Goal: Task Accomplishment & Management: Manage account settings

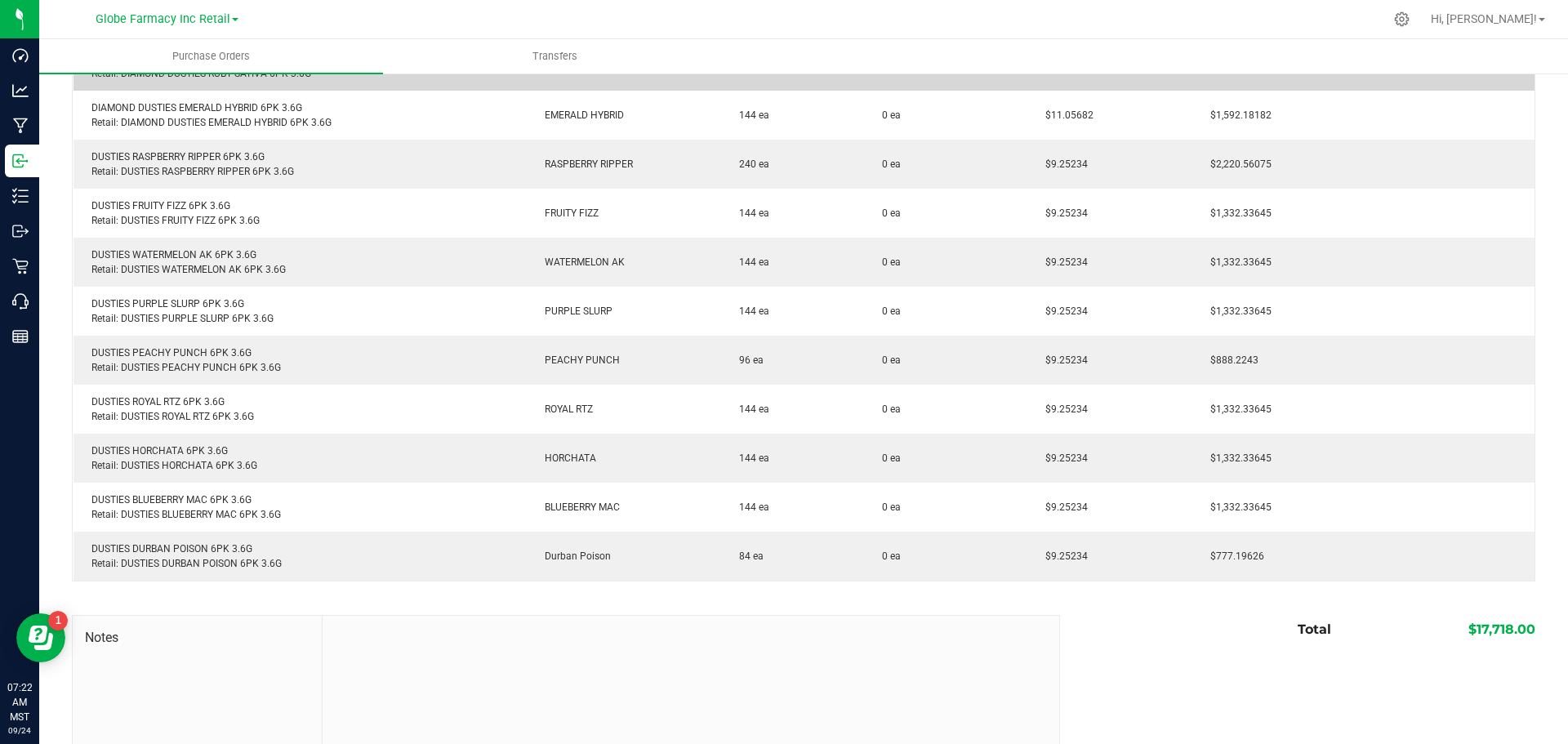
scroll to position [408, 0]
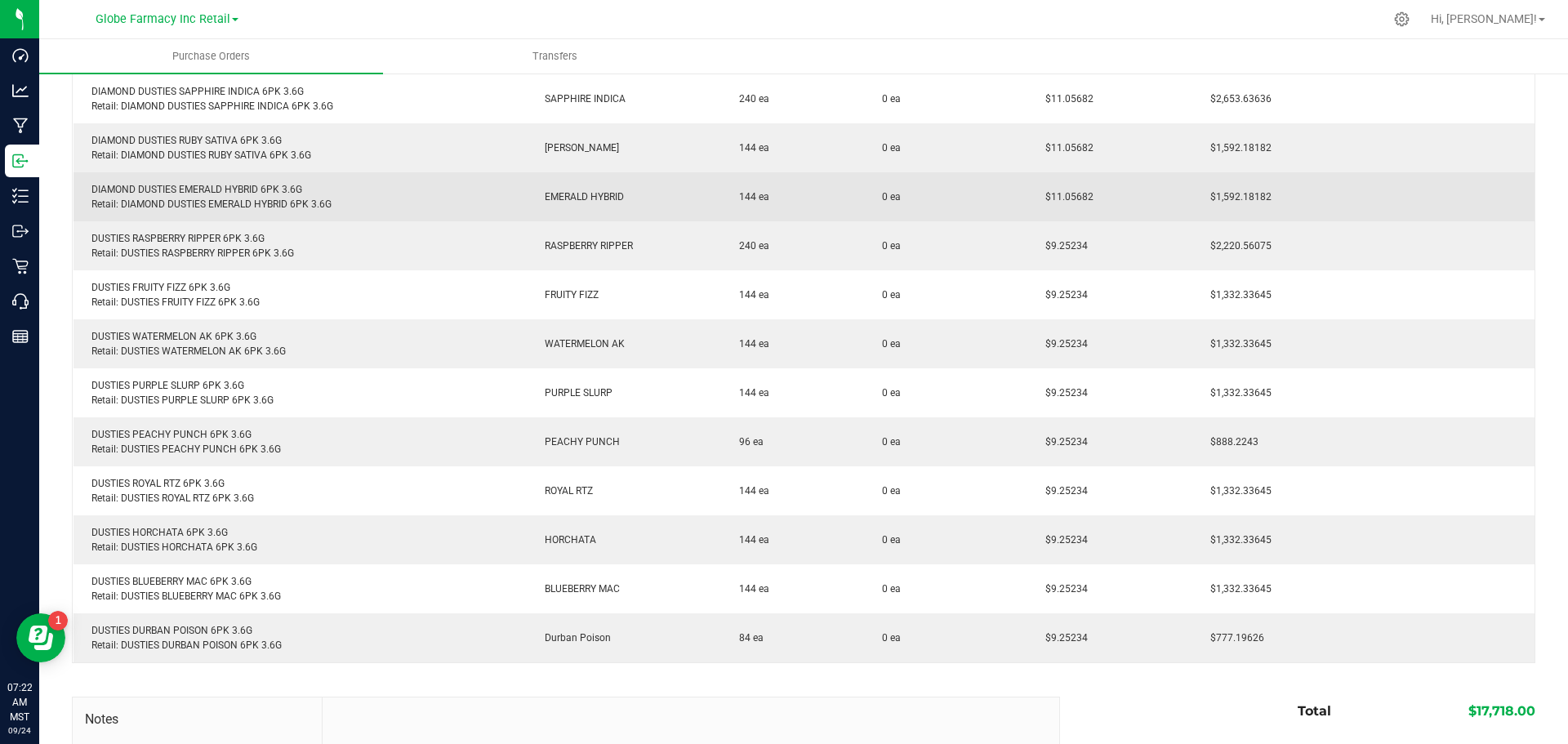
click at [176, 183] on div "DIAMOND DUSTIES EMERALD HYBRID 6PK 3.6G Retail: DIAMOND DUSTIES EMERALD HYBRID …" at bounding box center [300, 196] width 434 height 29
copy div "DIAMOND DUSTIES EMERALD HYBRID 6PK 3.6G"
click at [1064, 187] on td "$11.05682" at bounding box center [1110, 196] width 165 height 49
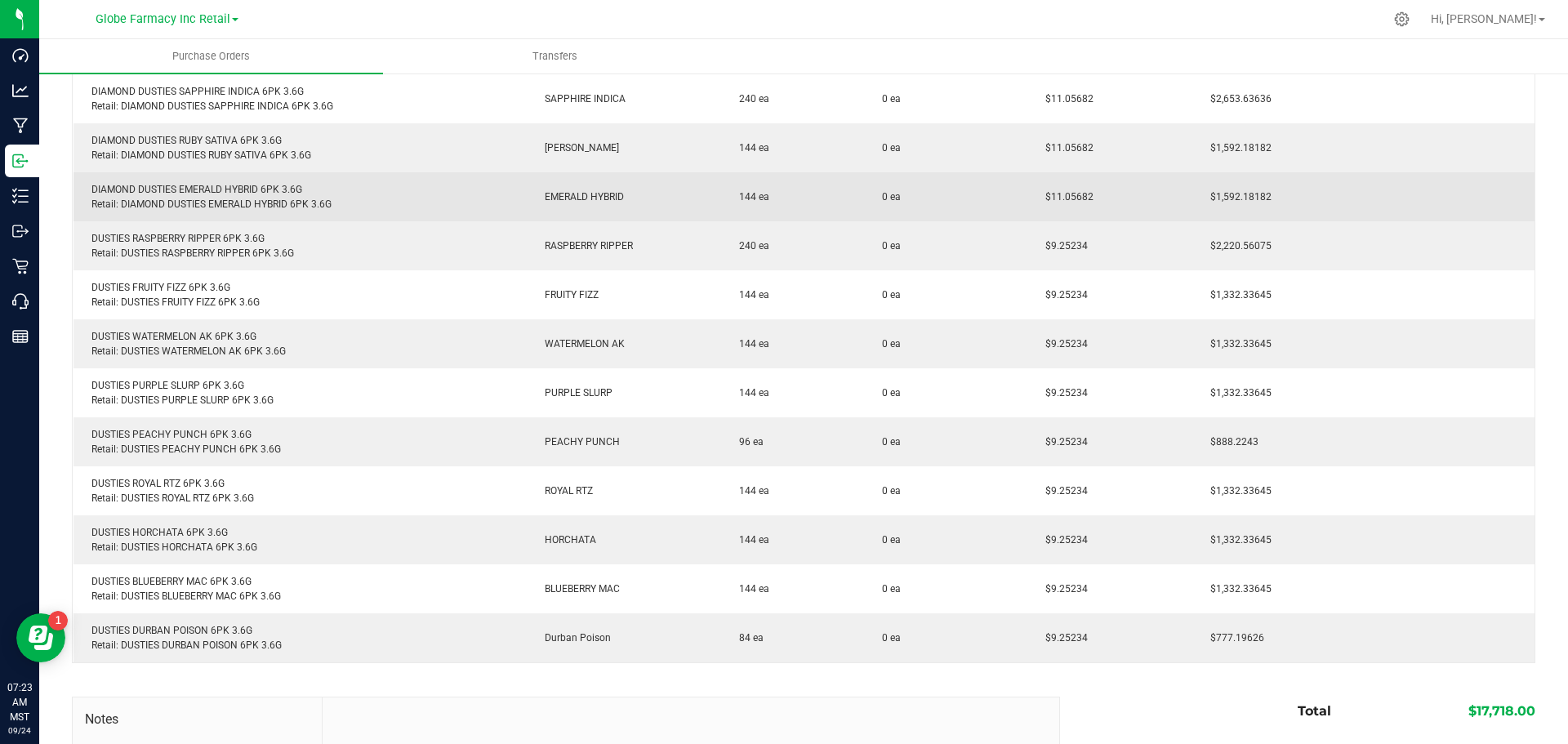
click at [1071, 197] on span "$11.05682" at bounding box center [1066, 196] width 56 height 11
copy span "11.05682"
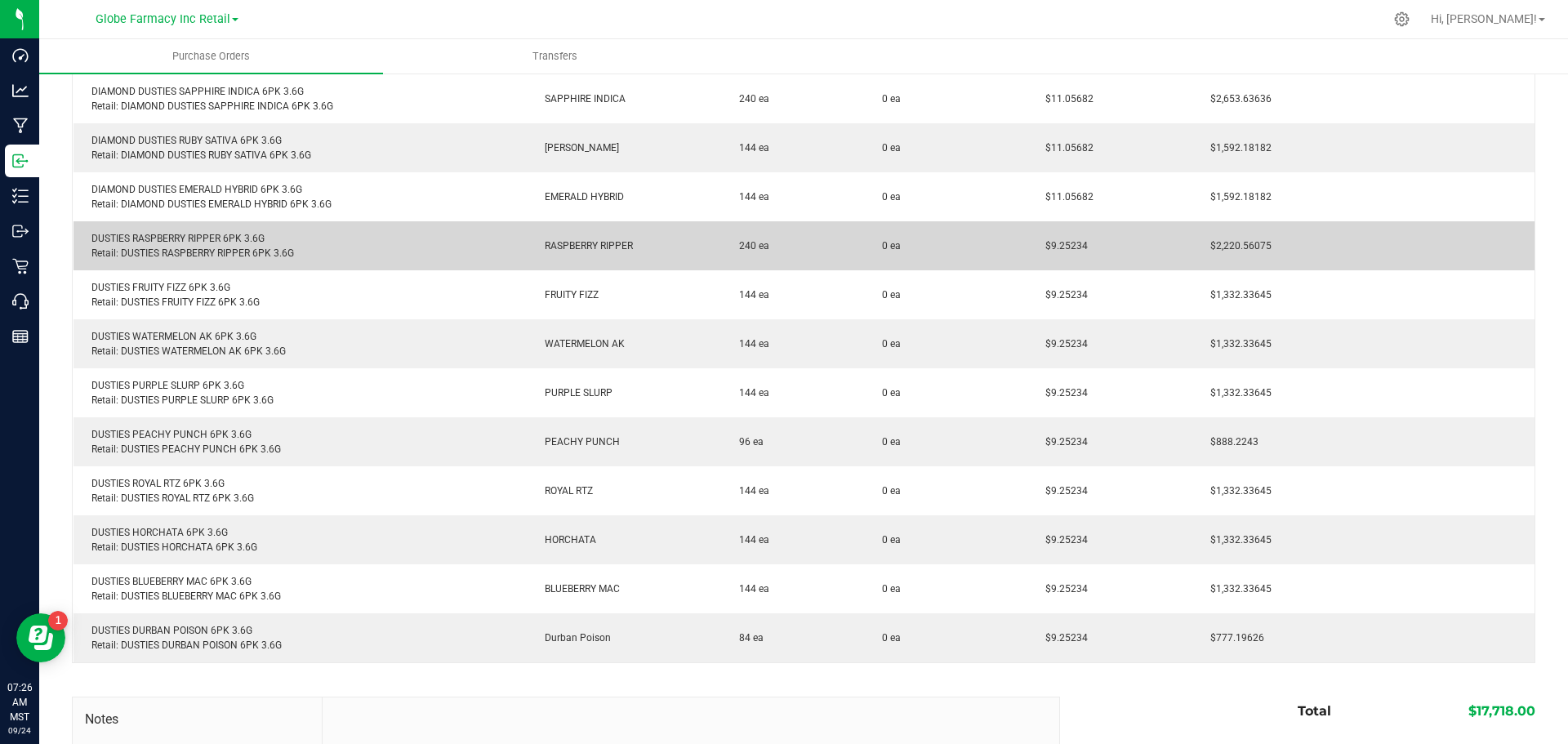
click at [211, 235] on div "DUSTIES RASPBERRY RIPPER 6PK 3.6G Retail: DUSTIES RASPBERRY RIPPER 6PK 3.6G" at bounding box center [300, 245] width 434 height 29
copy div "DUSTIES RASPBERRY RIPPER 6PK 3.6G"
click at [1061, 240] on span "$9.25234" at bounding box center [1063, 246] width 50 height 11
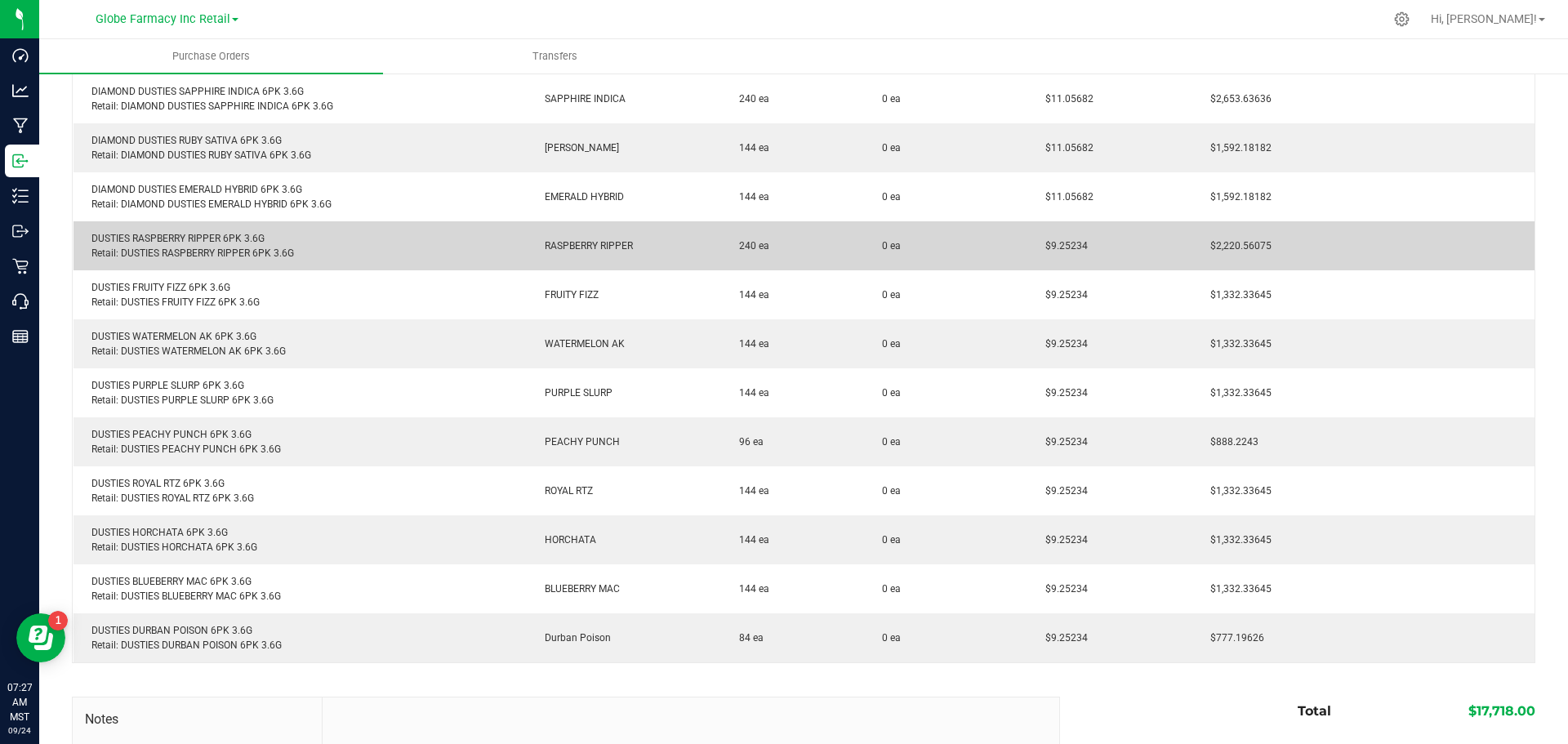
click at [1061, 240] on span "$9.25234" at bounding box center [1063, 246] width 50 height 11
copy span "9.25234"
click at [175, 236] on div "DUSTIES RASPBERRY RIPPER 6PK 3.6G Retail: DUSTIES RASPBERRY RIPPER 6PK 3.6G" at bounding box center [300, 245] width 434 height 29
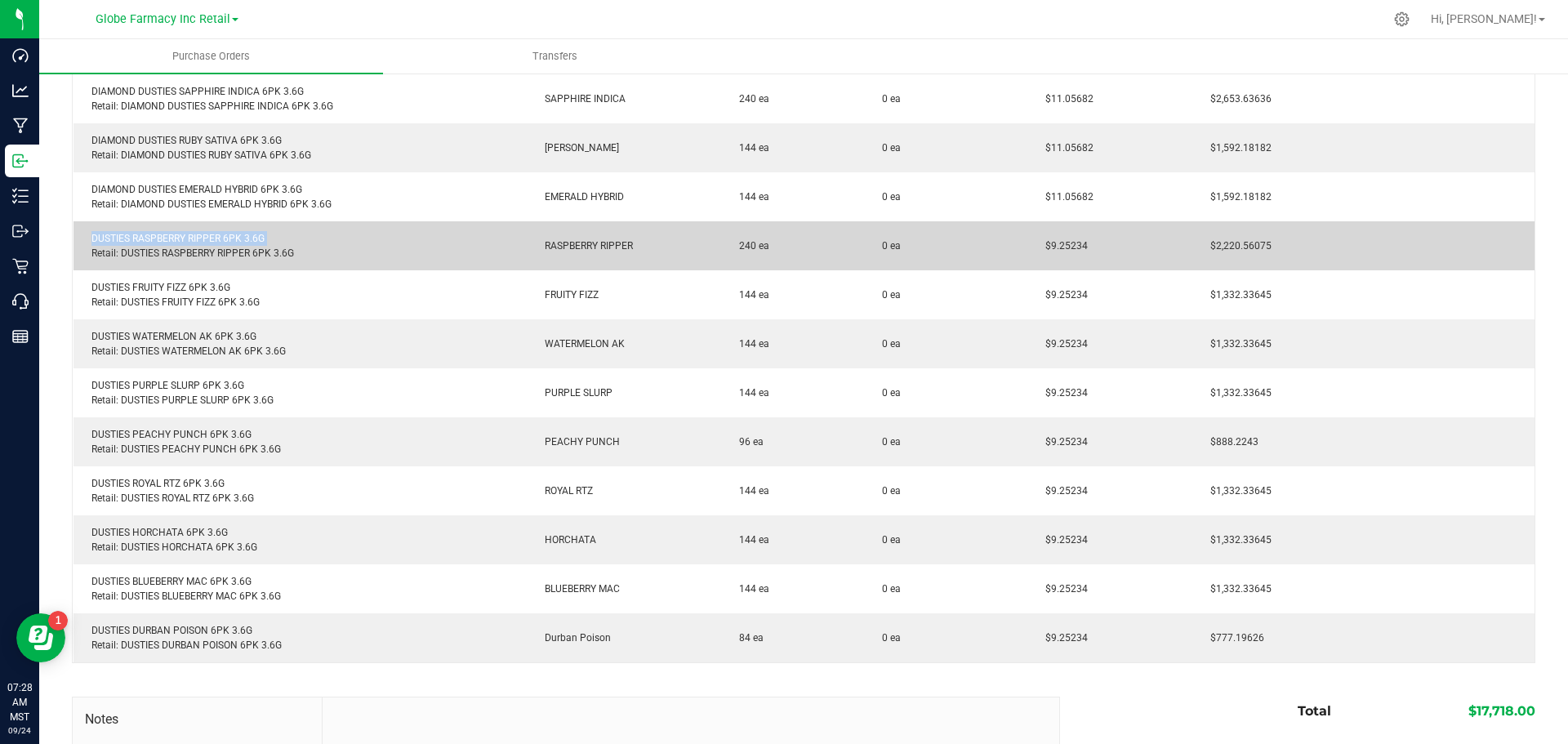
copy div "DUSTIES RASPBERRY RIPPER 6PK 3.6G"
click at [1068, 247] on span "$9.25234" at bounding box center [1063, 246] width 50 height 11
copy span "9.25234"
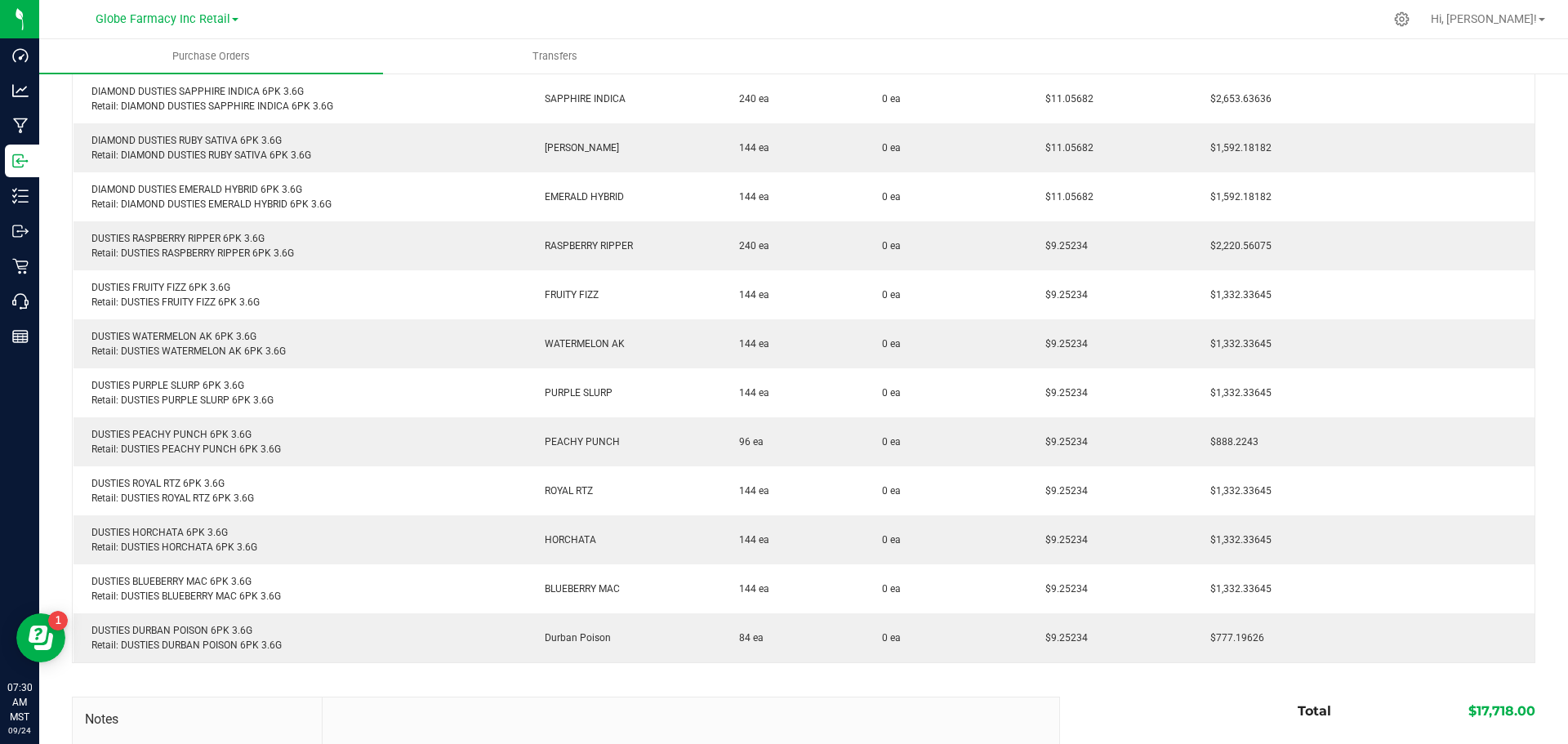
copy span "9.25234"
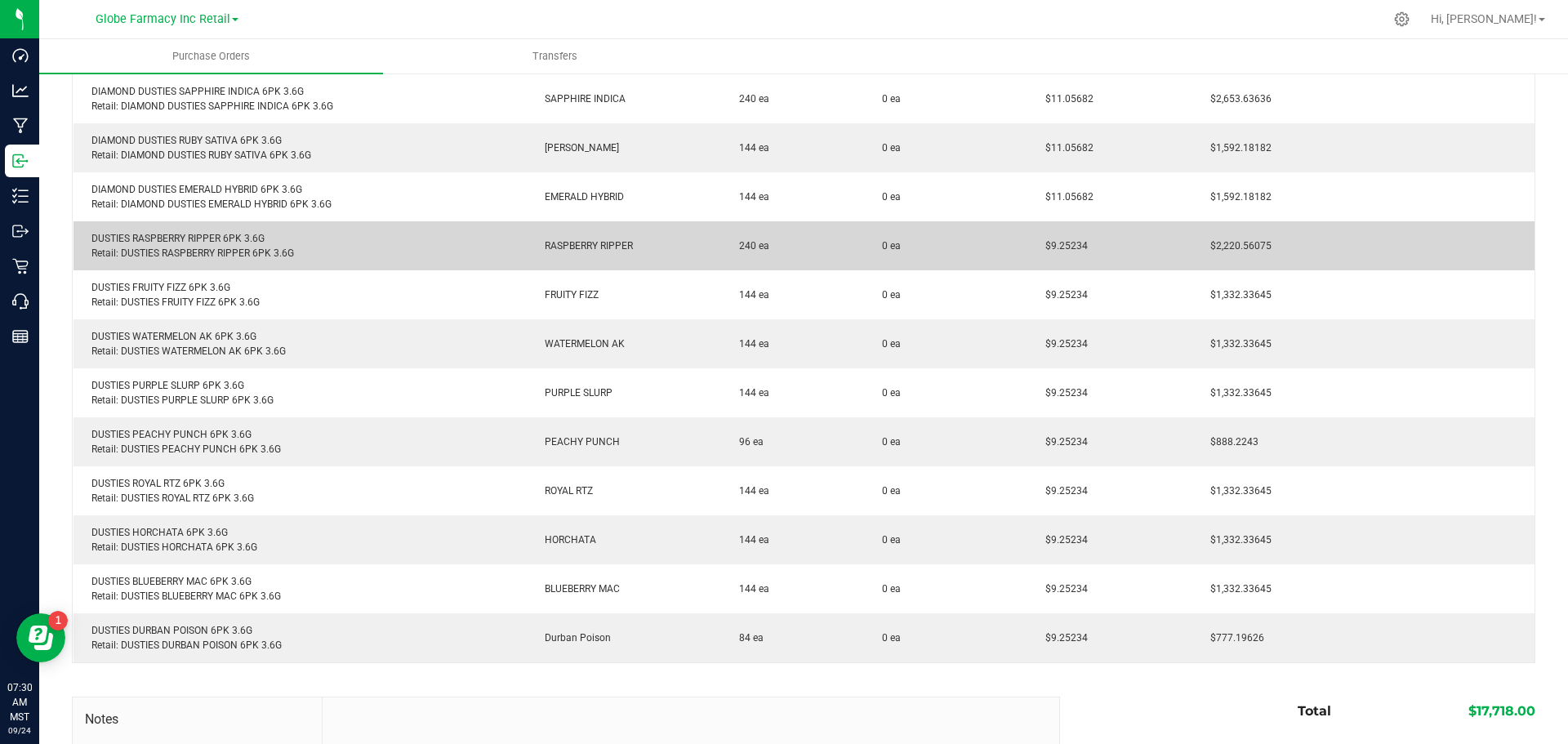
click at [197, 235] on div "DUSTIES RASPBERRY RIPPER 6PK 3.6G Retail: DUSTIES RASPBERRY RIPPER 6PK 3.6G" at bounding box center [300, 245] width 434 height 29
copy div "DUSTIES RASPBERRY RIPPER 6PK 3.6G"
click at [1057, 238] on td "$9.25234" at bounding box center [1110, 246] width 165 height 49
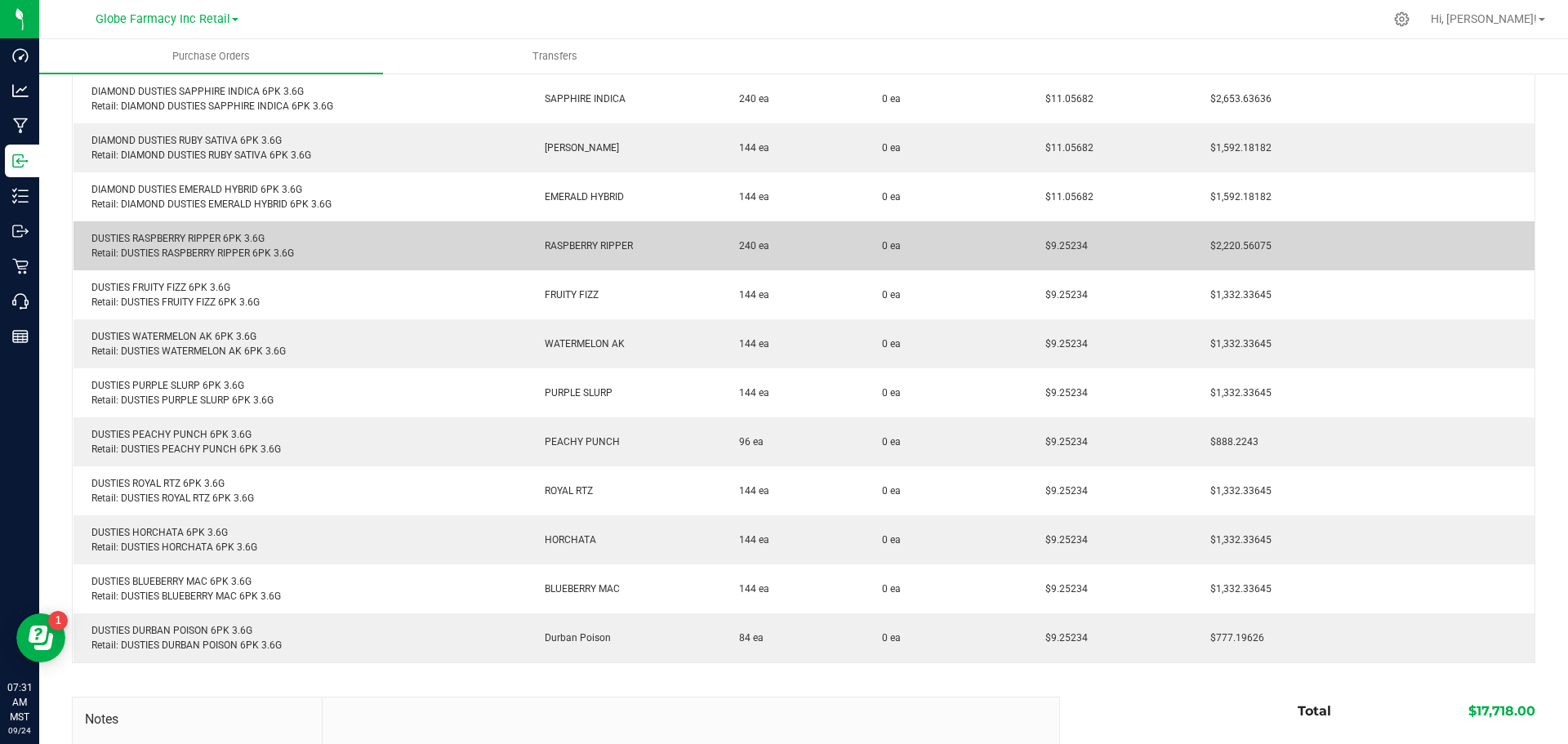
click at [1055, 246] on span "$9.25234" at bounding box center [1063, 246] width 50 height 11
click at [1055, 247] on span "$9.25234" at bounding box center [1063, 246] width 50 height 11
copy span "9.25234"
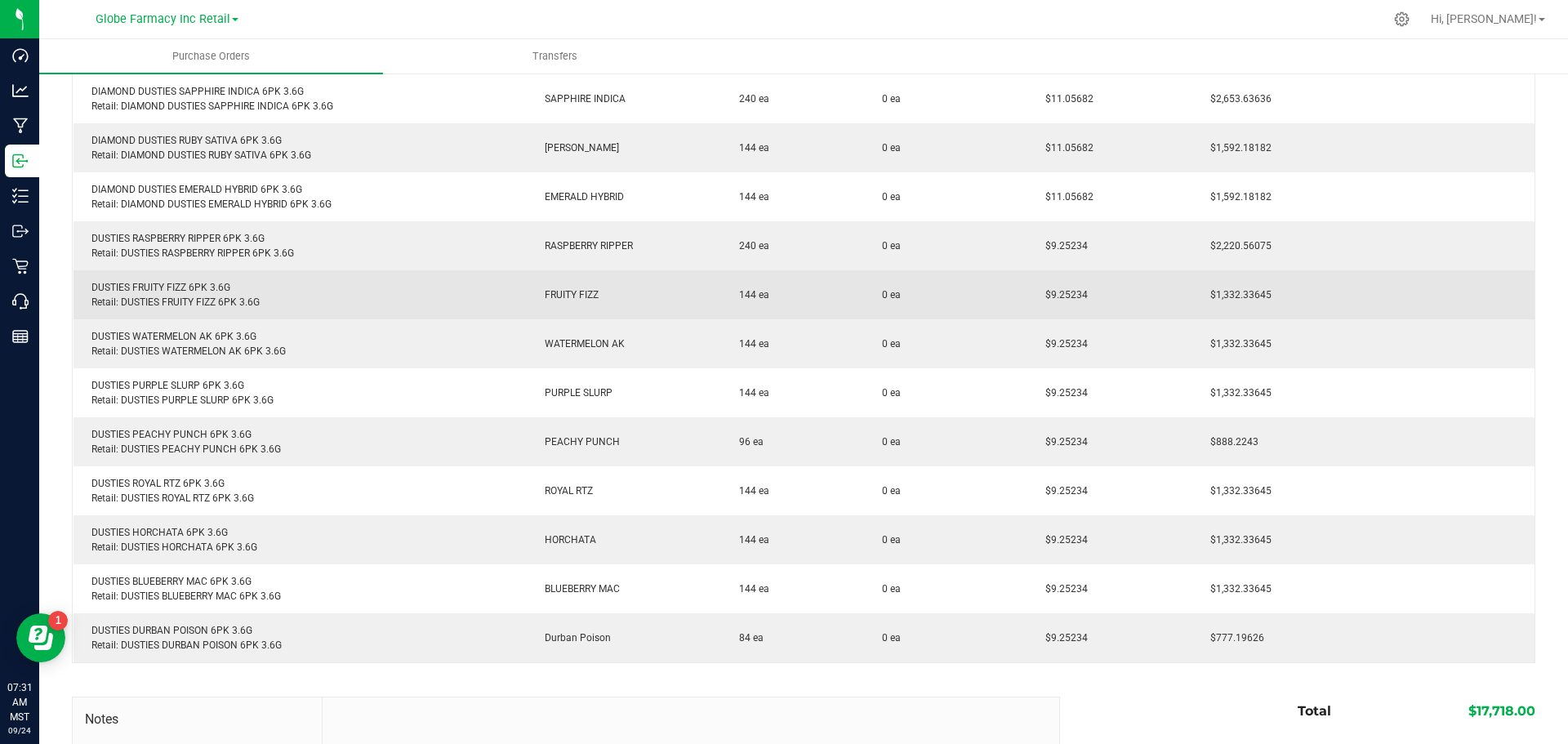
click at [153, 284] on div "DUSTIES FRUITY FIZZ 6PK 3.6G Retail: DUSTIES FRUITY FIZZ 6PK 3.6G" at bounding box center [300, 294] width 434 height 29
click at [152, 284] on div "DUSTIES FRUITY FIZZ 6PK 3.6G Retail: DUSTIES FRUITY FIZZ 6PK 3.6G" at bounding box center [300, 294] width 434 height 29
click at [1057, 298] on span "$9.25234" at bounding box center [1063, 294] width 50 height 11
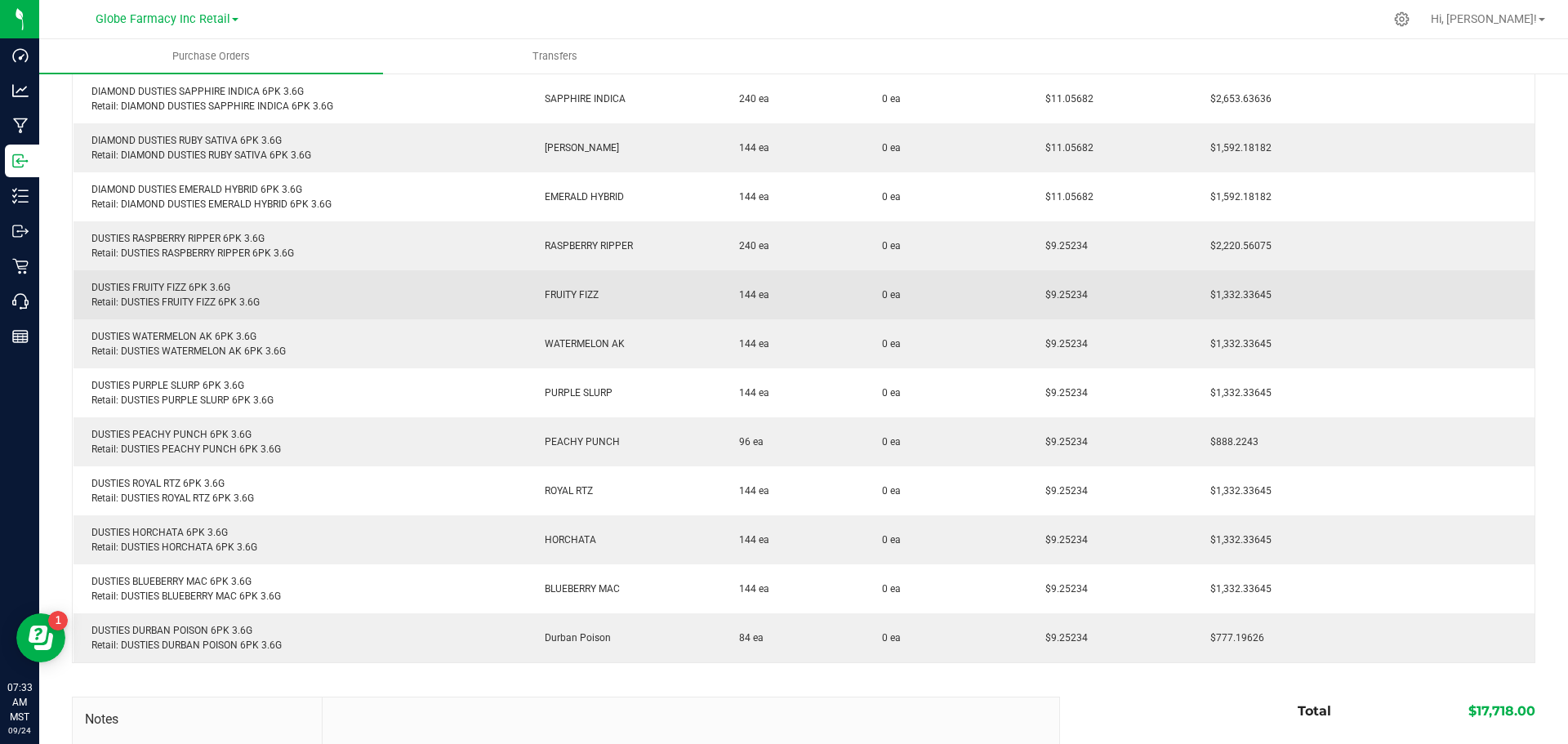
click at [152, 279] on td "DUSTIES FRUITY FIZZ 6PK 3.6G Retail: DUSTIES FRUITY FIZZ 6PK 3.6G" at bounding box center [300, 294] width 453 height 49
click at [147, 289] on div "DUSTIES FRUITY FIZZ 6PK 3.6G Retail: DUSTIES FRUITY FIZZ 6PK 3.6G" at bounding box center [300, 294] width 434 height 29
click at [1062, 286] on td "$9.25234" at bounding box center [1110, 294] width 165 height 49
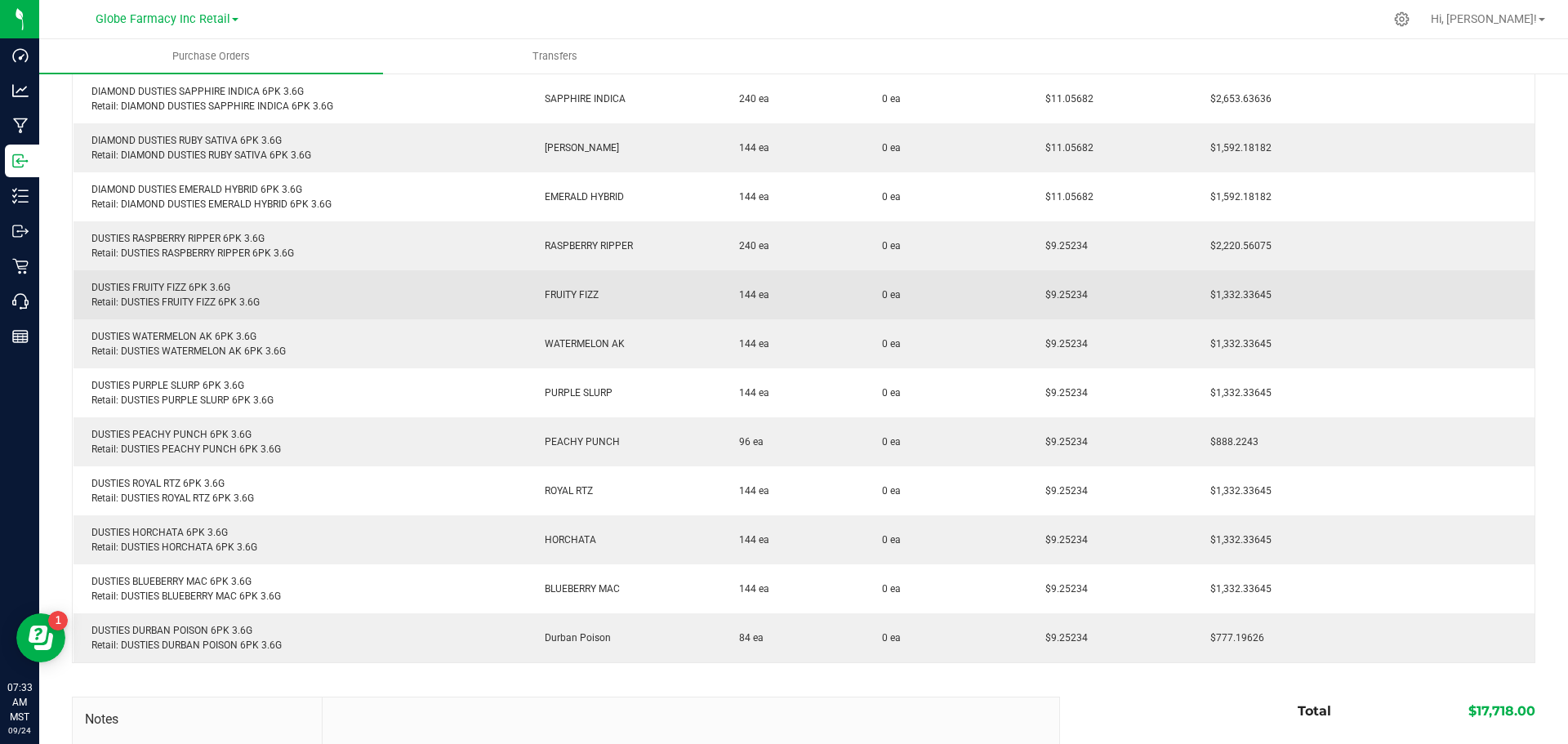
drag, startPoint x: 1062, startPoint y: 286, endPoint x: 1061, endPoint y: 298, distance: 12.0
click at [1061, 298] on td "$9.25234" at bounding box center [1110, 294] width 165 height 49
click at [1061, 298] on span "$9.25234" at bounding box center [1063, 294] width 50 height 11
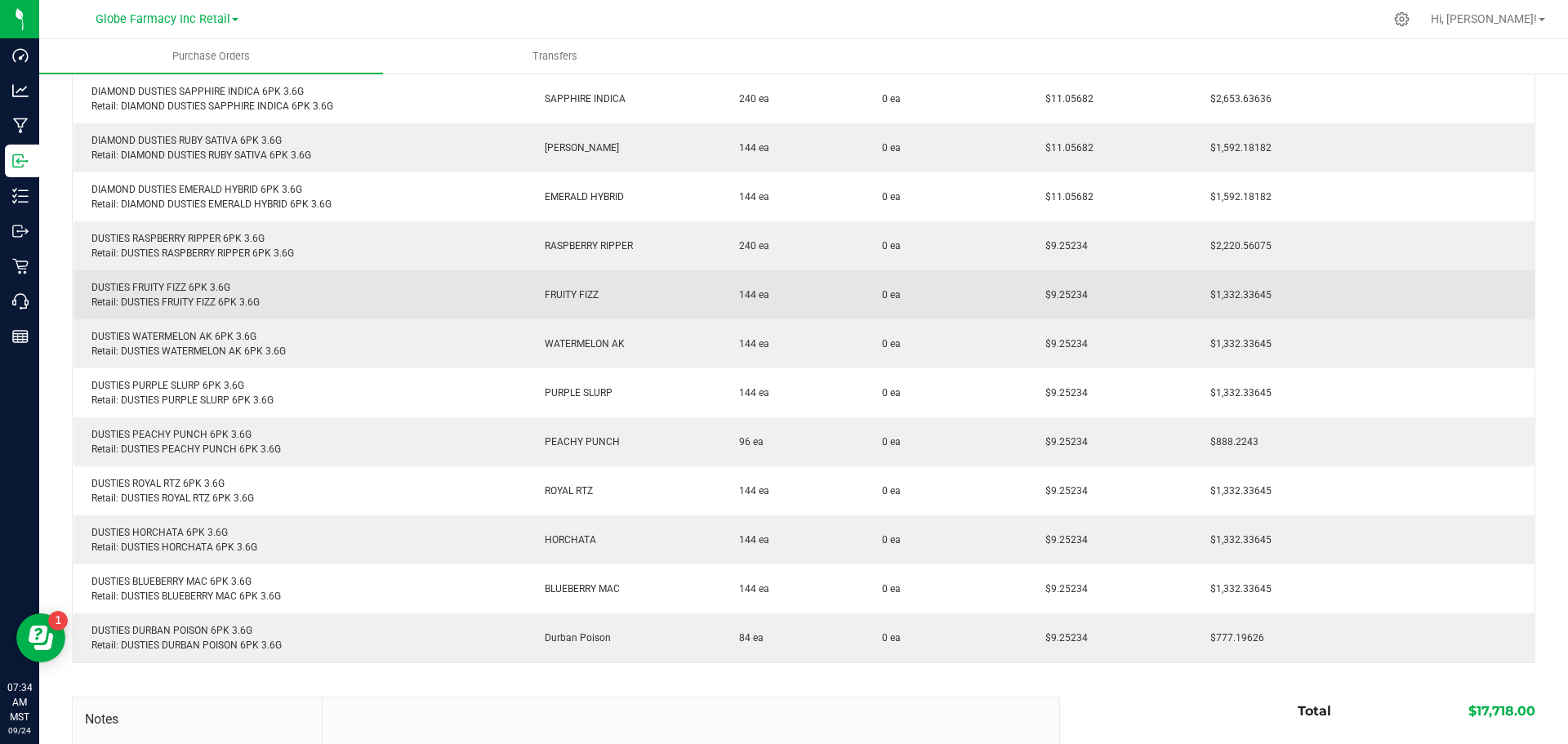
click at [158, 294] on div "DUSTIES FRUITY FIZZ 6PK 3.6G Retail: DUSTIES FRUITY FIZZ 6PK 3.6G" at bounding box center [300, 294] width 434 height 29
click at [150, 288] on div "DUSTIES FRUITY FIZZ 6PK 3.6G Retail: DUSTIES FRUITY FIZZ 6PK 3.6G" at bounding box center [300, 294] width 434 height 29
click at [1050, 291] on span "$9.25234" at bounding box center [1063, 294] width 50 height 11
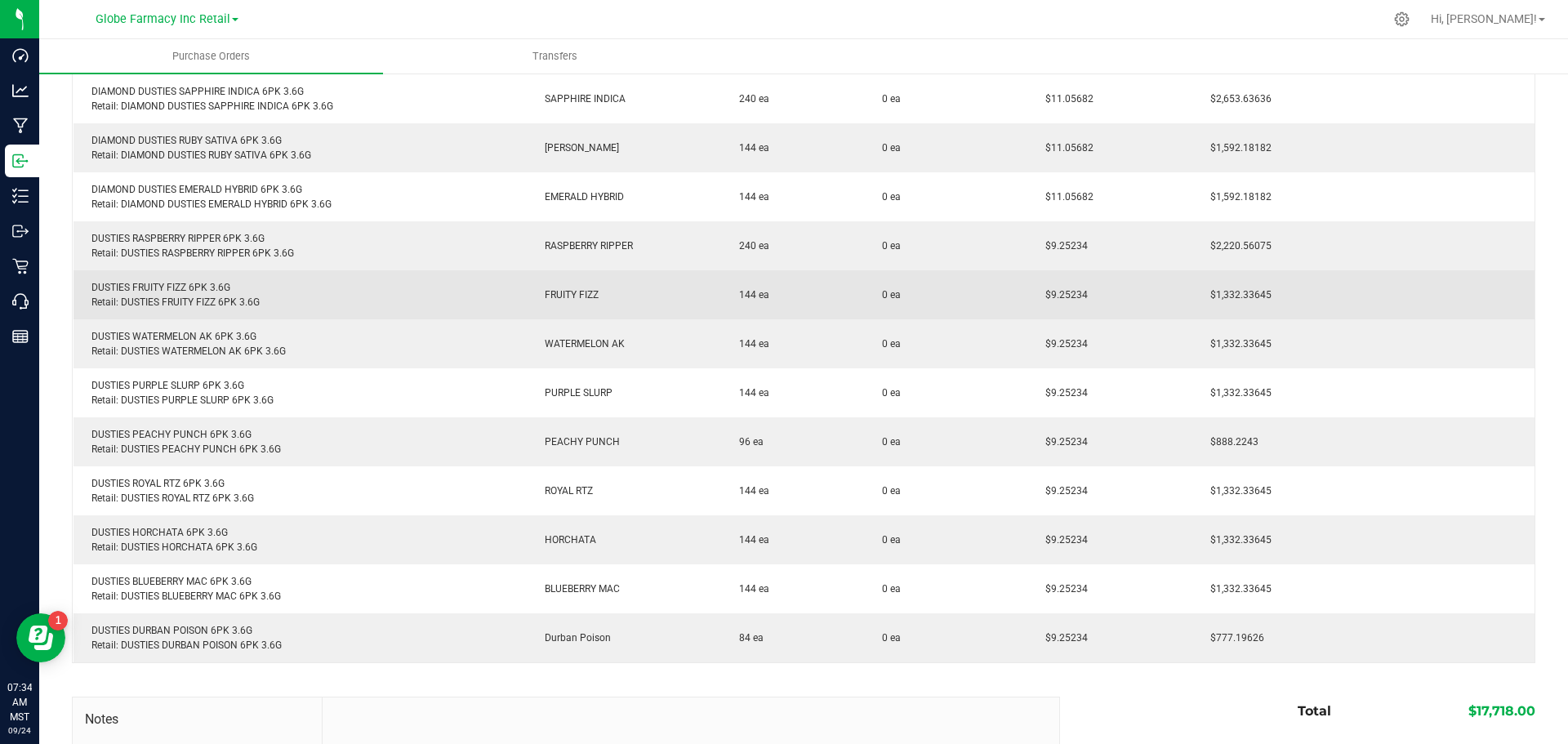
click at [1050, 291] on span "$9.25234" at bounding box center [1063, 294] width 50 height 11
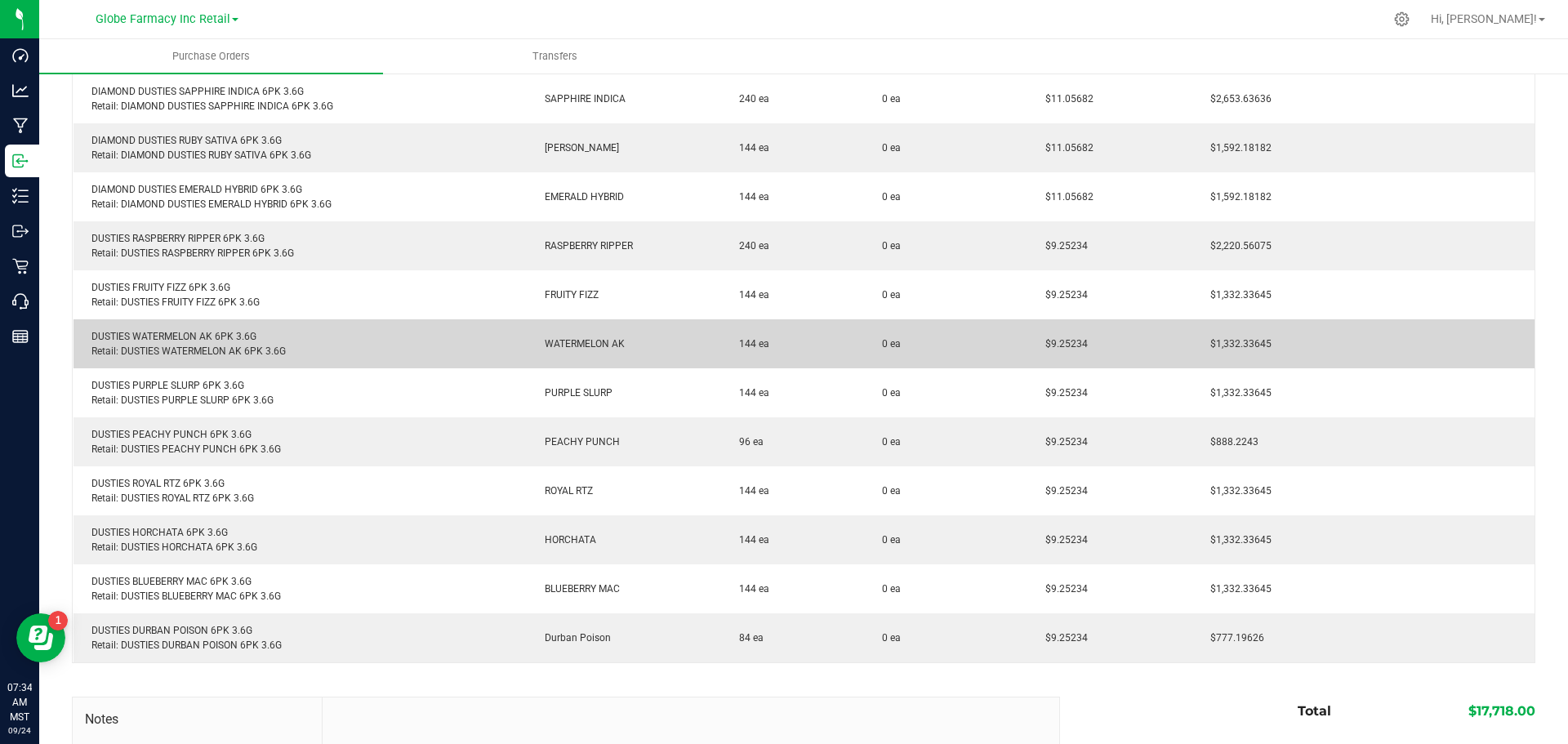
click at [170, 342] on div "DUSTIES WATERMELON AK 6PK 3.6G Retail: DUSTIES WATERMELON AK 6PK 3.6G" at bounding box center [300, 343] width 434 height 29
click at [171, 334] on div "DUSTIES WATERMELON AK 6PK 3.6G Retail: DUSTIES WATERMELON AK 6PK 3.6G" at bounding box center [300, 343] width 434 height 29
click at [171, 335] on div "DUSTIES WATERMELON AK 6PK 3.6G Retail: DUSTIES WATERMELON AK 6PK 3.6G" at bounding box center [300, 343] width 434 height 29
click at [175, 335] on div "DUSTIES WATERMELON AK 6PK 3.6G Retail: DUSTIES WATERMELON AK 6PK 3.6G" at bounding box center [300, 343] width 434 height 29
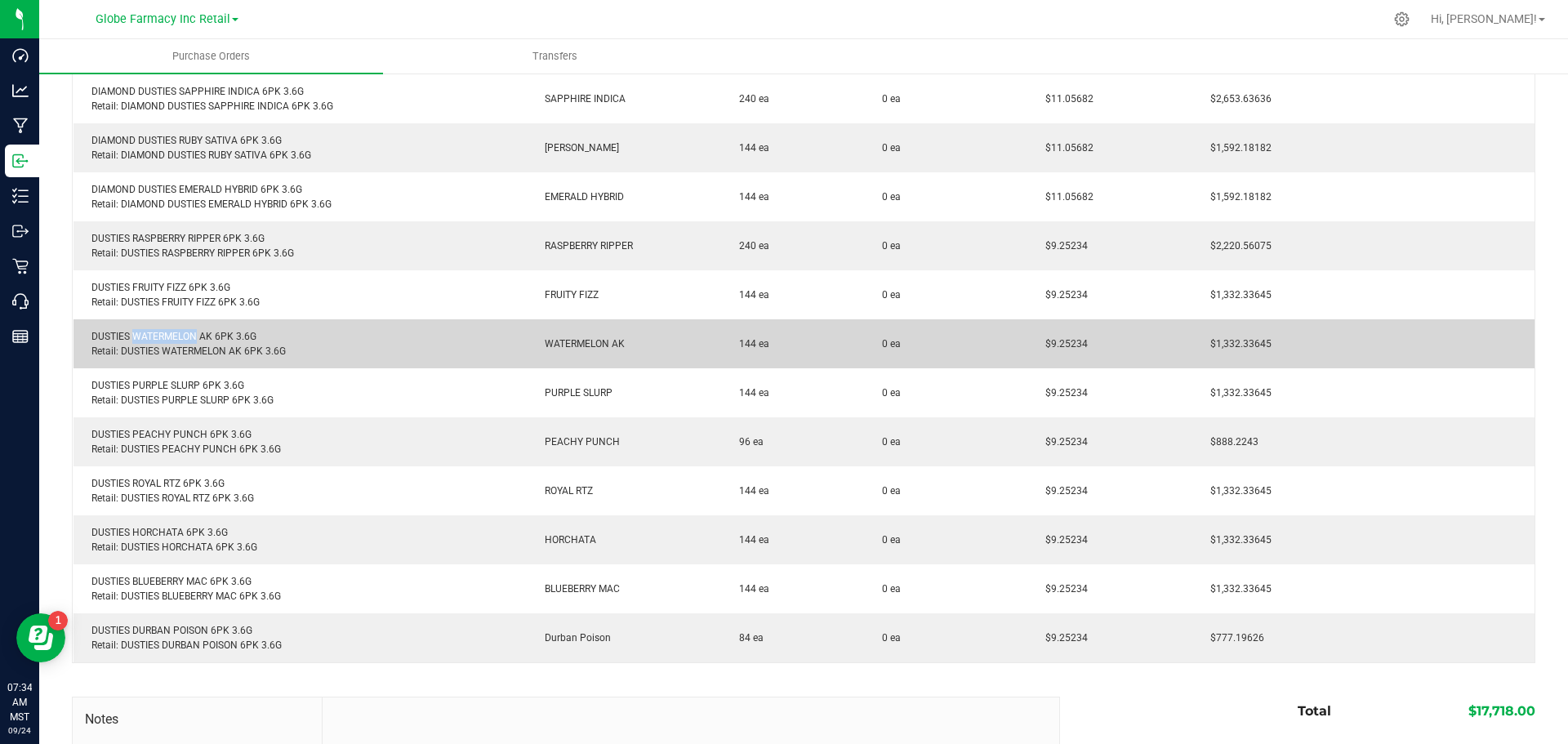
click at [175, 336] on div "DUSTIES WATERMELON AK 6PK 3.6G Retail: DUSTIES WATERMELON AK 6PK 3.6G" at bounding box center [300, 343] width 434 height 29
click at [175, 336] on div "DUSTIES WATERMELON AK 6PK 3.6G Retail: DUSTIES WATERMELON AK 6PK 3.6G" at bounding box center [300, 343] width 434 height 29
click at [1052, 342] on span "$9.25234" at bounding box center [1063, 344] width 50 height 11
click at [1049, 342] on span "$9.25234" at bounding box center [1063, 344] width 50 height 11
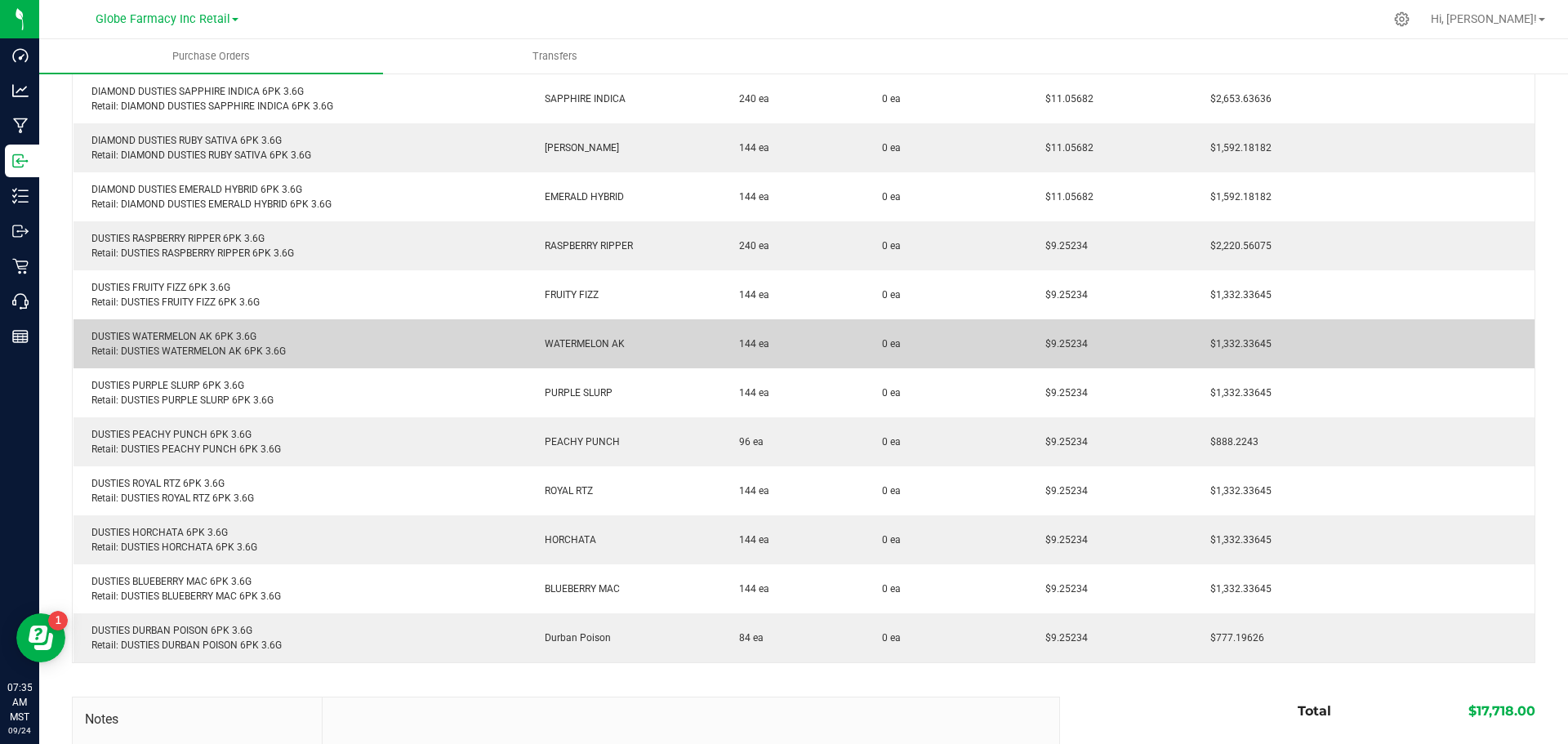
click at [1049, 342] on span "$9.25234" at bounding box center [1063, 344] width 50 height 11
click at [145, 335] on div "DUSTIES WATERMELON AK 6PK 3.6G Retail: DUSTIES WATERMELON AK 6PK 3.6G" at bounding box center [300, 343] width 434 height 29
click at [1068, 340] on span "$9.25234" at bounding box center [1063, 344] width 50 height 11
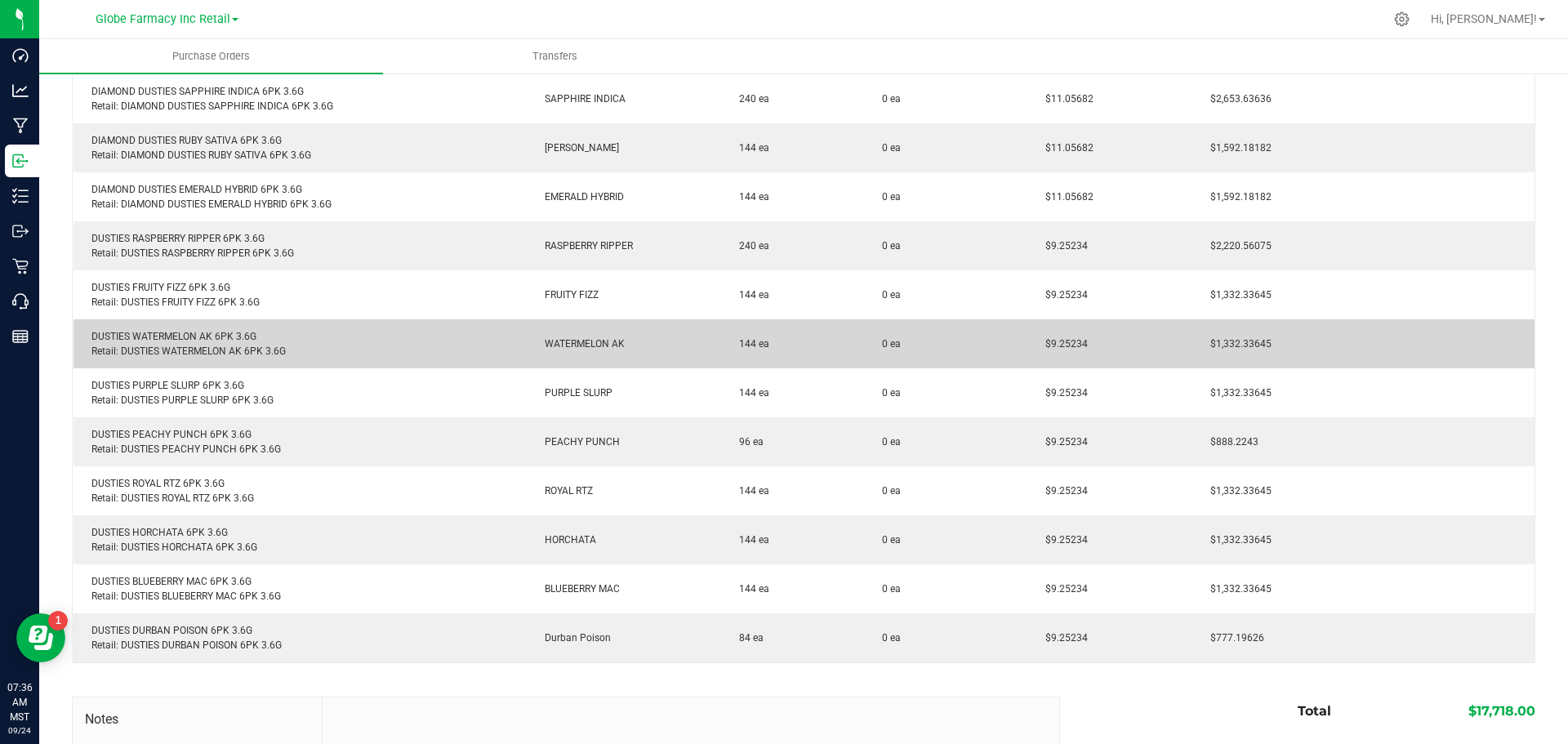
click at [1068, 340] on span "$9.25234" at bounding box center [1063, 344] width 50 height 11
click at [149, 336] on div "DUSTIES WATERMELON AK 6PK 3.6G Retail: DUSTIES WATERMELON AK 6PK 3.6G" at bounding box center [300, 343] width 434 height 29
click at [1059, 342] on span "$9.25234" at bounding box center [1063, 344] width 50 height 11
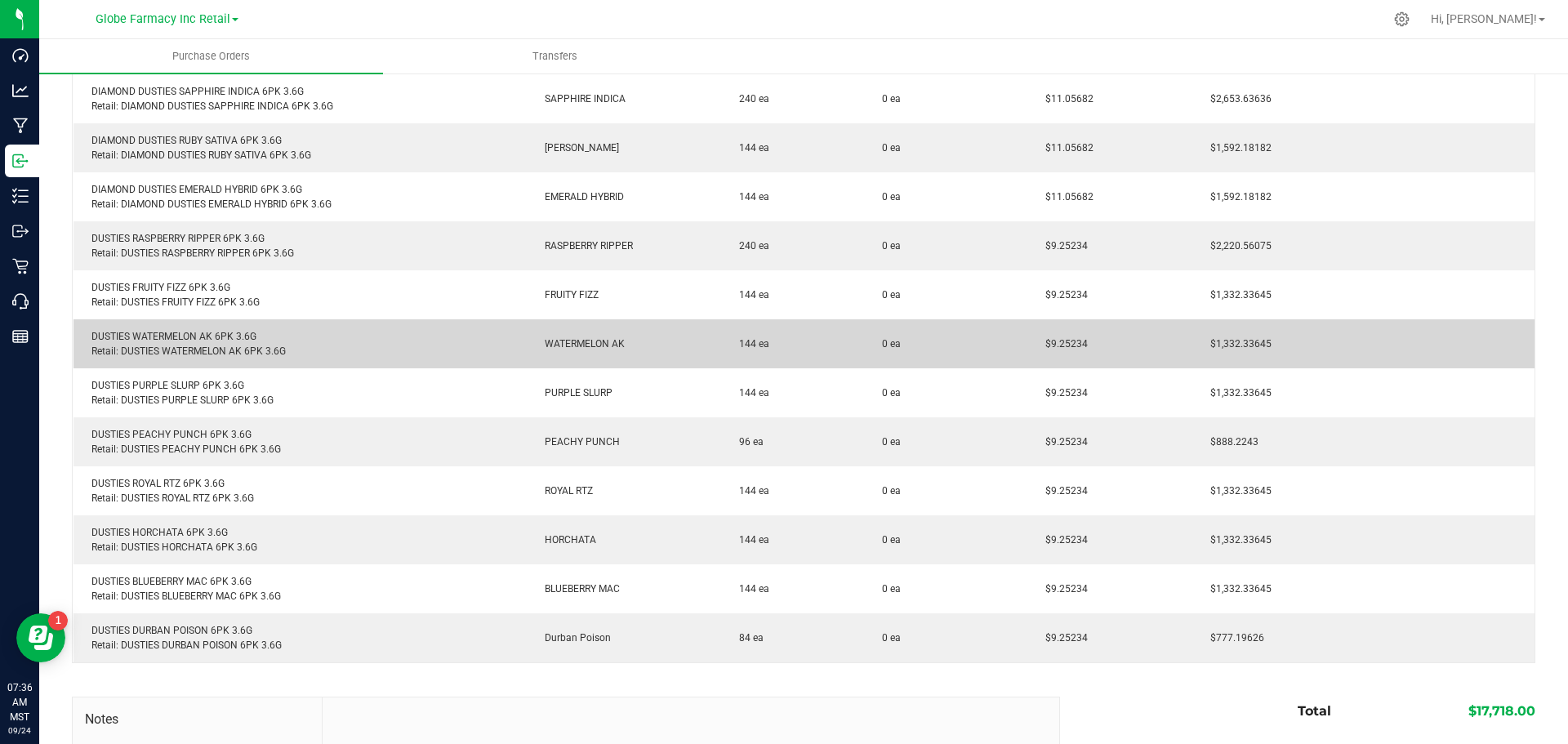
click at [1059, 342] on span "$9.25234" at bounding box center [1063, 344] width 50 height 11
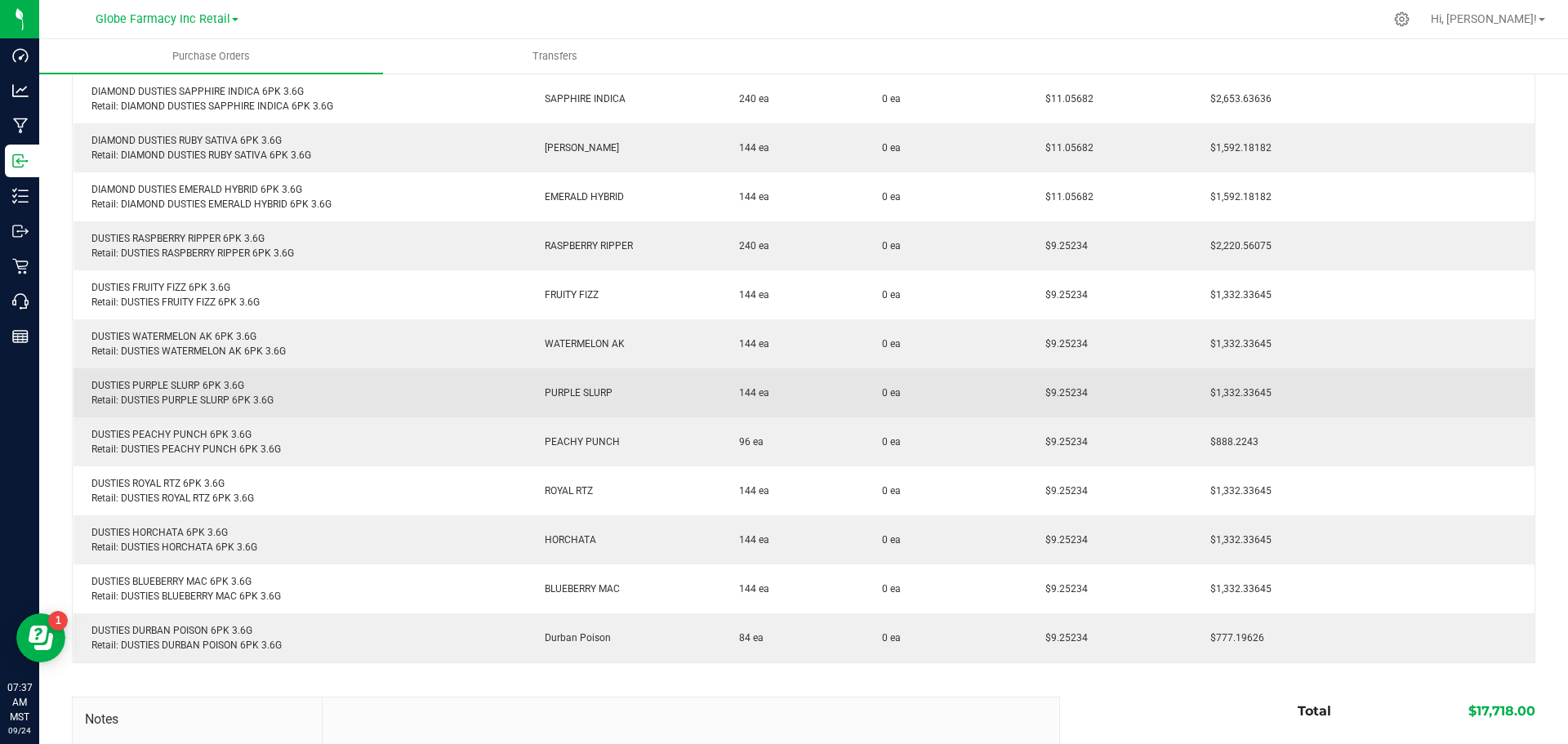
click at [151, 379] on div "DUSTIES PURPLE SLURP 6PK 3.6G Retail: DUSTIES PURPLE SLURP 6PK 3.6G" at bounding box center [300, 393] width 434 height 29
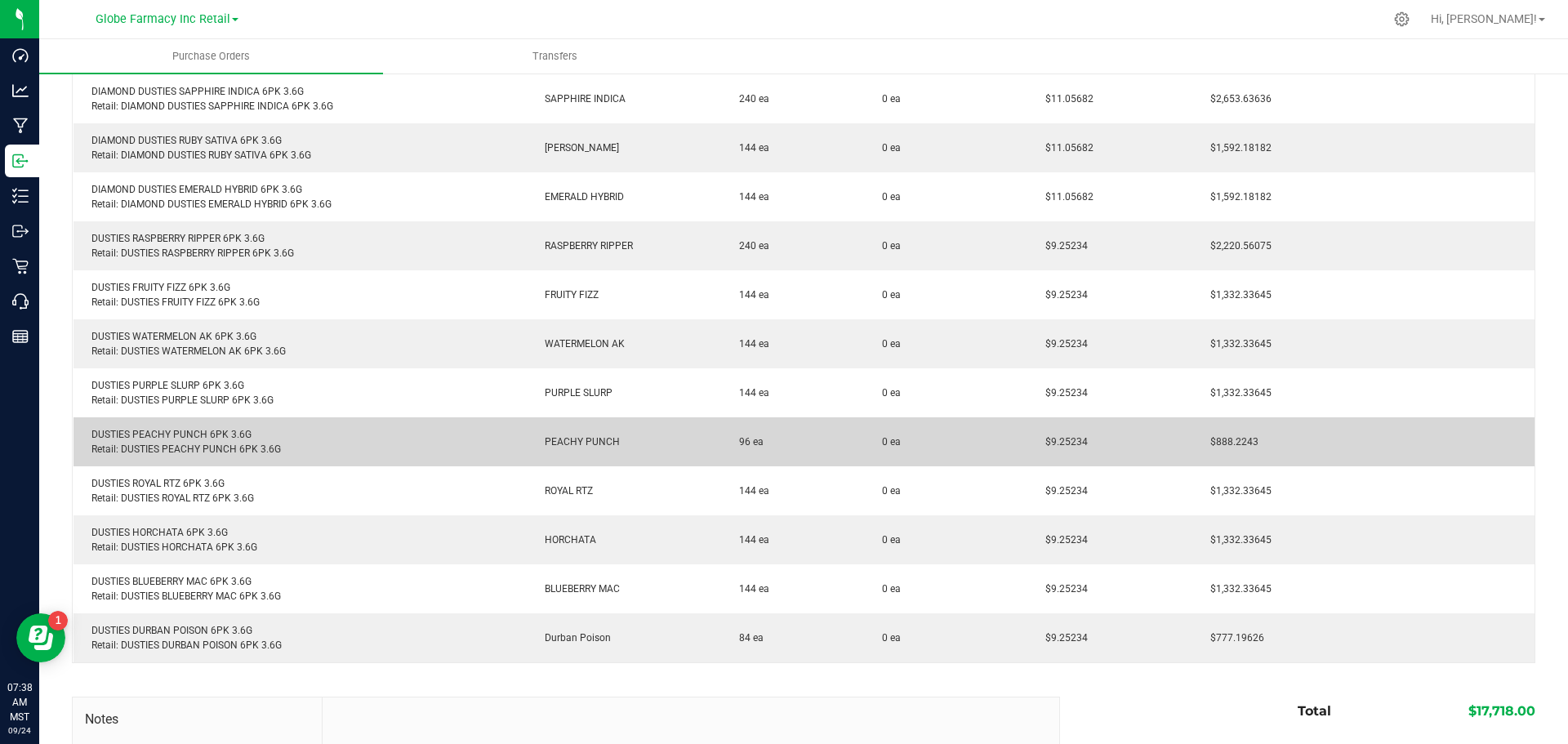
click at [153, 436] on div "DUSTIES PEACHY PUNCH 6PK 3.6G Retail: DUSTIES PEACHY PUNCH 6PK 3.6G" at bounding box center [300, 441] width 434 height 29
click at [1051, 443] on span "$9.25234" at bounding box center [1063, 442] width 50 height 11
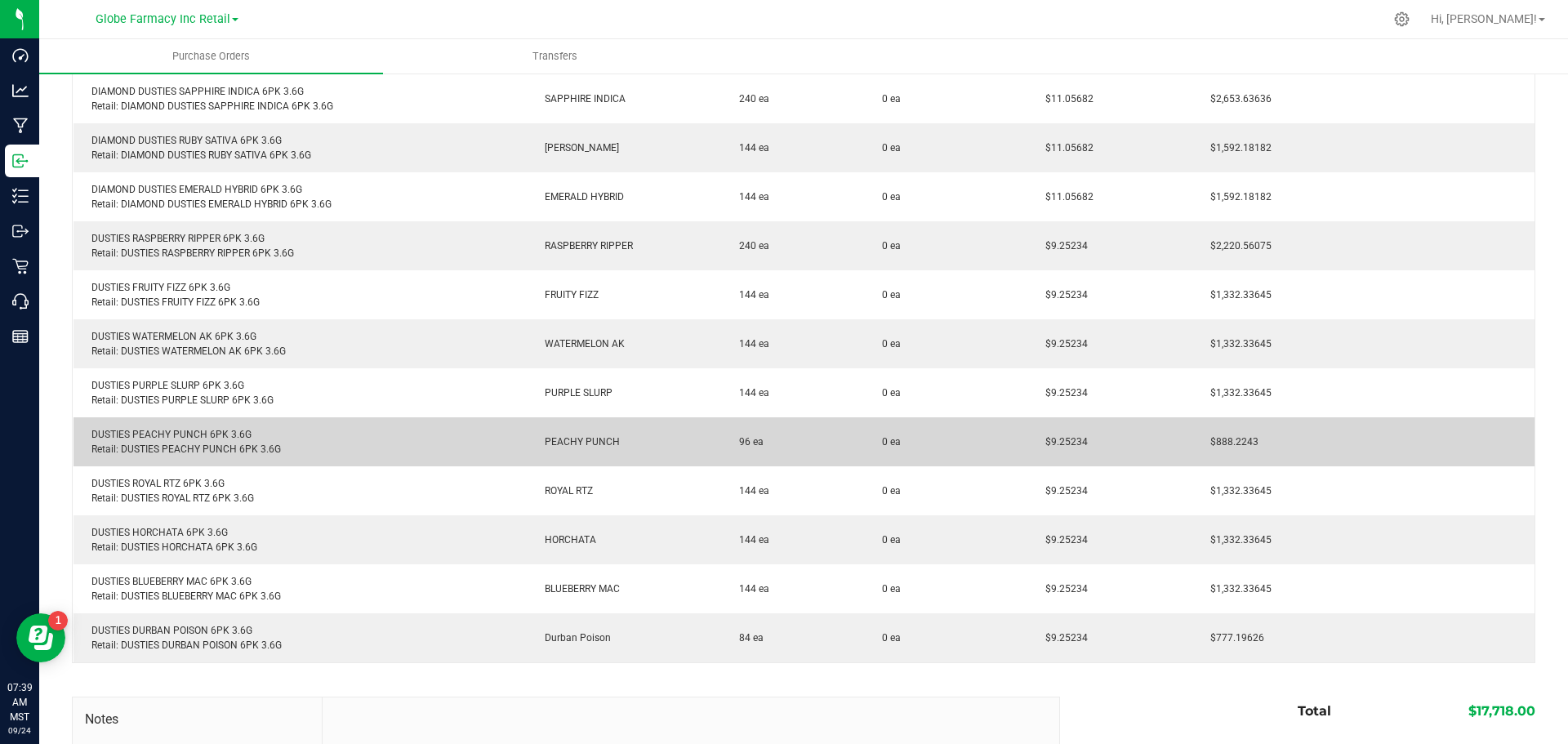
click at [173, 436] on div "DUSTIES PEACHY PUNCH 6PK 3.6G Retail: DUSTIES PEACHY PUNCH 6PK 3.6G" at bounding box center [300, 441] width 434 height 29
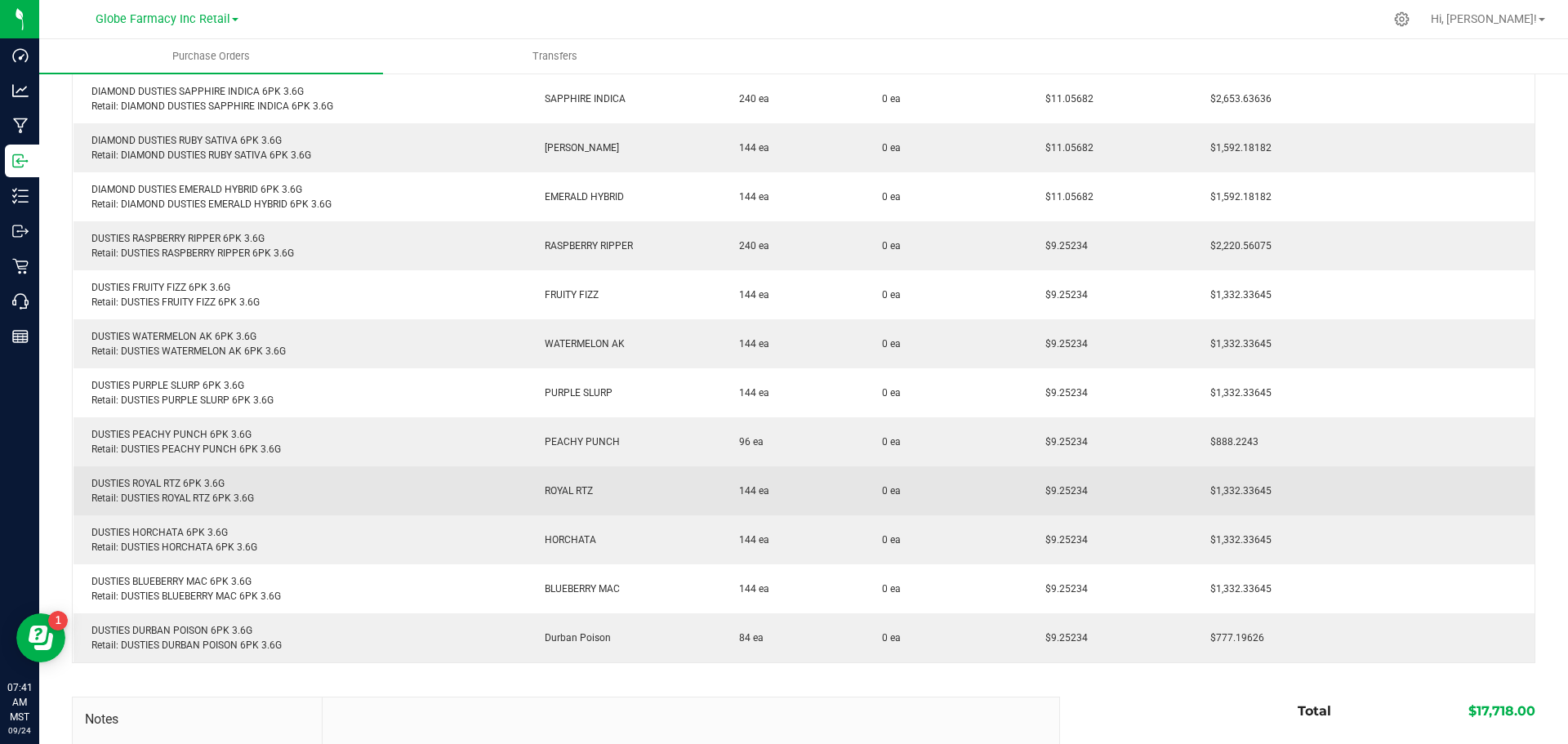
click at [149, 480] on div "DUSTIES ROYAL RTZ 6PK 3.6G Retail: DUSTIES ROYAL RTZ 6PK 3.6G" at bounding box center [300, 490] width 434 height 29
click at [1053, 487] on span "$9.25234" at bounding box center [1063, 491] width 50 height 11
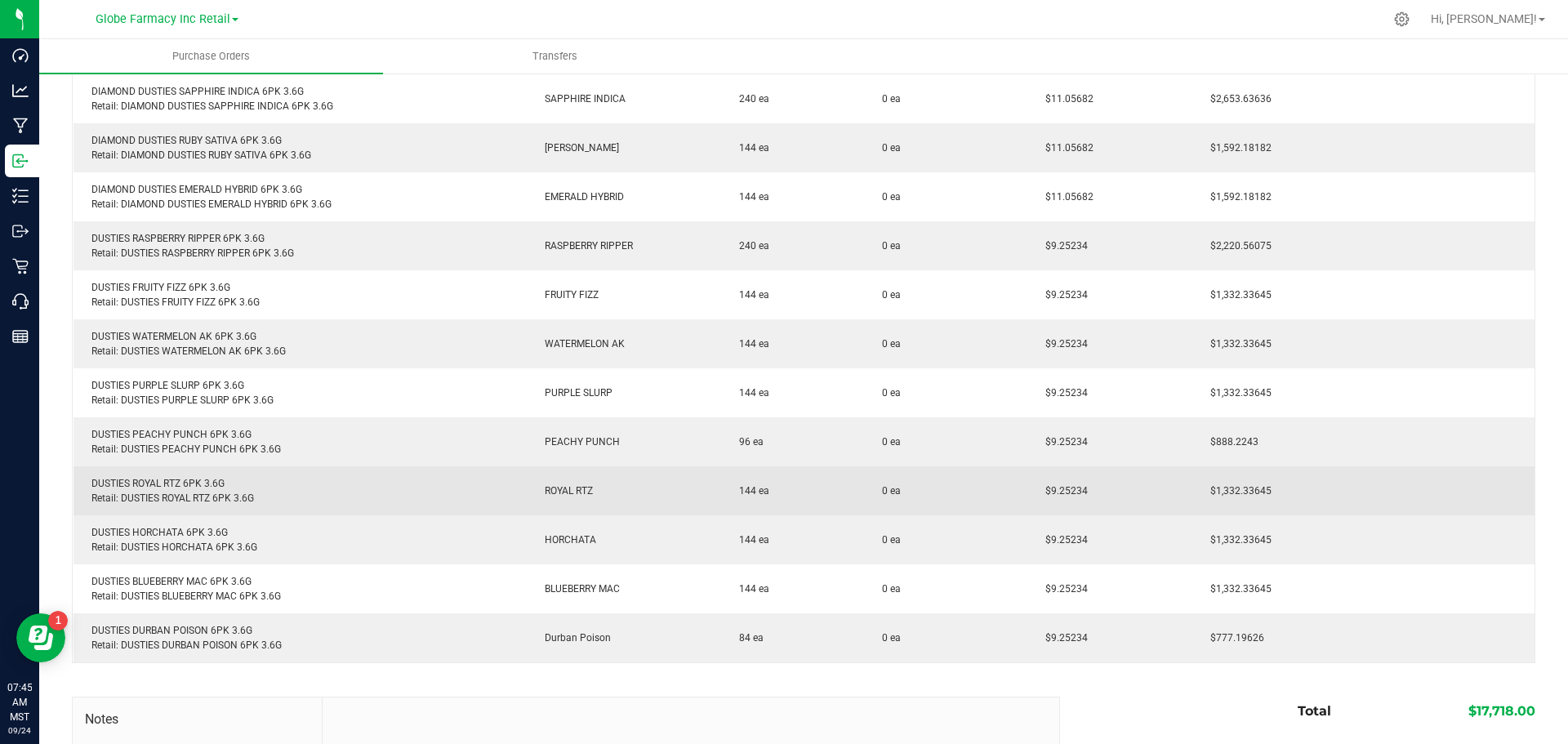
click at [171, 482] on div "DUSTIES ROYAL RTZ 6PK 3.6G Retail: DUSTIES ROYAL RTZ 6PK 3.6G" at bounding box center [300, 490] width 434 height 29
click at [1053, 483] on td "$9.25234" at bounding box center [1110, 491] width 165 height 49
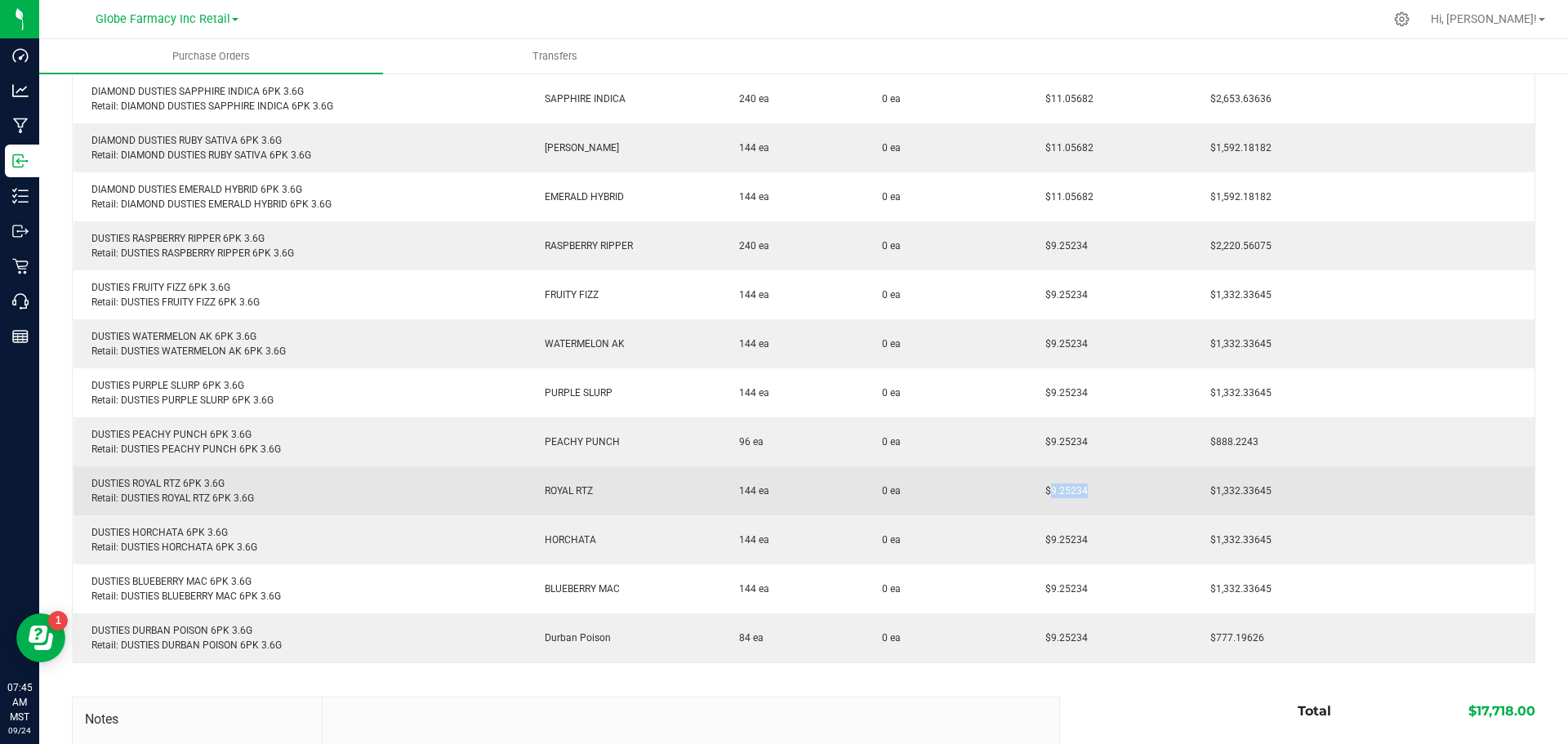
click at [1053, 483] on td "$9.25234" at bounding box center [1110, 491] width 165 height 49
click at [1057, 491] on span "$9.25234" at bounding box center [1063, 491] width 50 height 11
click at [1057, 492] on span "$9.25234" at bounding box center [1063, 491] width 50 height 11
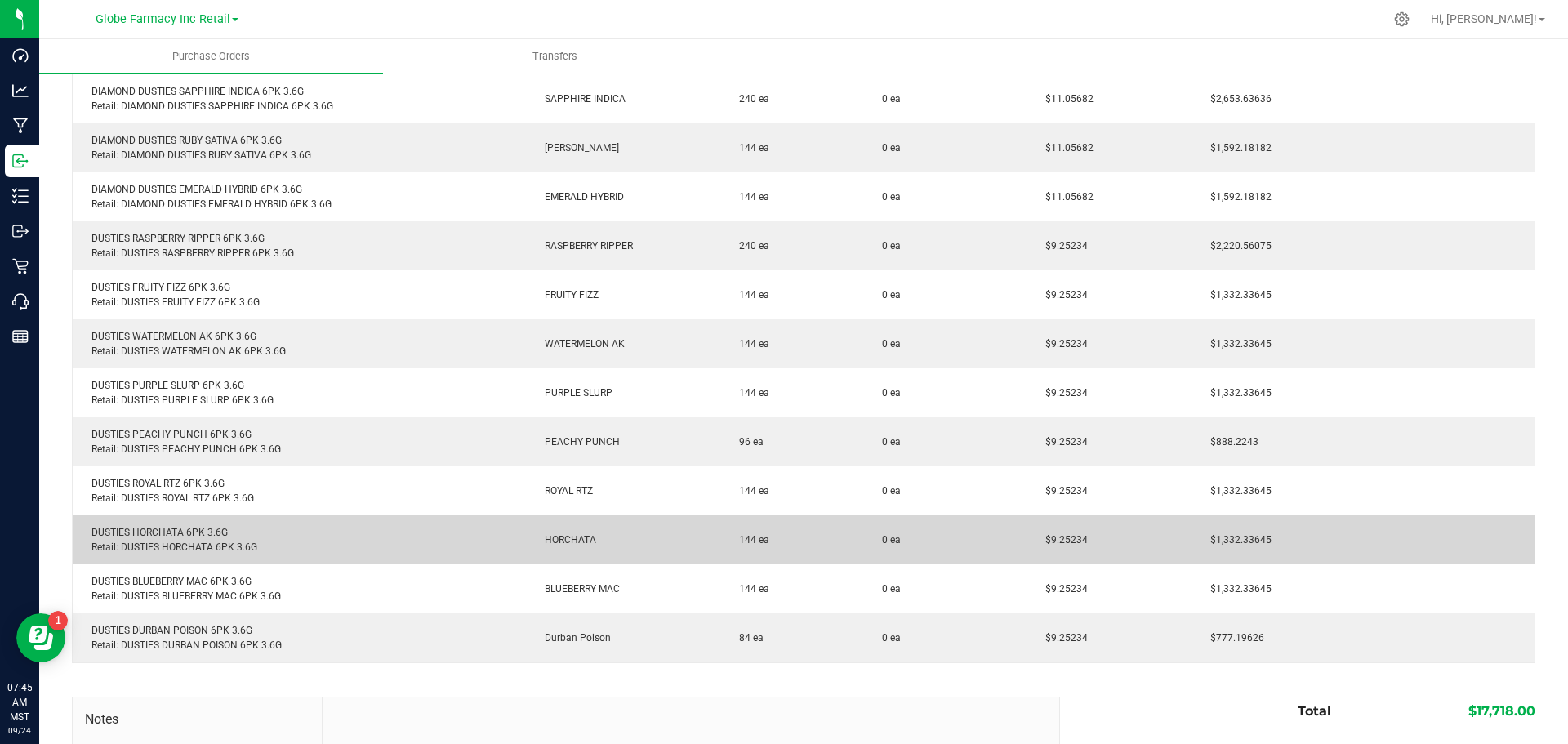
click at [140, 524] on td "DUSTIES HORCHATA 6PK 3.6G Retail: DUSTIES HORCHATA 6PK 3.6G" at bounding box center [300, 539] width 453 height 49
click at [151, 533] on div "DUSTIES HORCHATA 6PK 3.6G Retail: DUSTIES HORCHATA 6PK 3.6G" at bounding box center [300, 539] width 434 height 29
click at [1062, 538] on span "$9.25234" at bounding box center [1063, 539] width 50 height 11
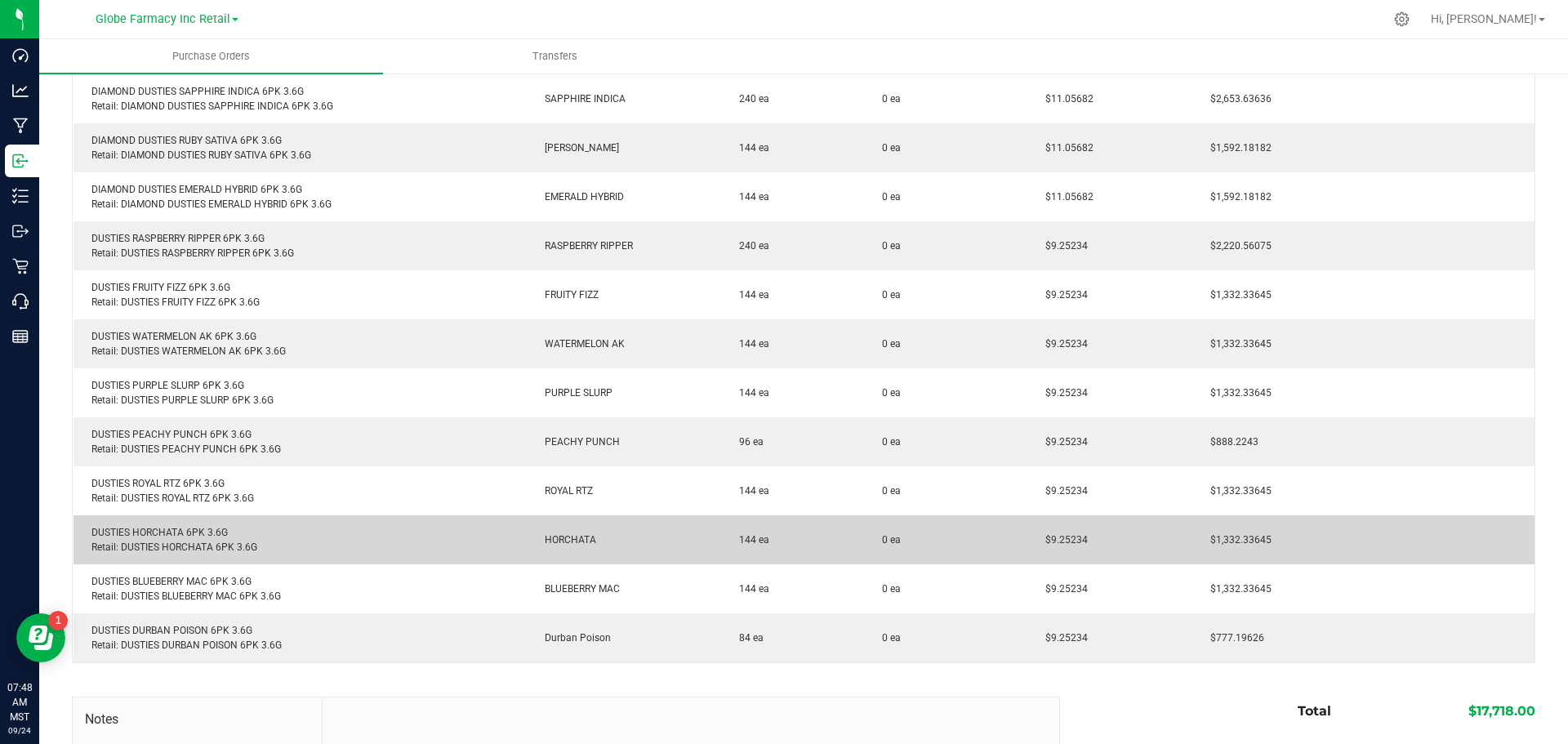
click at [1062, 538] on span "$9.25234" at bounding box center [1063, 539] width 50 height 11
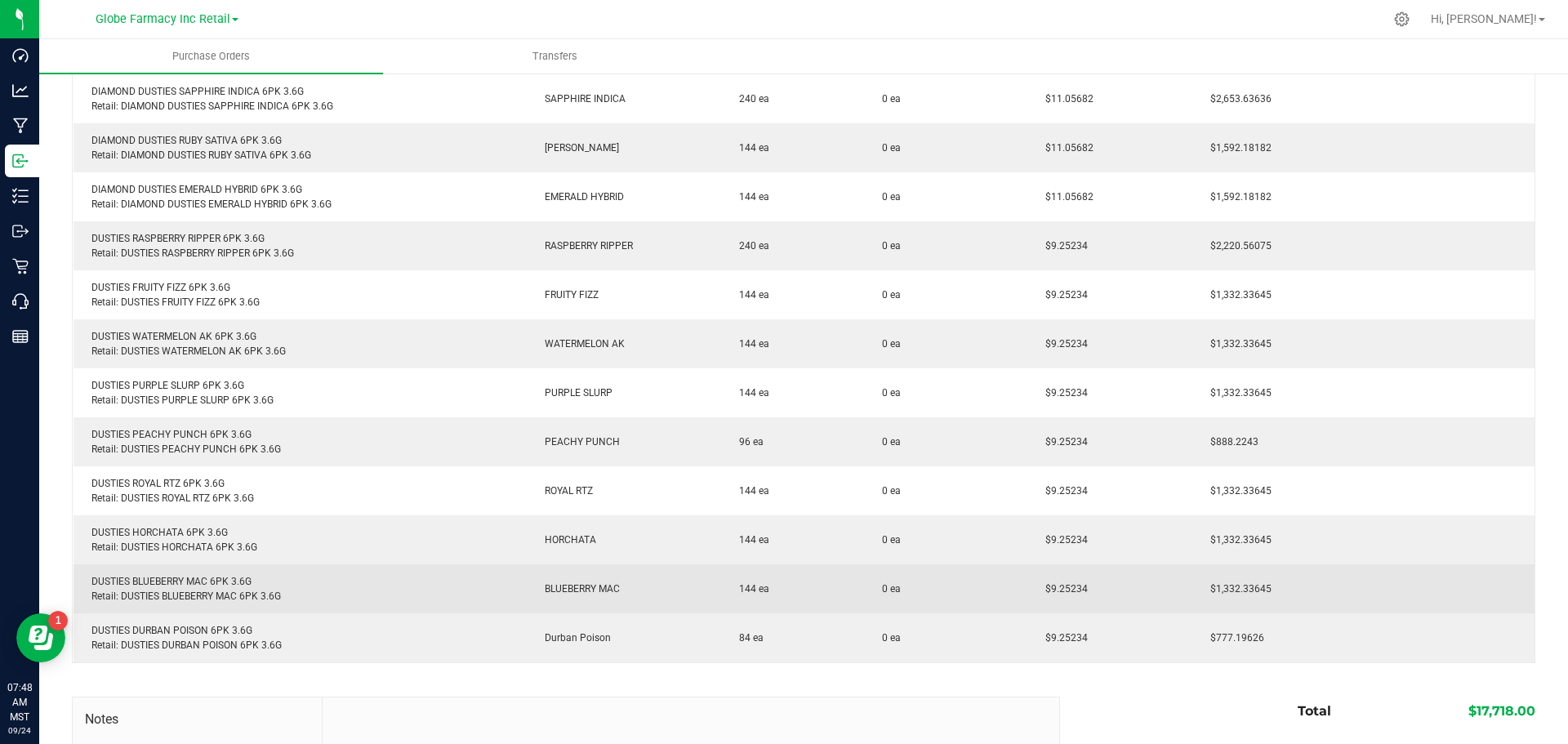
click at [195, 574] on div "DUSTIES BLUEBERRY MAC 6PK 3.6G Retail: DUSTIES BLUEBERRY MAC 6PK 3.6G" at bounding box center [300, 588] width 434 height 29
click at [197, 583] on div "DUSTIES BLUEBERRY MAC 6PK 3.6G Retail: DUSTIES BLUEBERRY MAC 6PK 3.6G" at bounding box center [300, 588] width 434 height 29
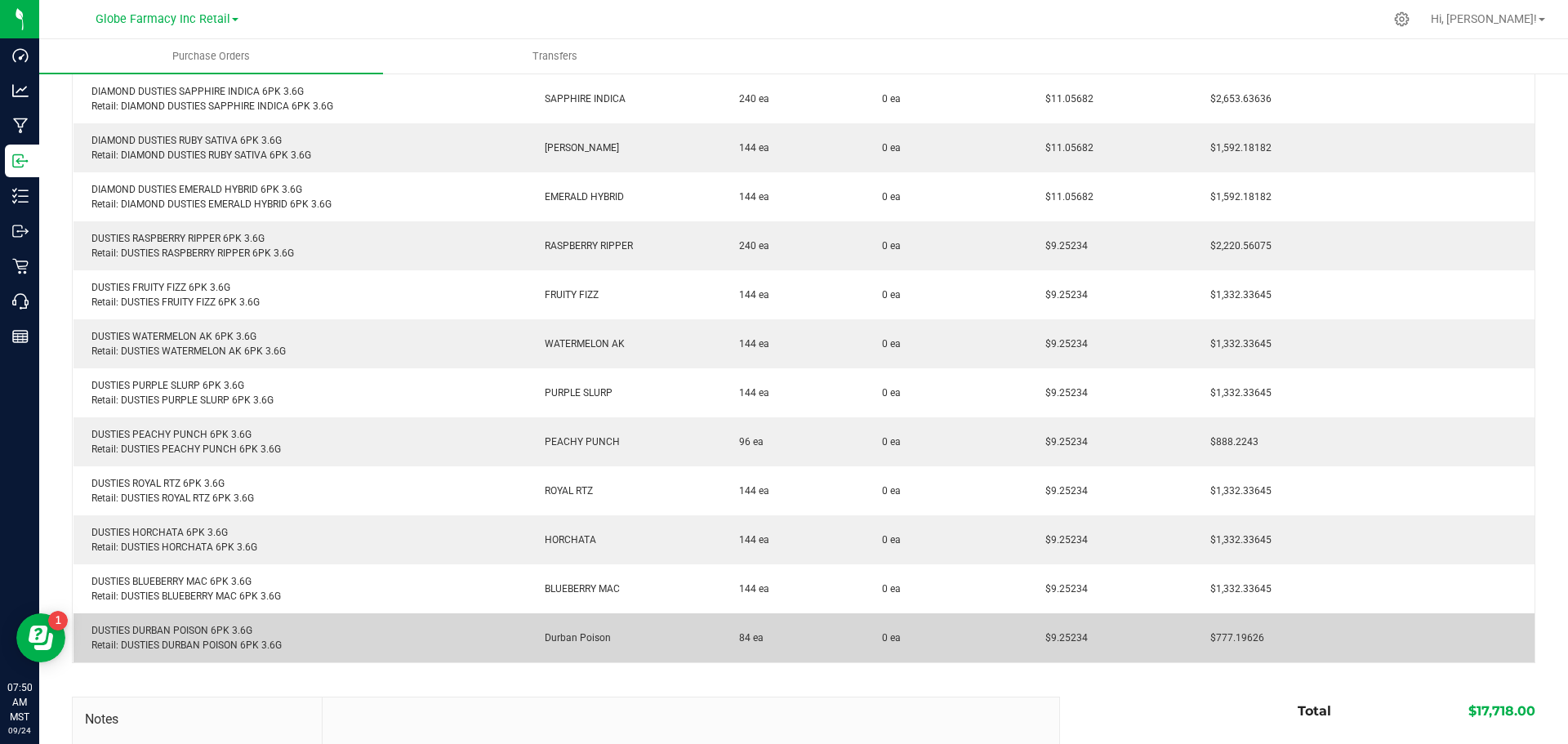
click at [143, 628] on div "DUSTIES DURBAN POISON 6PK 3.6G Retail: DUSTIES DURBAN POISON 6PK 3.6G" at bounding box center [300, 637] width 434 height 29
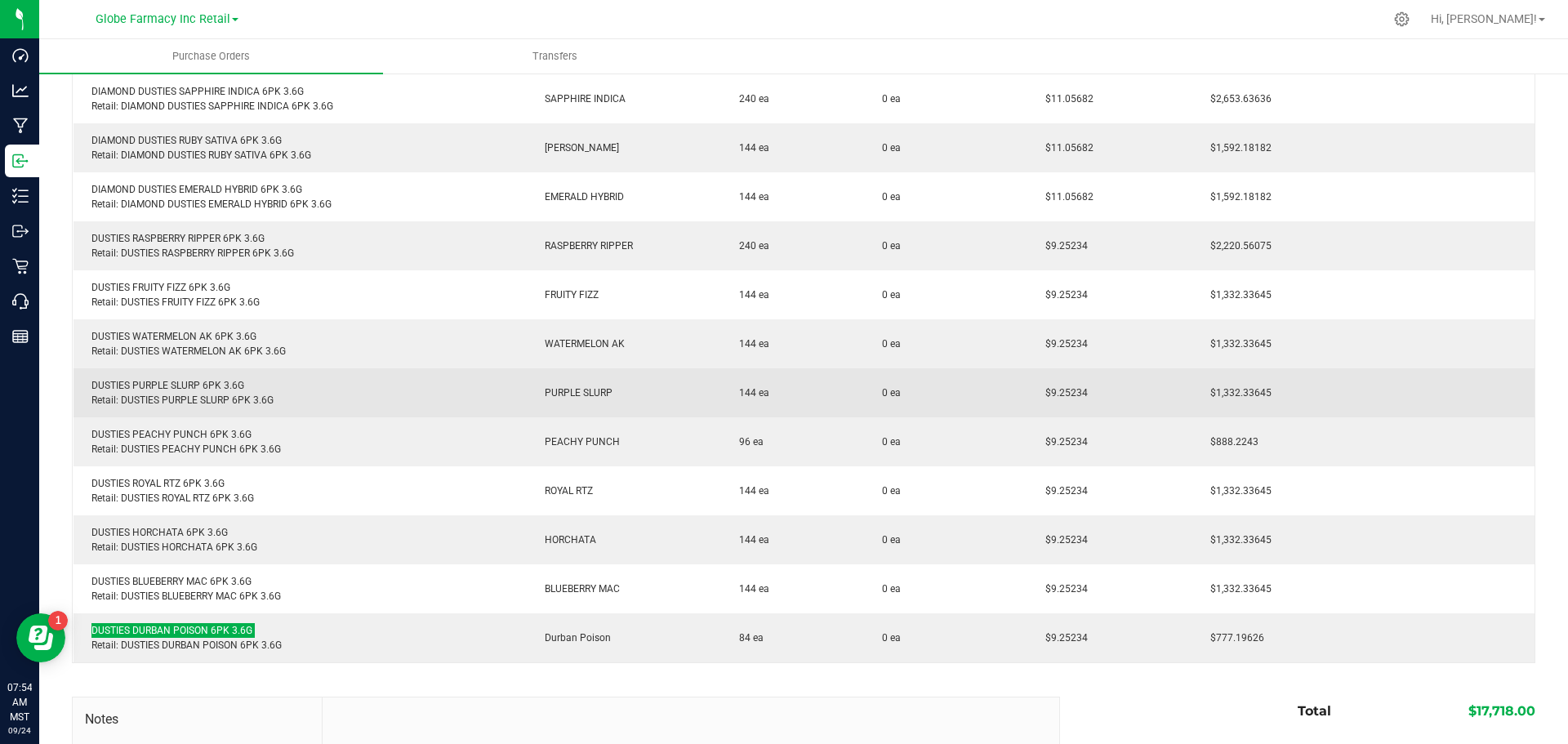
scroll to position [0, 0]
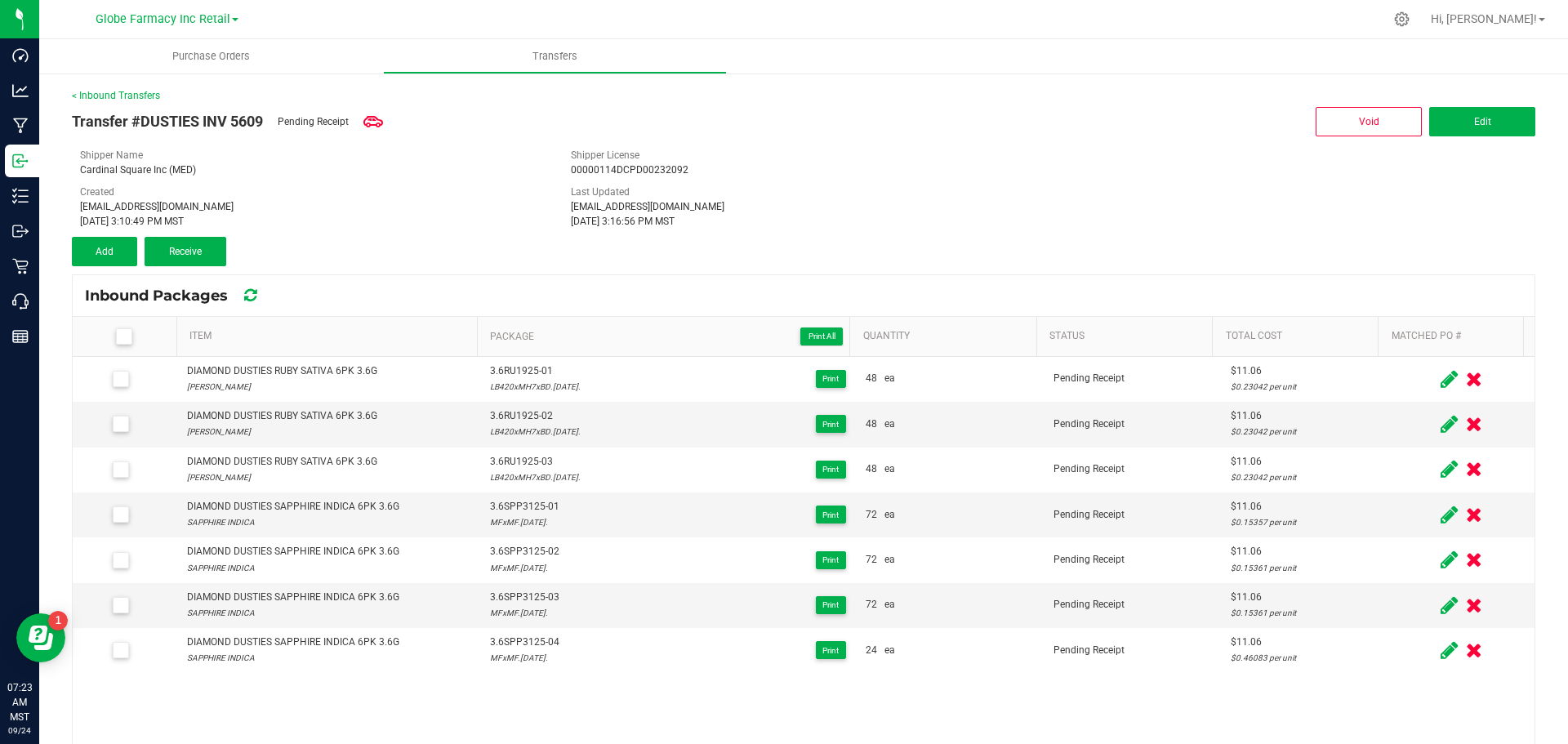
click at [1142, 234] on div "Transfer #DUSTIES INV 5609 Pending Receipt Void Edit Shipper Name Cardinal Squa…" at bounding box center [804, 184] width 1464 height 164
click at [89, 247] on button "Add" at bounding box center [105, 250] width 65 height 29
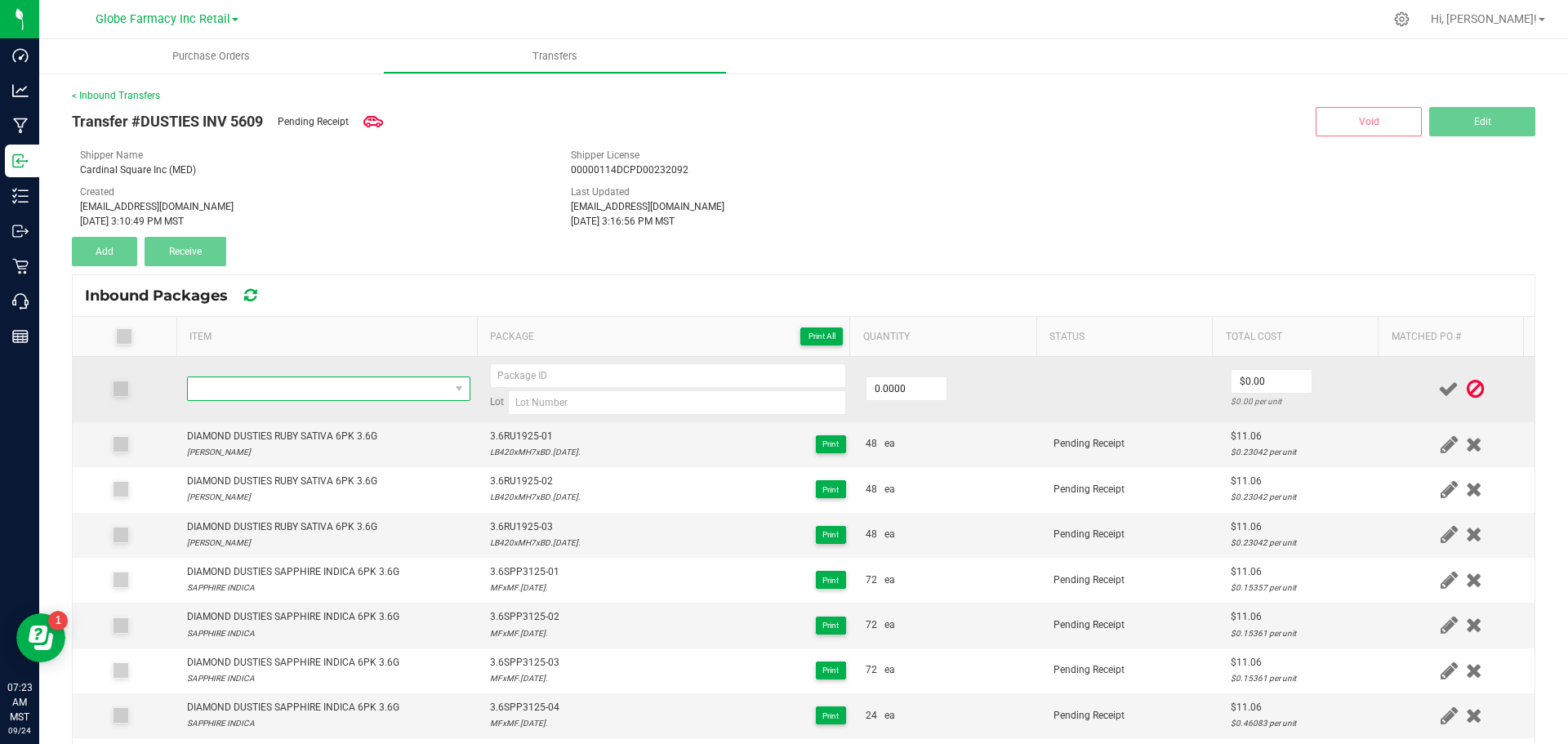
click at [332, 384] on span "NO DATA FOUND" at bounding box center [319, 389] width 262 height 22
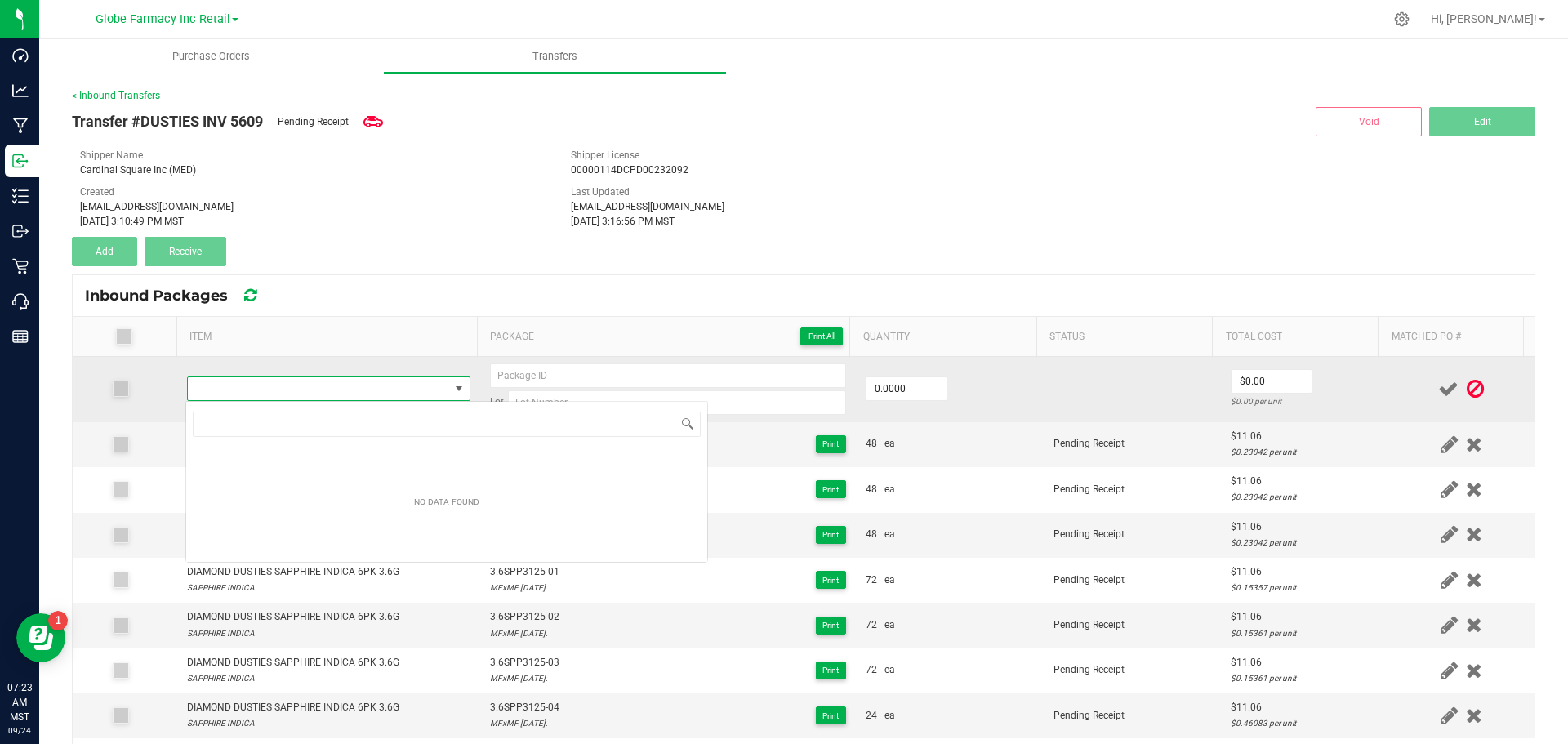
scroll to position [24, 278]
type input "DIAMOND DUSTIES EMERALD HYBRID 6PK 3.6G"
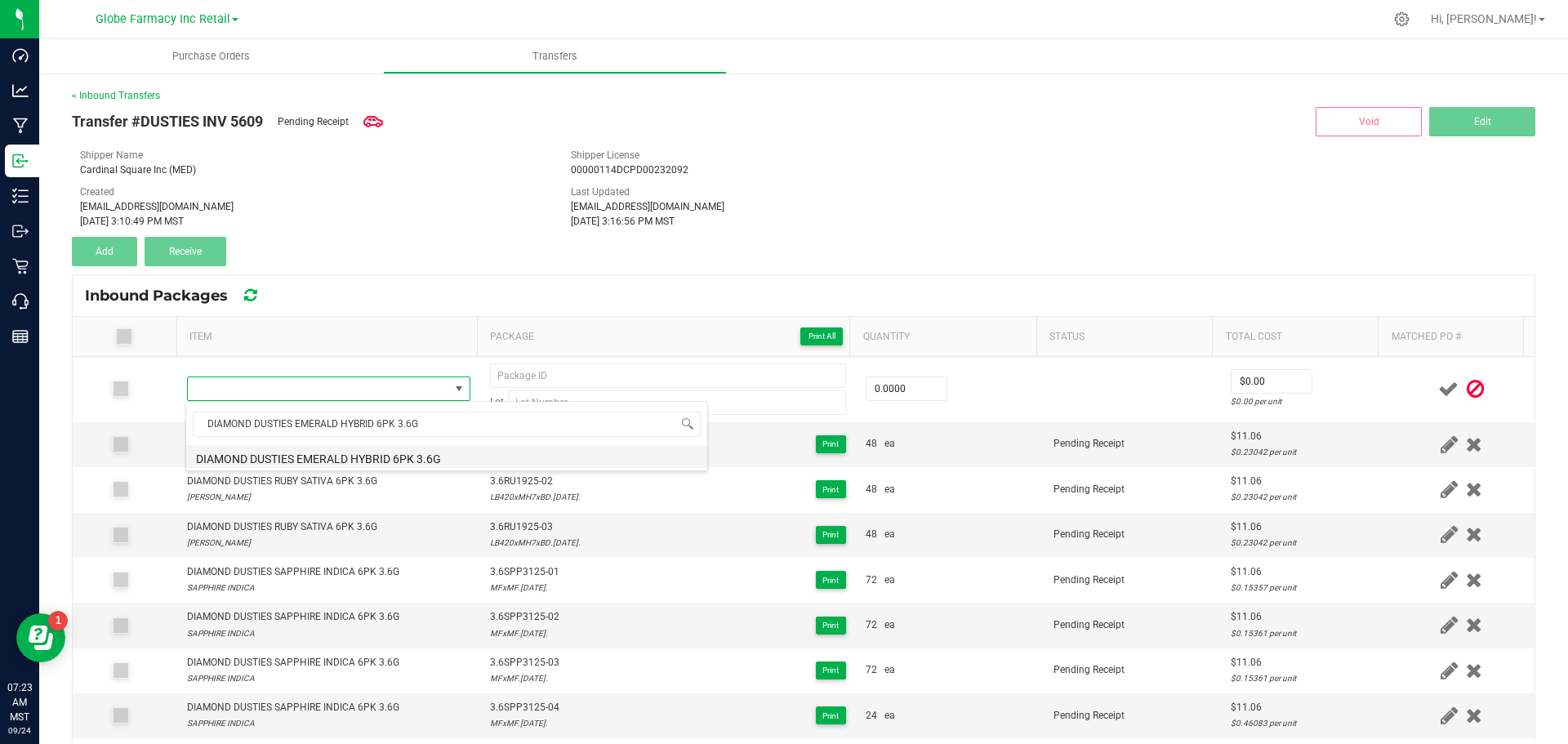
click at [430, 462] on li "DIAMOND DUSTIES EMERALD HYBRID 6PK 3.6G" at bounding box center [446, 456] width 521 height 22
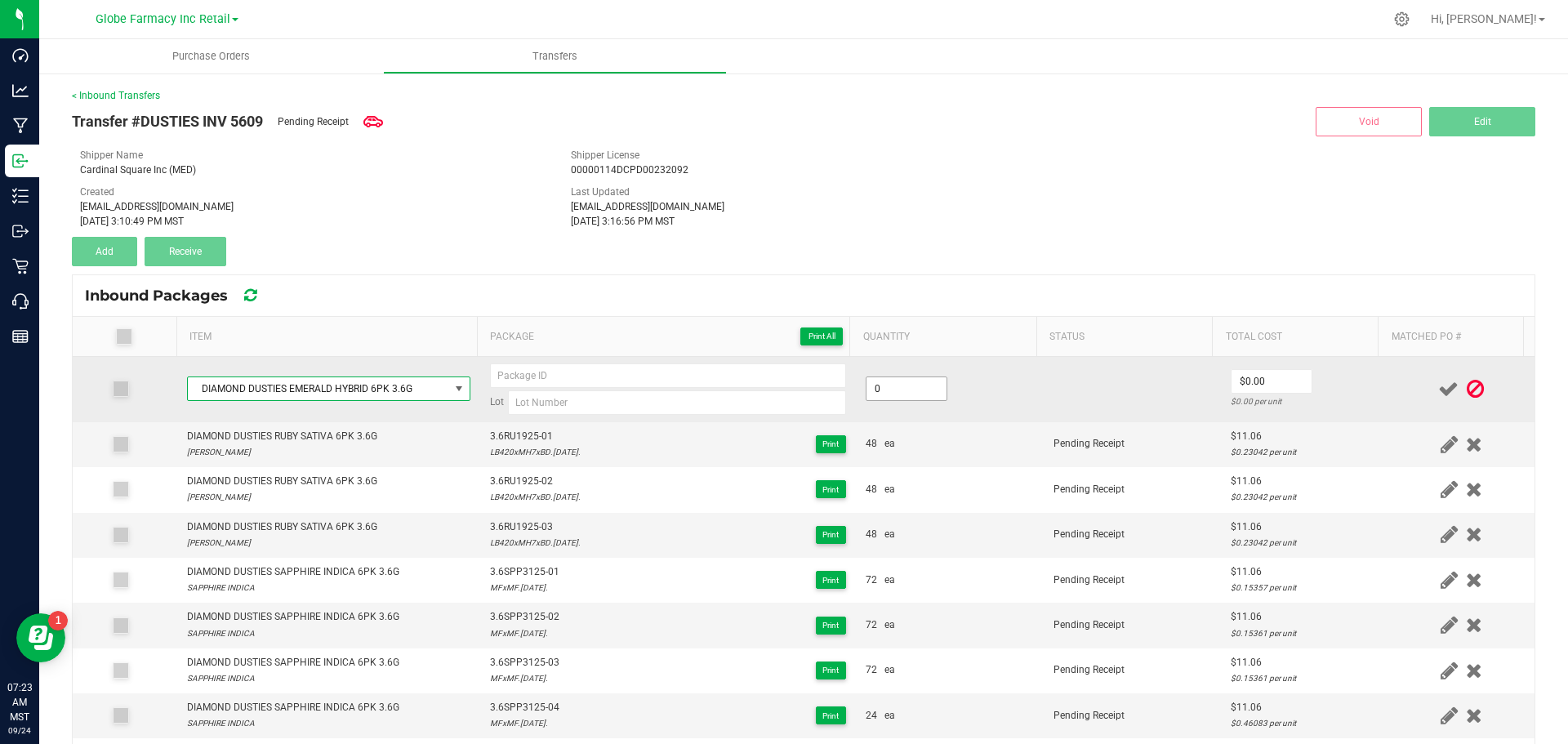
click at [903, 384] on input "0" at bounding box center [907, 389] width 80 height 22
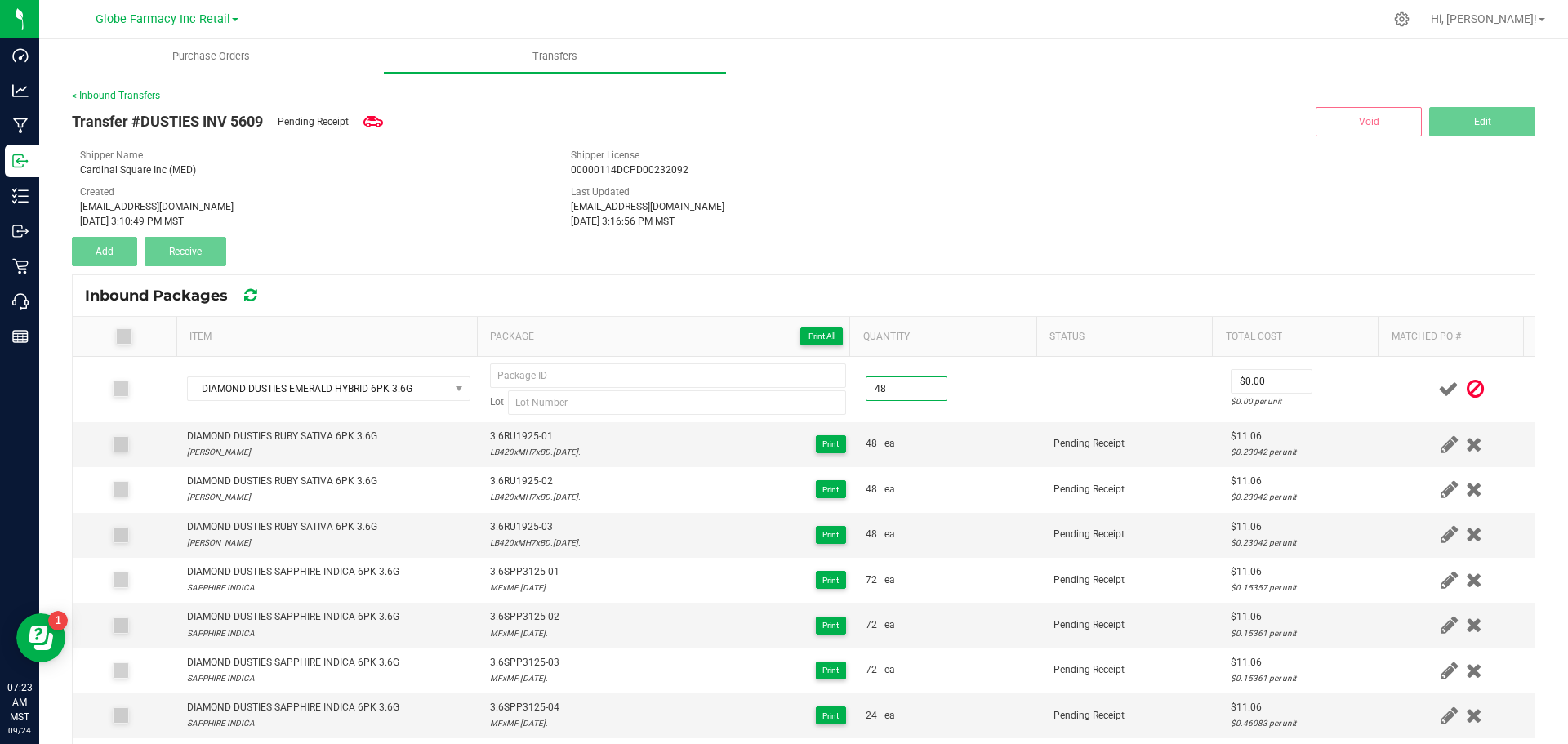
type input "48 ea"
click at [941, 234] on div "Transfer #DUSTIES INV 5609 Pending Receipt Void Edit Shipper Name Cardinal Squa…" at bounding box center [804, 184] width 1464 height 164
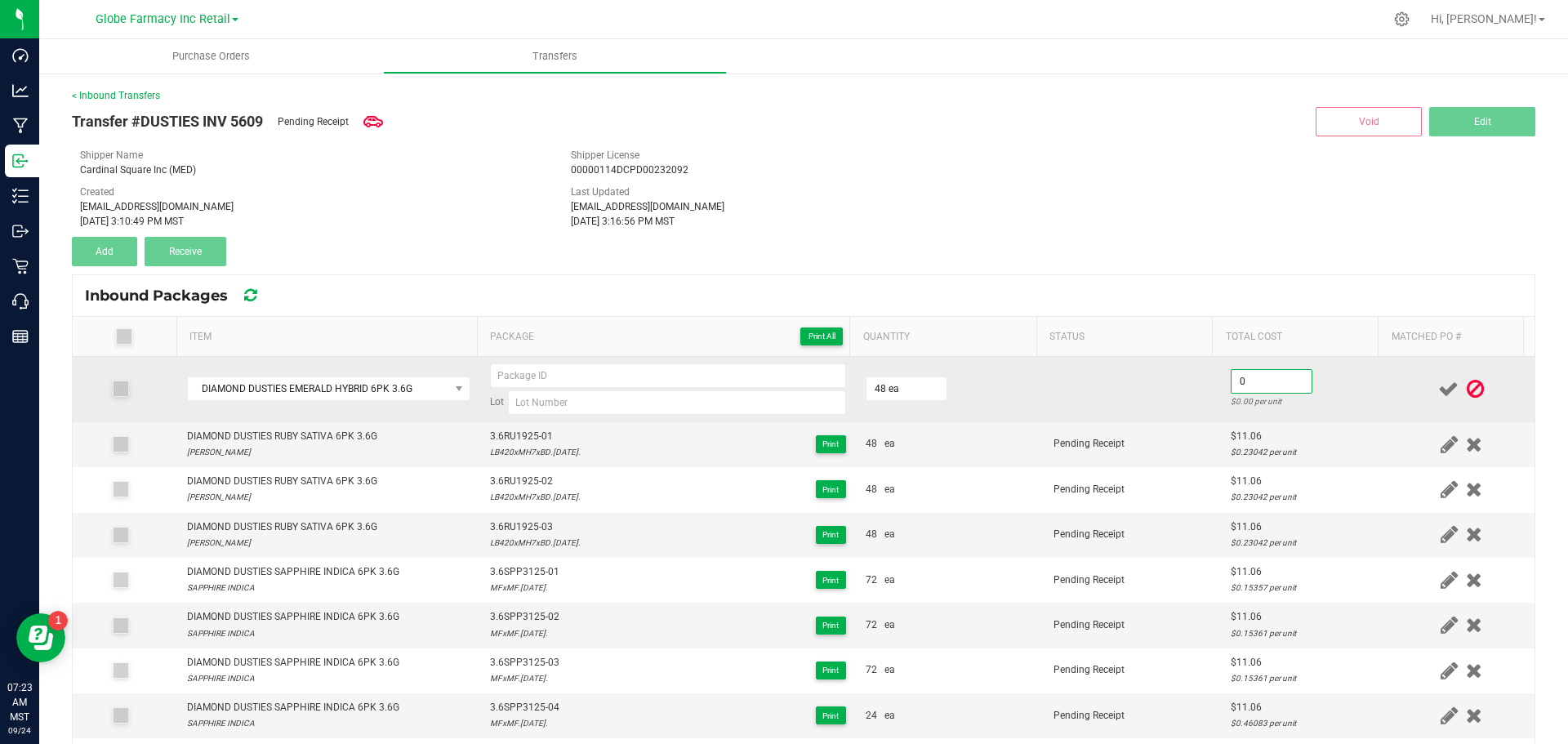
click at [1262, 379] on input "0" at bounding box center [1272, 381] width 80 height 22
paste input "11.05682"
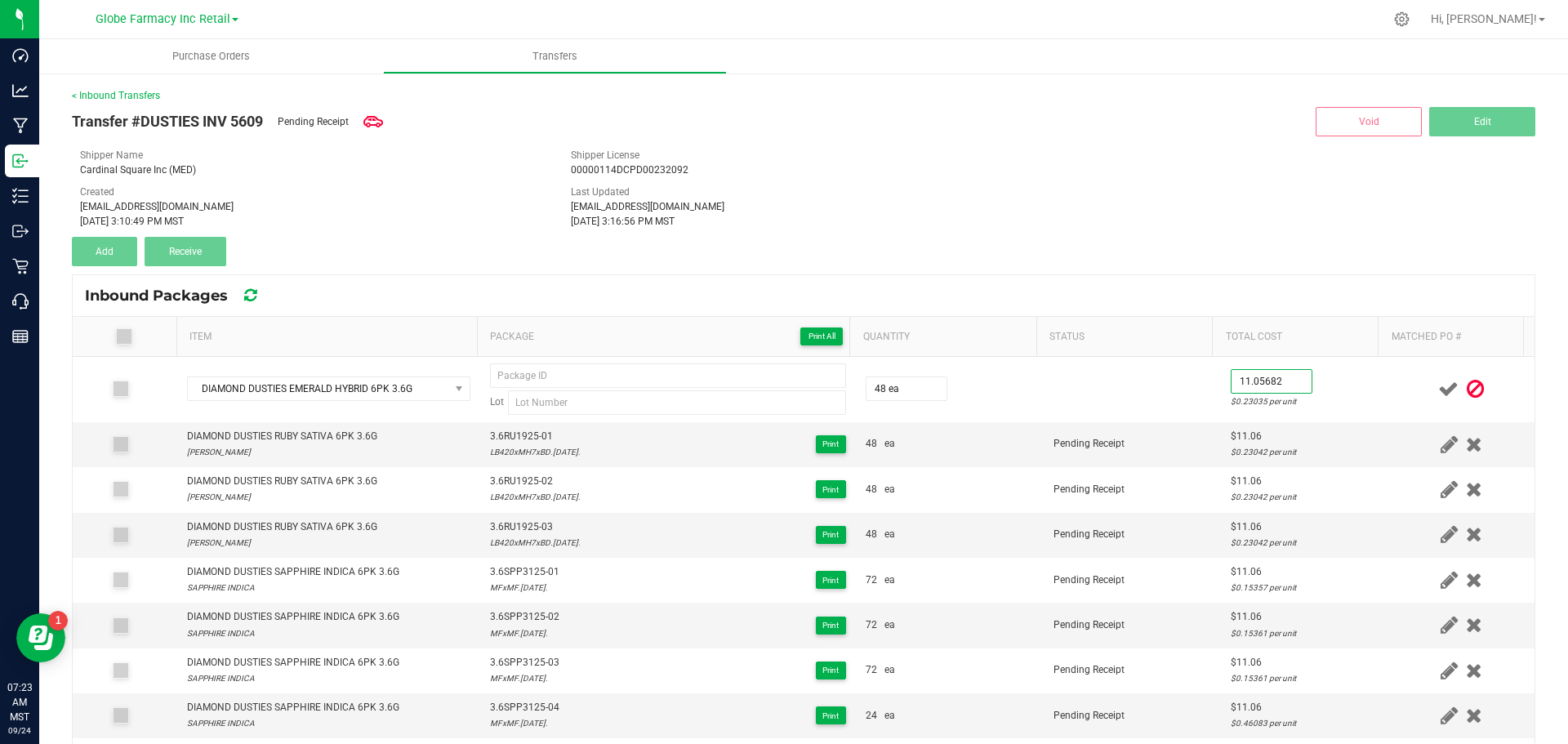
type input "$11.06"
click at [1174, 251] on div "Transfer #DUSTIES INV 5609 Pending Receipt Void Edit Shipper Name Cardinal Squa…" at bounding box center [804, 184] width 1464 height 164
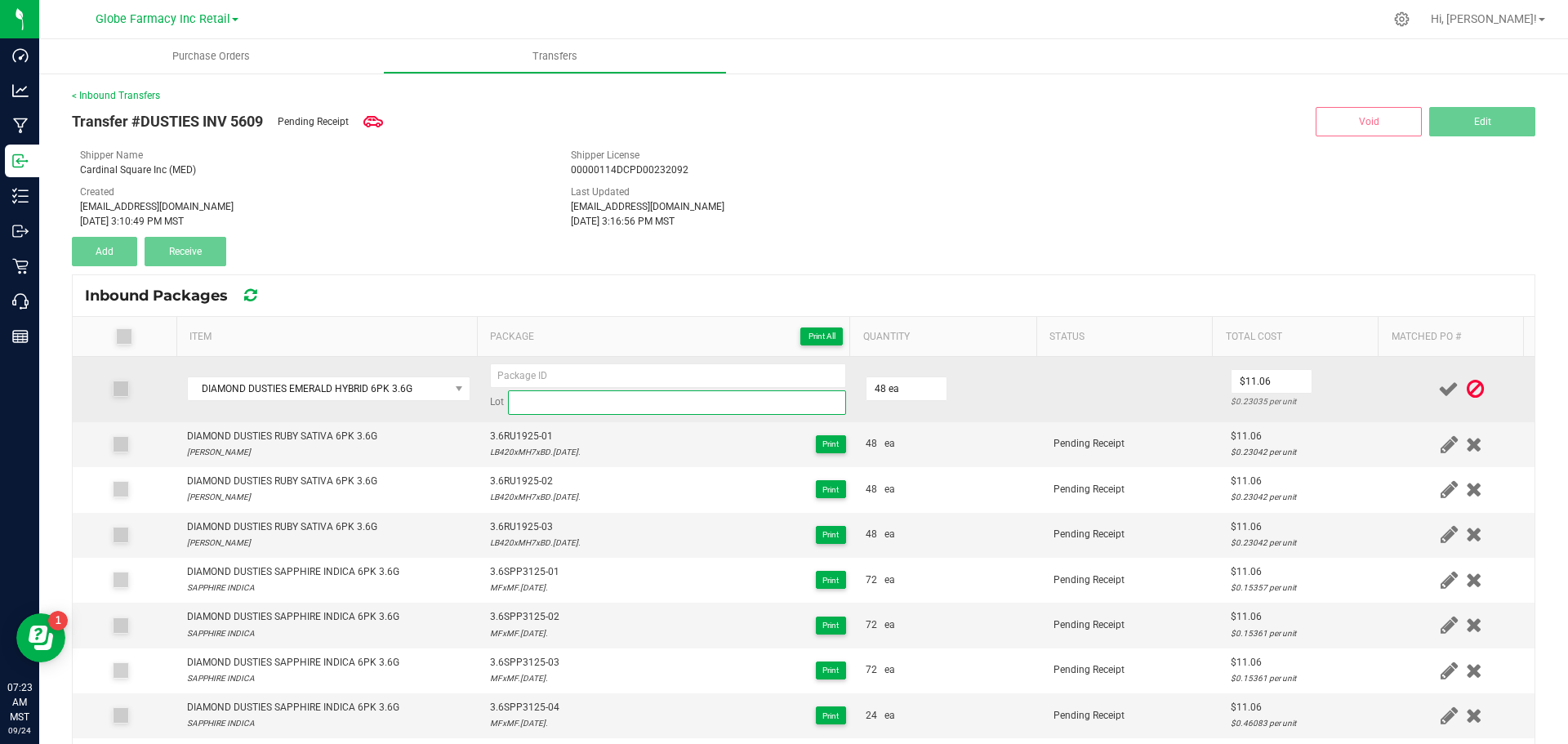
click at [555, 399] on input at bounding box center [677, 403] width 338 height 24
paste input "USDD20xG6.1.23.2025."
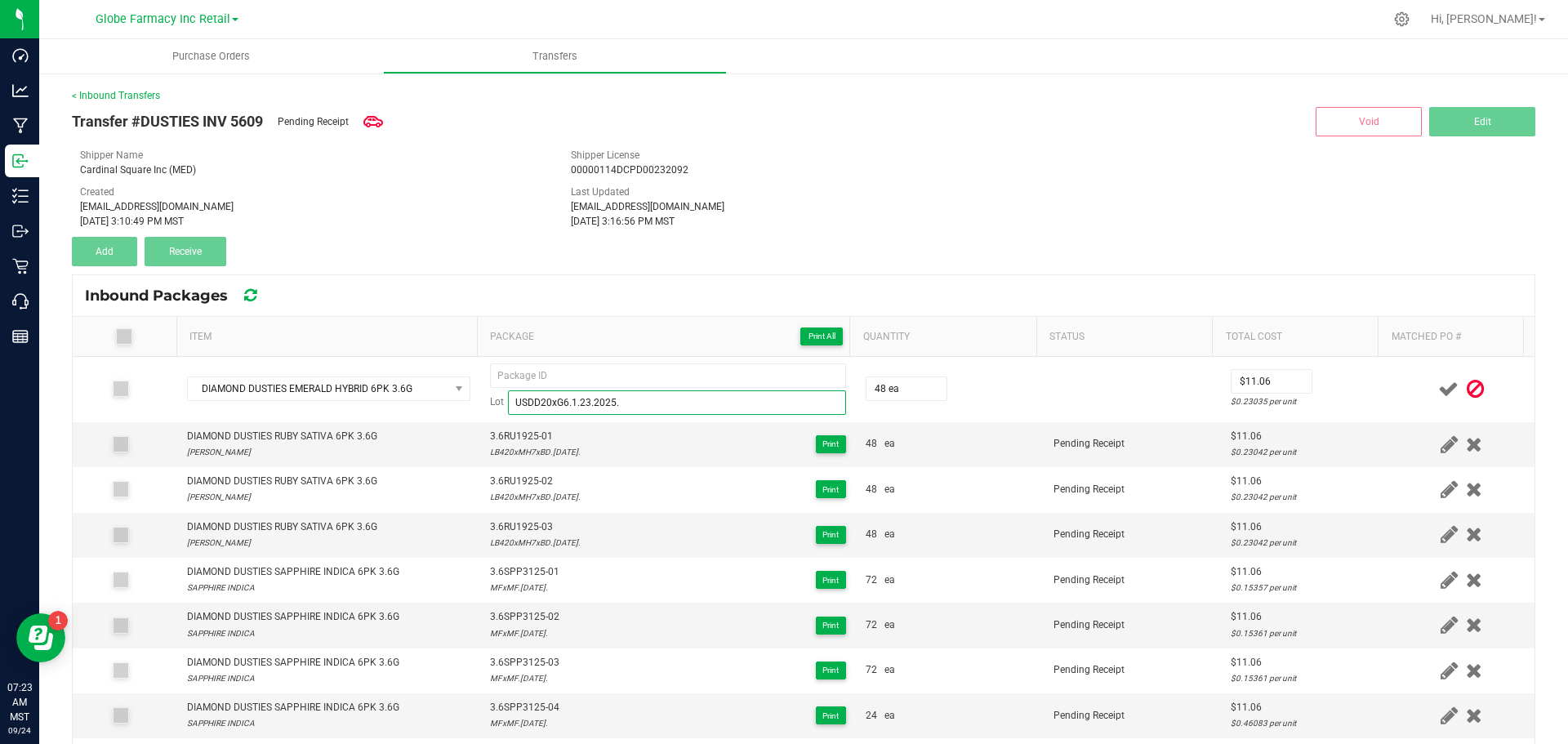
type input "USDD20xG6.1.23.2025."
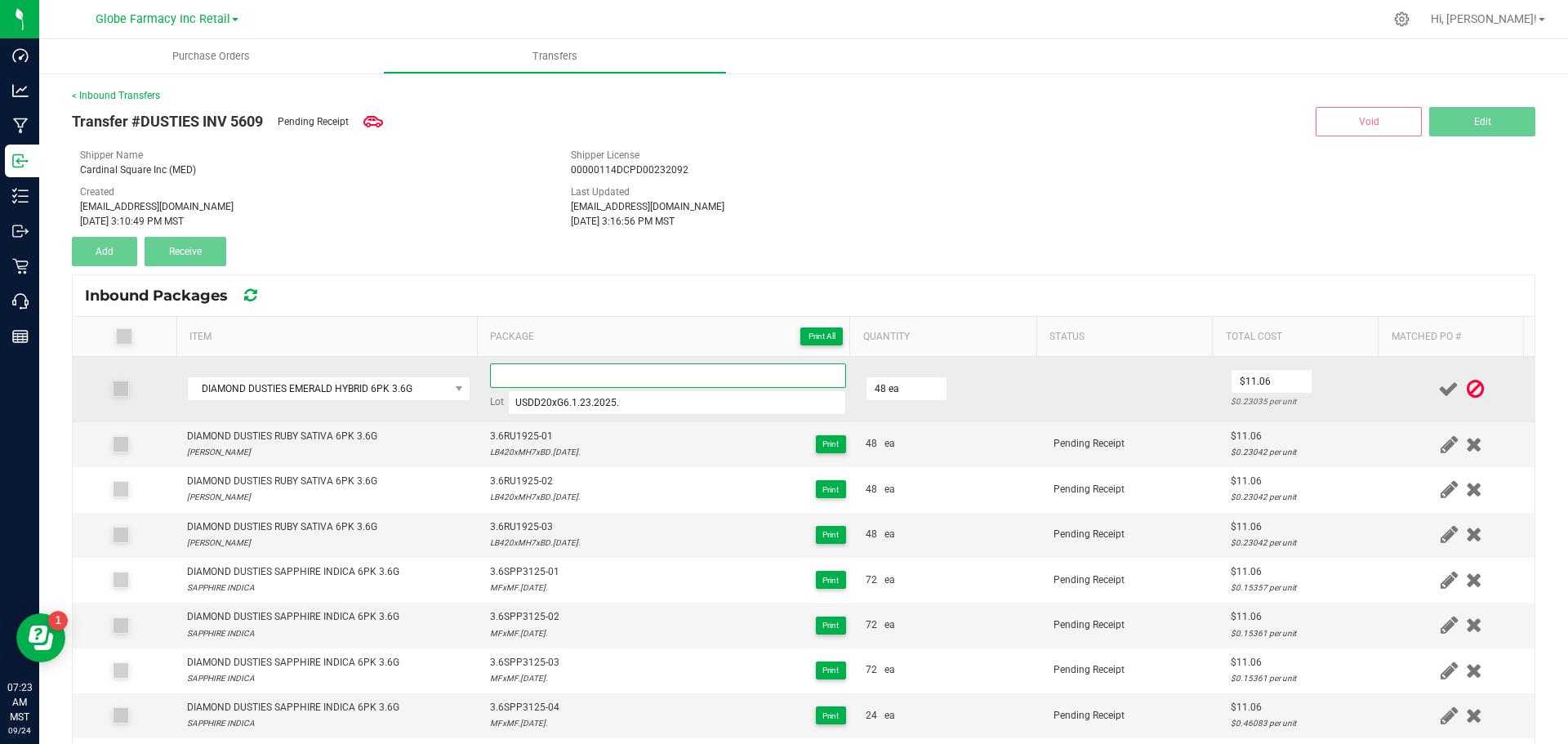
click at [613, 376] on input at bounding box center [668, 376] width 356 height 24
drag, startPoint x: 606, startPoint y: 375, endPoint x: 354, endPoint y: 372, distance: 252.0
click at [354, 372] on tr "DIAMOND DUSTIES EMERALD HYBRID 6PK 3.6G 3.6EME2325-01 Lot USDD20xG6.1.23.2025. …" at bounding box center [804, 390] width 1462 height 65
type input "3.6EME2325-01"
click at [1082, 393] on td at bounding box center [1133, 390] width 178 height 65
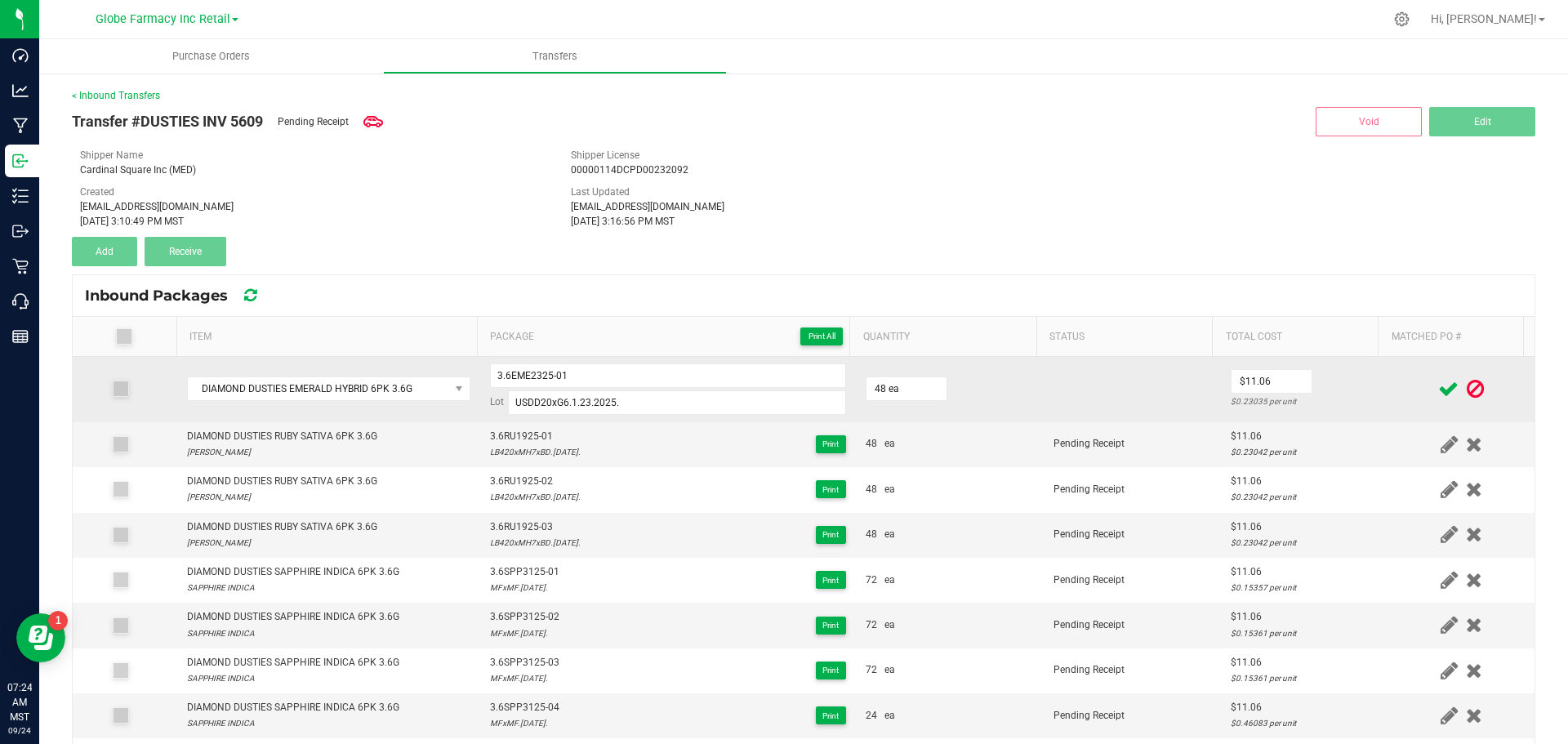
click at [1439, 381] on icon at bounding box center [1449, 389] width 21 height 21
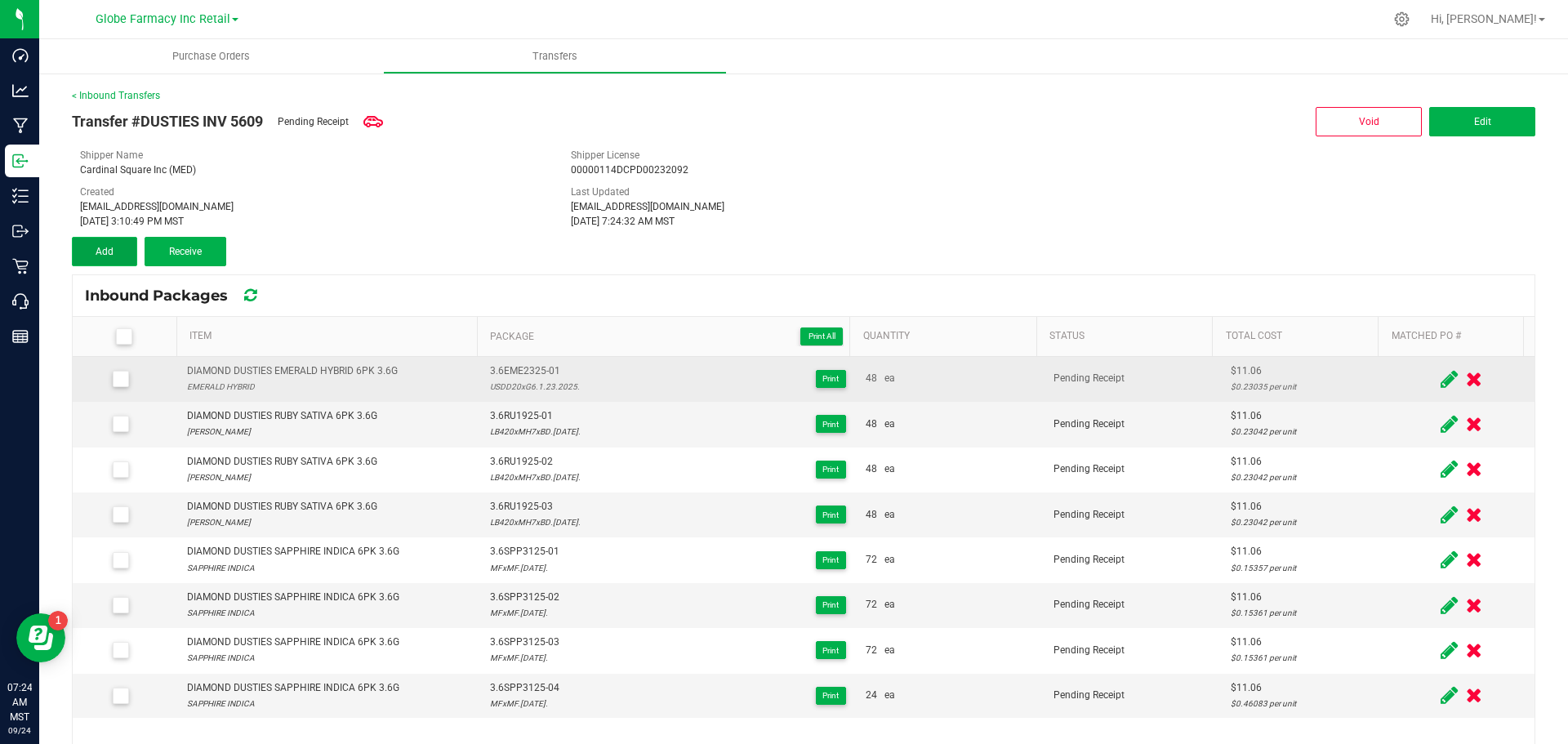
click at [113, 244] on button "Add" at bounding box center [105, 250] width 65 height 29
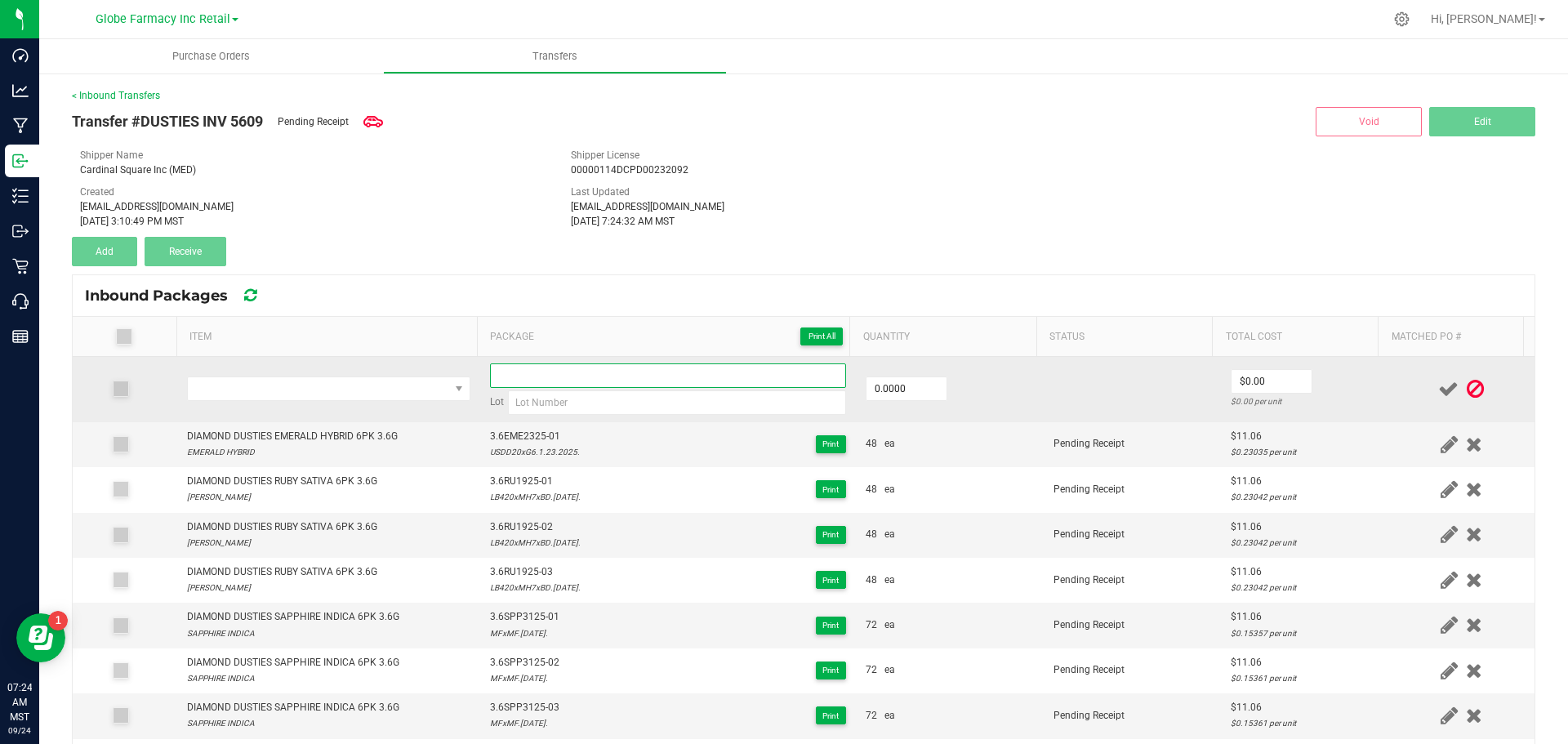
click at [516, 383] on input at bounding box center [668, 376] width 356 height 24
paste input "3.6EME2325-01"
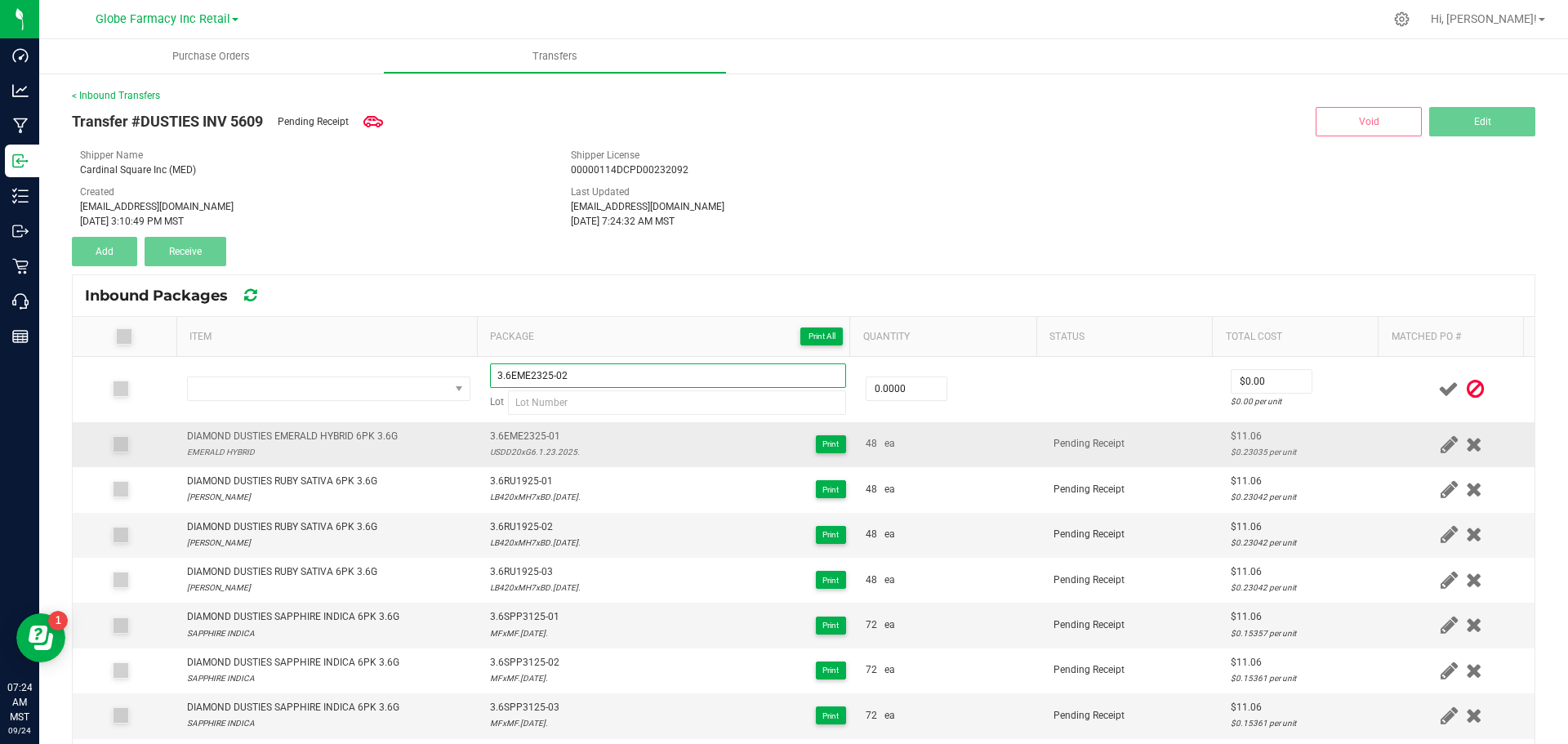
type input "3.6EME2325-02"
click at [508, 456] on div "USDD20xG6.1.23.2025." at bounding box center [535, 451] width 90 height 16
copy div "USDD20xG6.1.23.2025."
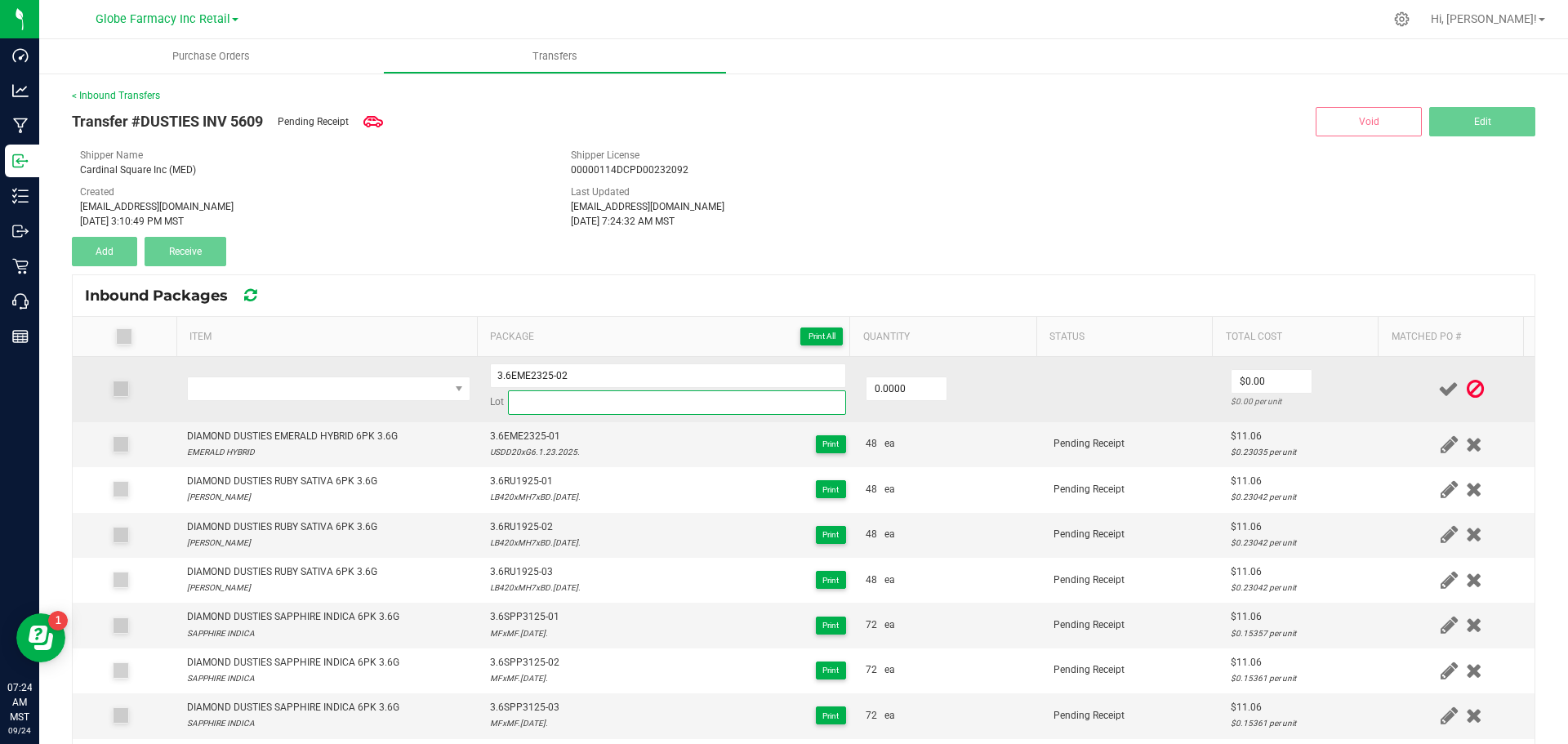
click at [576, 403] on input at bounding box center [677, 403] width 338 height 24
paste input "USDD20xG6.1.23.2025."
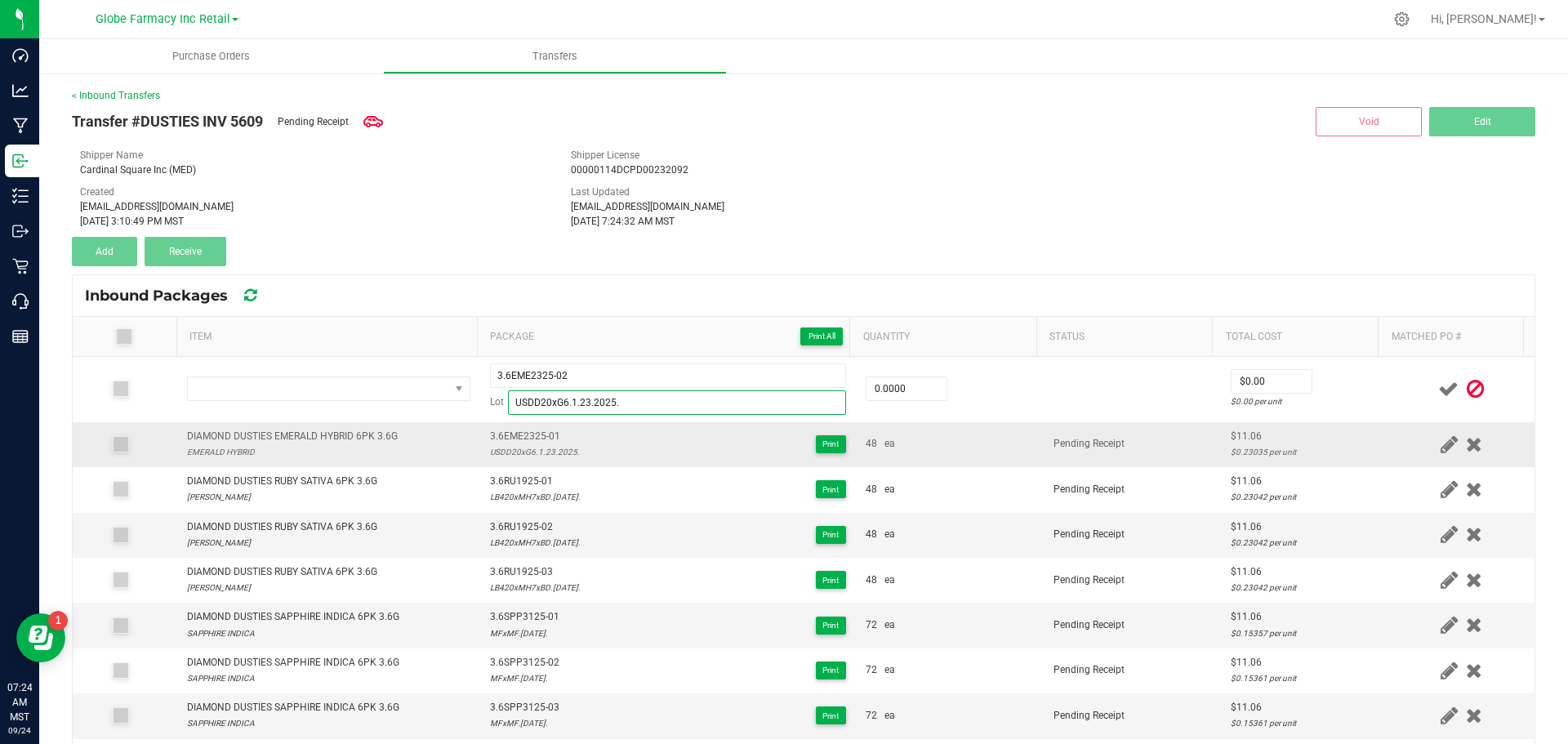
type input "USDD20xG6.1.23.2025."
click at [346, 436] on div "DIAMOND DUSTIES EMERALD HYBRID 6PK 3.6G" at bounding box center [292, 436] width 210 height 16
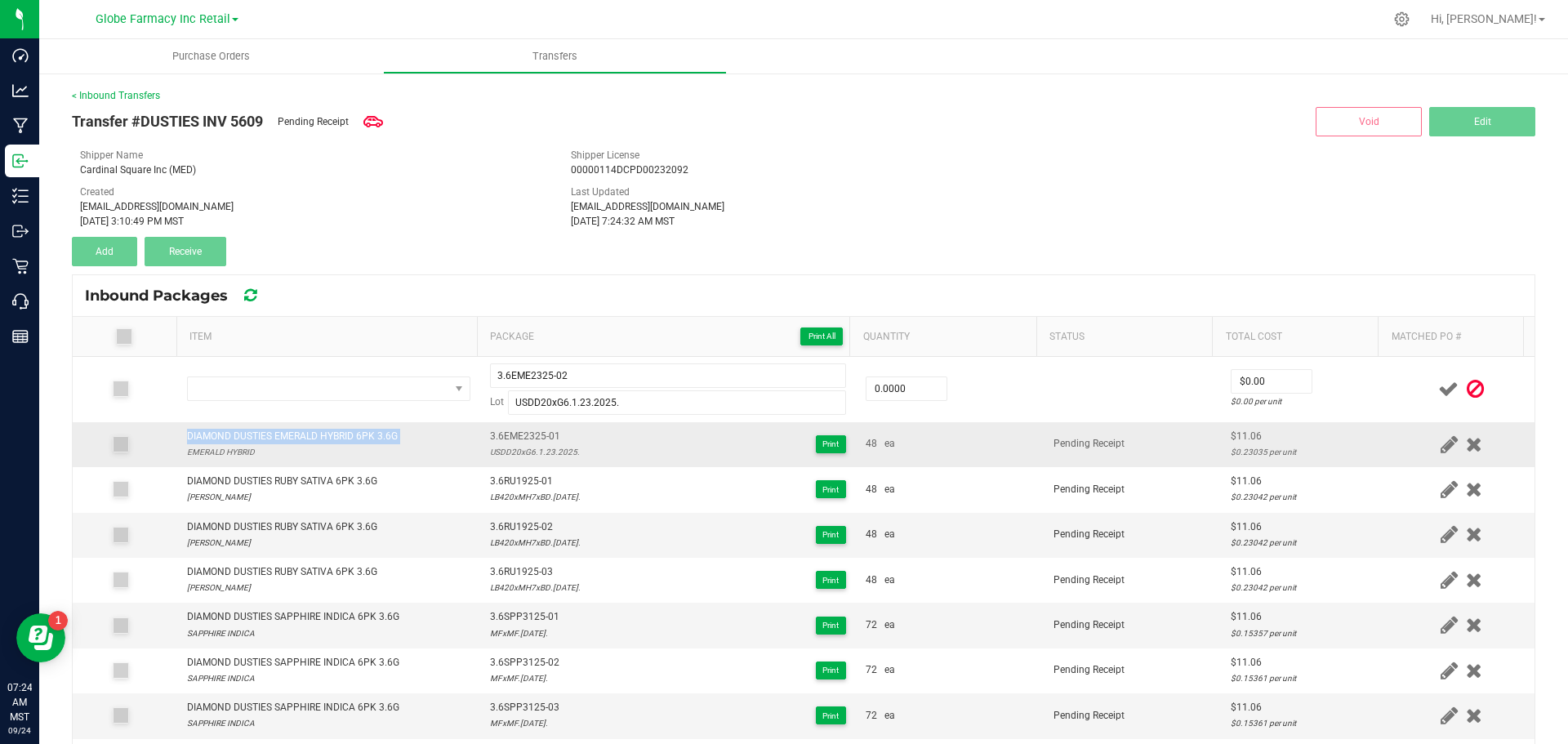
click at [346, 436] on div "DIAMOND DUSTIES EMERALD HYBRID 6PK 3.6G" at bounding box center [292, 436] width 210 height 16
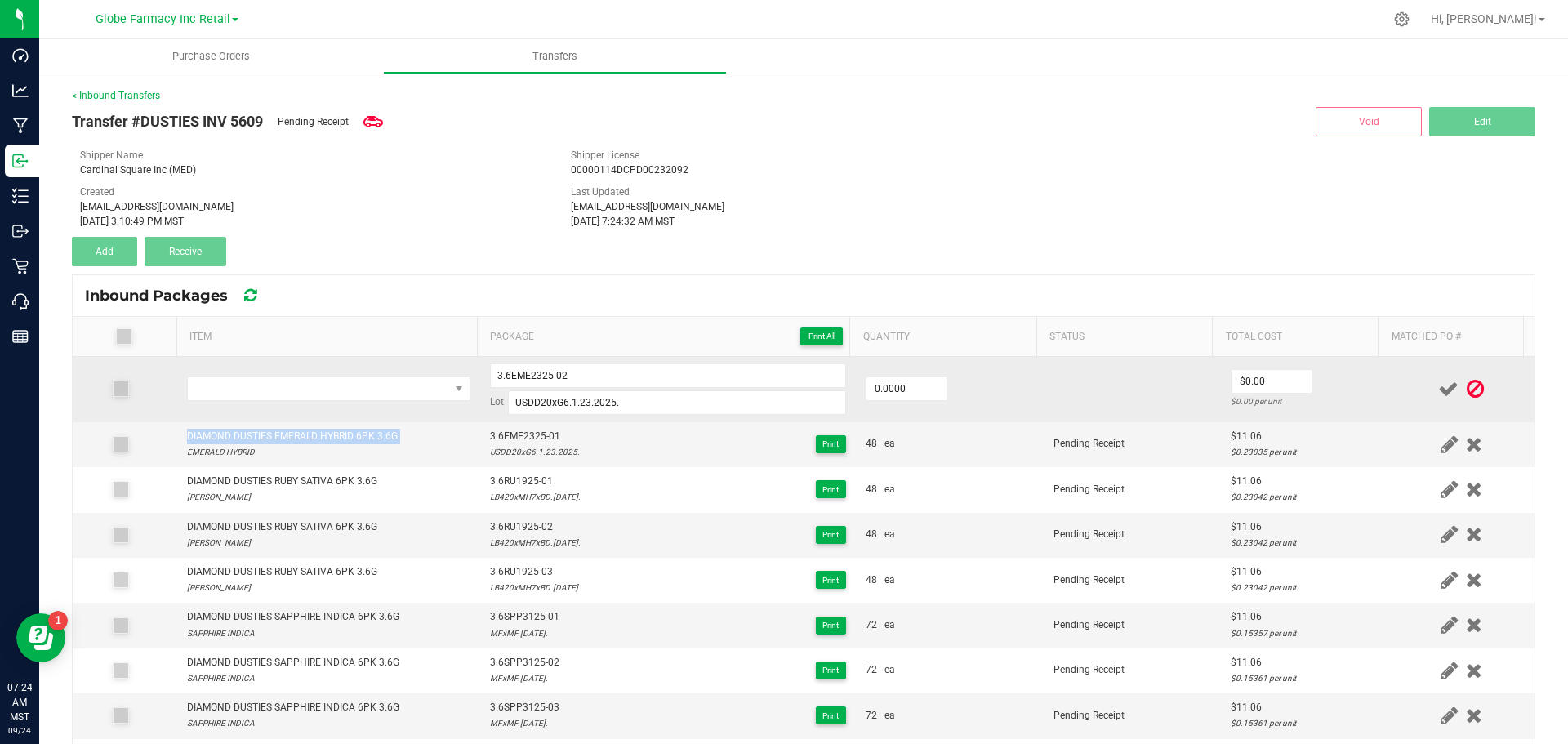
copy div "DIAMOND DUSTIES EMERALD HYBRID 6PK 3.6G"
click at [323, 390] on span "NO DATA FOUND" at bounding box center [319, 389] width 262 height 22
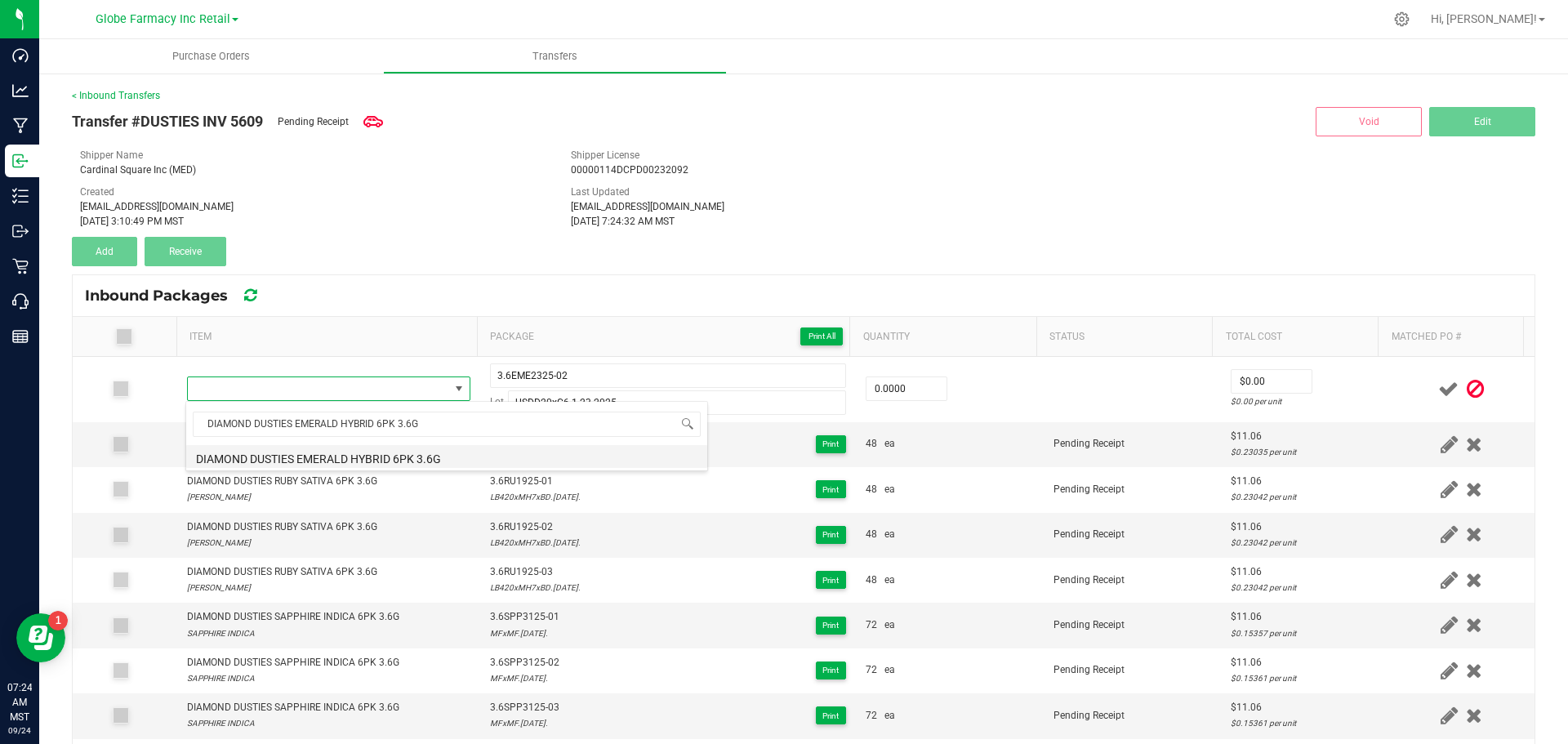
click at [377, 454] on li "DIAMOND DUSTIES EMERALD HYBRID 6PK 3.6G" at bounding box center [446, 456] width 521 height 22
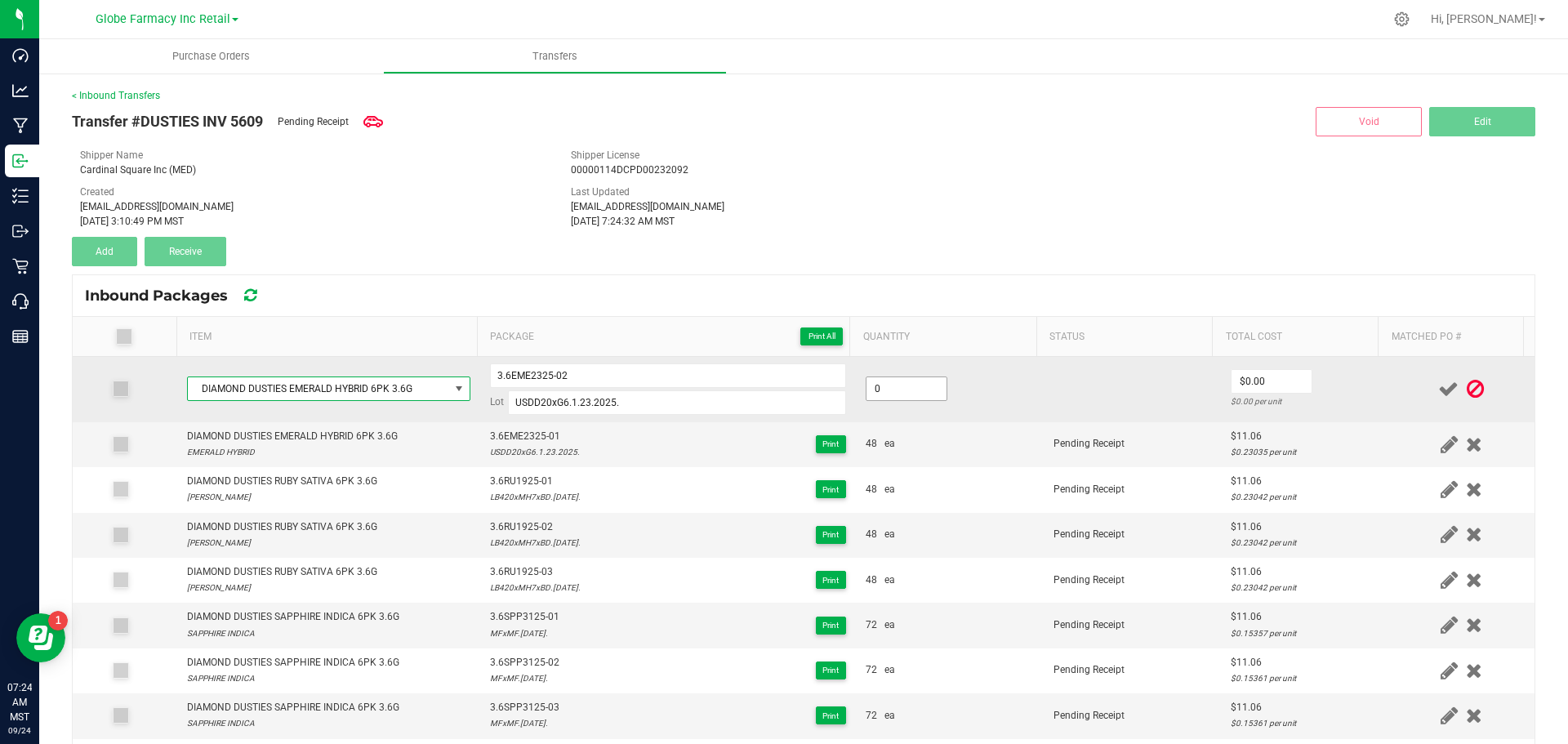
click at [882, 384] on input "0" at bounding box center [907, 389] width 80 height 22
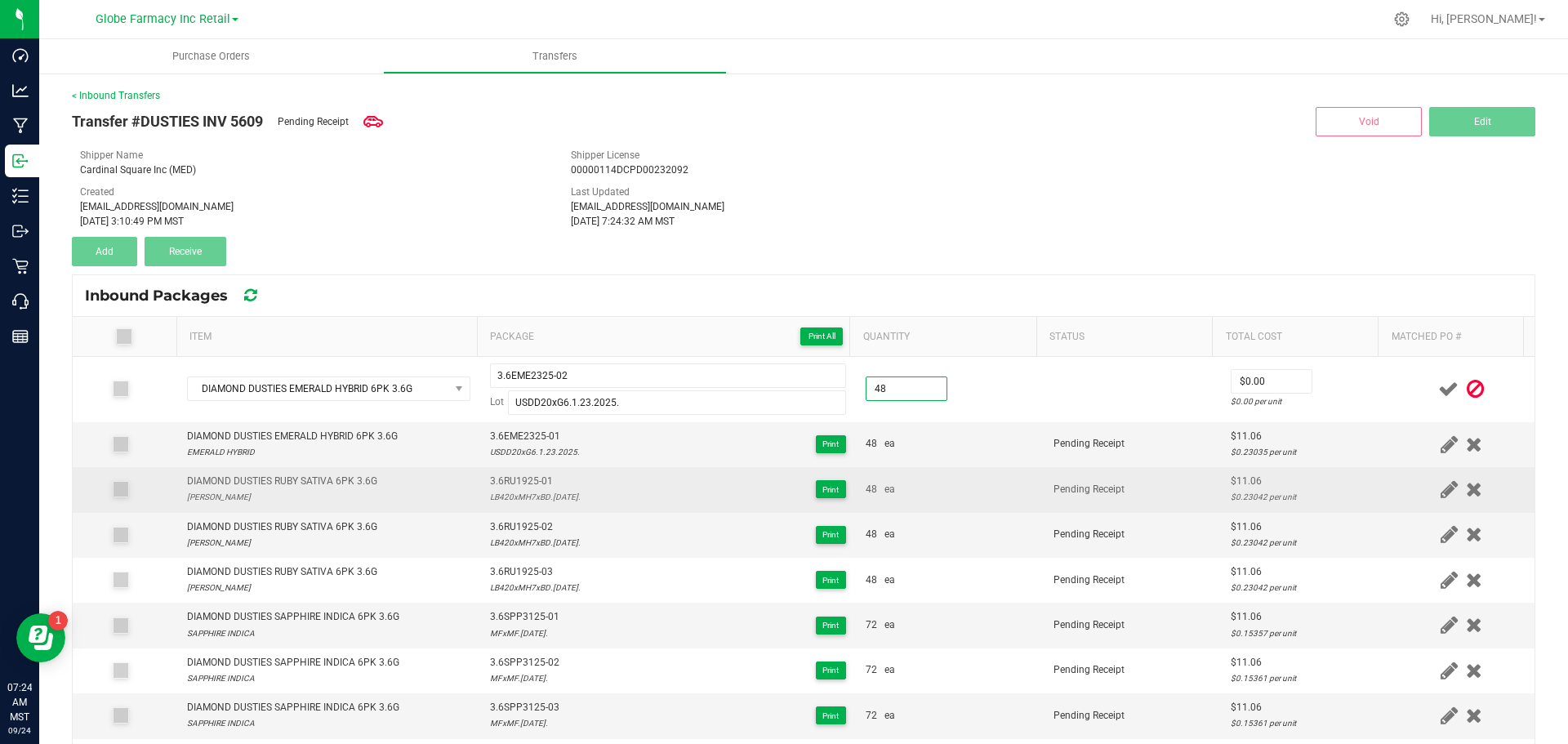
type input "48 ea"
drag, startPoint x: 941, startPoint y: 481, endPoint x: 941, endPoint y: 494, distance: 13.0
click at [941, 494] on div "48 ea" at bounding box center [950, 489] width 168 height 16
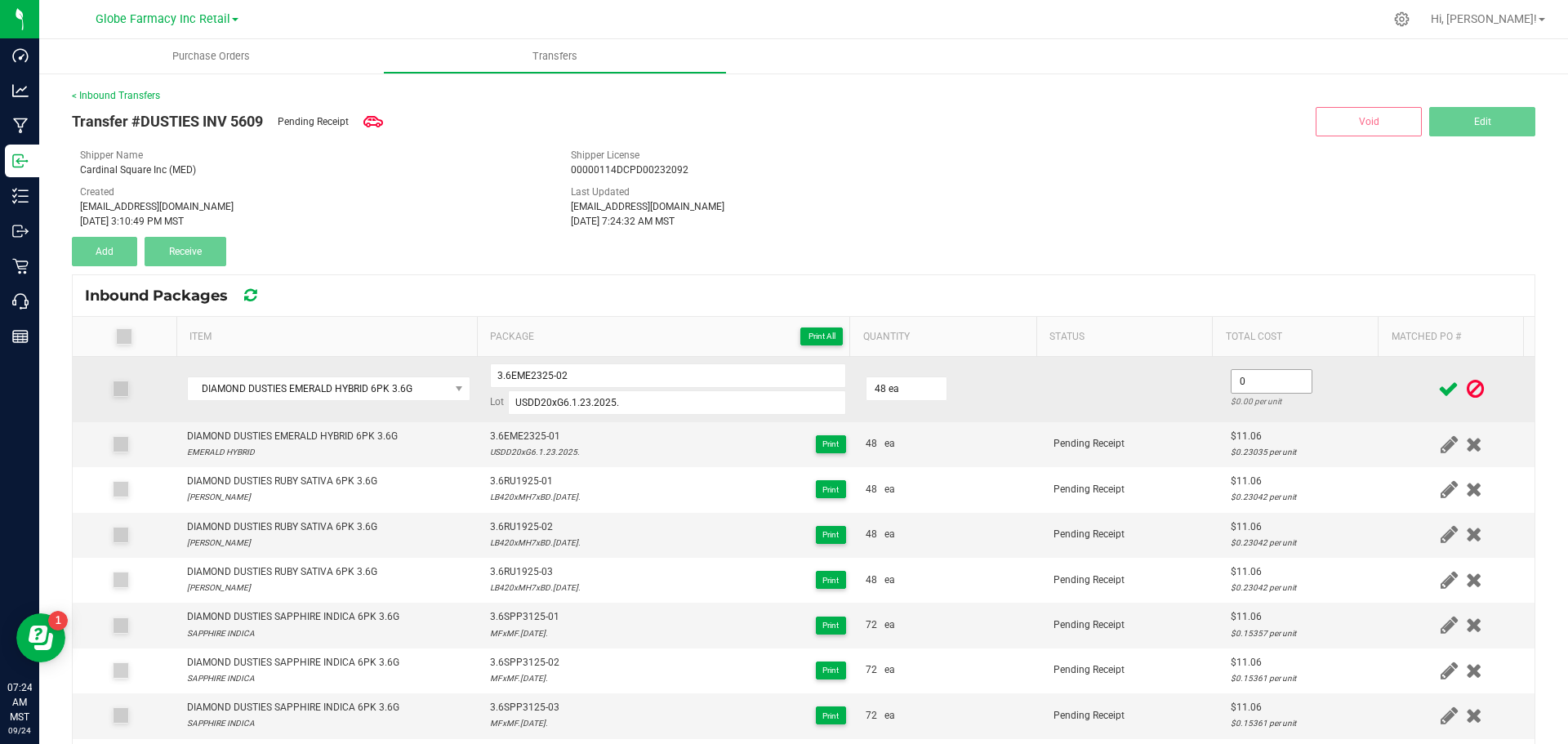
click at [1238, 389] on input "0" at bounding box center [1272, 381] width 80 height 22
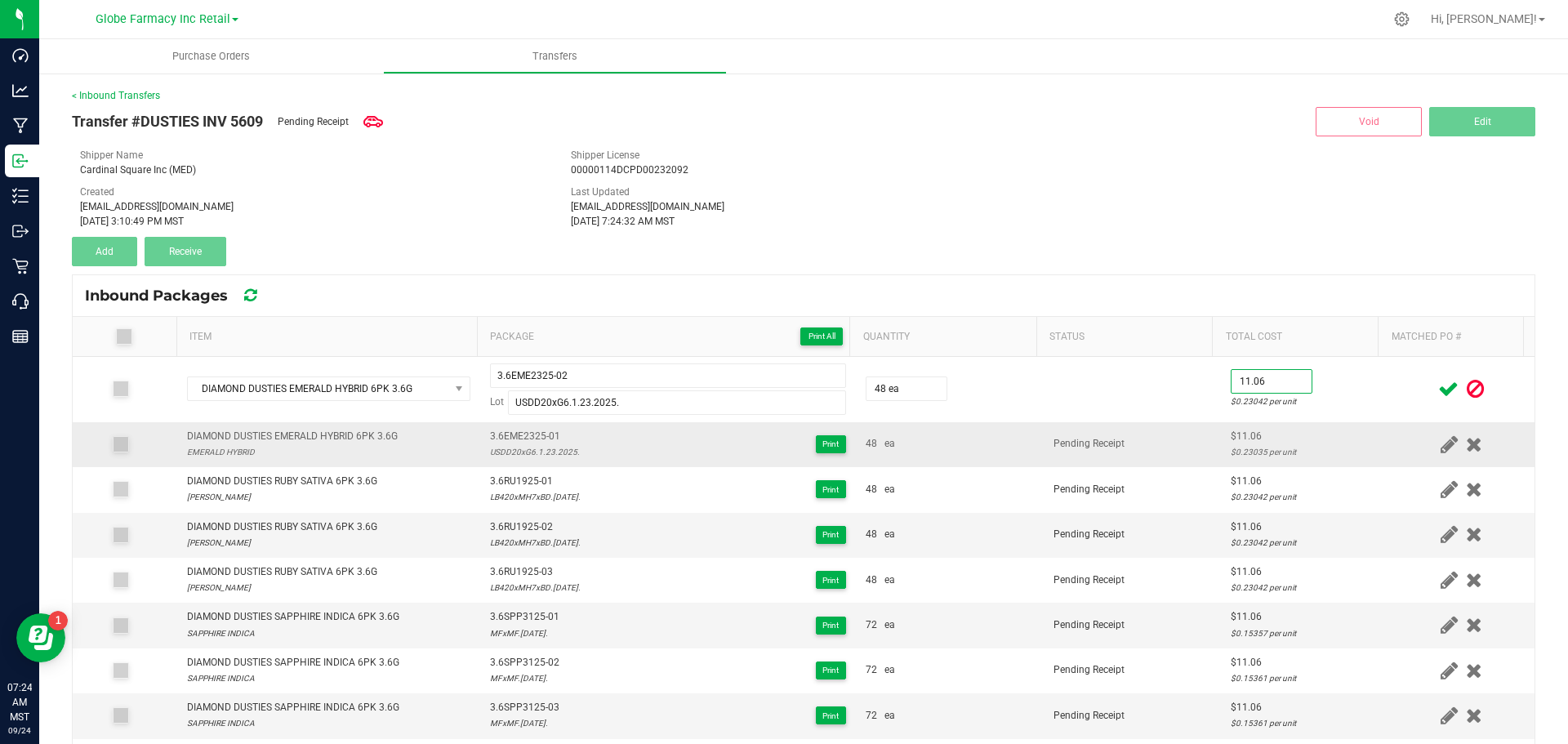
type input "$11.06"
click at [1141, 437] on td "Pending Receipt" at bounding box center [1133, 445] width 178 height 45
click at [1439, 384] on icon at bounding box center [1449, 389] width 21 height 21
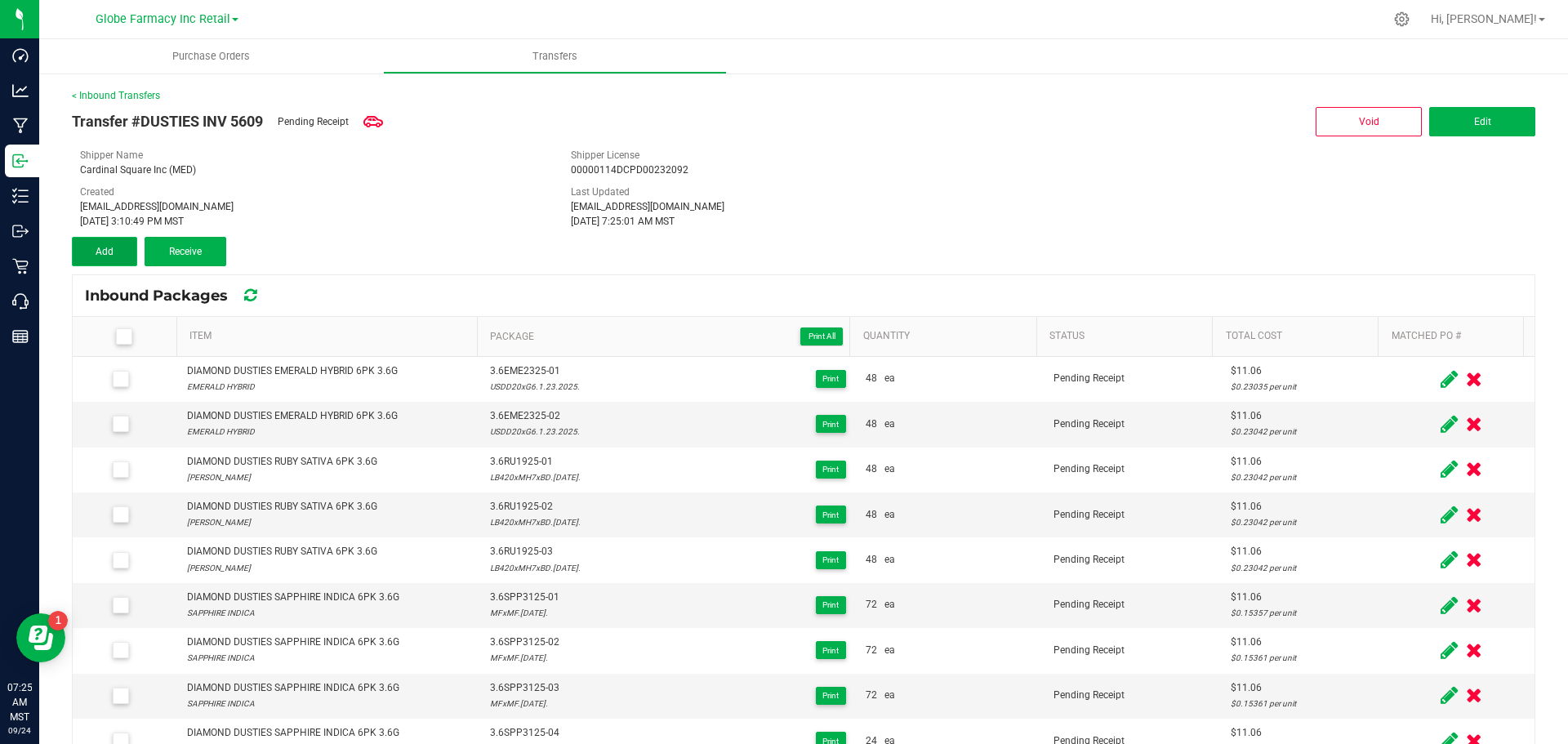
click at [112, 256] on span "Add" at bounding box center [104, 251] width 18 height 11
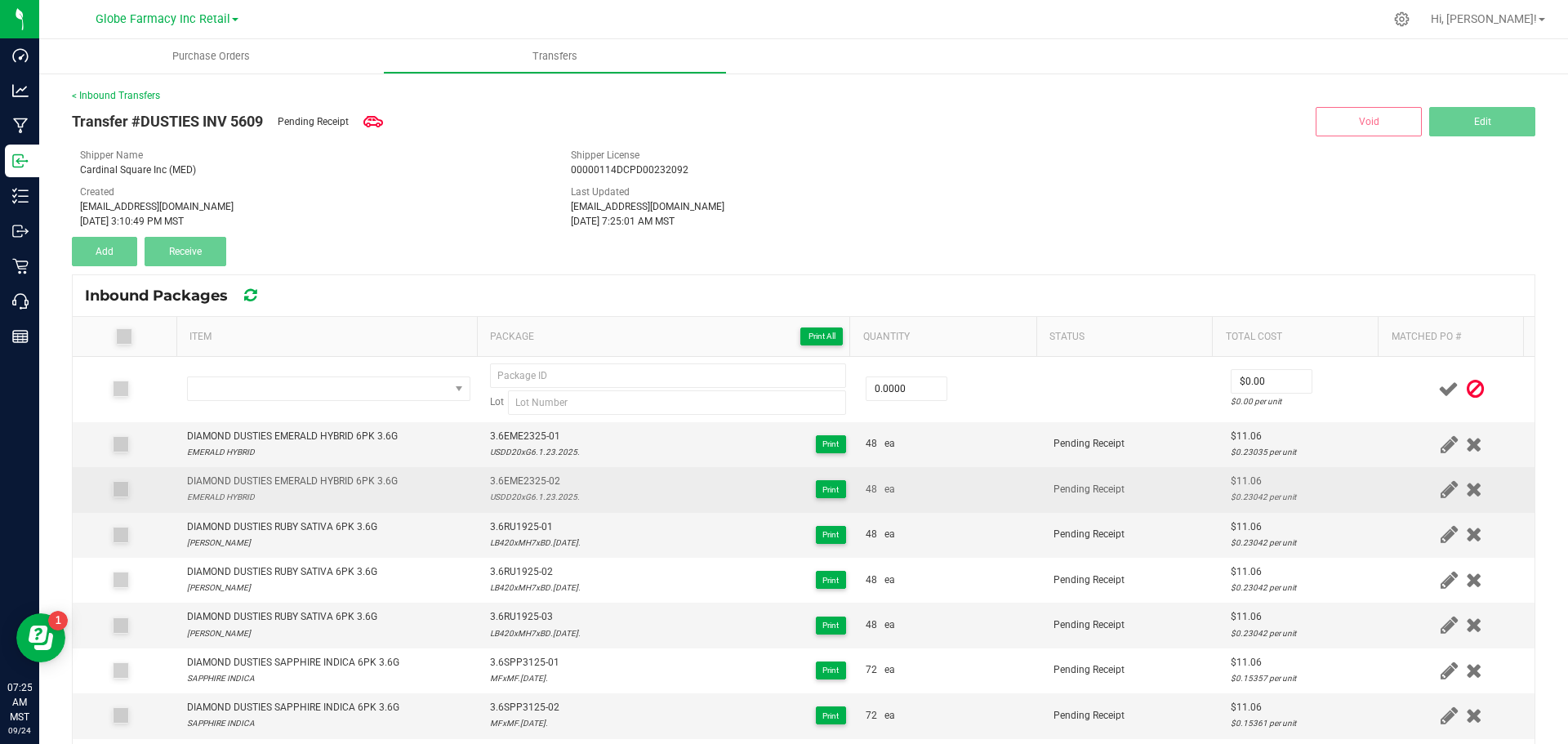
click at [522, 480] on span "3.6EME2325-02" at bounding box center [535, 481] width 90 height 16
copy span "3.6EME2325-02"
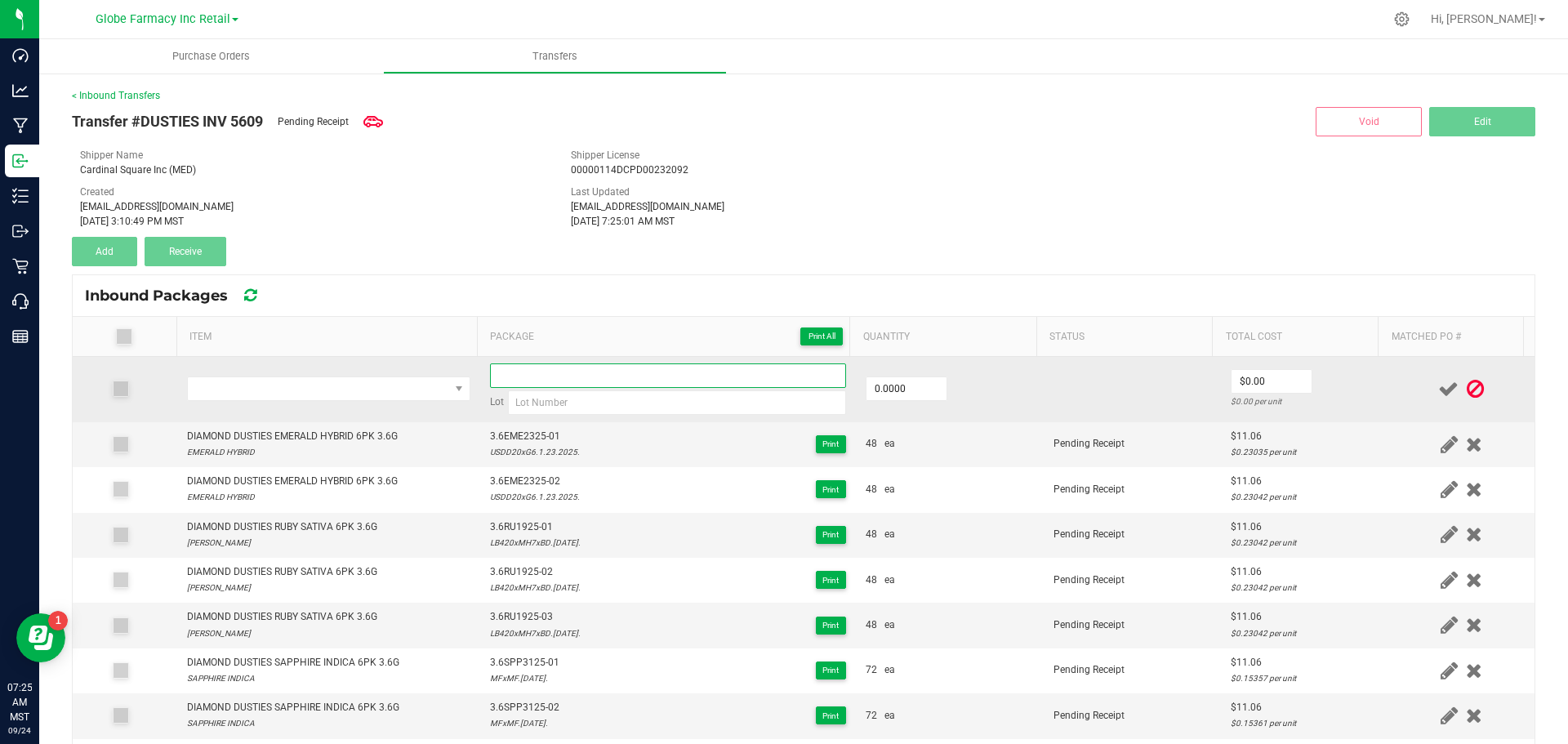
click at [511, 376] on input at bounding box center [668, 376] width 356 height 24
paste input "3.6EME2325-02"
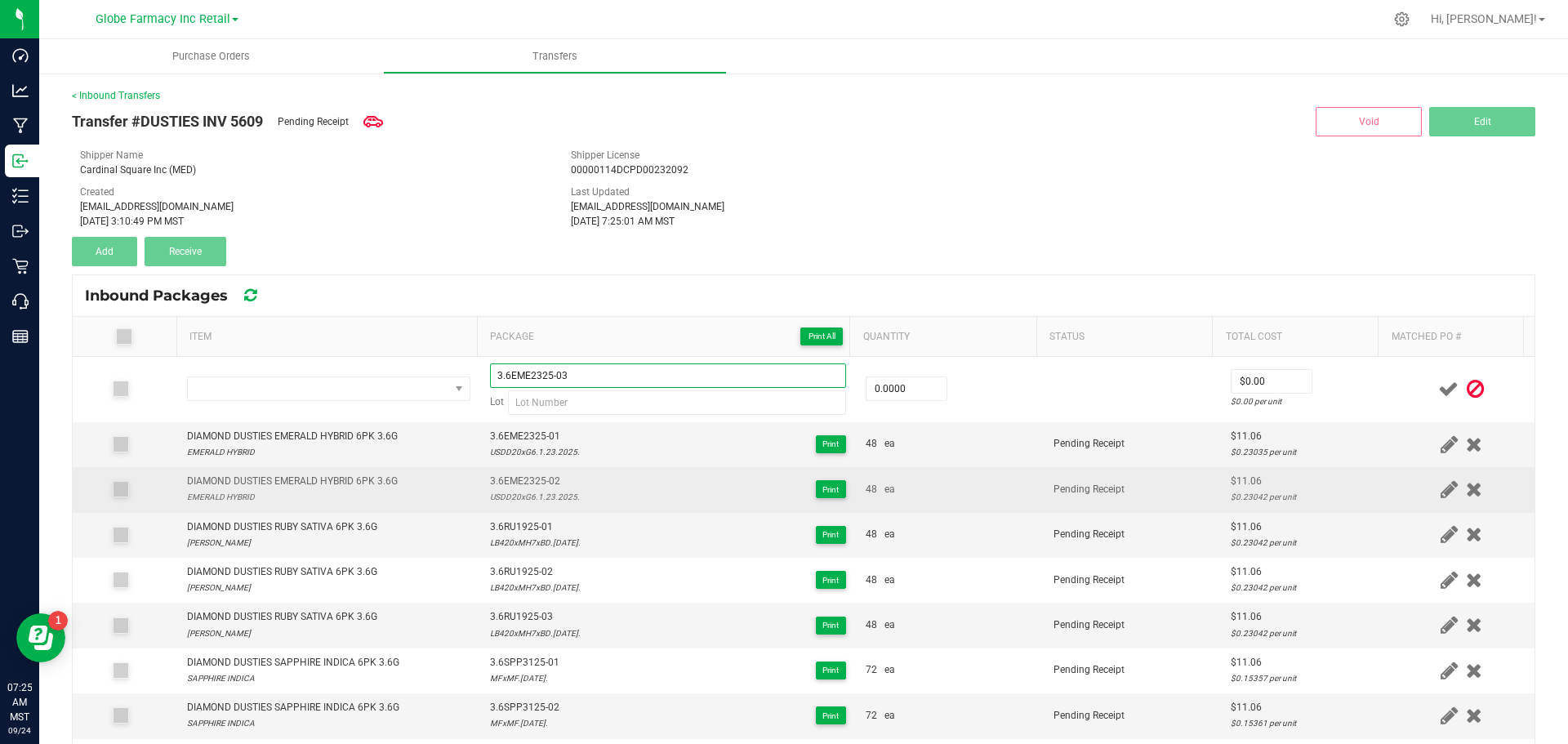
type input "3.6EME2325-03"
click at [521, 502] on div "USDD20xG6.1.23.2025." at bounding box center [535, 496] width 90 height 16
copy div "USDD20xG6.1.23.2025."
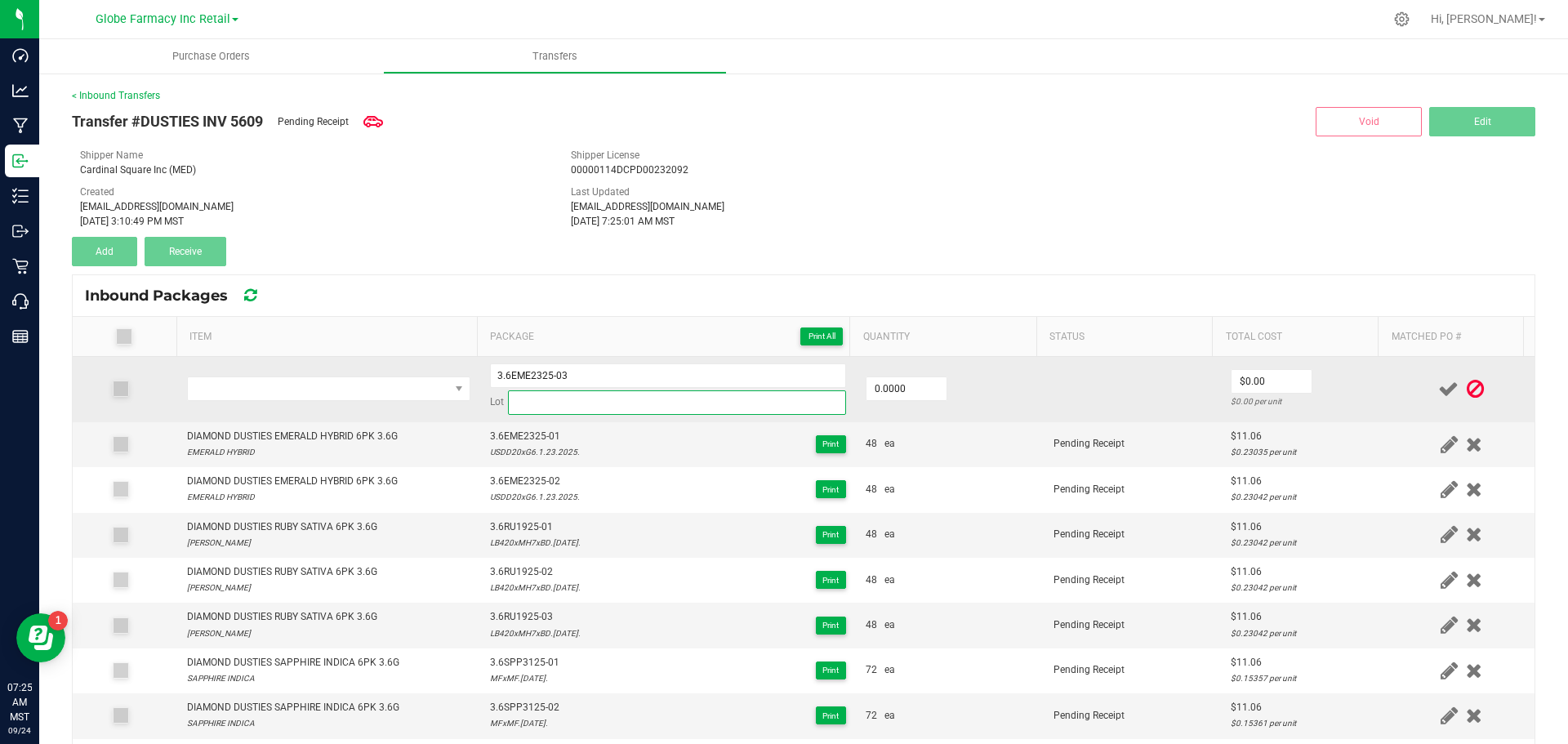
click at [535, 399] on input at bounding box center [677, 403] width 338 height 24
paste input "USDD20xG6.1.23.2025."
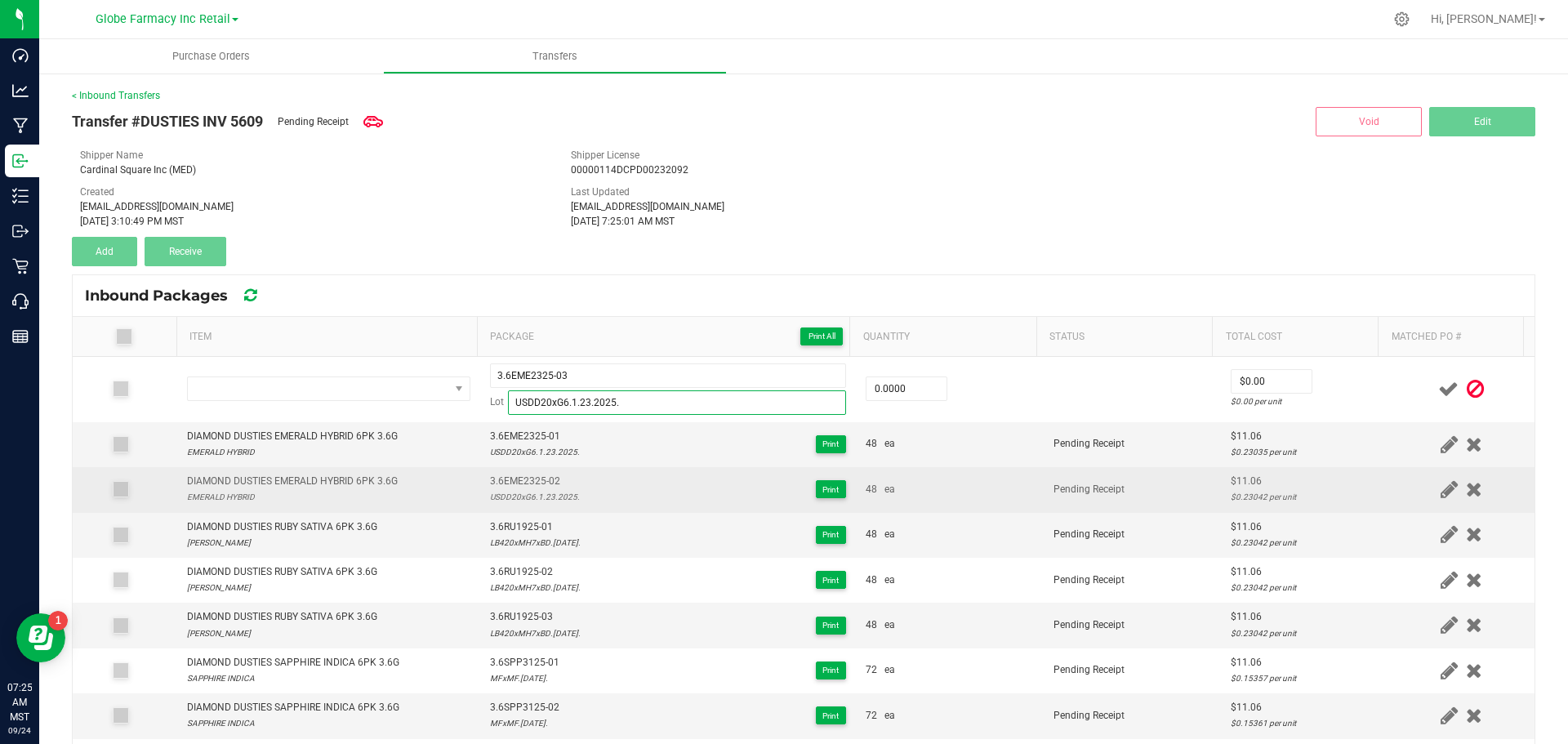
type input "USDD20xG6.1.23.2025."
click at [283, 481] on div "DIAMOND DUSTIES EMERALD HYBRID 6PK 3.6G" at bounding box center [292, 481] width 210 height 16
copy div "DIAMOND DUSTIES EMERALD HYBRID 6PK 3.6G"
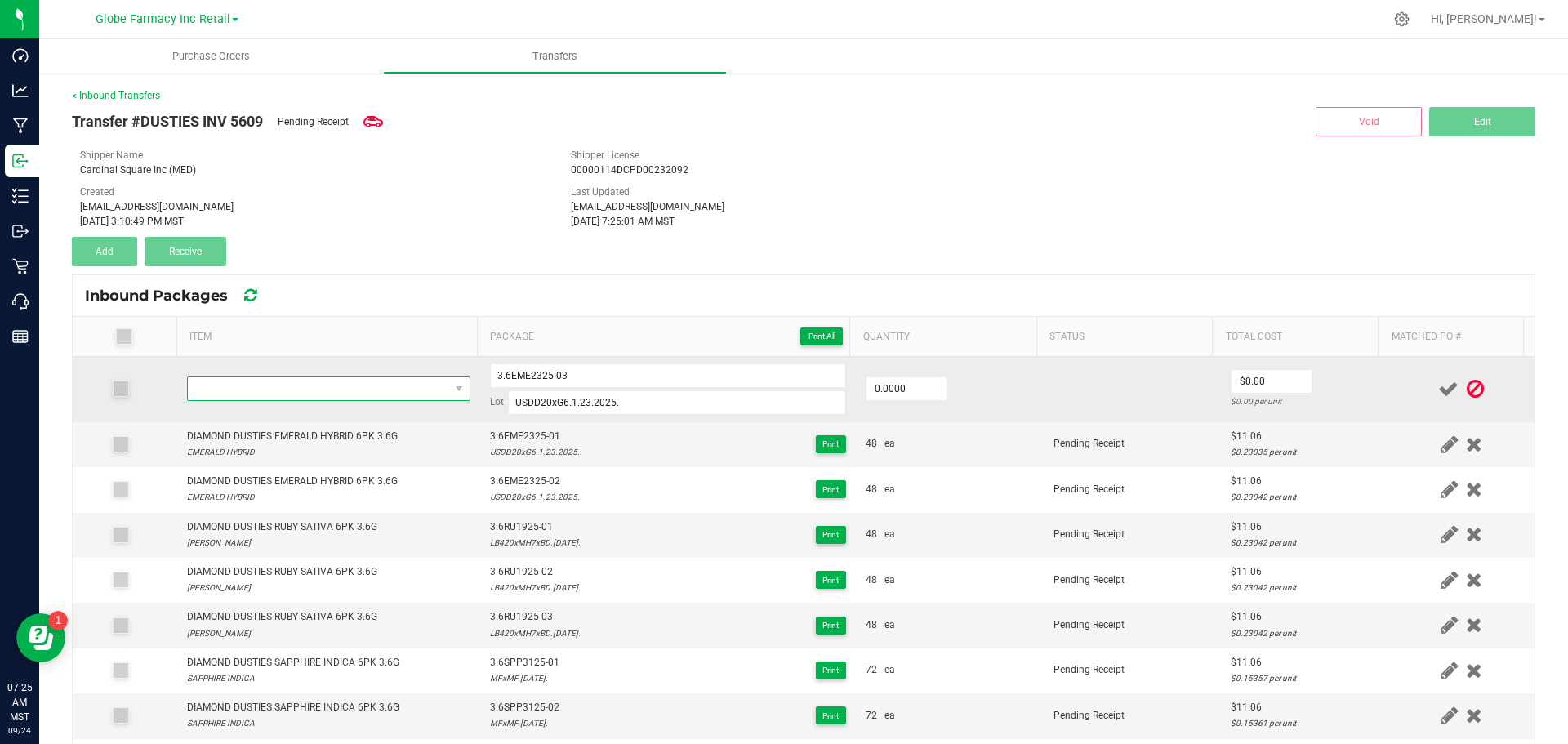
click at [287, 393] on span "NO DATA FOUND" at bounding box center [319, 389] width 262 height 22
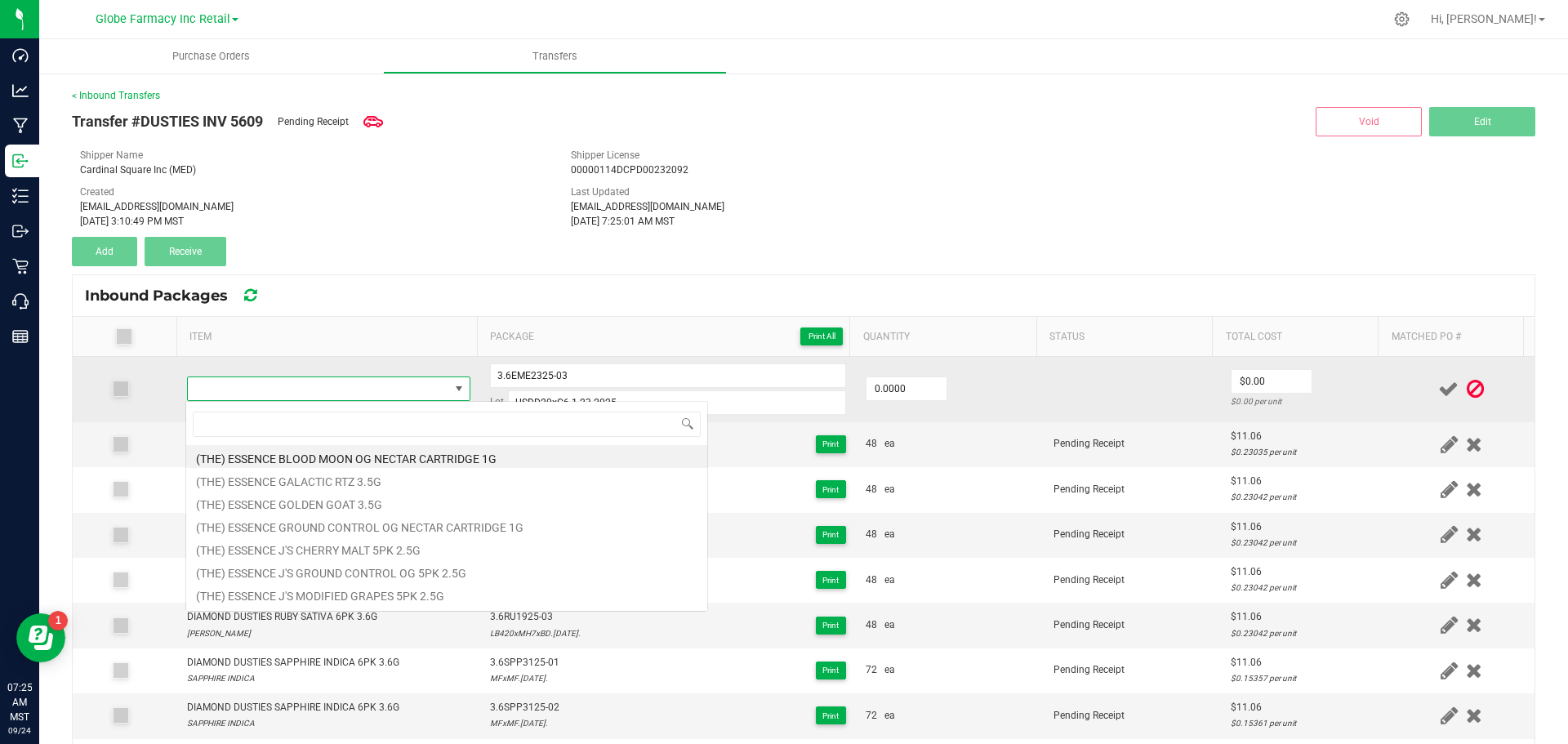
type input "DIAMOND DUSTIES EMERALD HYBRID 6PK 3.6G"
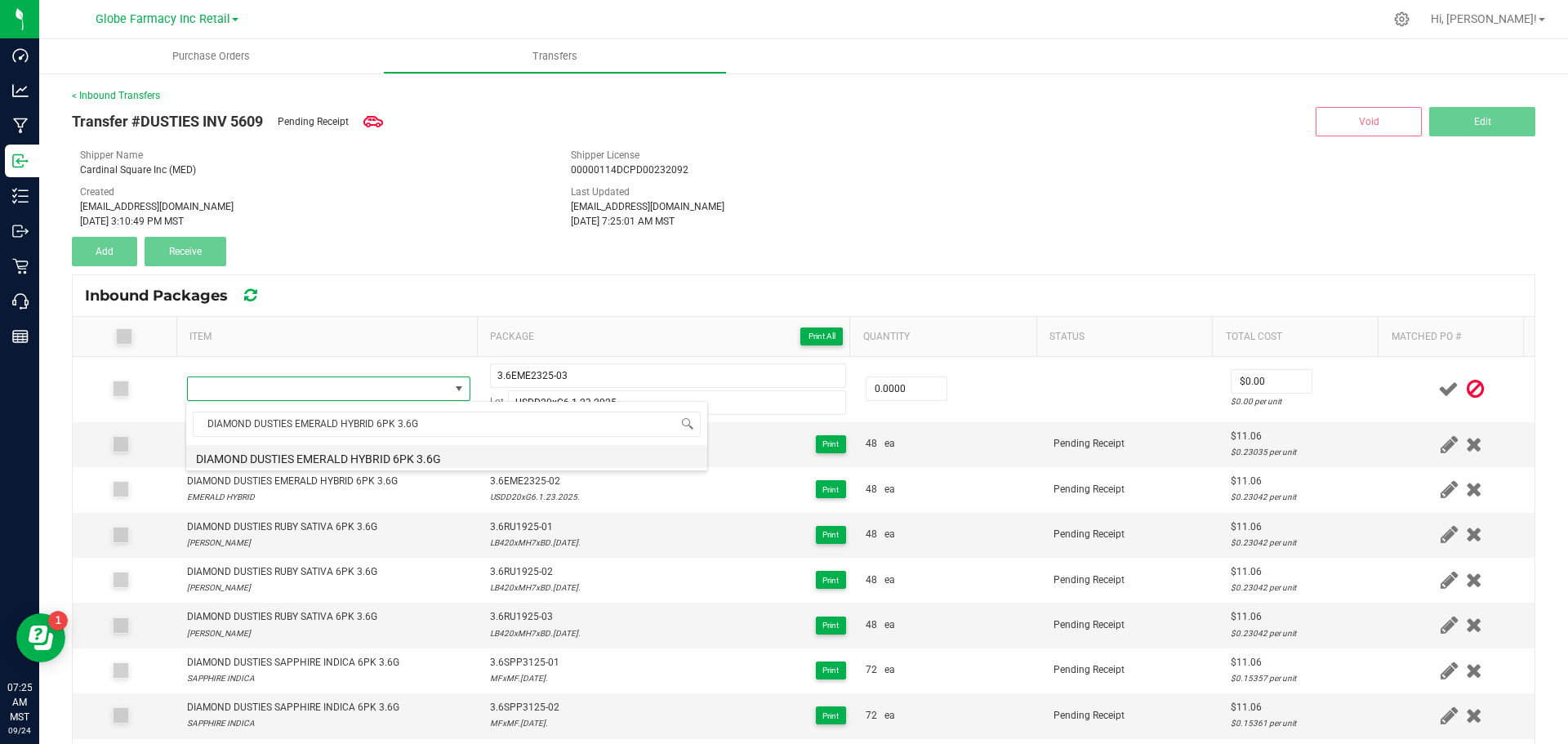
click at [337, 456] on li "DIAMOND DUSTIES EMERALD HYBRID 6PK 3.6G" at bounding box center [446, 456] width 521 height 22
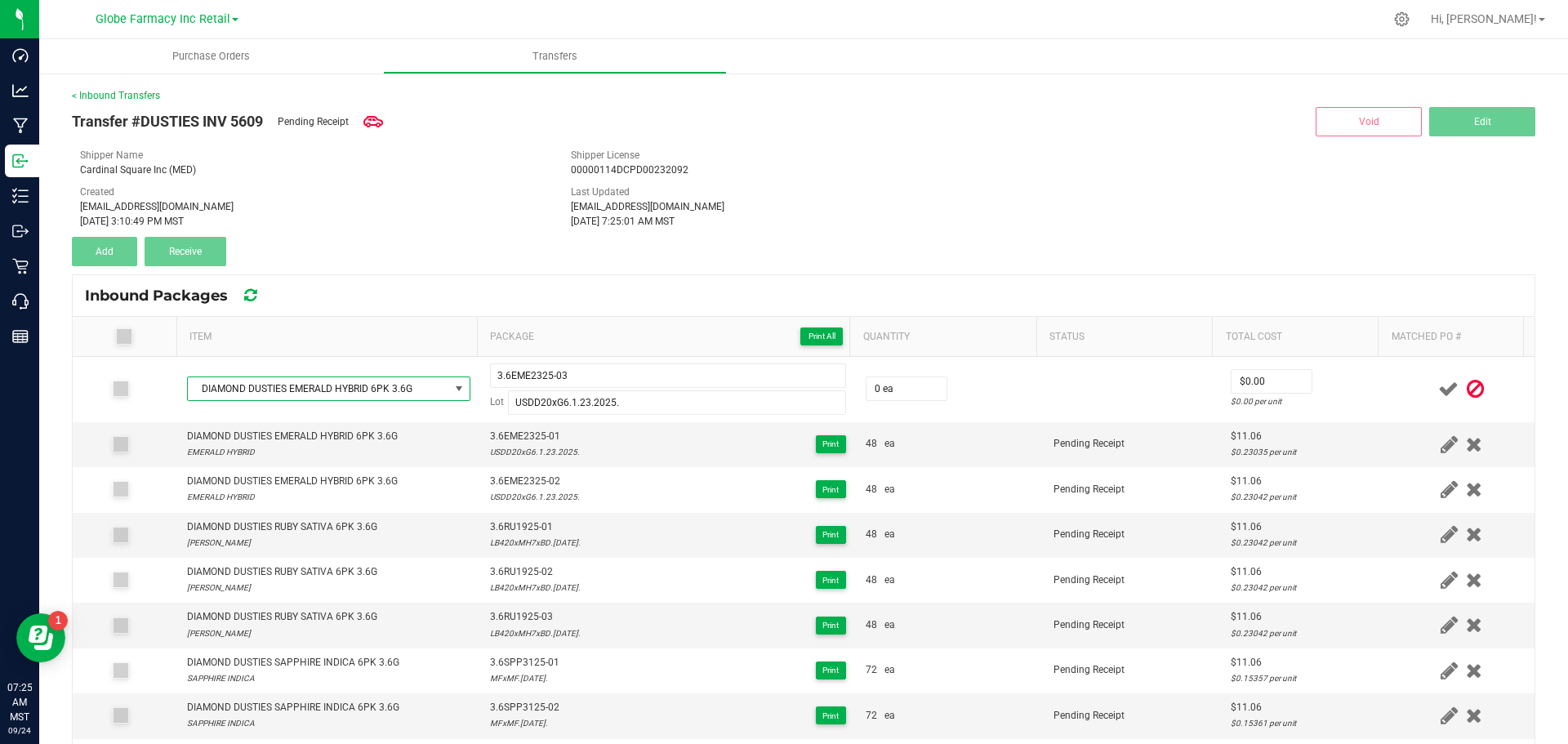
click at [818, 249] on div "Transfer #DUSTIES INV 5609 Pending Receipt Void Edit Shipper Name Cardinal Squa…" at bounding box center [804, 184] width 1464 height 164
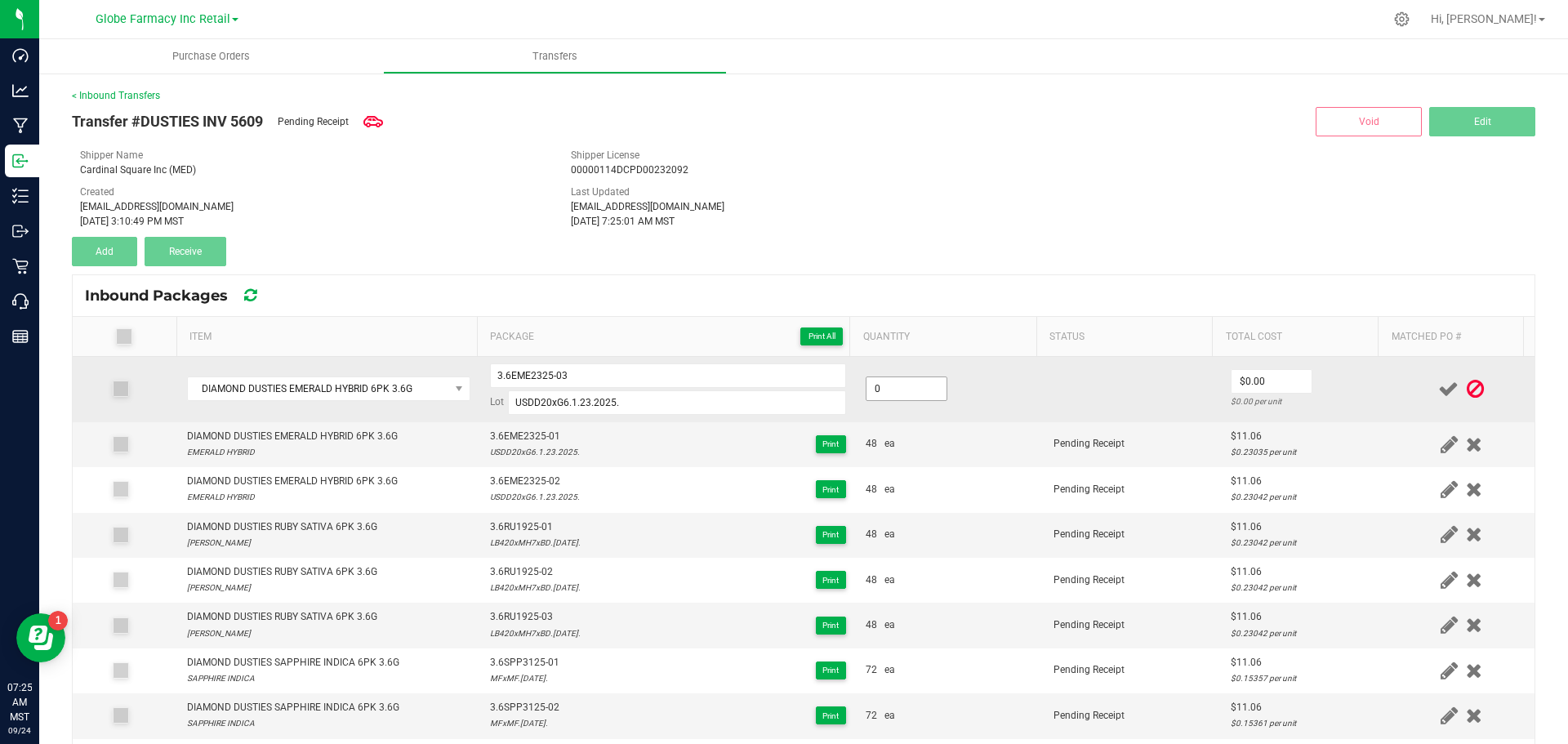
click at [883, 390] on input "0" at bounding box center [907, 389] width 80 height 22
type input "48 ea"
click at [1232, 382] on input "0" at bounding box center [1272, 381] width 80 height 22
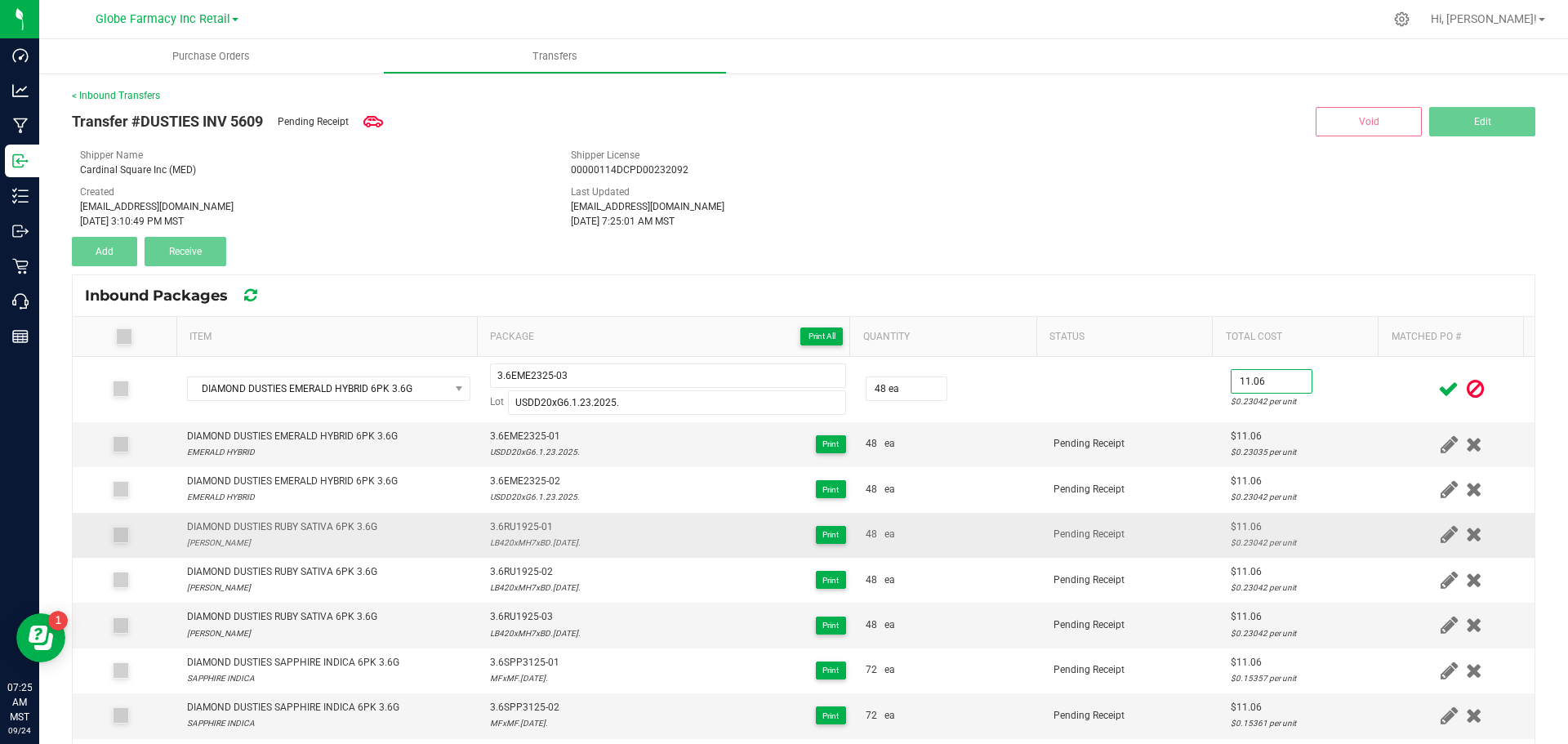
type input "$11.06"
click at [1143, 521] on td "Pending Receipt" at bounding box center [1133, 536] width 178 height 45
click at [1434, 384] on span at bounding box center [1448, 389] width 29 height 32
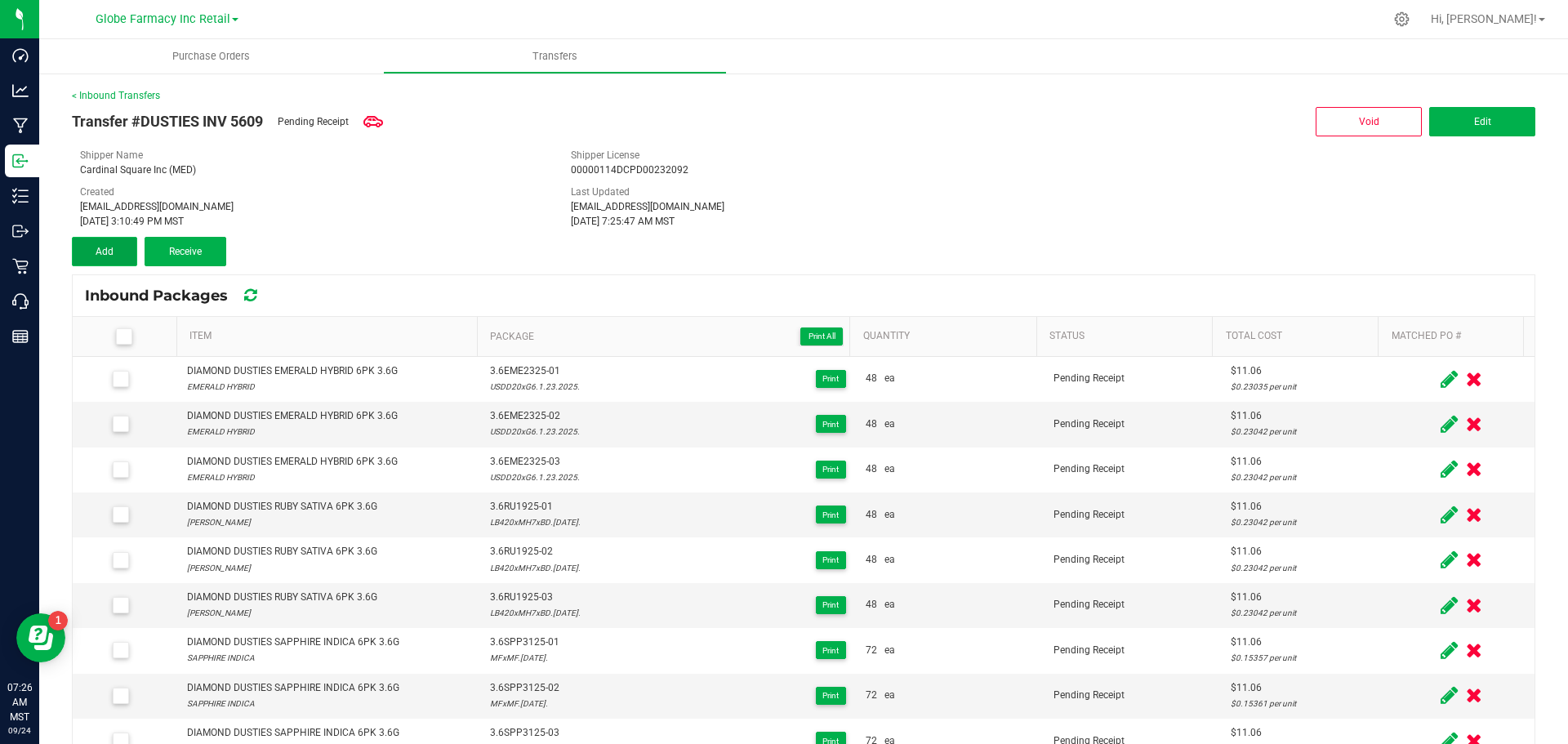
click at [114, 237] on button "Add" at bounding box center [105, 250] width 65 height 29
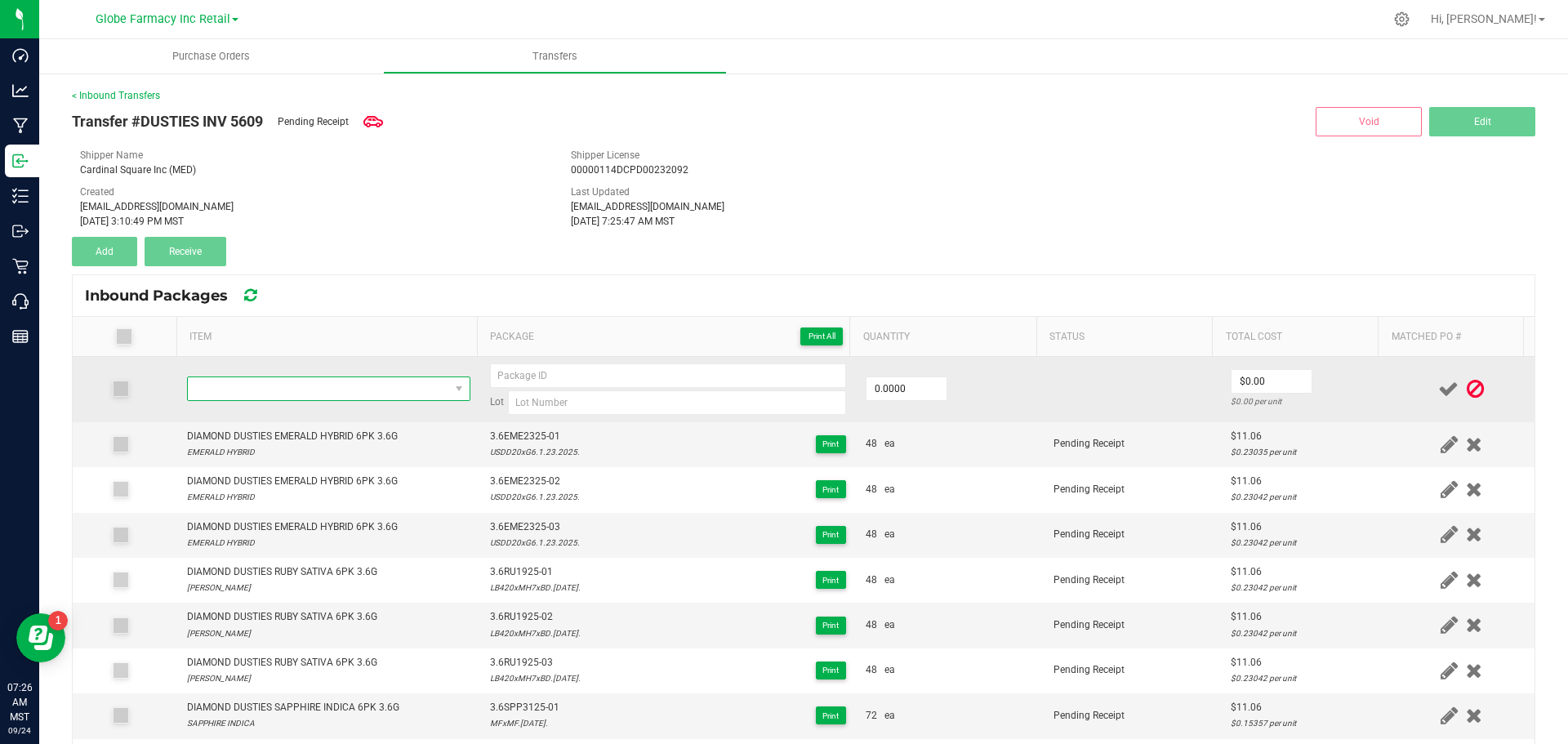
click at [287, 392] on span "NO DATA FOUND" at bounding box center [319, 389] width 262 height 22
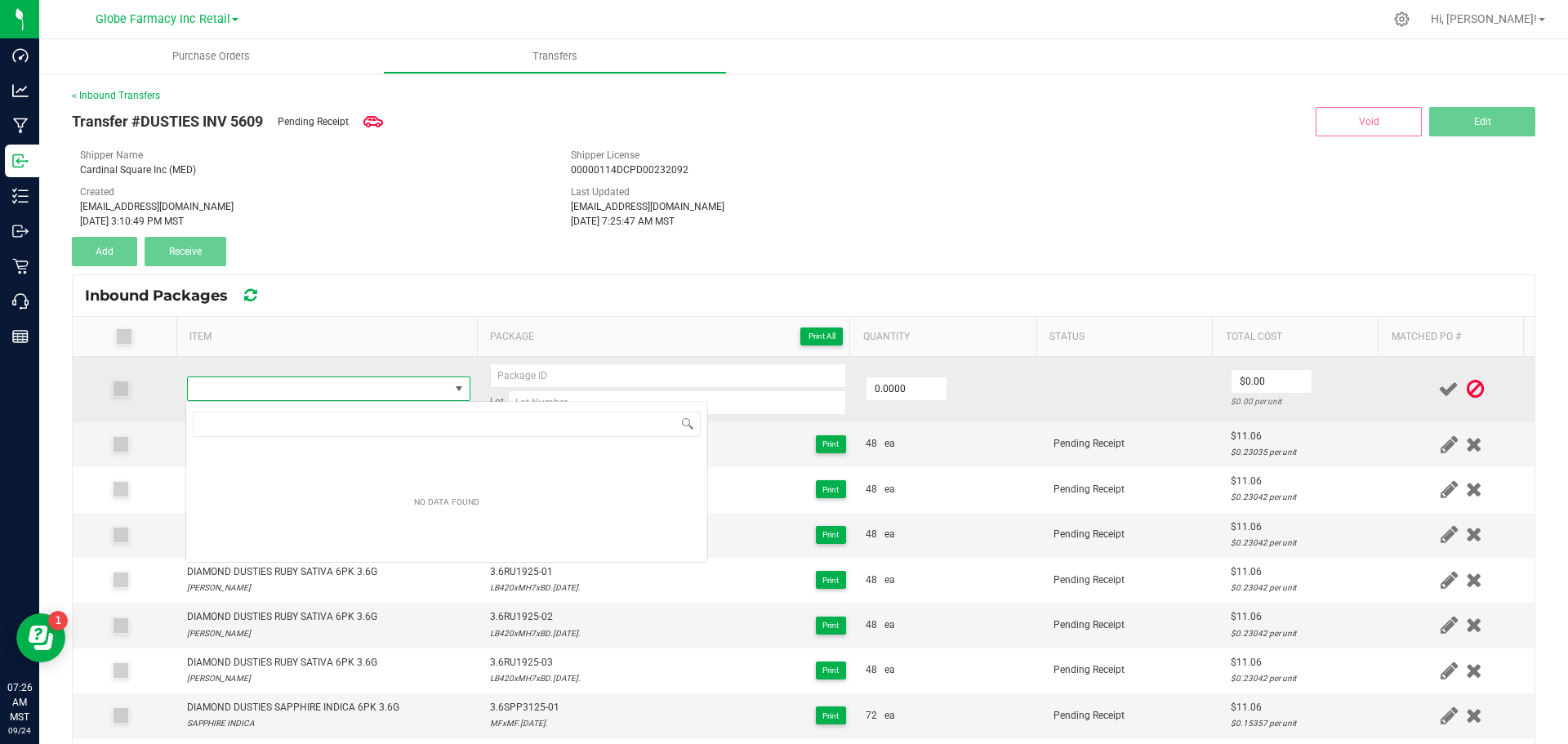
type input "DUSTIES RASPBERRY RIPPER 6PK 3.6G"
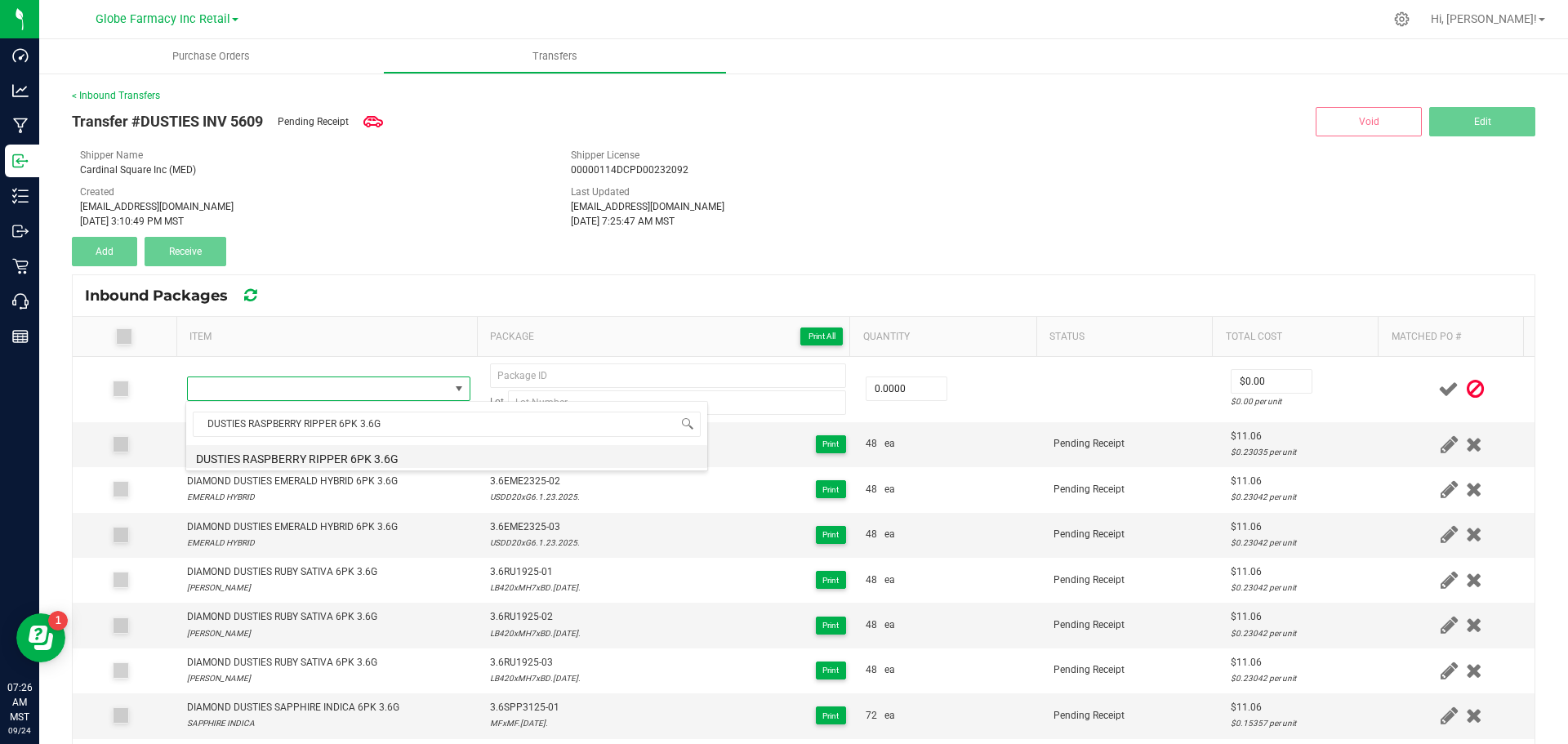
click at [430, 447] on li "DUSTIES RASPBERRY RIPPER 6PK 3.6G" at bounding box center [446, 456] width 521 height 22
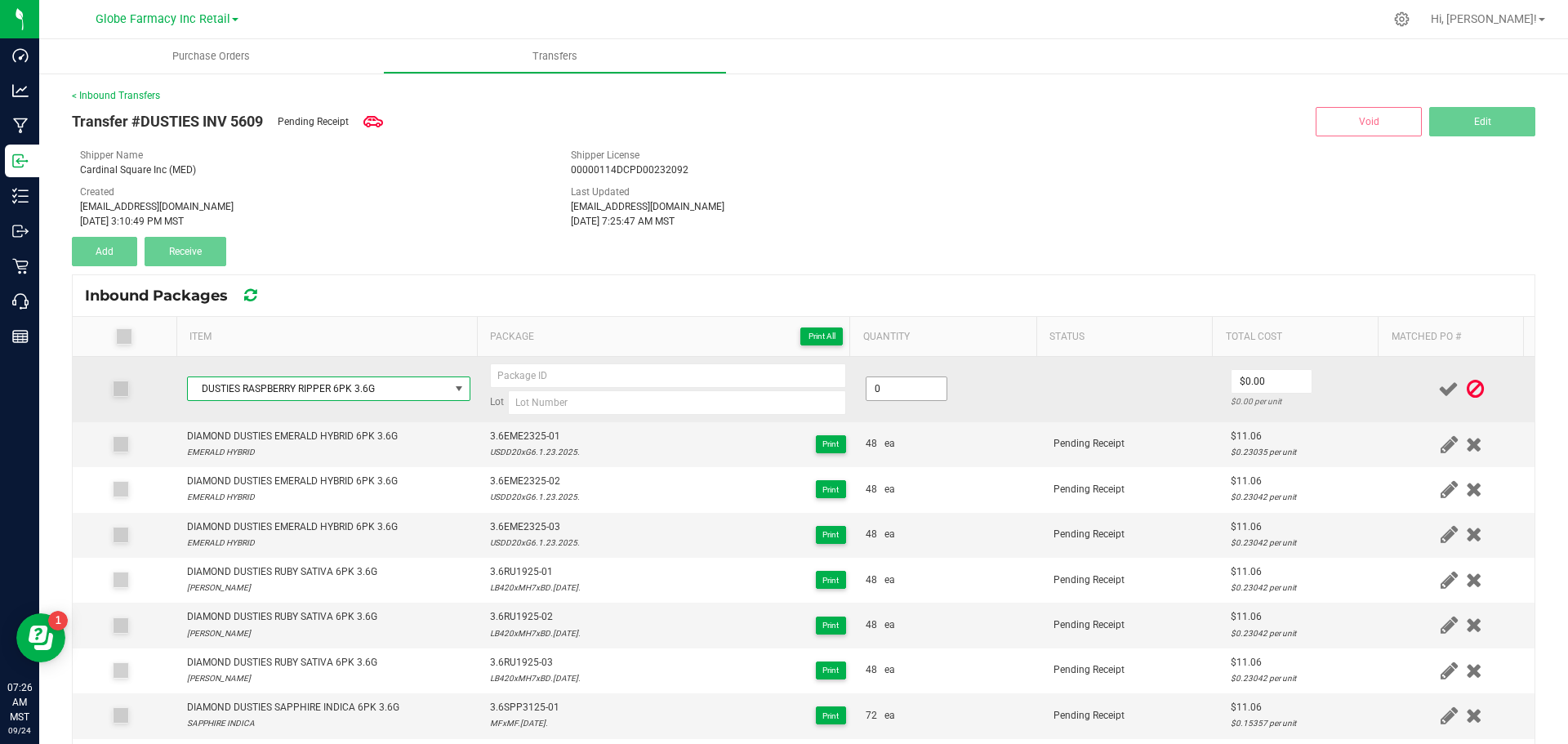
click at [920, 391] on input "0" at bounding box center [907, 389] width 80 height 22
type input "48"
drag, startPoint x: 884, startPoint y: 384, endPoint x: 848, endPoint y: 384, distance: 36.0
click at [856, 384] on td "48" at bounding box center [950, 390] width 188 height 65
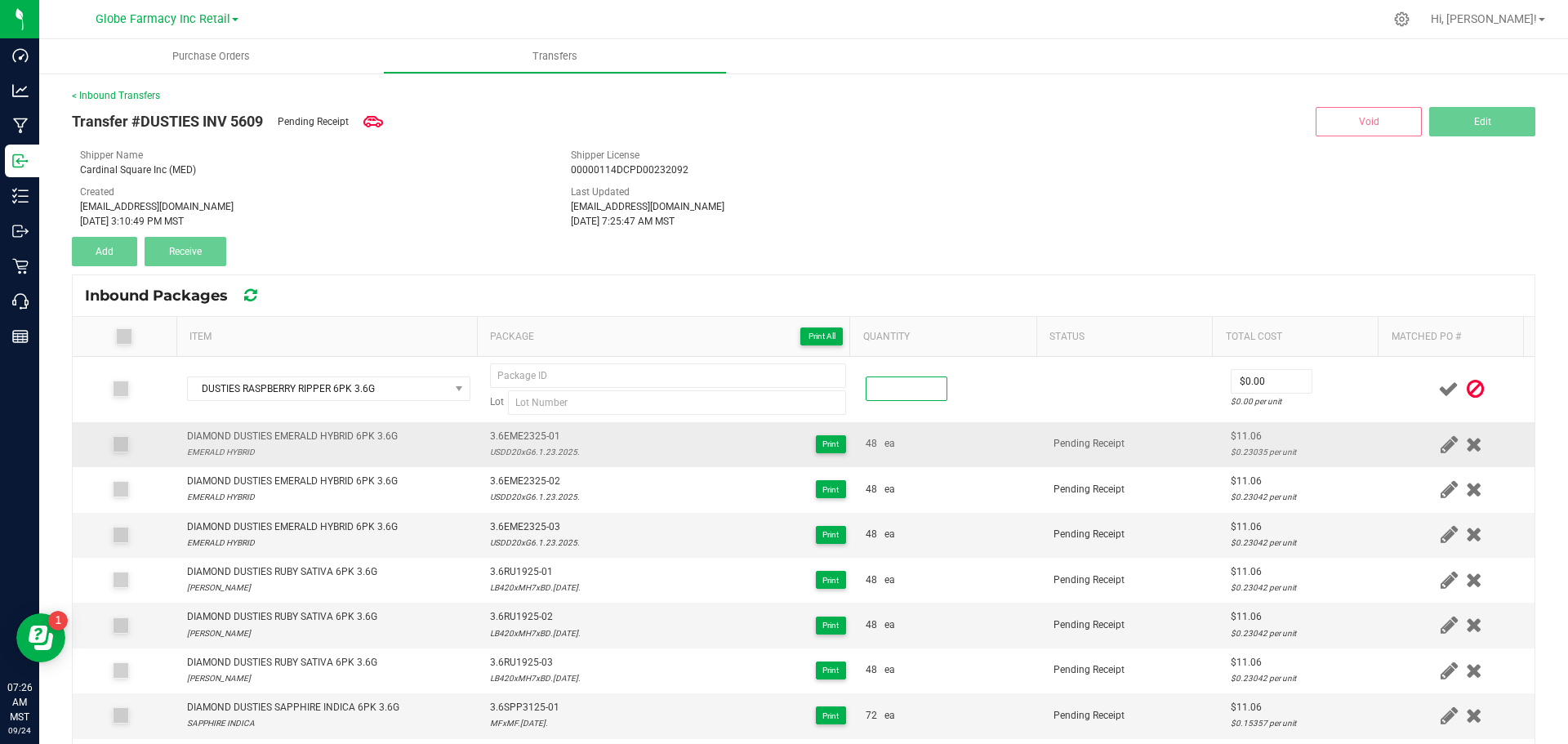
click at [1014, 454] on td "48 ea" at bounding box center [950, 445] width 188 height 45
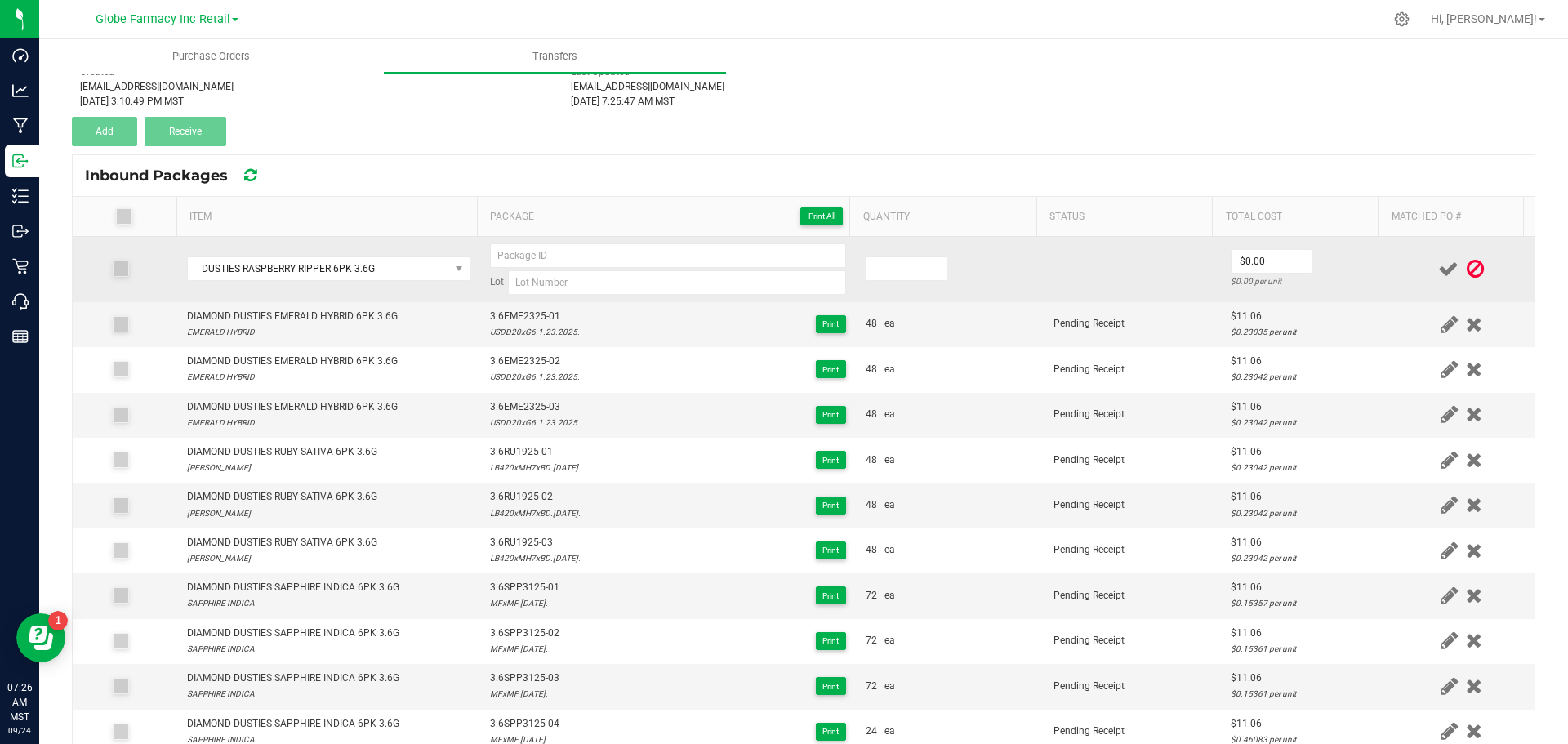
scroll to position [0, 0]
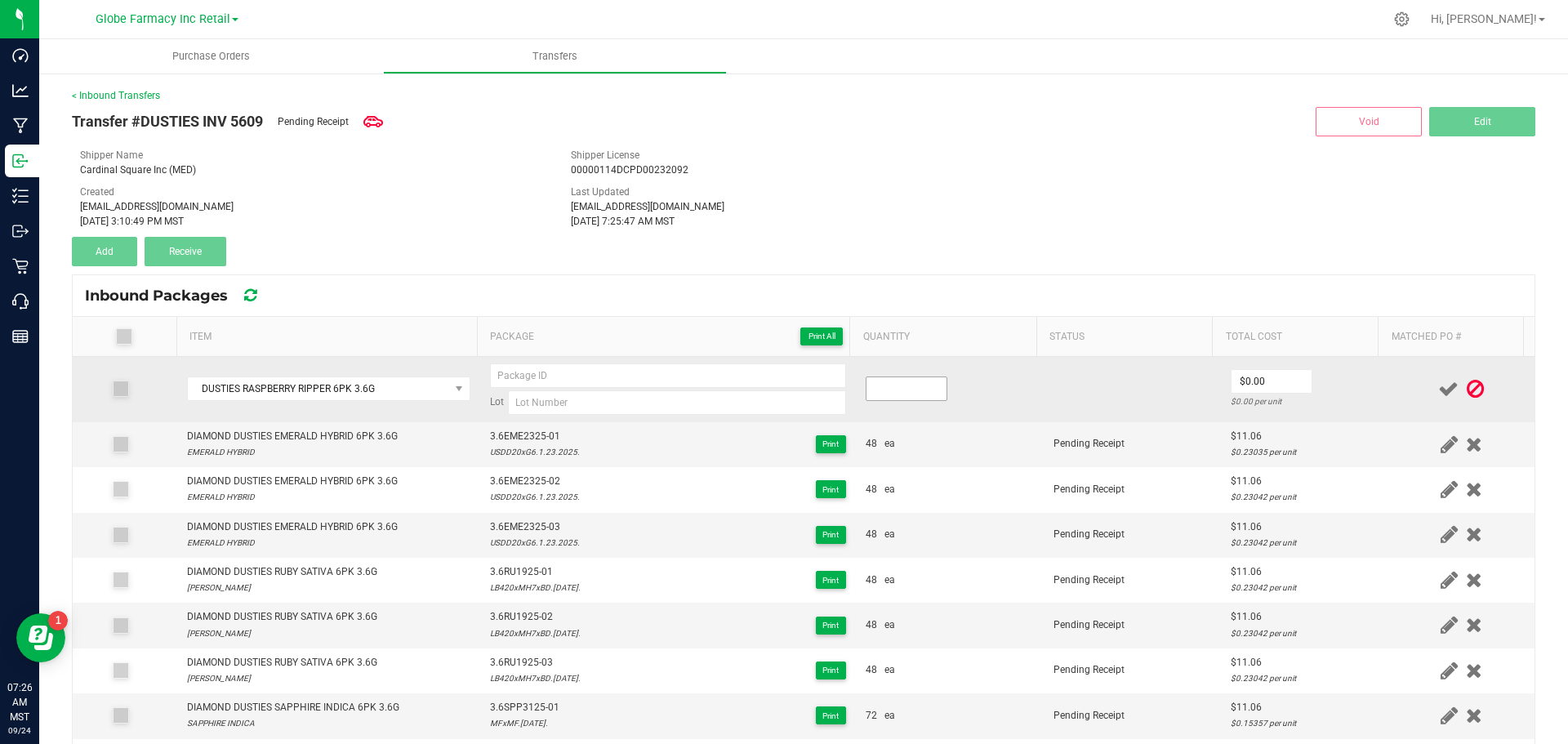
drag, startPoint x: 891, startPoint y: 393, endPoint x: 896, endPoint y: 385, distance: 9.4
click at [896, 389] on input at bounding box center [907, 389] width 80 height 22
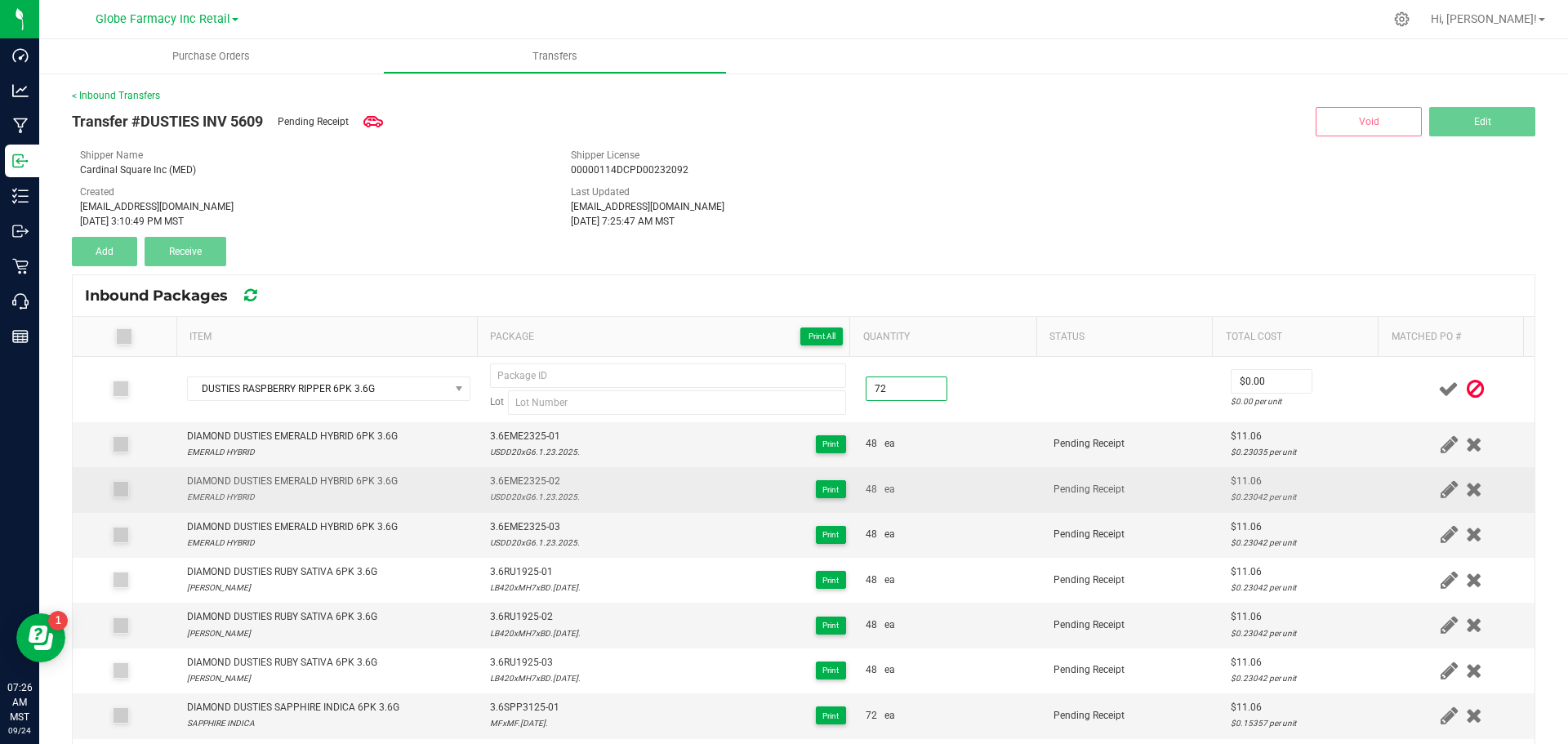
type input "72 ea"
click at [1011, 469] on td "48 ea" at bounding box center [950, 490] width 188 height 45
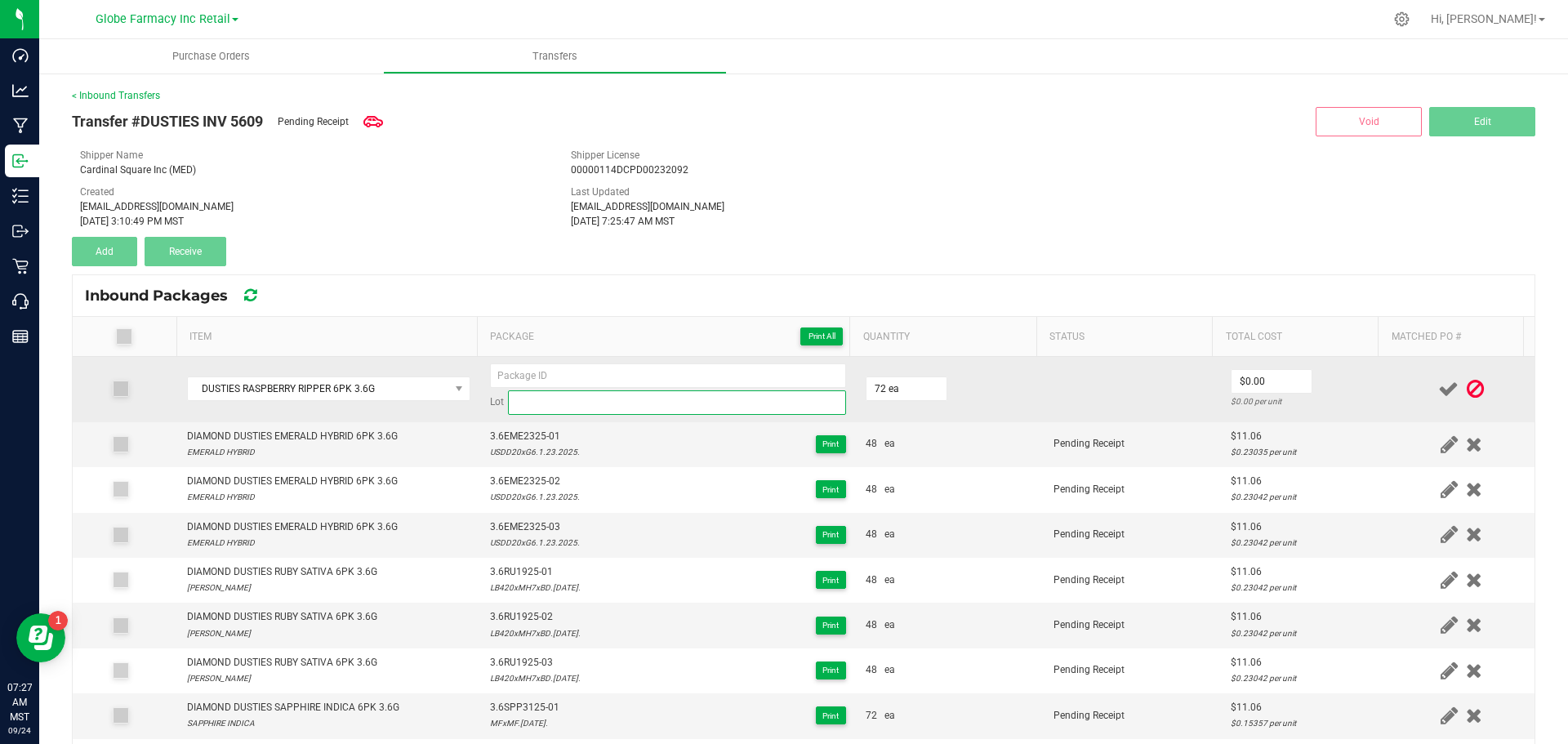
click at [528, 408] on input at bounding box center [677, 403] width 338 height 24
paste input "Raspberry Ripper.2.35.2025."
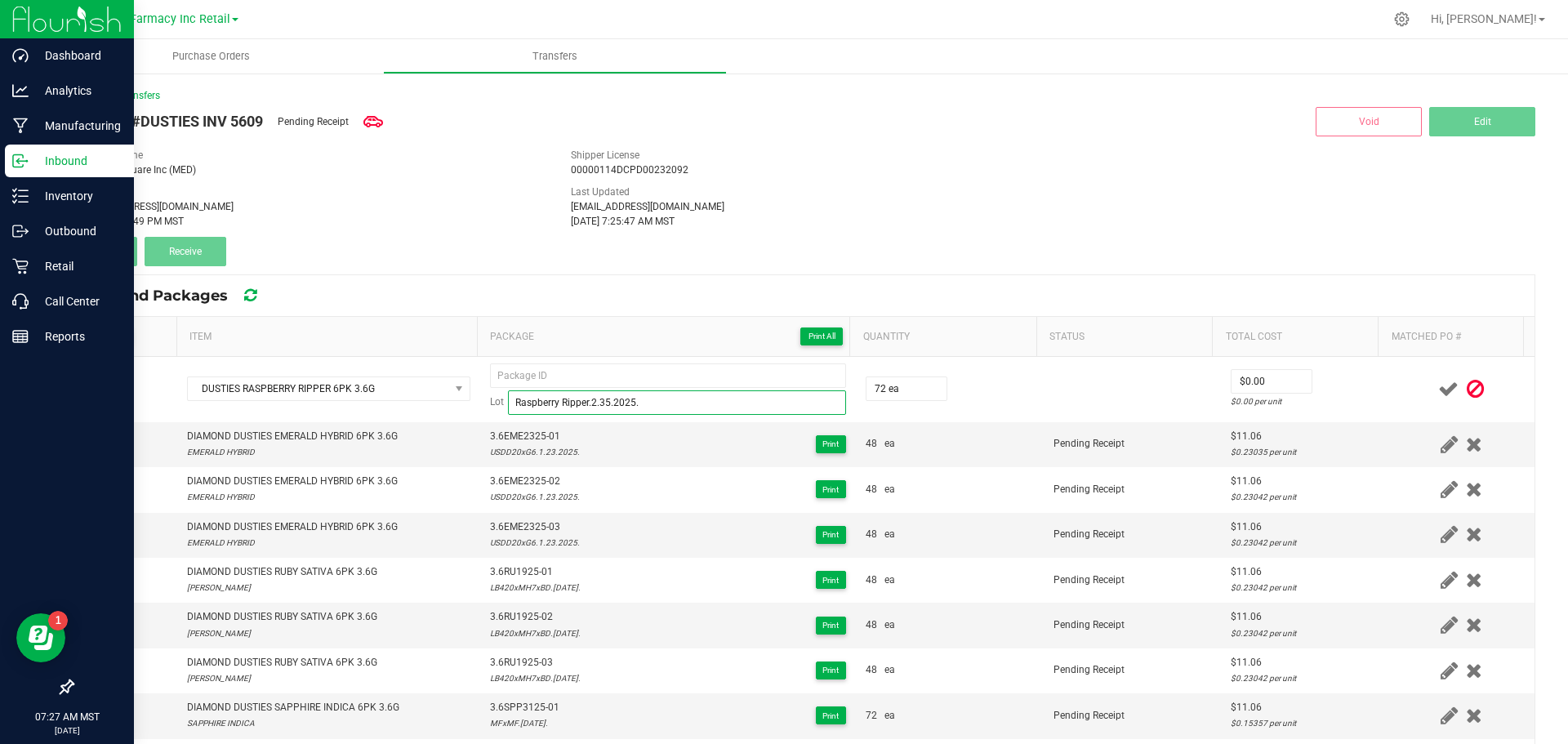
type input "Raspberry Ripper.2.35.2025."
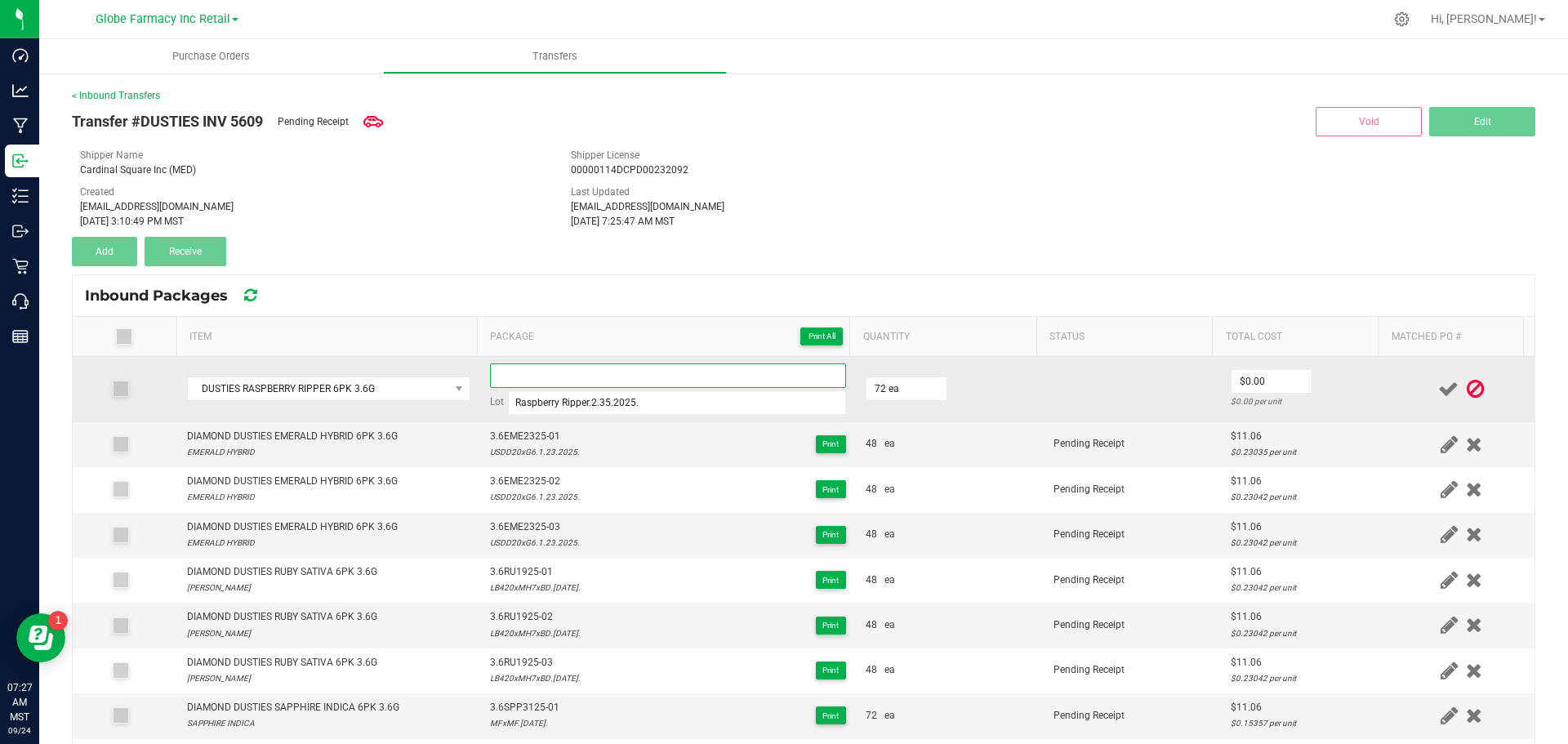
click at [555, 378] on input at bounding box center [668, 376] width 356 height 24
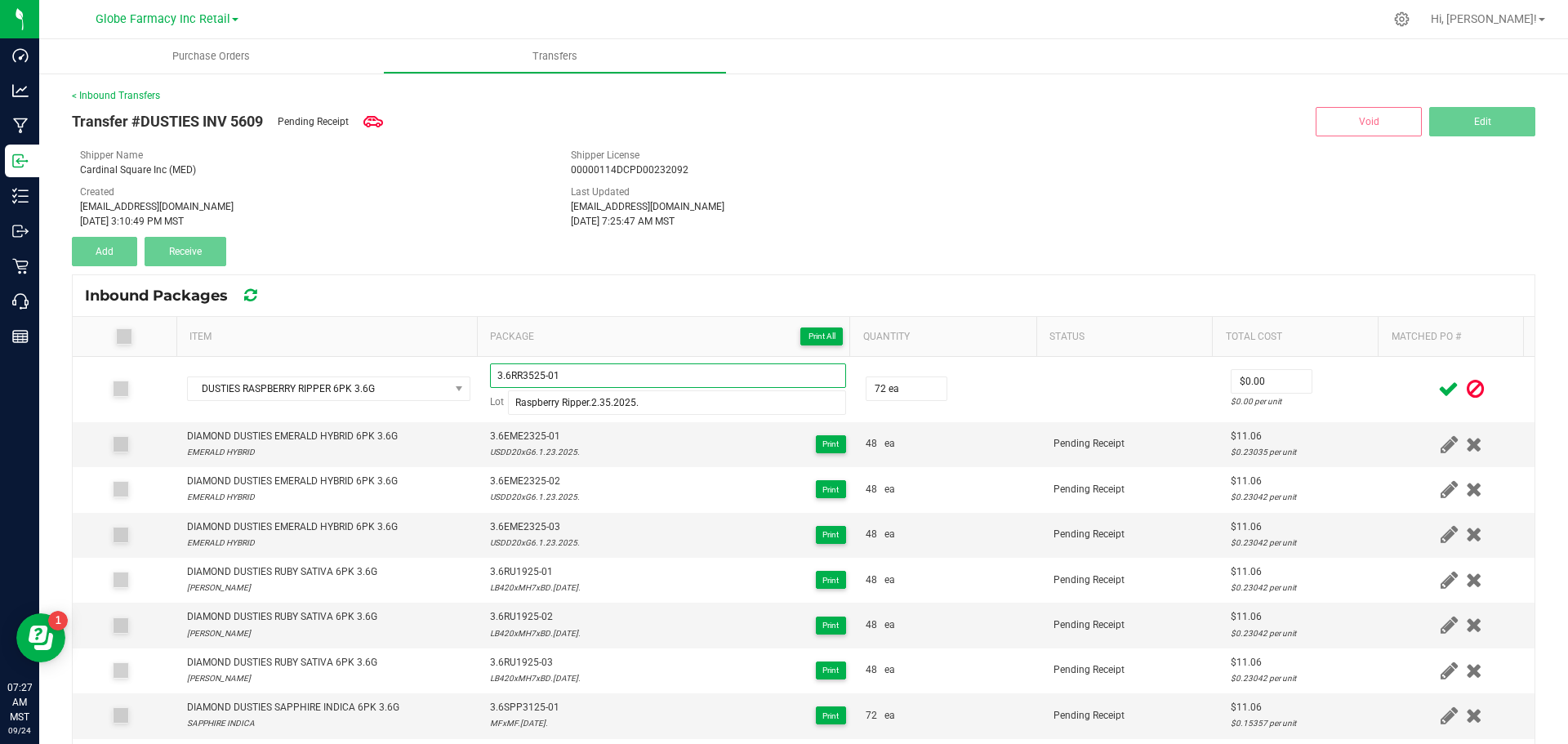
drag, startPoint x: 553, startPoint y: 375, endPoint x: 389, endPoint y: 341, distance: 167.5
click at [389, 341] on div "Item Package Print All Quantity Status Total Cost Matched PO # DUSTIES RASPBERR…" at bounding box center [804, 614] width 1462 height 594
type input "3.6RR3525-01"
click at [1075, 424] on td "Pending Receipt" at bounding box center [1133, 445] width 178 height 45
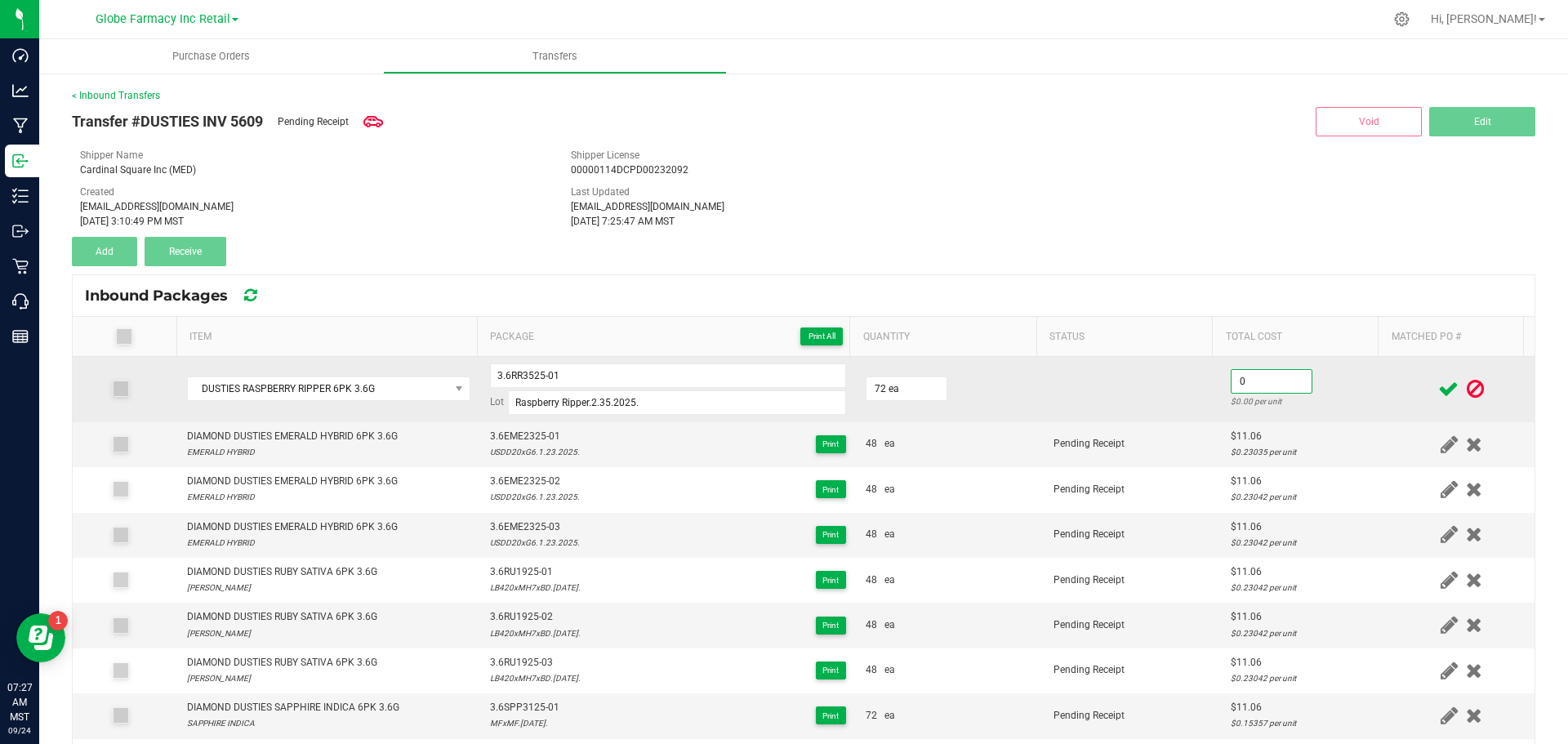
click at [1257, 376] on input "0" at bounding box center [1272, 381] width 80 height 22
paste input "9.25234"
type input "$9.25"
click at [1142, 403] on td at bounding box center [1133, 390] width 178 height 65
drag, startPoint x: 571, startPoint y: 382, endPoint x: 80, endPoint y: 370, distance: 491.1
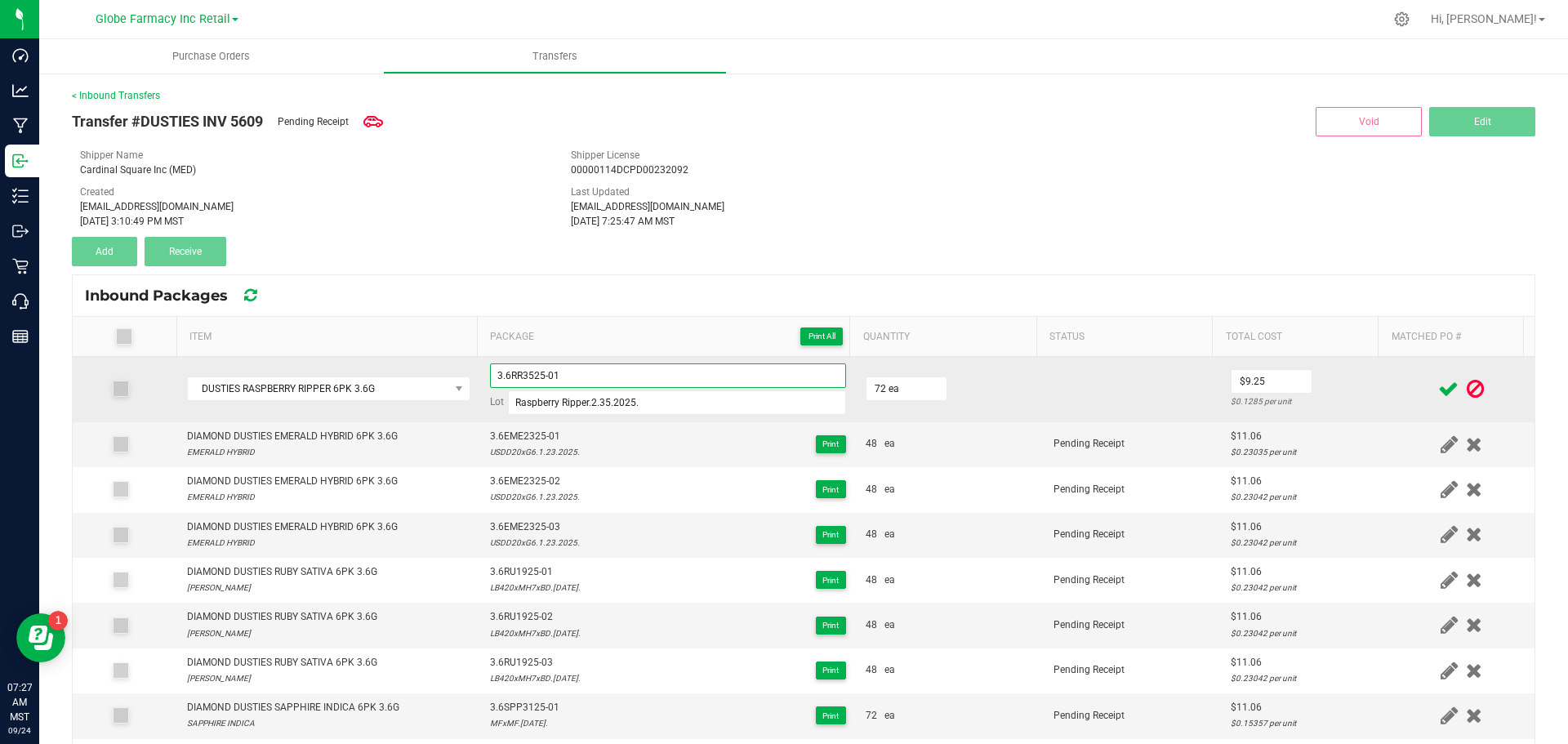
click at [120, 379] on tr "DUSTIES RASPBERRY RIPPER 6PK 3.6G 3.6RR3525-01 Lot Raspberry Ripper.2.35.2025. …" at bounding box center [804, 390] width 1462 height 65
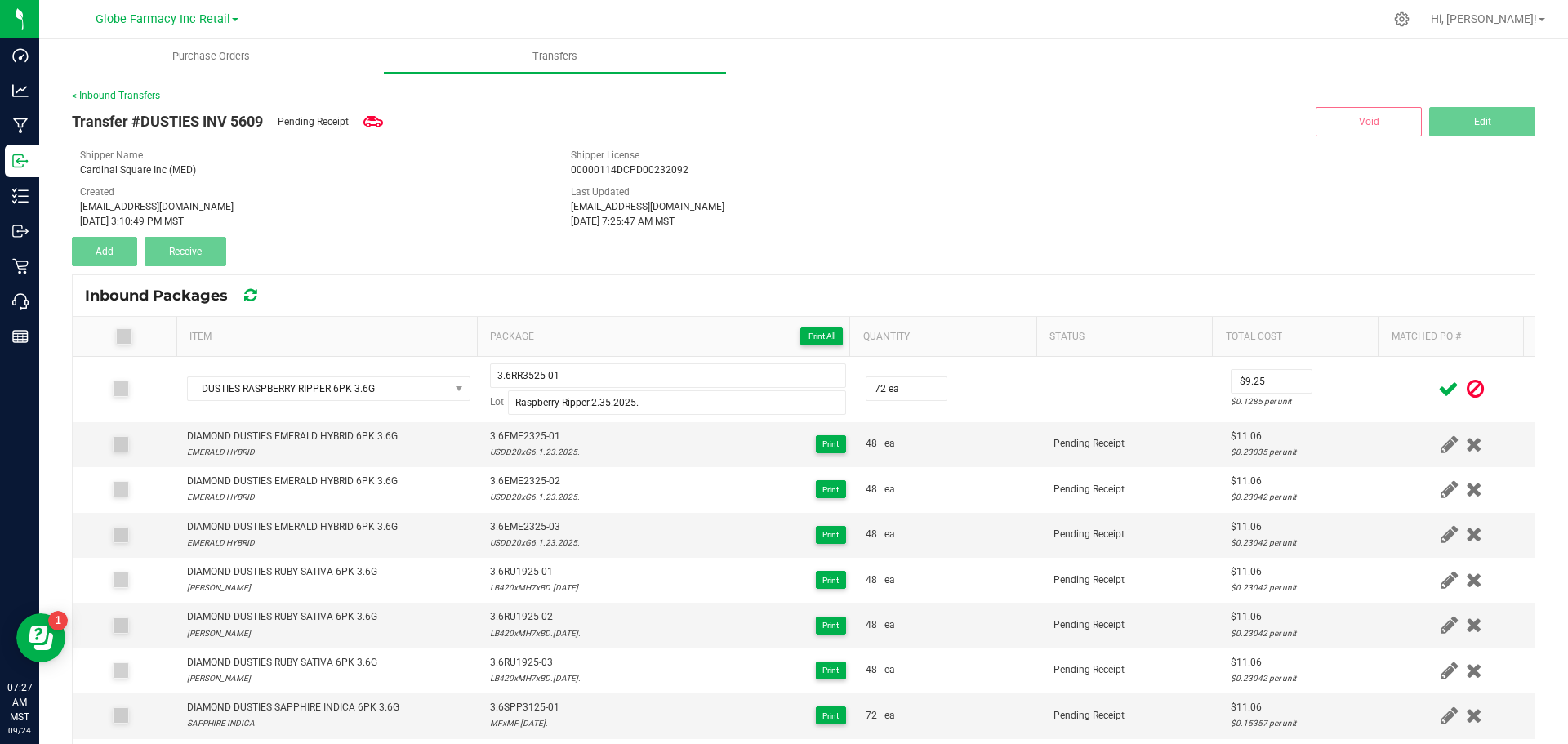
click at [1439, 386] on icon at bounding box center [1449, 389] width 21 height 21
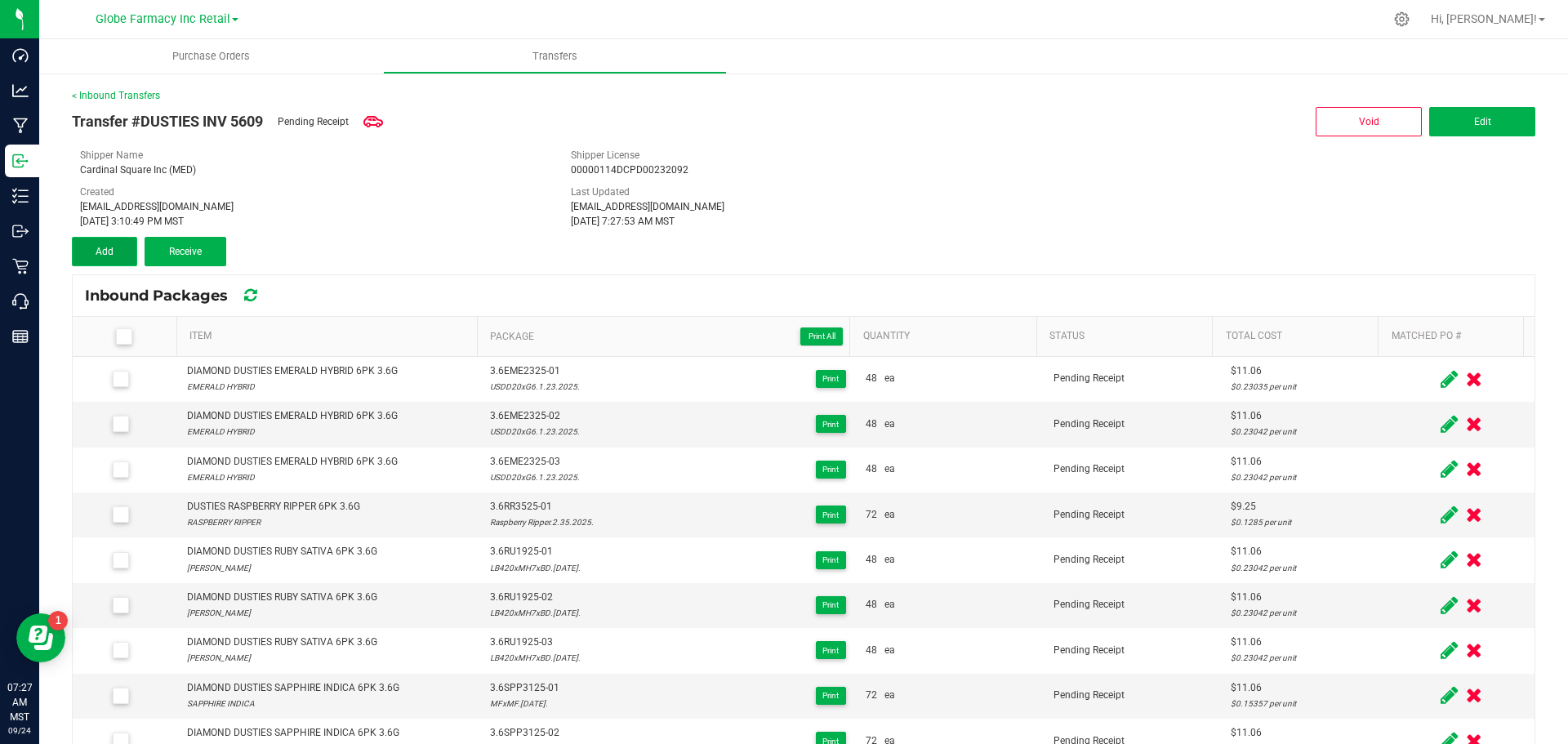
click at [97, 241] on button "Add" at bounding box center [105, 250] width 65 height 29
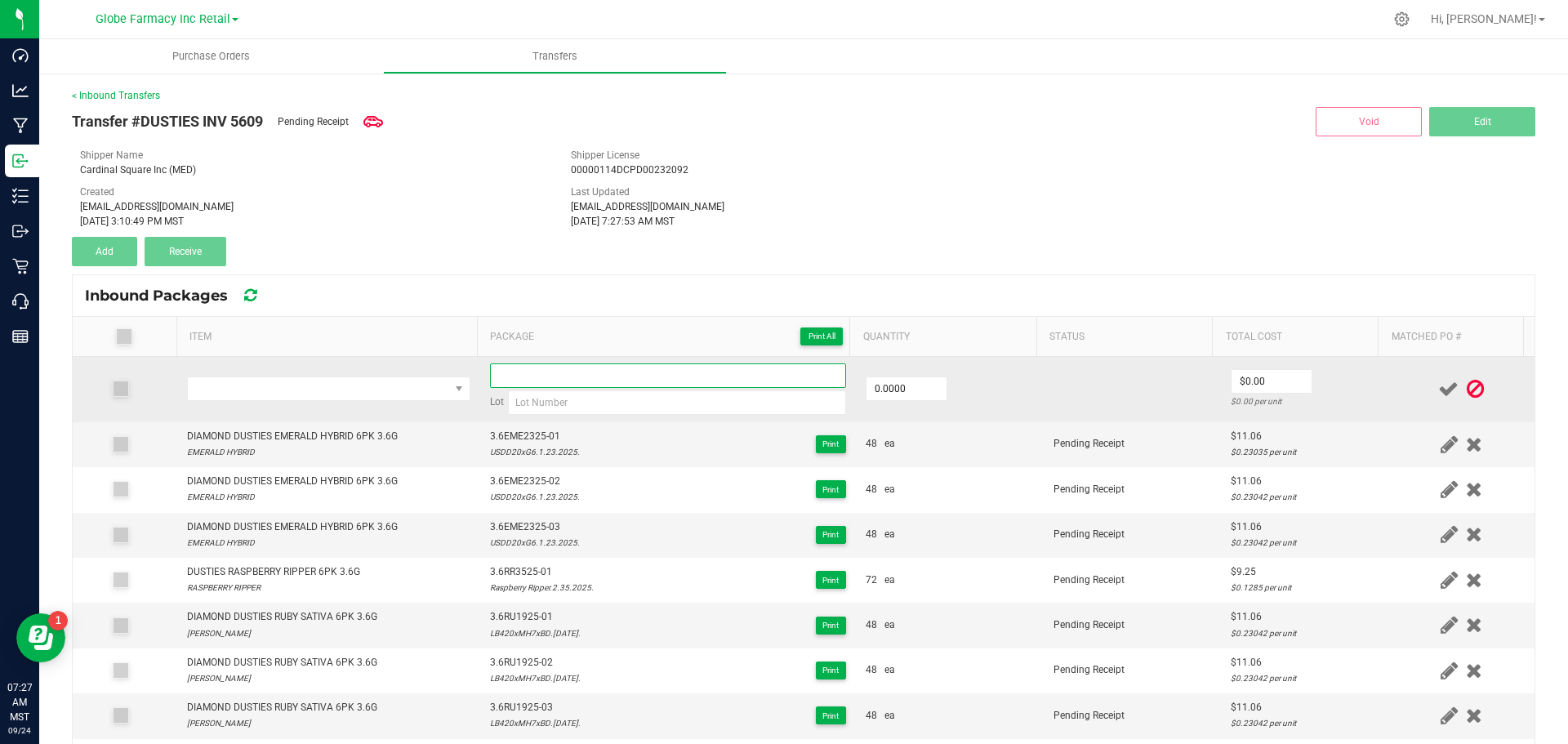
click at [521, 378] on input at bounding box center [668, 376] width 356 height 24
paste input "3.6RR3525-01"
type input "3.6RR3525-02"
click at [885, 392] on input "0" at bounding box center [907, 389] width 80 height 22
type input "72.0000"
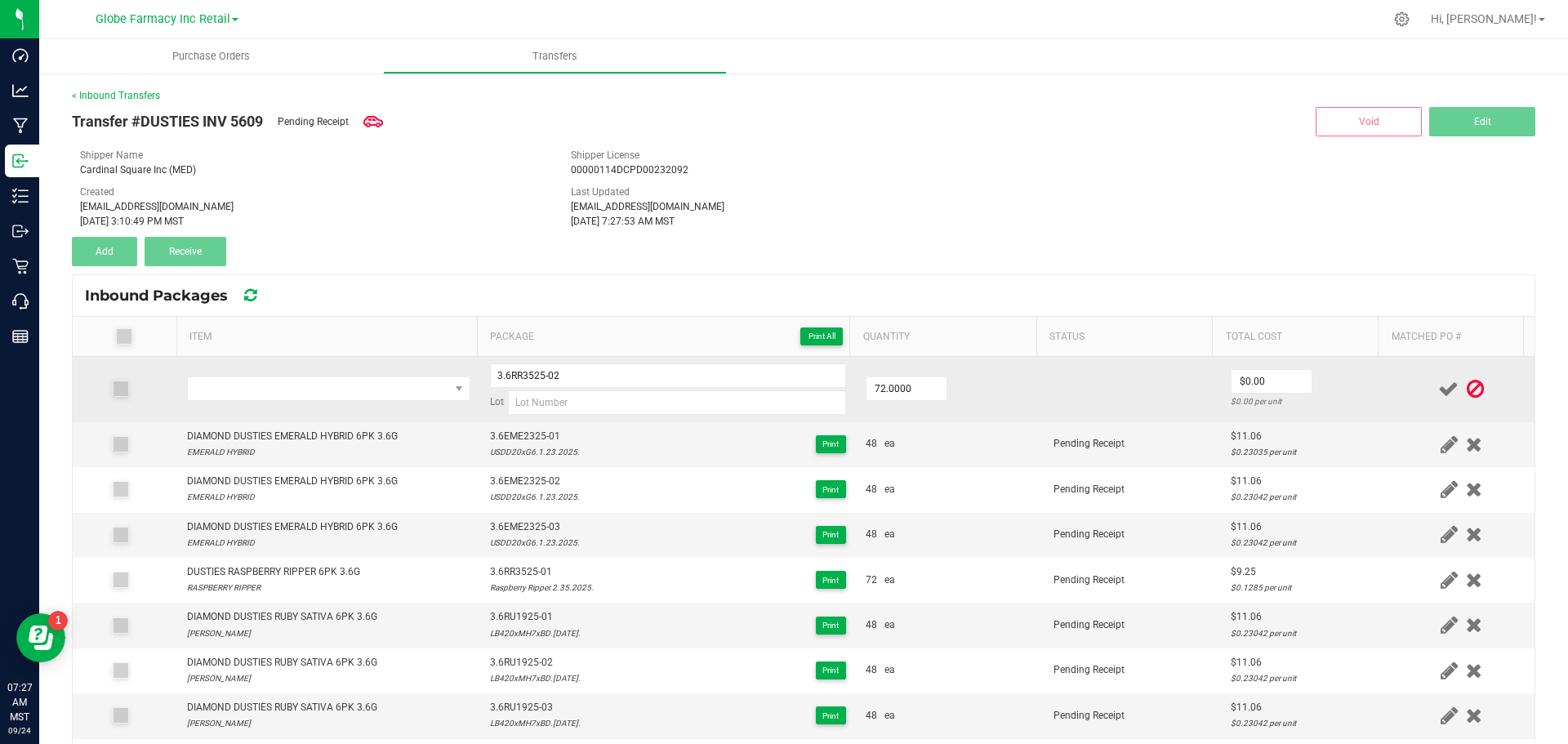
click at [944, 412] on td "72.0000" at bounding box center [950, 390] width 188 height 65
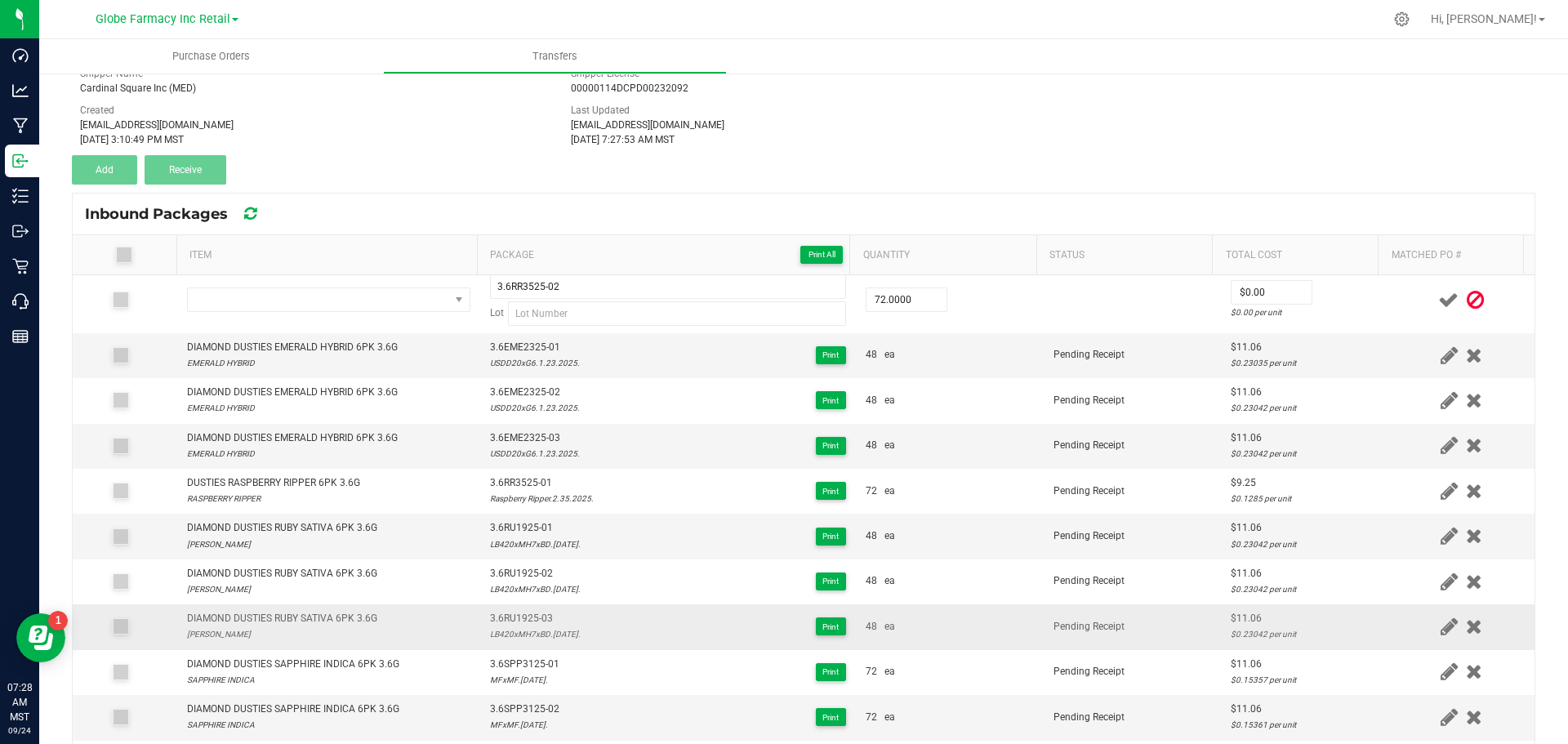
scroll to position [184, 0]
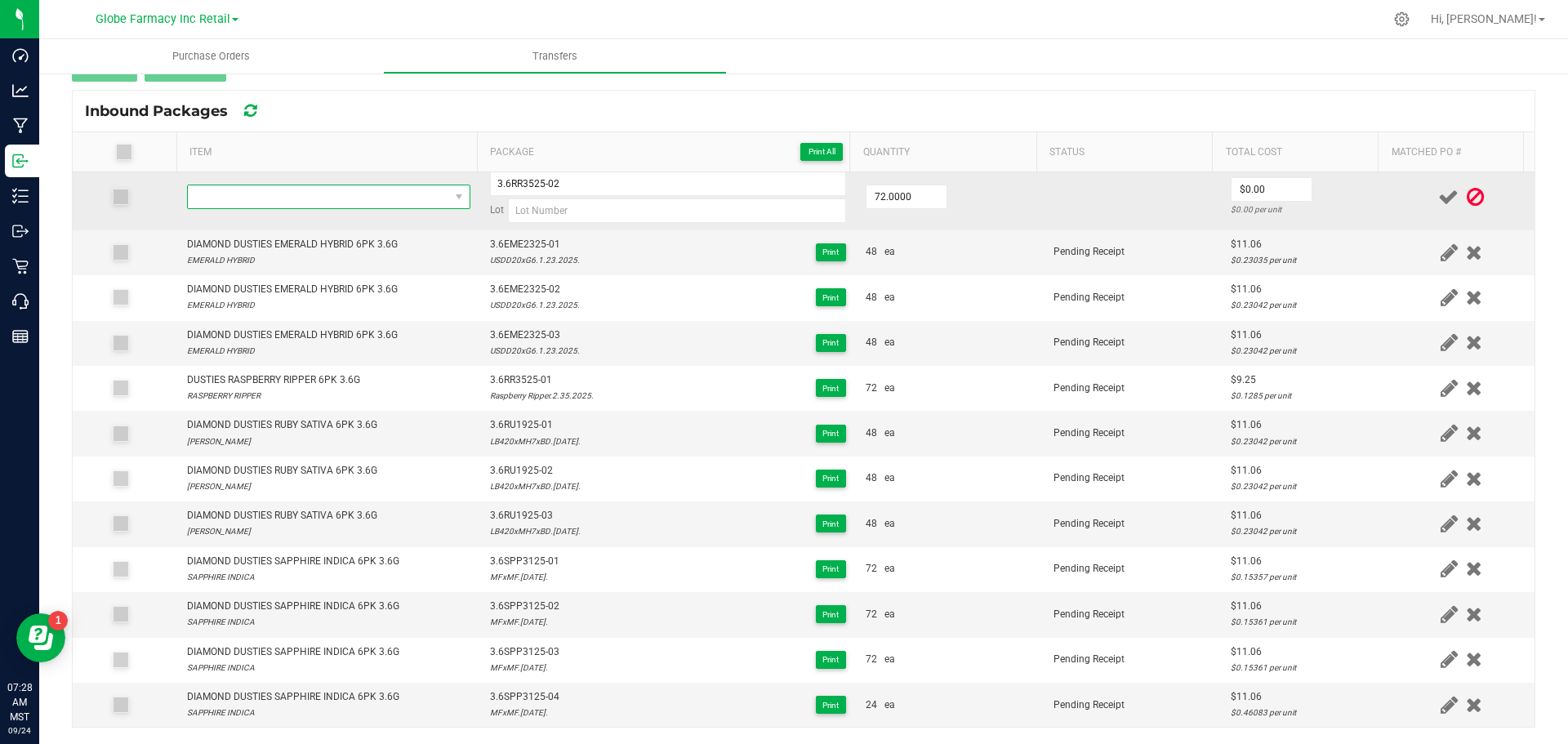
click at [308, 193] on span "NO DATA FOUND" at bounding box center [319, 196] width 262 height 22
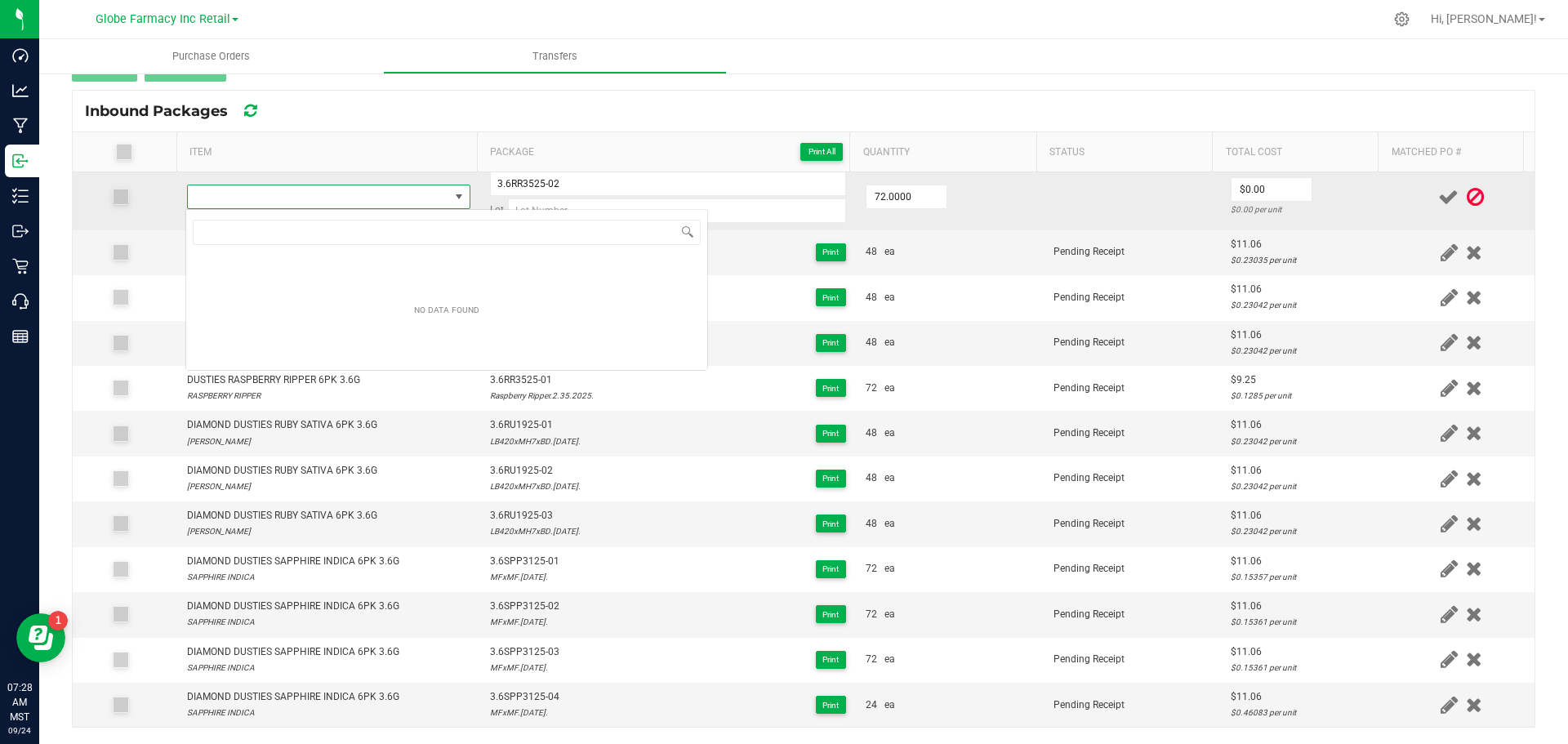
type input "DUSTIES RASPBERRY RIPPER 6PK 3.6G"
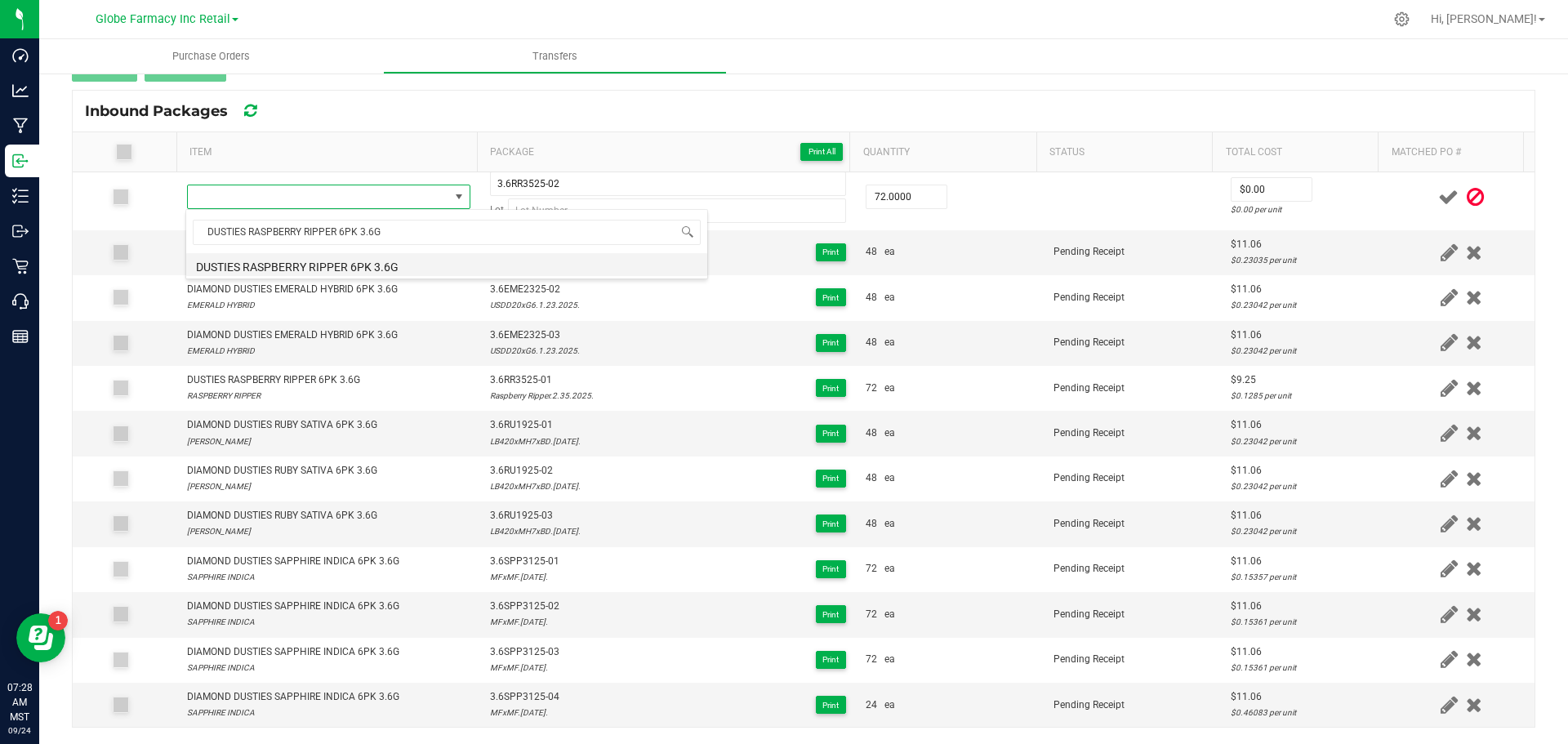
click at [527, 262] on li "DUSTIES RASPBERRY RIPPER 6PK 3.6G" at bounding box center [446, 265] width 521 height 22
type input "72 ea"
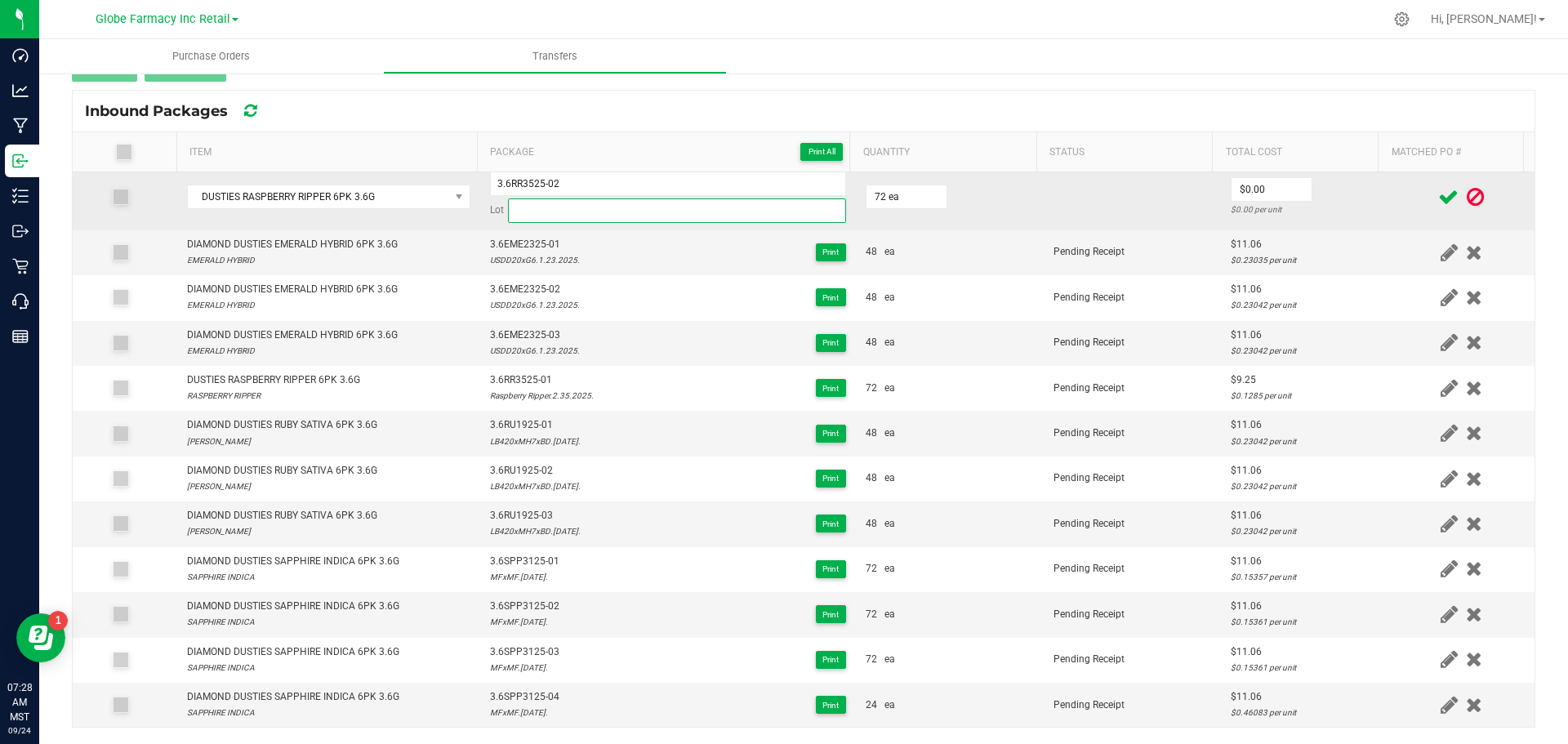
click at [533, 206] on input at bounding box center [677, 210] width 338 height 24
paste input "Raspberry Ripper.2.35.2025."
type input "Raspberry Ripper.2.35.2025."
click at [1243, 188] on input "0" at bounding box center [1272, 189] width 80 height 22
click at [1255, 191] on input "0" at bounding box center [1272, 189] width 80 height 22
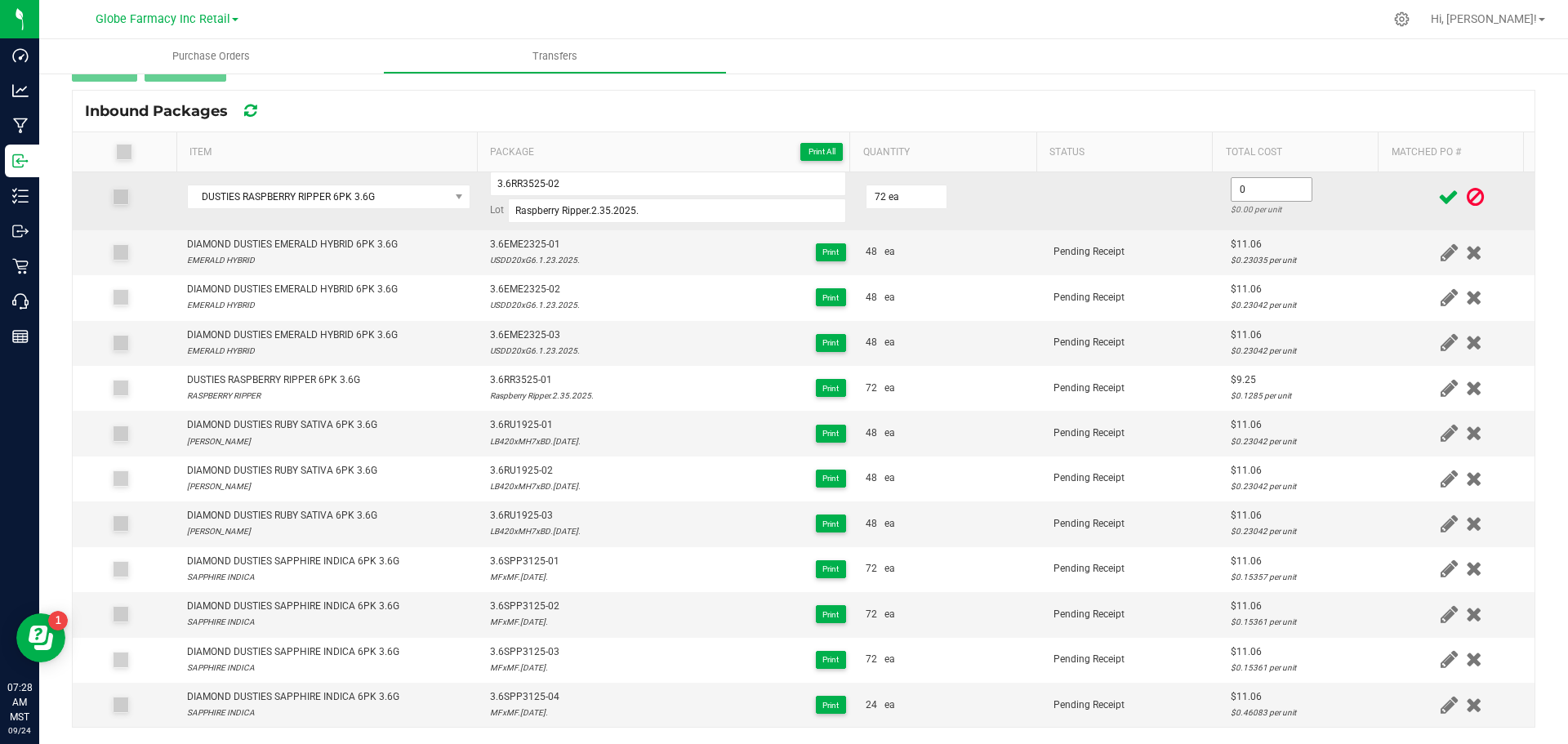
paste input "9.25234"
type input "$9.25"
click at [503, 192] on input "3.6RR3525-02" at bounding box center [668, 183] width 356 height 24
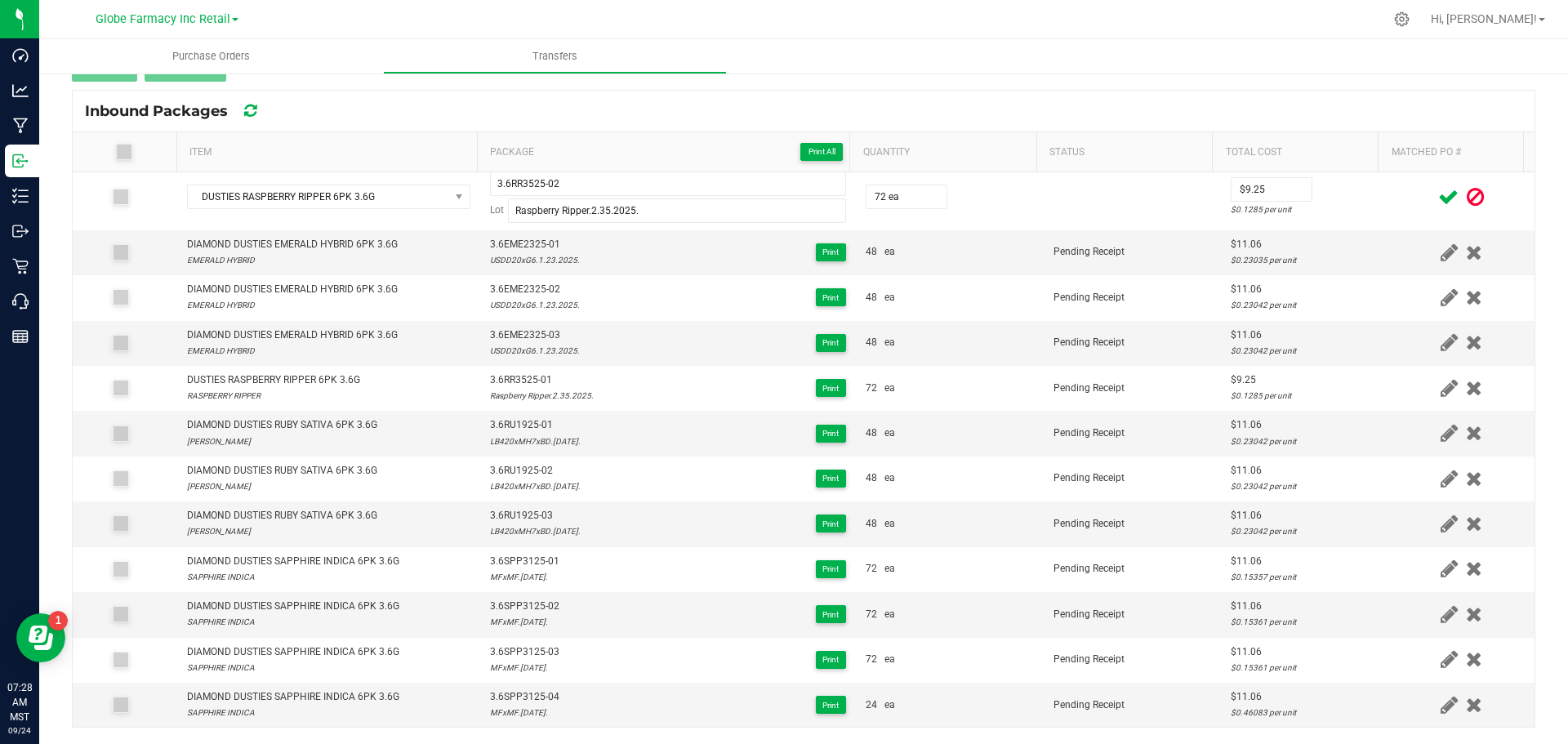
click at [1439, 193] on icon at bounding box center [1449, 197] width 21 height 21
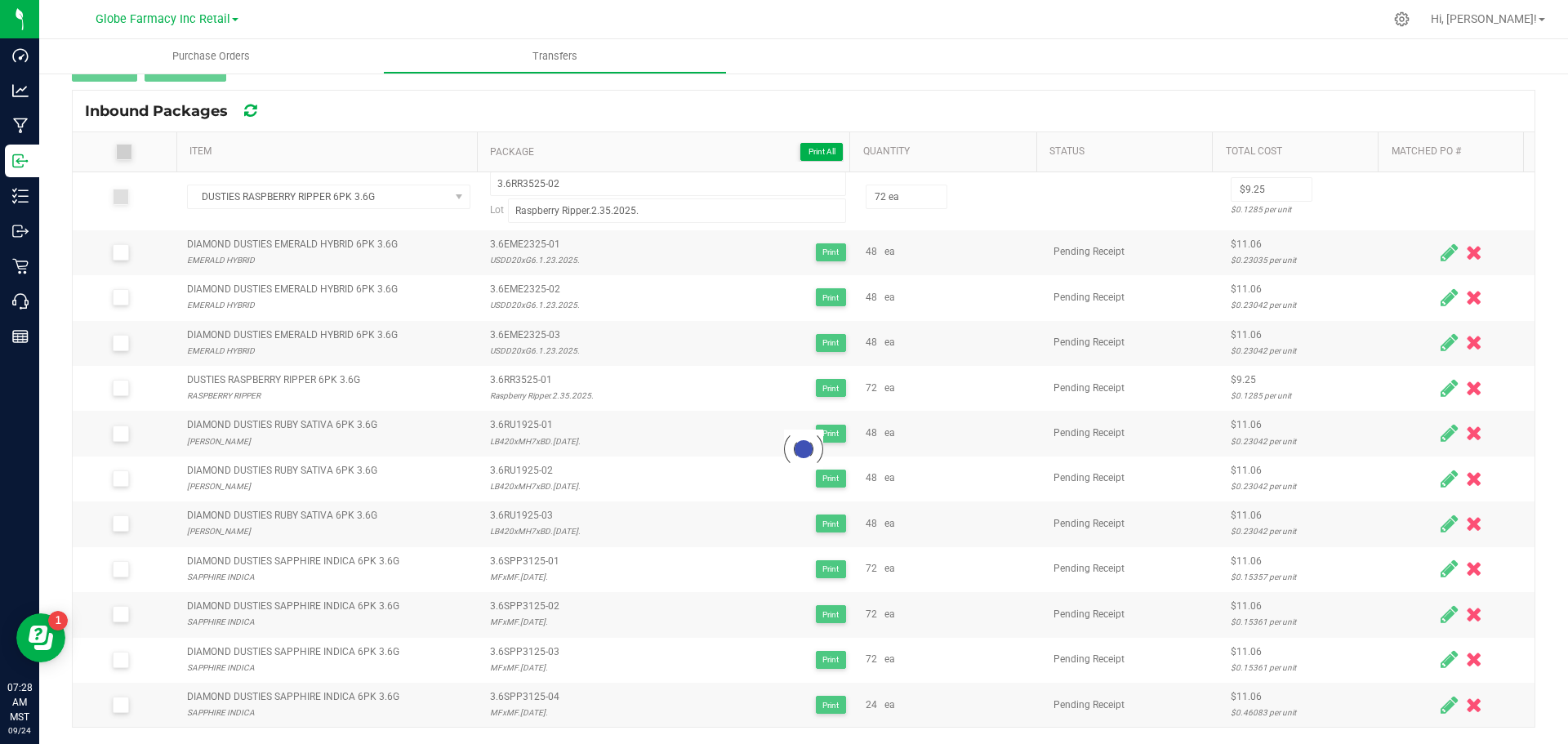
scroll to position [0, 0]
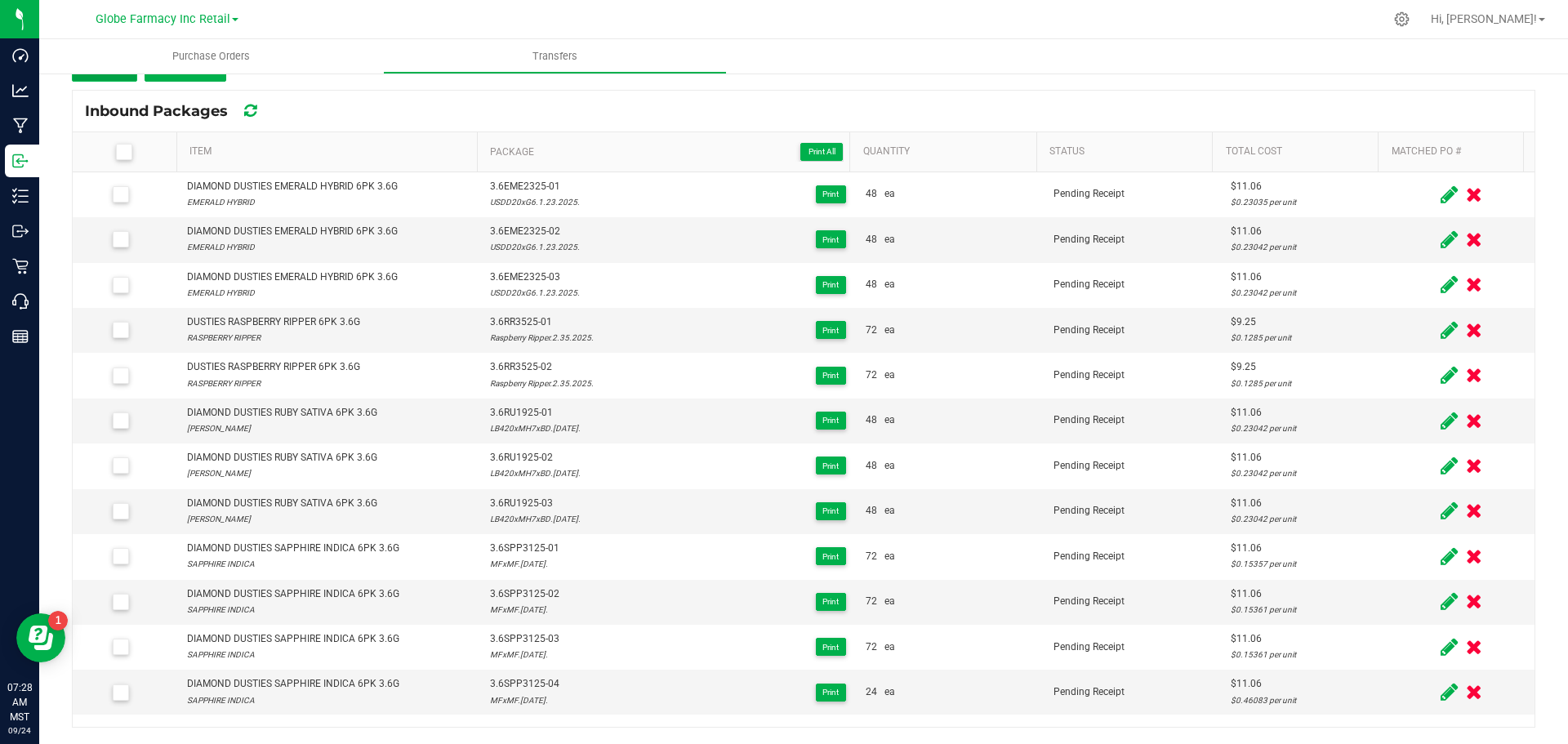
click at [118, 79] on button "Add" at bounding box center [105, 66] width 65 height 29
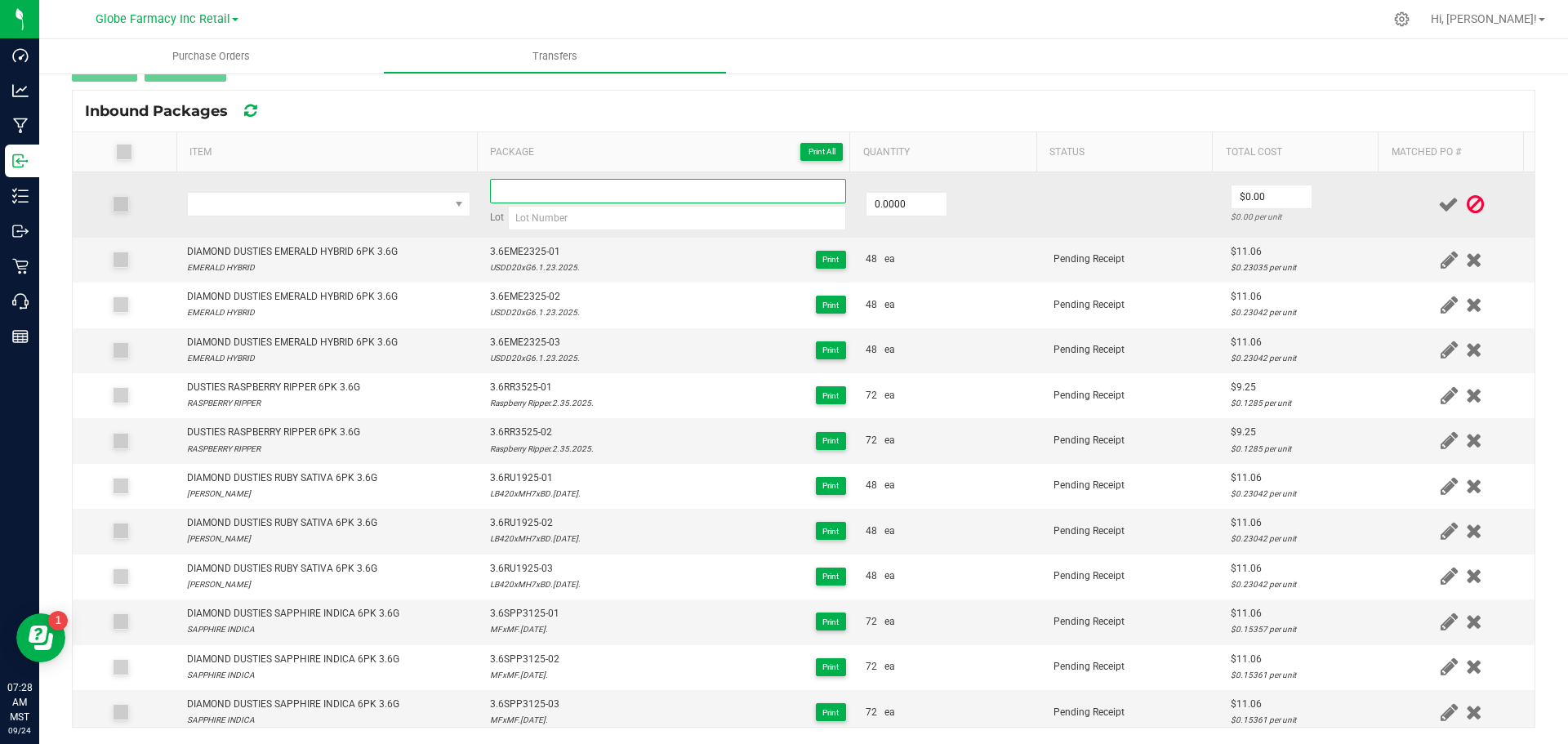
click at [529, 201] on input at bounding box center [668, 191] width 356 height 24
paste input "3.6RR3525-02"
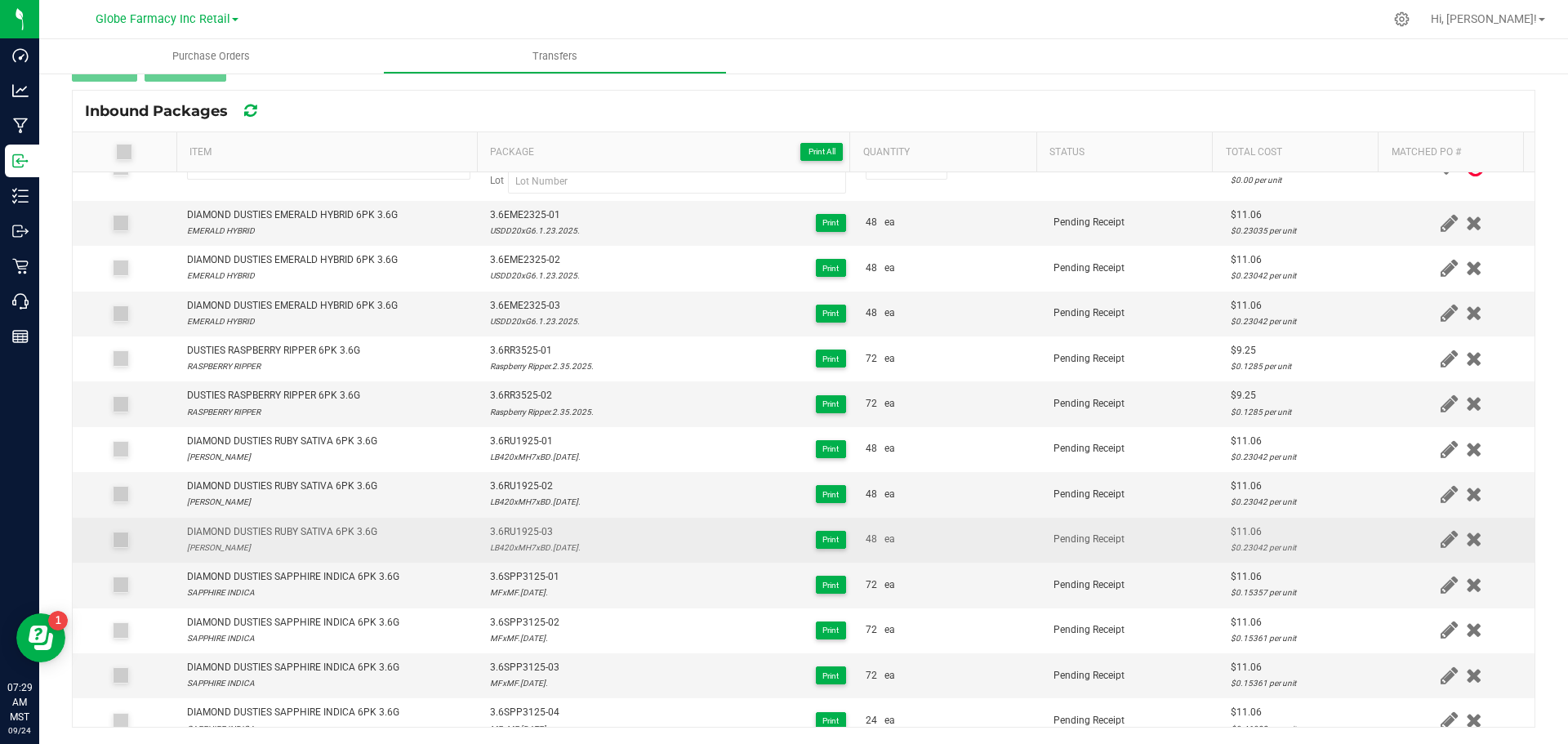
scroll to position [53, 0]
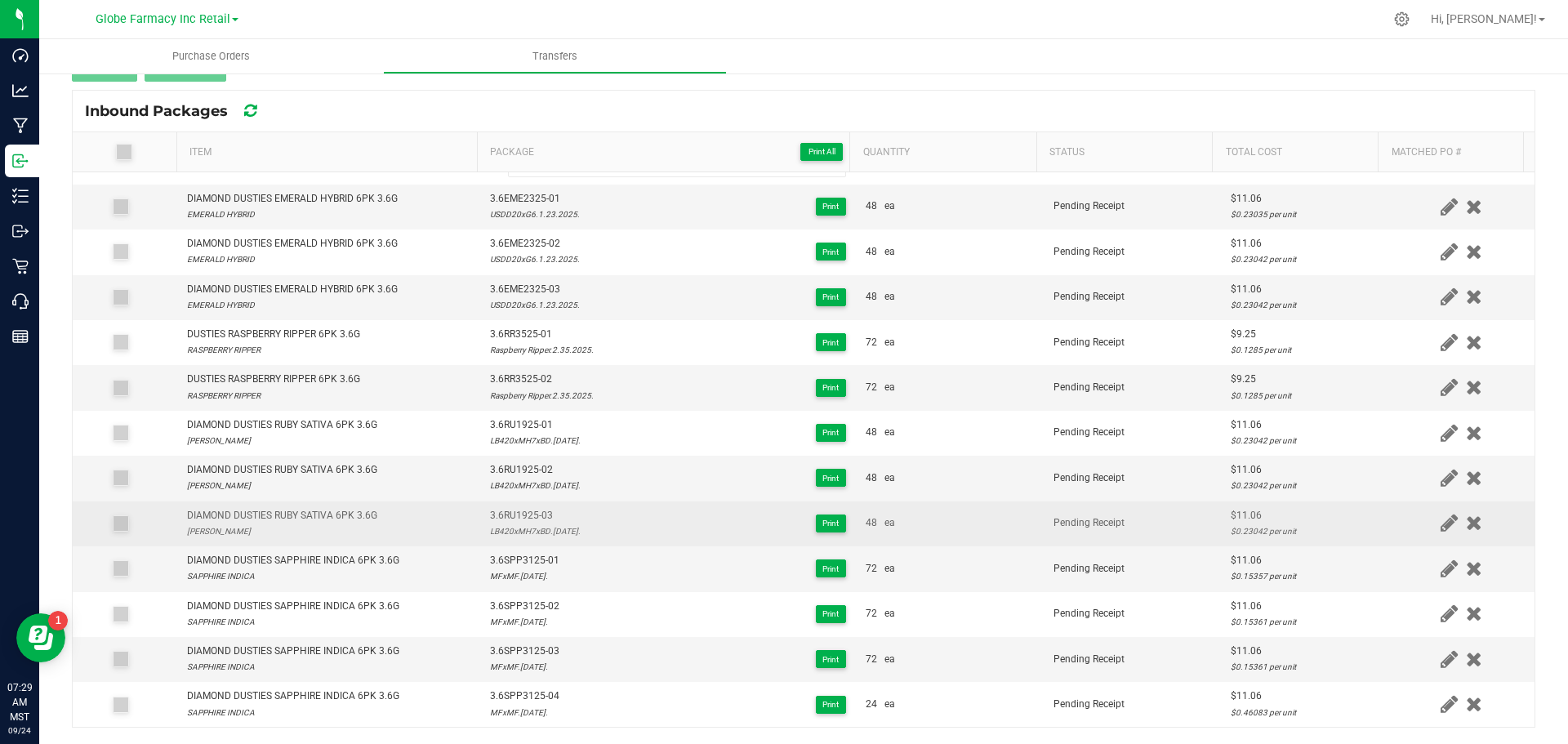
type input "3.6RR3525-03"
click at [696, 527] on div "3.6RU1925-03 LB420xMH7xBD.1.19.2025. Print" at bounding box center [668, 522] width 356 height 31
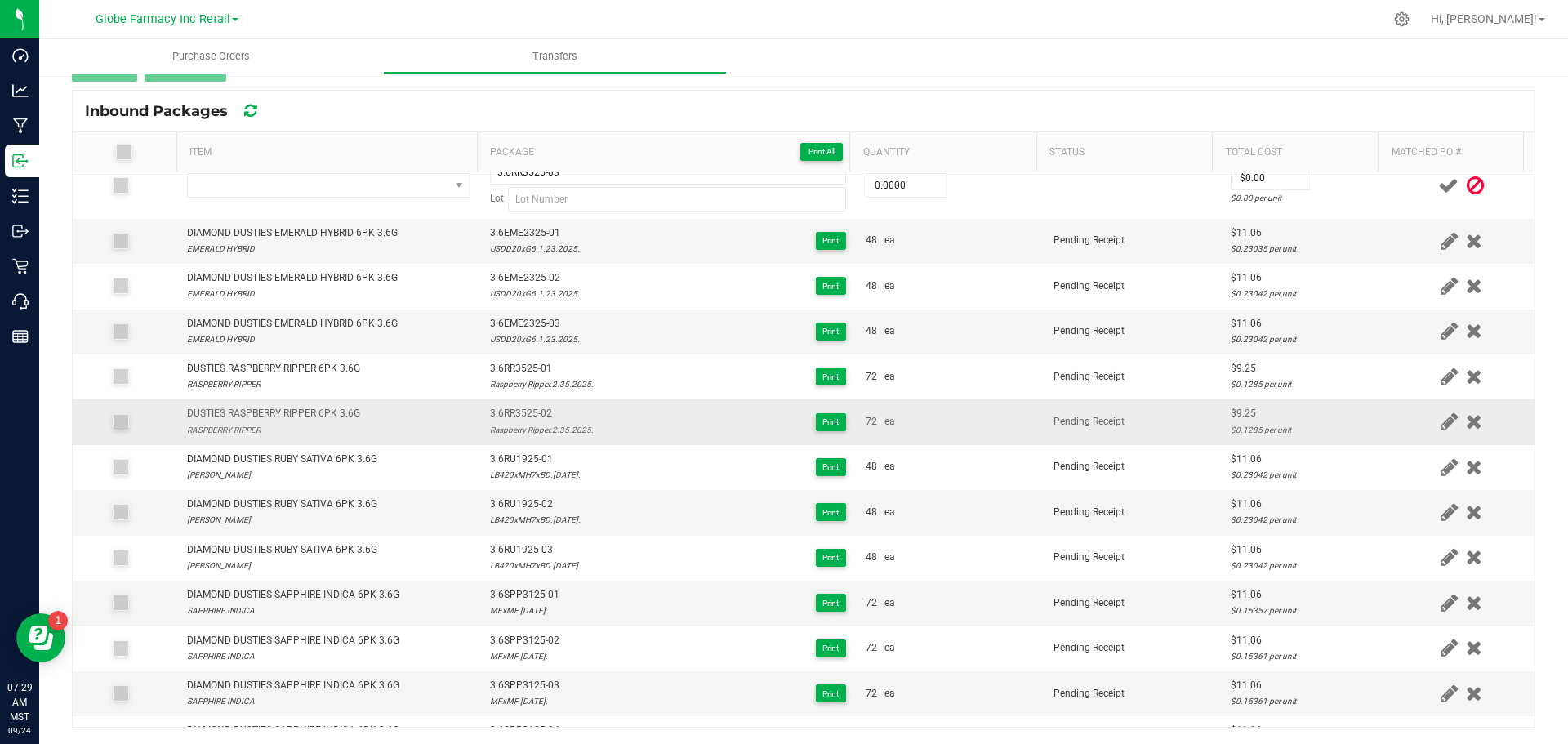
scroll to position [0, 0]
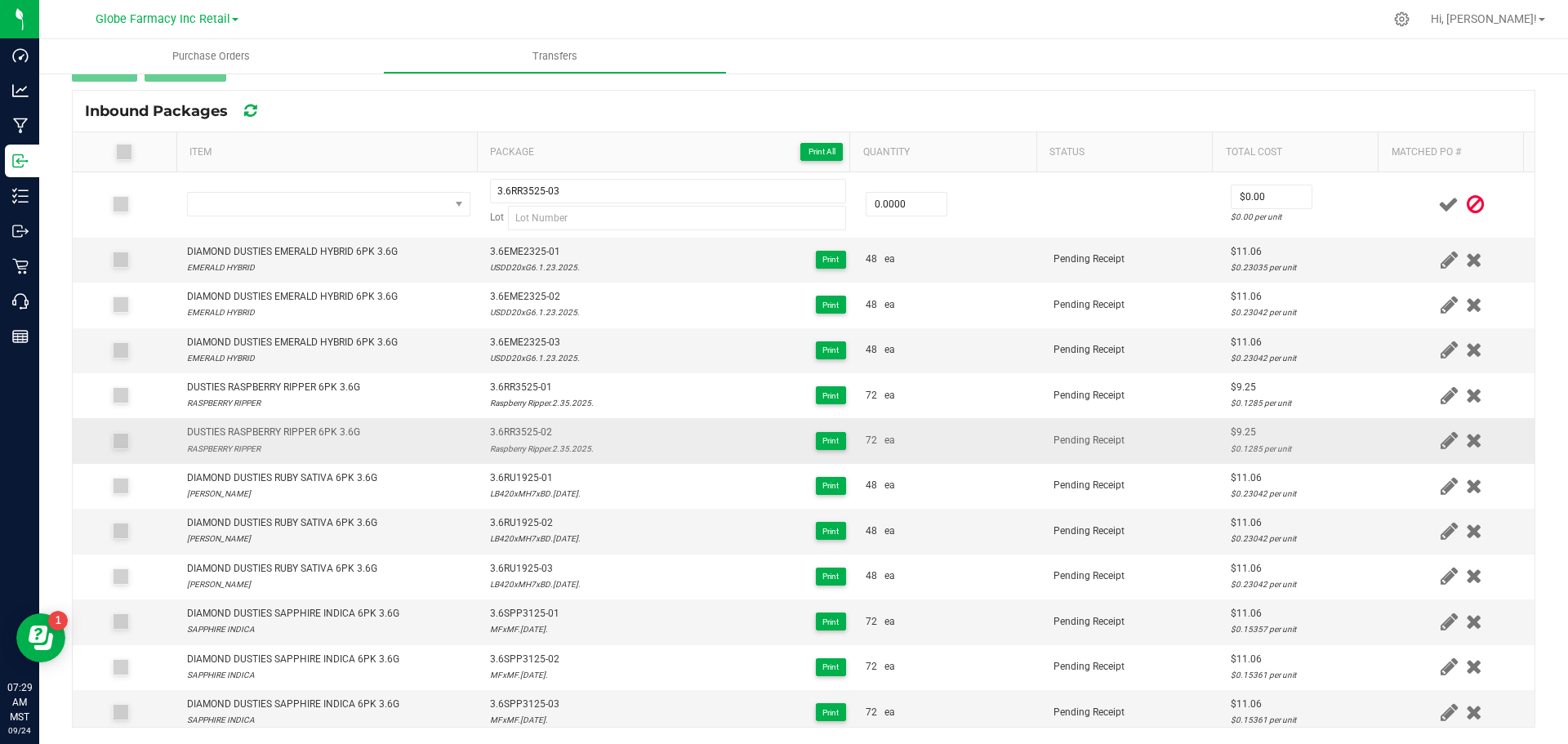
click at [539, 453] on div "Raspberry Ripper.2.35.2025." at bounding box center [541, 449] width 104 height 16
click at [539, 452] on div "Raspberry Ripper.2.35.2025." at bounding box center [541, 449] width 104 height 16
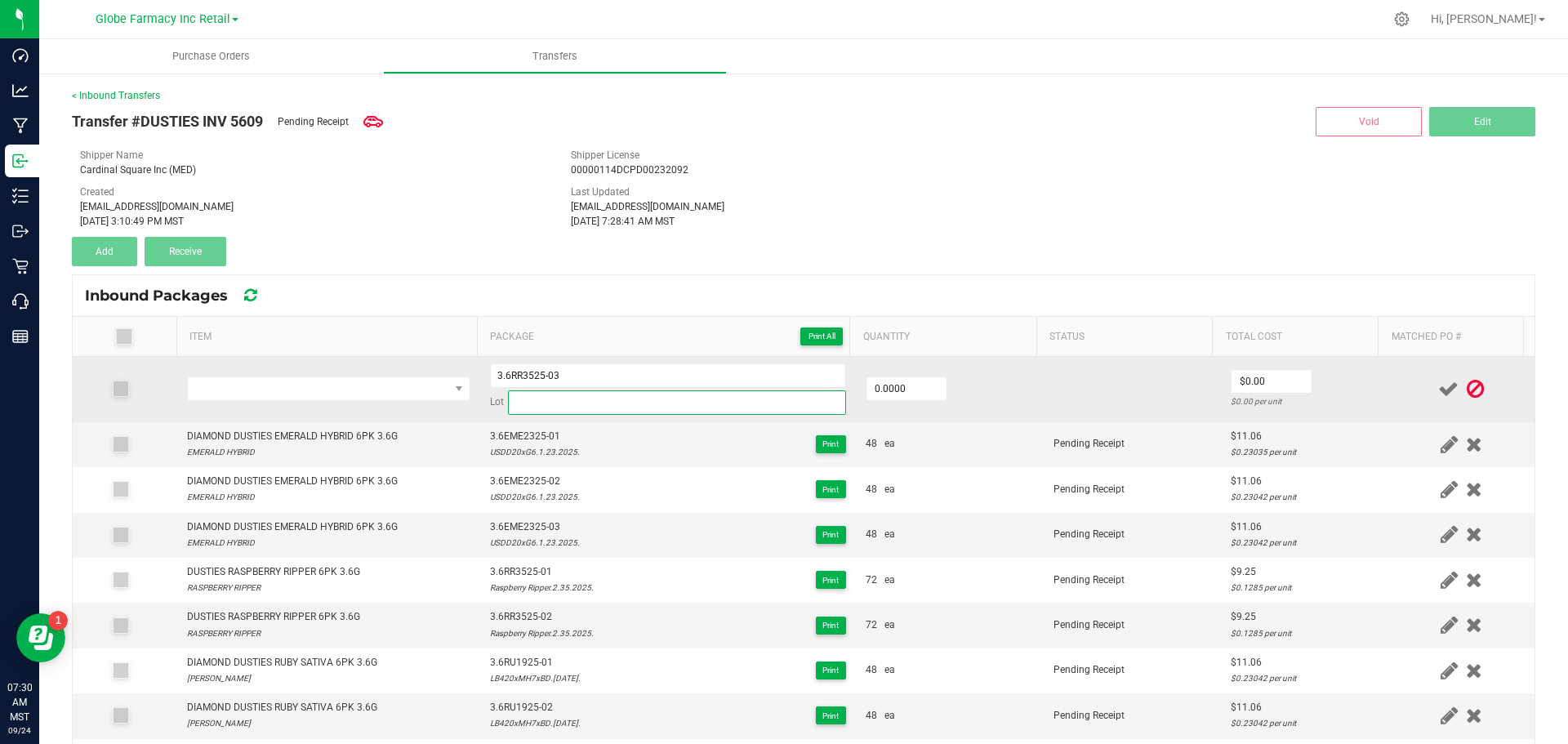
click at [595, 405] on input at bounding box center [677, 403] width 338 height 24
paste input "Raspberry Ripper.2.35.2025."
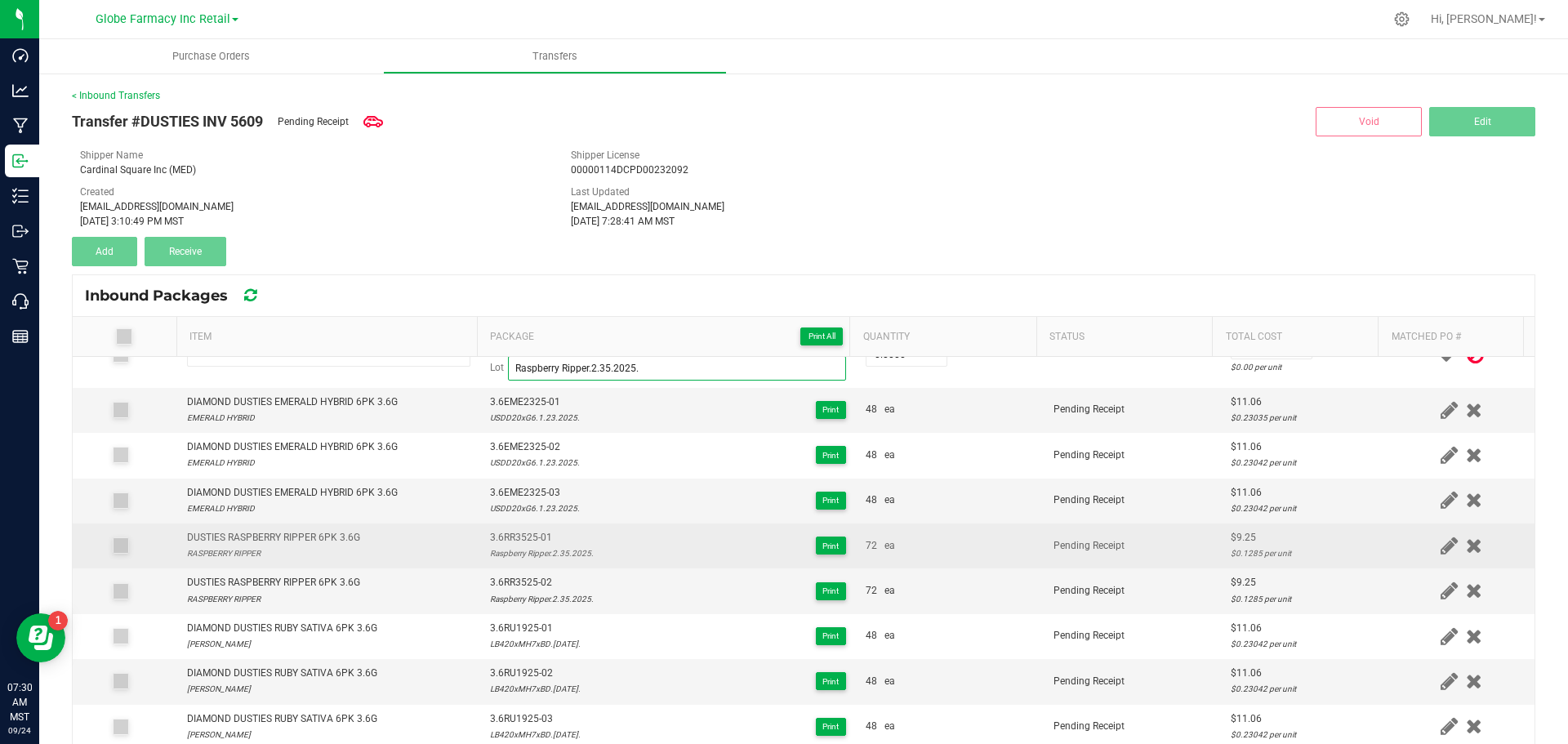
scroll to position [53, 0]
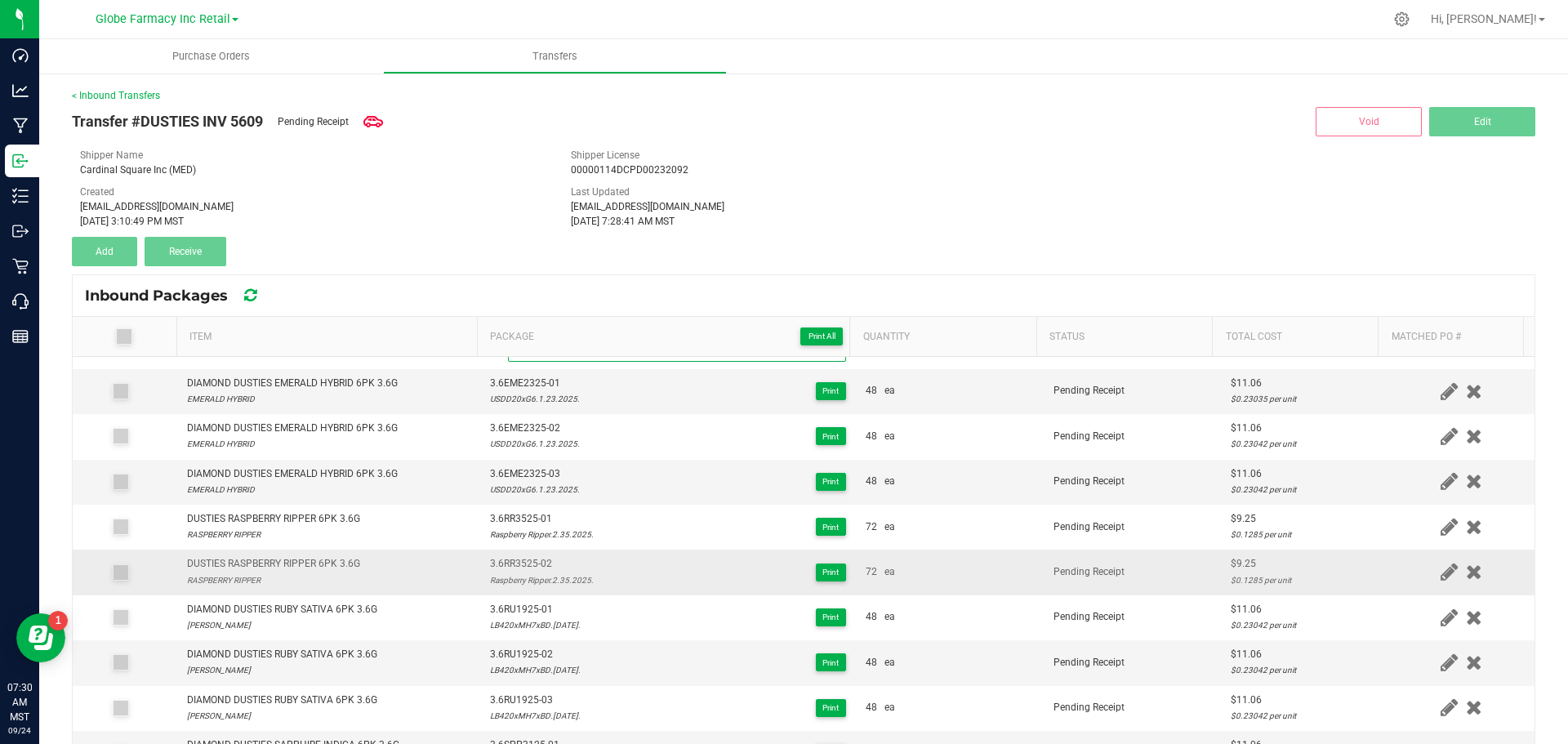
type input "Raspberry Ripper.2.35.2025."
click at [284, 560] on div "DUSTIES RASPBERRY RIPPER 6PK 3.6G" at bounding box center [273, 564] width 173 height 16
copy div "DUSTIES RASPBERRY RIPPER 6PK 3.6G"
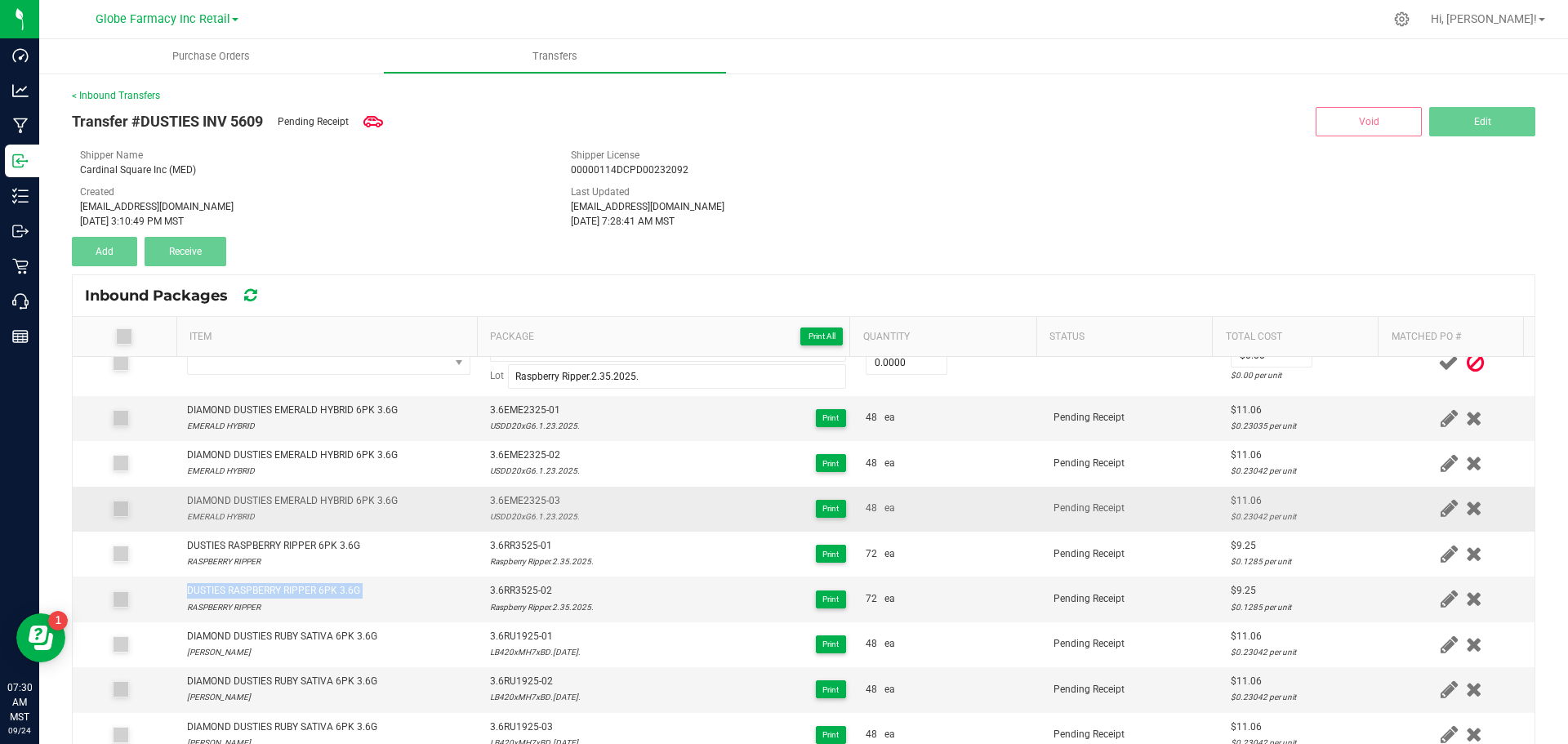
scroll to position [0, 0]
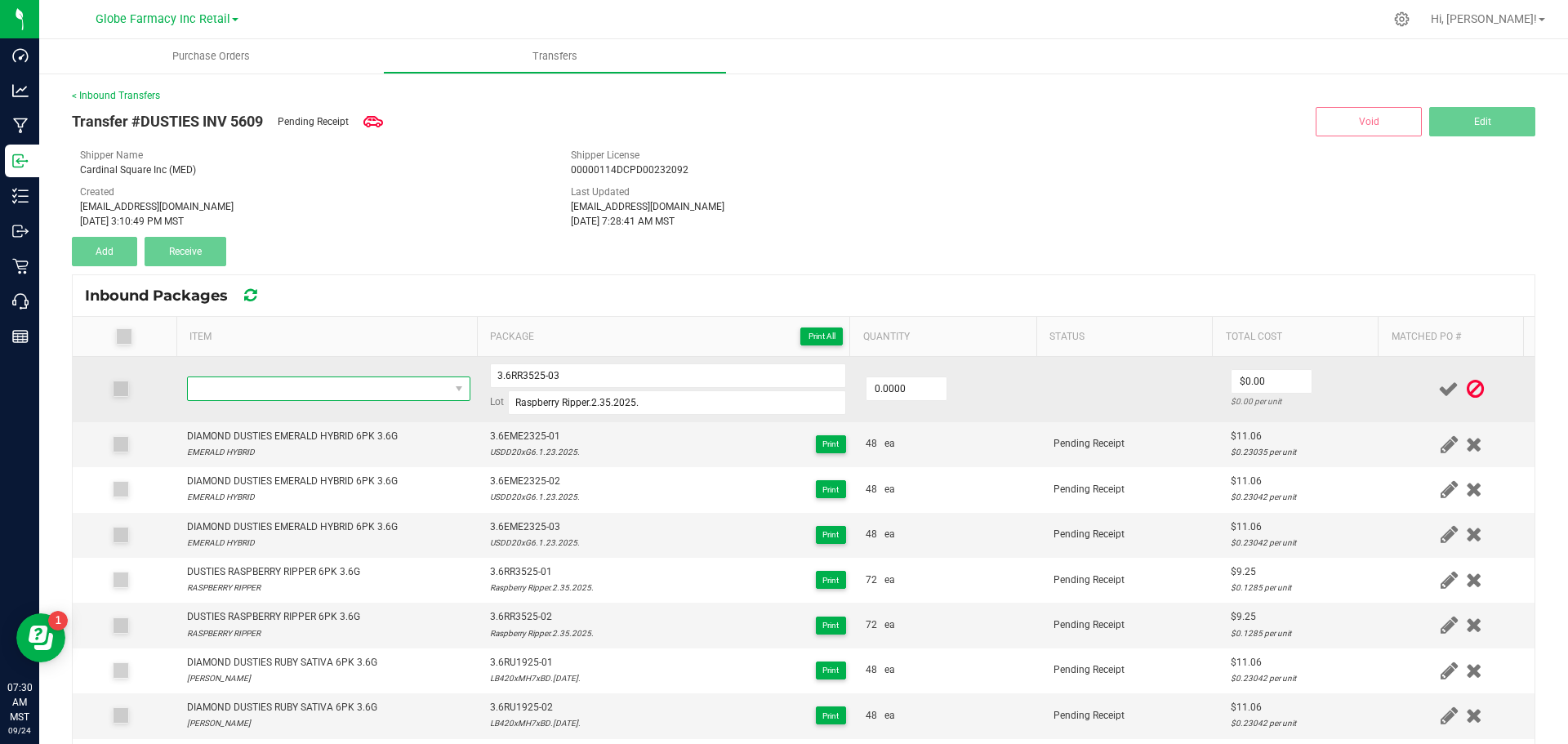
click at [316, 398] on span "NO DATA FOUND" at bounding box center [319, 389] width 262 height 22
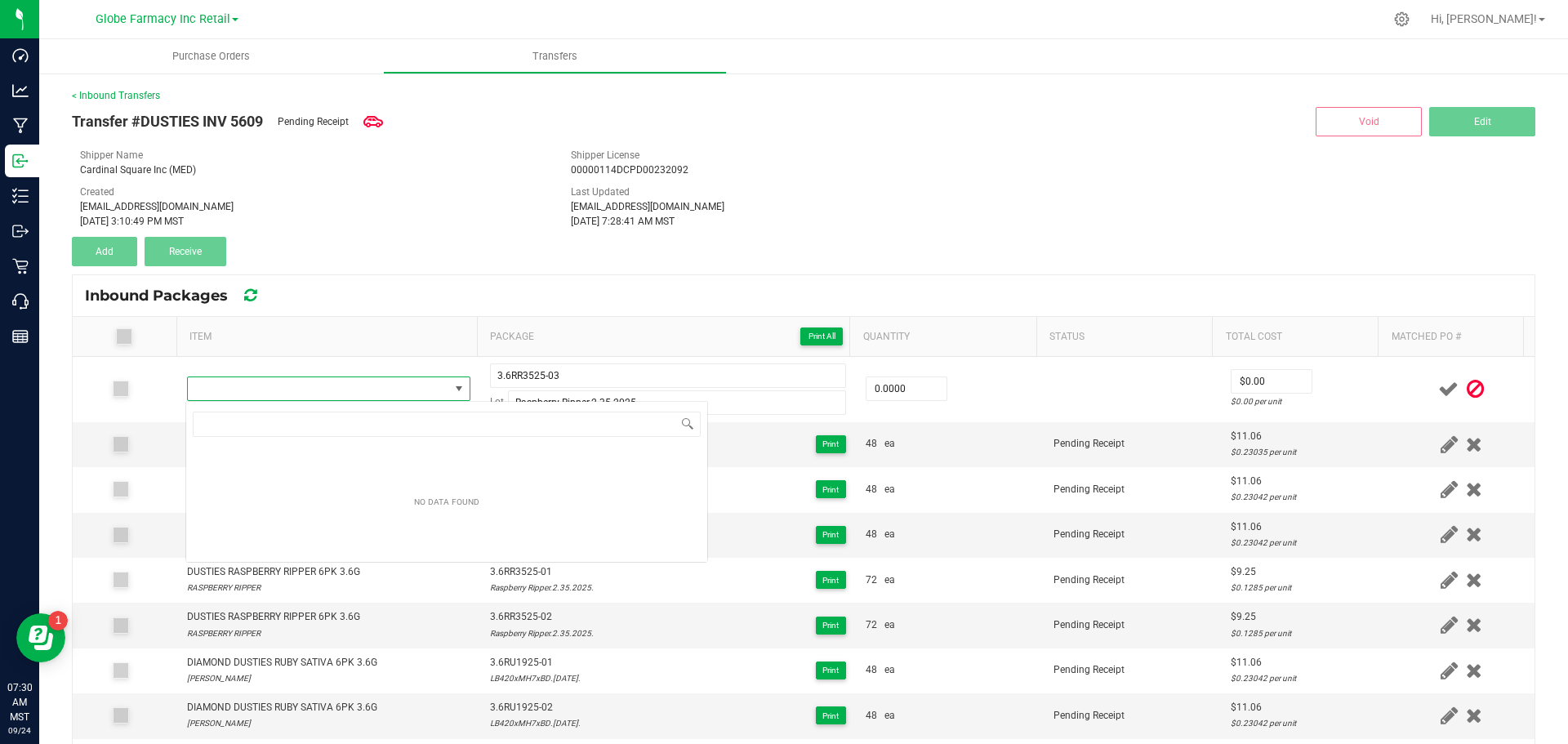
type input "DUSTIES RASPBERRY RIPPER 6PK 3.6G"
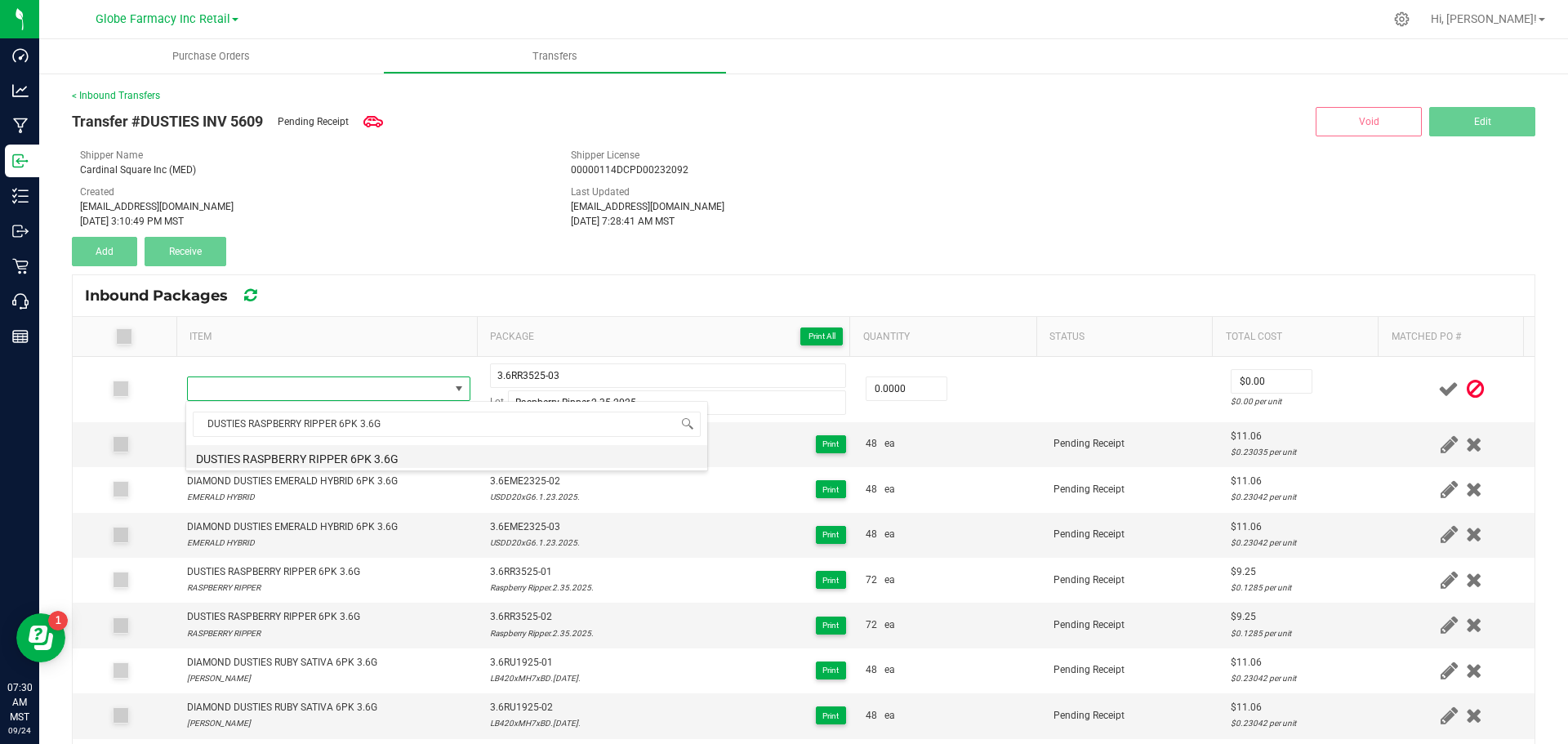
click at [362, 451] on li "DUSTIES RASPBERRY RIPPER 6PK 3.6G" at bounding box center [446, 456] width 521 height 22
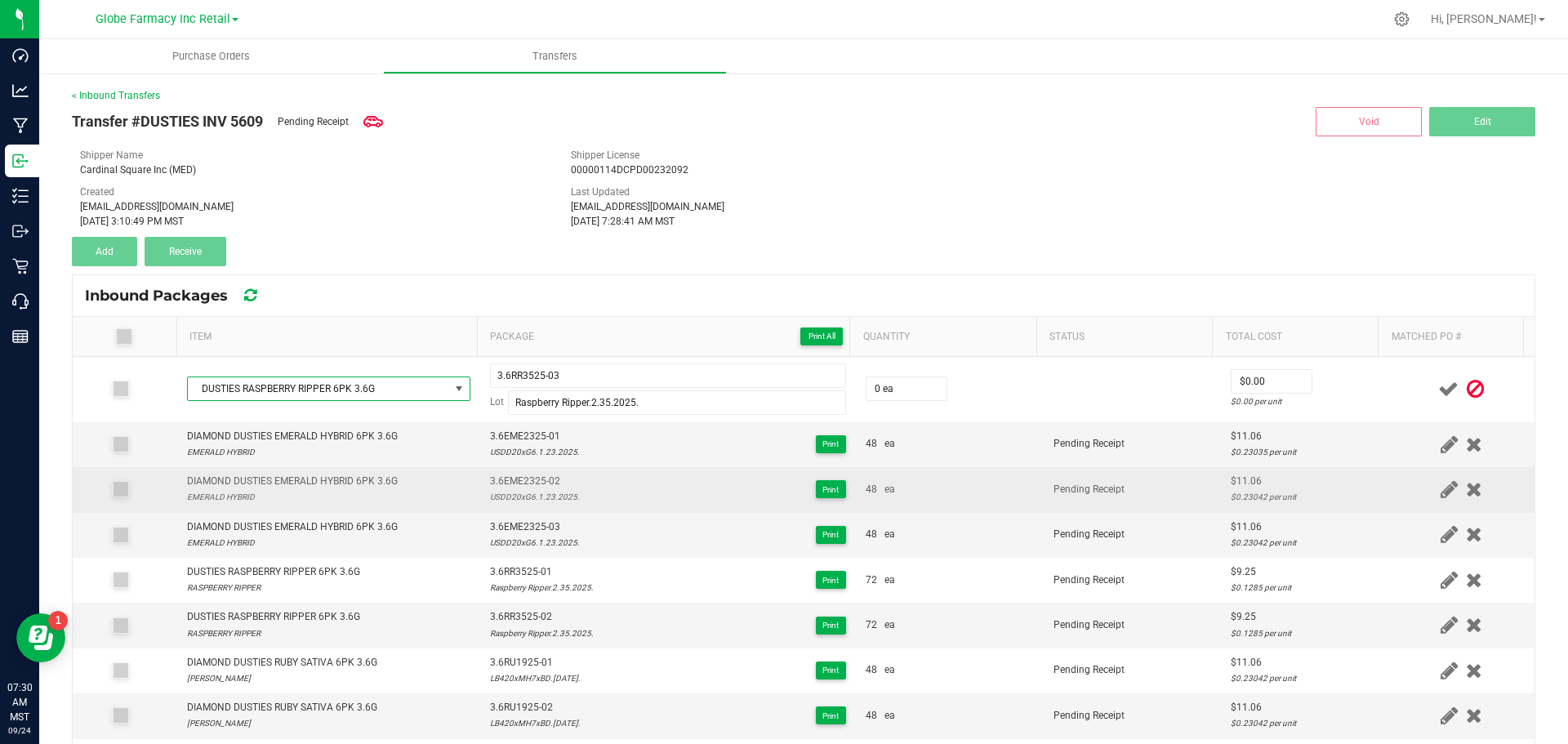
click at [424, 496] on div "DIAMOND DUSTIES EMERALD HYBRID 6PK 3.6G EMERALD HYBRID" at bounding box center [328, 489] width 283 height 31
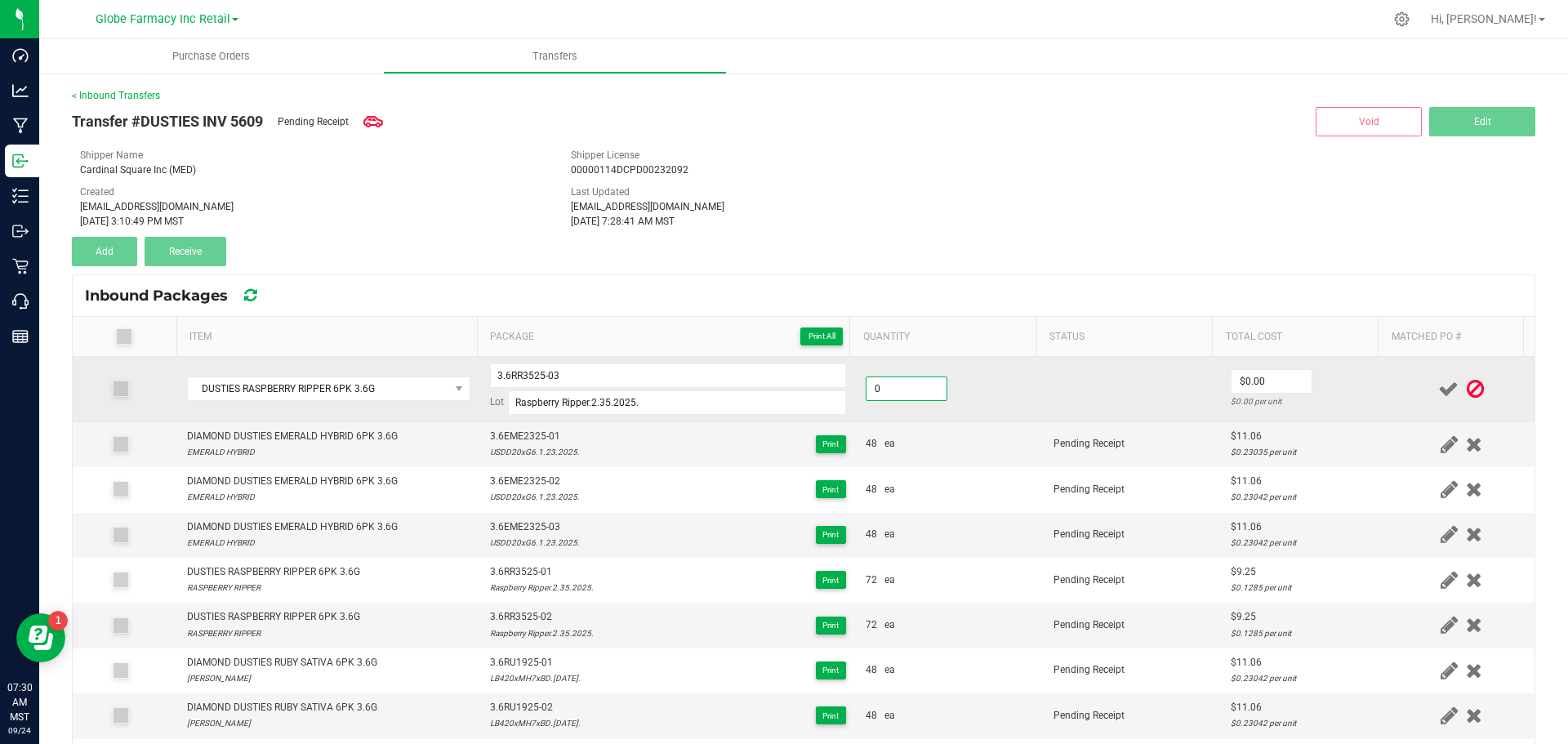
click at [879, 387] on input "0" at bounding box center [907, 389] width 80 height 22
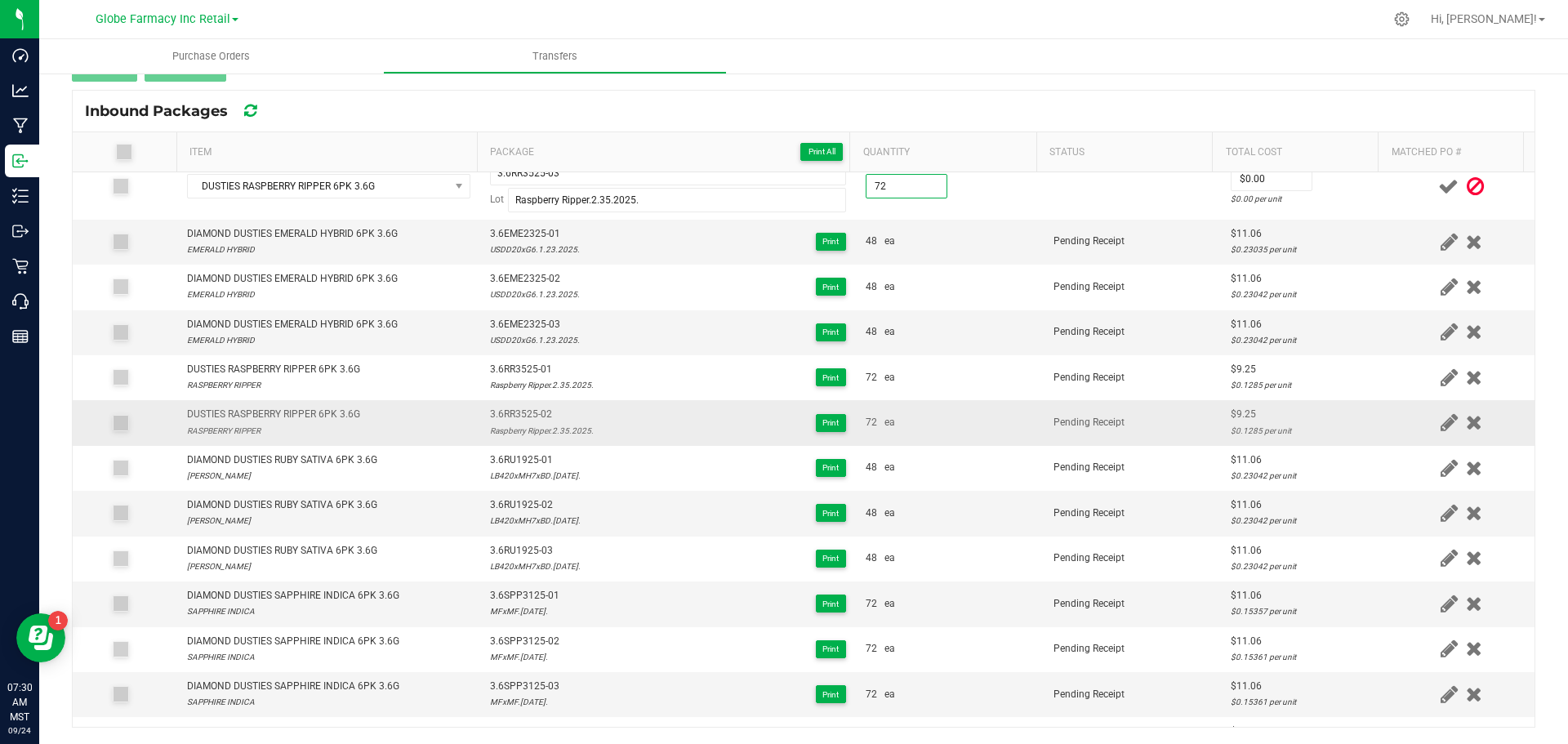
scroll to position [0, 0]
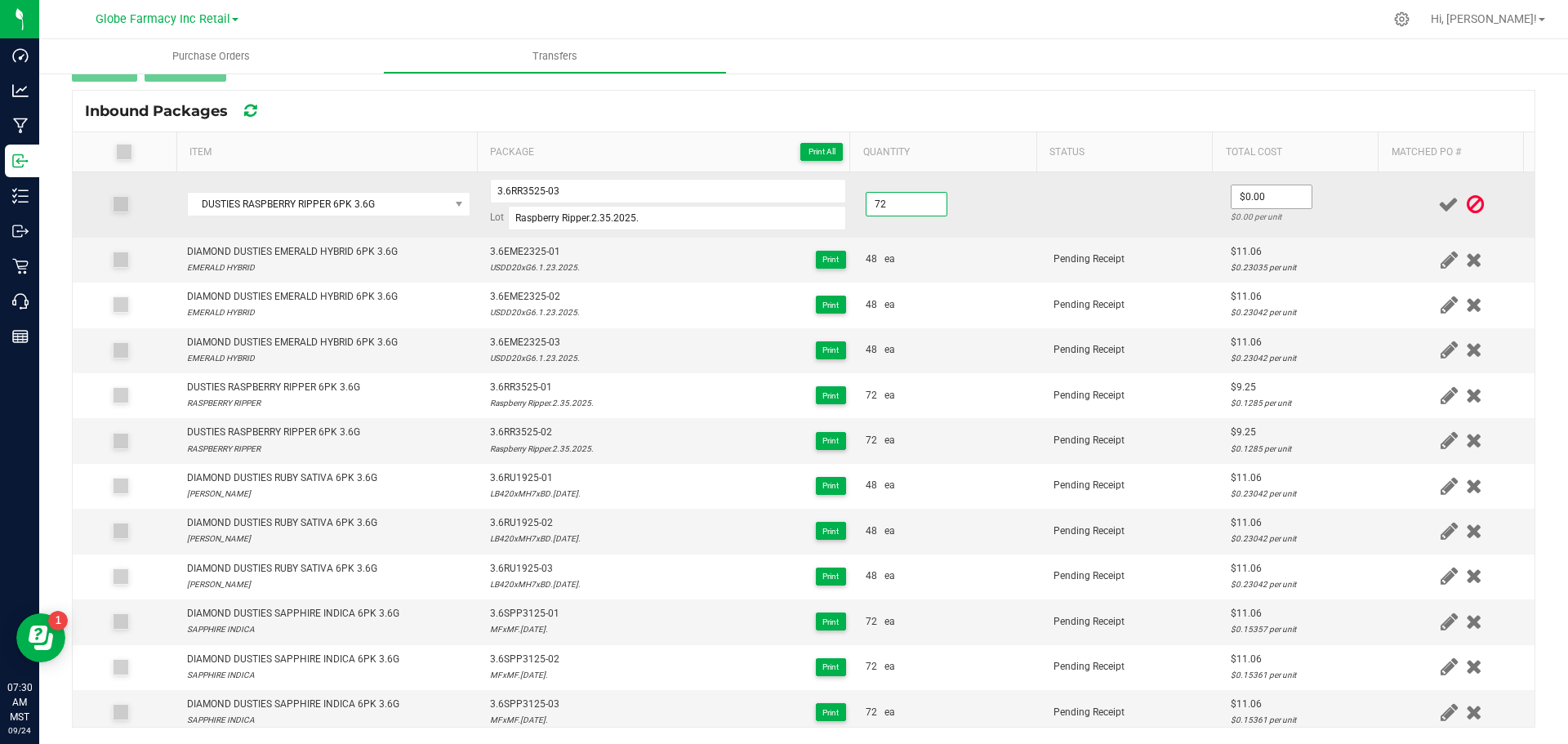
type input "72 ea"
click at [1251, 199] on input "0" at bounding box center [1272, 196] width 80 height 22
click at [1270, 203] on input "0" at bounding box center [1272, 196] width 80 height 22
paste input "9.25234"
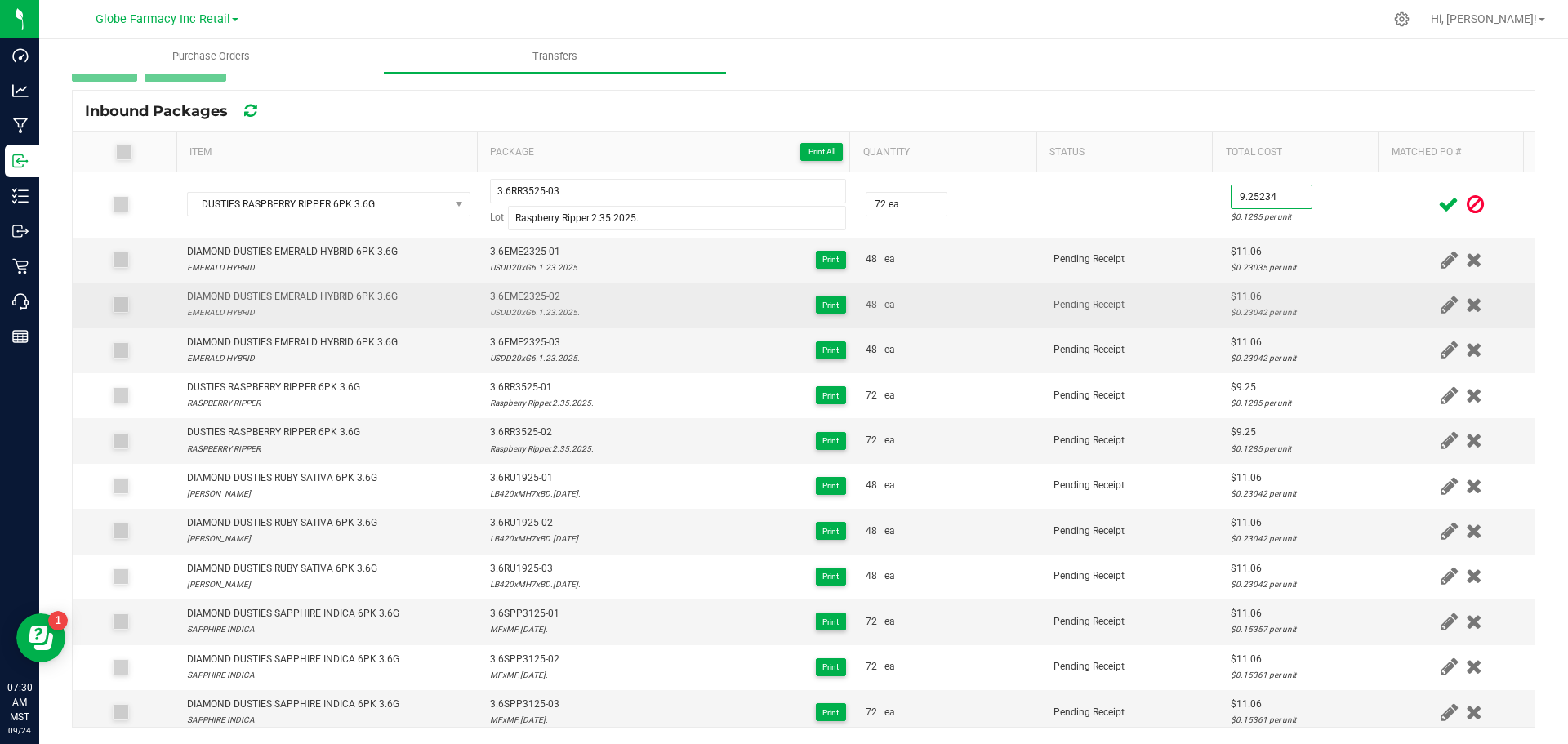
type input "$9.25"
click at [969, 307] on div "48 ea" at bounding box center [950, 305] width 168 height 16
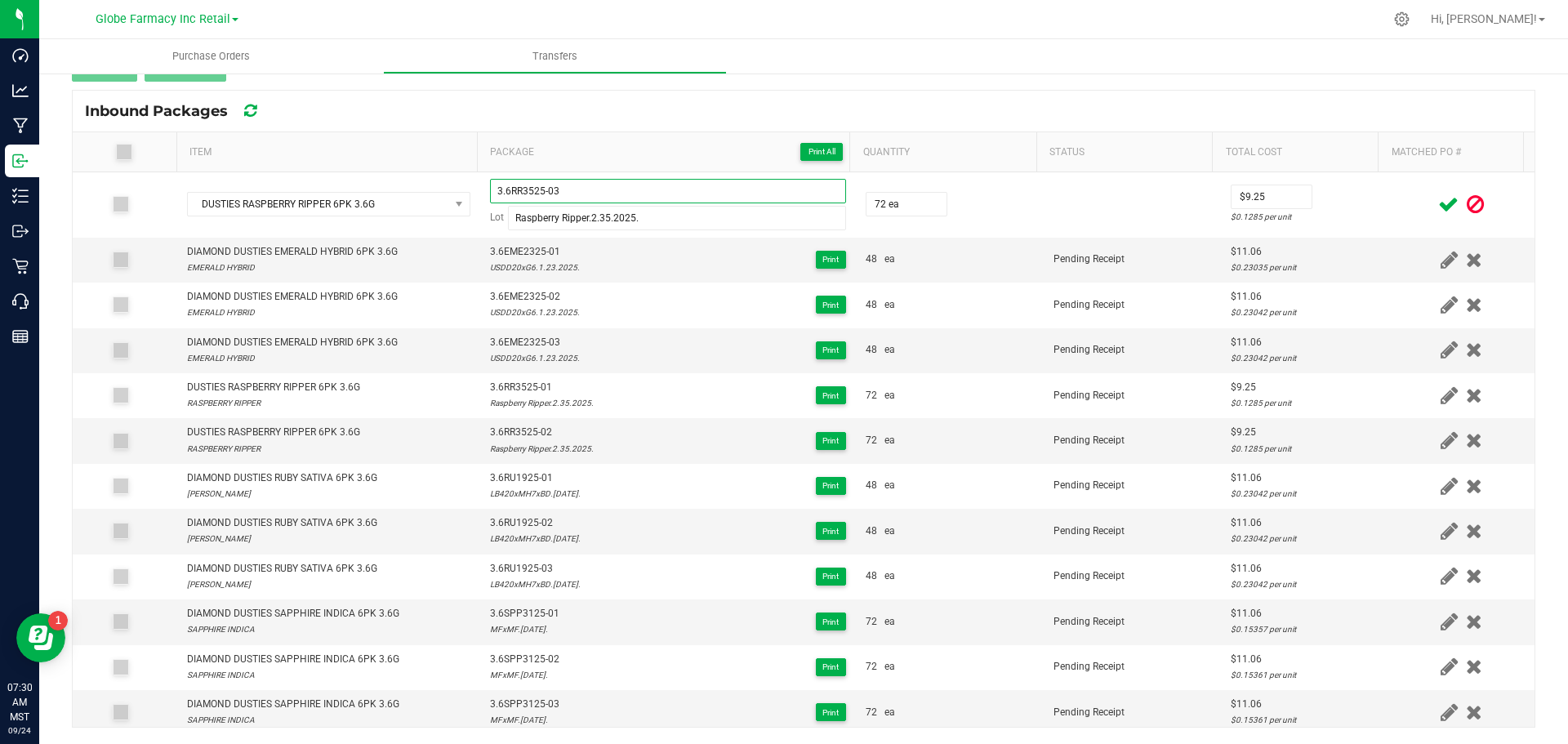
drag, startPoint x: 568, startPoint y: 192, endPoint x: 382, endPoint y: 162, distance: 188.4
click at [455, 179] on tr "DUSTIES RASPBERRY RIPPER 6PK 3.6G 3.6RR3525-03 Lot Raspberry Ripper.2.35.2025. …" at bounding box center [804, 205] width 1462 height 65
click at [1439, 207] on icon at bounding box center [1449, 205] width 21 height 21
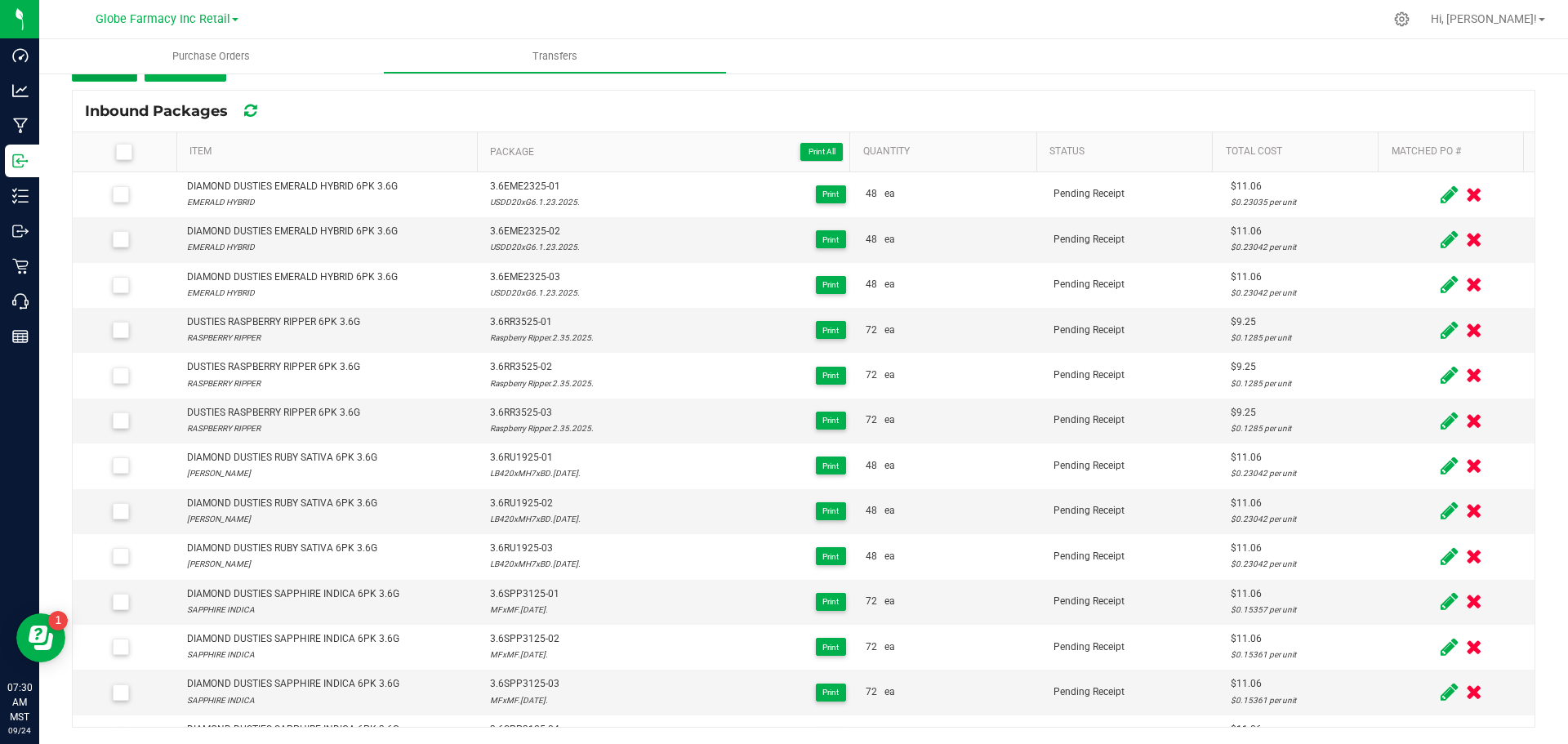
click at [113, 79] on button "Add" at bounding box center [105, 66] width 65 height 29
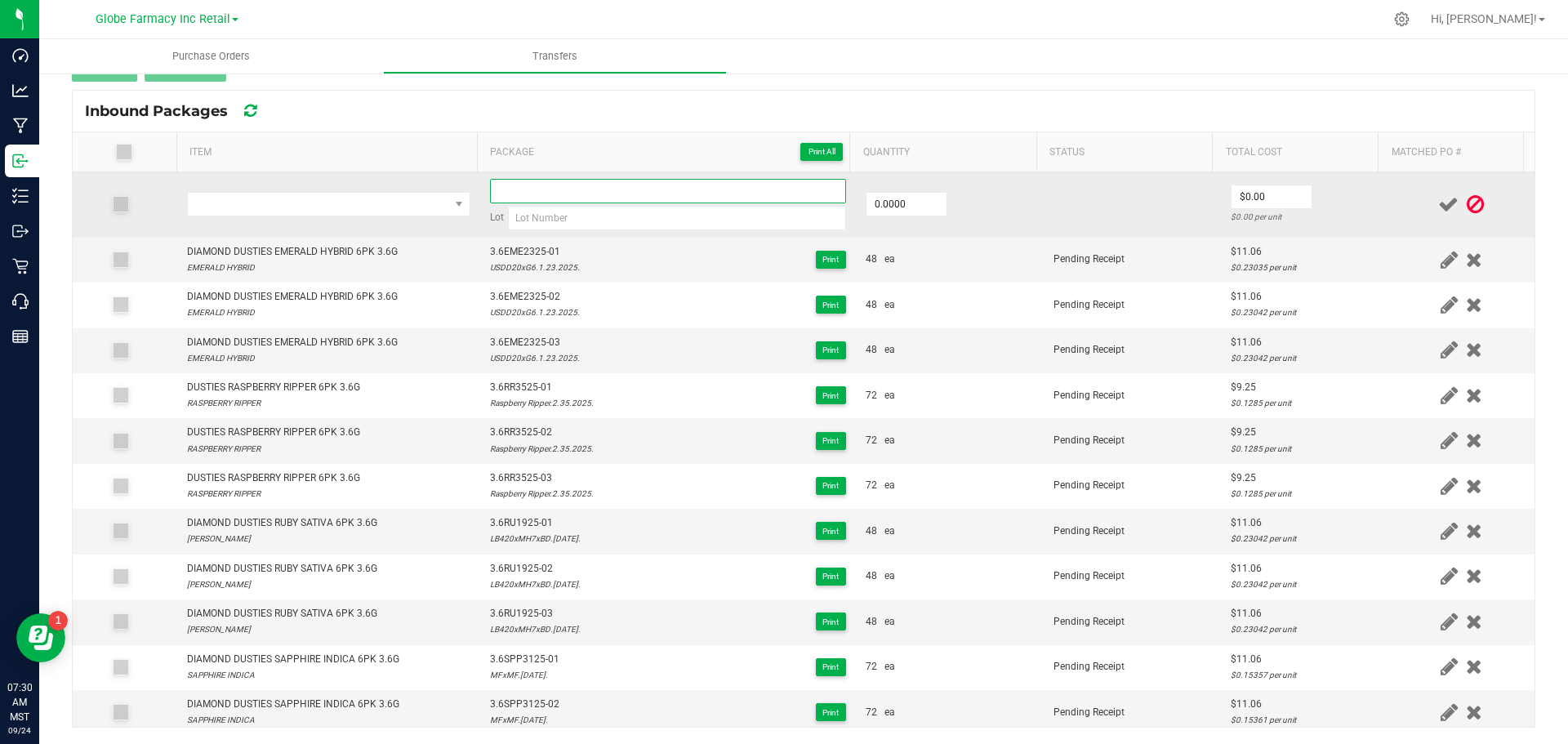
click at [661, 193] on input at bounding box center [668, 191] width 356 height 24
paste input "3.6RR3525-03"
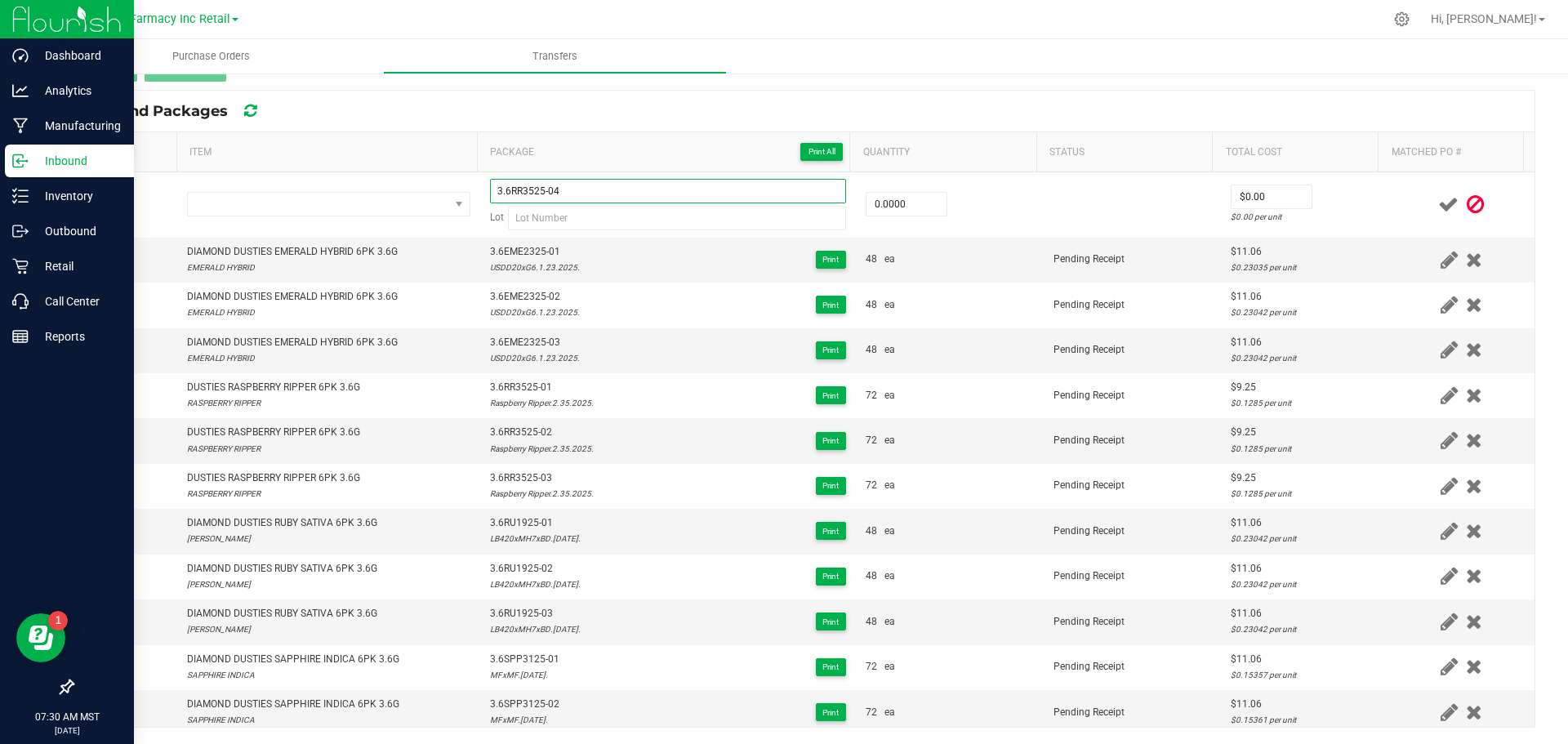
type input "3.6RR3525-04"
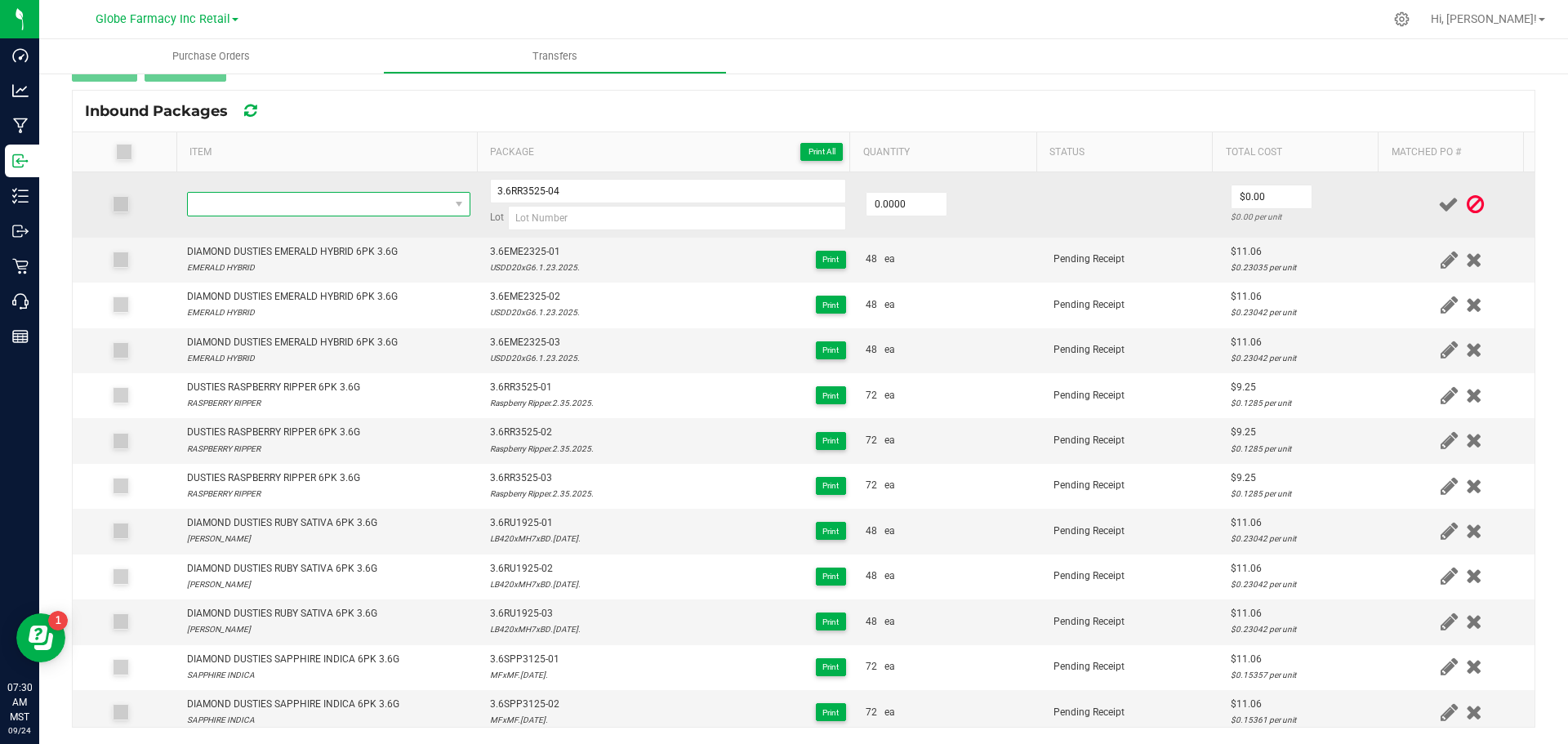
click at [227, 202] on span "NO DATA FOUND" at bounding box center [319, 204] width 262 height 22
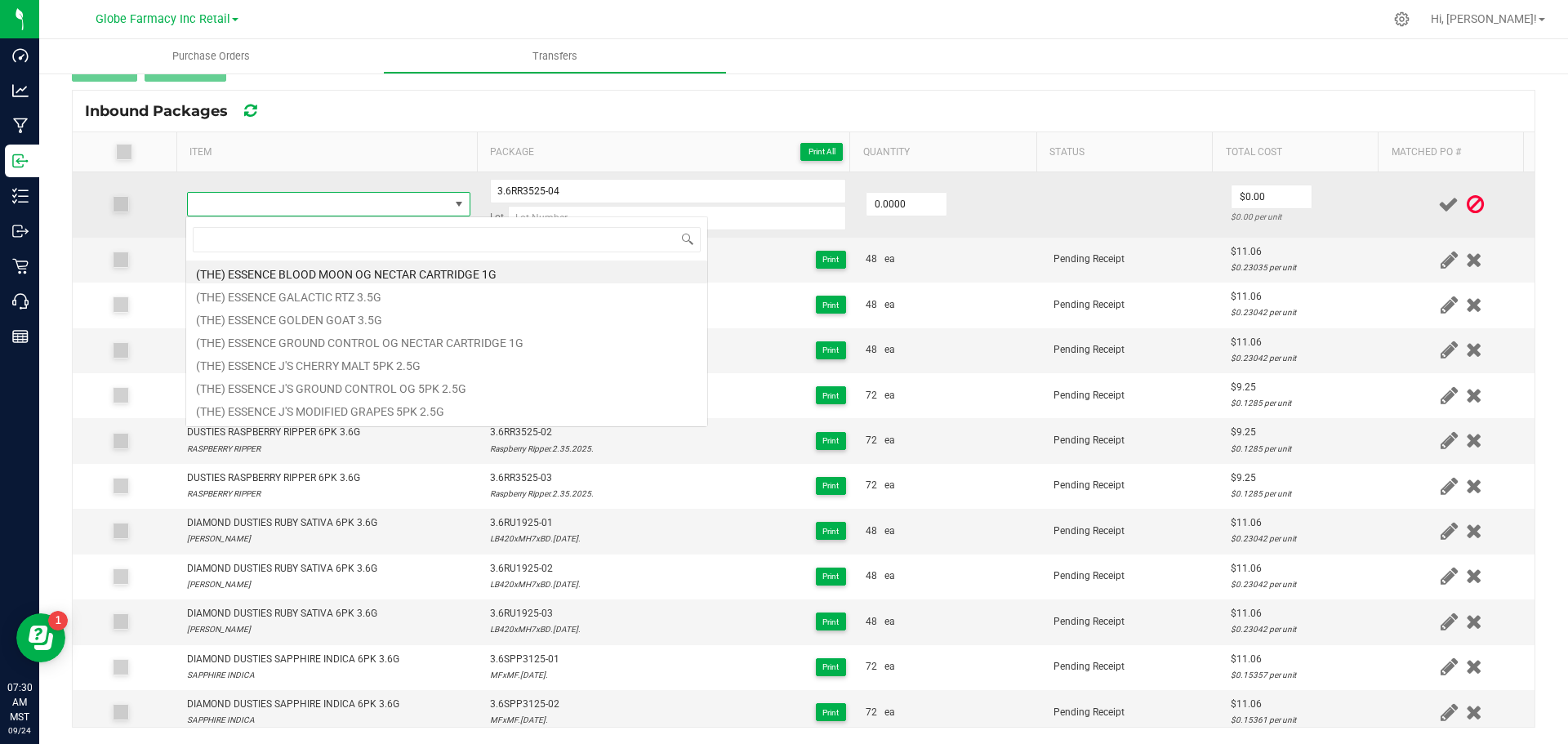
type input "DUSTIES RASPBERRY RIPPER 6PK 3.6G"
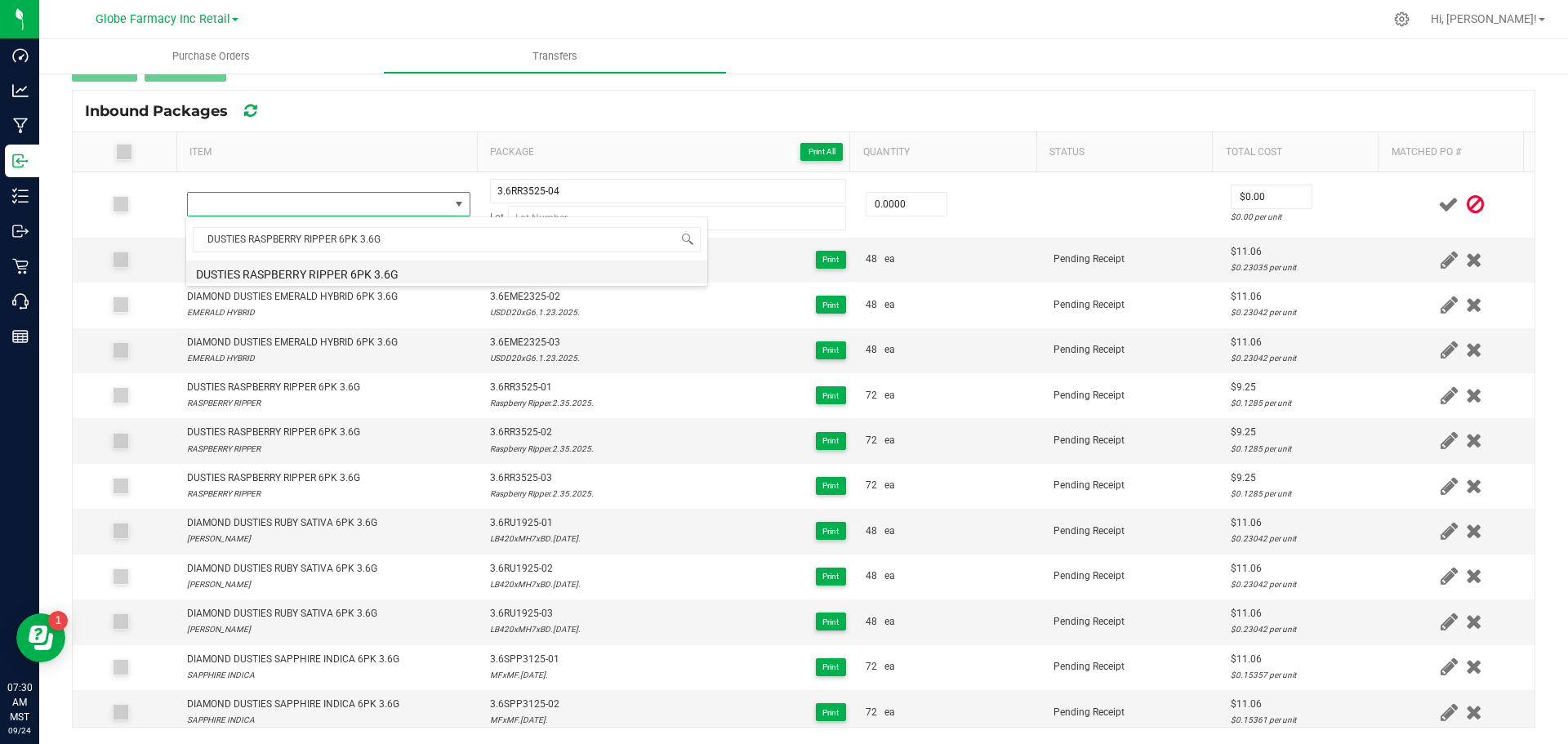
click at [214, 268] on li "DUSTIES RASPBERRY RIPPER 6PK 3.6G" at bounding box center [446, 272] width 521 height 22
type input "0 ea"
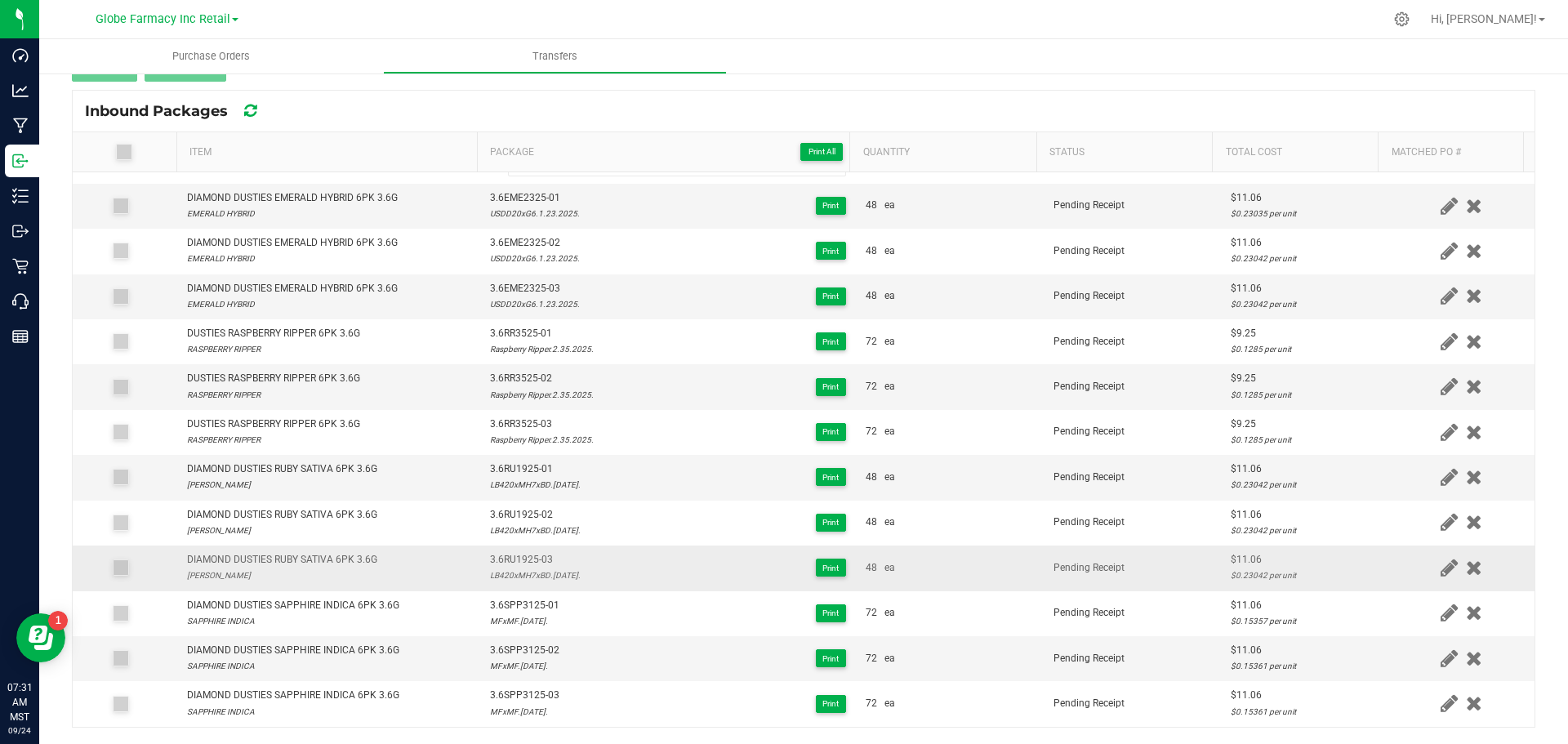
scroll to position [98, 0]
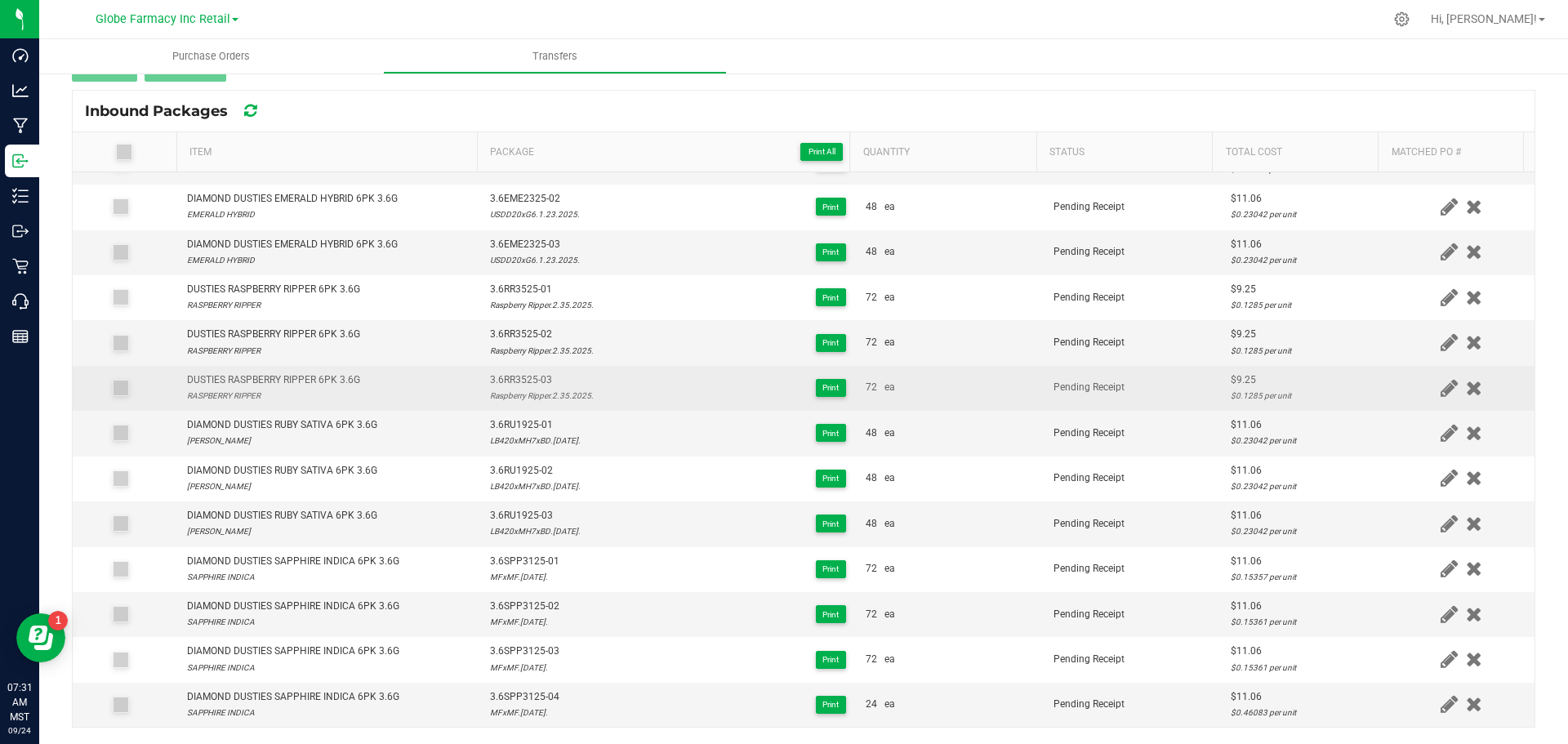
click at [526, 393] on div "Raspberry Ripper.2.35.2025." at bounding box center [541, 395] width 104 height 16
copy div "Raspberry Ripper.2.35.2025."
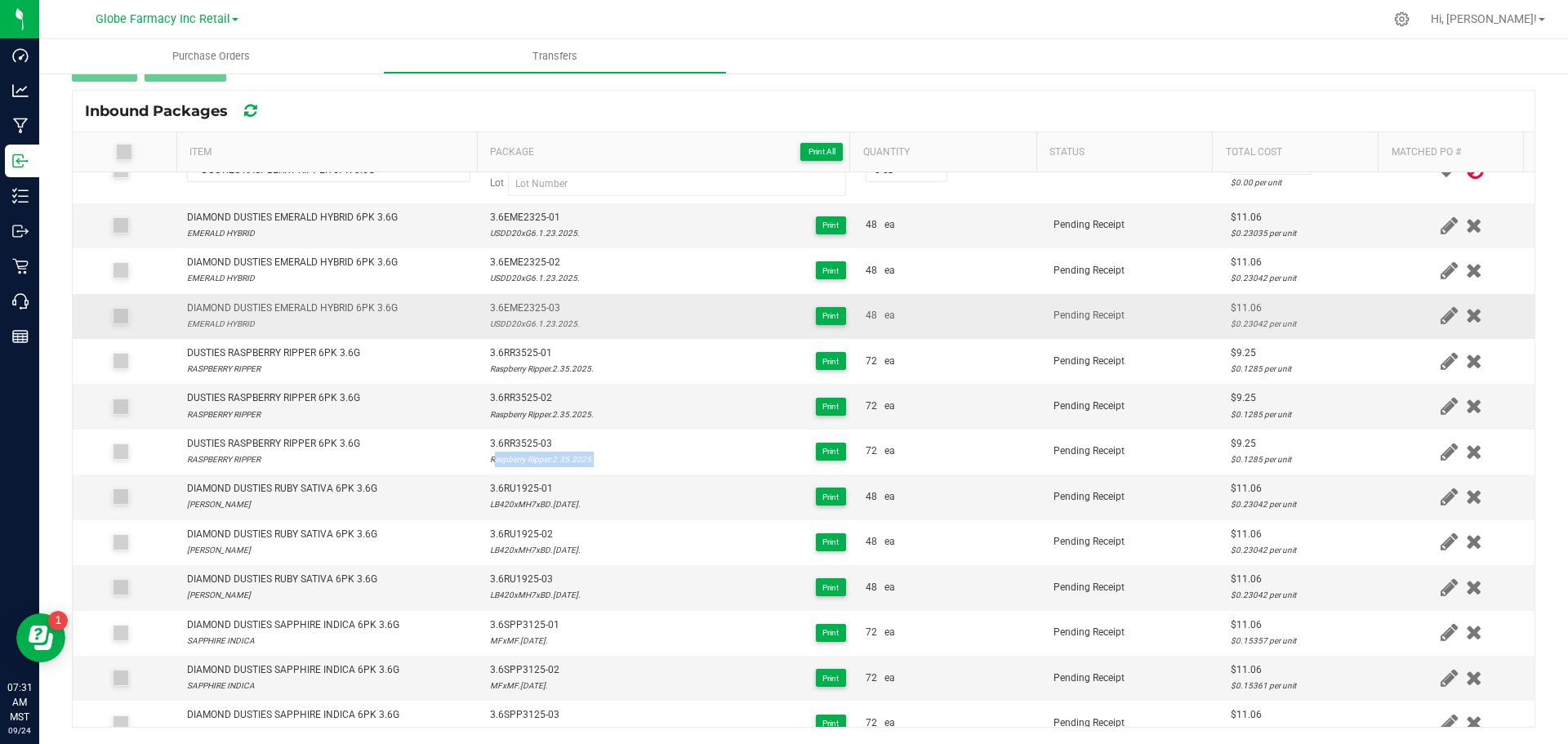
scroll to position [0, 0]
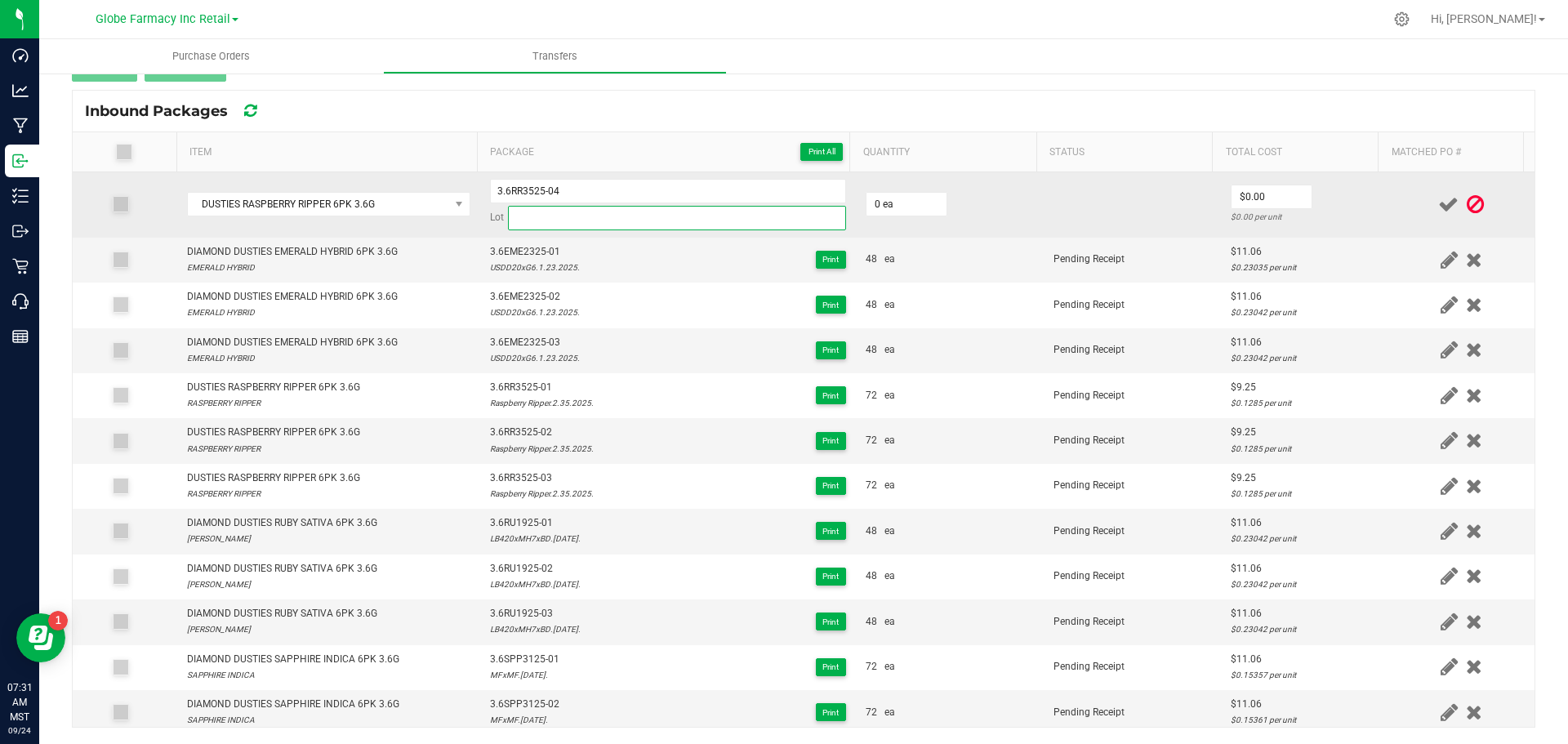
click at [554, 215] on input at bounding box center [677, 218] width 338 height 24
paste input "Raspberry Ripper.2.35.2025."
type input "Raspberry Ripper.2.35.2025."
click at [882, 210] on input "0" at bounding box center [907, 204] width 80 height 22
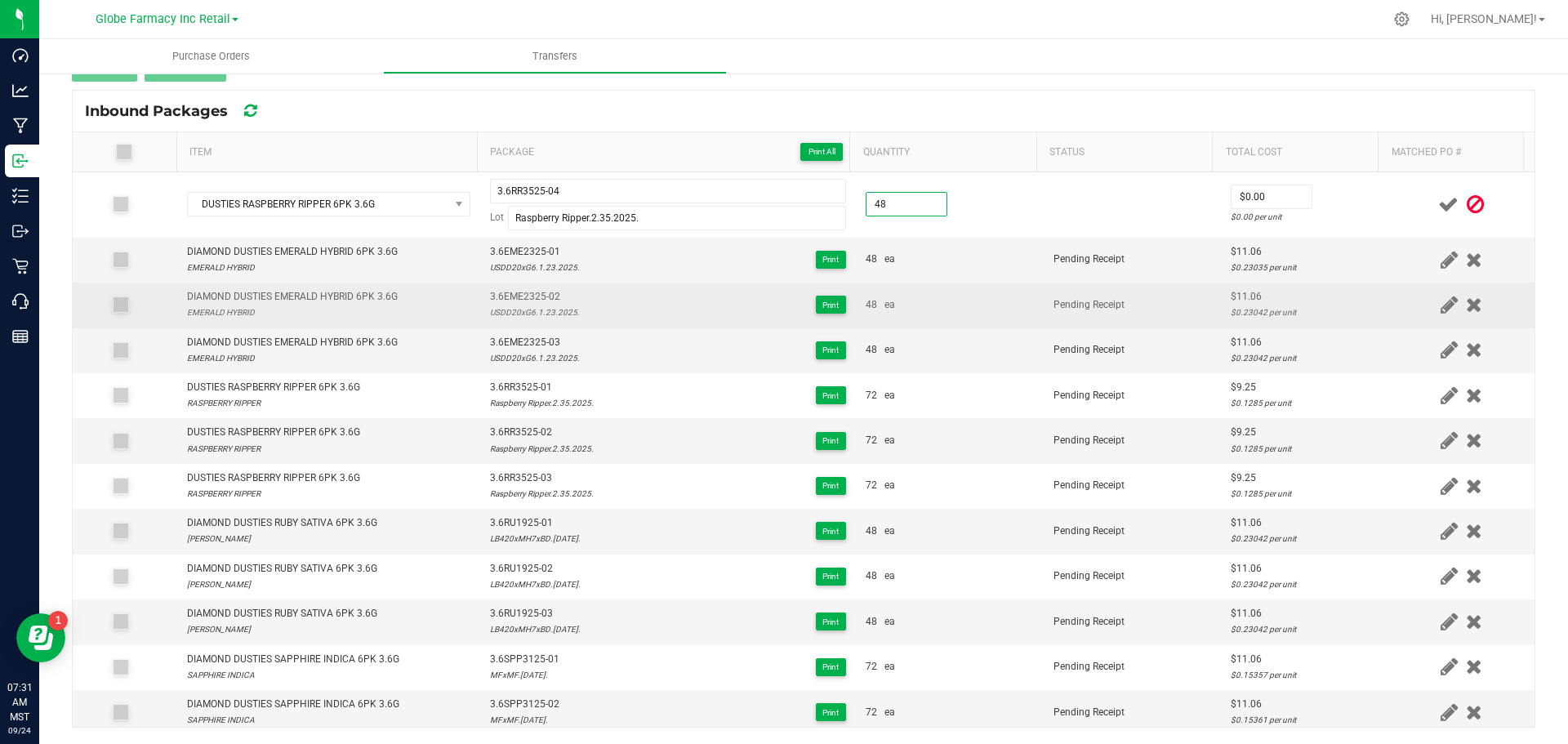
type input "48 ea"
click at [992, 292] on td "48 ea" at bounding box center [950, 305] width 188 height 45
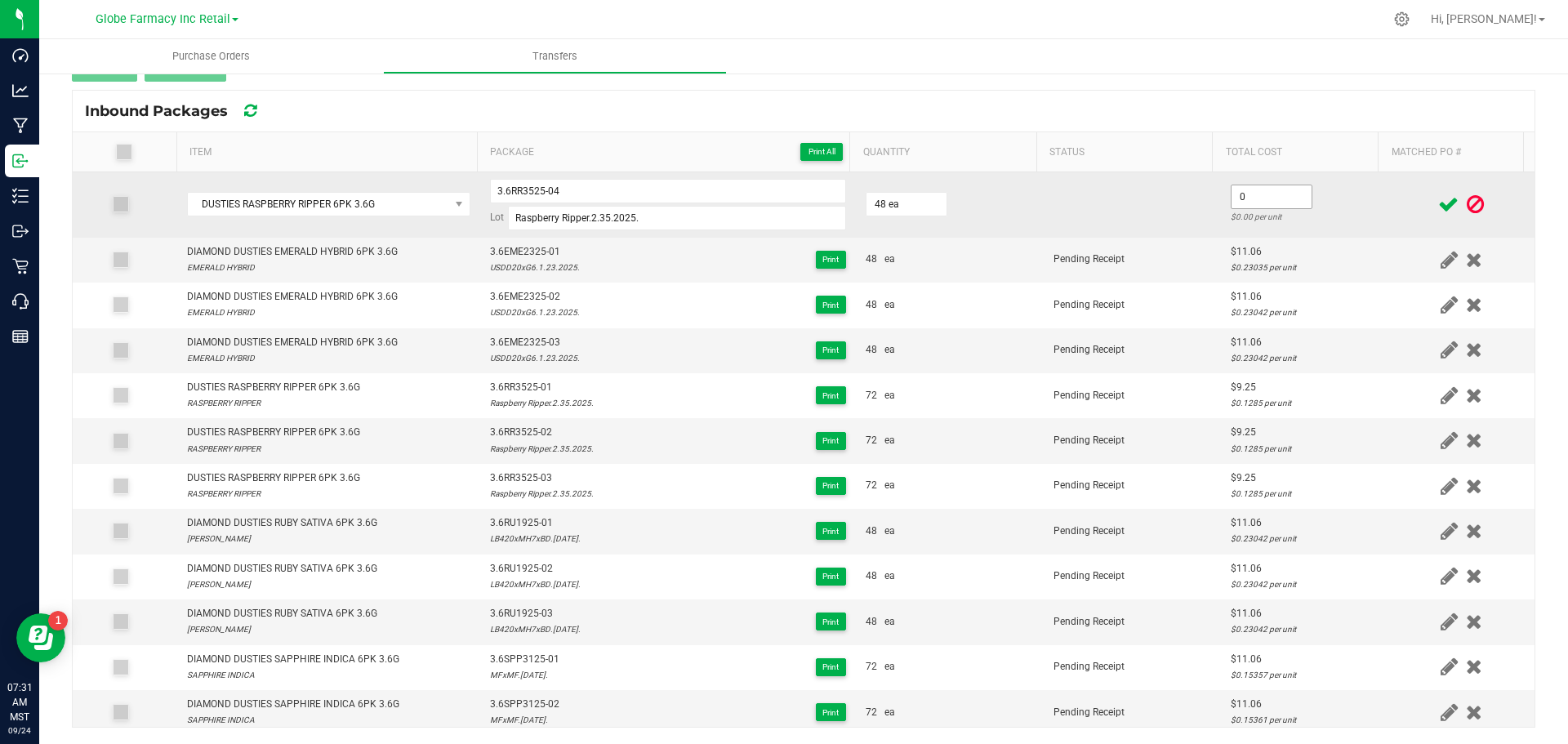
click at [1246, 194] on input "0" at bounding box center [1272, 196] width 80 height 22
paste input "9.25234"
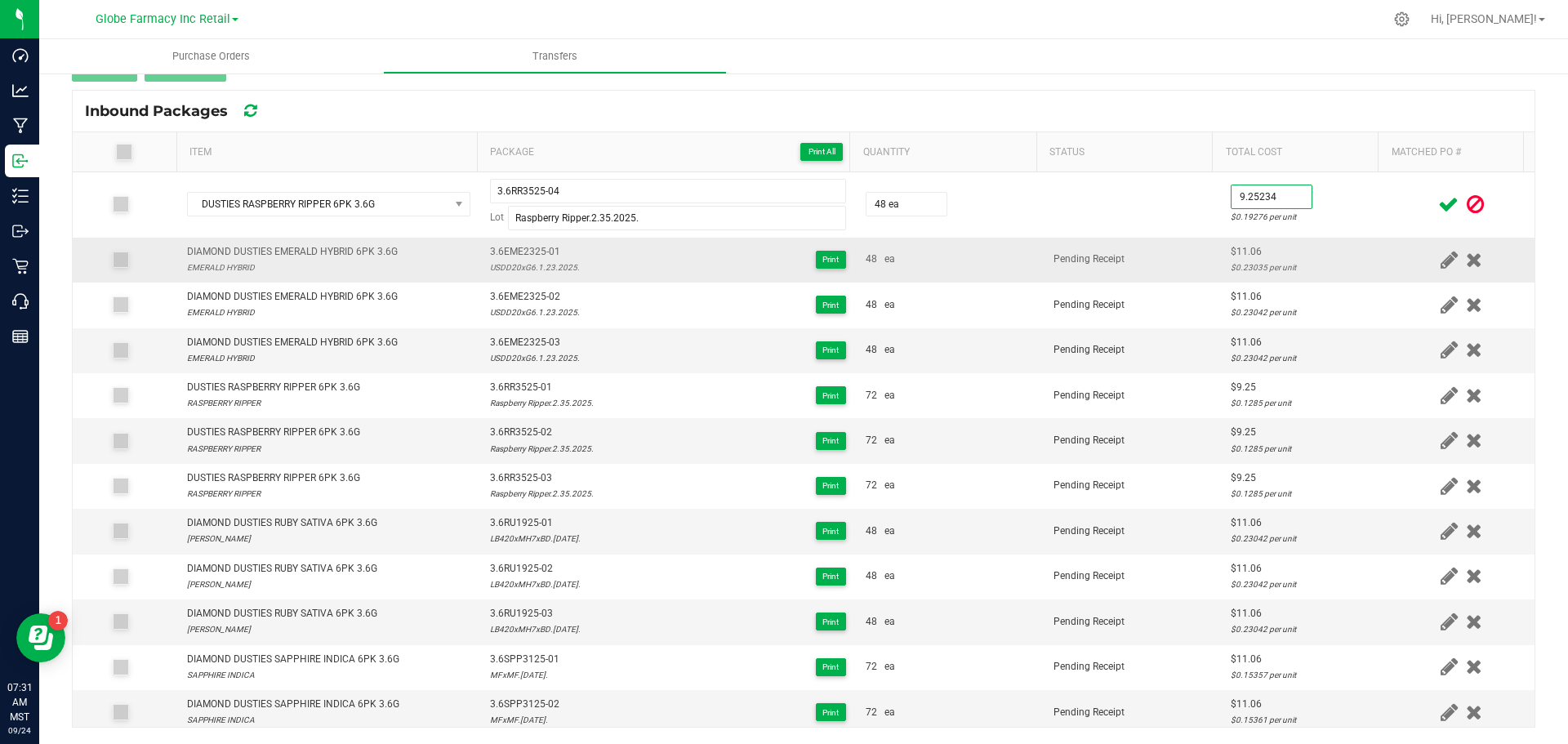
type input "$9.25"
click at [1357, 237] on td "$11.06 $0.23035 per unit" at bounding box center [1304, 260] width 167 height 45
click at [1439, 203] on icon at bounding box center [1449, 205] width 21 height 21
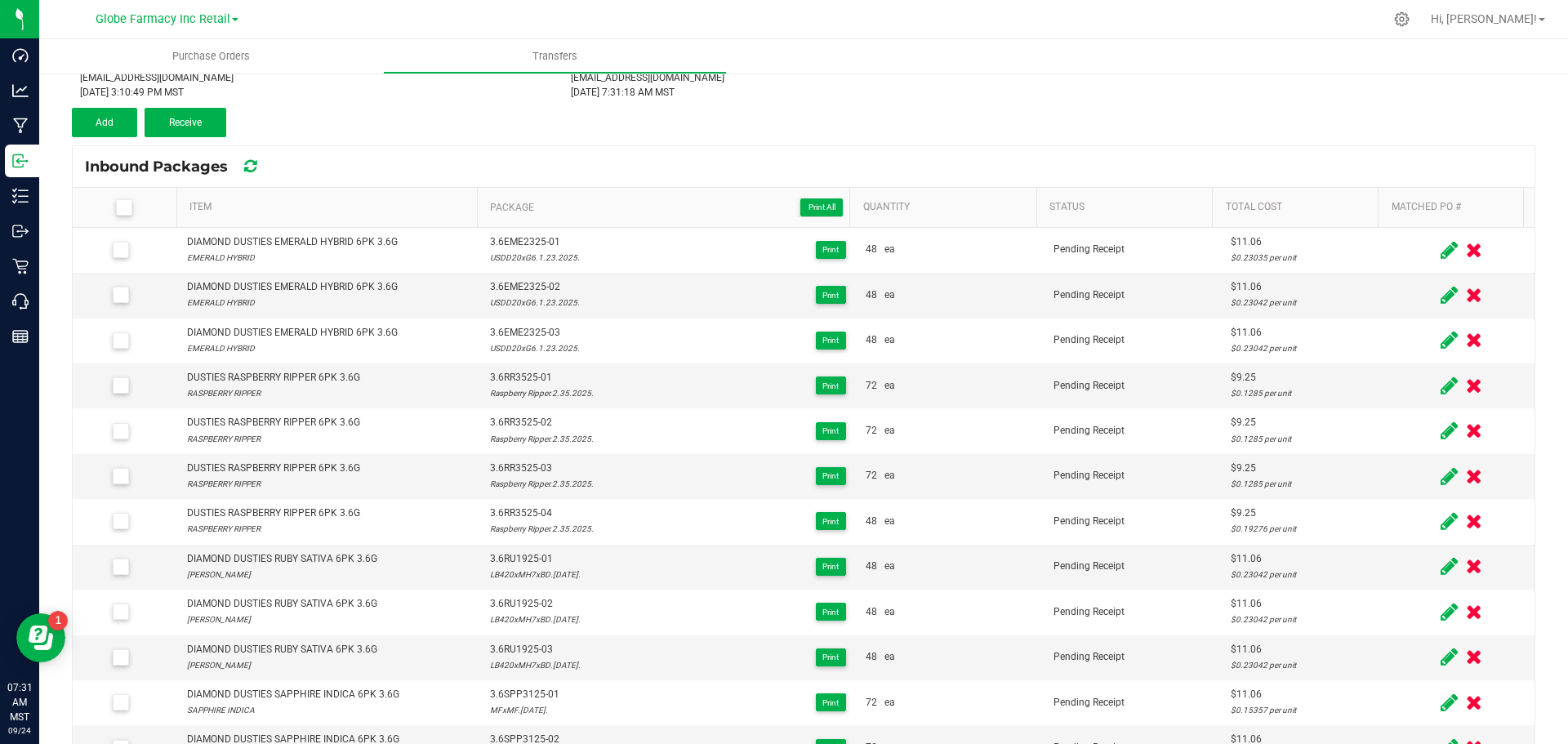
scroll to position [103, 0]
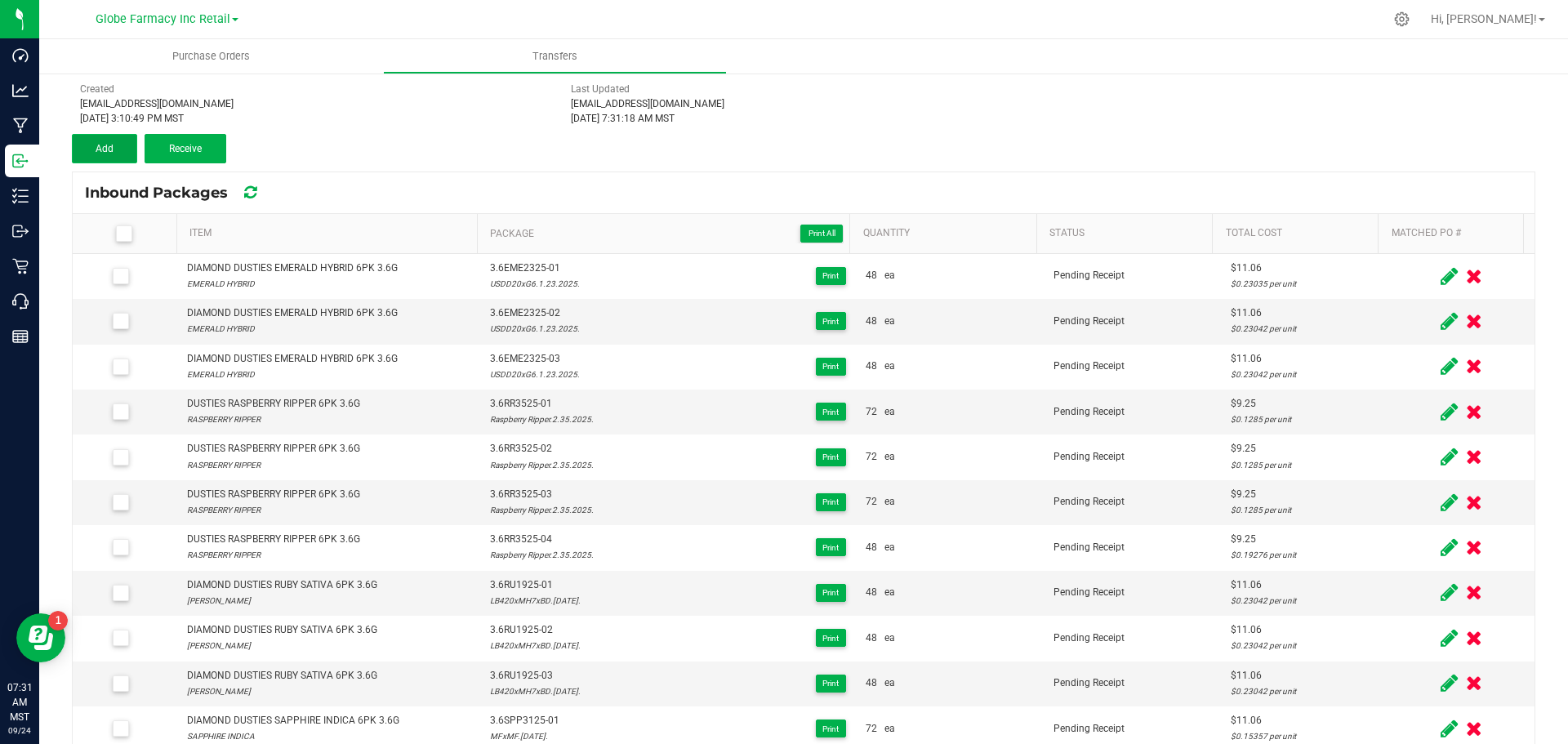
click at [105, 161] on button "Add" at bounding box center [105, 148] width 65 height 29
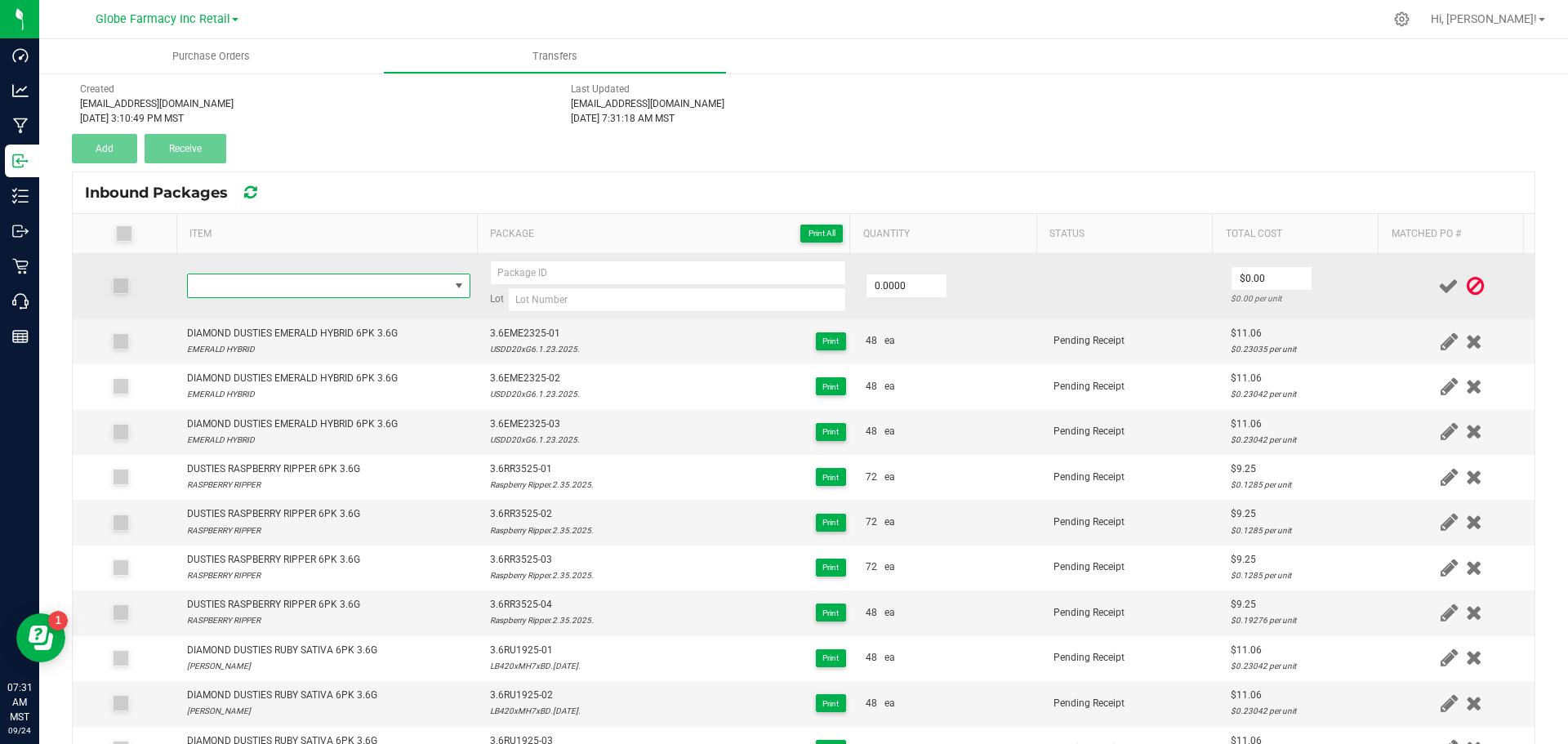
click at [367, 284] on span "NO DATA FOUND" at bounding box center [319, 286] width 262 height 22
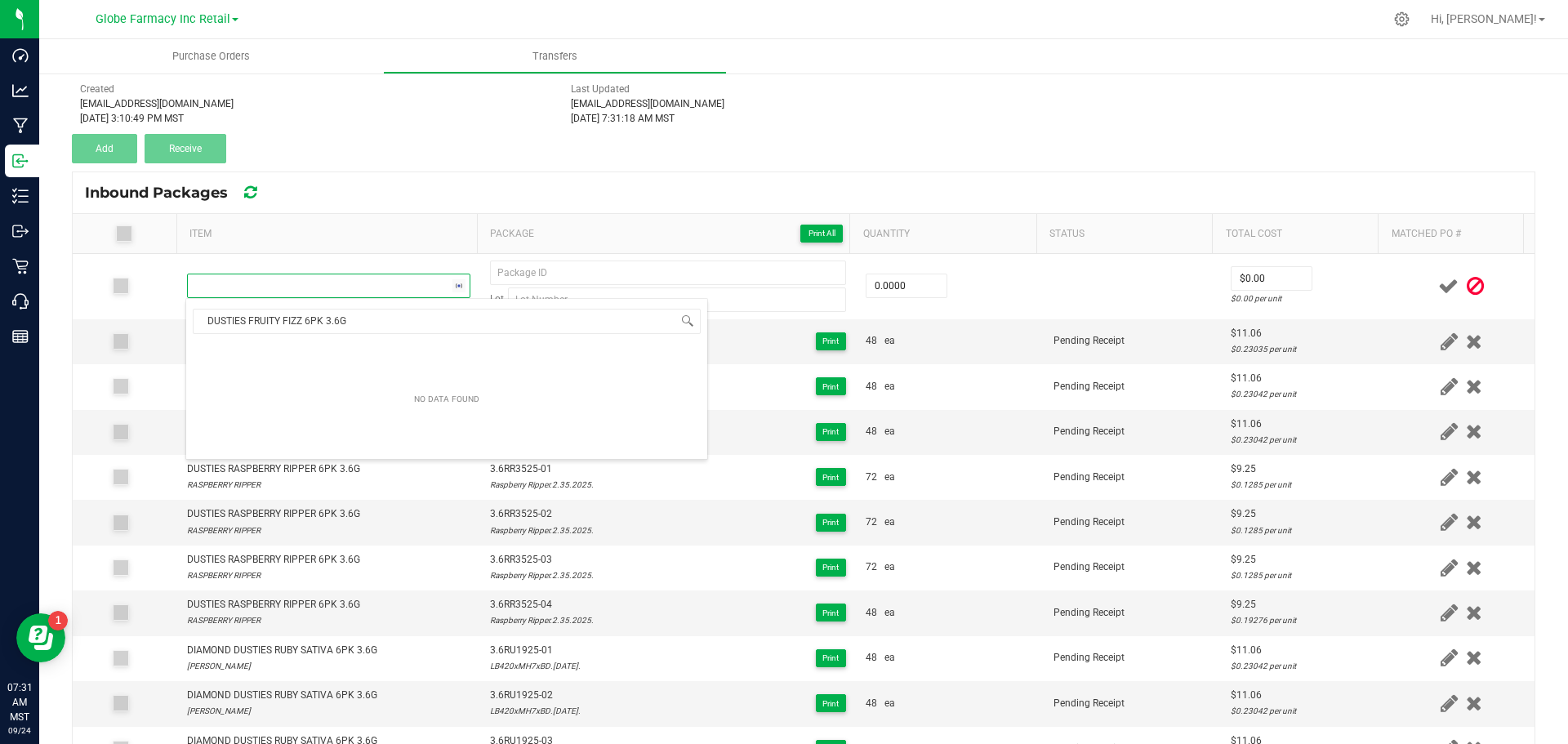
scroll to position [24, 278]
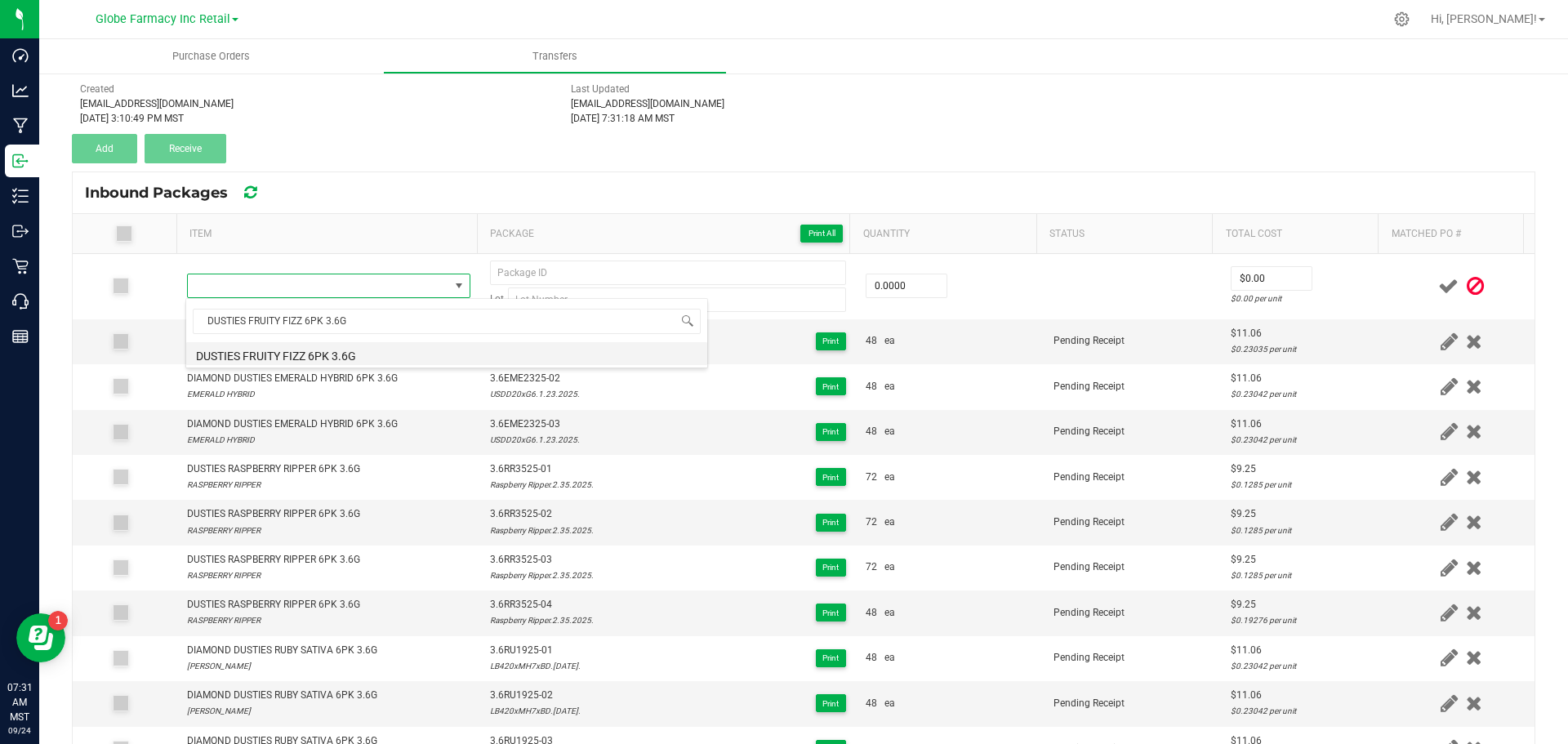
click at [386, 355] on li "DUSTIES FRUITY FIZZ 6PK 3.6G" at bounding box center [446, 353] width 521 height 22
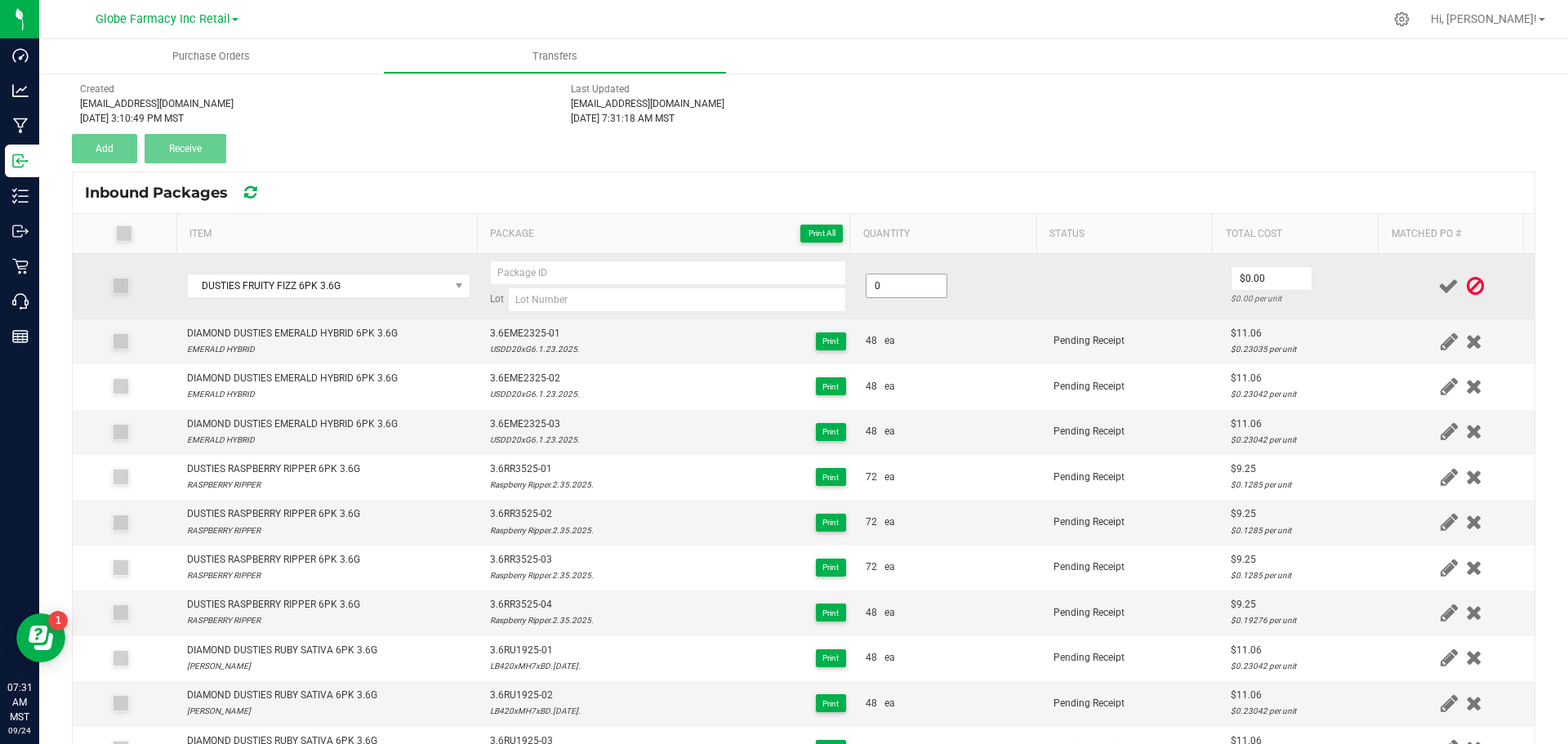
click at [891, 284] on input "0" at bounding box center [907, 286] width 80 height 22
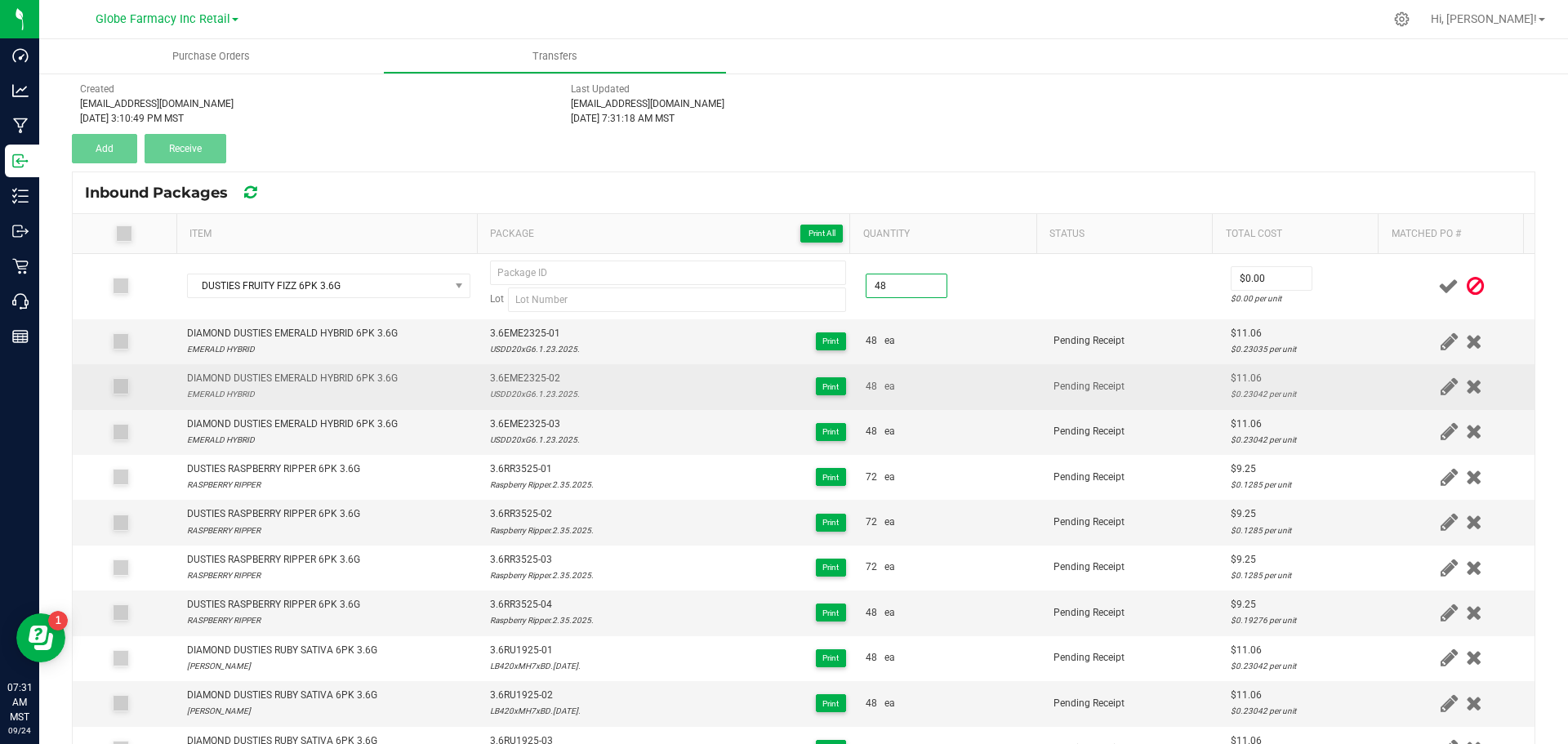
type input "48 ea"
click at [1022, 379] on td "48 ea" at bounding box center [950, 387] width 188 height 45
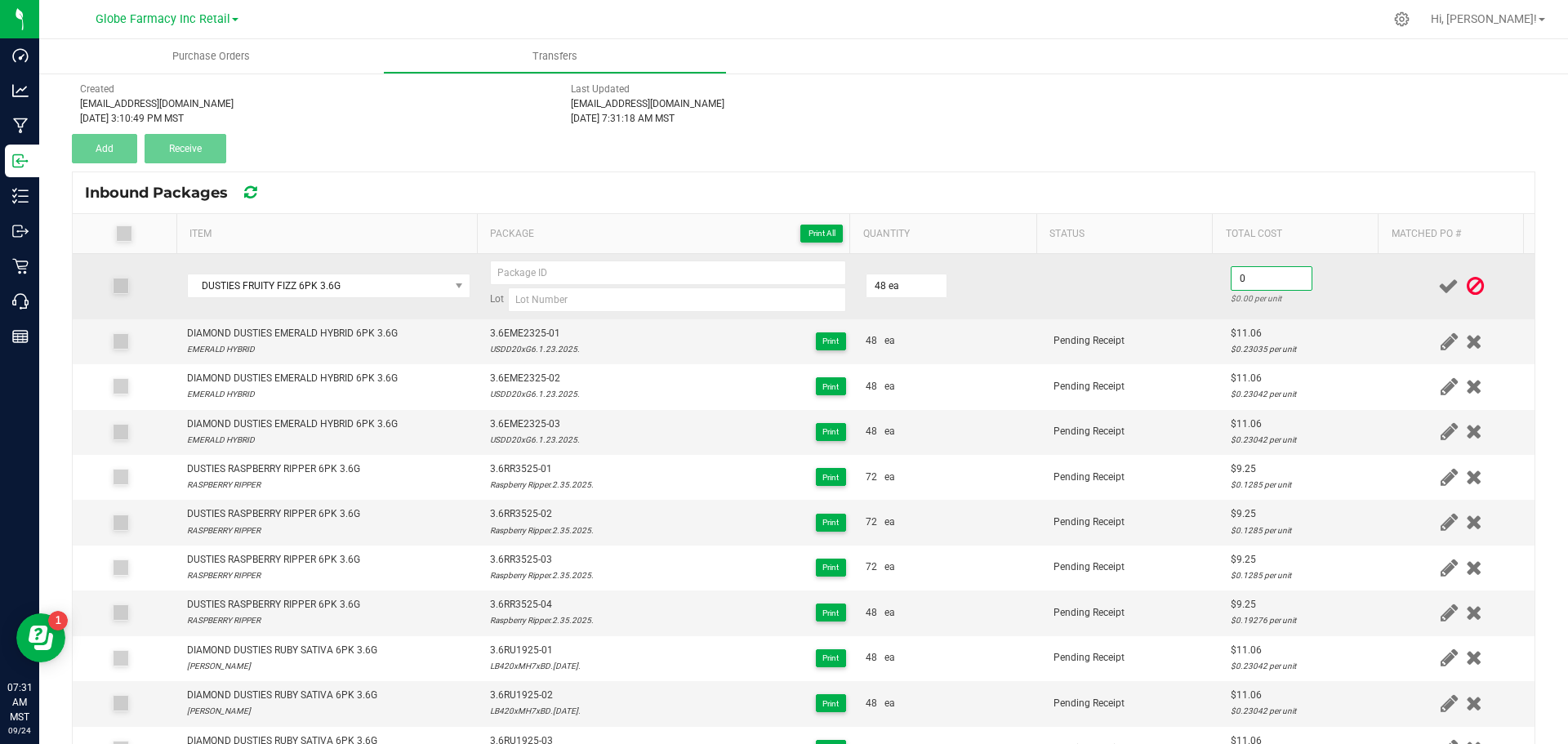
click at [1248, 278] on input "0" at bounding box center [1272, 279] width 80 height 22
paste input "9.25234"
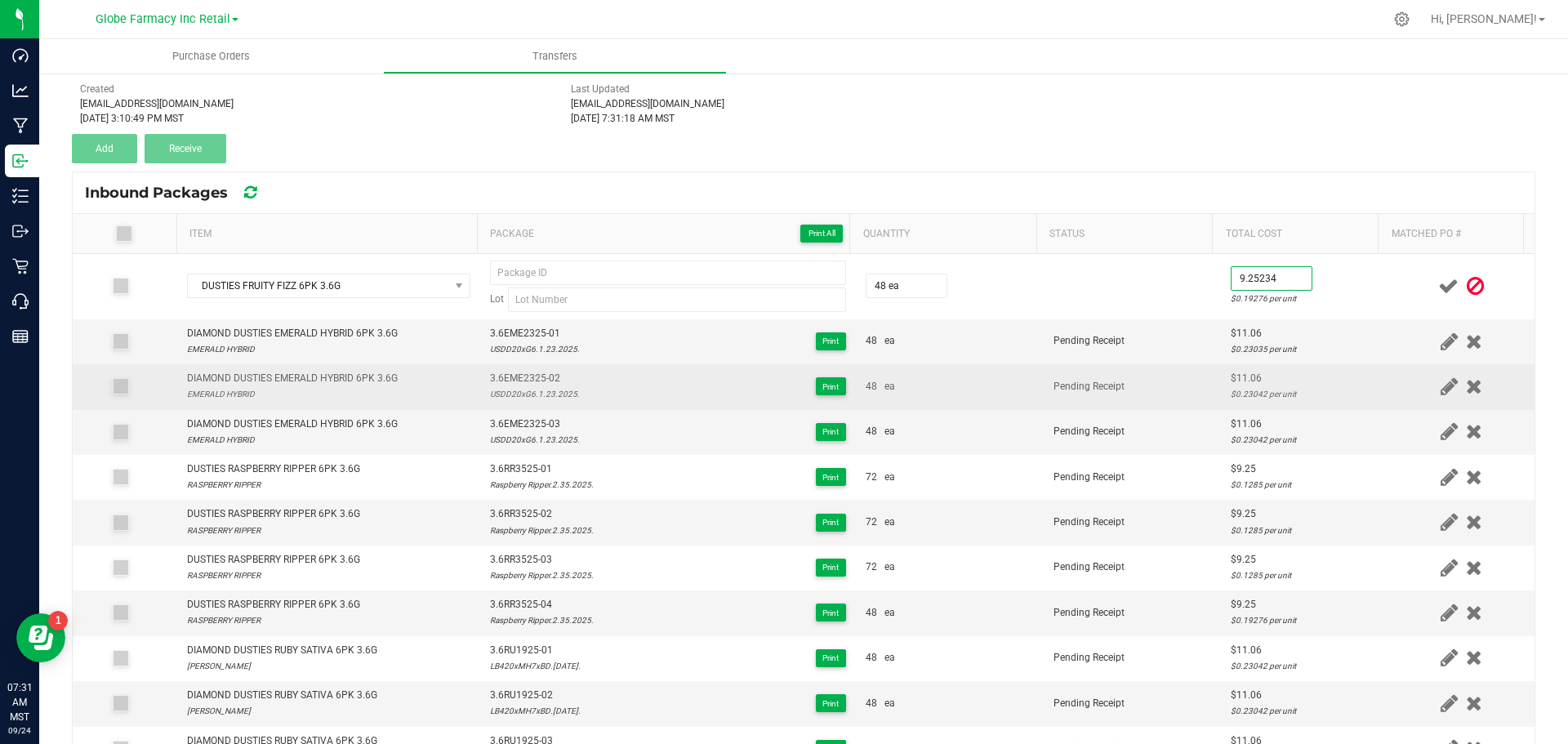
type input "$9.25"
click at [518, 369] on td "3.6EME2325-02 USDD20xG6.1.23.2025. Print" at bounding box center [669, 387] width 376 height 45
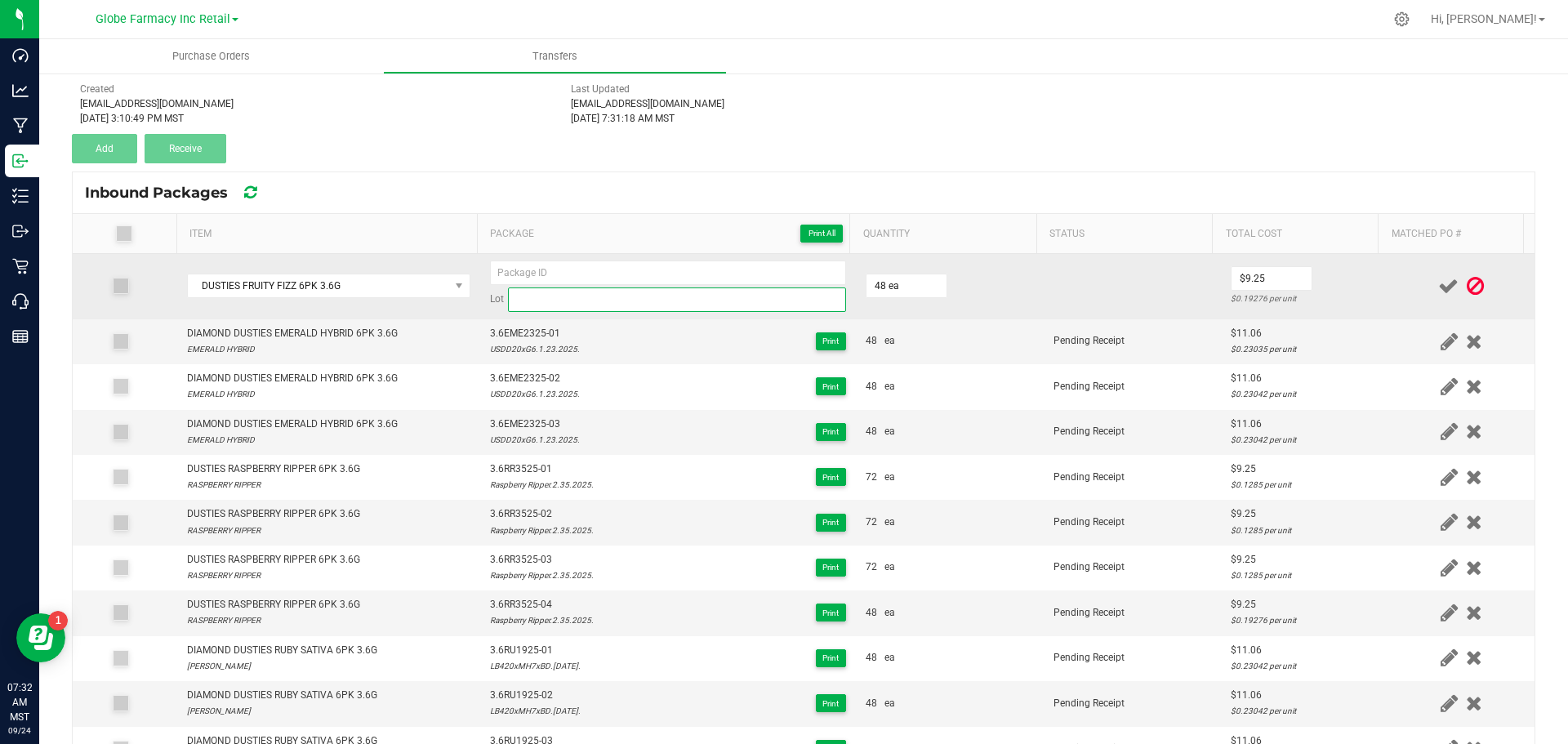
click at [527, 301] on input at bounding box center [677, 300] width 338 height 24
paste input "Fruity Fizz.14.23.2025."
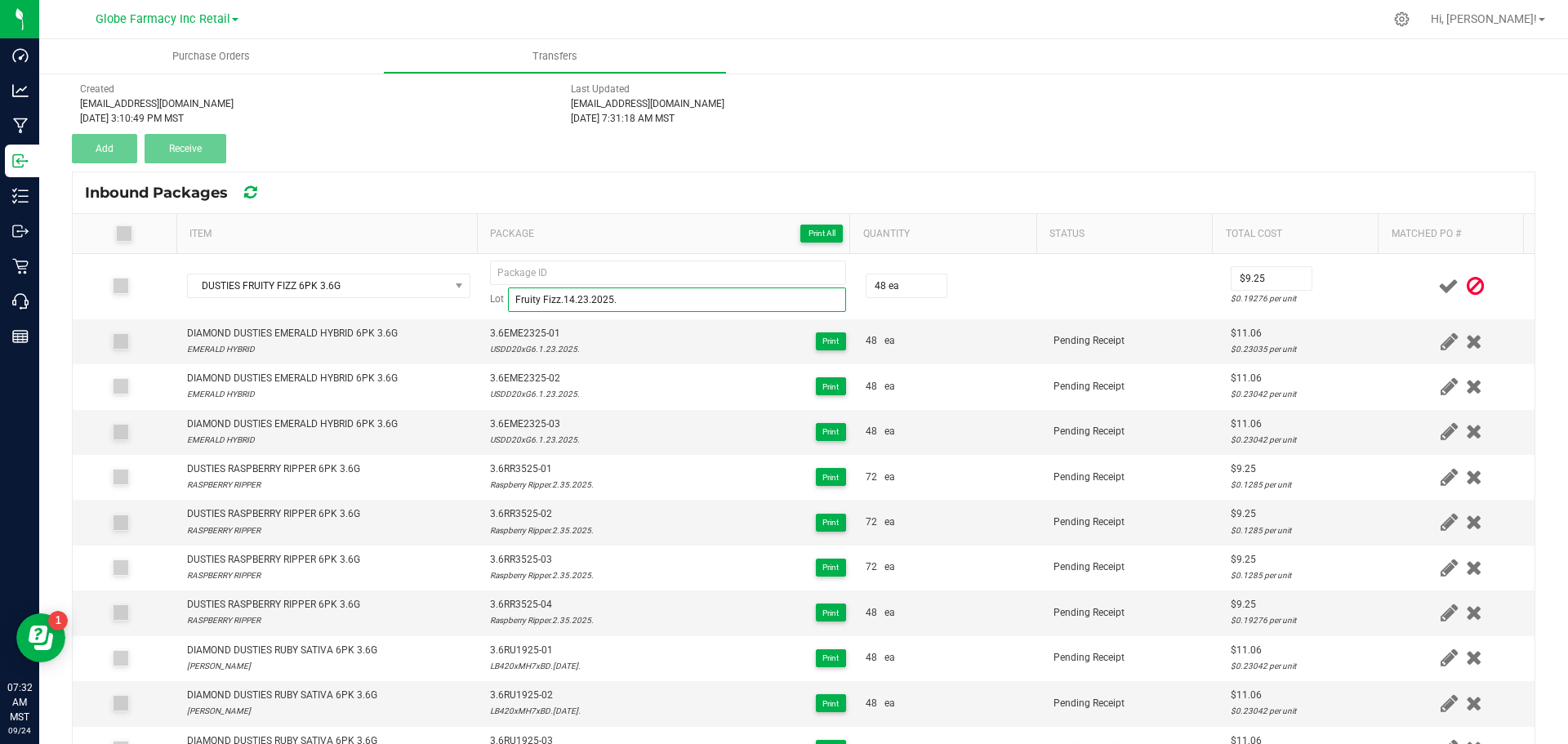
type input "Fruity Fizz.14.23.2025."
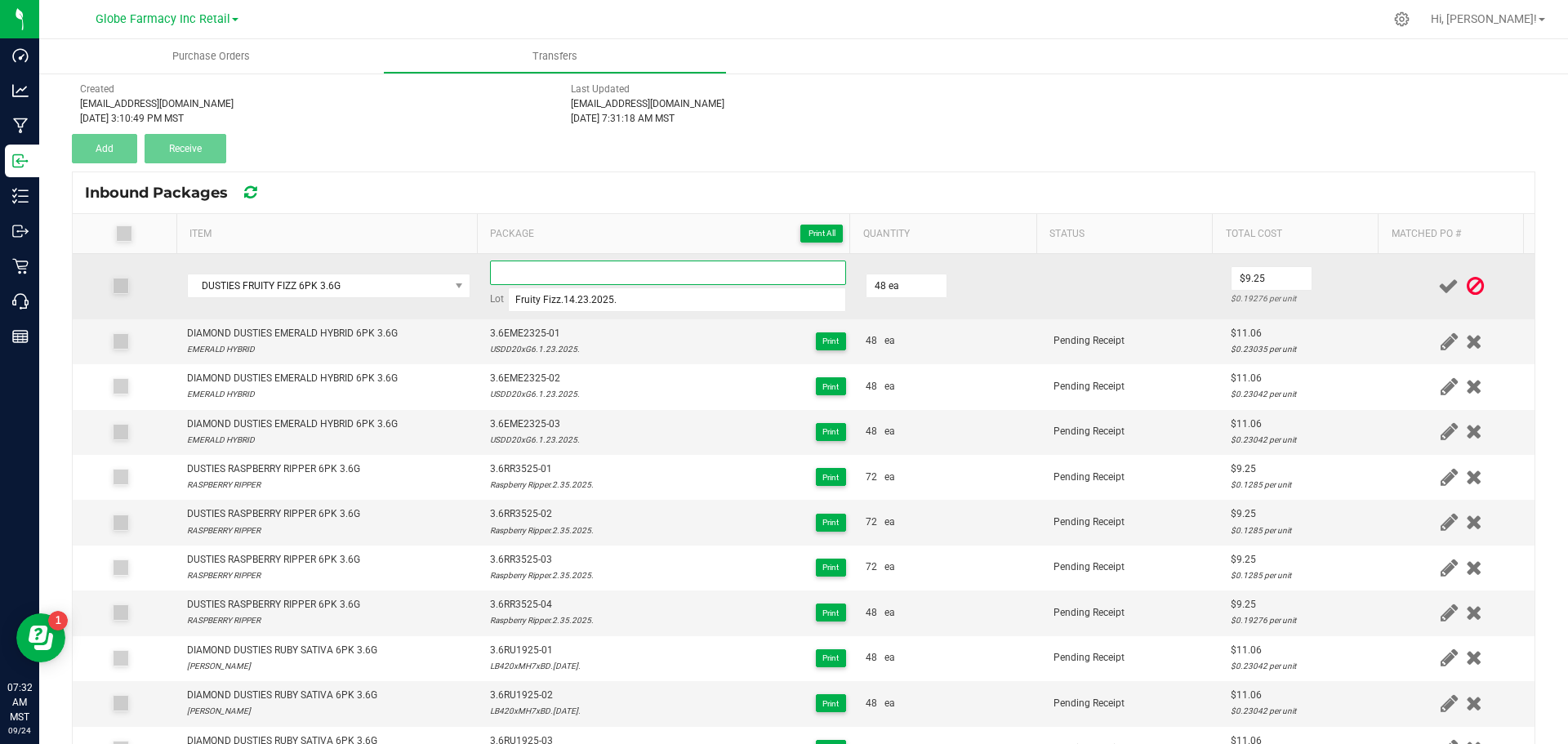
click at [490, 272] on input at bounding box center [668, 273] width 356 height 24
click at [507, 265] on input "3.6gFF2325-01" at bounding box center [668, 273] width 356 height 24
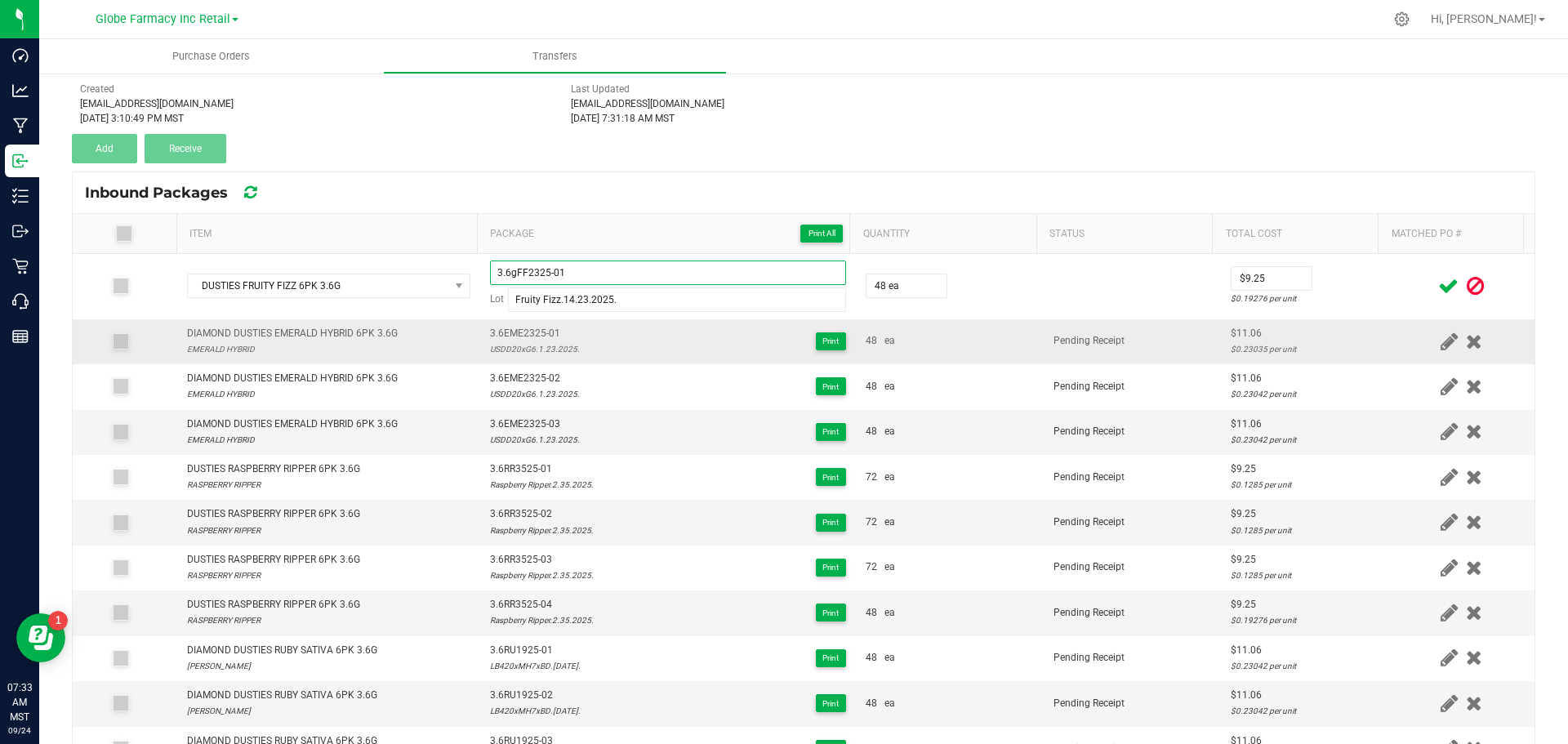
type input "3.6gFF2325-01"
click at [1174, 341] on td "Pending Receipt" at bounding box center [1133, 342] width 178 height 45
click at [1439, 293] on icon at bounding box center [1449, 286] width 21 height 21
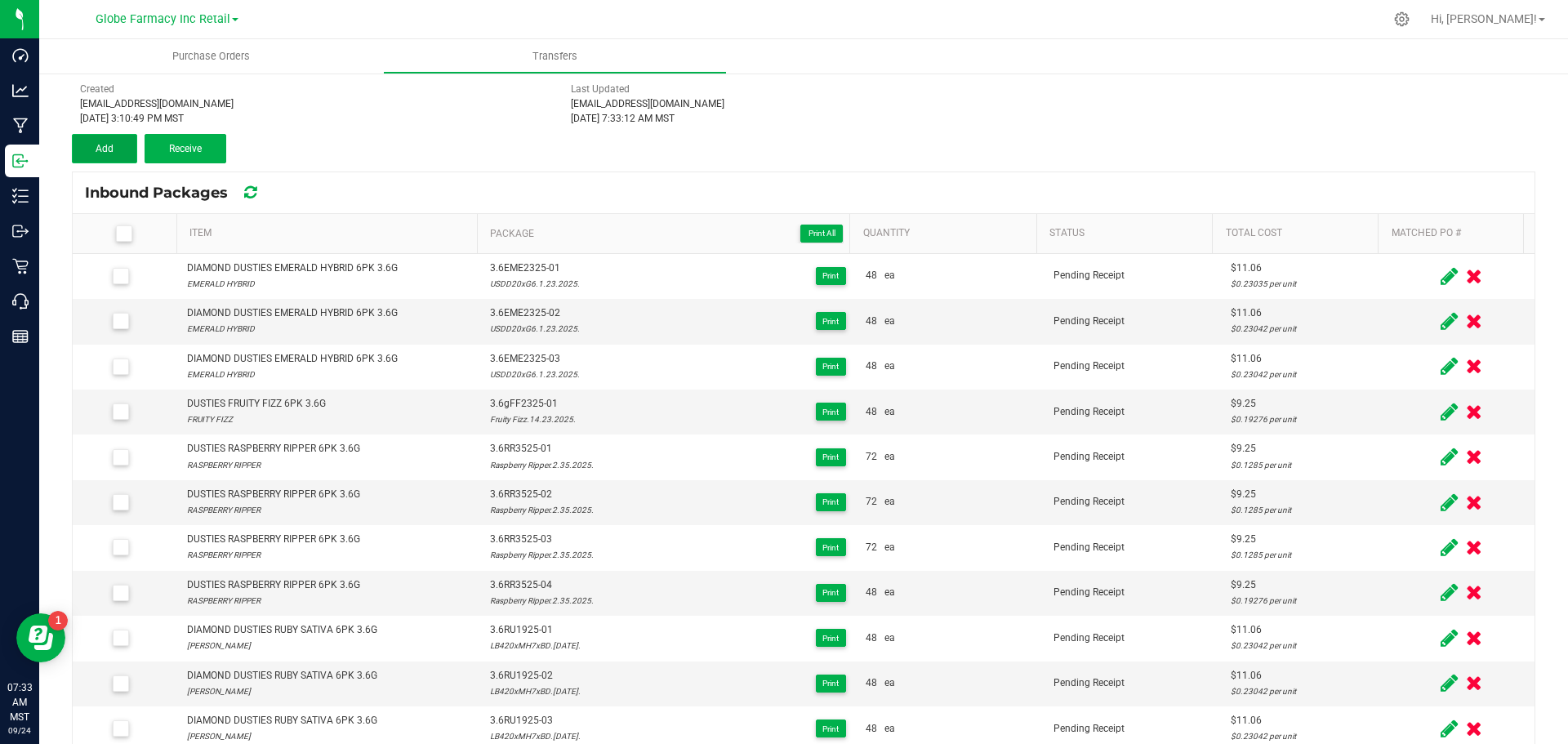
click at [88, 150] on button "Add" at bounding box center [105, 148] width 65 height 29
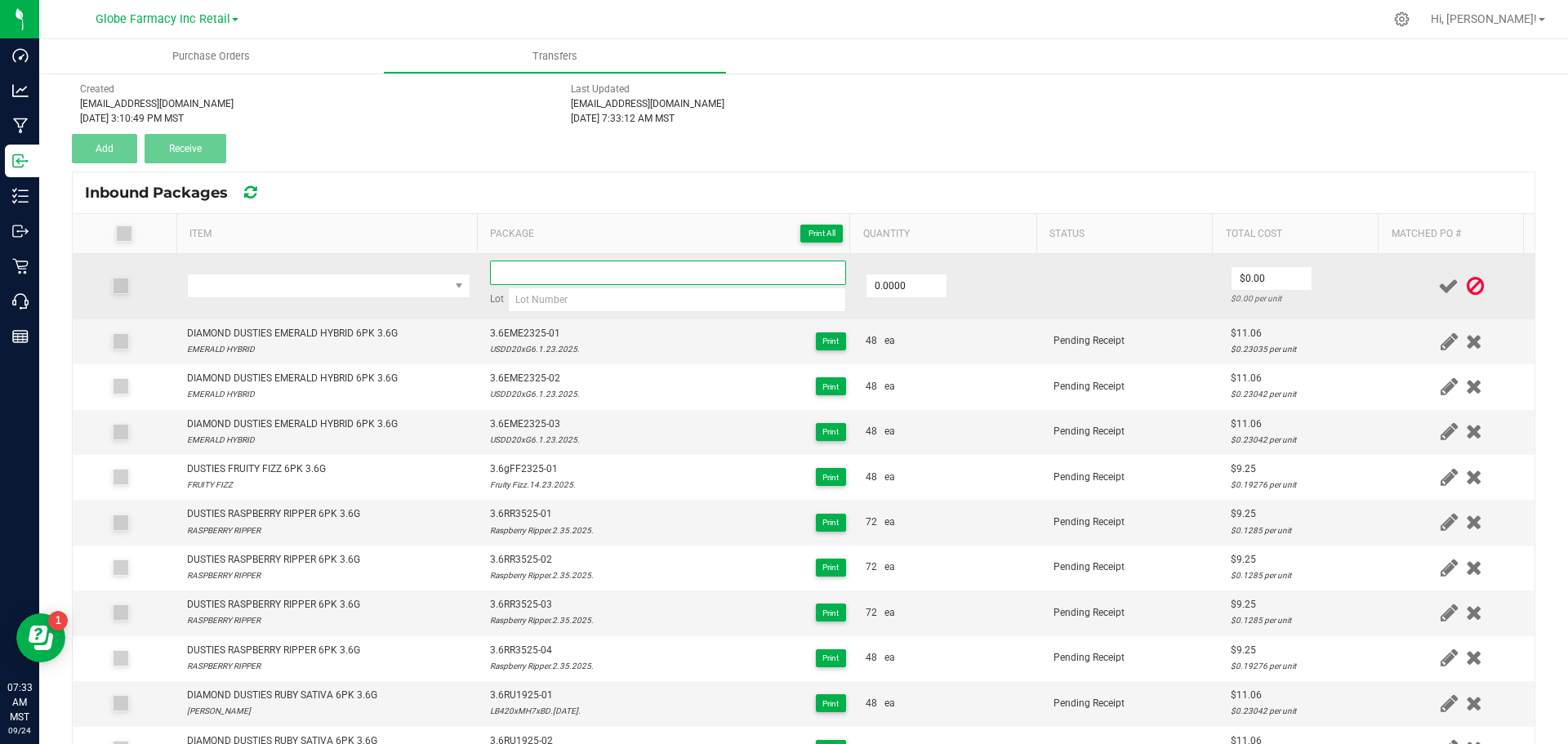
click at [623, 280] on input at bounding box center [668, 273] width 356 height 24
paste input "3.6gFF2325-01"
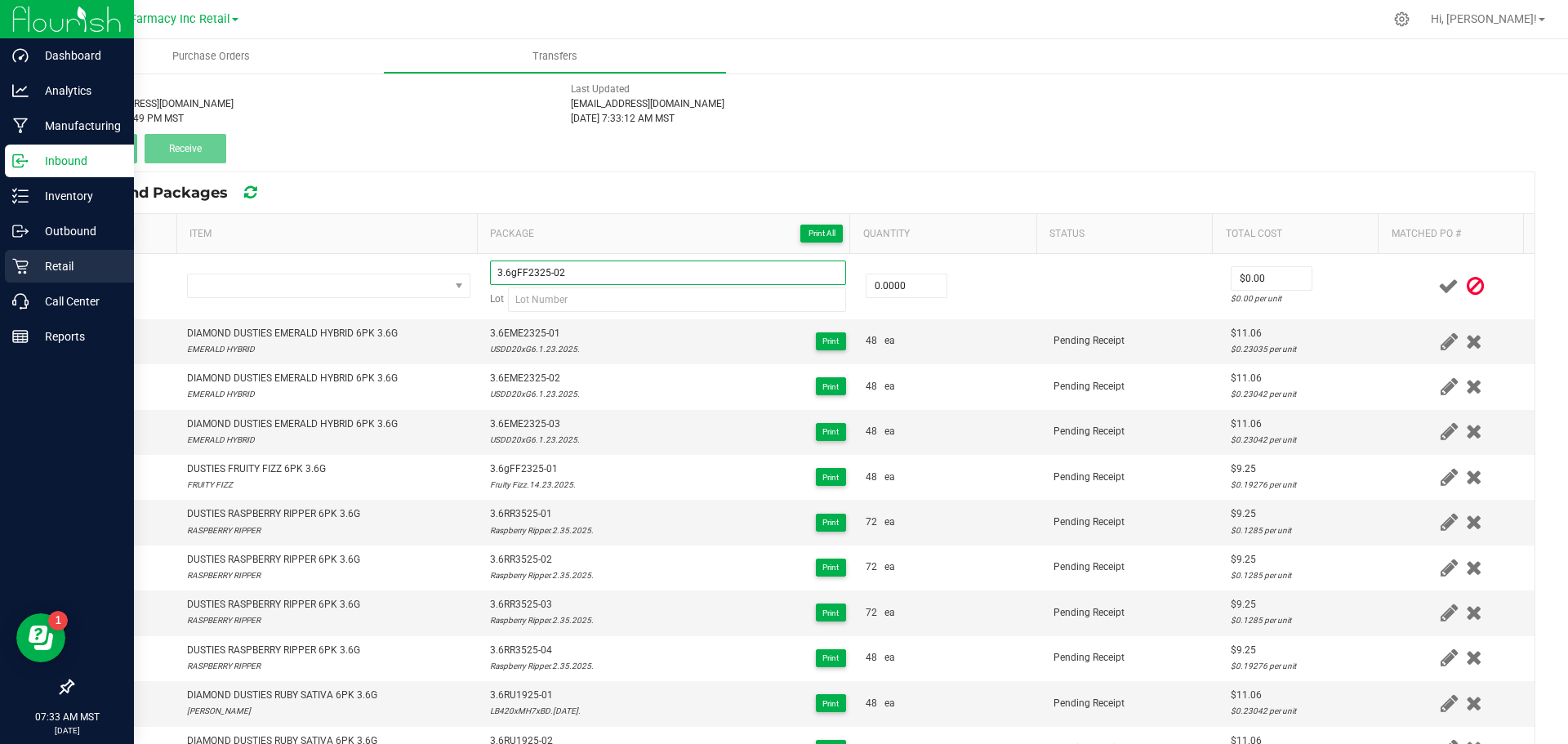
type input "3.6gFF2325-02"
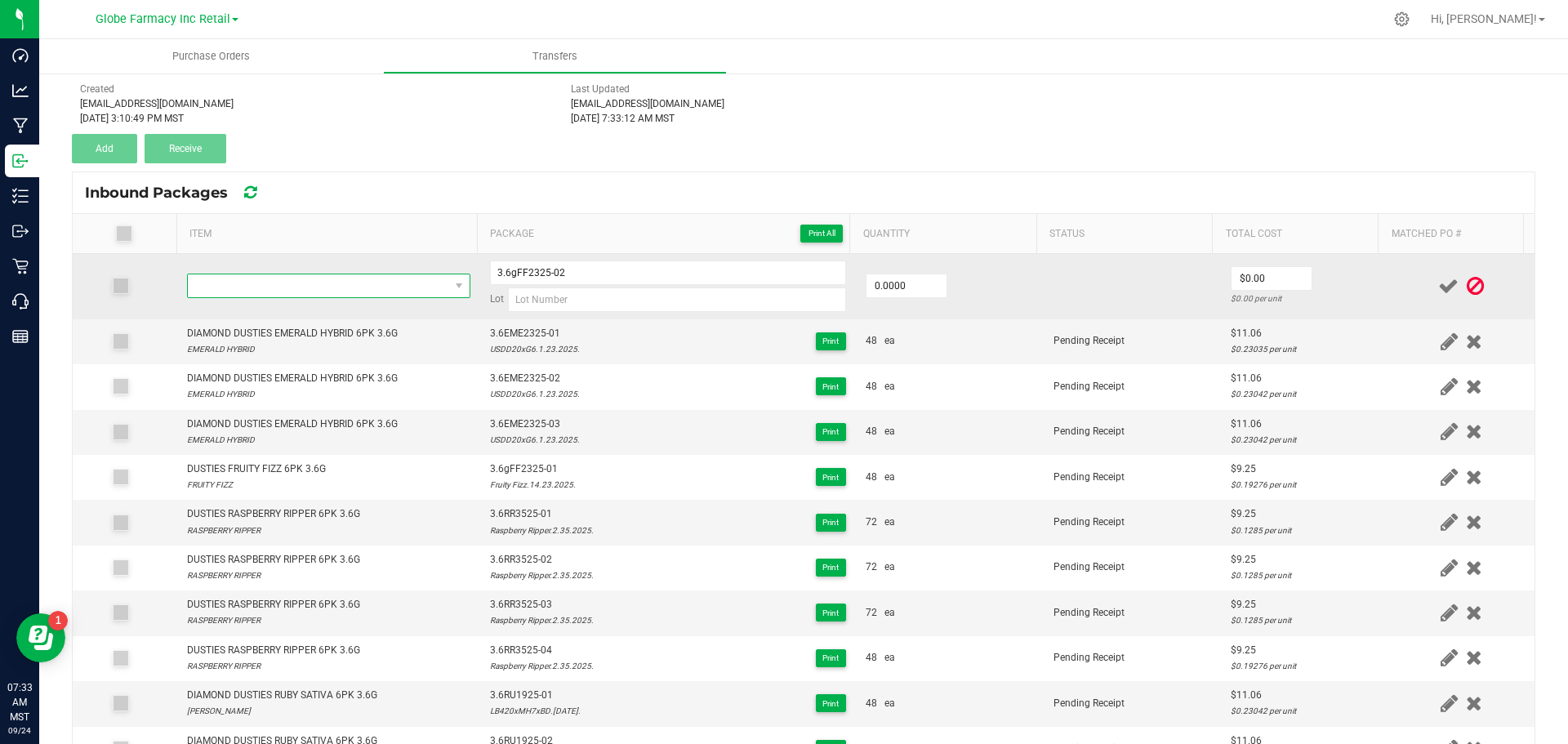
click at [303, 288] on span "NO DATA FOUND" at bounding box center [319, 286] width 262 height 22
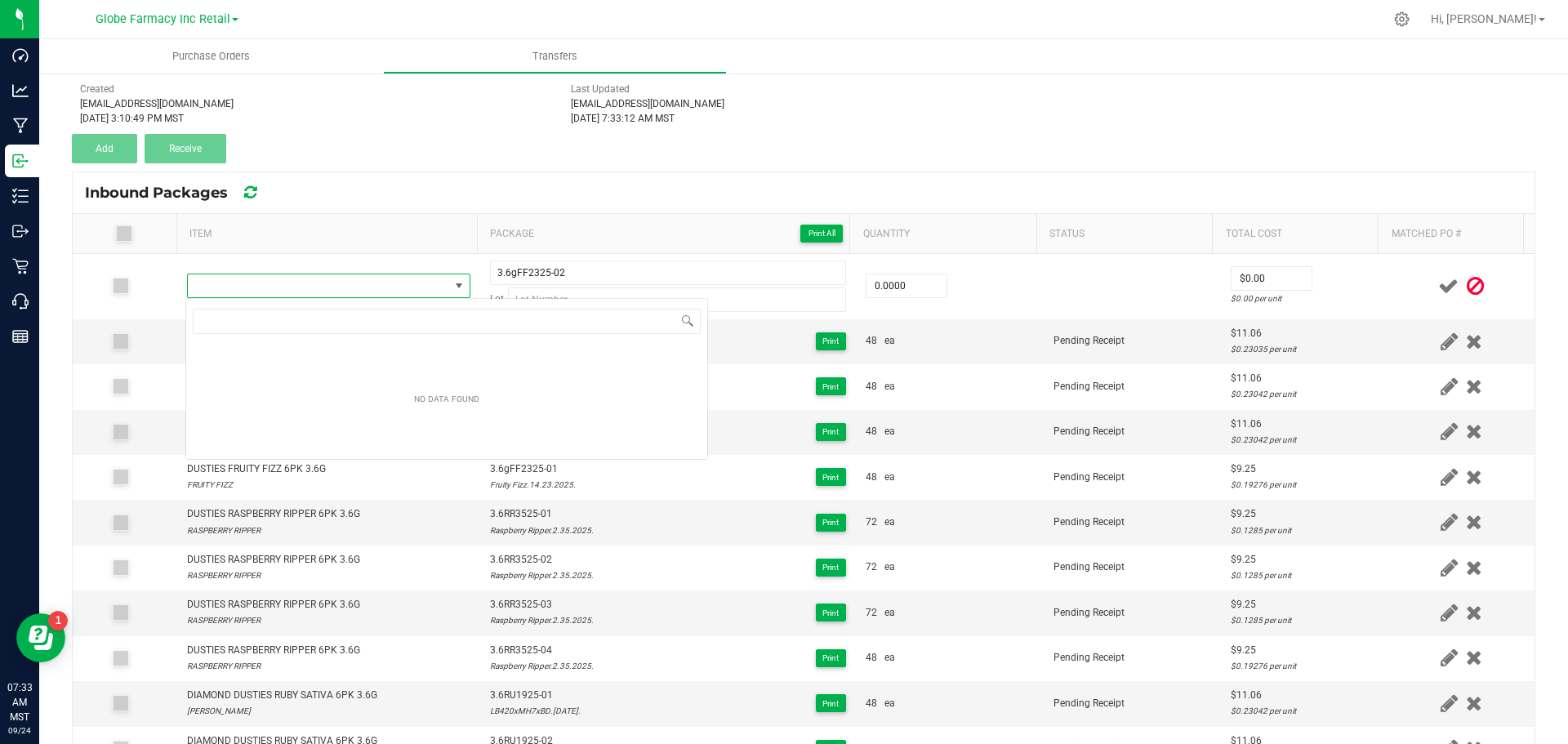
type input "DUSTIES FRUITY FIZZ 6PK 3.6G"
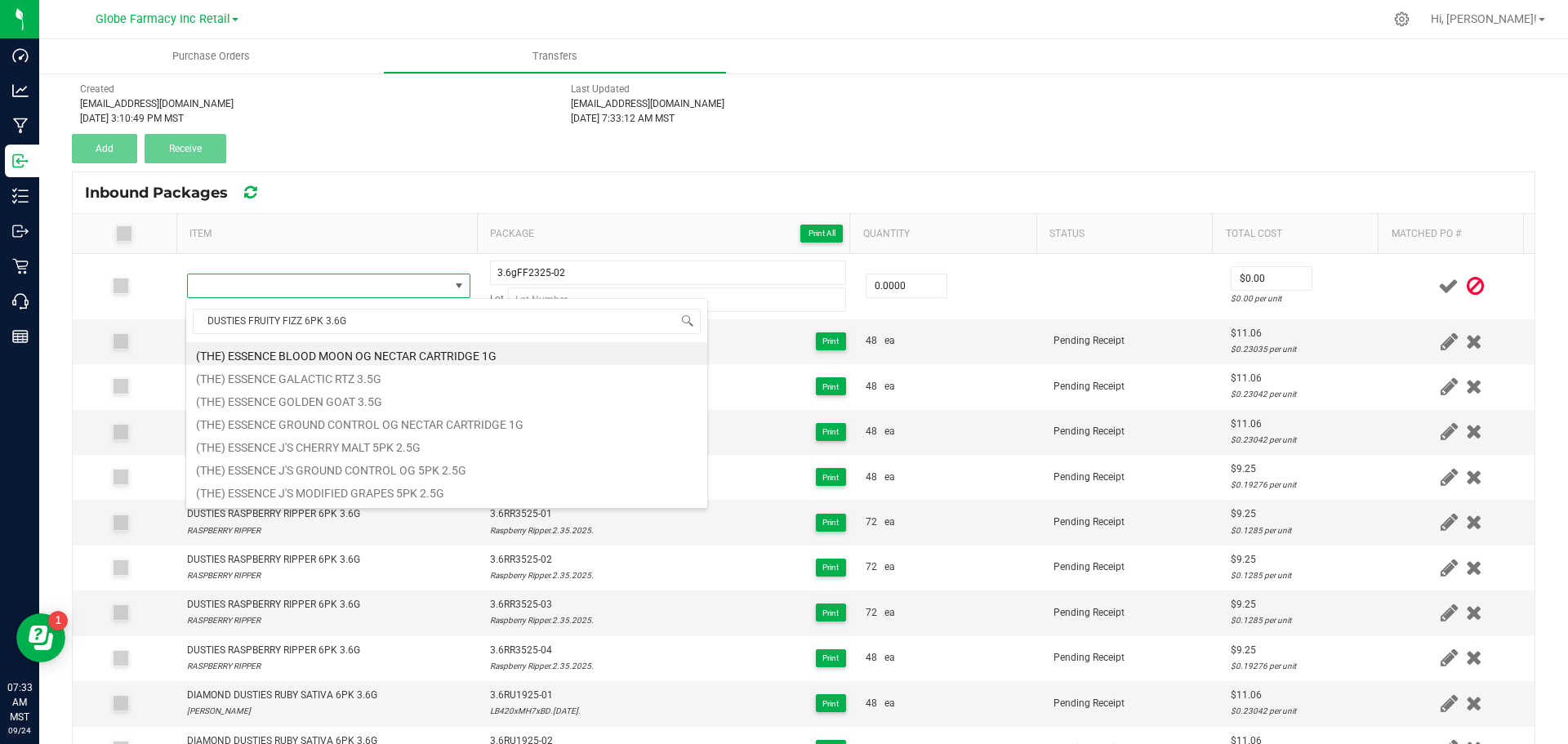
click at [399, 113] on div "Sep 23, 2025 3:10:49 PM MST" at bounding box center [313, 119] width 467 height 15
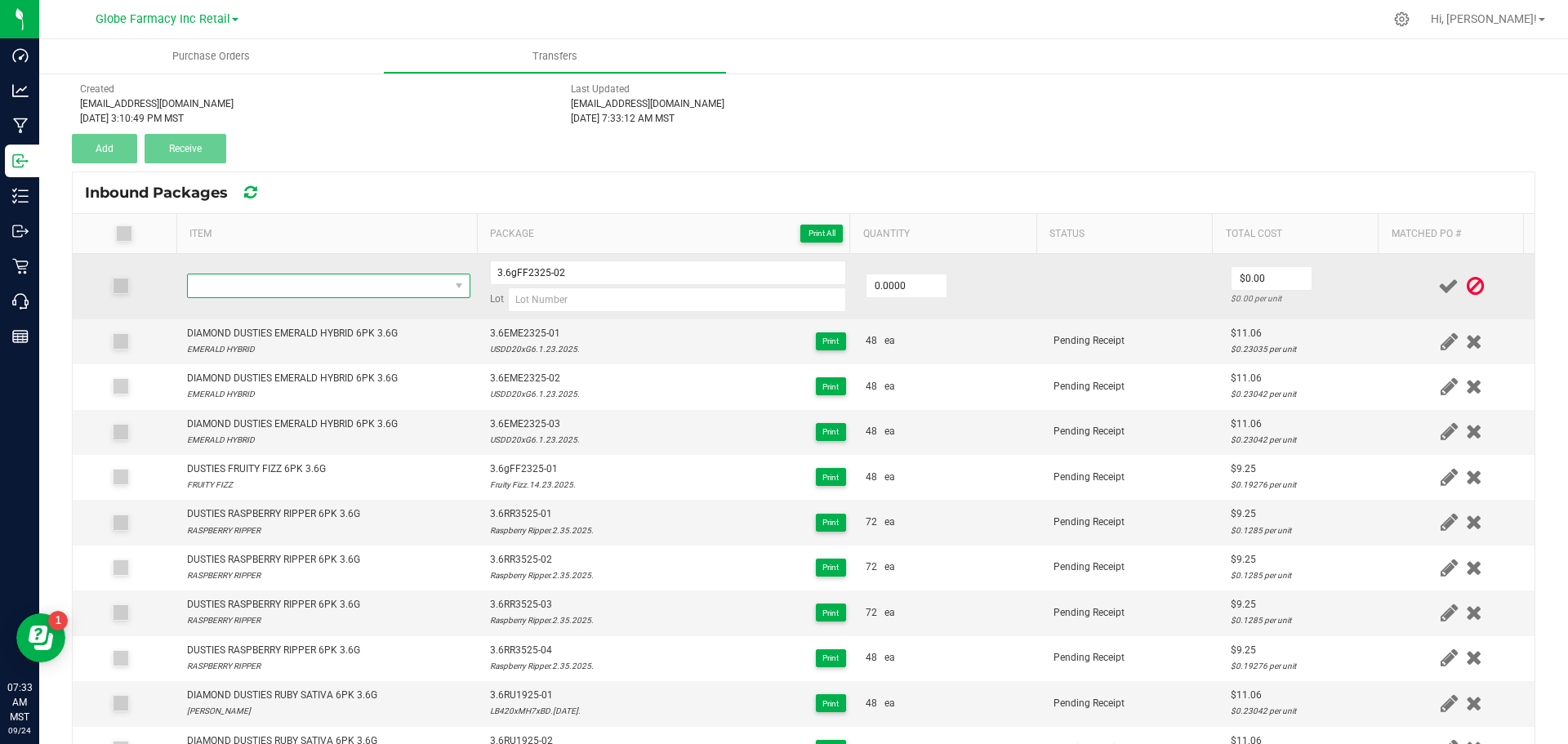
click at [342, 279] on span "NO DATA FOUND" at bounding box center [319, 286] width 262 height 22
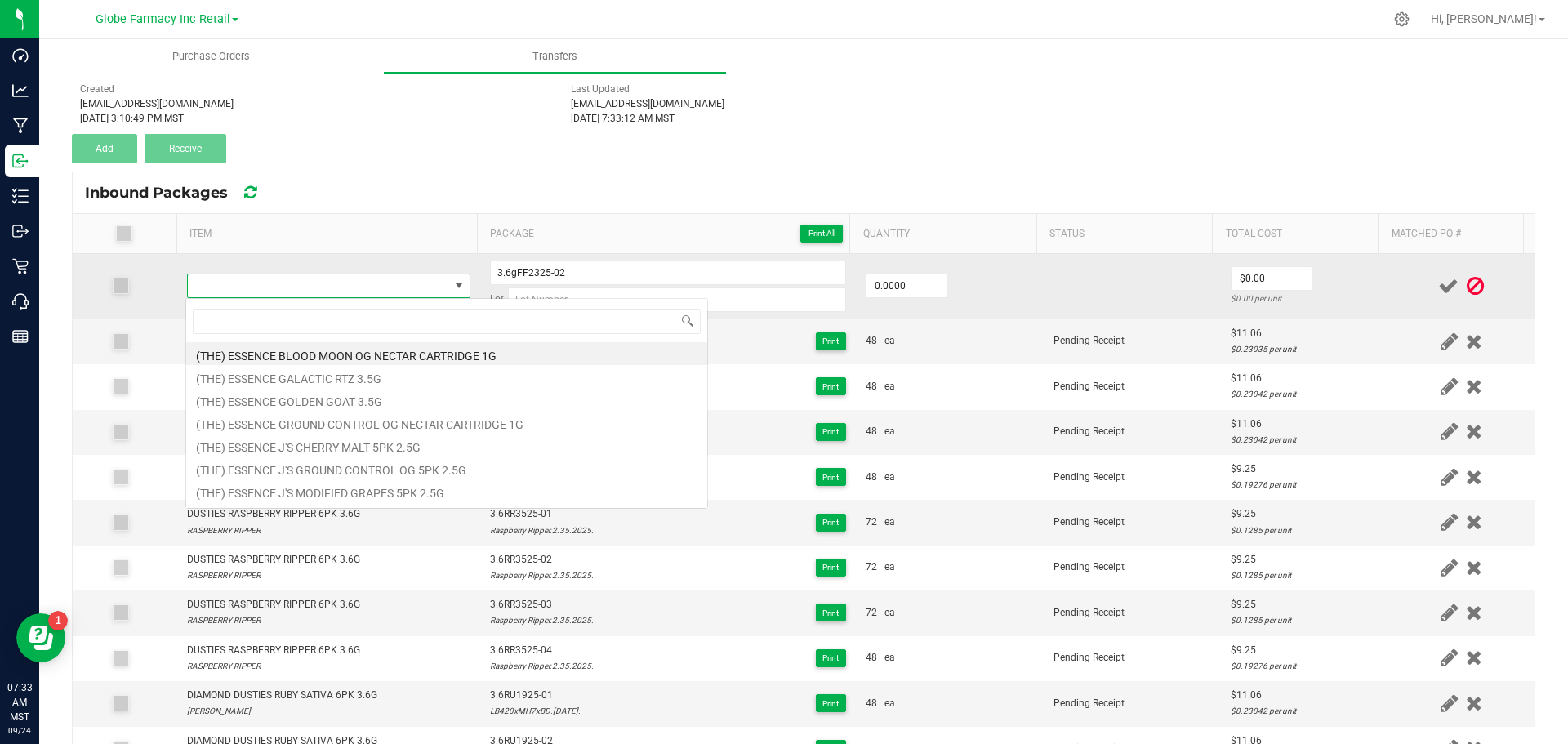
type input "DUSTIES FRUITY FIZZ 6PK 3.6G"
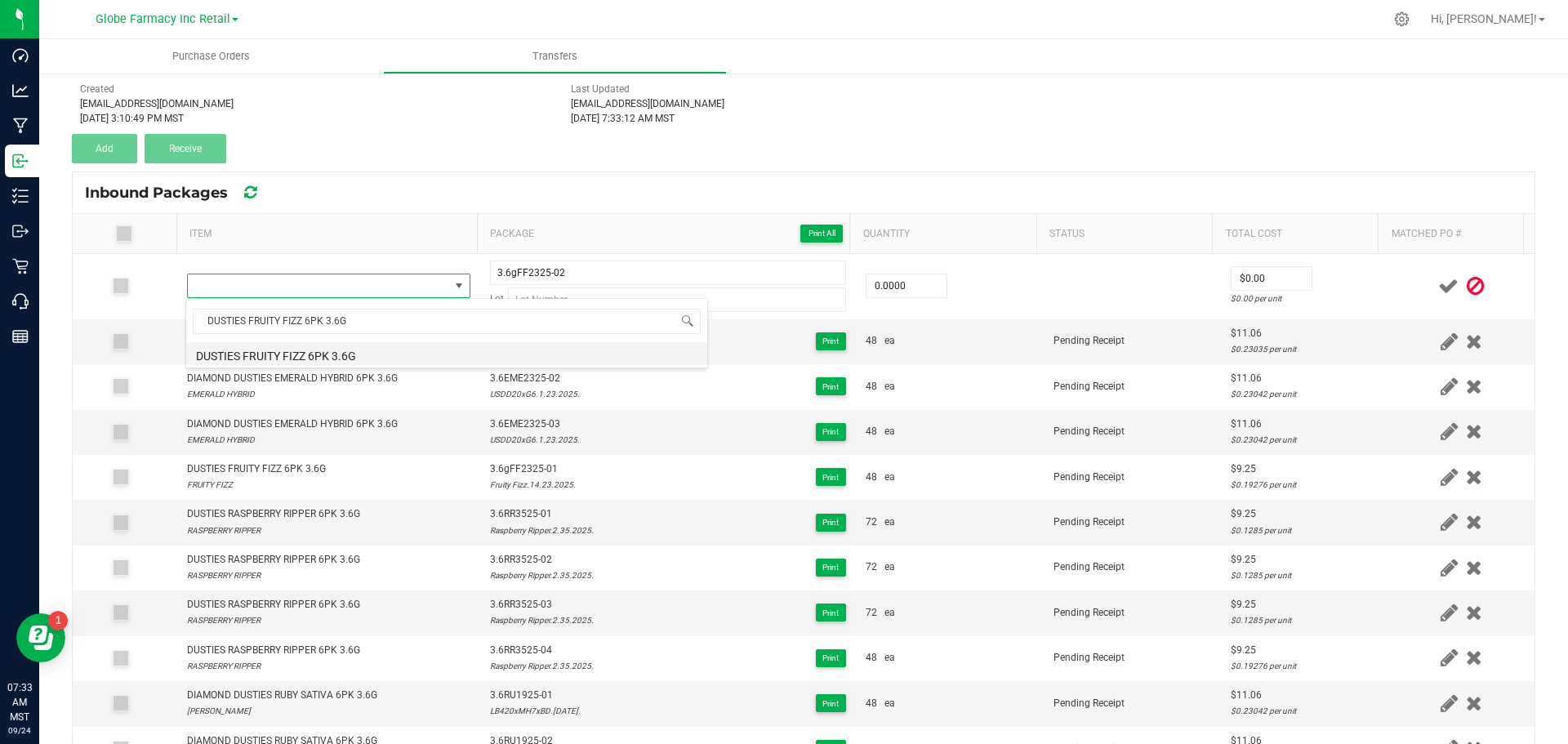
click at [344, 351] on li "DUSTIES FRUITY FIZZ 6PK 3.6G" at bounding box center [446, 353] width 521 height 22
type input "0 ea"
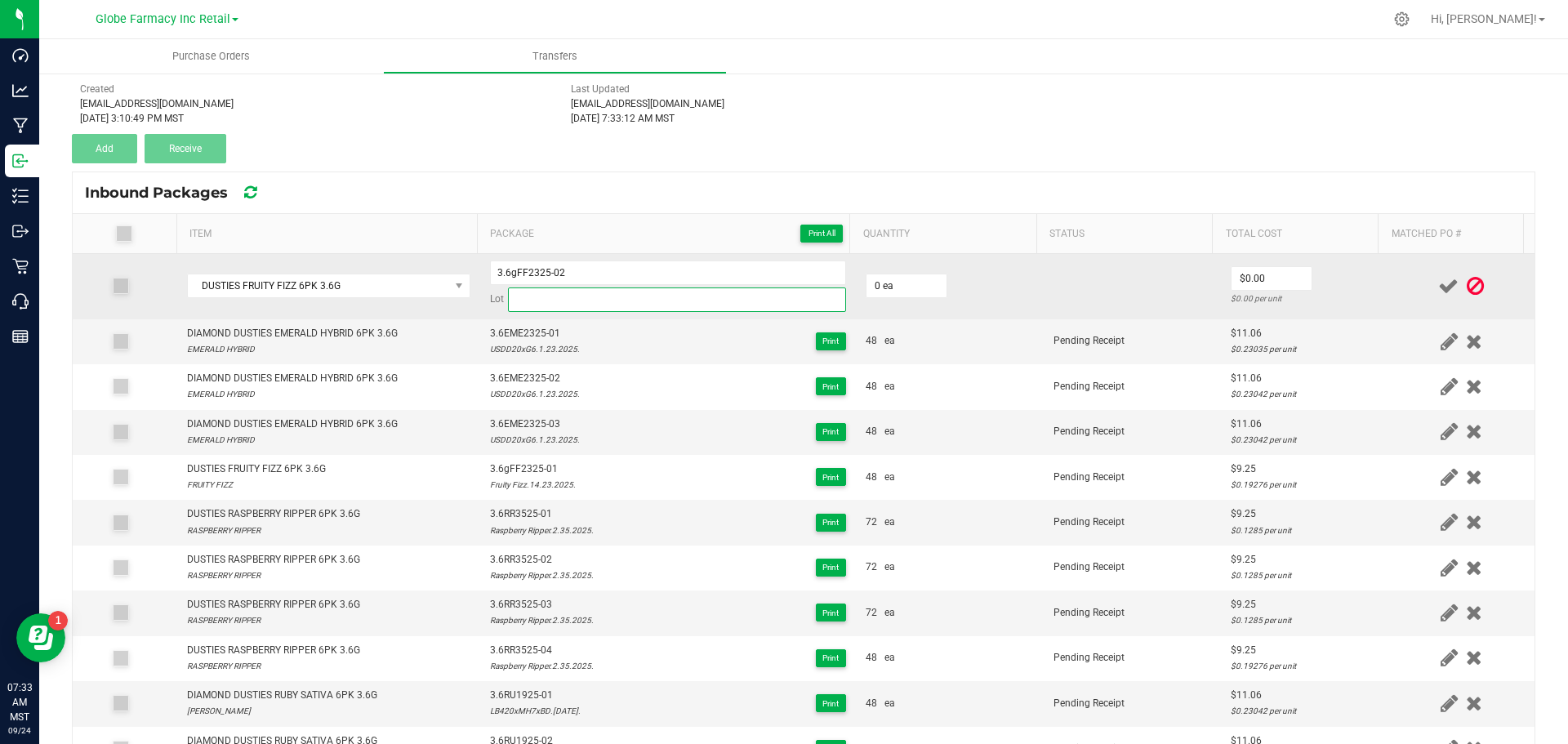
click at [539, 296] on input at bounding box center [677, 300] width 338 height 24
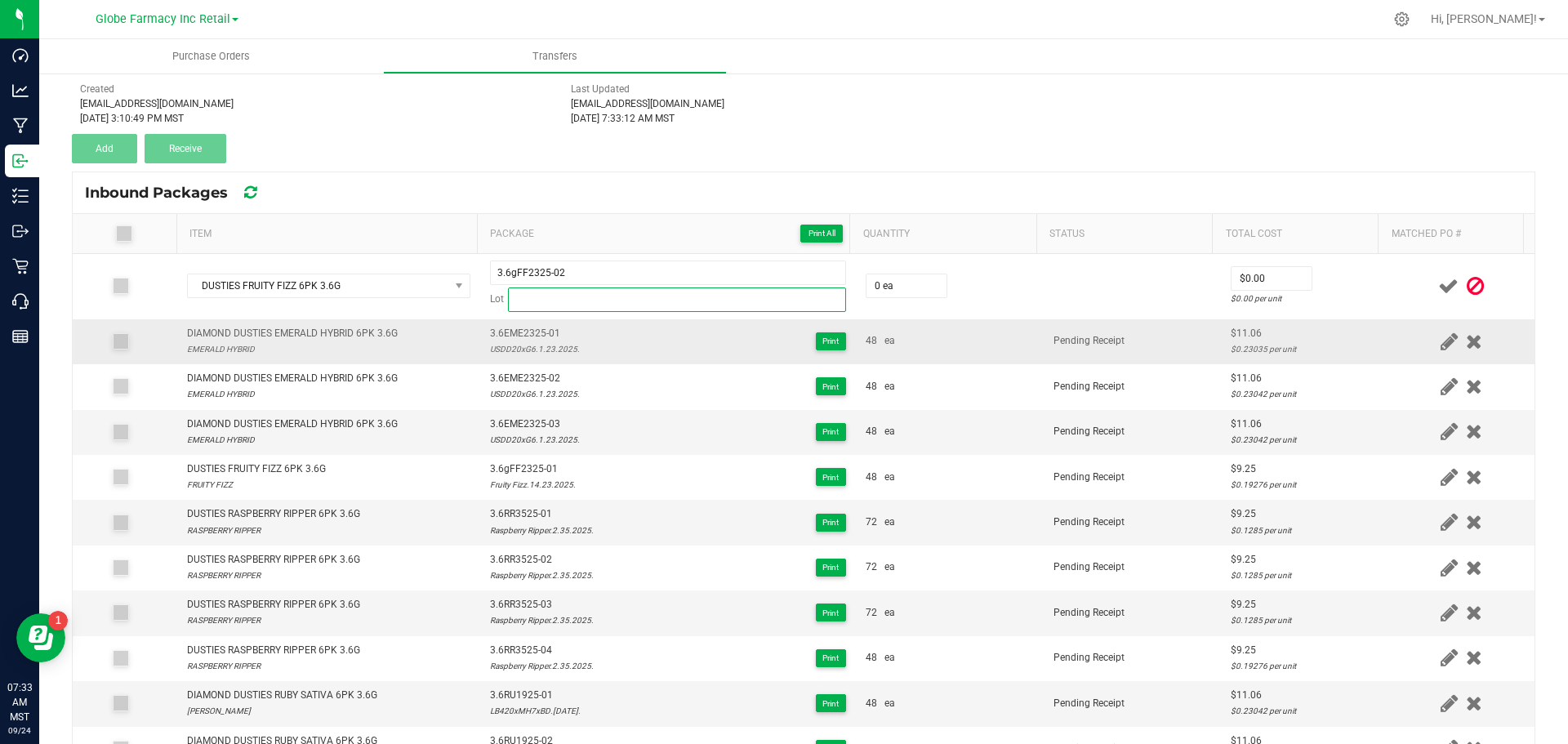
paste input "Fruity Fizz.14.23.2025."
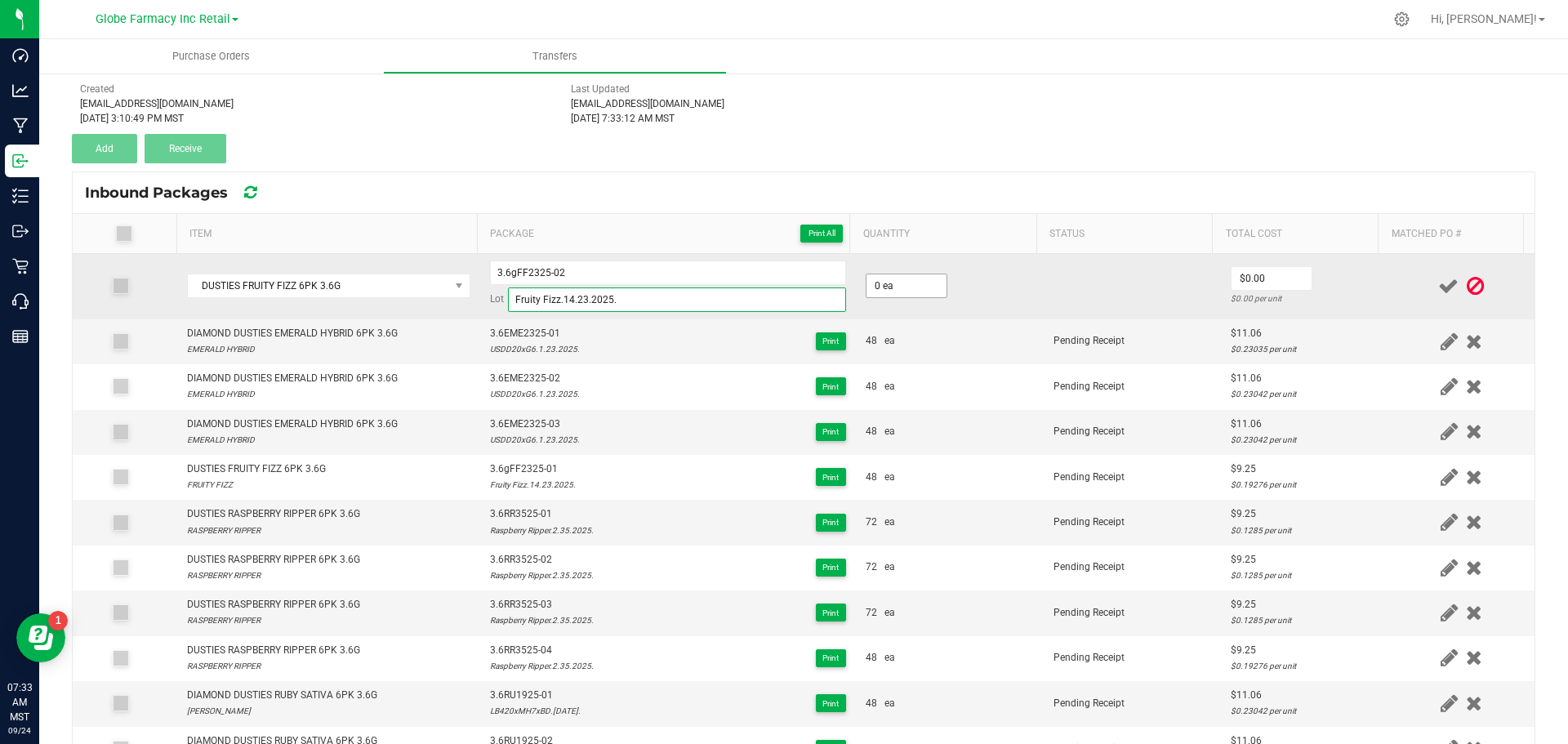
type input "Fruity Fizz.14.23.2025."
click at [921, 290] on input "0" at bounding box center [907, 286] width 80 height 22
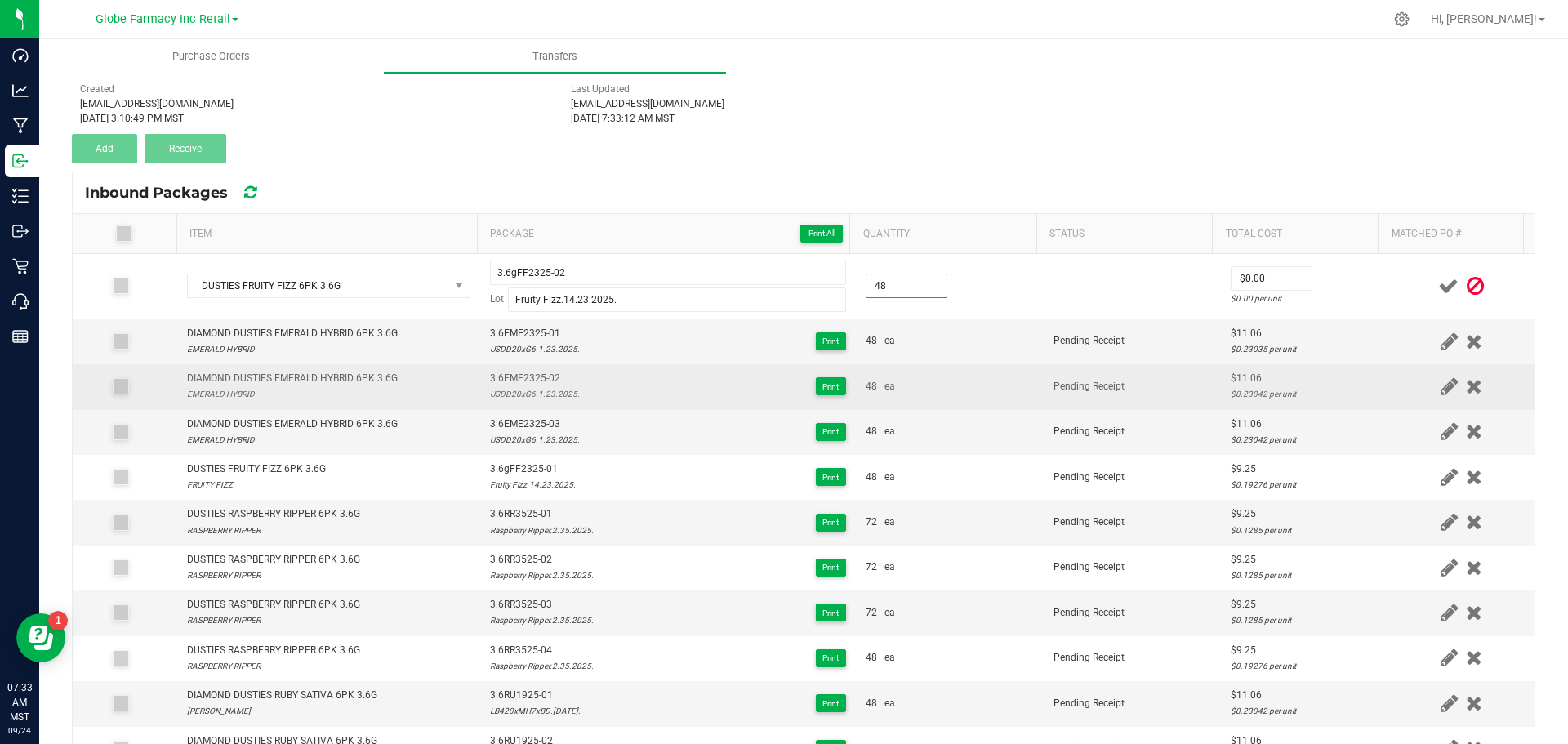
type input "48 ea"
click at [933, 365] on td "48 ea" at bounding box center [950, 387] width 188 height 45
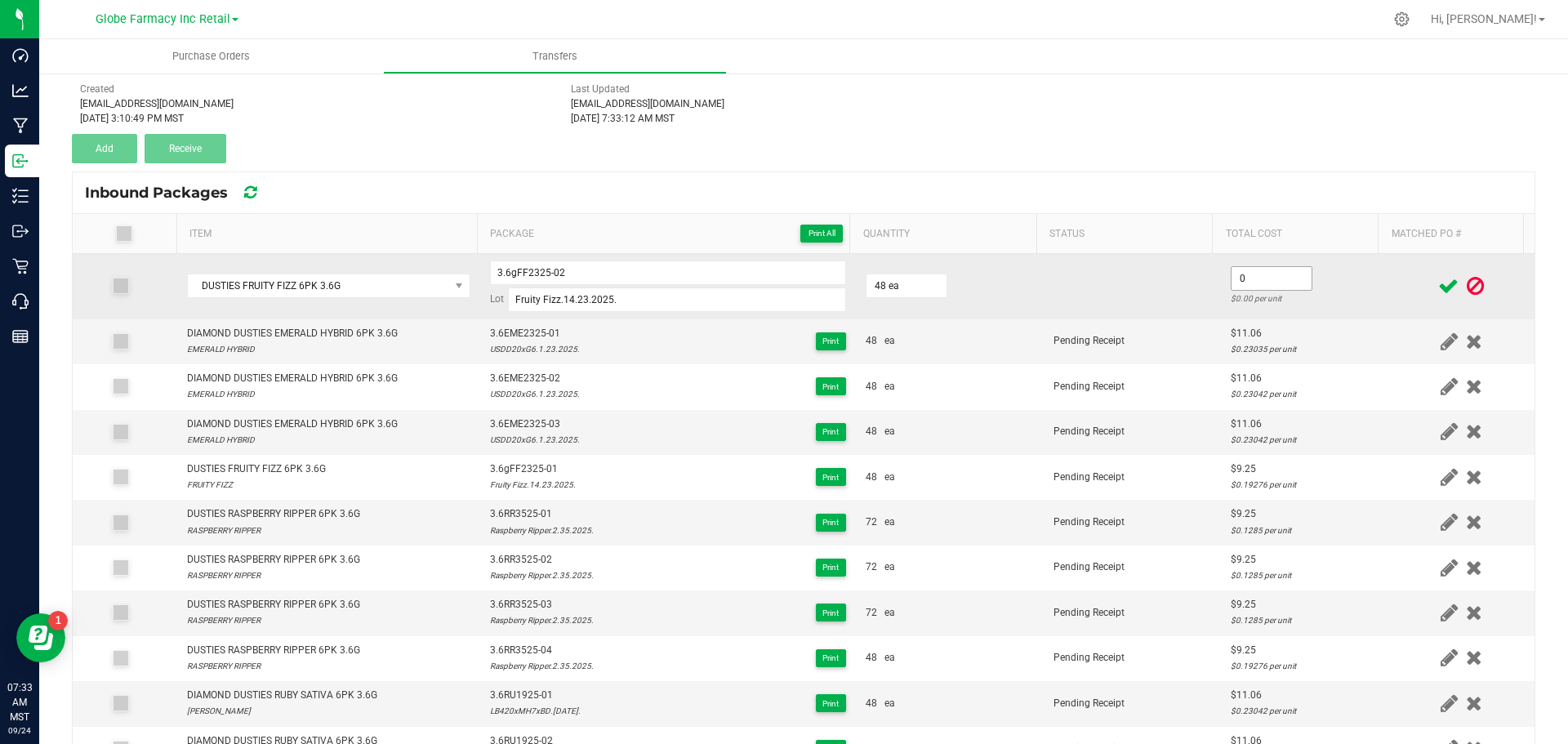
click at [1264, 268] on input "0" at bounding box center [1272, 279] width 80 height 22
paste input "9.25234"
type input "$9.25"
click at [1156, 294] on td at bounding box center [1133, 287] width 178 height 65
drag, startPoint x: 638, startPoint y: 267, endPoint x: 338, endPoint y: 318, distance: 304.3
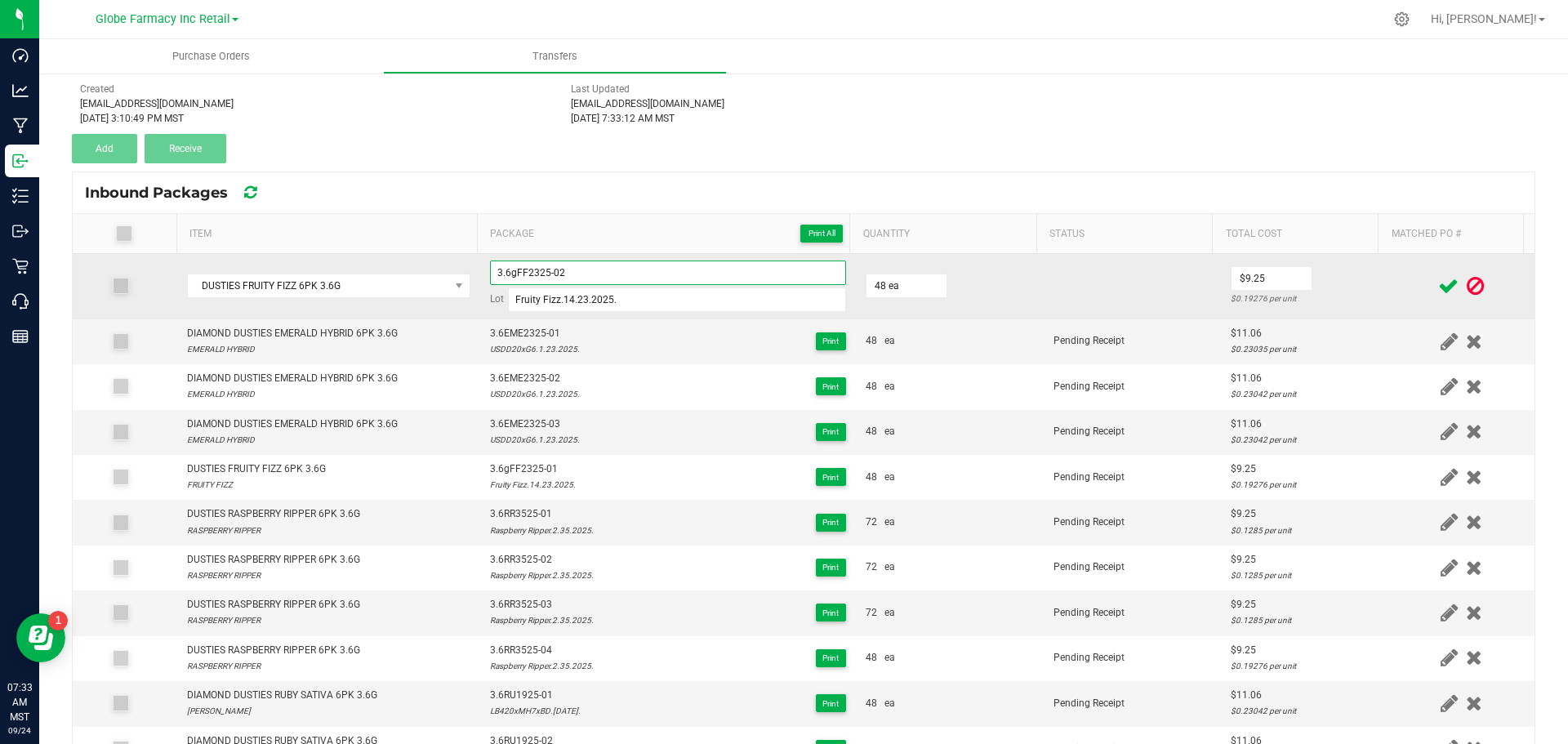
click at [338, 318] on tr "DUSTIES FRUITY FIZZ 6PK 3.6G 3.6gFF2325-02 Lot Fruity Fizz.14.23.2025. 48 ea $9…" at bounding box center [804, 287] width 1462 height 65
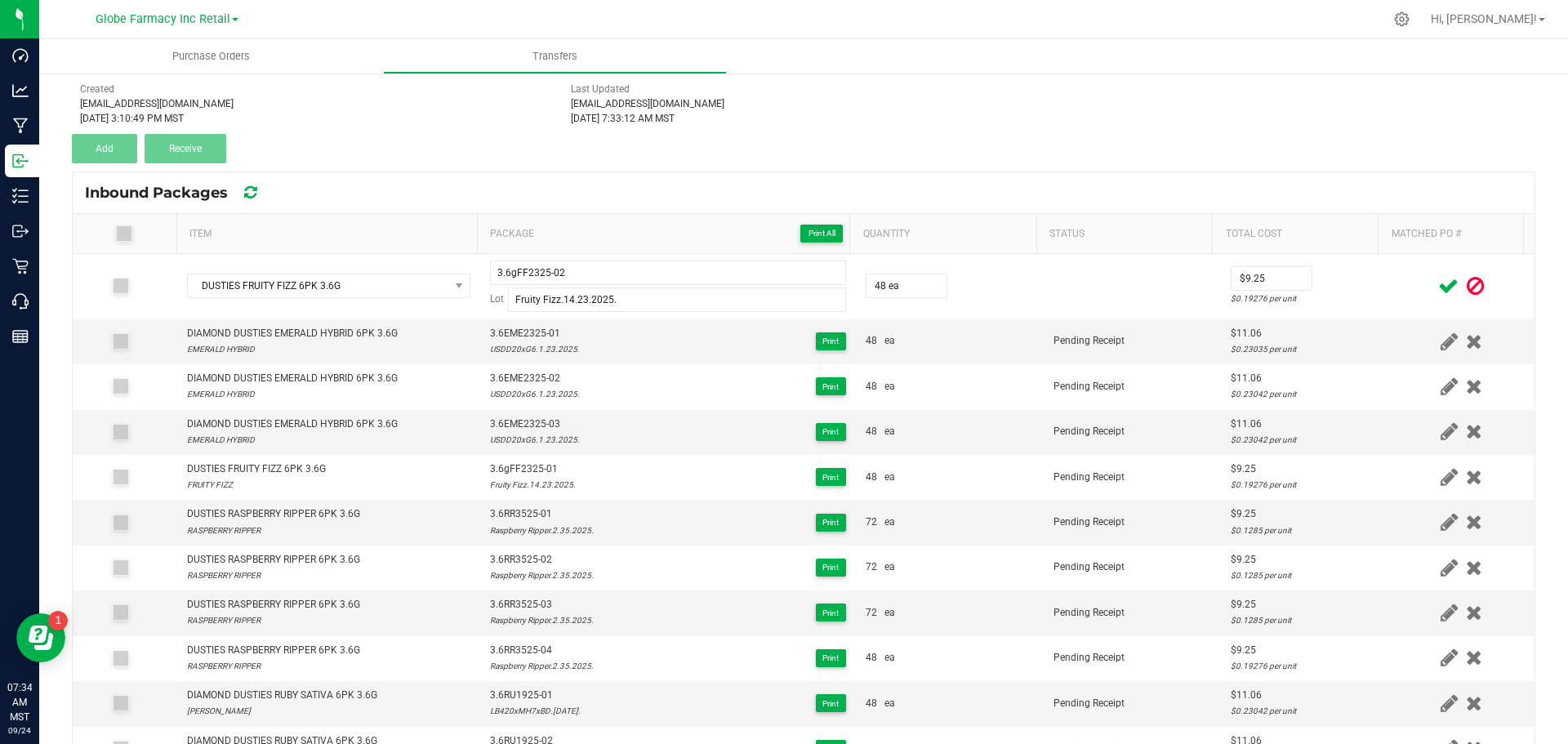
click at [1439, 289] on icon at bounding box center [1449, 286] width 21 height 21
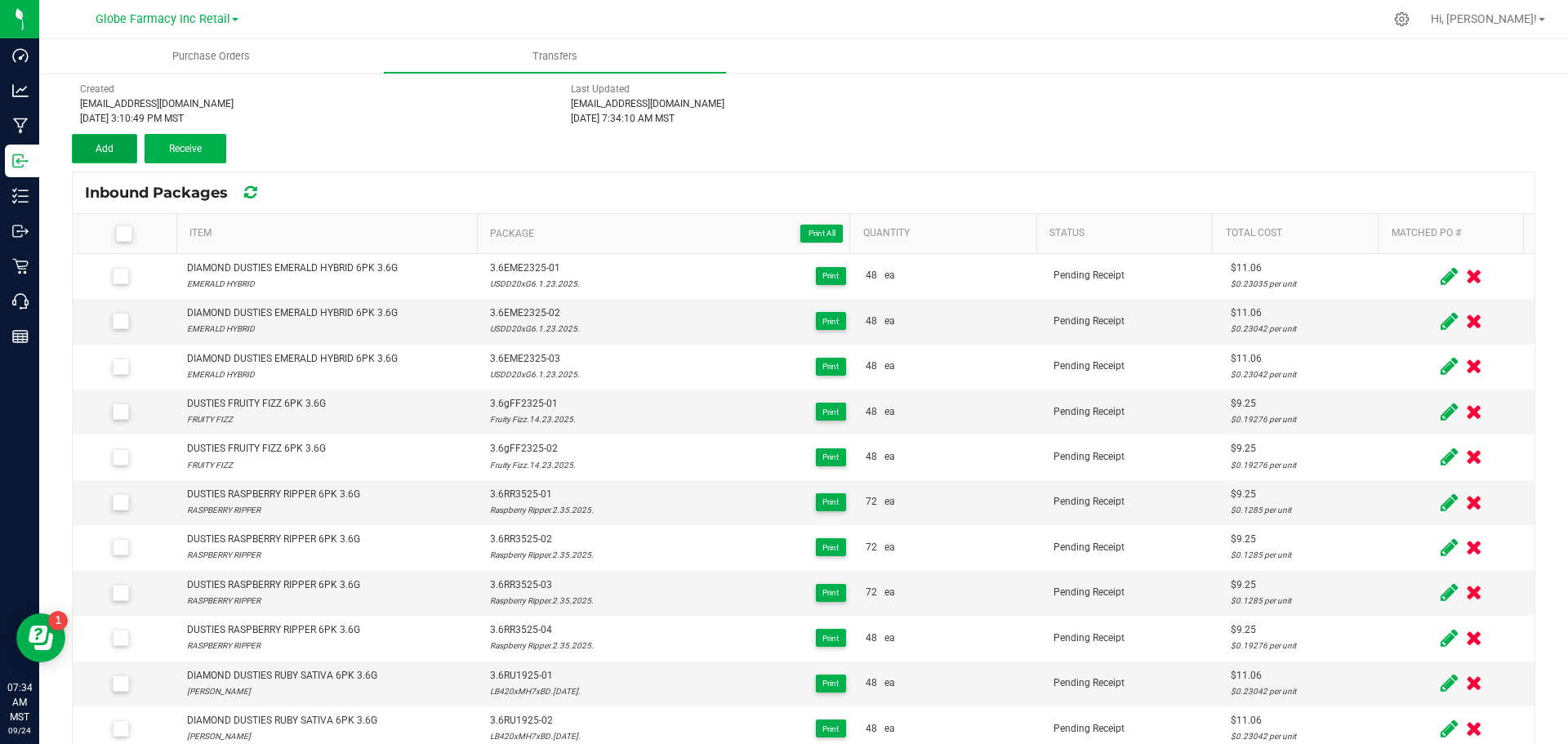
click at [106, 146] on span "Add" at bounding box center [104, 149] width 18 height 11
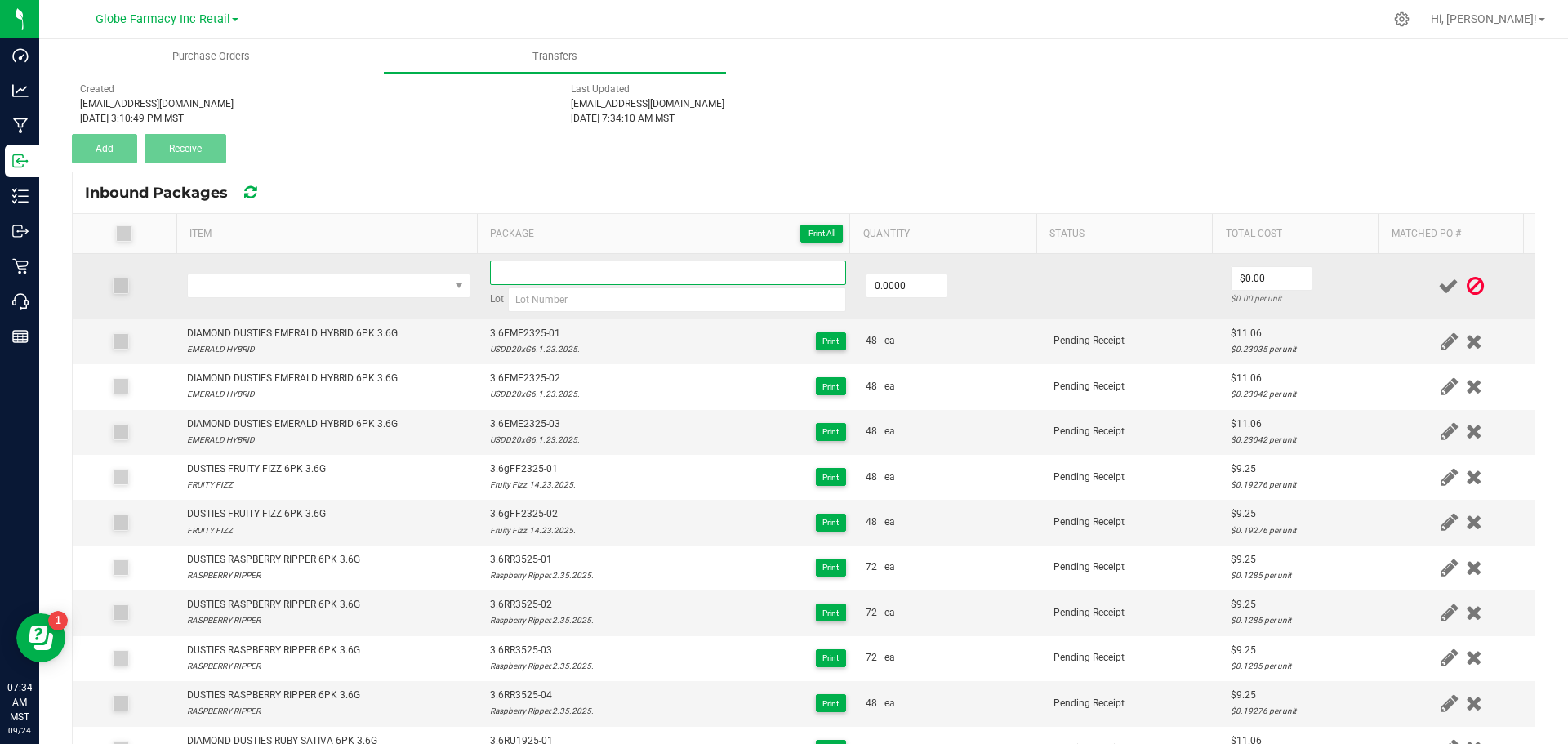
click at [511, 268] on input at bounding box center [668, 273] width 356 height 24
paste input "3.6gFF2325-02"
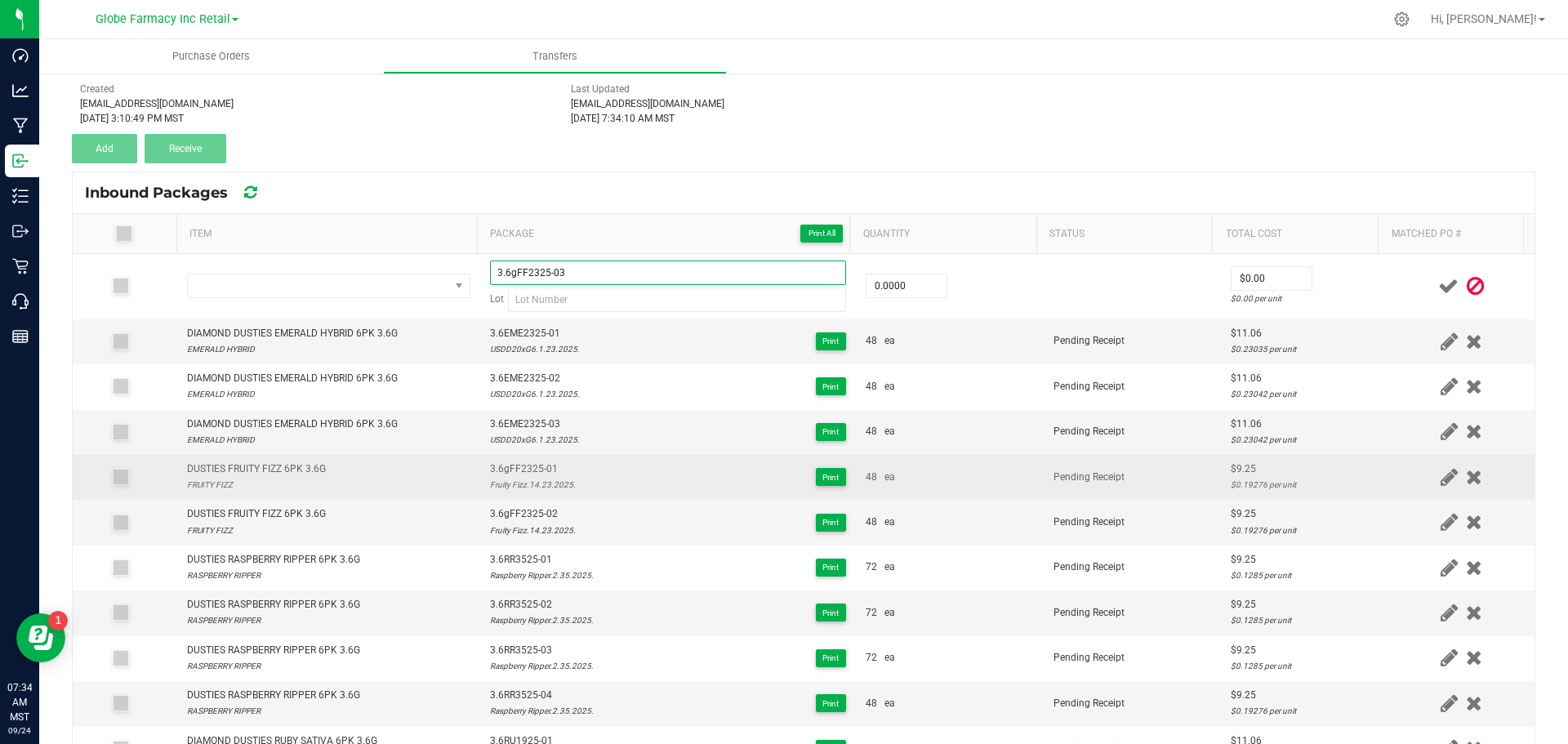
type input "3.6gFF2325-03"
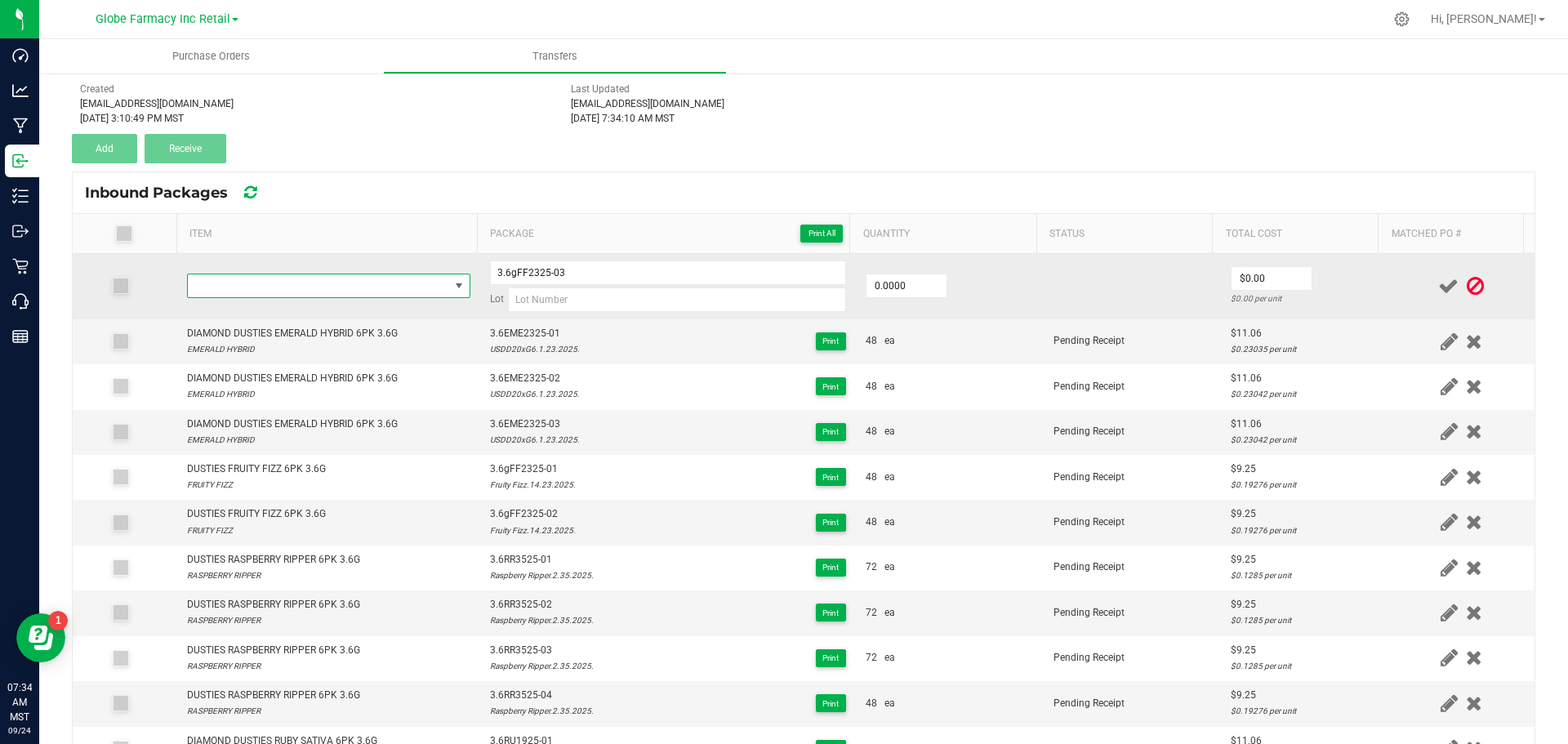
click at [365, 287] on span "NO DATA FOUND" at bounding box center [319, 286] width 262 height 22
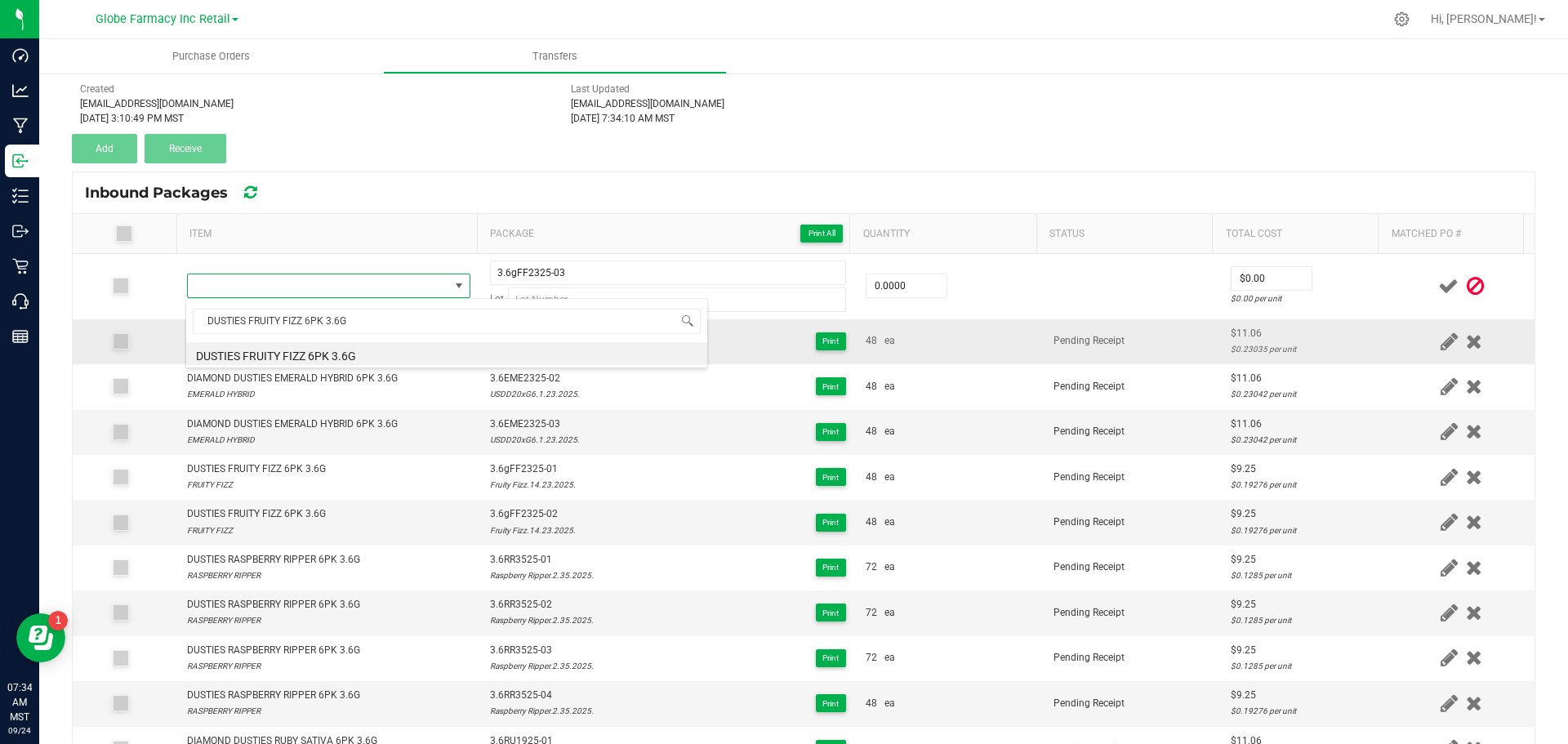
click at [360, 364] on li "DUSTIES FRUITY FIZZ 6PK 3.6G" at bounding box center [446, 353] width 521 height 22
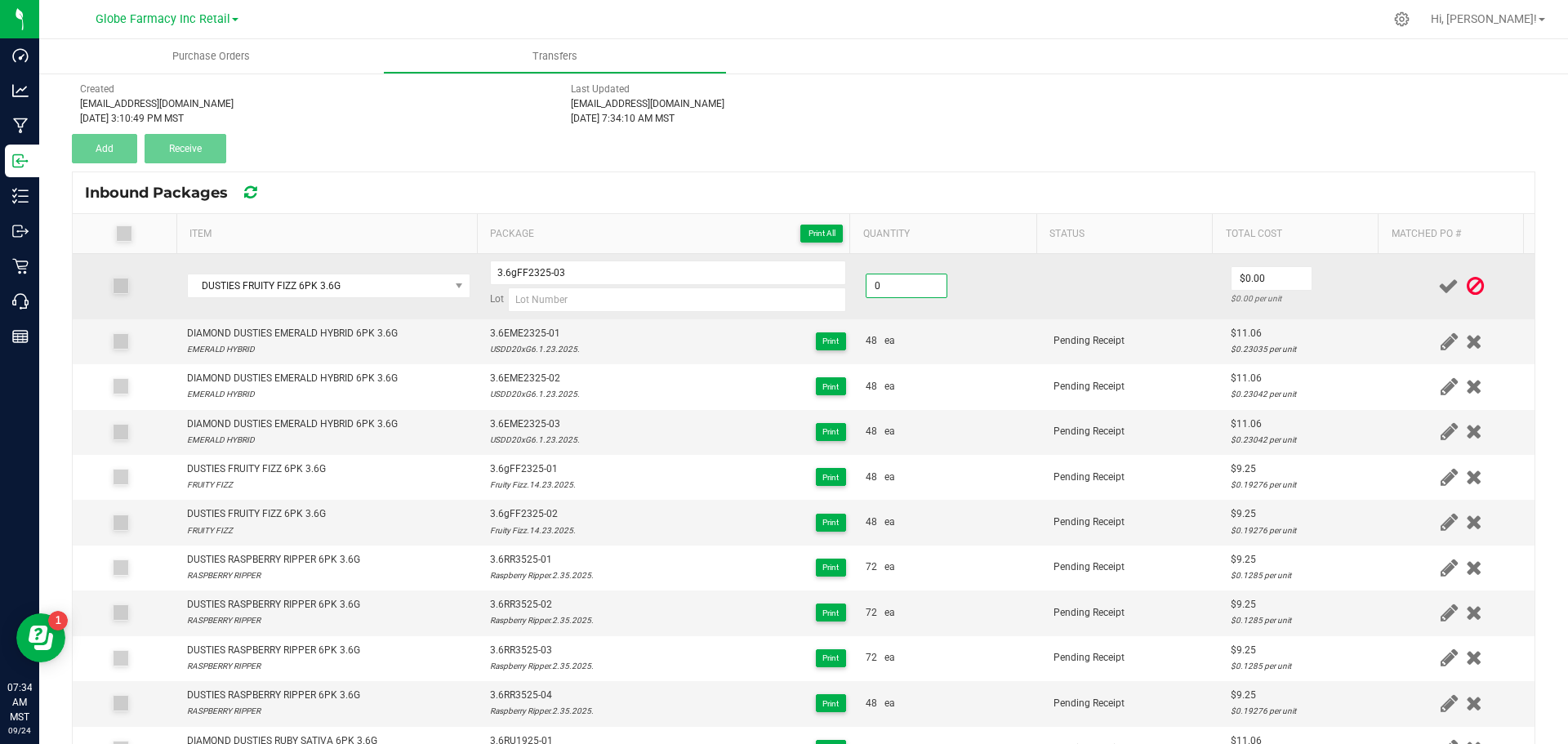
click at [867, 287] on input "0" at bounding box center [907, 286] width 80 height 22
type input "48 ea"
click at [1253, 281] on input "0" at bounding box center [1272, 279] width 80 height 22
paste input "9.25234"
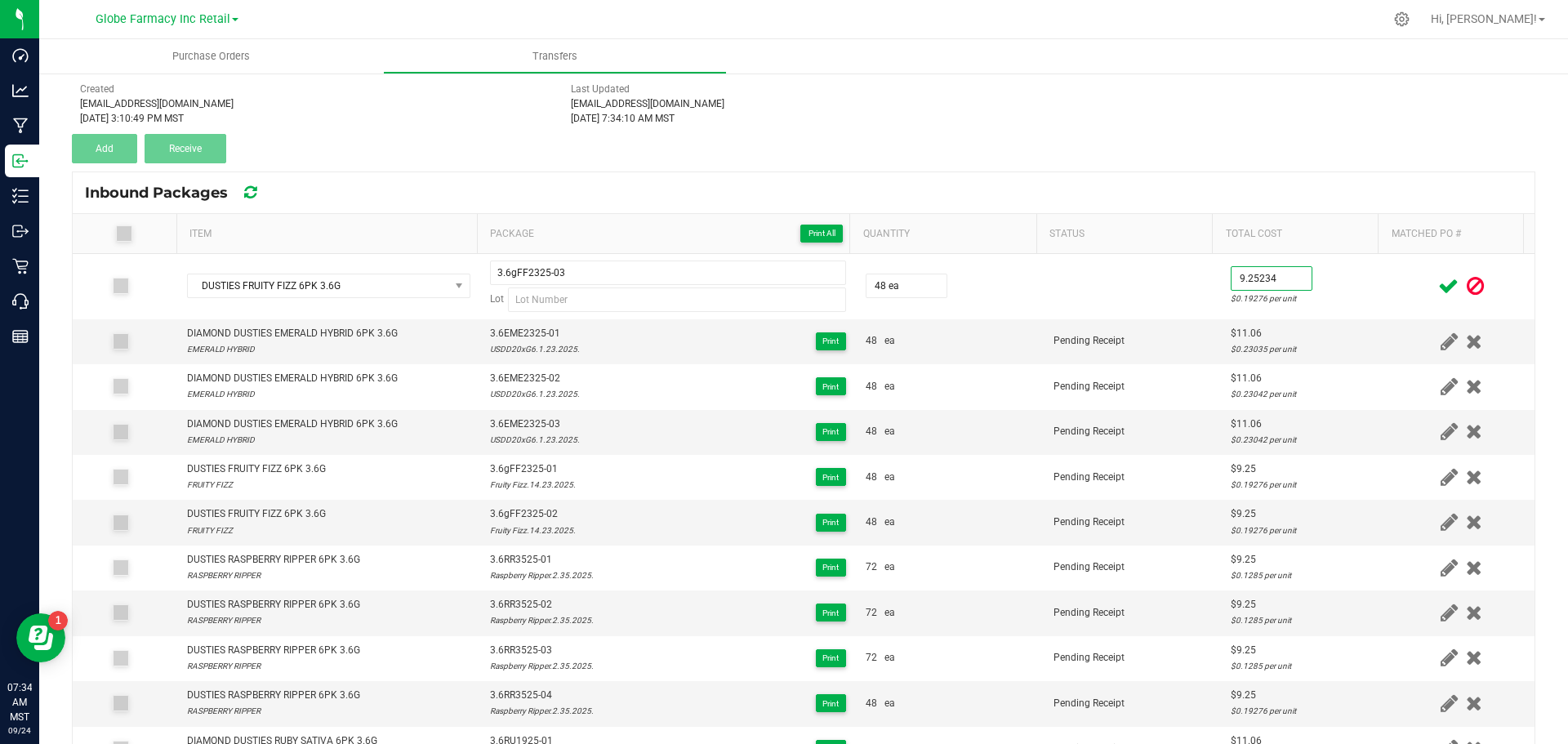
type input "$9.25"
click at [1030, 138] on div "Transfer #DUSTIES INV 5609 Pending Receipt Void Edit Shipper Name Cardinal Squa…" at bounding box center [804, 81] width 1464 height 164
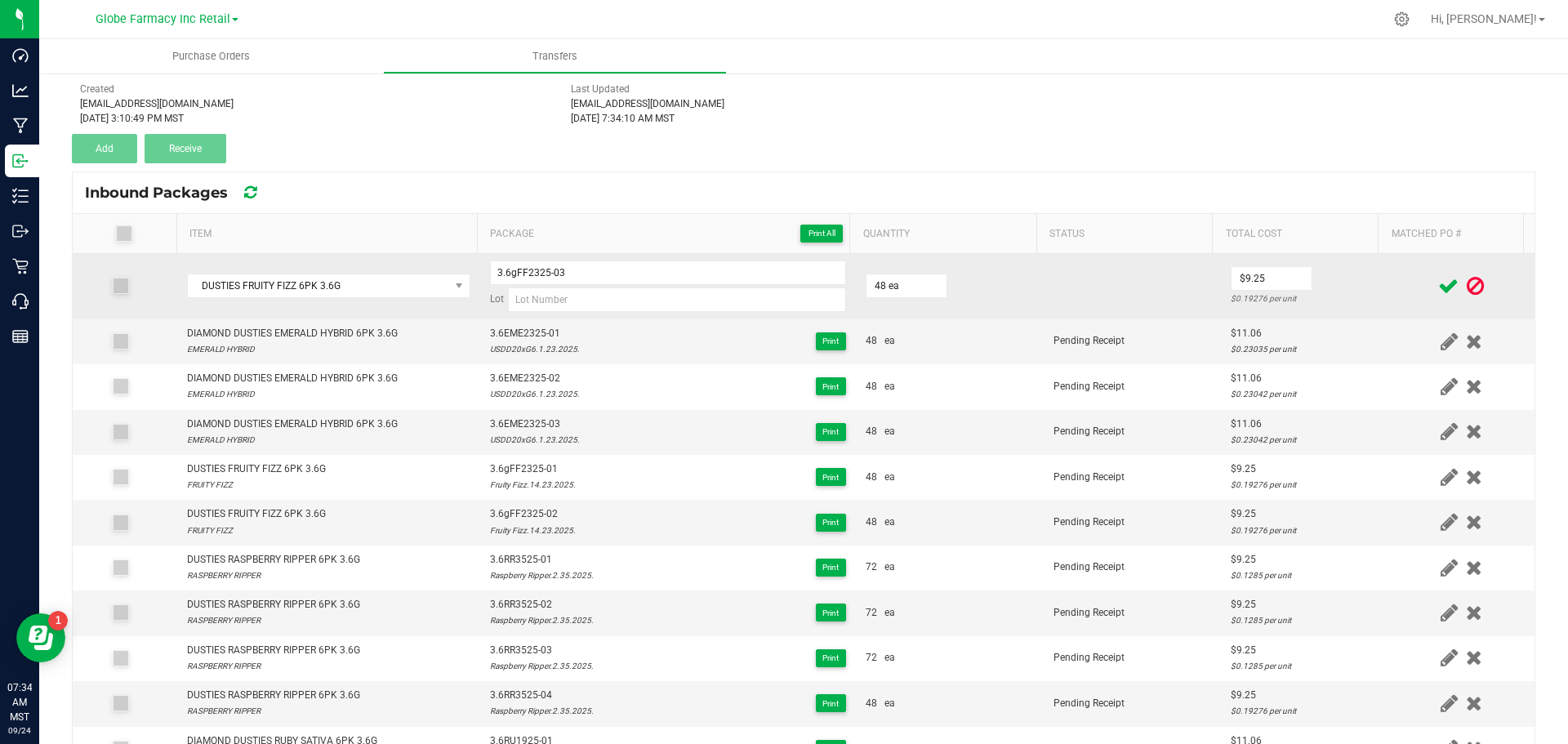
click at [618, 312] on td "3.6gFF2325-03 Lot" at bounding box center [669, 287] width 376 height 65
click at [619, 298] on input at bounding box center [677, 300] width 338 height 24
paste input "Fruity Fizz.14.23.2025."
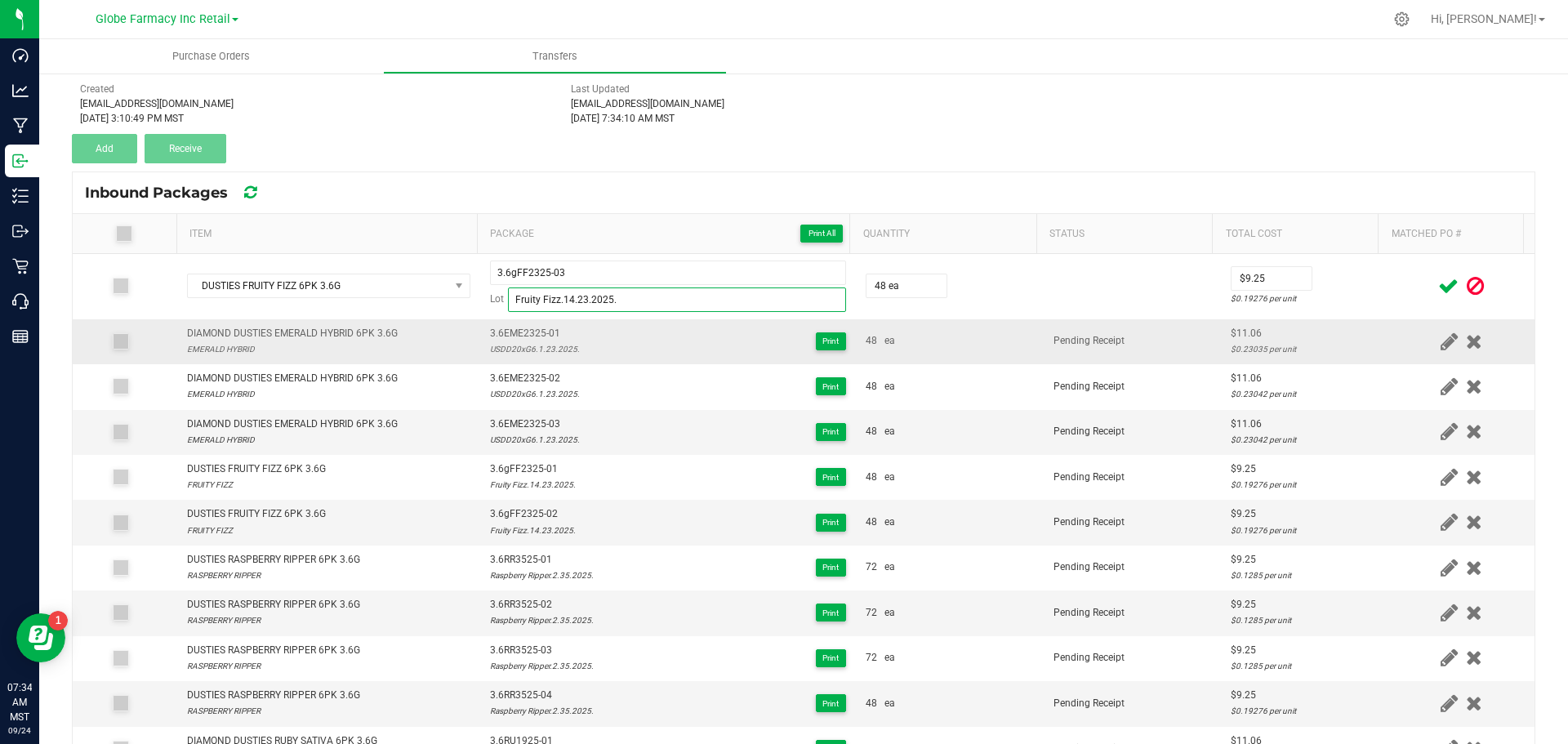
type input "Fruity Fizz.14.23.2025."
click at [554, 346] on div "USDD20xG6.1.23.2025." at bounding box center [535, 349] width 90 height 16
click at [1439, 283] on icon at bounding box center [1449, 286] width 21 height 21
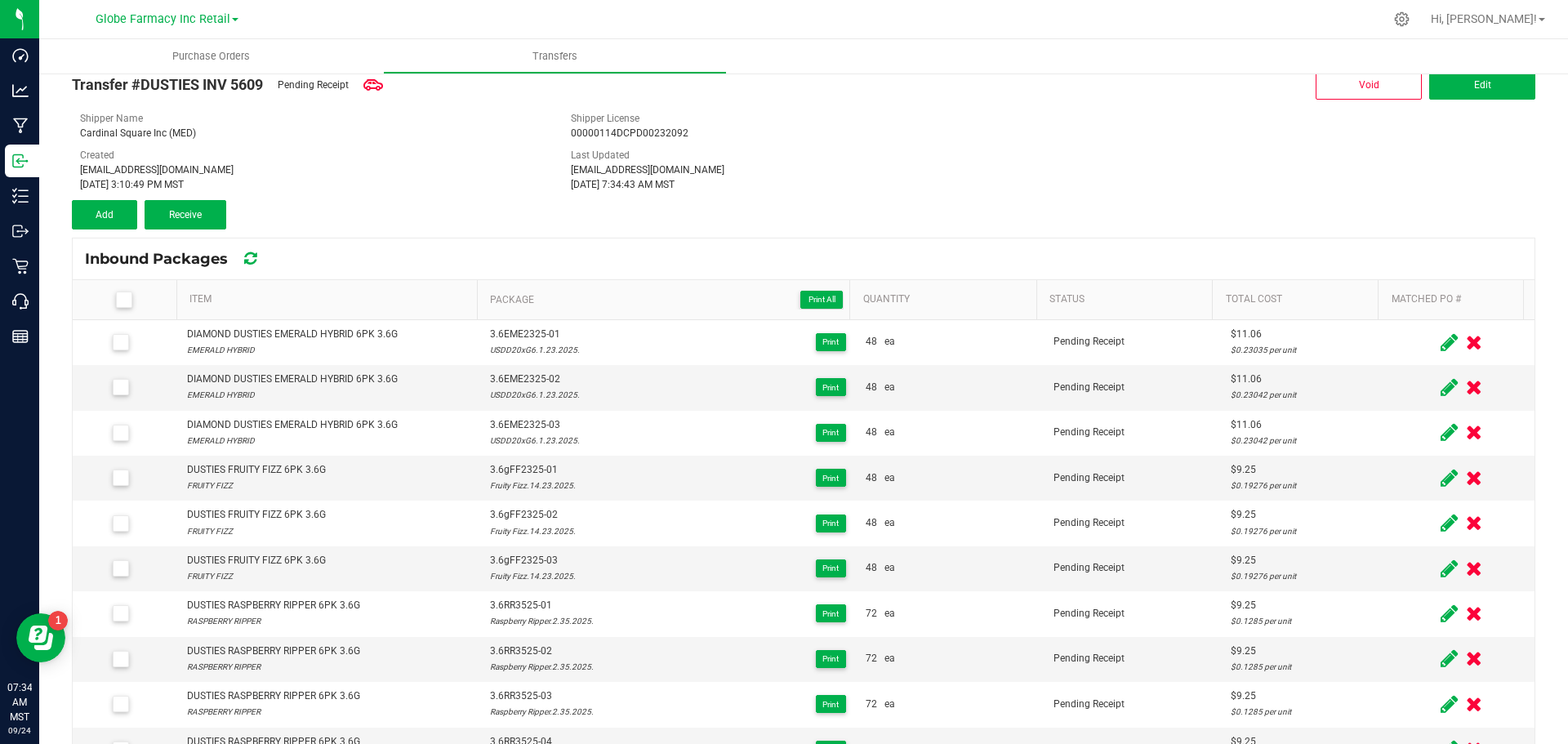
scroll to position [0, 0]
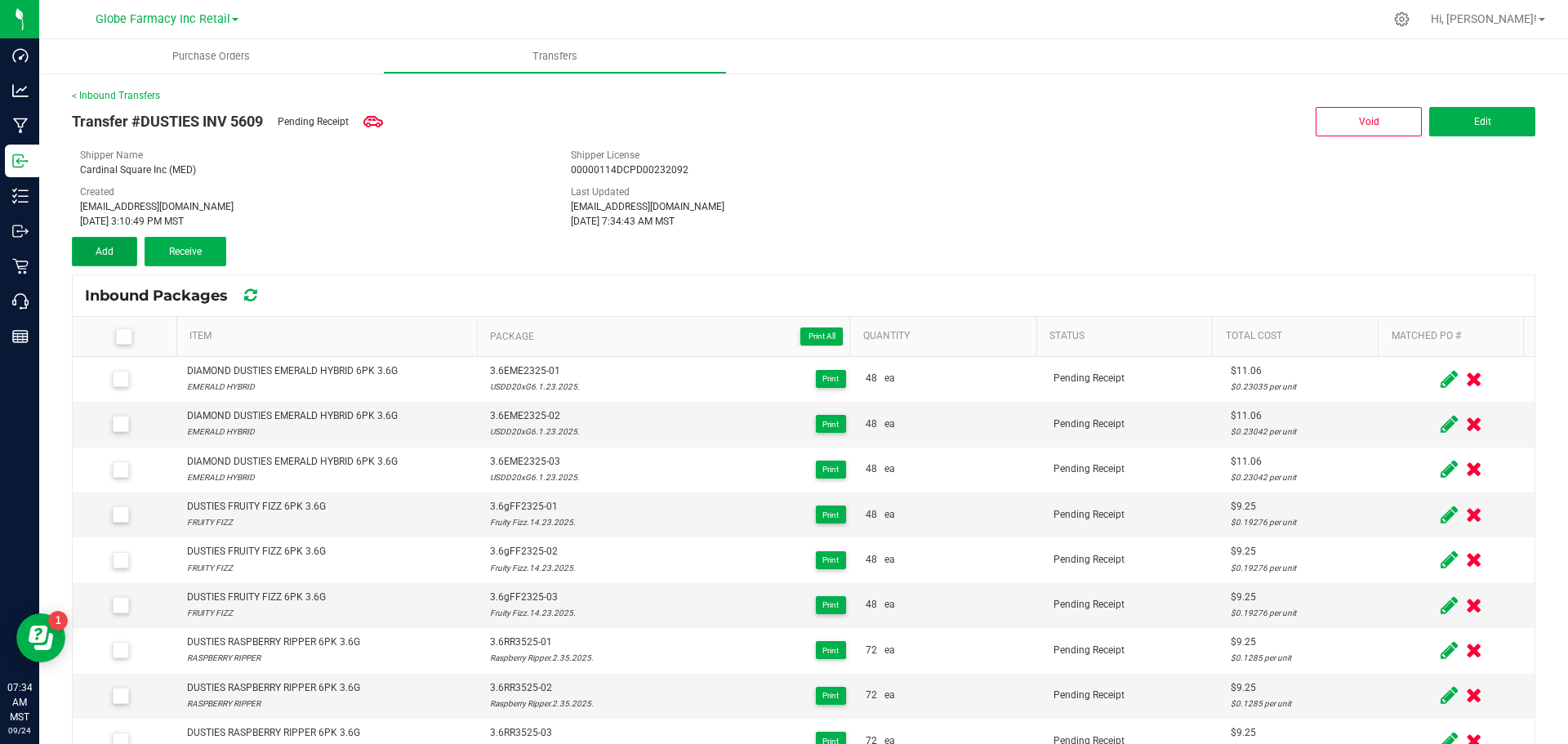
click at [126, 251] on button "Add" at bounding box center [105, 250] width 65 height 29
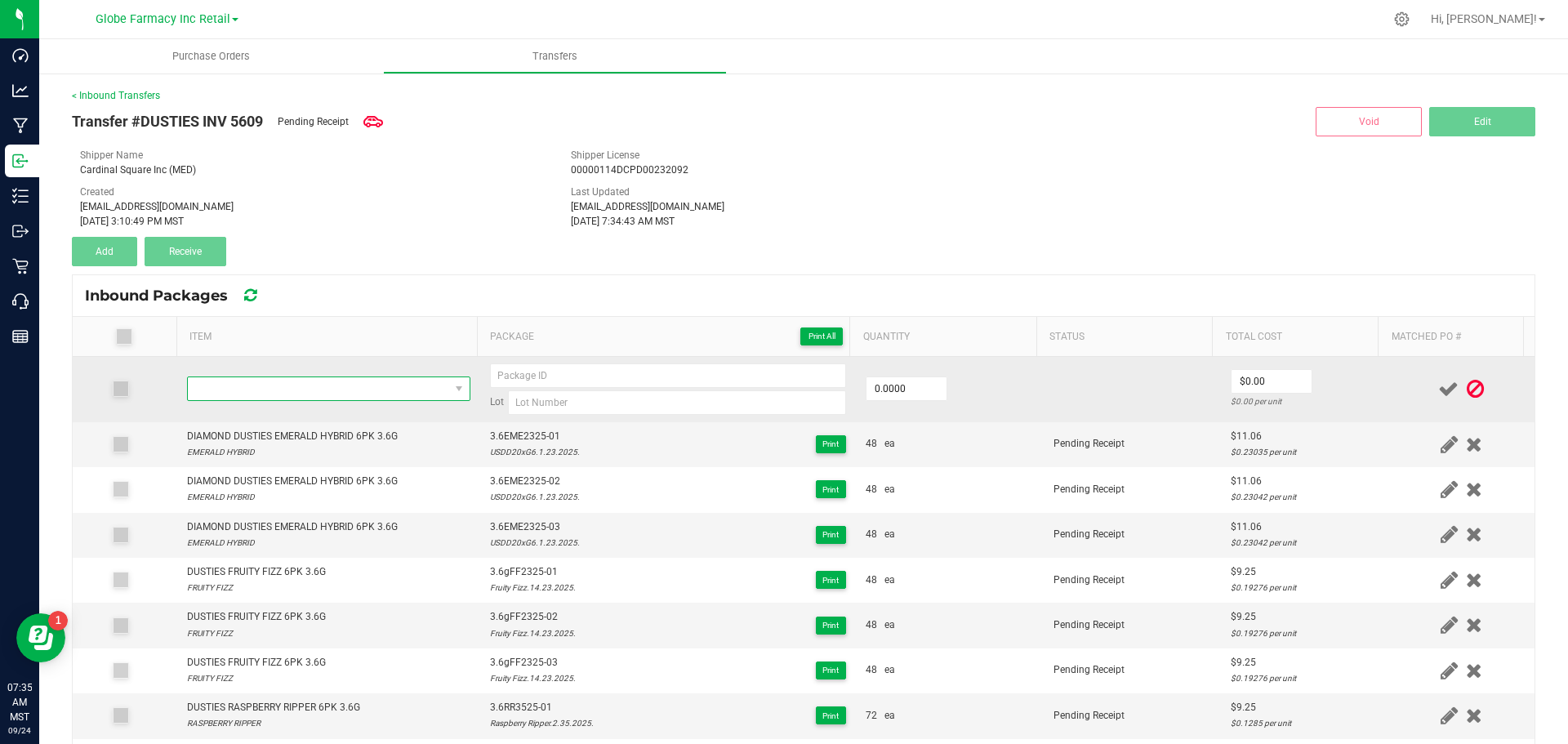
click at [332, 389] on span "NO DATA FOUND" at bounding box center [319, 389] width 262 height 22
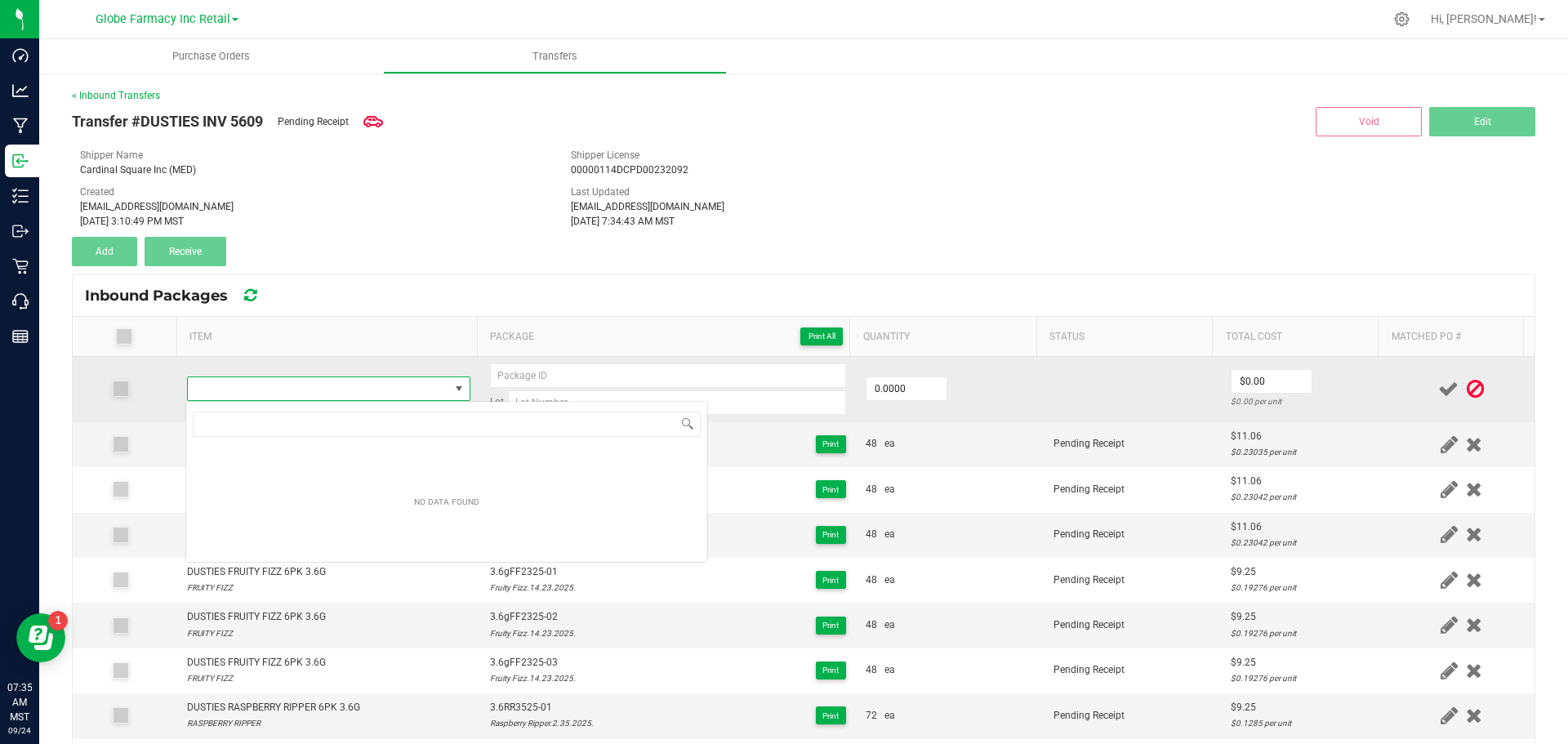
type input "Fruity Fizz.14.23.2025."
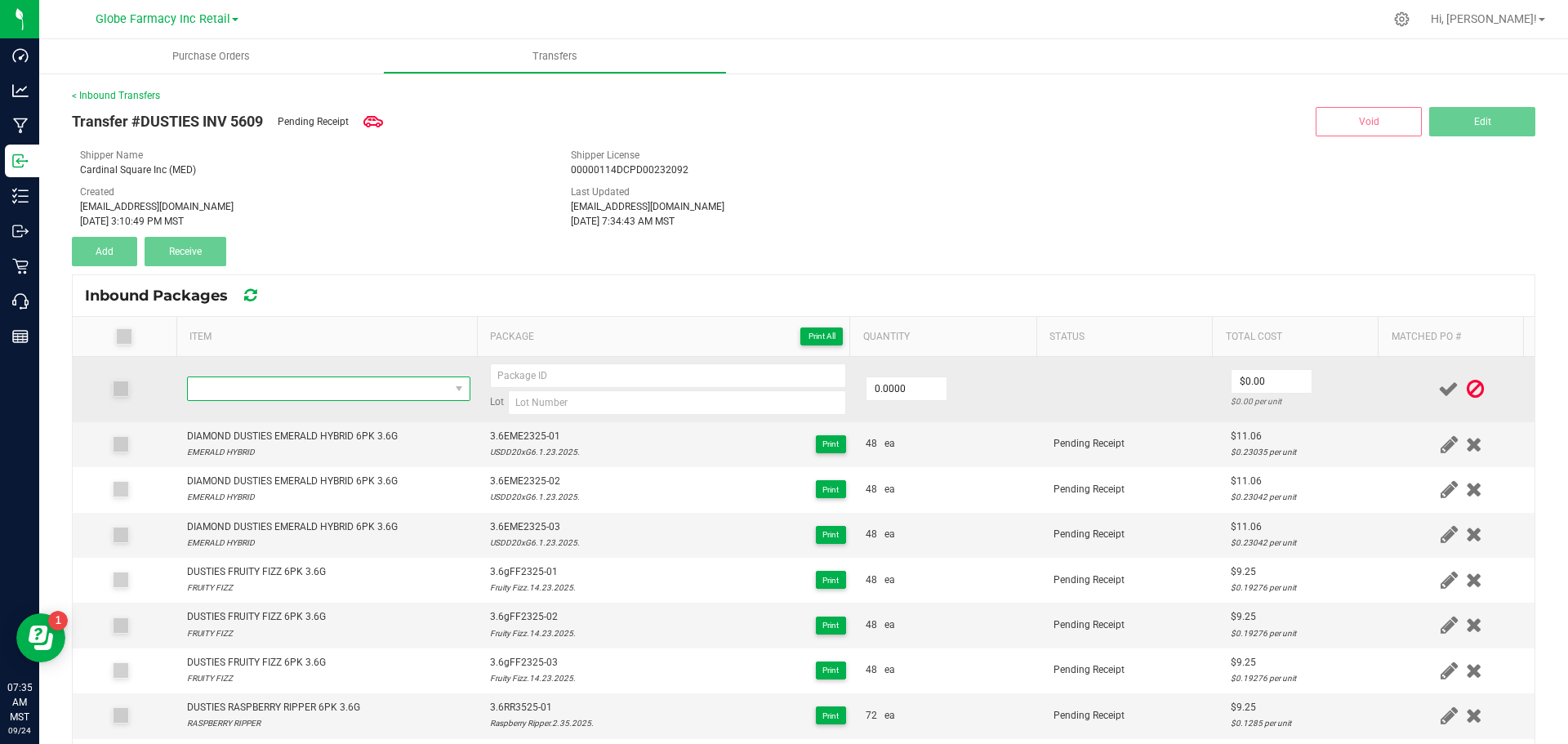
click at [424, 393] on span "NO DATA FOUND" at bounding box center [319, 389] width 262 height 22
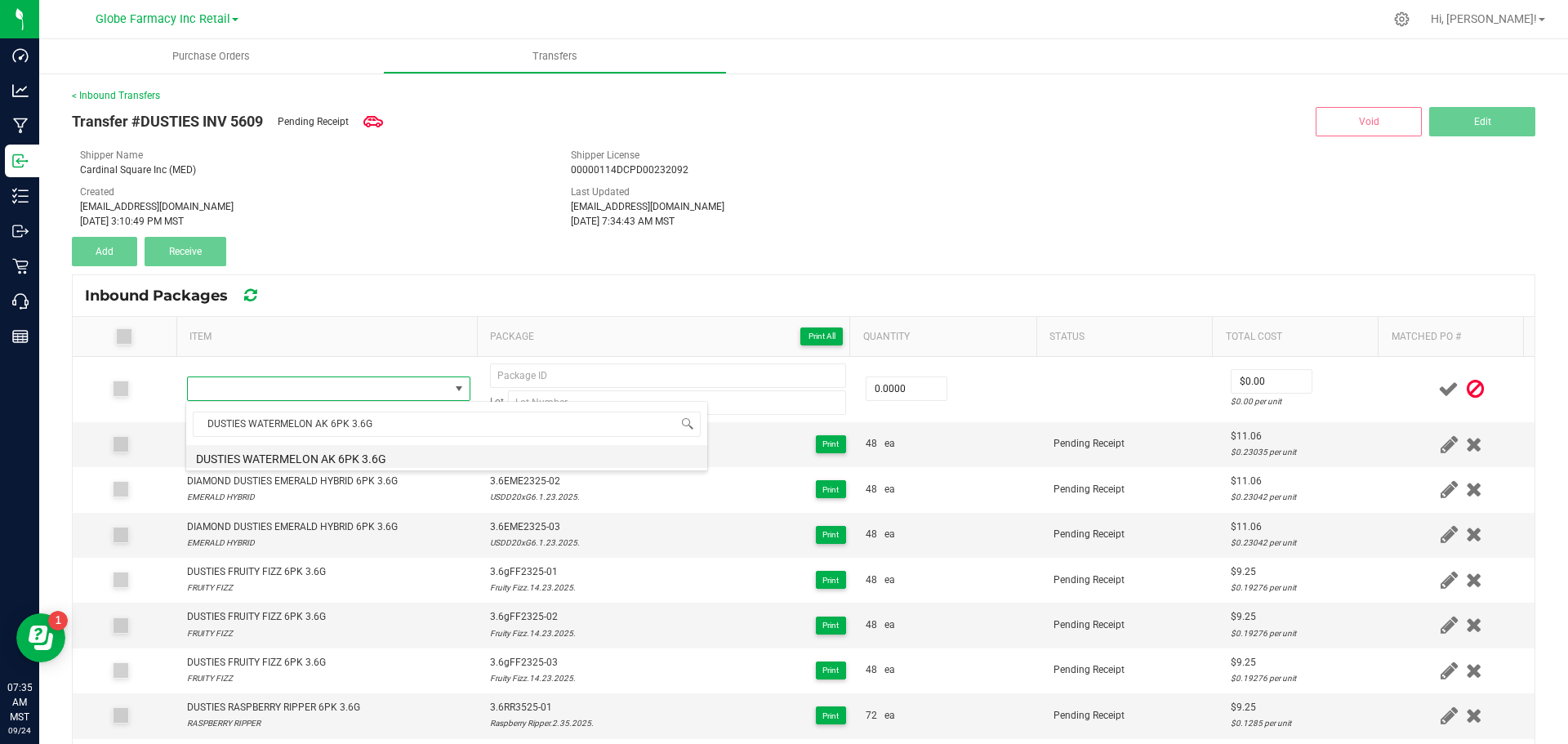
click at [429, 463] on li "DUSTIES WATERMELON AK 6PK 3.6G" at bounding box center [446, 456] width 521 height 22
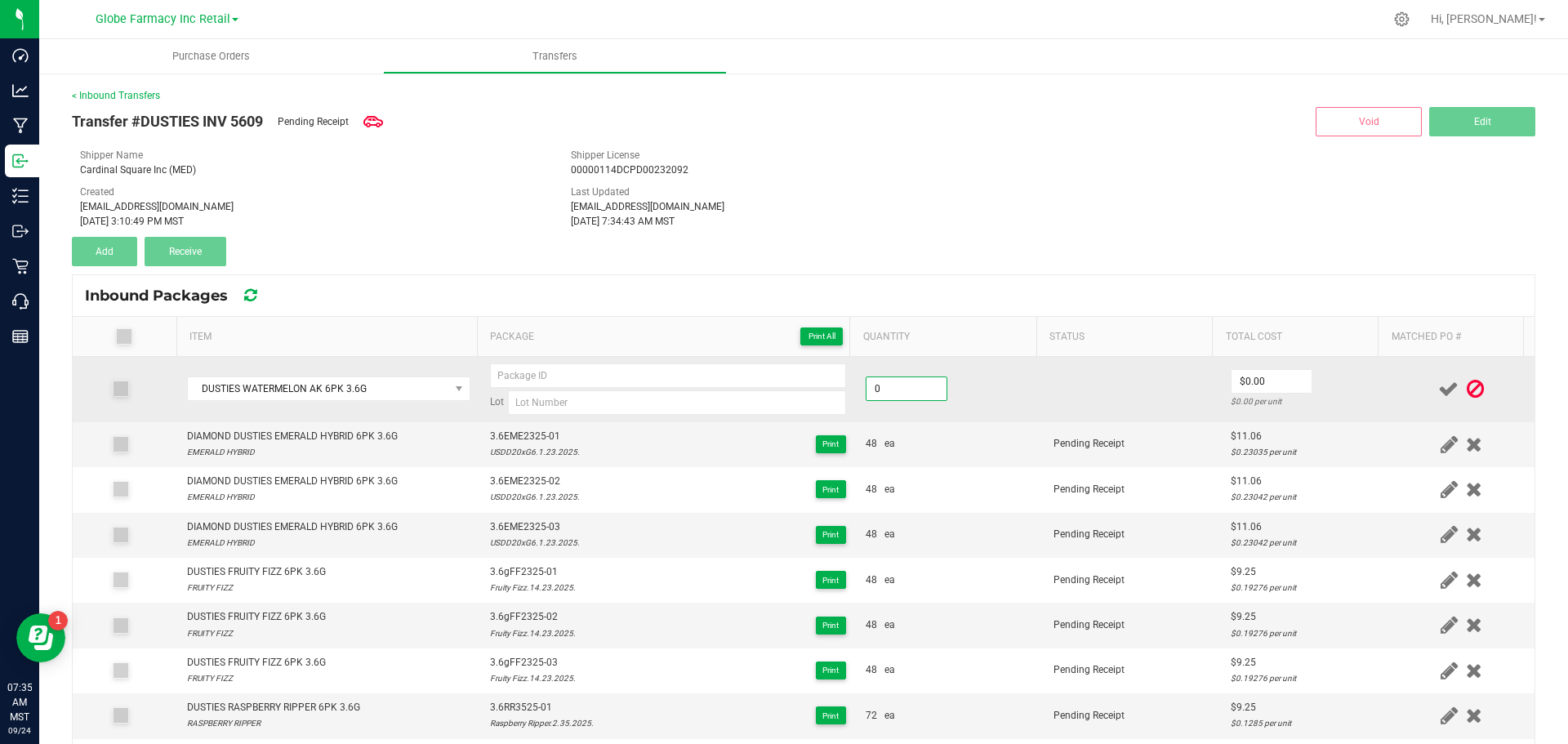
click at [896, 395] on input "0" at bounding box center [907, 389] width 80 height 22
type input "48 ea"
click at [973, 397] on td "48 ea" at bounding box center [950, 390] width 188 height 65
click at [1231, 388] on input "0" at bounding box center [1272, 381] width 80 height 22
paste input "9.25234"
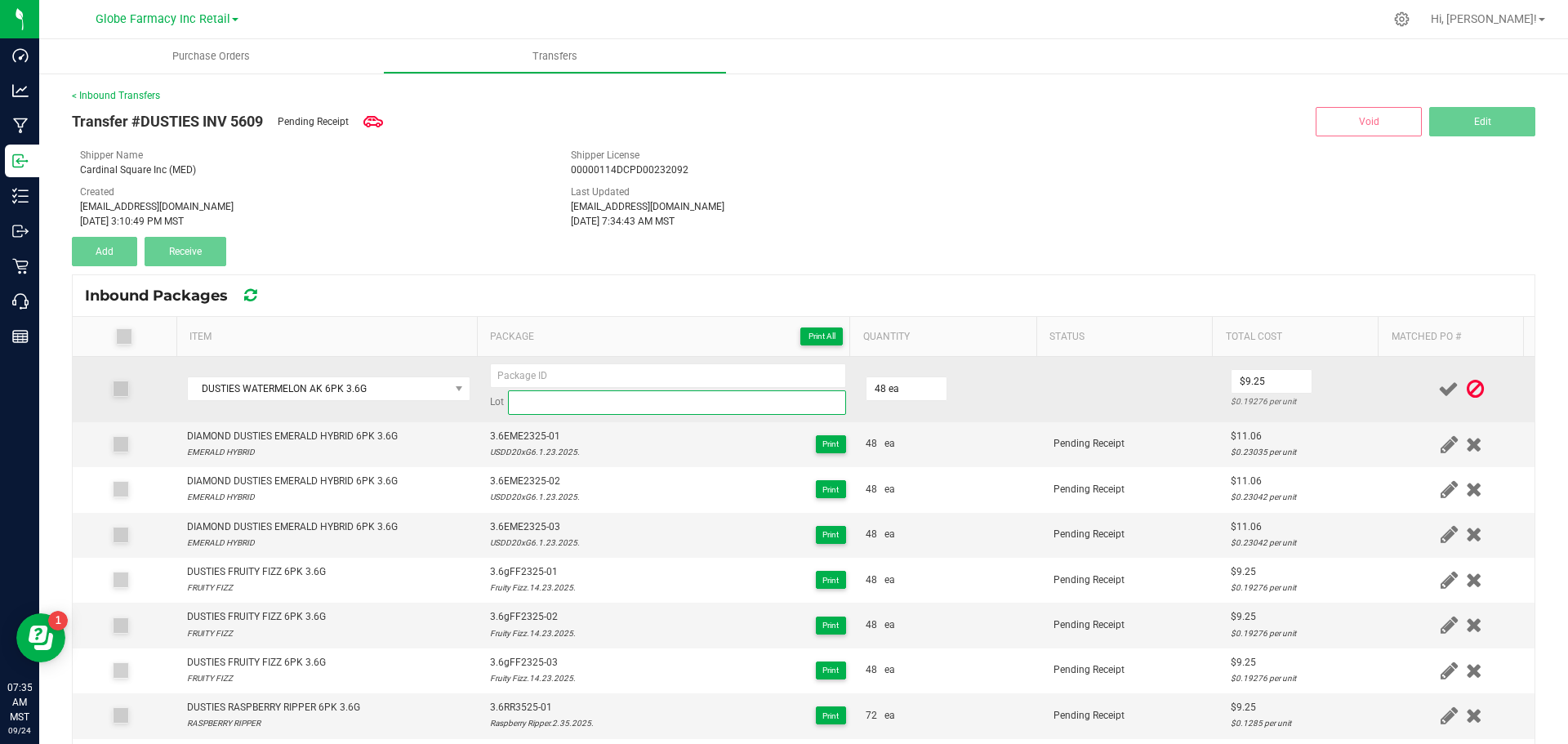
type input "$9.25"
click at [601, 401] on input at bounding box center [677, 403] width 338 height 24
paste input "Watermelon AK.23.26.2025."
type input "Watermelon AK.23.26.2025."
click at [539, 379] on input at bounding box center [668, 376] width 356 height 24
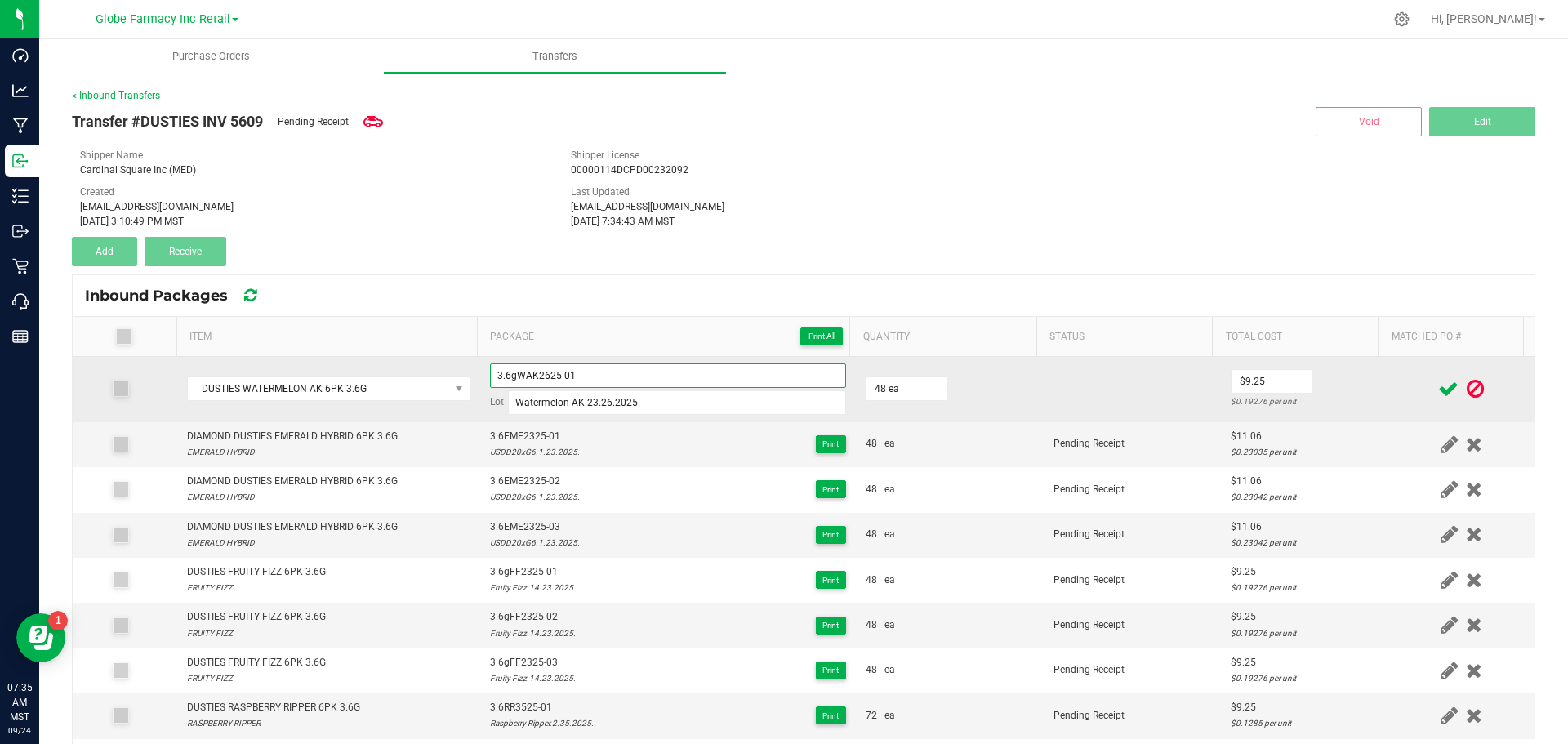
click at [538, 377] on input "3.6gWAK2625-01" at bounding box center [668, 376] width 356 height 24
click at [539, 377] on input "3.6gWAK2625-01" at bounding box center [668, 376] width 356 height 24
type input "3.6gWAK2625-01"
click at [1001, 392] on td "48 ea" at bounding box center [950, 390] width 188 height 65
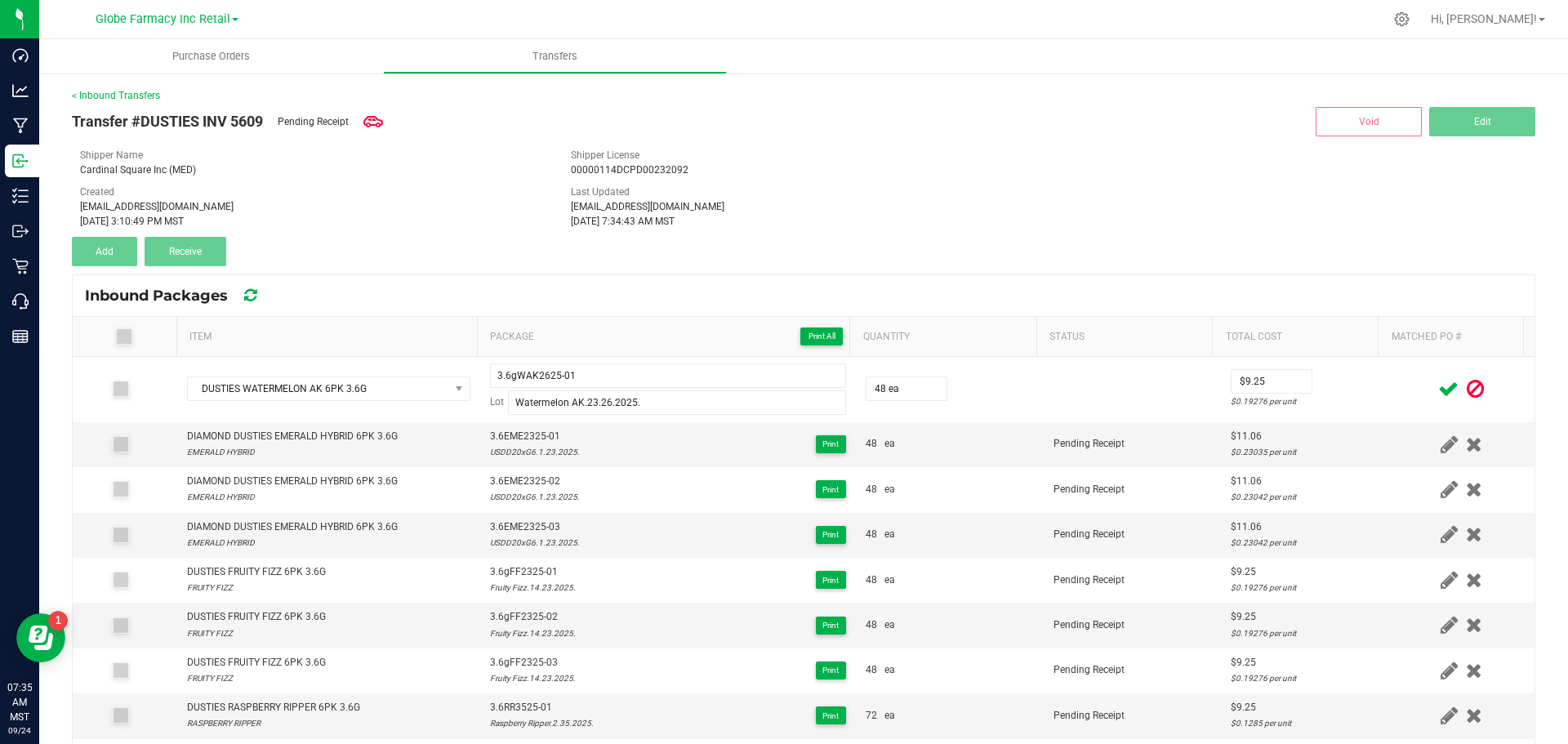
click at [1439, 385] on icon at bounding box center [1449, 389] width 21 height 21
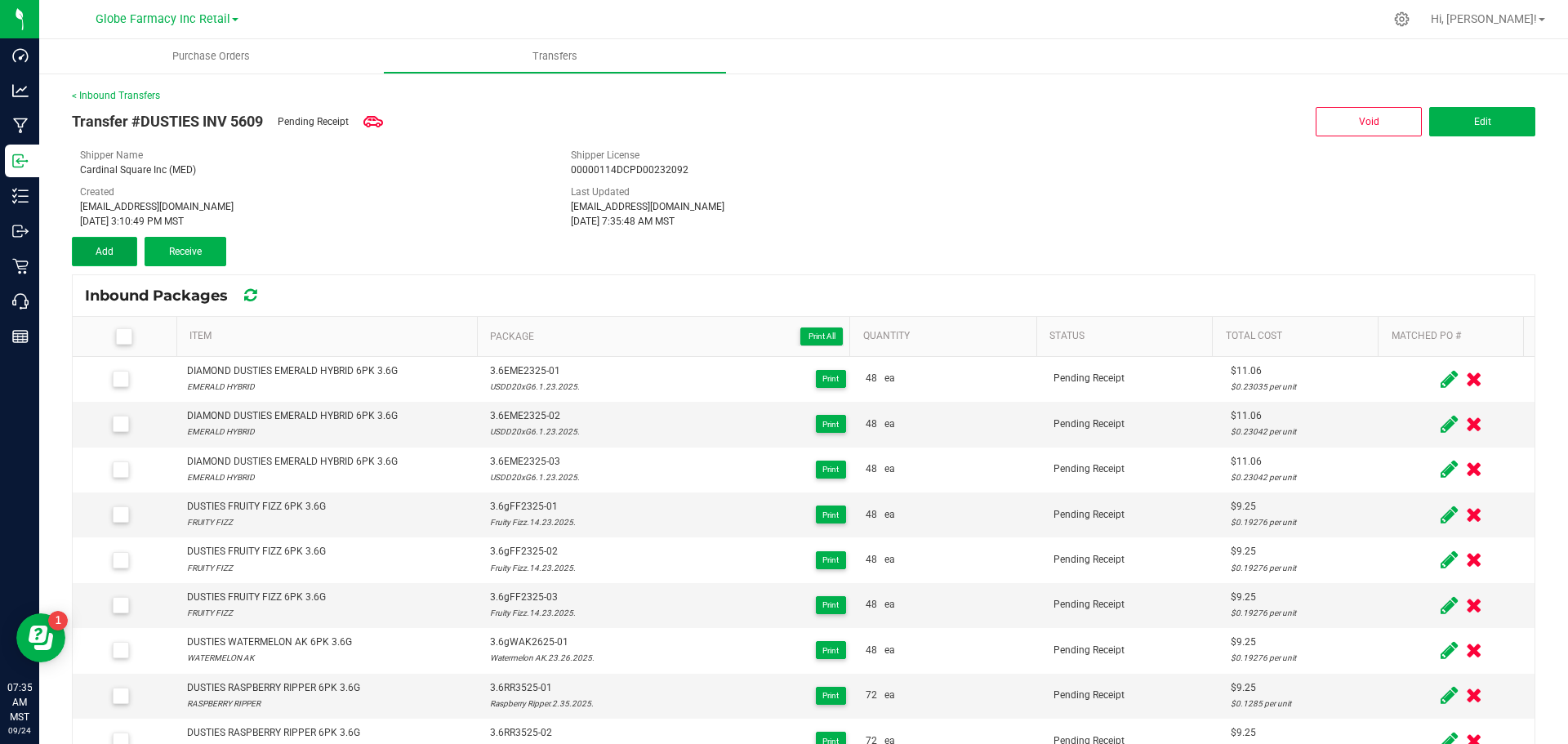
click at [92, 251] on button "Add" at bounding box center [105, 250] width 65 height 29
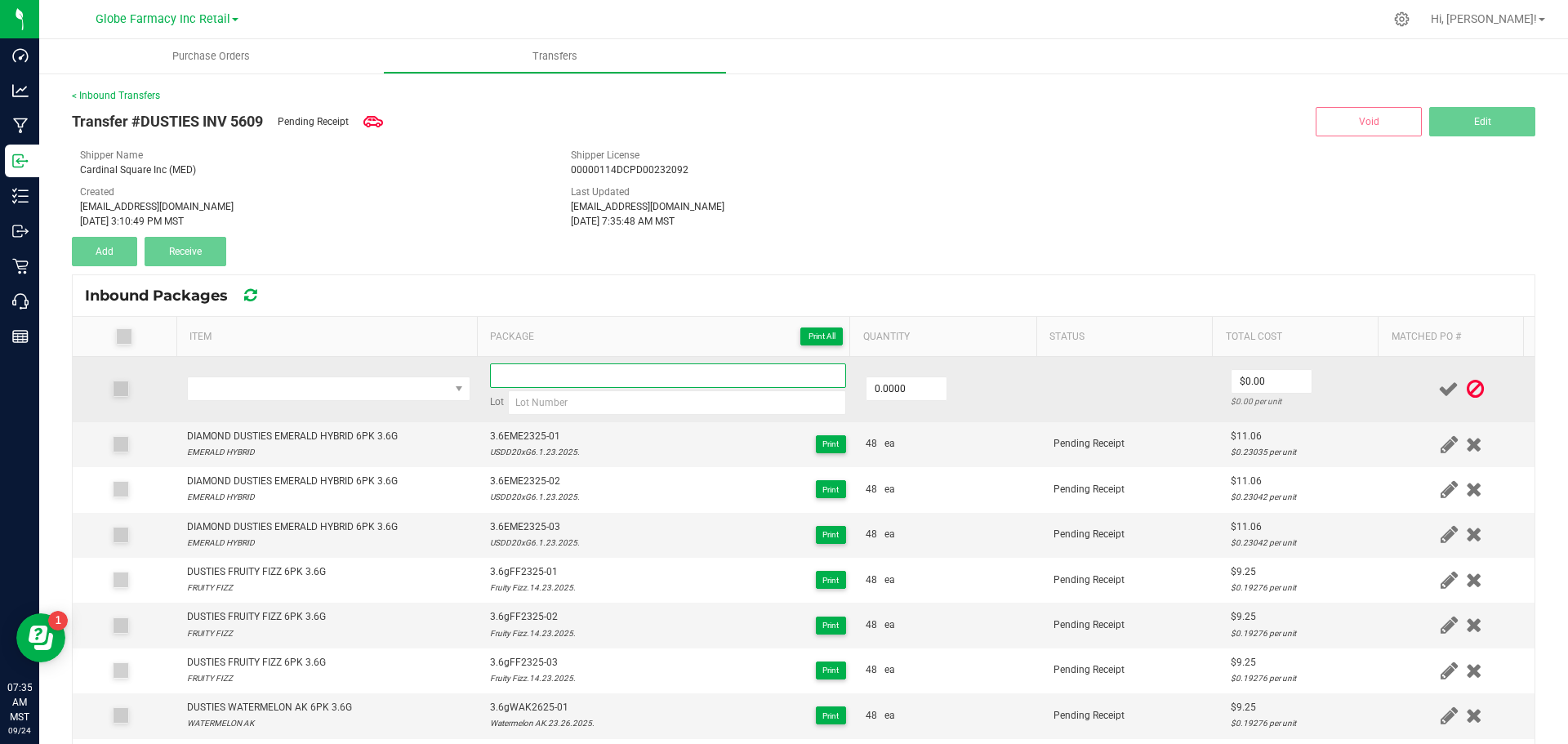
click at [547, 379] on input at bounding box center [668, 376] width 356 height 24
paste input "3.6gWAK2625-01"
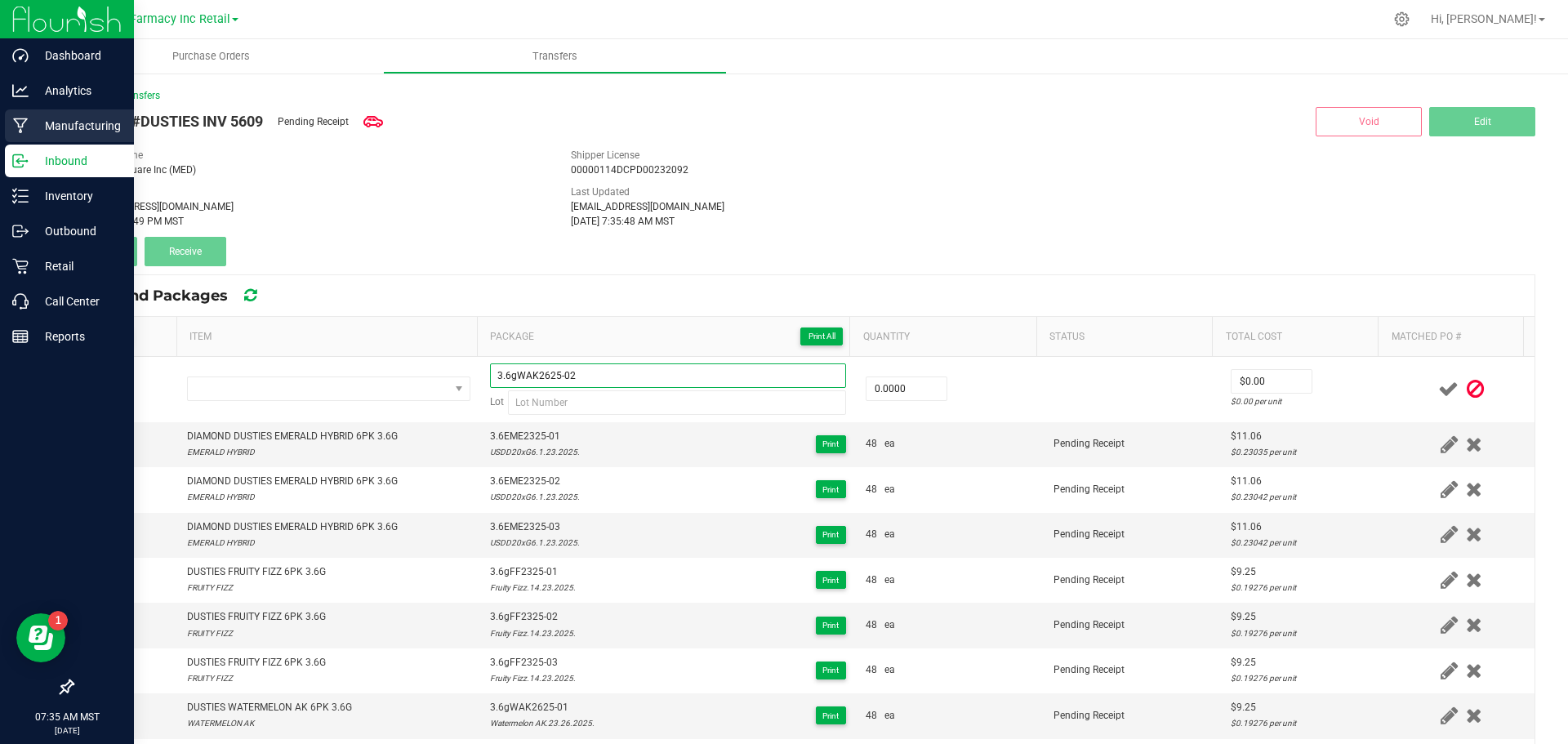
type input "3.6gWAK2625-02"
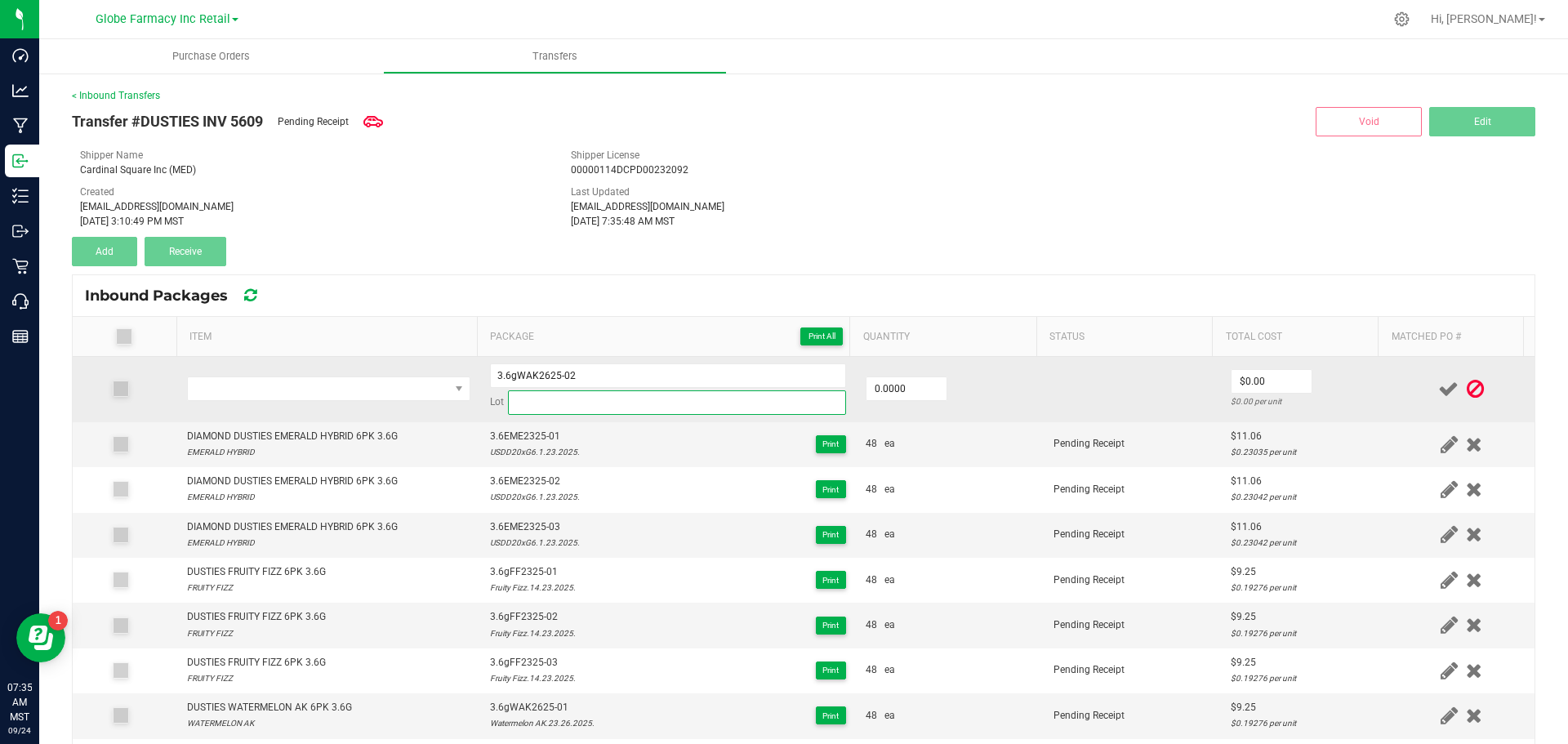
click at [642, 404] on input at bounding box center [677, 403] width 338 height 24
paste input "Watermelon AK.23.26.2025."
type input "Watermelon AK.23.26.2025."
click at [899, 391] on input "0" at bounding box center [907, 389] width 80 height 22
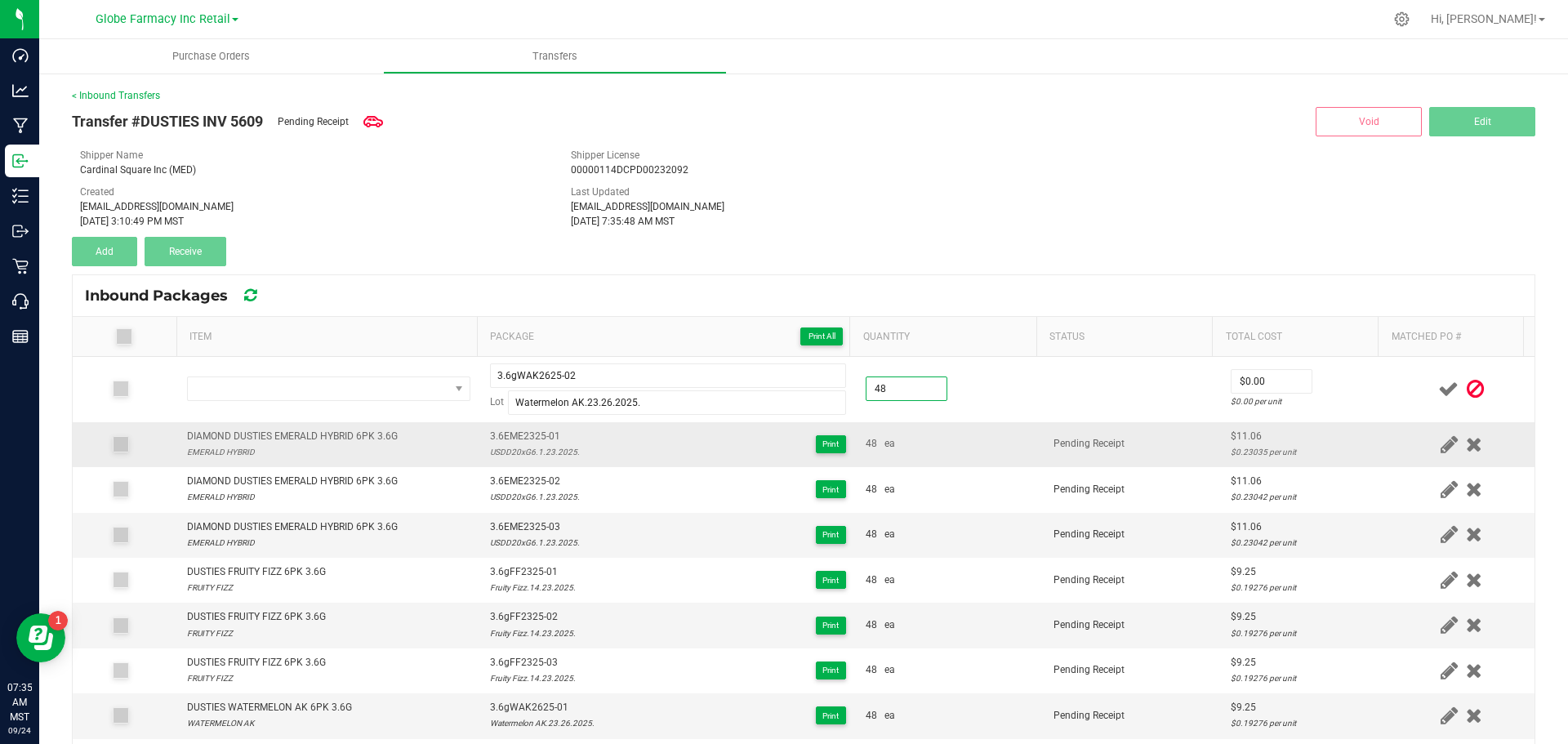
type input "48.0000"
click at [953, 433] on td "48 ea" at bounding box center [950, 445] width 188 height 45
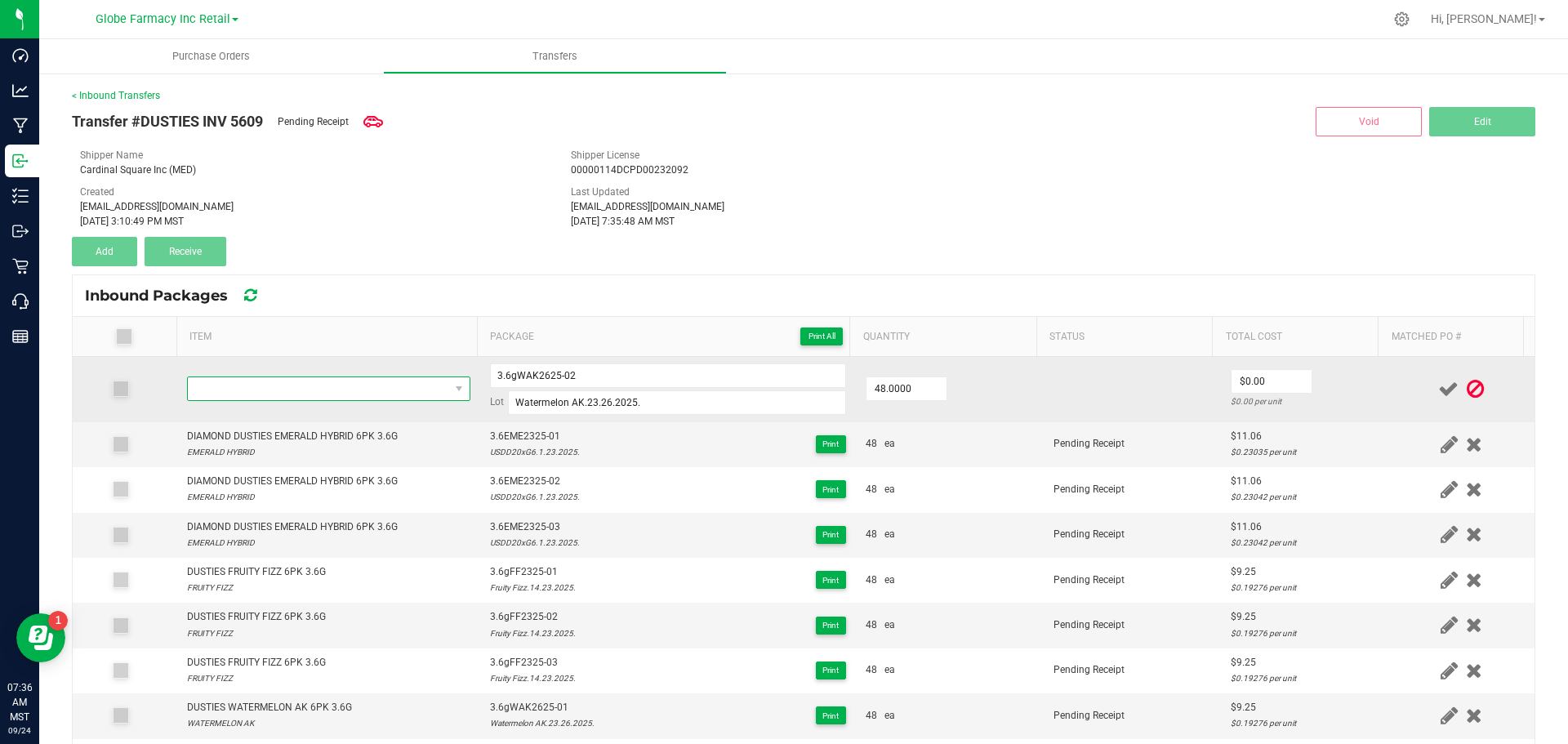
click at [287, 378] on span "NO DATA FOUND" at bounding box center [319, 389] width 262 height 22
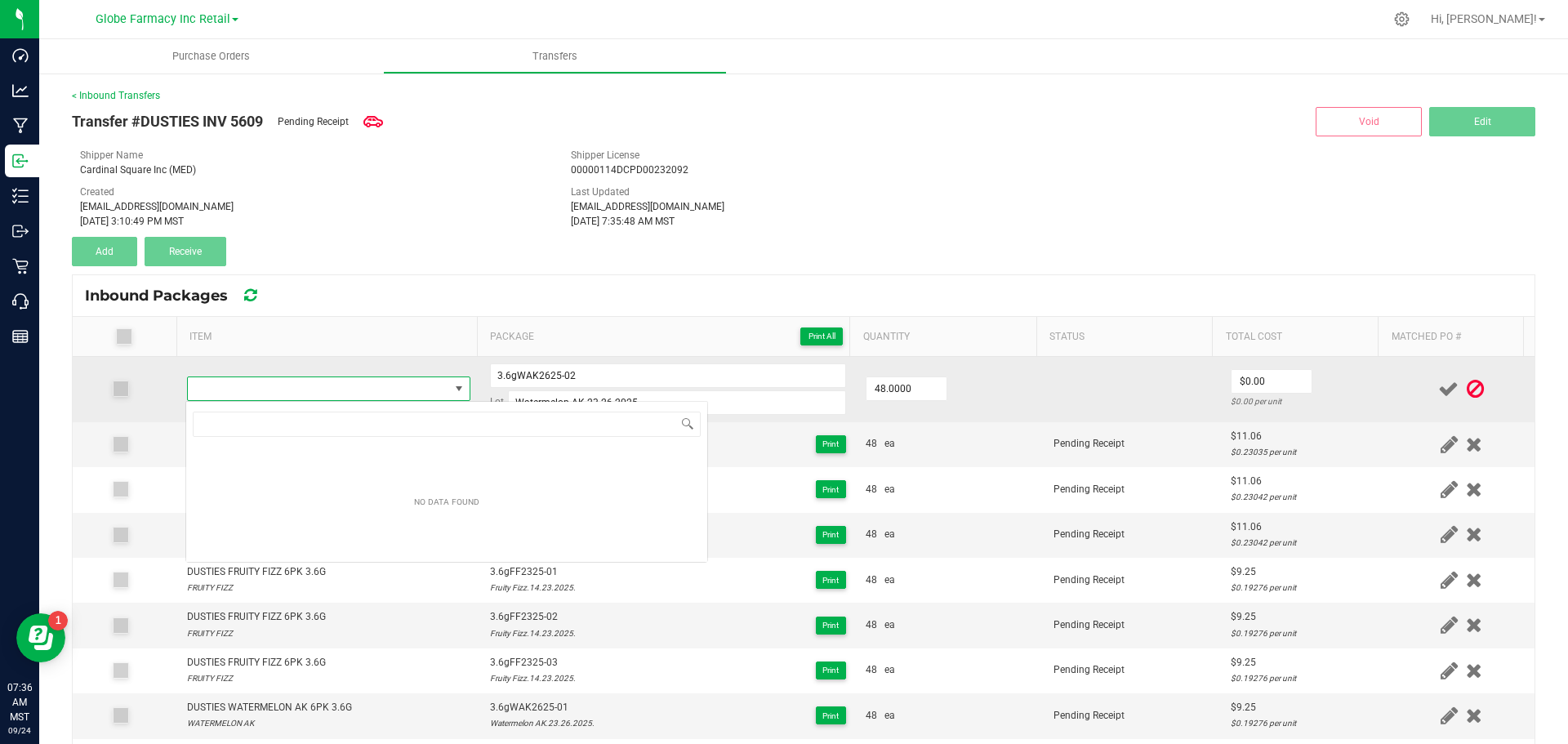
type input "DUSTIES WATERMELON AK 6PK 3.6G"
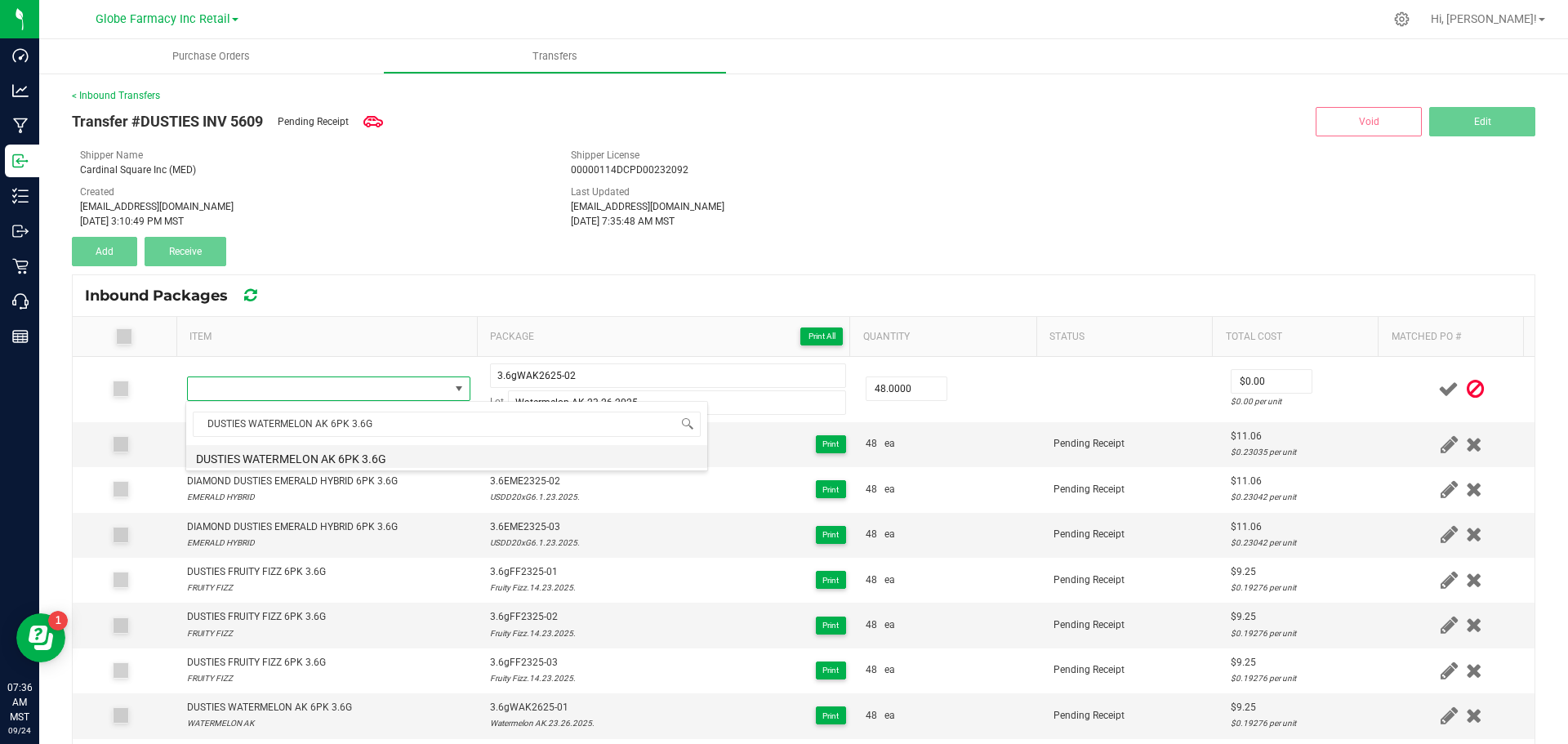
click at [386, 450] on li "DUSTIES WATERMELON AK 6PK 3.6G" at bounding box center [446, 456] width 521 height 22
type input "48 ea"
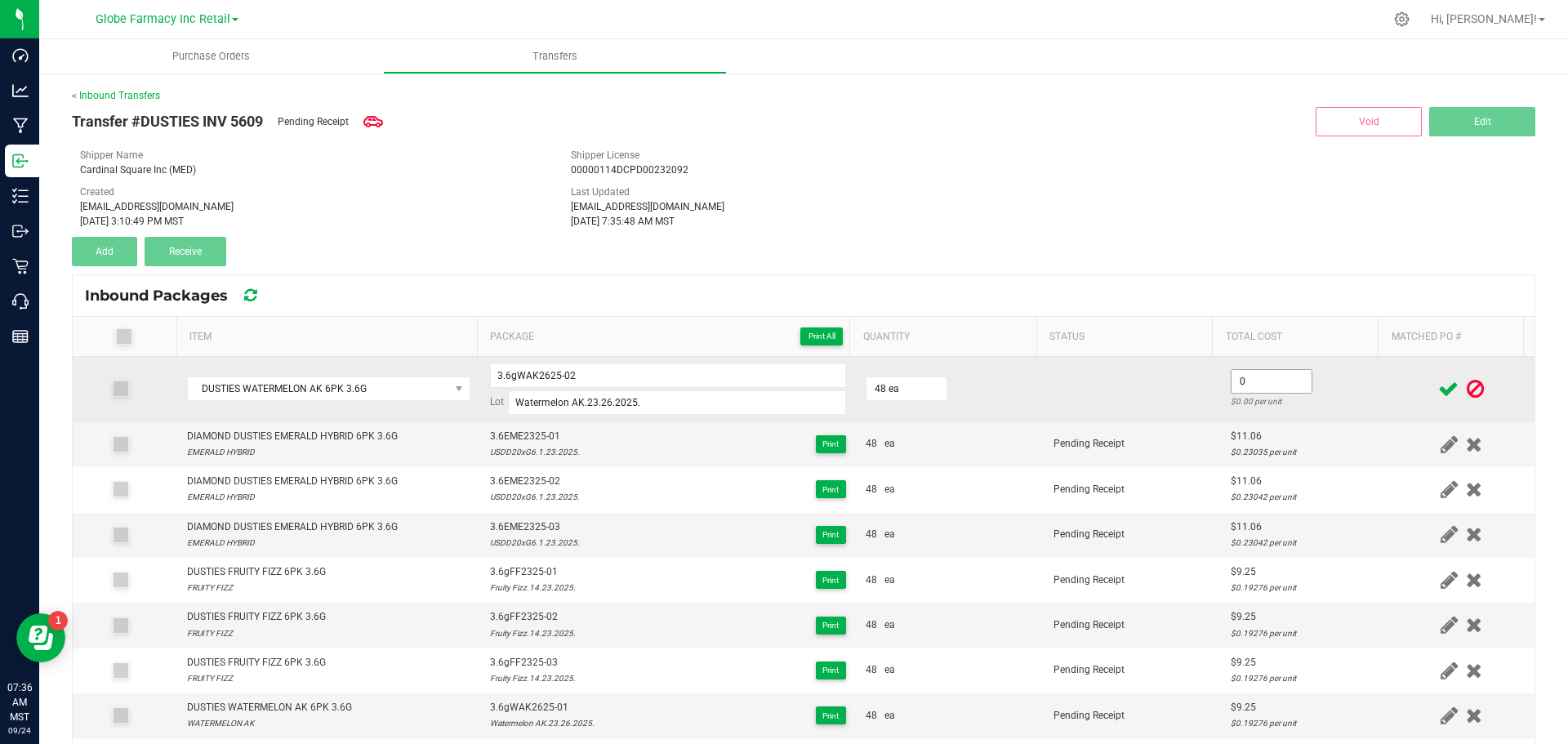
click at [1244, 382] on input "0" at bounding box center [1272, 381] width 80 height 22
paste input "9.25234"
type input "$9.25"
click at [541, 379] on input "3.6gWAK2625-02" at bounding box center [668, 376] width 356 height 24
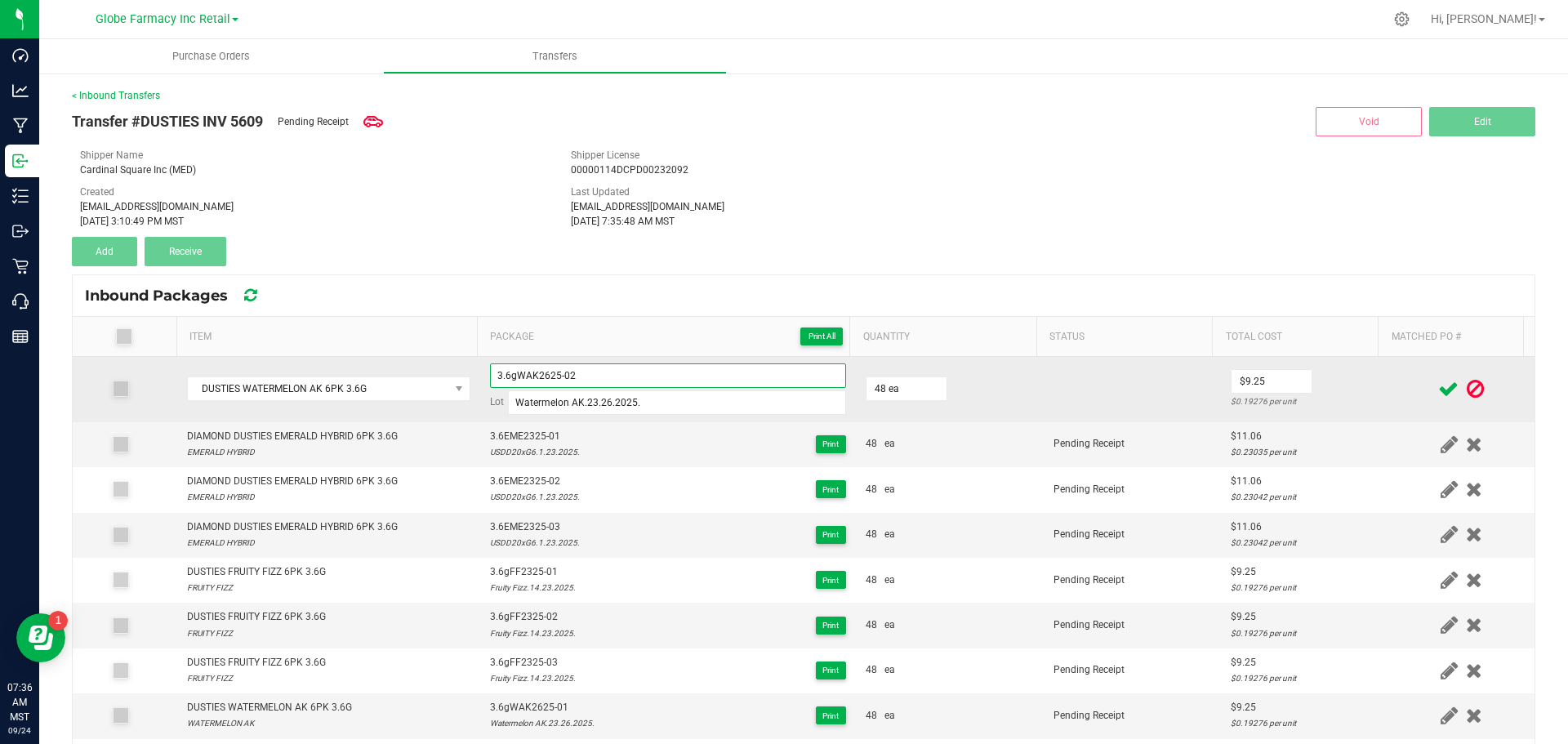
click at [541, 379] on input "3.6gWAK2625-02" at bounding box center [668, 376] width 356 height 24
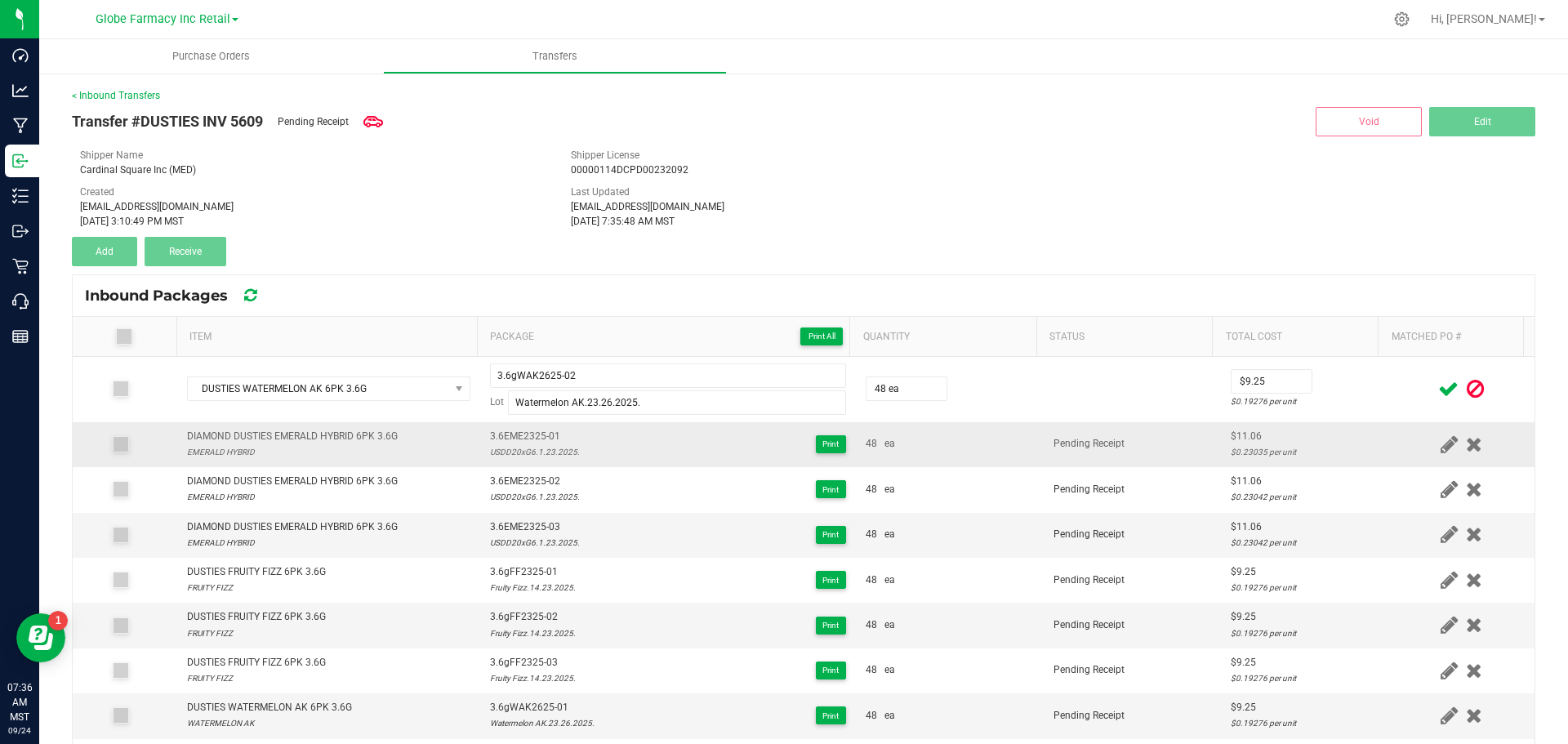
click at [1044, 428] on td "Pending Receipt" at bounding box center [1133, 445] width 178 height 45
click at [1439, 381] on icon at bounding box center [1449, 389] width 21 height 21
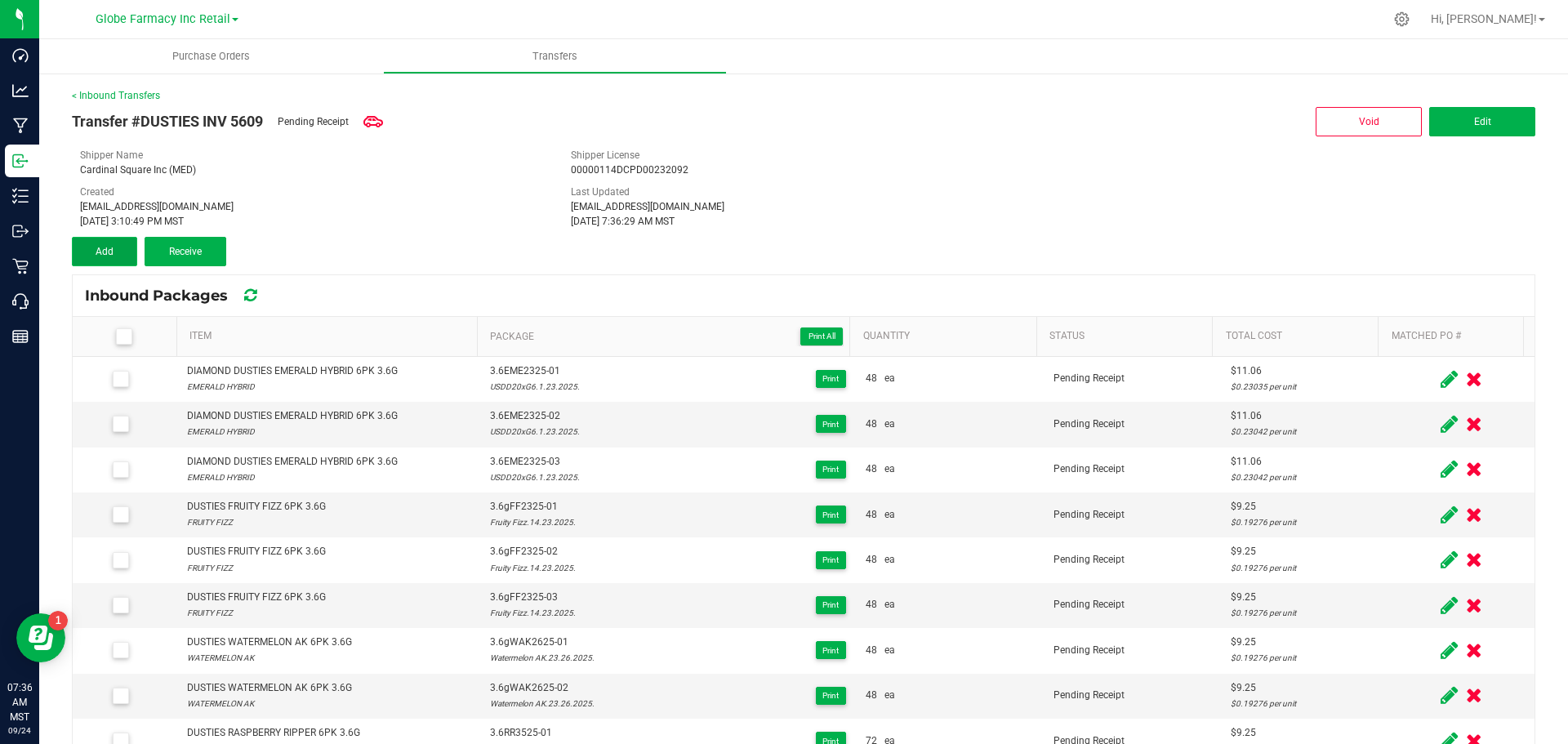
click at [113, 250] on span "Add" at bounding box center [104, 251] width 18 height 11
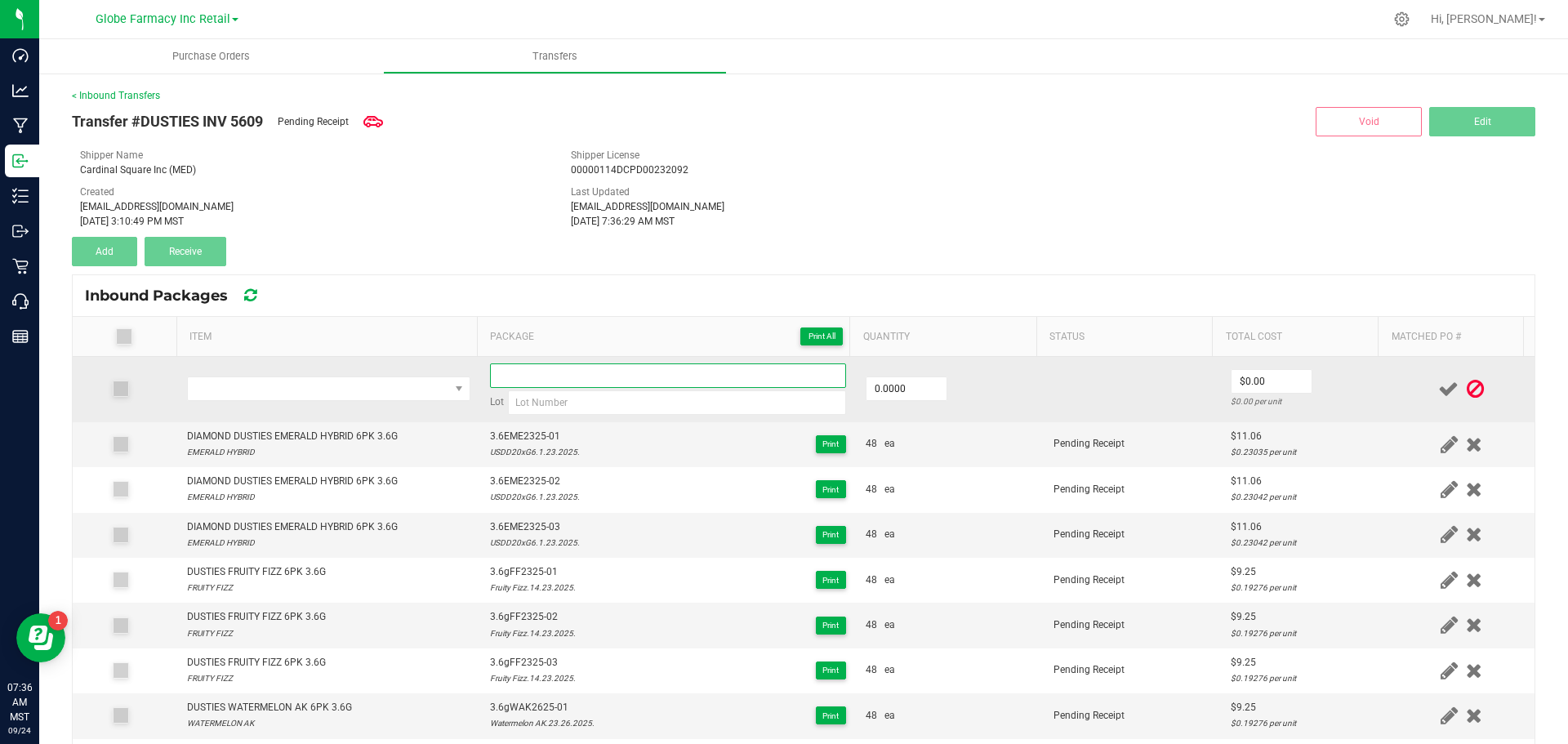
click at [574, 376] on input at bounding box center [668, 376] width 356 height 24
paste input "3.6gWAK2625-02"
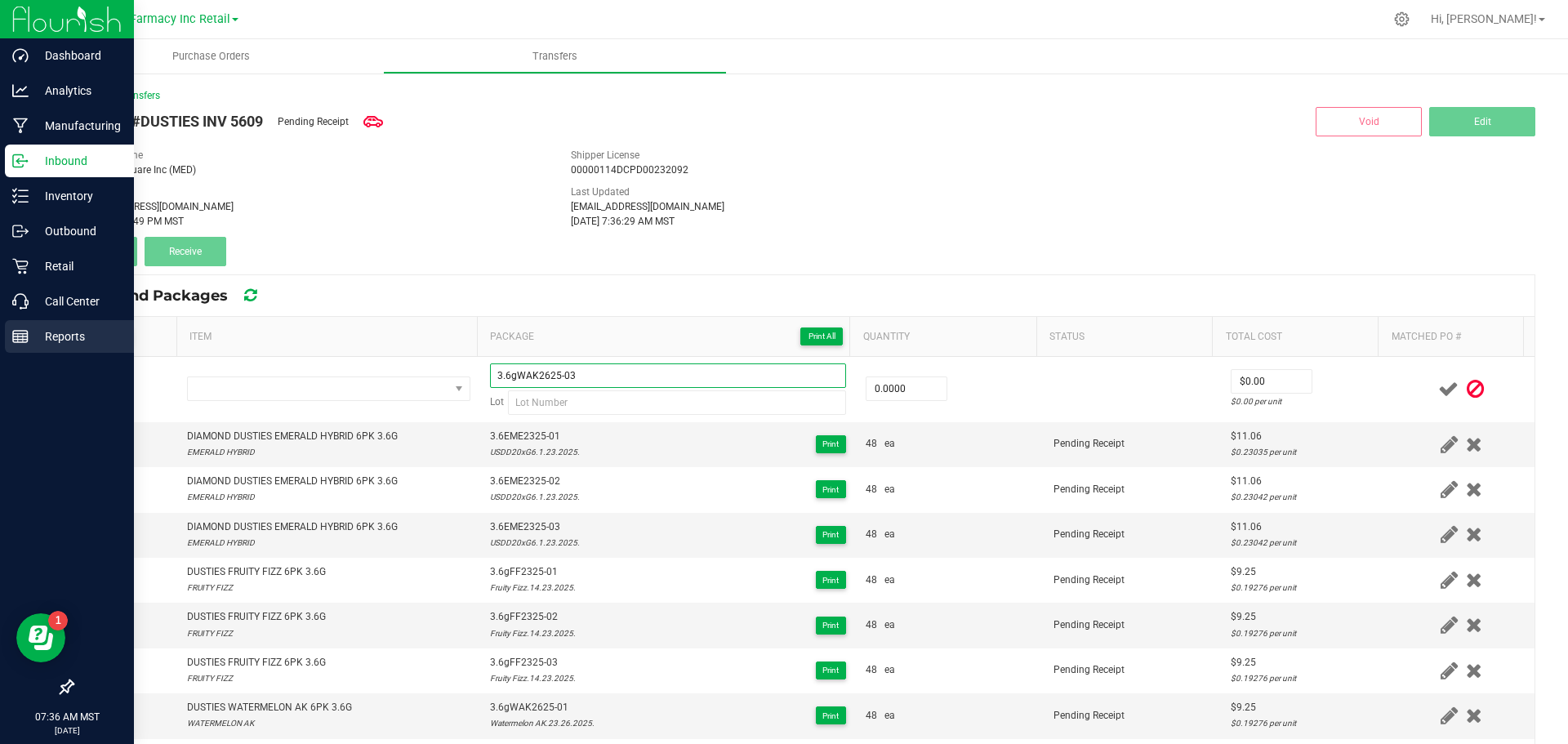
type input "3.6gWAK2625-03"
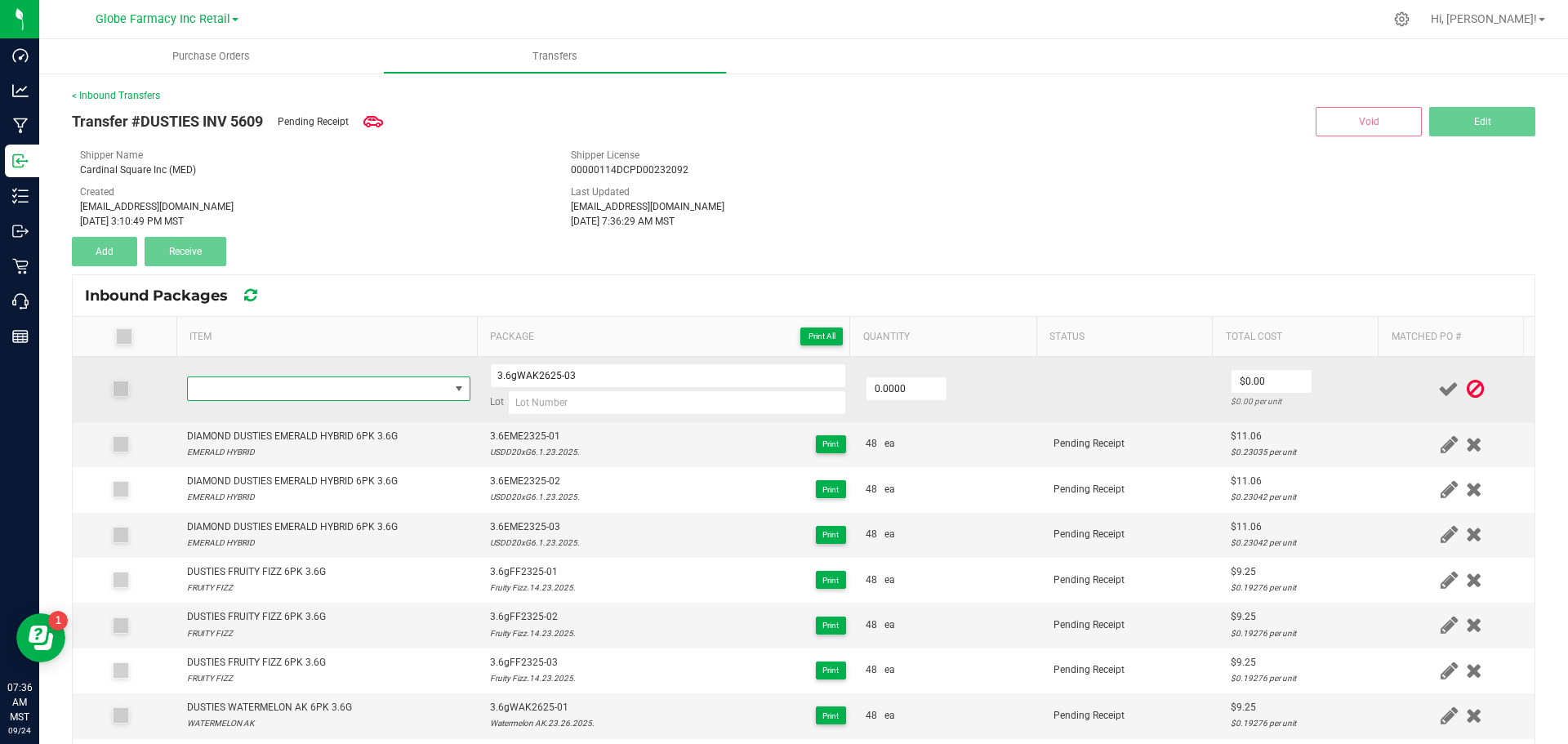
click at [319, 381] on span "NO DATA FOUND" at bounding box center [319, 389] width 262 height 22
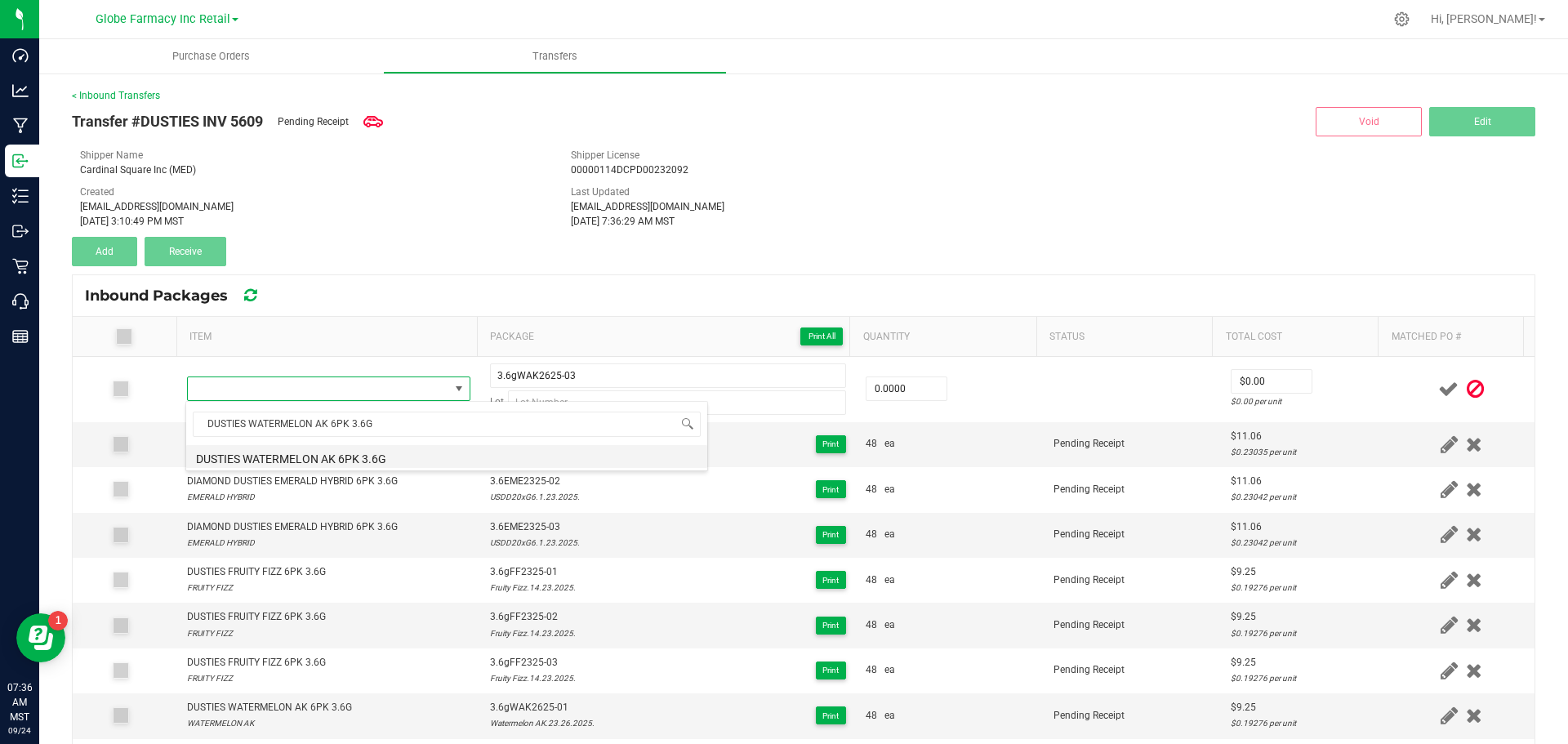
click at [328, 458] on li "DUSTIES WATERMELON AK 6PK 3.6G" at bounding box center [446, 456] width 521 height 22
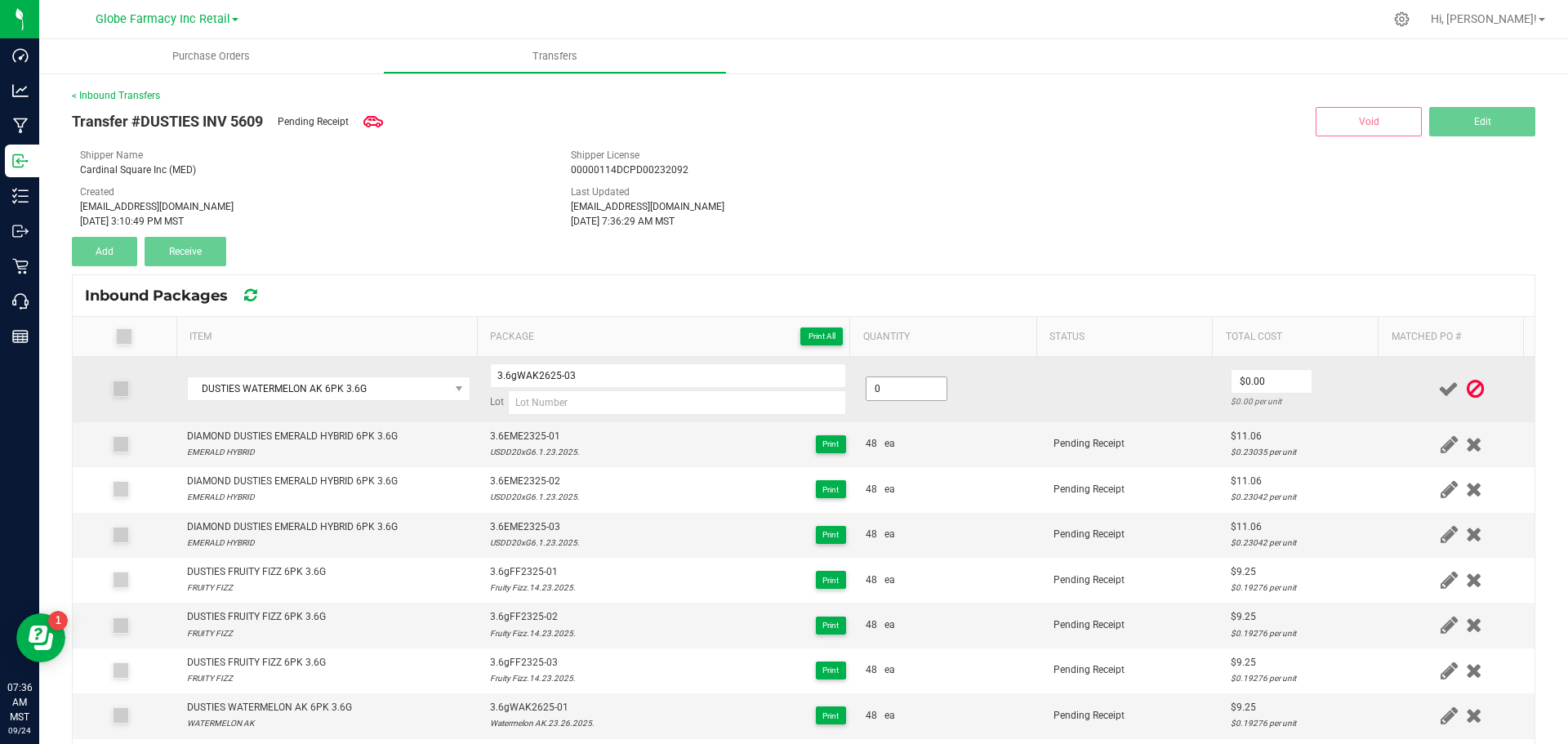
click at [867, 391] on input "0" at bounding box center [907, 389] width 80 height 22
type input "48 ea"
click at [1105, 404] on td at bounding box center [1133, 390] width 178 height 65
click at [1289, 383] on input "0" at bounding box center [1272, 381] width 80 height 22
paste input "9.25234"
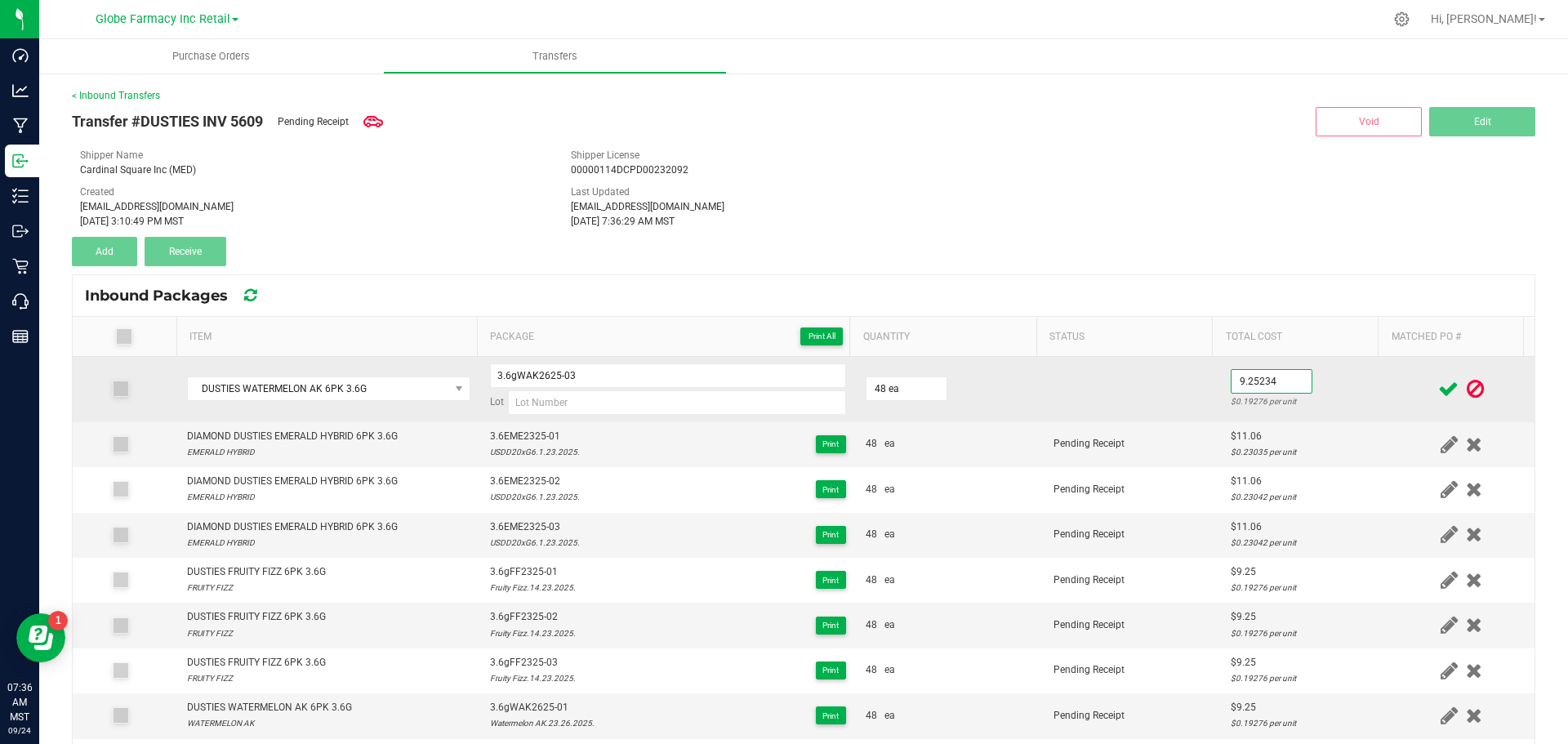
type input "$9.25"
click at [1171, 411] on td at bounding box center [1133, 390] width 178 height 65
click at [640, 396] on input at bounding box center [677, 403] width 338 height 24
paste input "Watermelon AK.23.26.2025."
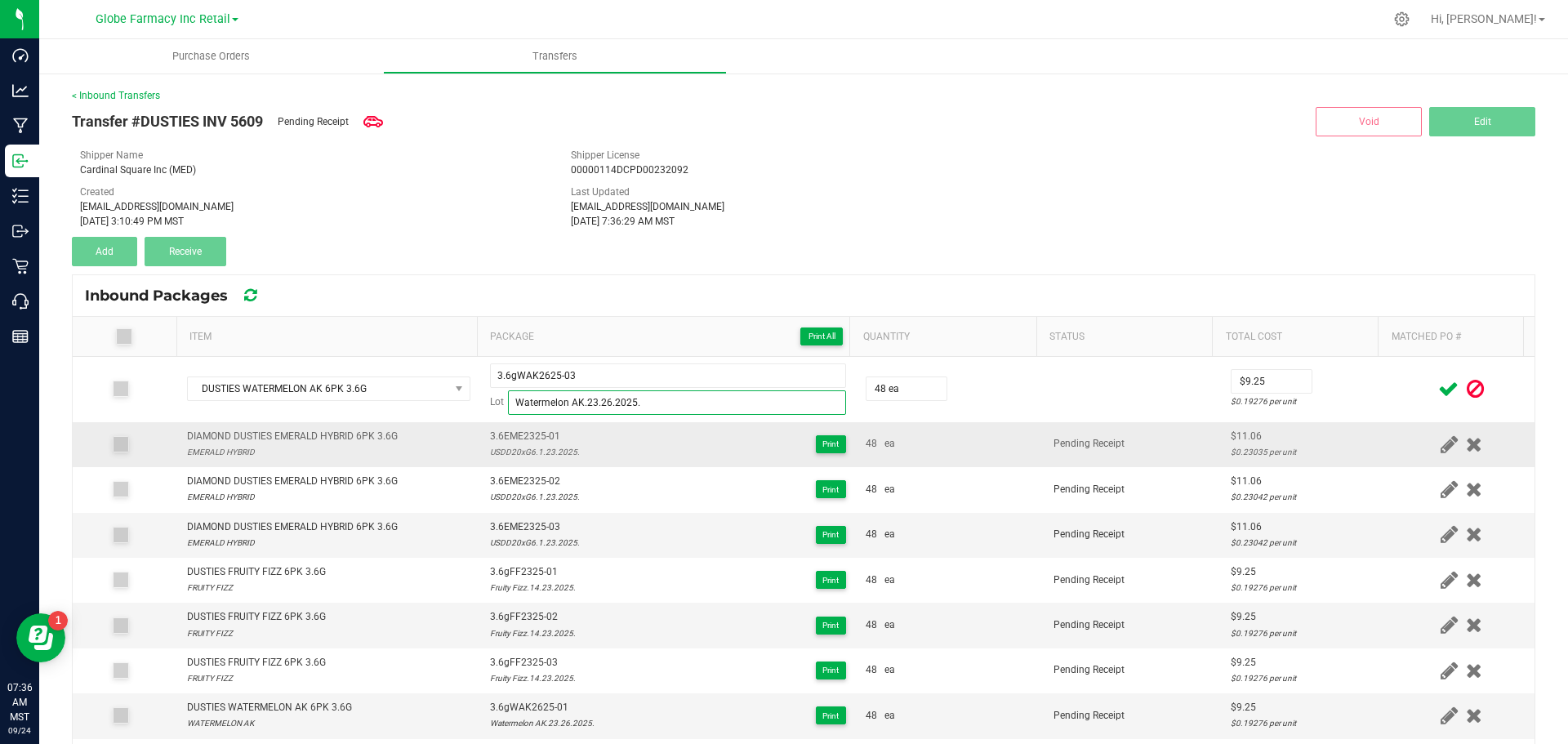
type input "Watermelon AK.23.26.2025."
click at [587, 424] on td "3.6EME2325-01 USDD20xG6.1.23.2025. Print" at bounding box center [669, 445] width 376 height 45
click at [1439, 384] on icon at bounding box center [1449, 389] width 21 height 21
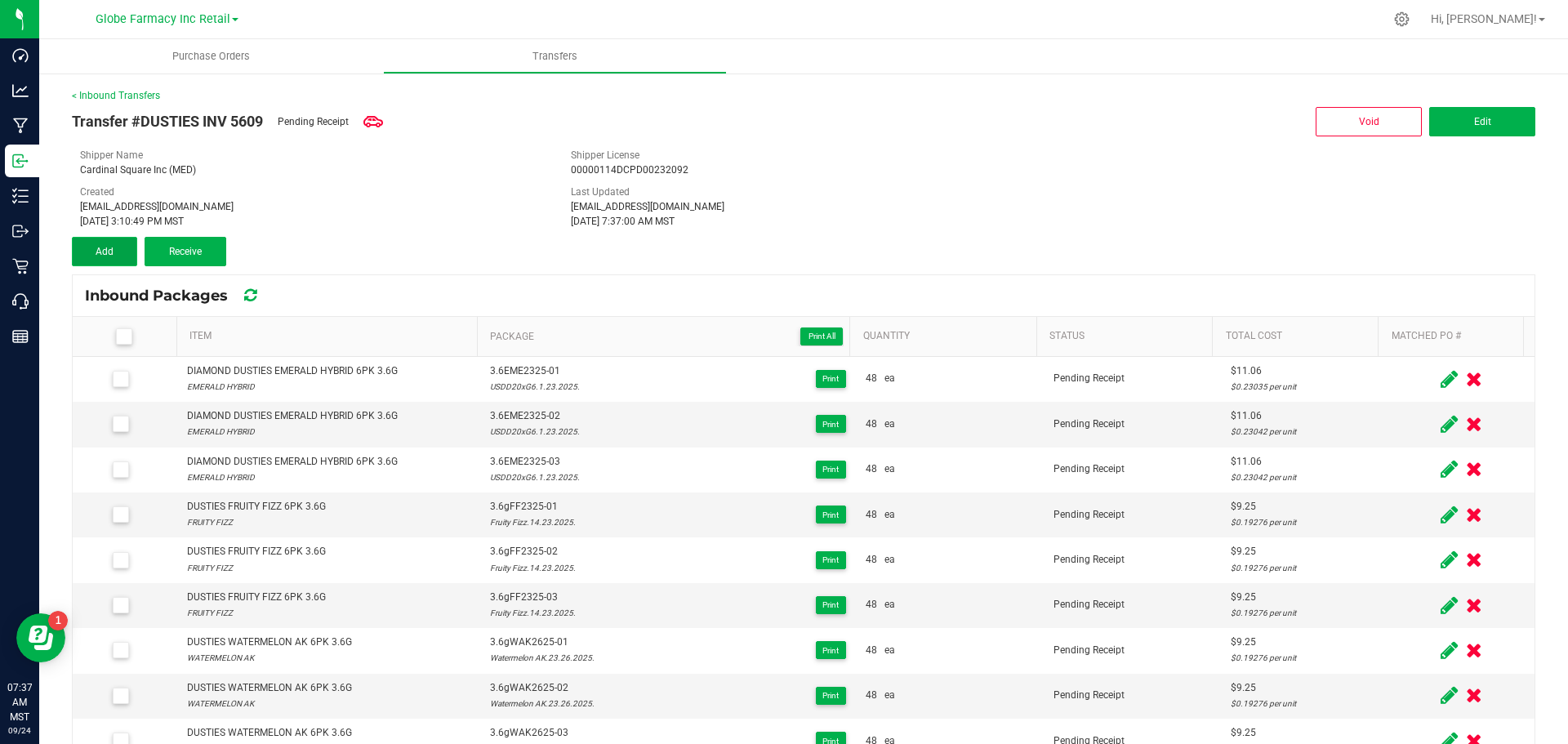
click at [86, 242] on button "Add" at bounding box center [105, 250] width 65 height 29
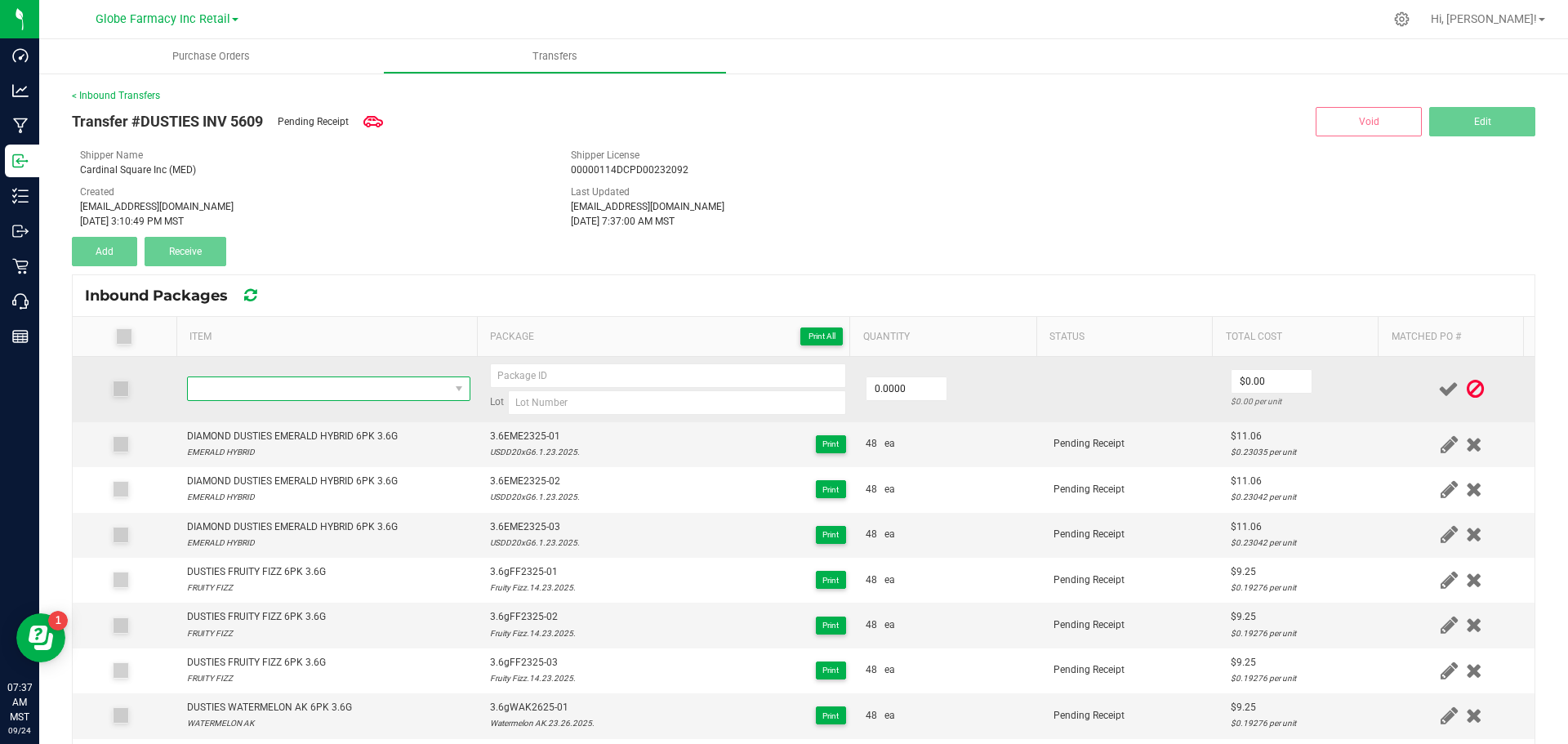
click at [295, 384] on span "NO DATA FOUND" at bounding box center [319, 389] width 262 height 22
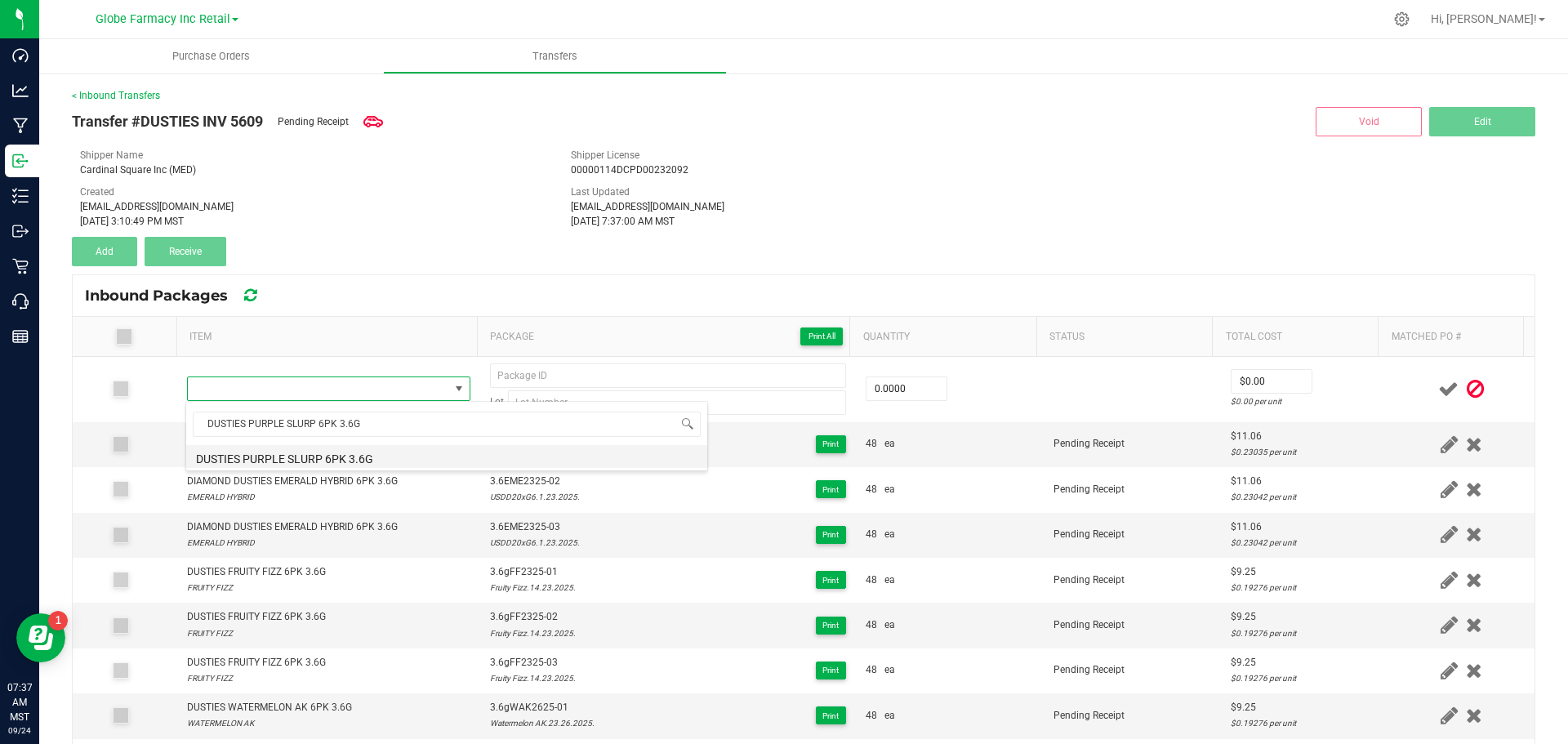
click at [330, 453] on li "DUSTIES PURPLE SLURP 6PK 3.6G" at bounding box center [446, 456] width 521 height 22
type input "0 ea"
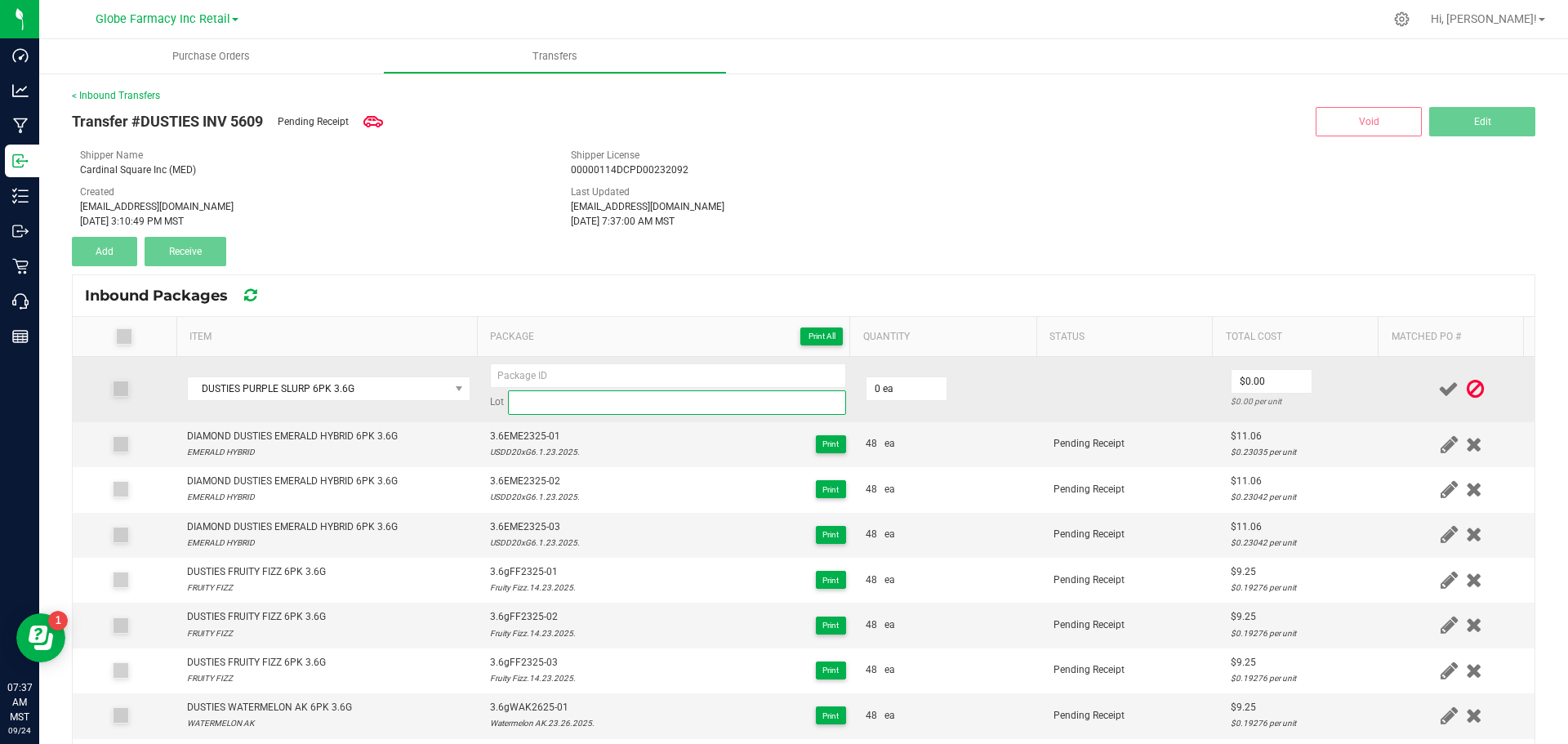
click at [585, 396] on input at bounding box center [677, 403] width 338 height 24
paste input "Purple Slurp.14.24.2025."
type input "Purple Slurp.14.24.2025."
click at [870, 389] on input "0" at bounding box center [907, 389] width 80 height 22
type input "48 ea"
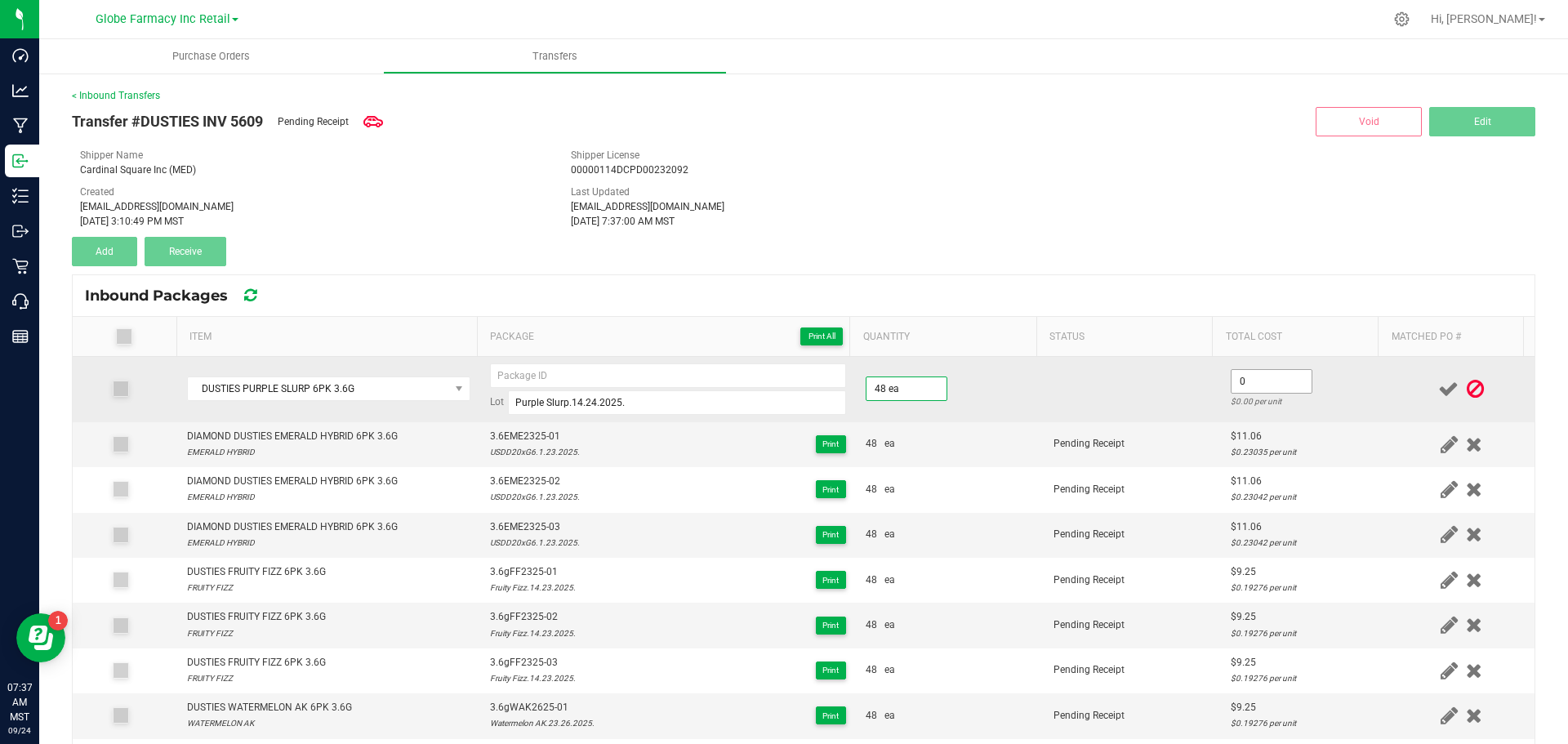
click at [1271, 384] on input "0" at bounding box center [1272, 381] width 80 height 22
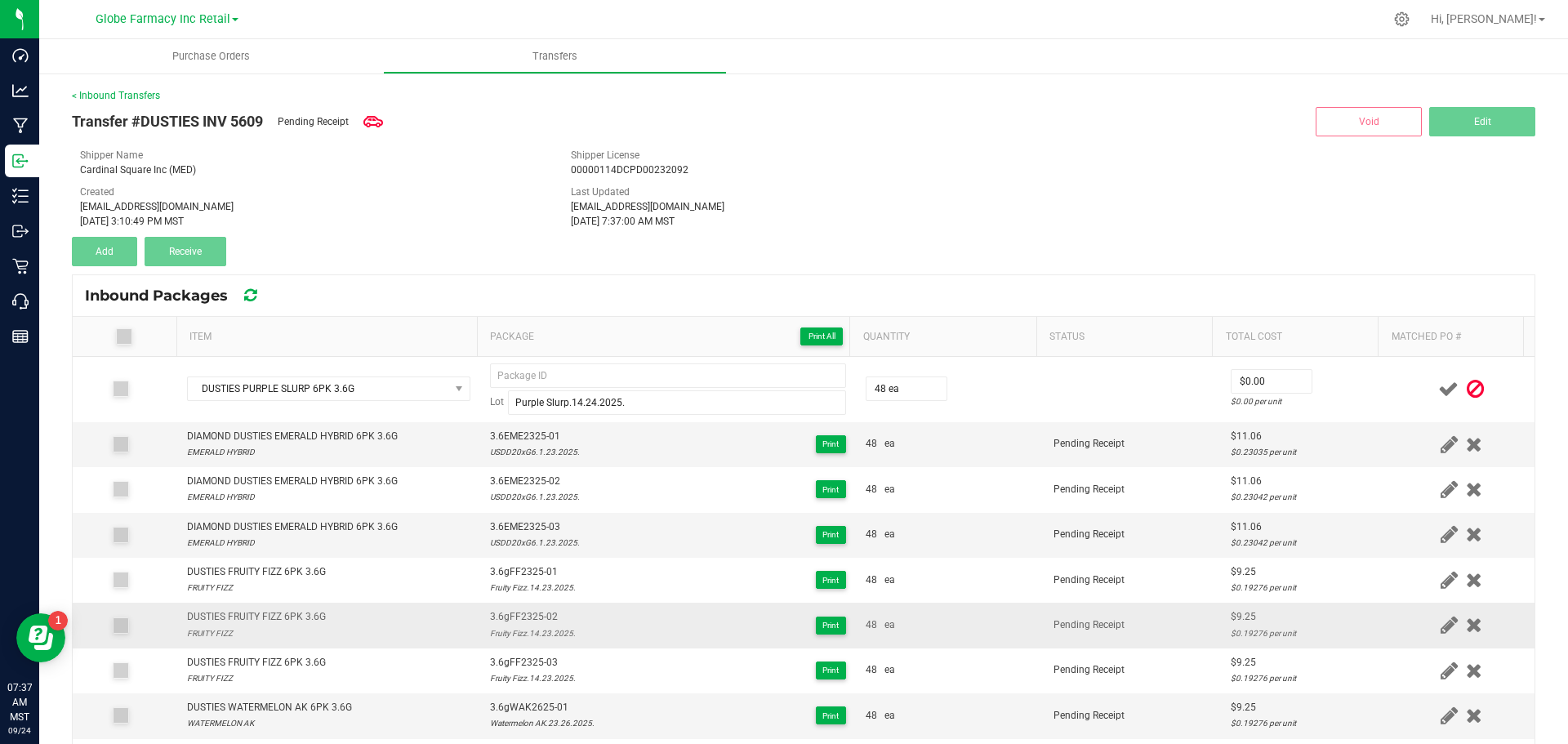
click at [1231, 613] on div "$9.25" at bounding box center [1305, 617] width 148 height 16
copy div "9.25"
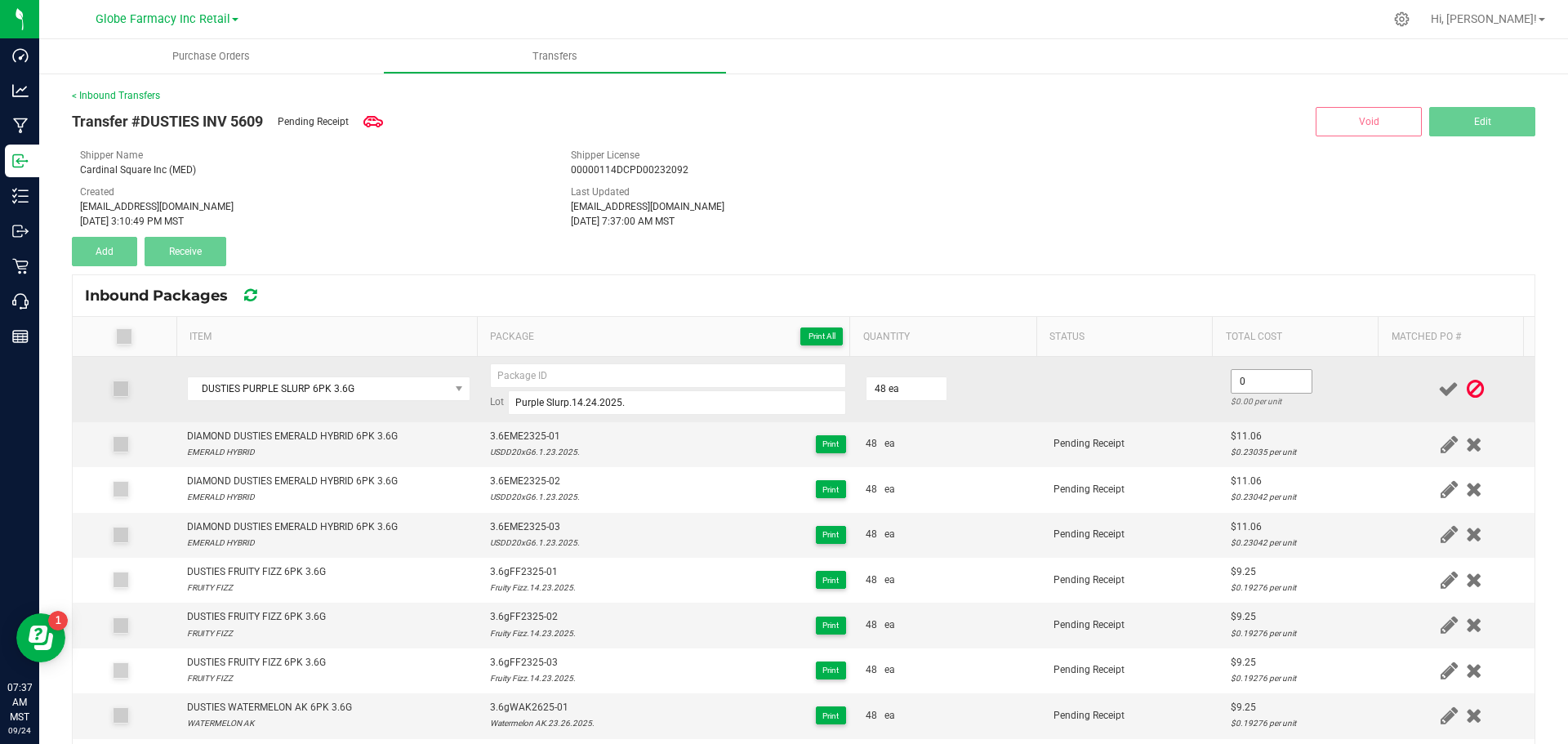
click at [1231, 382] on input "0" at bounding box center [1272, 381] width 80 height 22
paste input "9.25"
type input "$9.25"
click at [1147, 400] on td at bounding box center [1133, 390] width 178 height 65
click at [656, 365] on input at bounding box center [668, 376] width 356 height 24
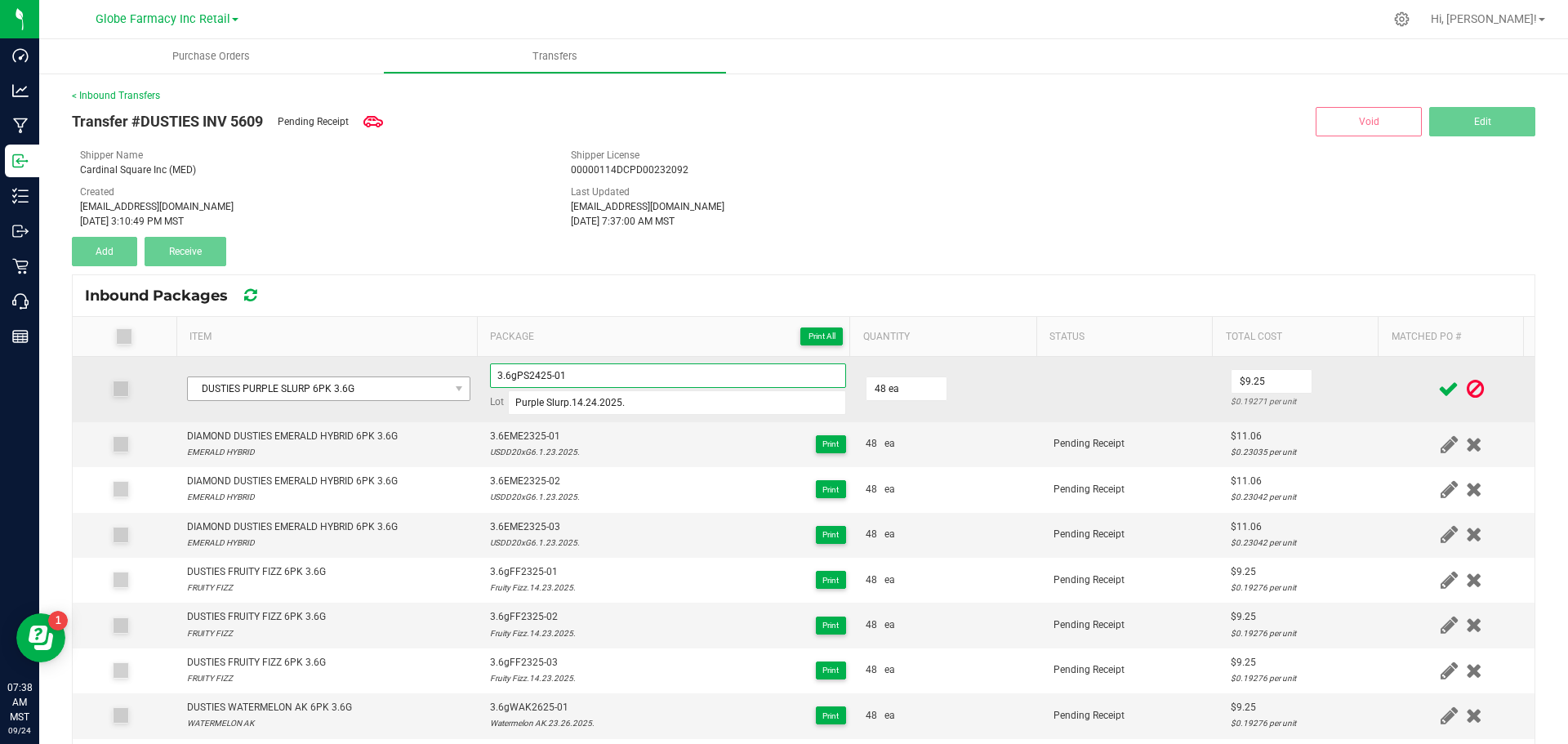
drag, startPoint x: 578, startPoint y: 373, endPoint x: 404, endPoint y: 377, distance: 174.0
click at [404, 377] on tr "DUSTIES PURPLE SLURP 6PK 3.6G 3.6gPS2425-01 Lot Purple Slurp.14.24.2025. 48 ea …" at bounding box center [804, 390] width 1462 height 65
type input "3.6gPS2425-01"
click at [1026, 406] on td "48 ea" at bounding box center [950, 390] width 188 height 65
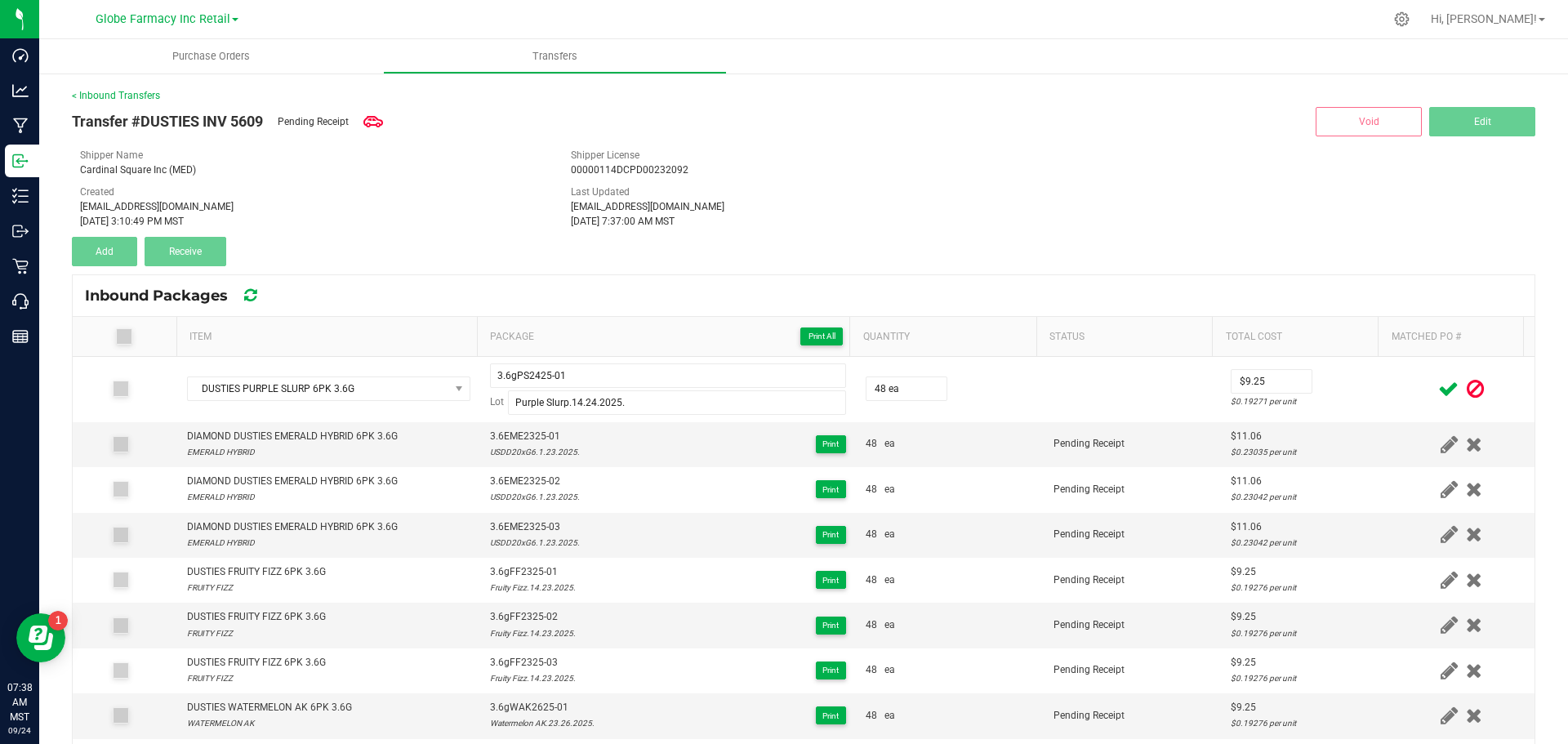
click at [1439, 381] on icon at bounding box center [1449, 389] width 21 height 21
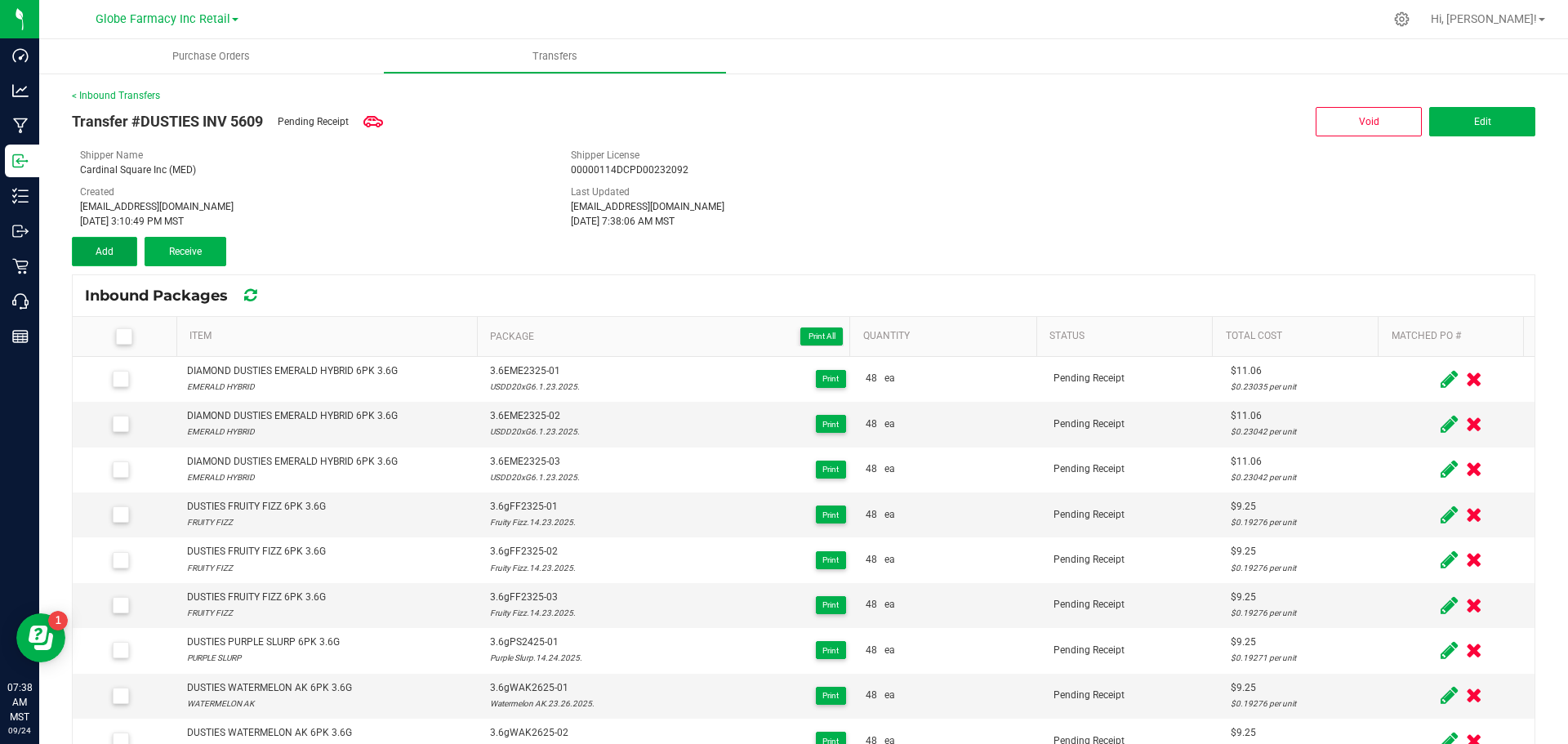
click at [94, 242] on button "Add" at bounding box center [105, 250] width 65 height 29
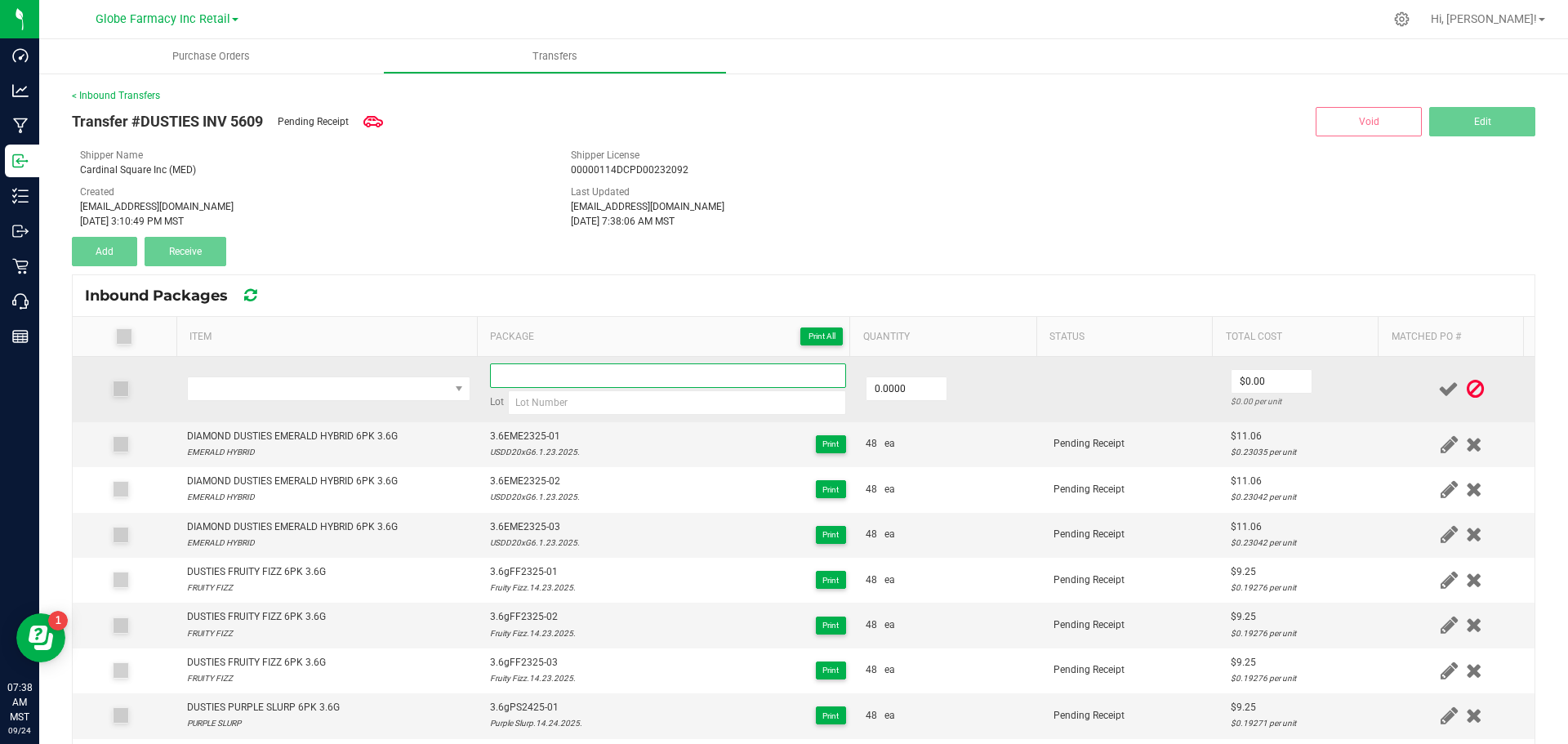
click at [503, 372] on input at bounding box center [668, 376] width 356 height 24
paste input "3.6gPS2425-01"
type input "3.6gPS2425-02"
click at [565, 417] on td "3.6gPS2425-02 Lot" at bounding box center [669, 390] width 376 height 65
click at [554, 397] on input at bounding box center [677, 403] width 338 height 24
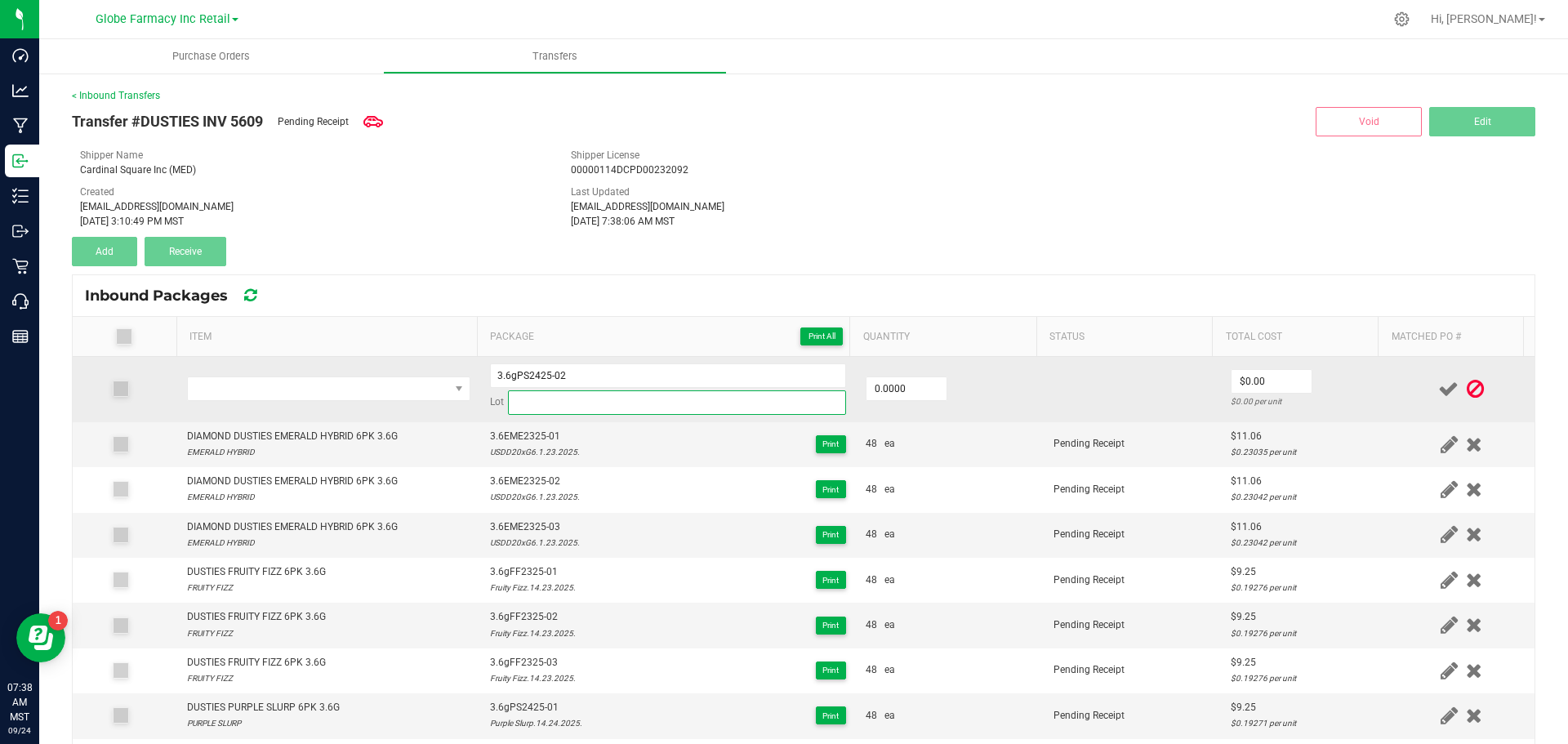
paste input "Purple Slurp.14.24.2025."
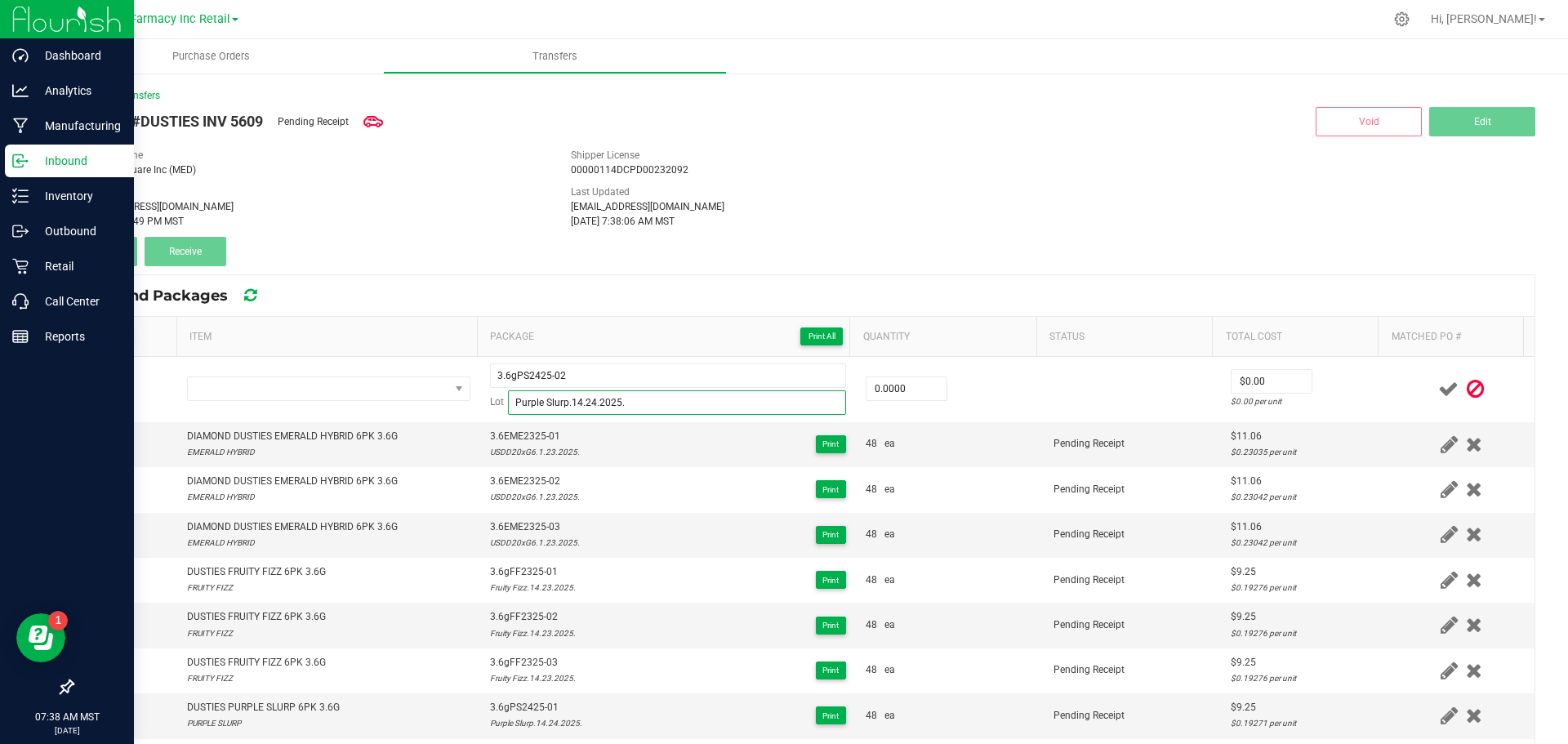
type input "Purple Slurp.14.24.2025."
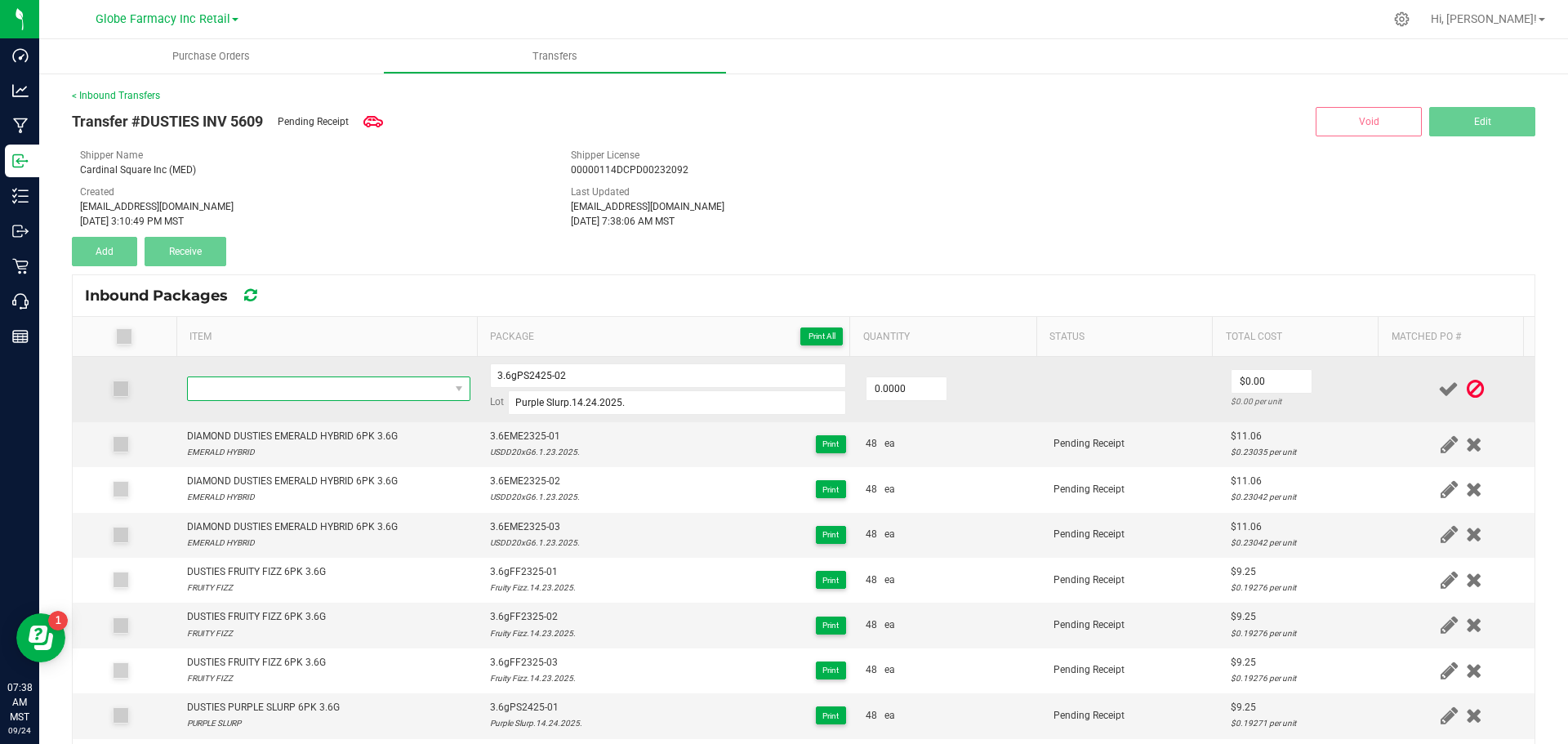
click at [380, 391] on span "NO DATA FOUND" at bounding box center [319, 389] width 262 height 22
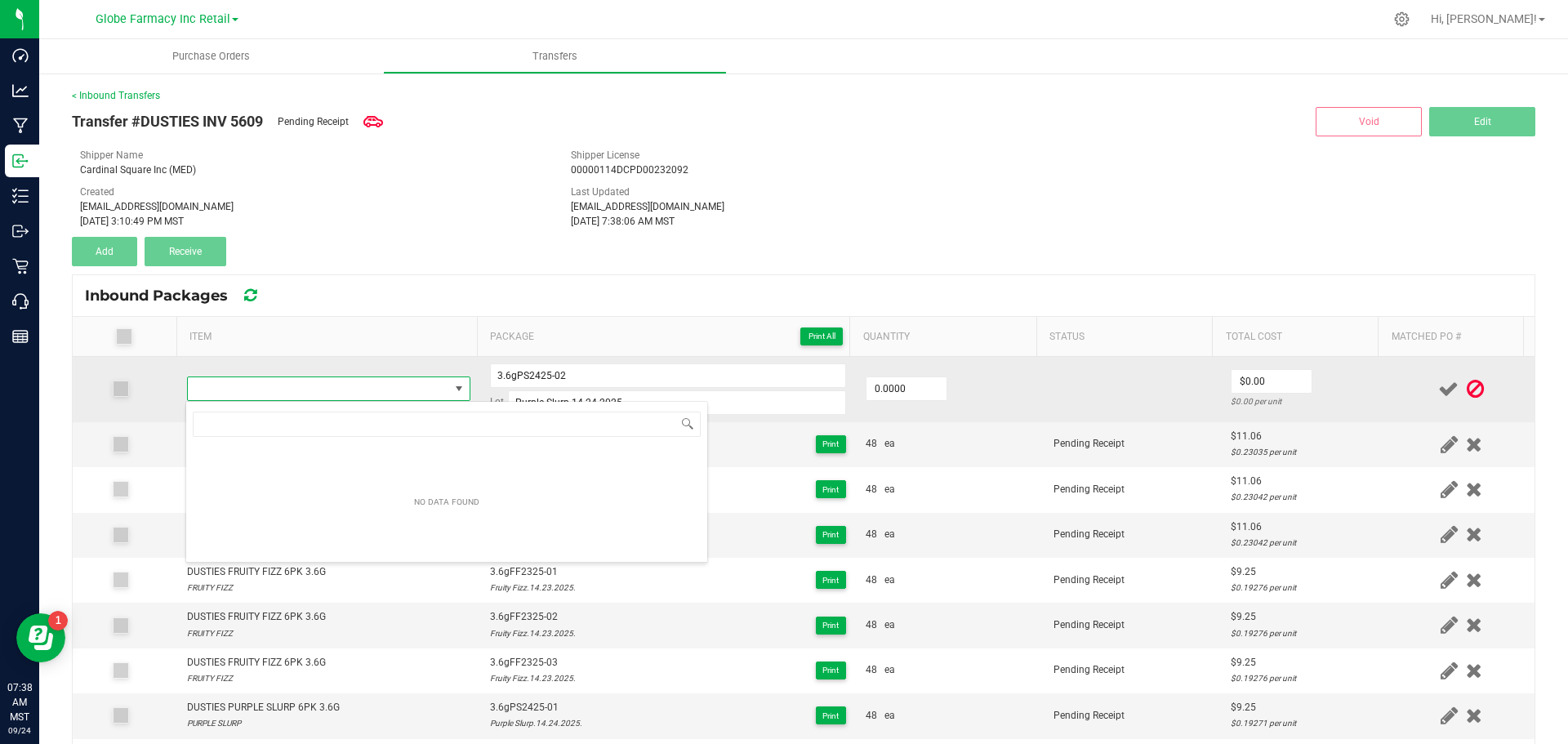
type input "DUSTIES PURPLE SLURP 6PK 3.6G"
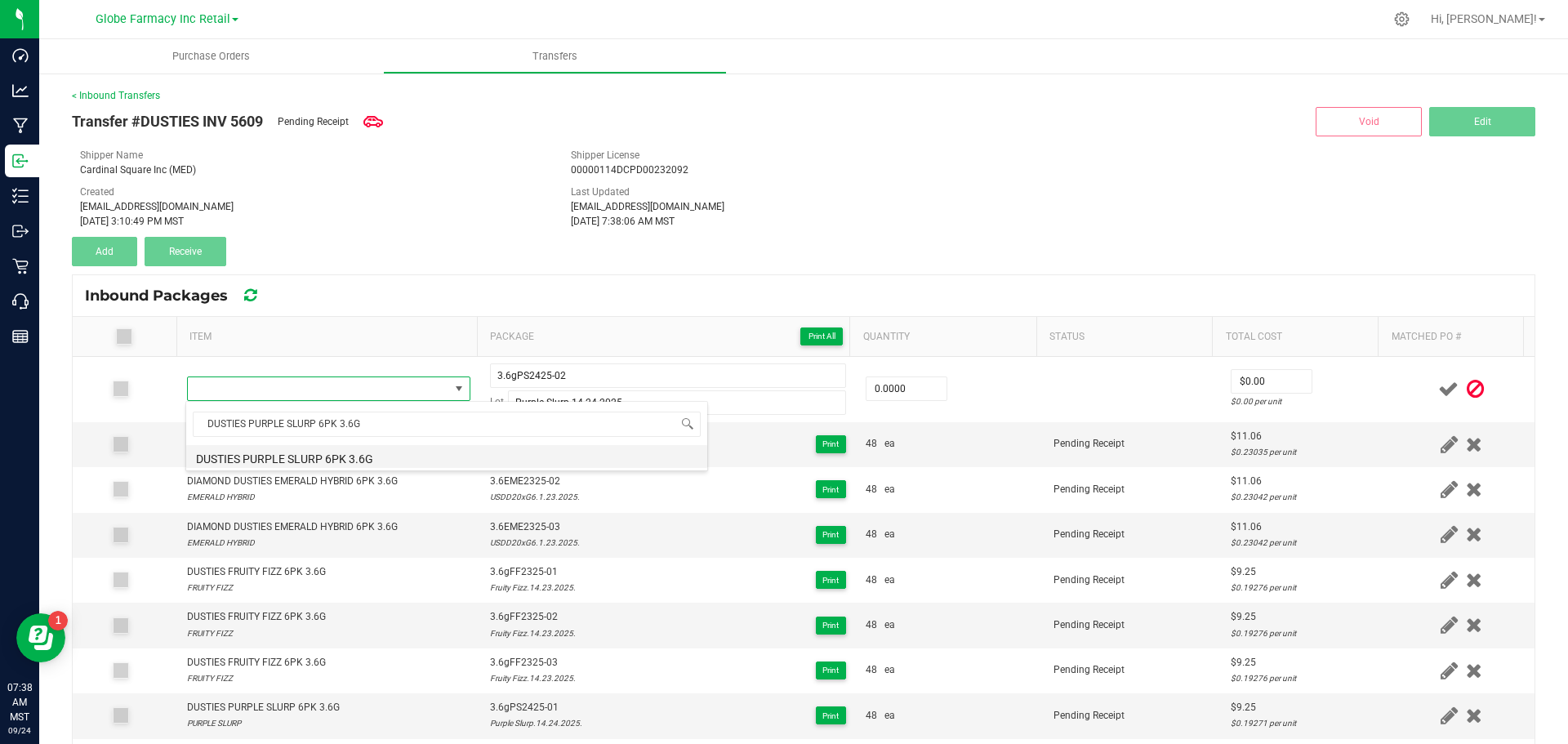
click at [442, 461] on li "DUSTIES PURPLE SLURP 6PK 3.6G" at bounding box center [446, 456] width 521 height 22
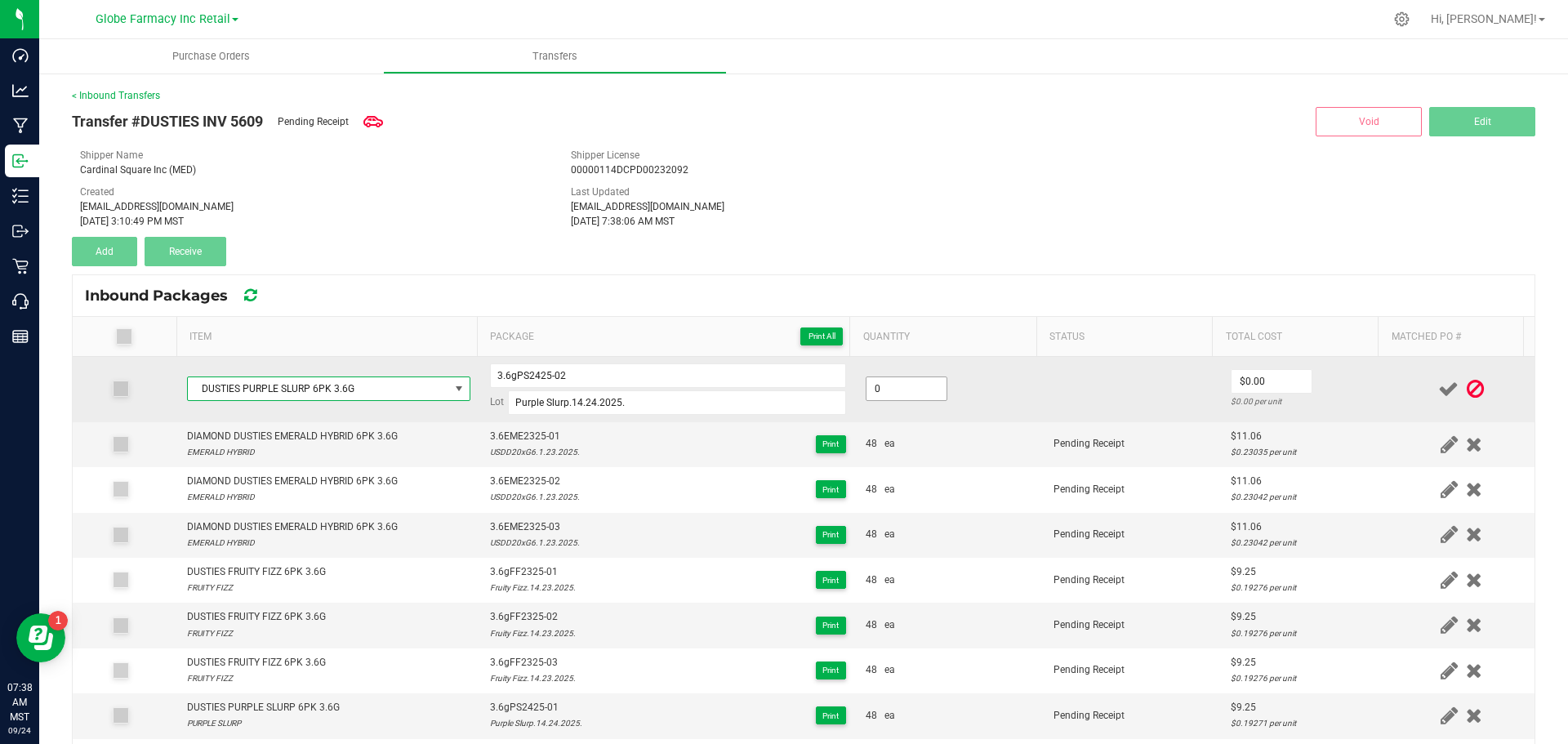
click at [883, 392] on input "0" at bounding box center [907, 389] width 80 height 22
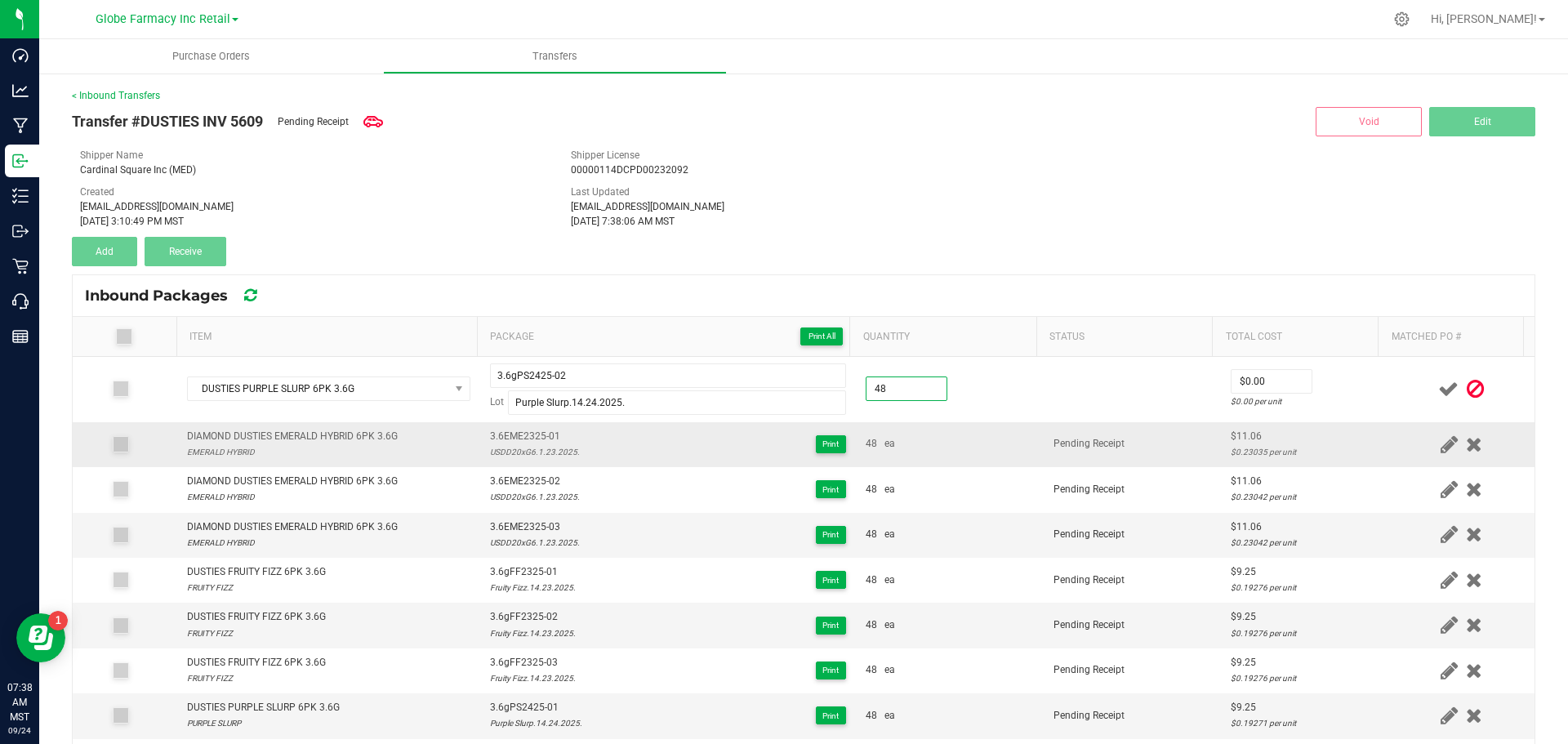
type input "48 ea"
click at [1044, 426] on td "Pending Receipt" at bounding box center [1133, 445] width 178 height 45
click at [1231, 619] on div "$9.25" at bounding box center [1305, 617] width 148 height 16
copy div "9.25"
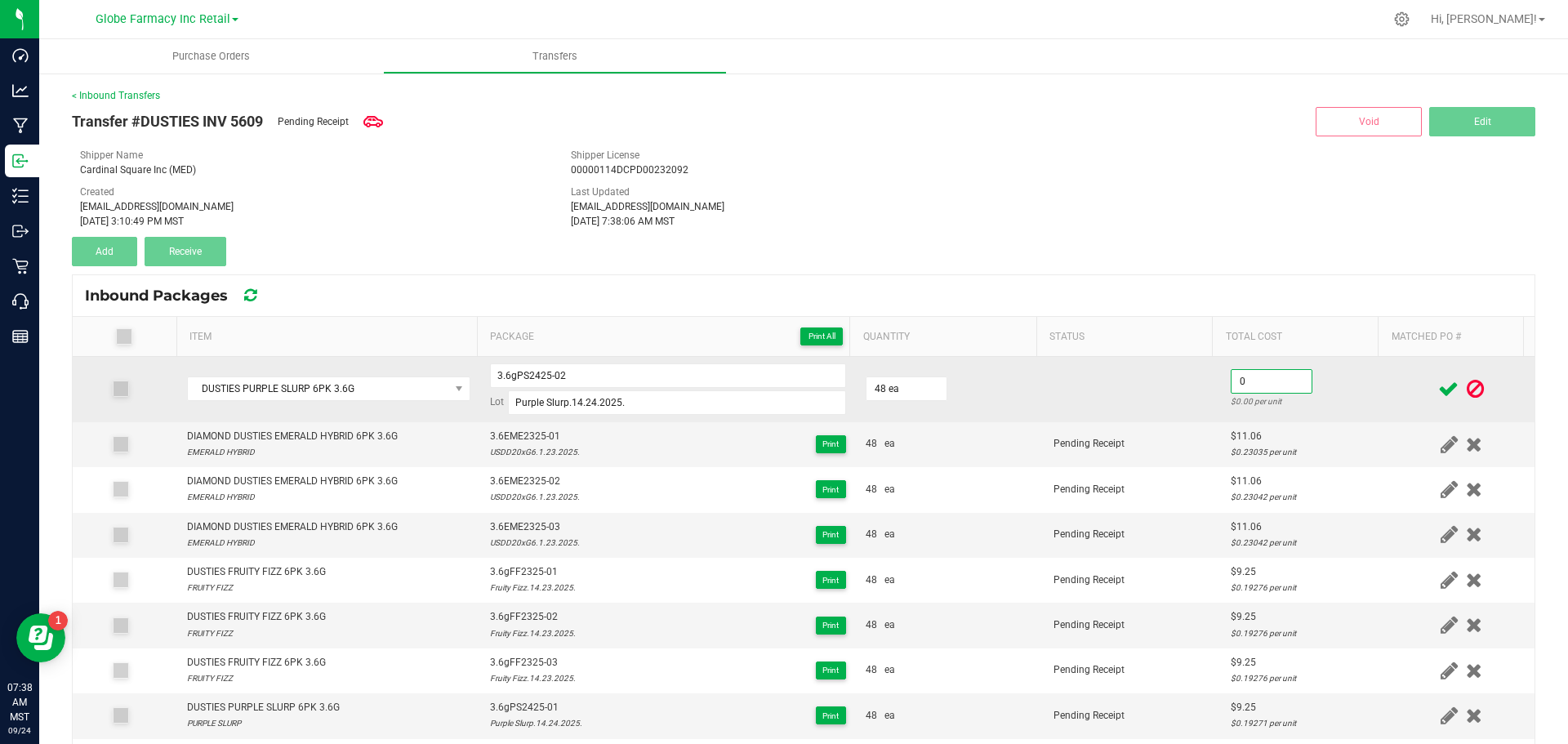
click at [1231, 379] on input "0" at bounding box center [1272, 381] width 80 height 22
paste input "9.25"
type input "$9.25"
click at [1179, 397] on td at bounding box center [1133, 390] width 178 height 65
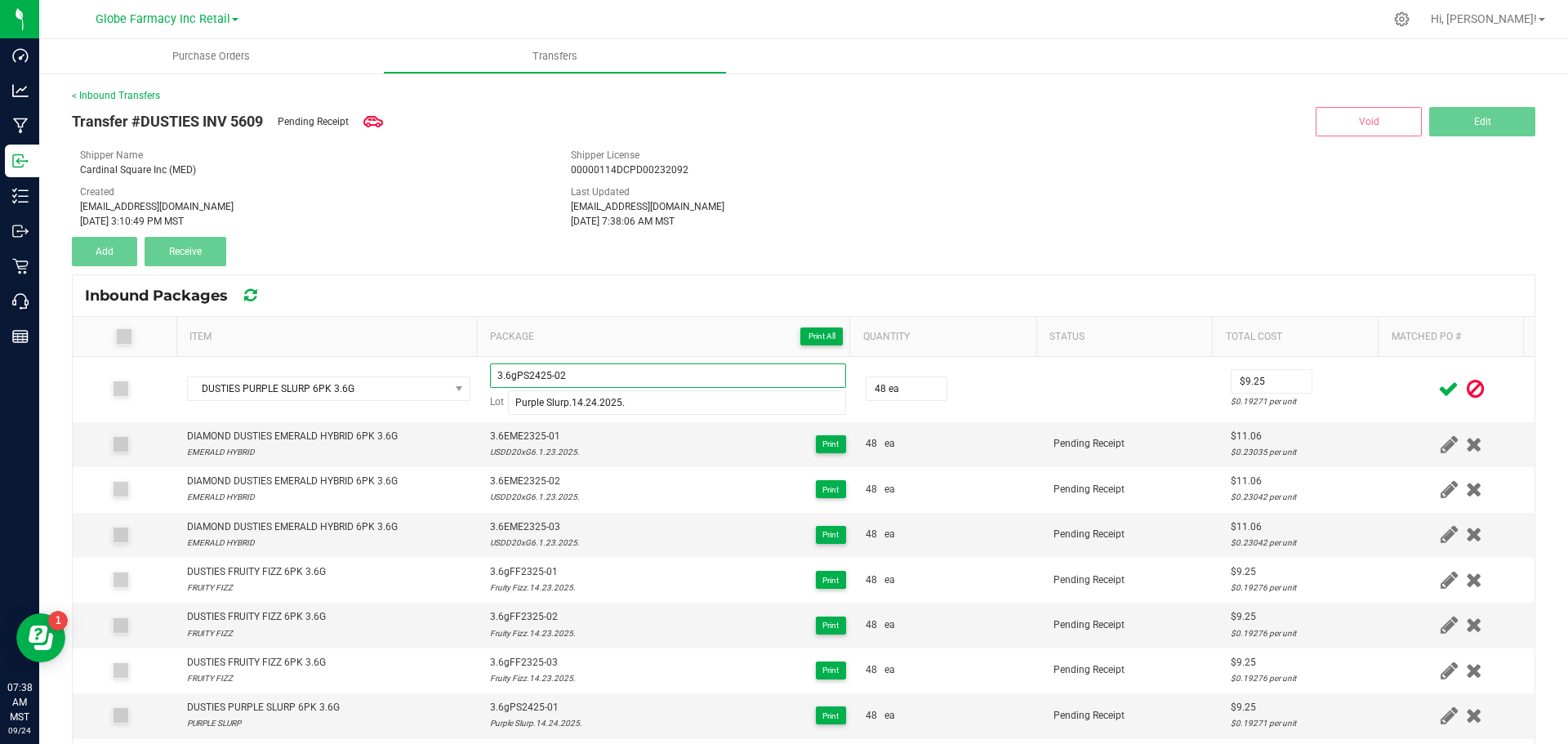
drag, startPoint x: 602, startPoint y: 380, endPoint x: 144, endPoint y: 345, distance: 459.3
click at [144, 345] on div "Item Package Print All Quantity Status Total Cost Matched PO # DUSTIES PURPLE S…" at bounding box center [804, 614] width 1462 height 594
click at [1439, 389] on icon at bounding box center [1449, 389] width 21 height 21
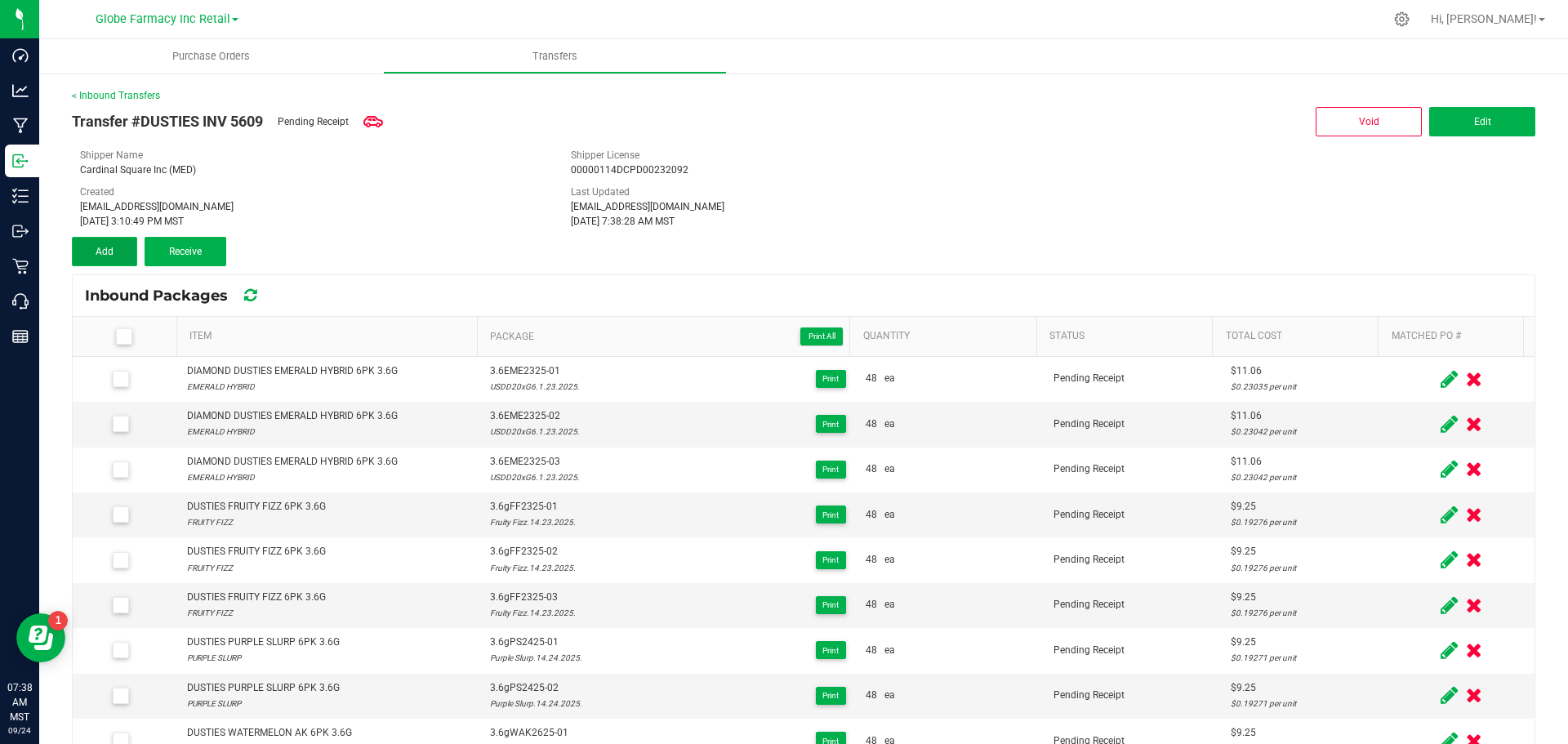
click at [100, 258] on button "Add" at bounding box center [105, 250] width 65 height 29
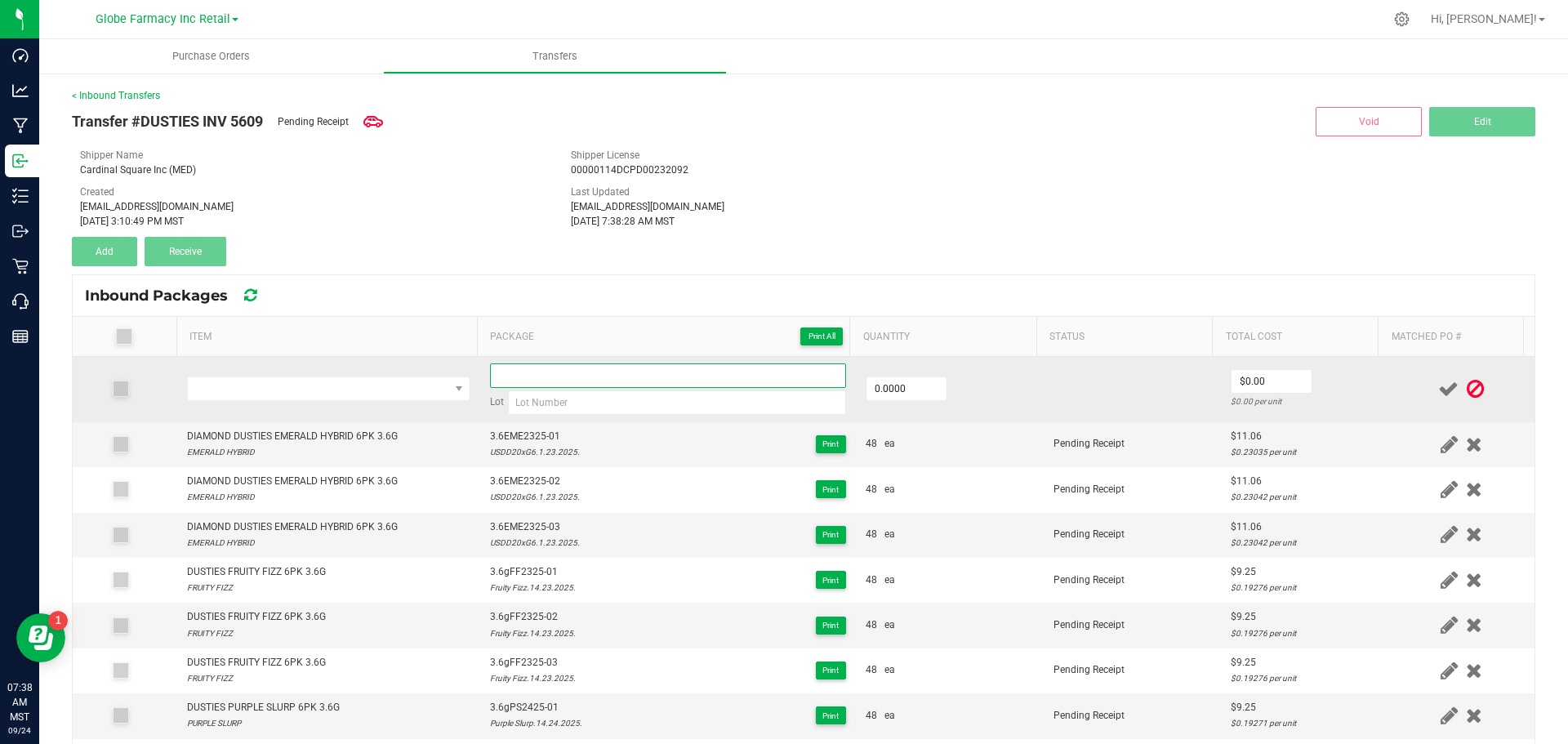
click at [562, 372] on input at bounding box center [668, 376] width 356 height 24
paste input "3.6gPS2425-02"
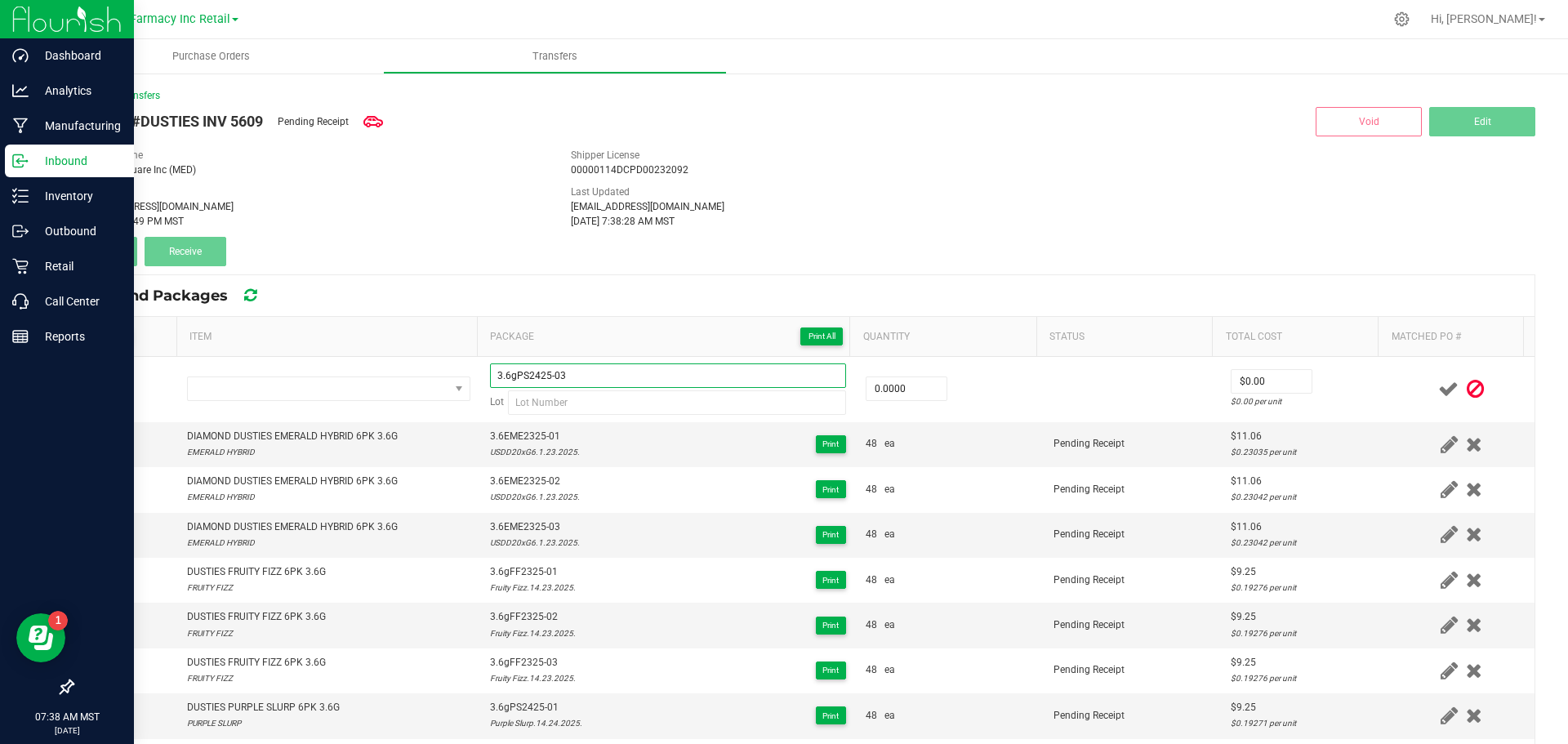
type input "3.6gPS2425-03"
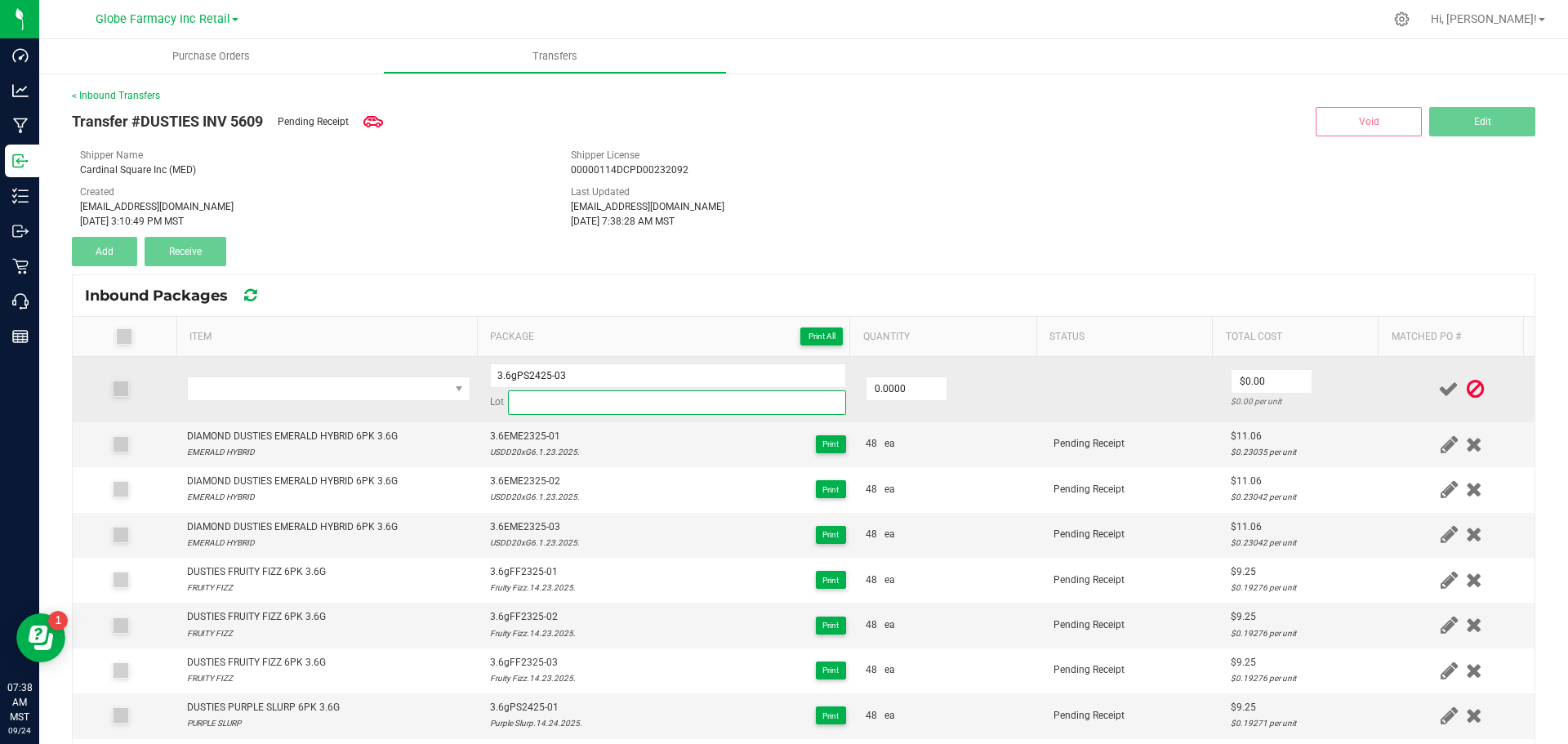
click at [554, 409] on input at bounding box center [677, 403] width 338 height 24
paste input "Purple Slurp.14.24.2025."
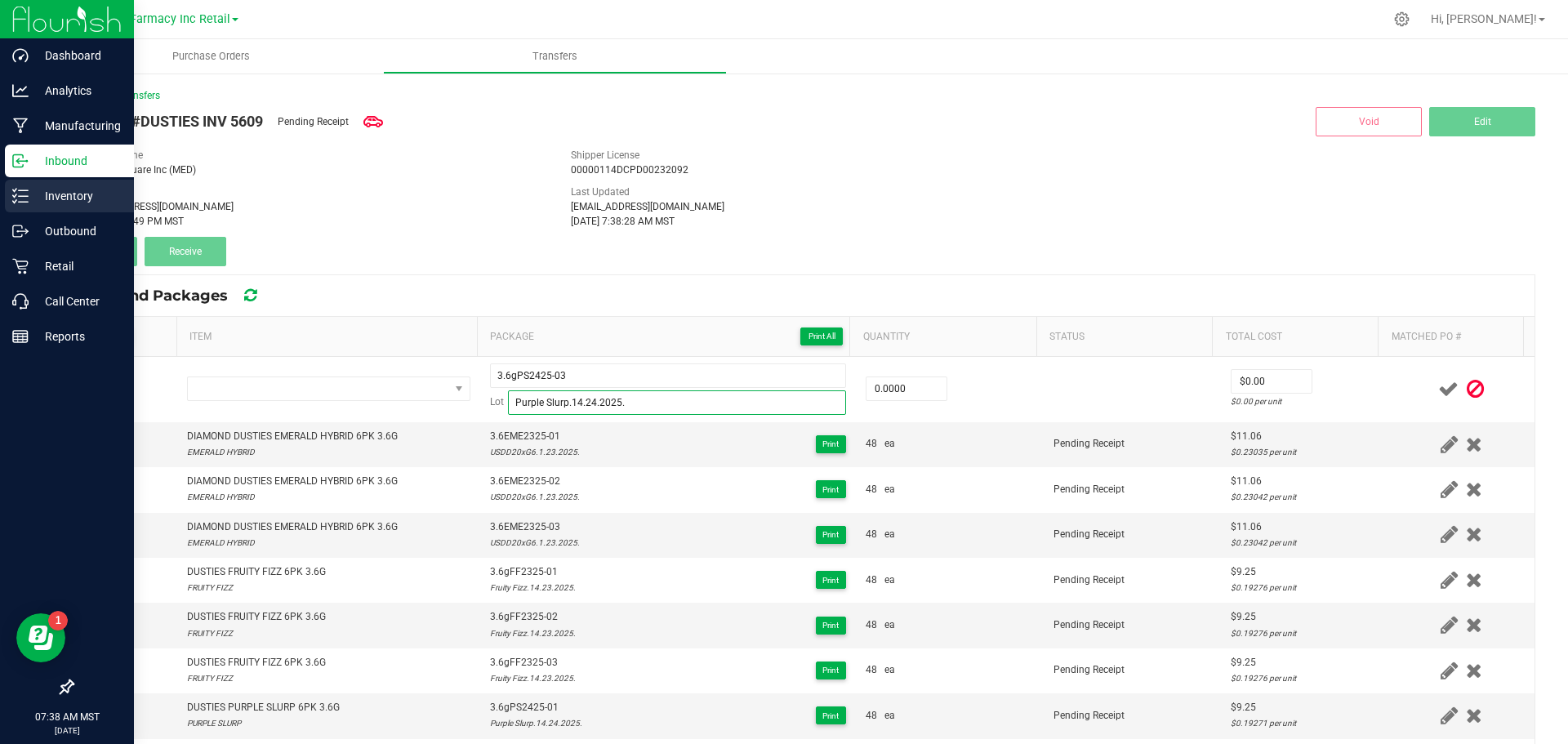
type input "Purple Slurp.14.24.2025."
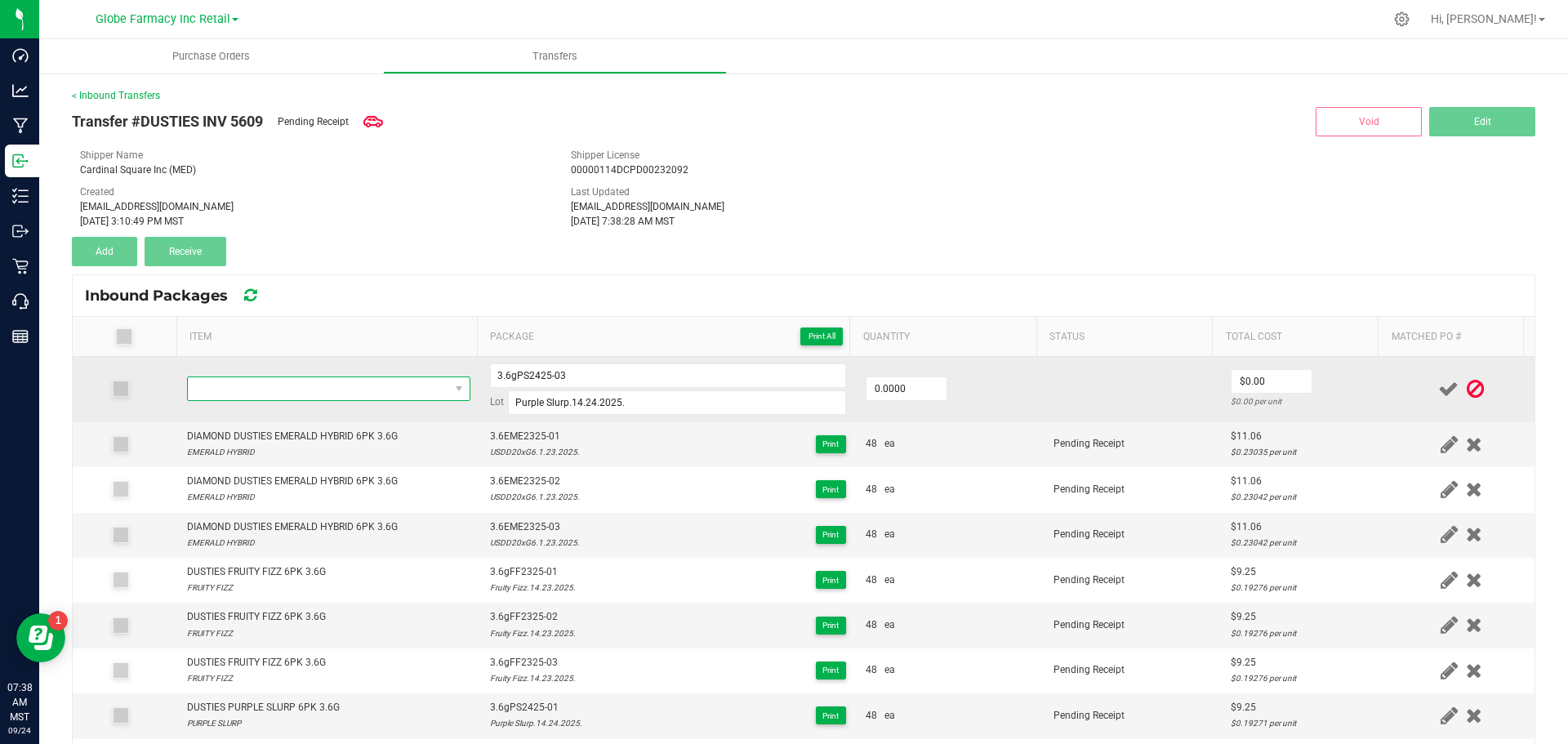
click at [384, 397] on span "NO DATA FOUND" at bounding box center [319, 389] width 262 height 22
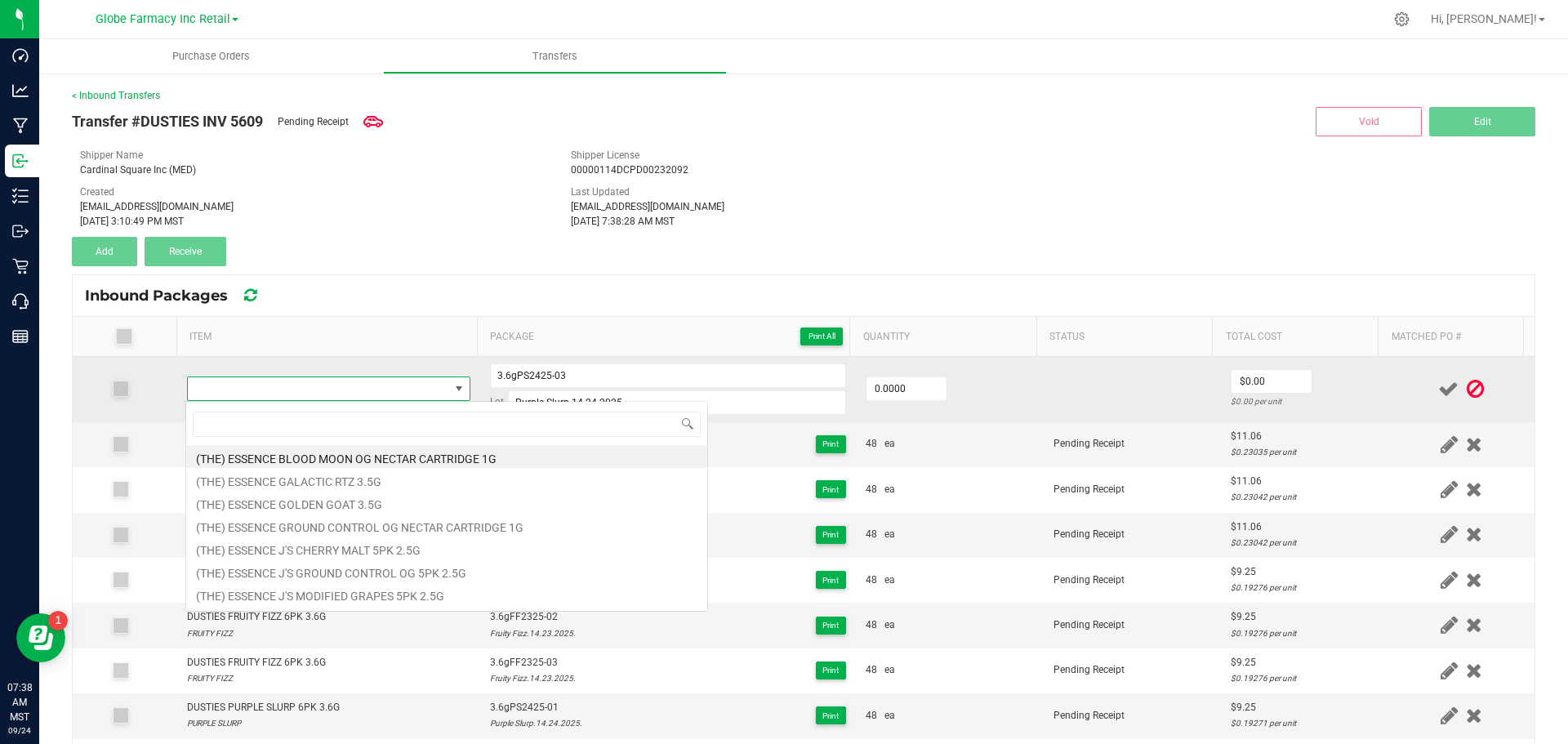
type input "DUSTIES PURPLE SLURP 6PK 3.6G"
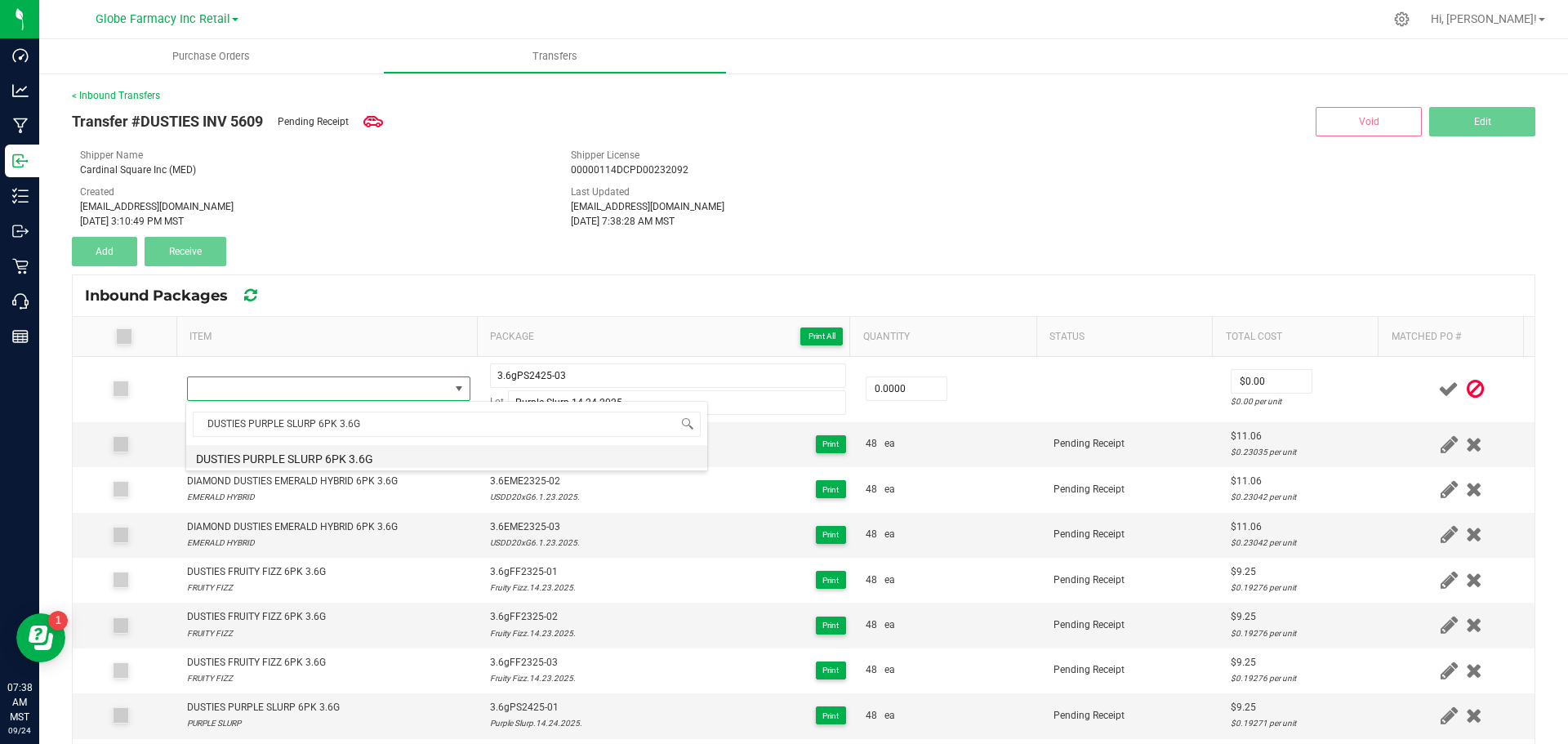
click at [388, 451] on li "DUSTIES PURPLE SLURP 6PK 3.6G" at bounding box center [446, 456] width 521 height 22
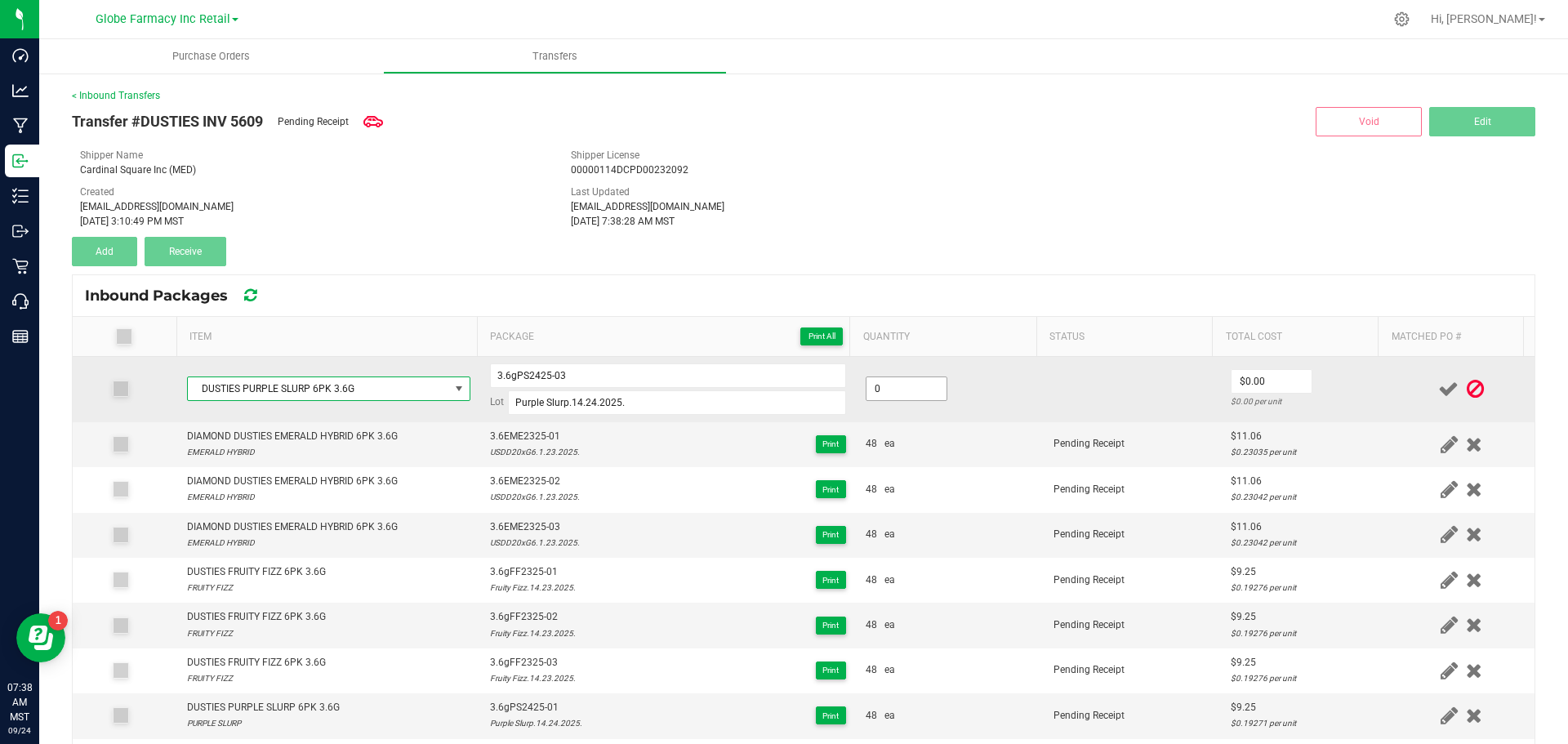
click at [873, 386] on input "0" at bounding box center [907, 389] width 80 height 22
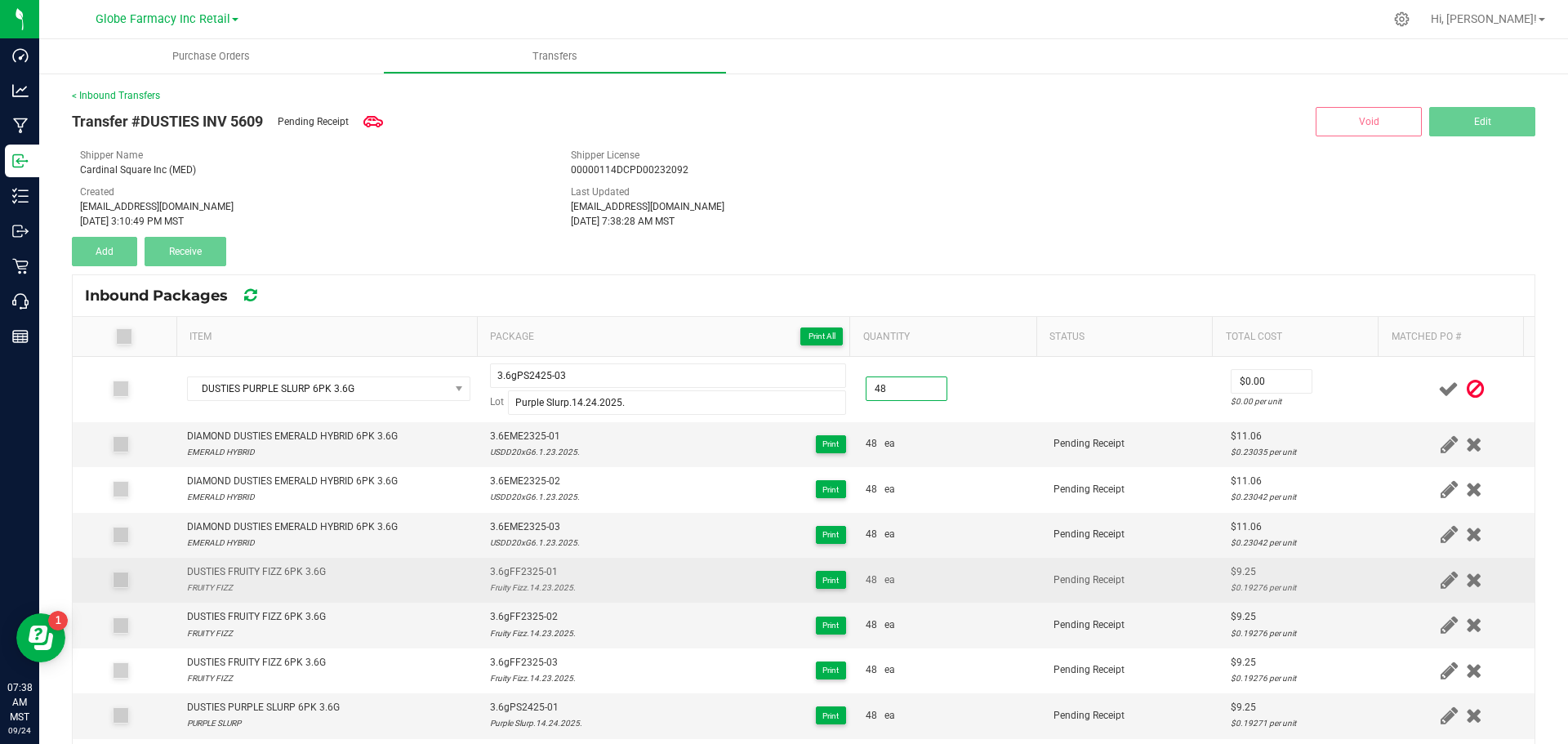
type input "48 ea"
click at [1231, 571] on div "$9.25" at bounding box center [1305, 572] width 148 height 16
copy div "9.25"
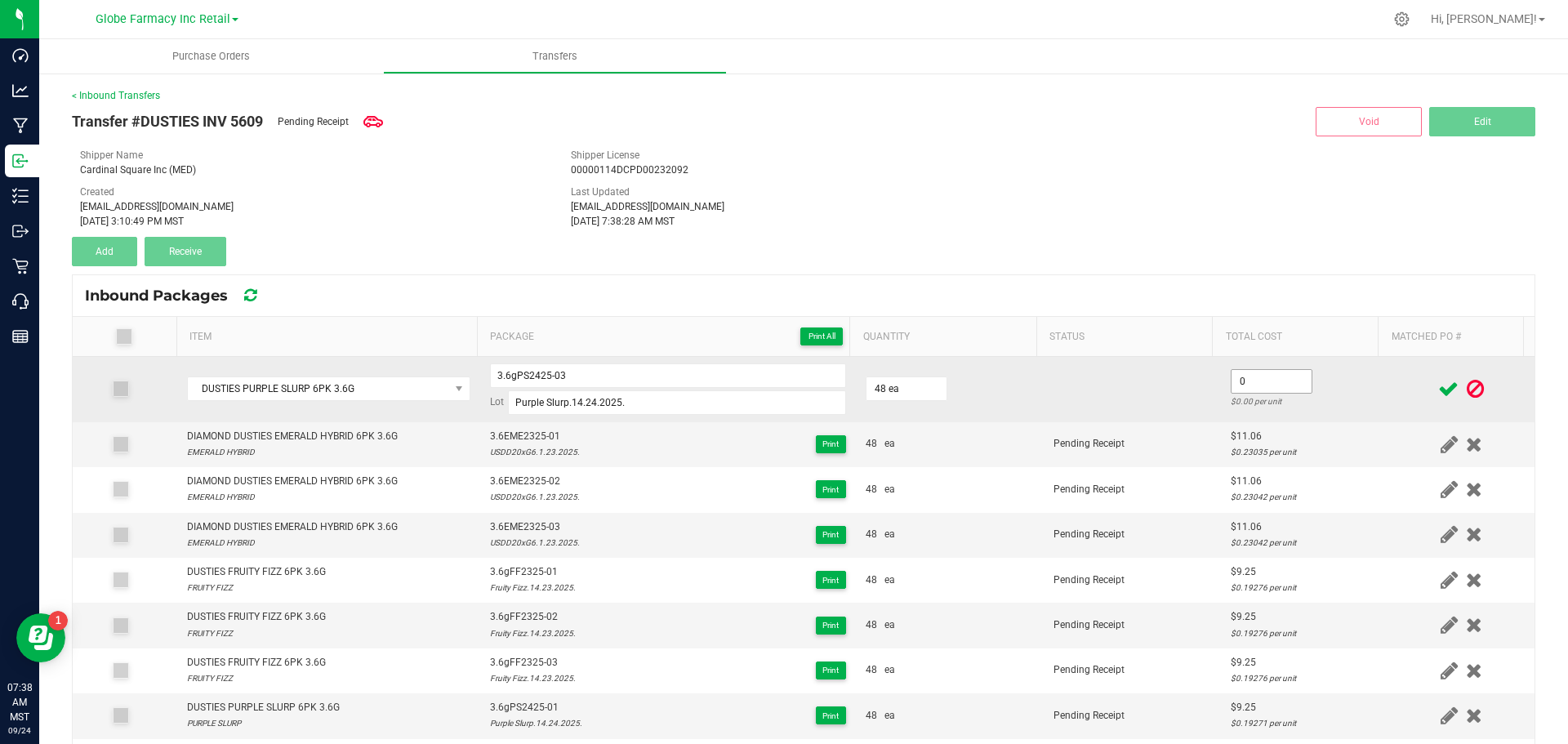
click at [1235, 378] on input "0" at bounding box center [1272, 381] width 80 height 22
paste input "9.25"
type input "$9.25"
click at [1185, 399] on td at bounding box center [1133, 390] width 178 height 65
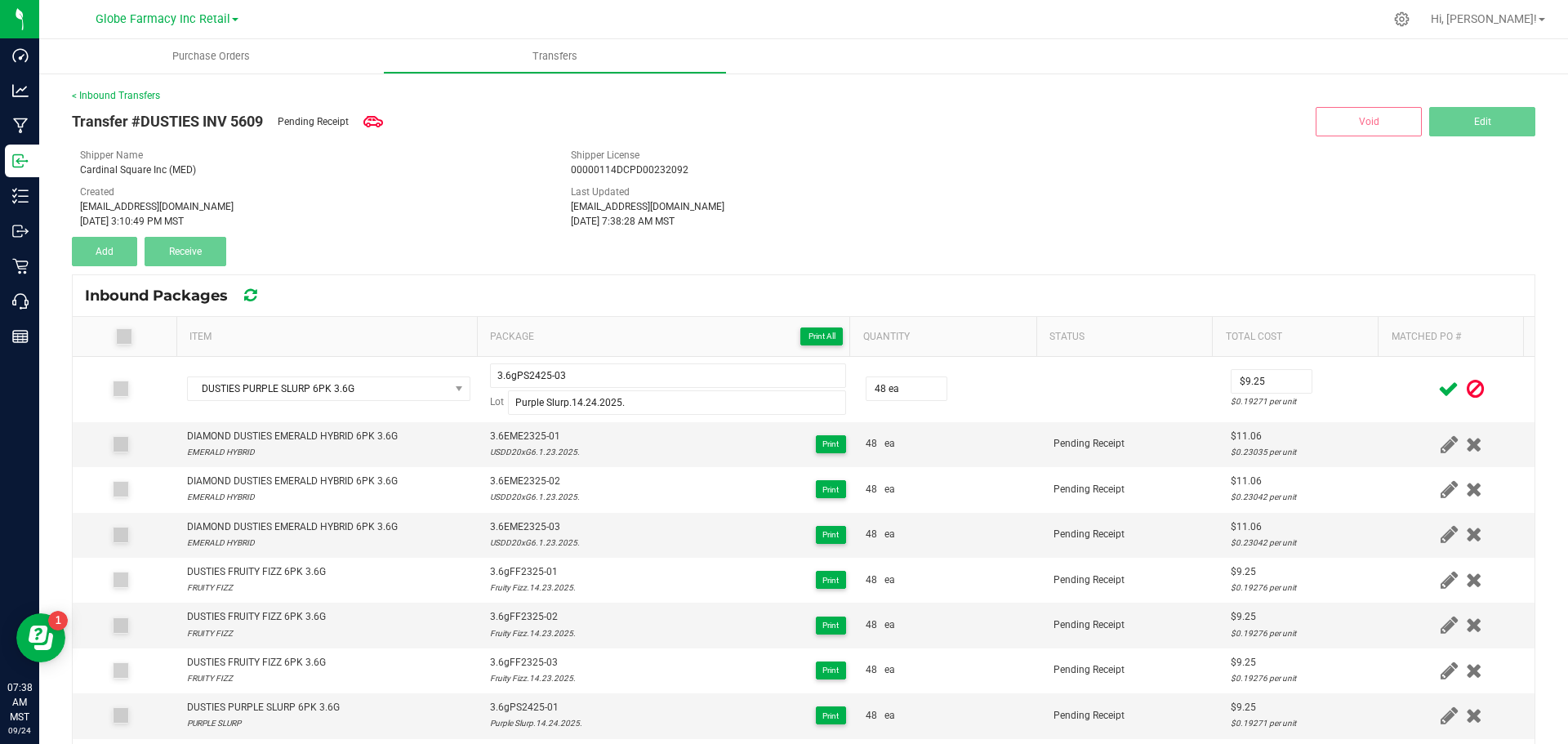
click at [1439, 384] on icon at bounding box center [1449, 389] width 21 height 21
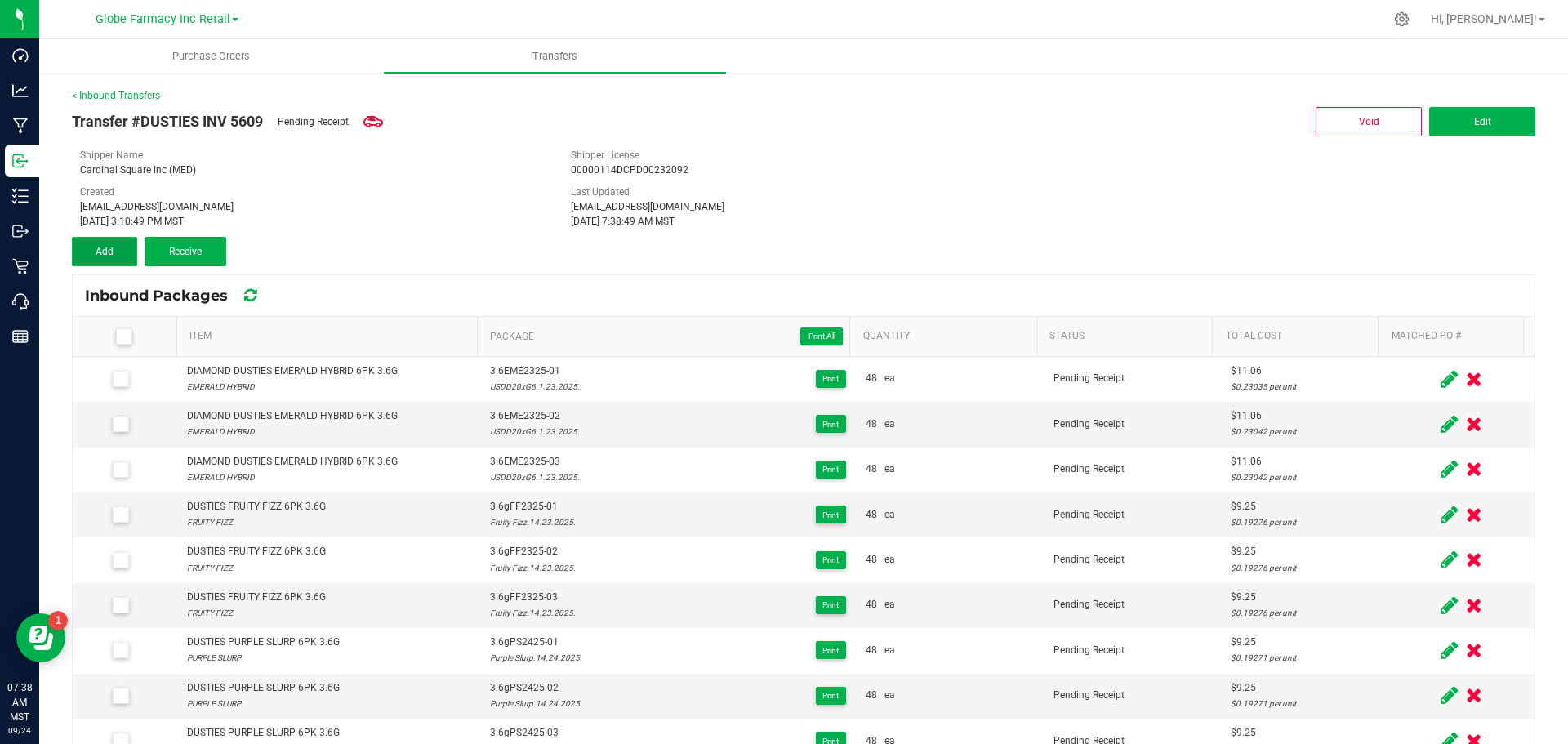
click at [102, 239] on button "Add" at bounding box center [105, 250] width 65 height 29
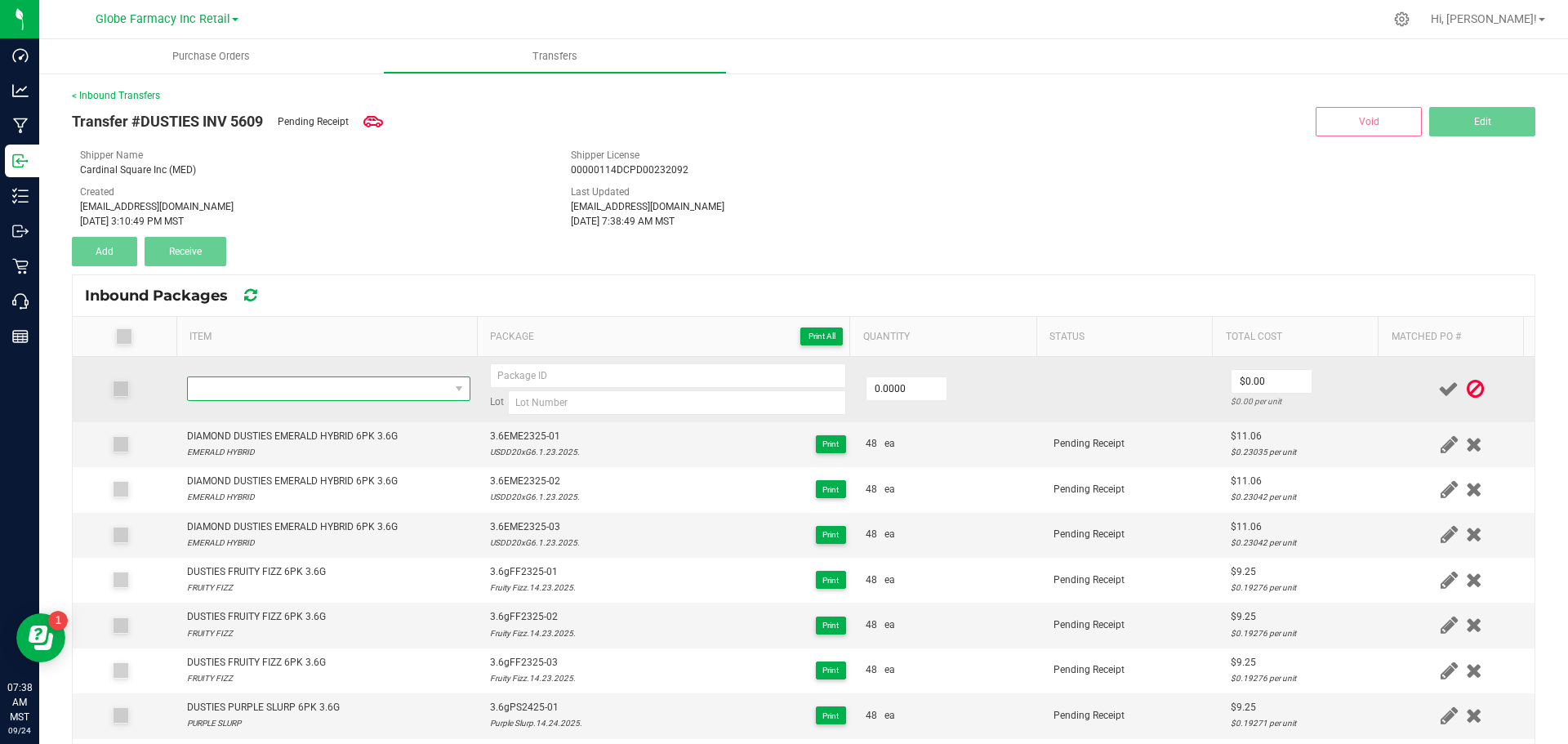
click at [384, 382] on span "NO DATA FOUND" at bounding box center [319, 389] width 262 height 22
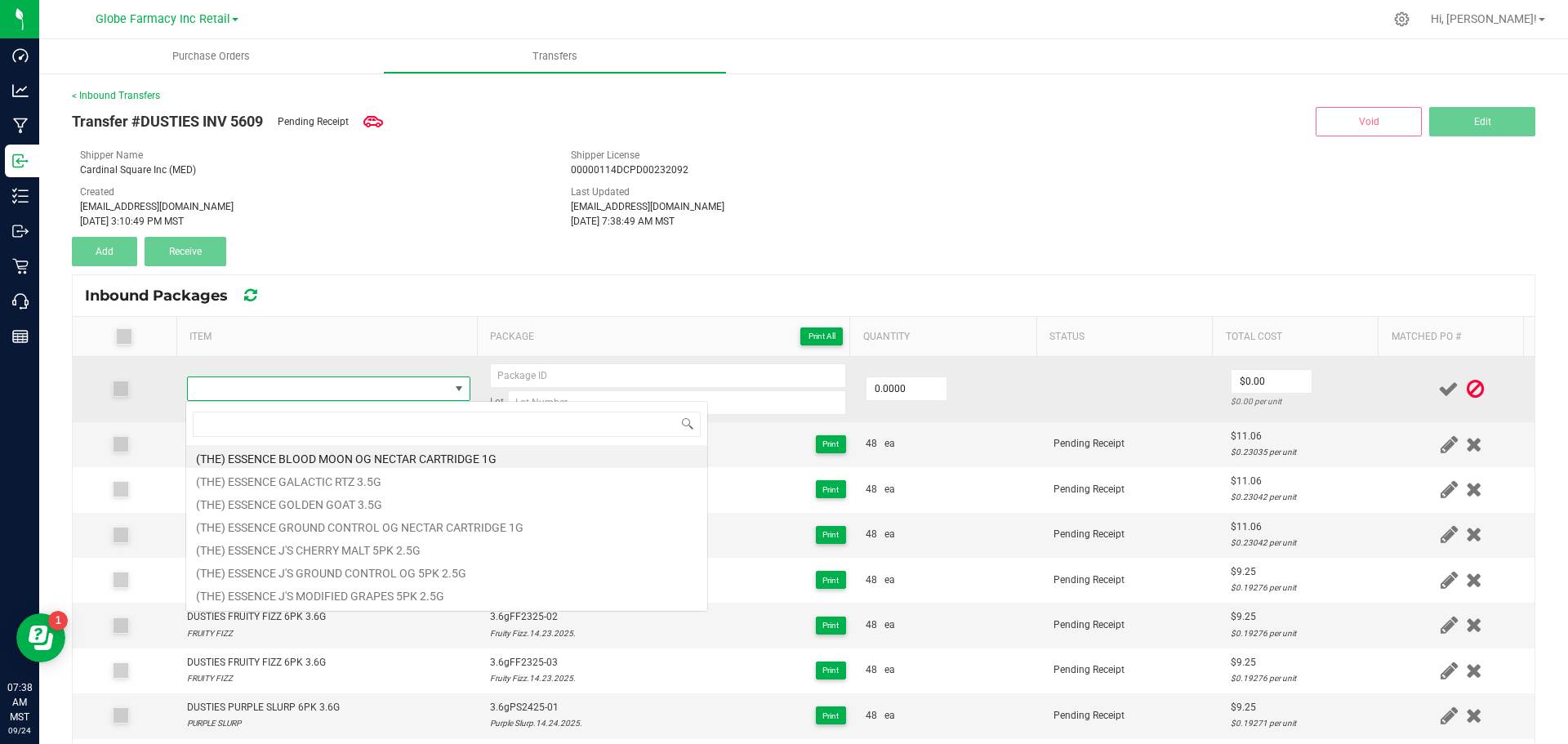
type input "DUSTIES PEACHY PUNCH 6PK 3.6G"
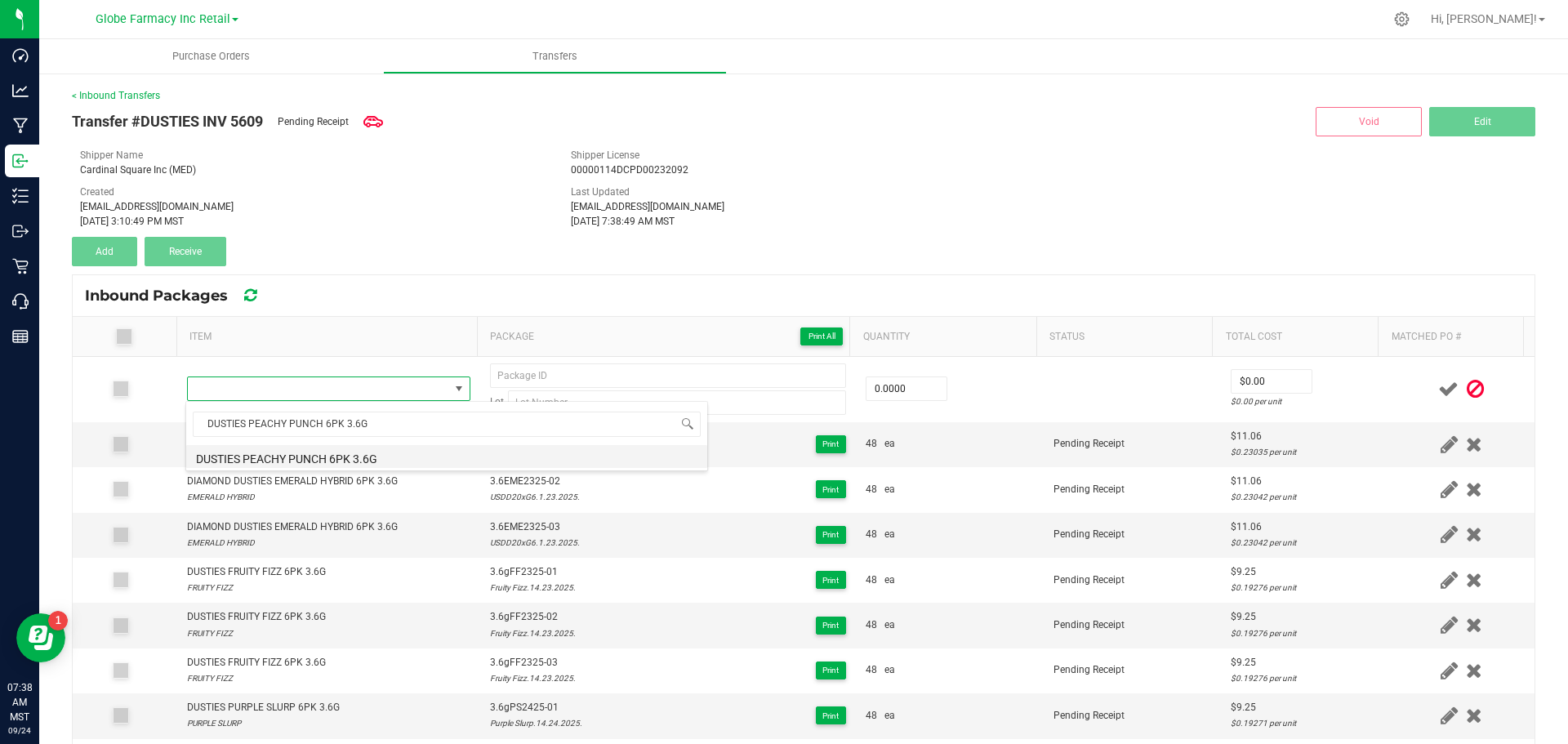
click at [397, 462] on li "DUSTIES PEACHY PUNCH 6PK 3.6G" at bounding box center [446, 456] width 521 height 22
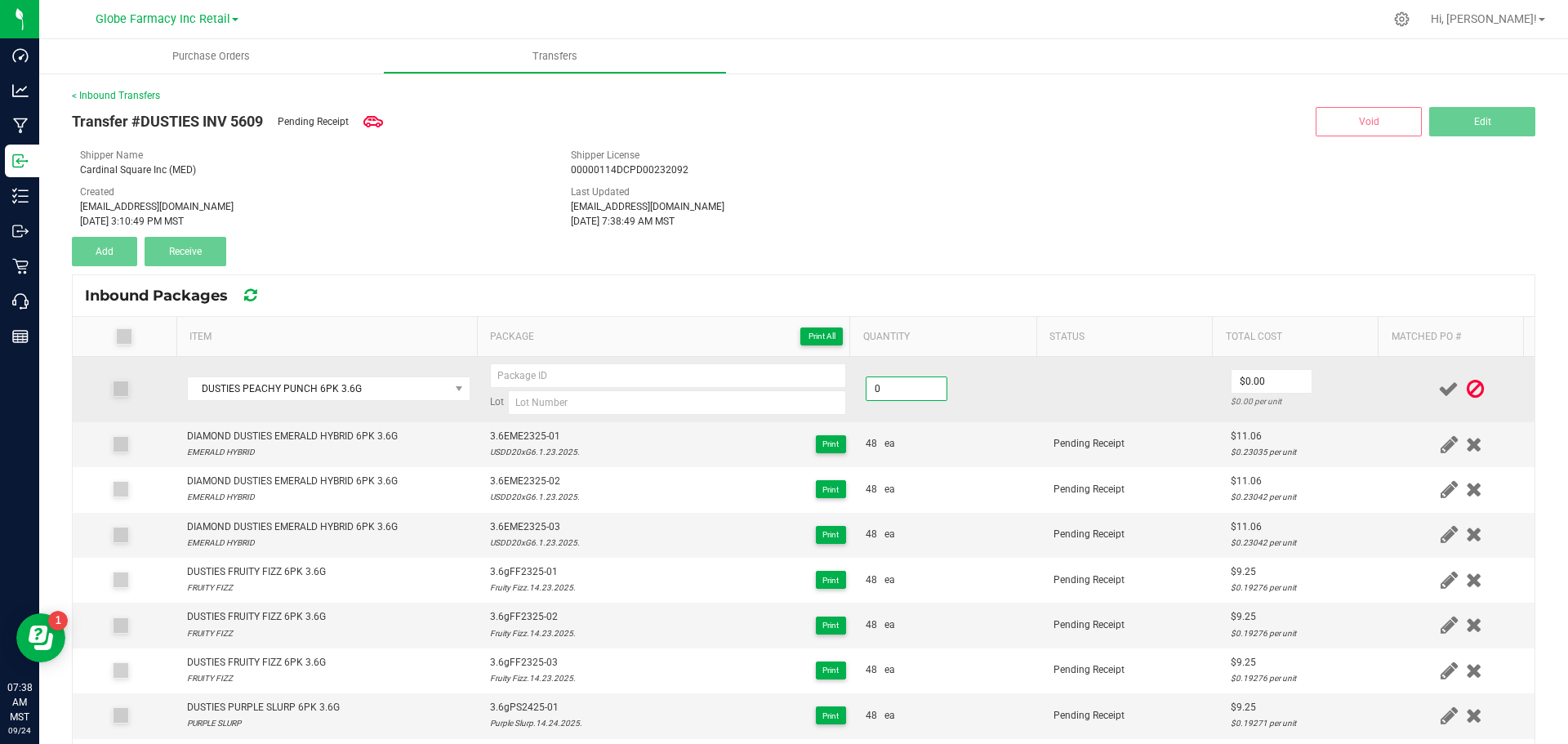
click at [880, 381] on input "0" at bounding box center [907, 389] width 80 height 22
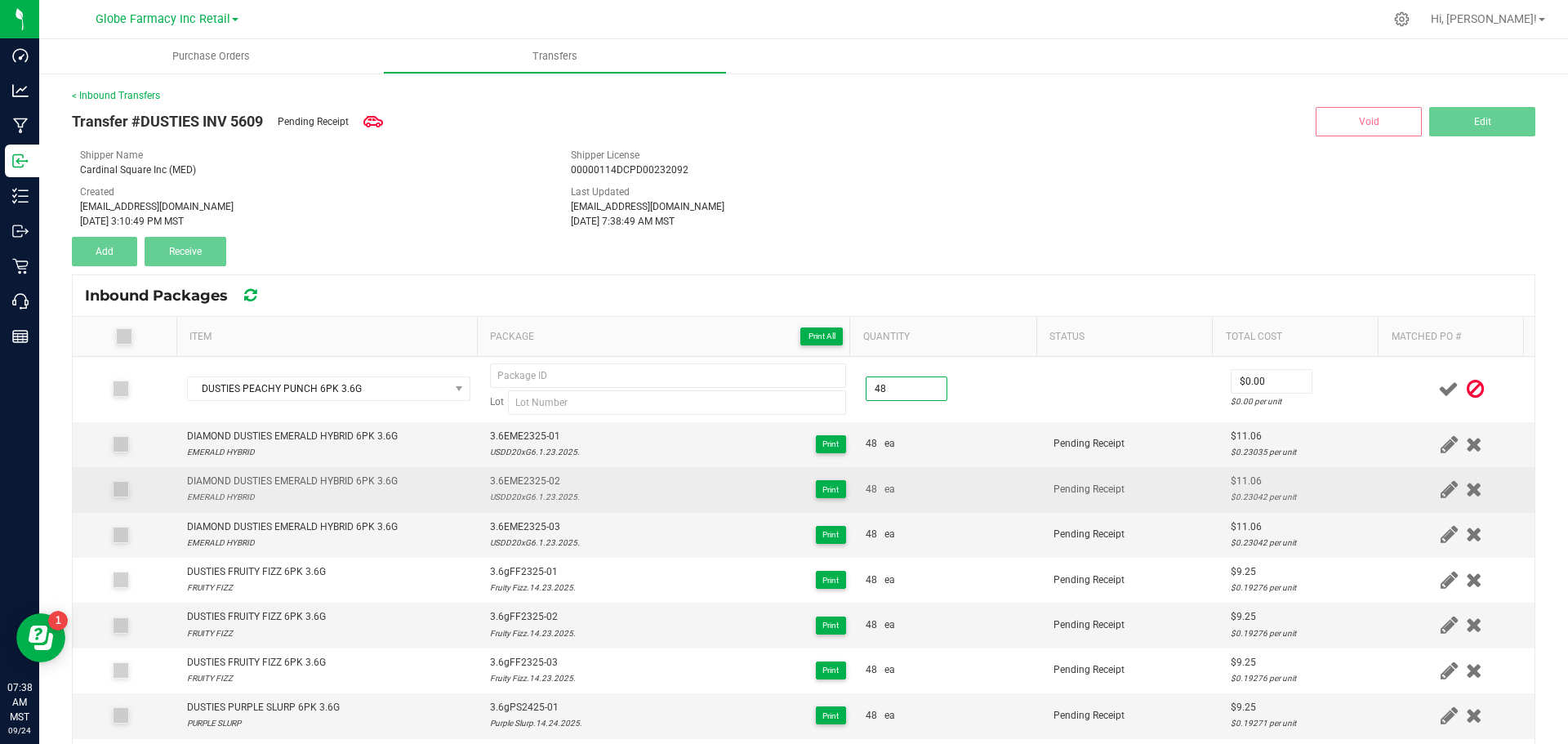
type input "48 ea"
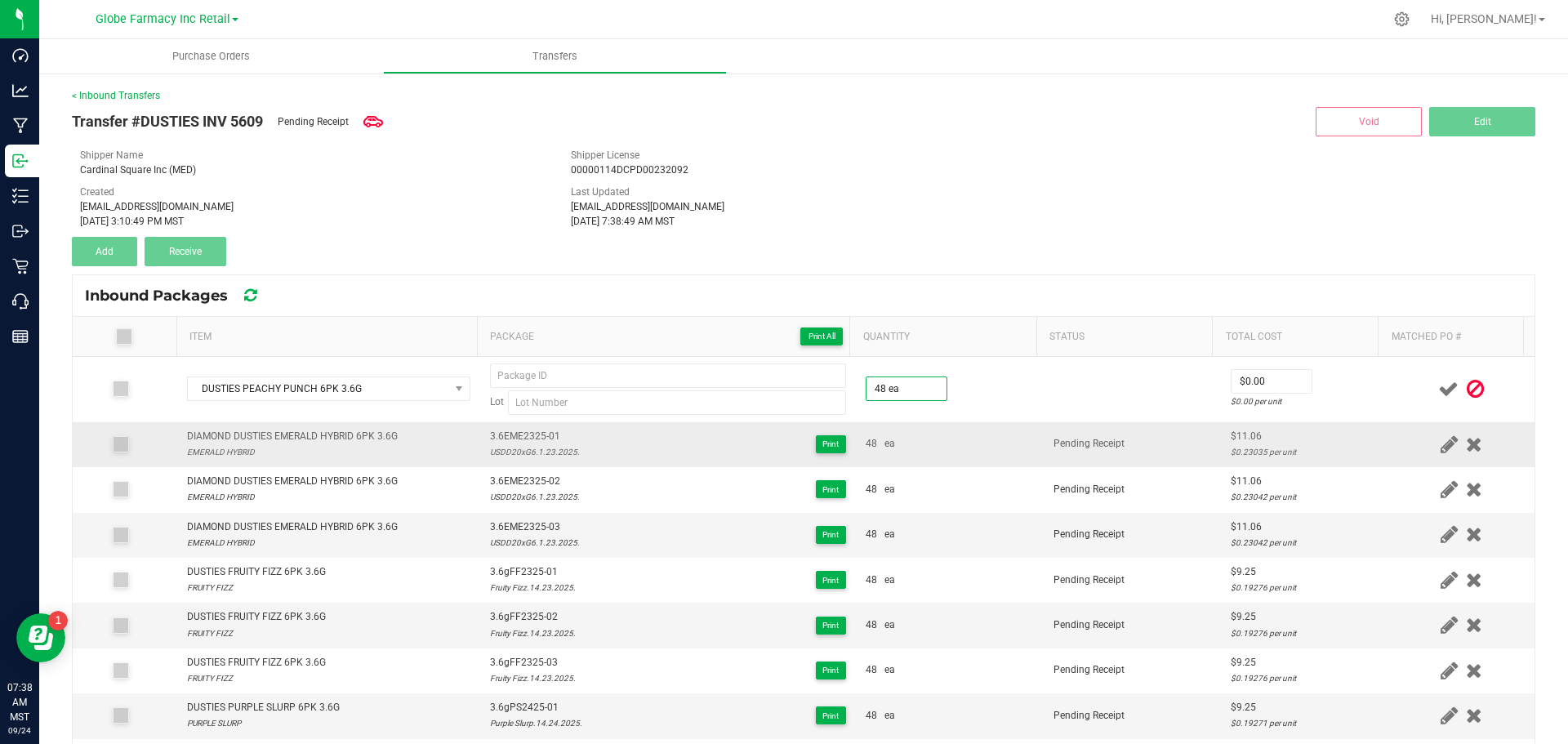
drag, startPoint x: 947, startPoint y: 468, endPoint x: 969, endPoint y: 463, distance: 22.6
click at [947, 469] on td "48 ea" at bounding box center [950, 490] width 188 height 45
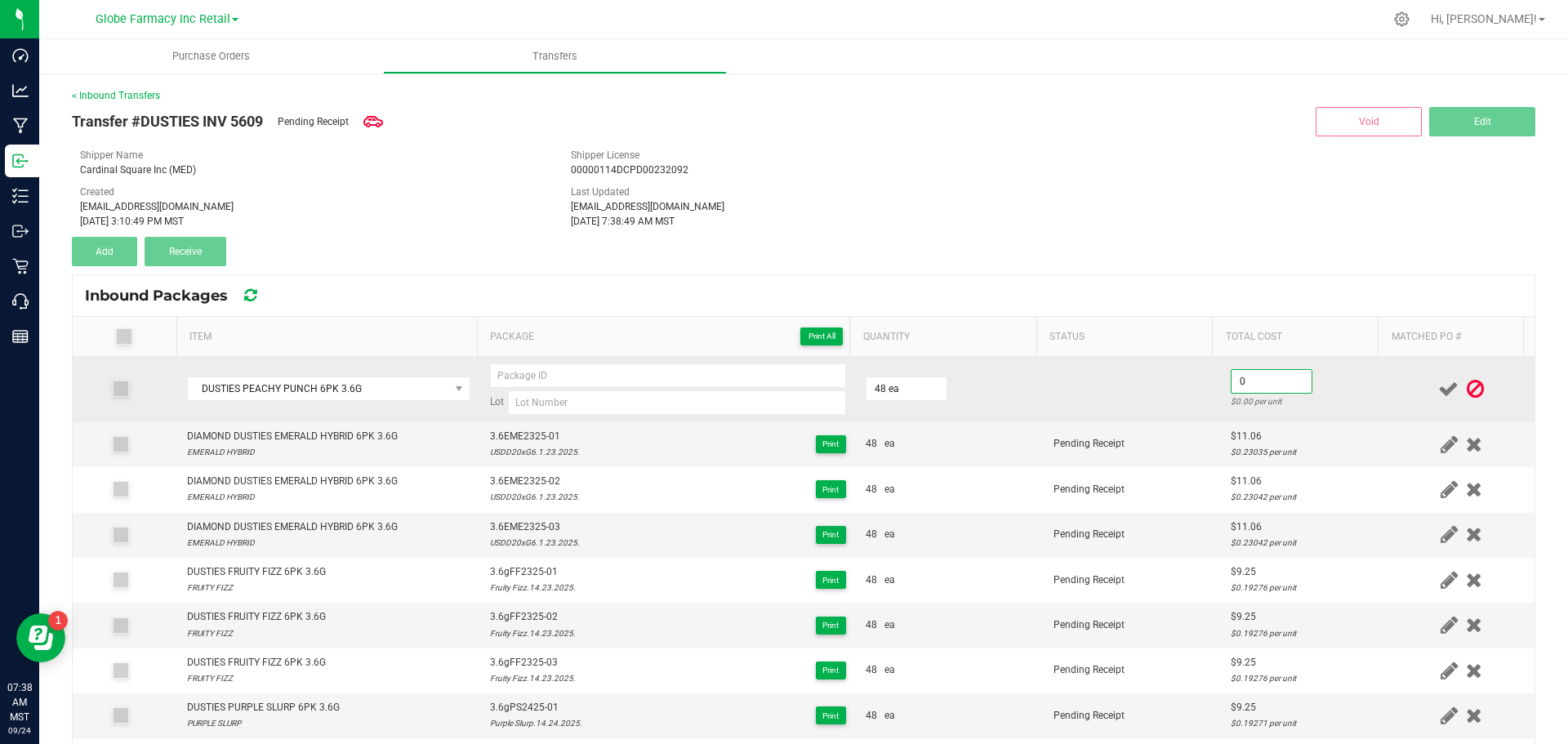
click at [1259, 380] on input "0" at bounding box center [1272, 381] width 80 height 22
click at [1251, 365] on td "$0.00 $0.00 per unit" at bounding box center [1304, 390] width 167 height 65
click at [1255, 379] on input "0" at bounding box center [1272, 381] width 80 height 22
paste input "9.25234"
type input "$9.25"
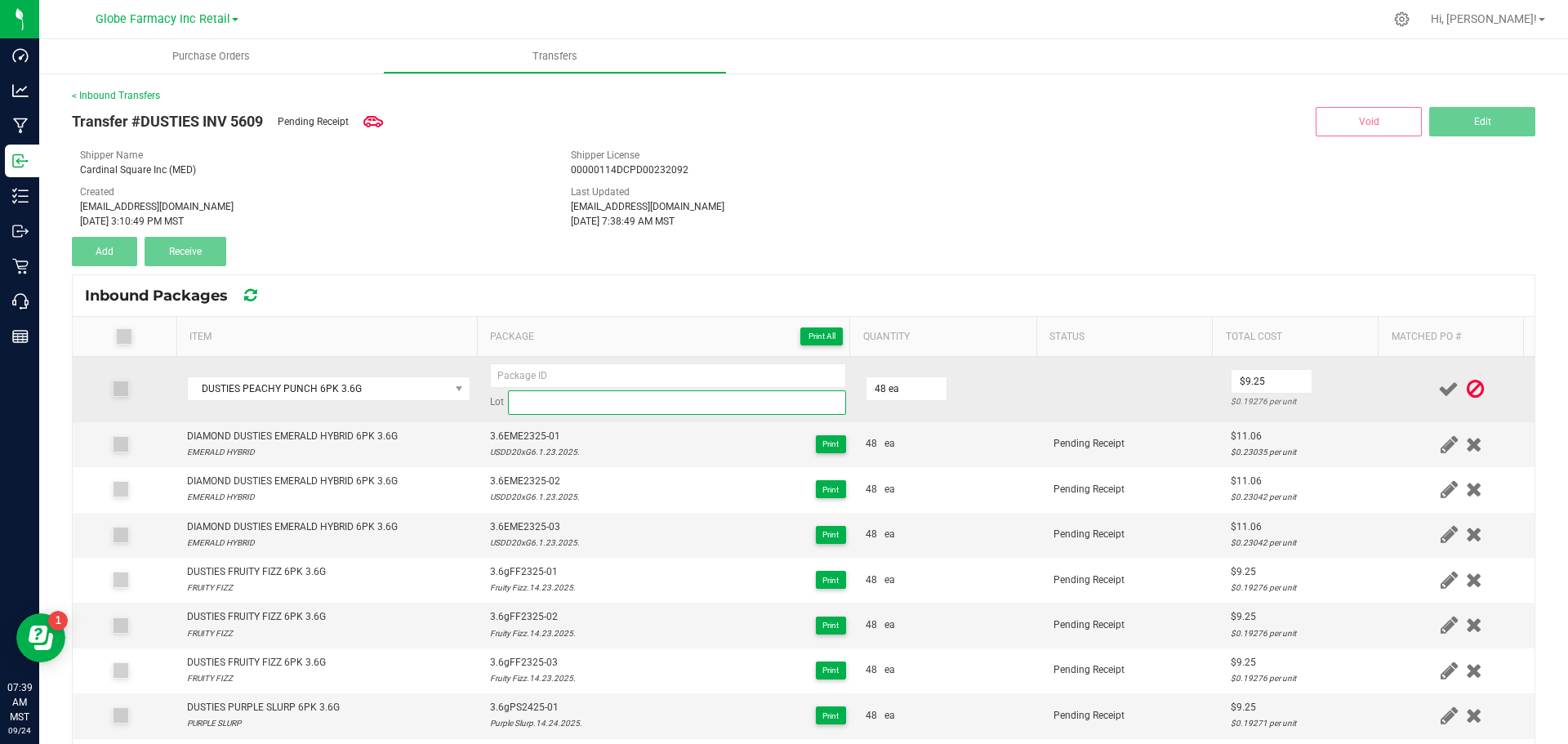
click at [539, 402] on input at bounding box center [677, 403] width 338 height 24
paste input "Peachy Punch.15.30.2025."
type input "Peachy Punch.15.30.2025."
click at [524, 369] on input at bounding box center [668, 376] width 356 height 24
click at [521, 368] on input "3.6gPP3025-01" at bounding box center [668, 376] width 356 height 24
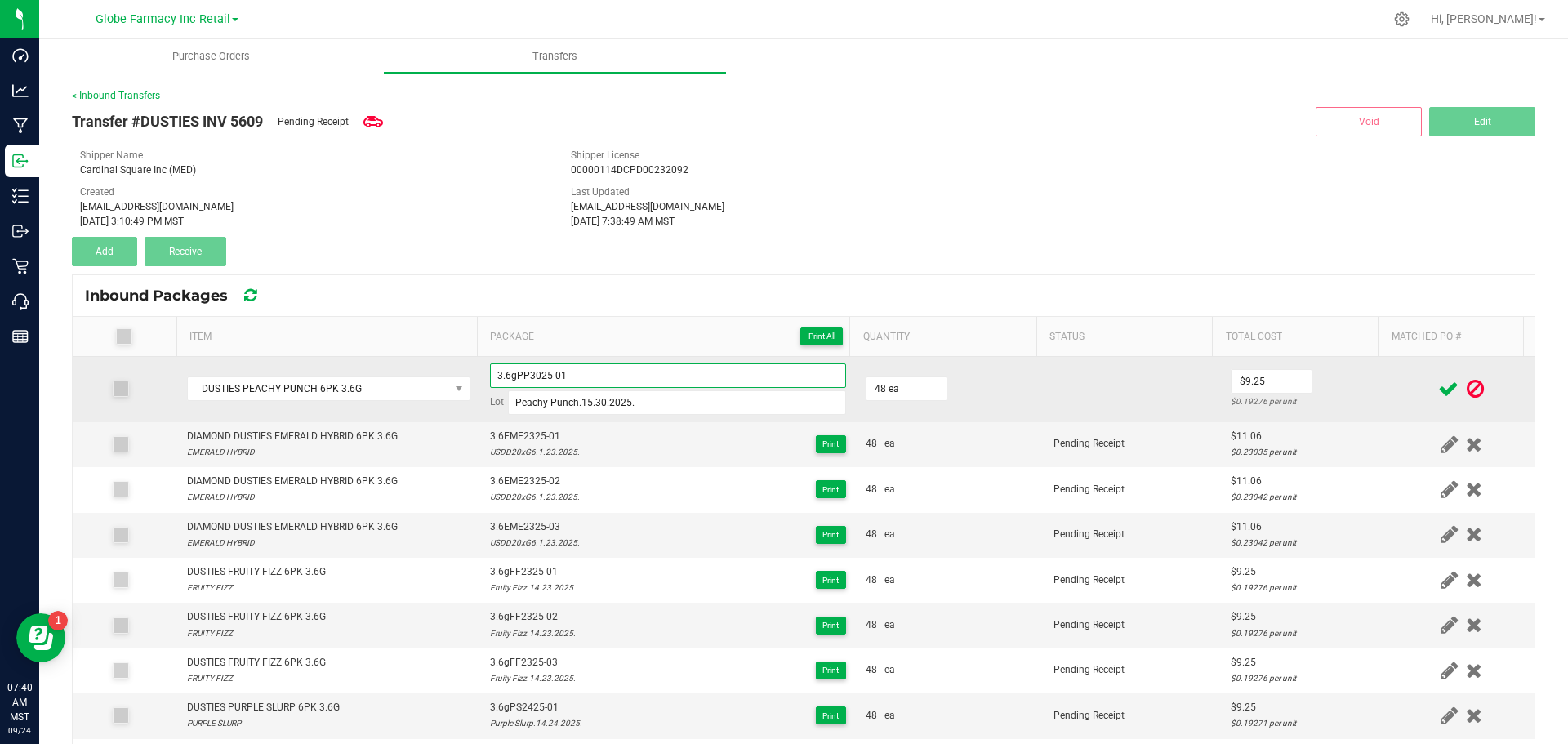
click at [521, 368] on input "3.6gPP3025-01" at bounding box center [668, 376] width 356 height 24
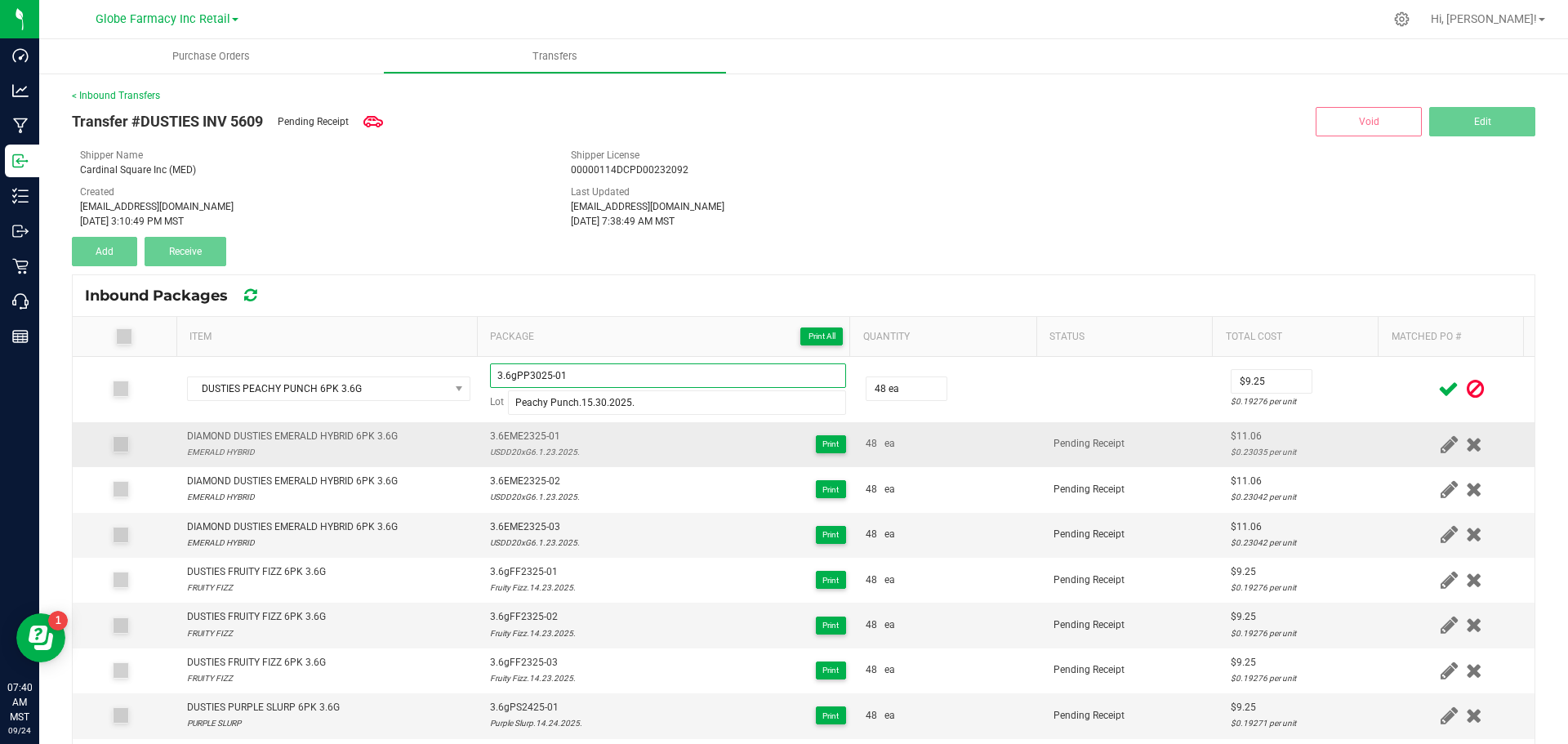
type input "3.6gPP3025-01"
click at [1186, 457] on td "Pending Receipt" at bounding box center [1133, 445] width 178 height 45
click at [1439, 386] on icon at bounding box center [1449, 389] width 21 height 21
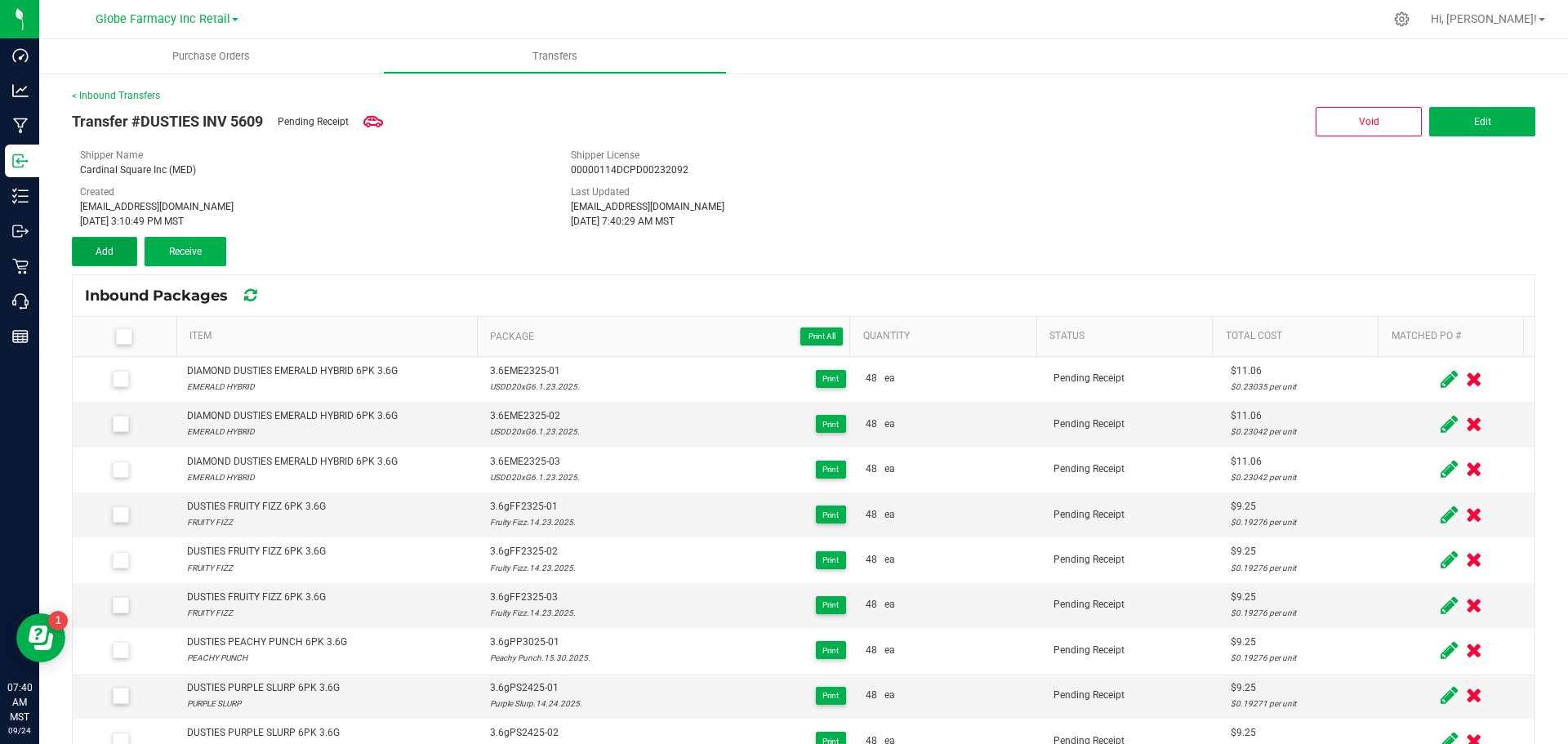
click at [122, 265] on button "Add" at bounding box center [105, 250] width 65 height 29
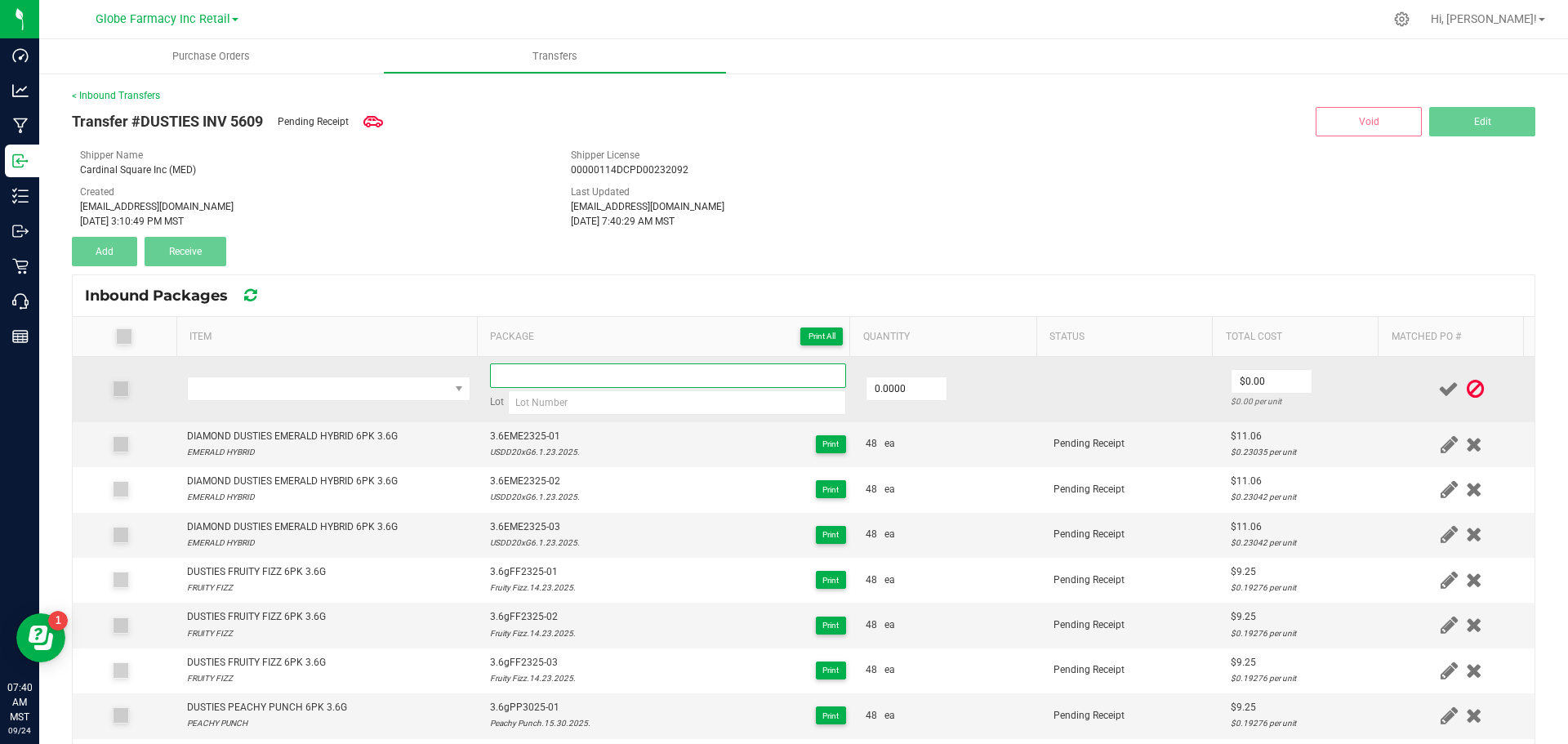
click at [525, 379] on input at bounding box center [668, 376] width 356 height 24
paste input "3.6gPP3025-01"
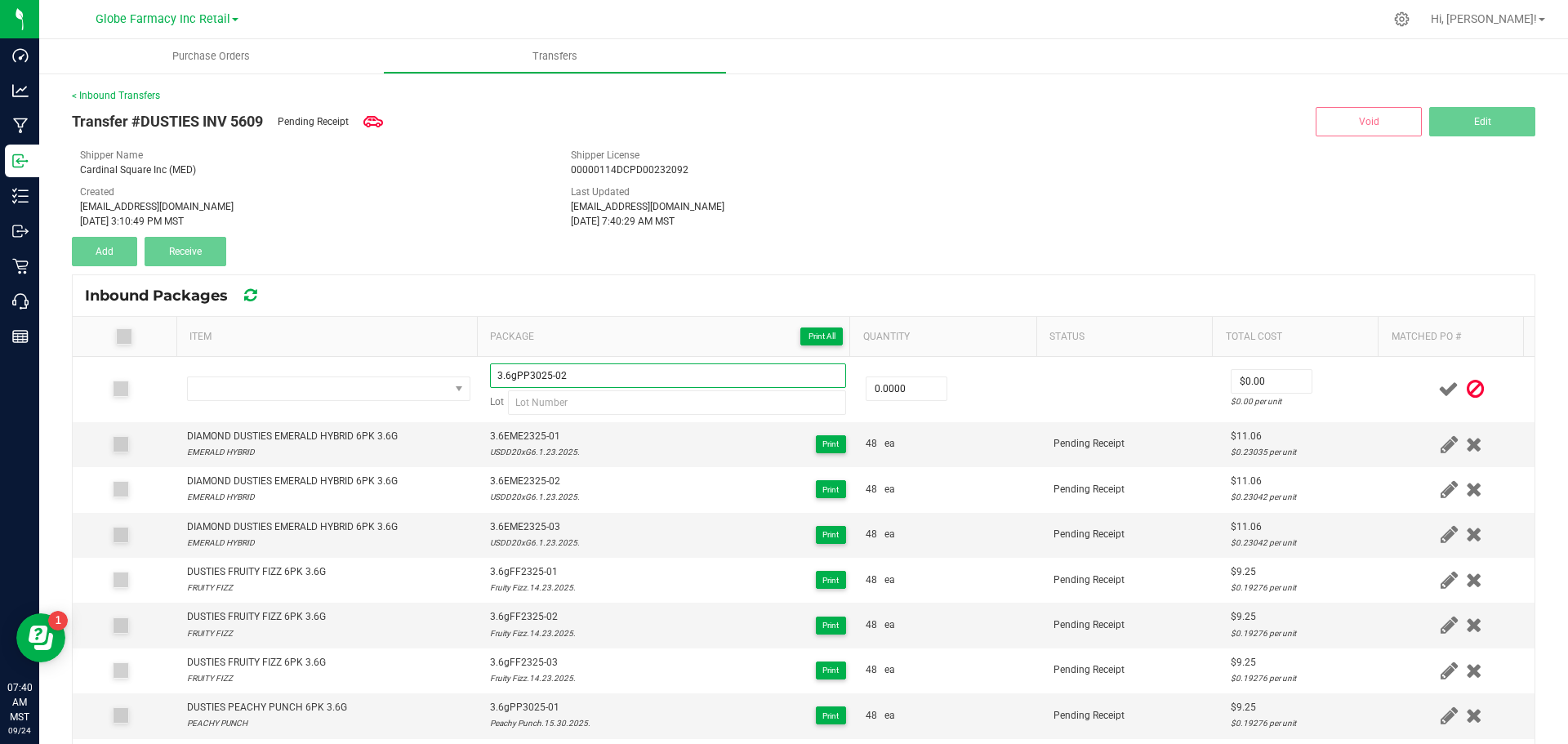
type input "3.6gPP3025-02"
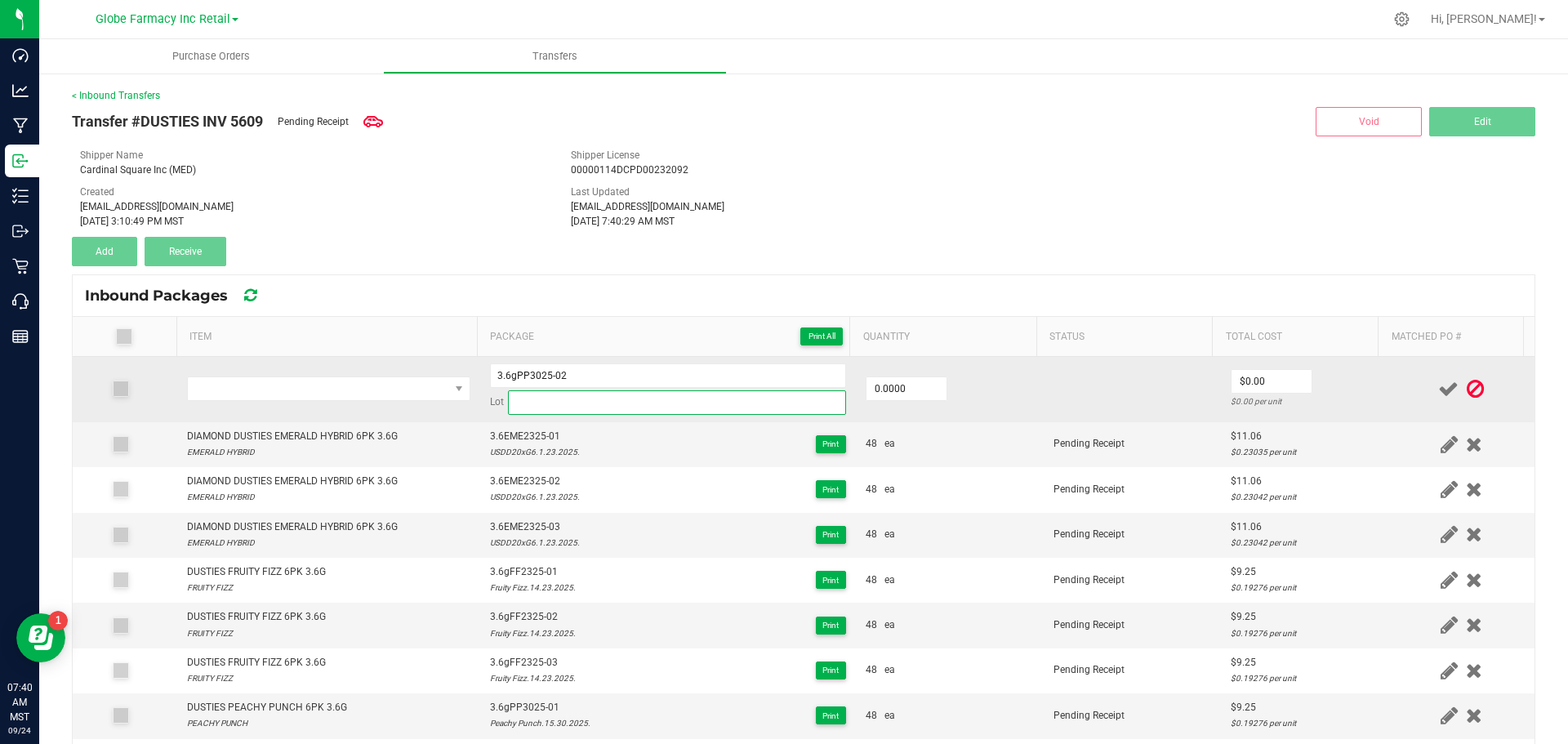
click at [587, 400] on input at bounding box center [677, 403] width 338 height 24
paste input "Peachy Punch.15.30.2025."
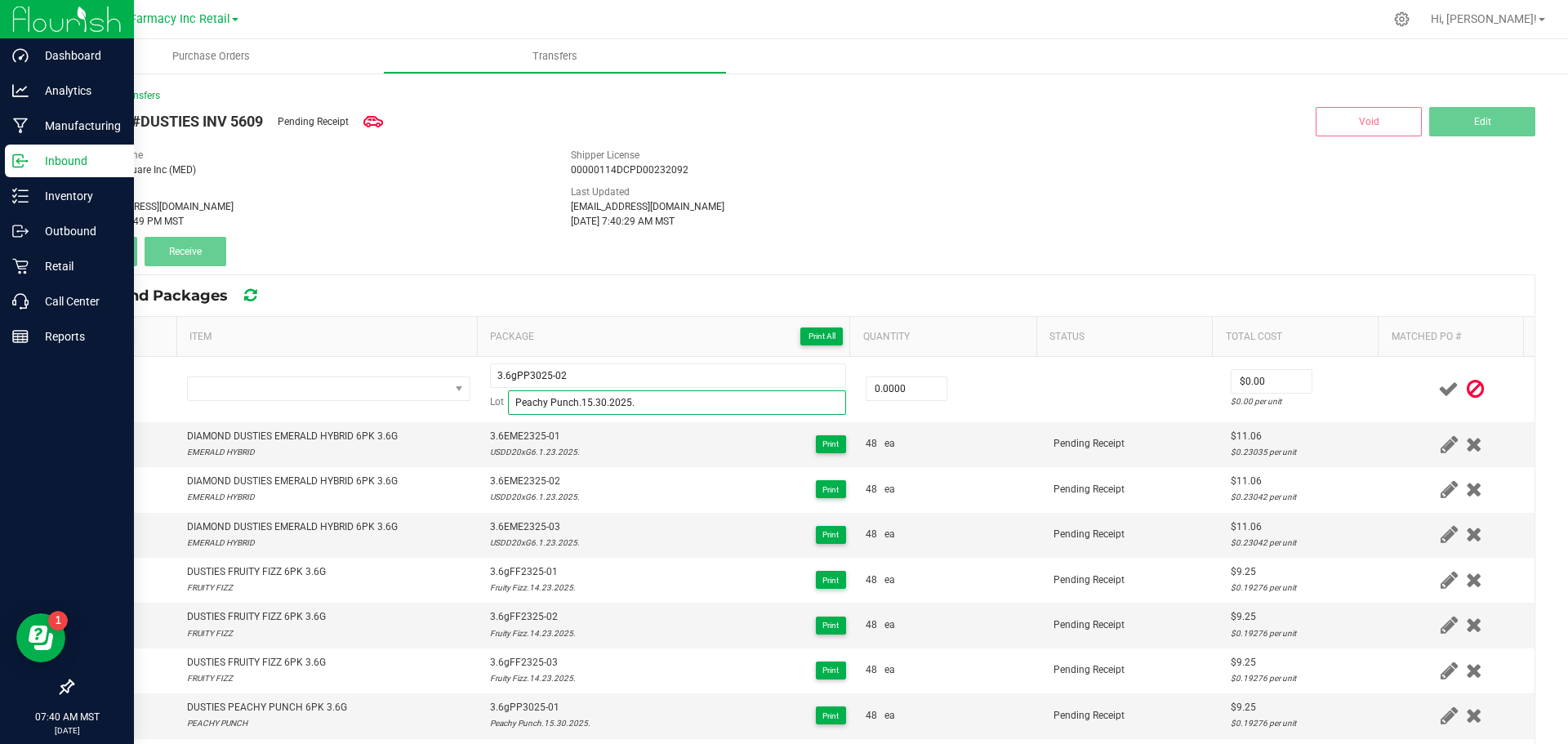
type input "Peachy Punch.15.30.2025."
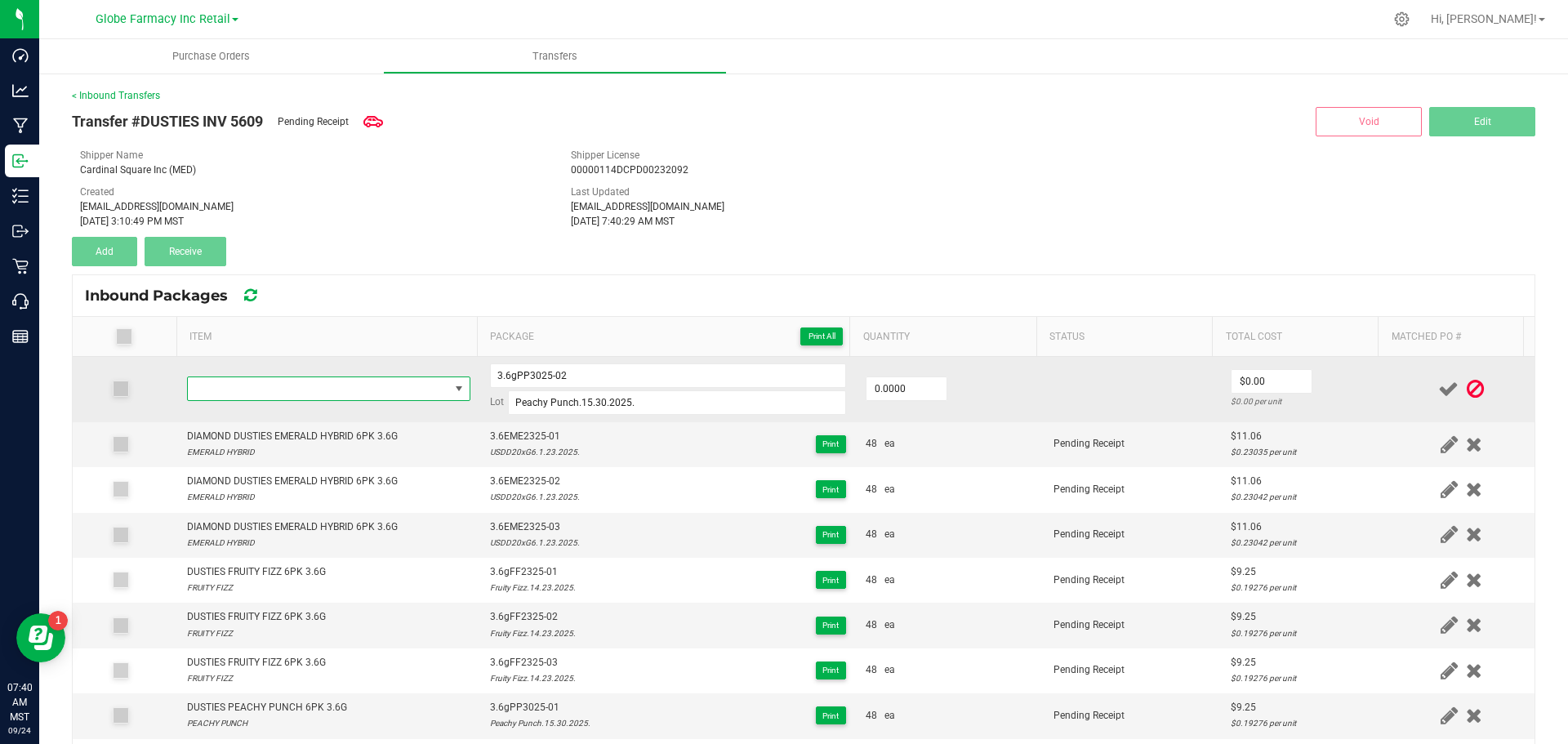
click at [381, 378] on span "NO DATA FOUND" at bounding box center [319, 389] width 262 height 22
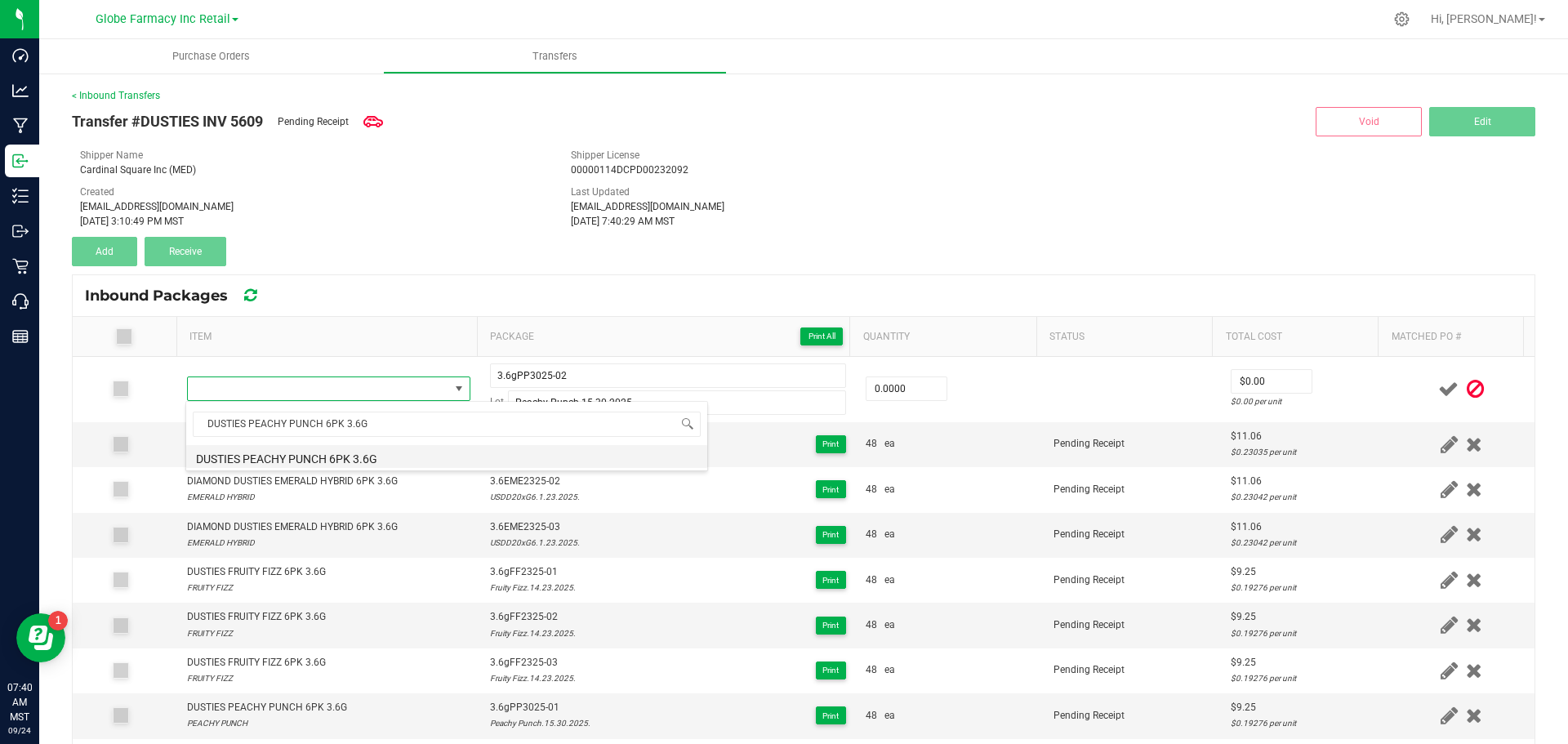
click at [401, 462] on li "DUSTIES PEACHY PUNCH 6PK 3.6G" at bounding box center [446, 456] width 521 height 22
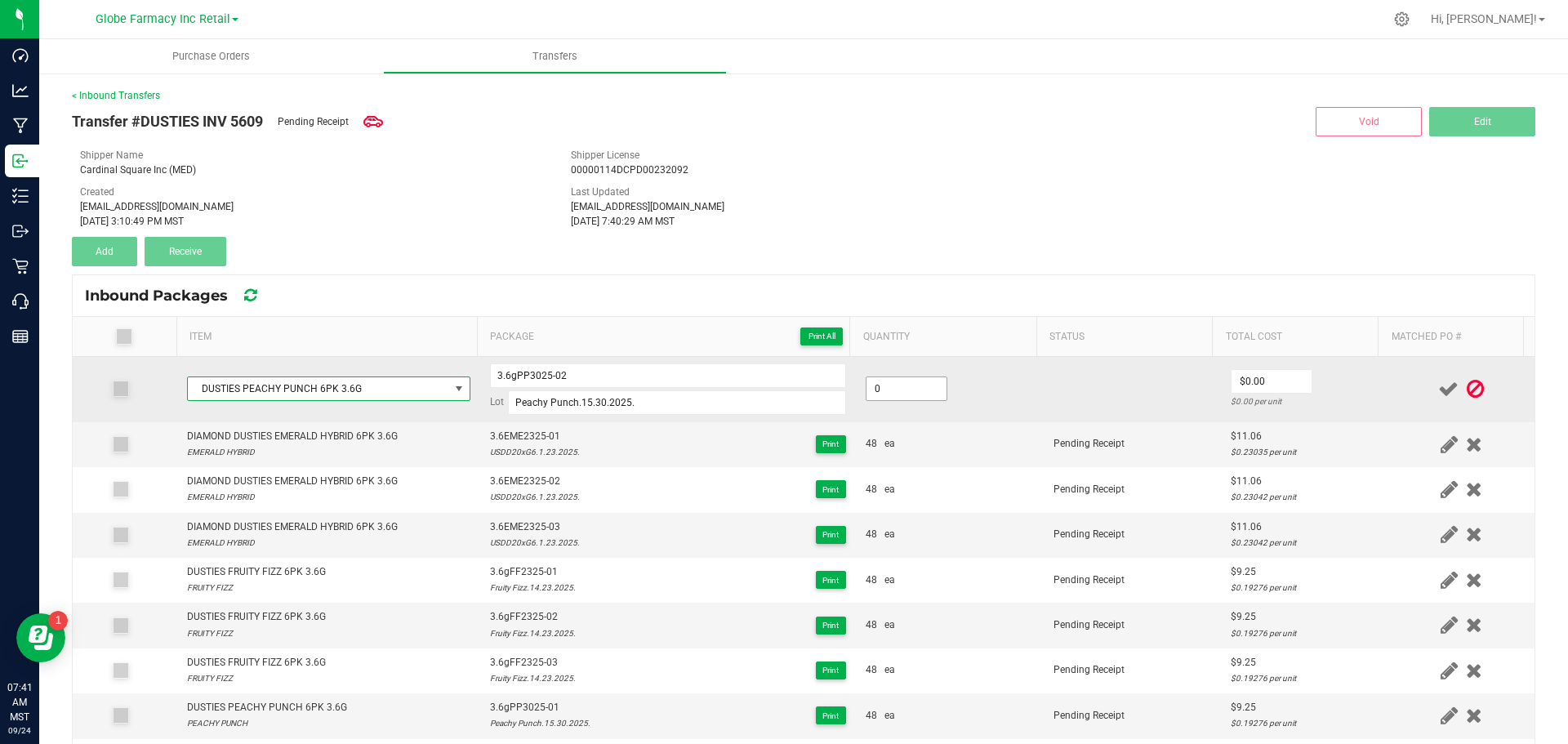
click at [902, 394] on input "0" at bounding box center [907, 389] width 80 height 22
type input "4"
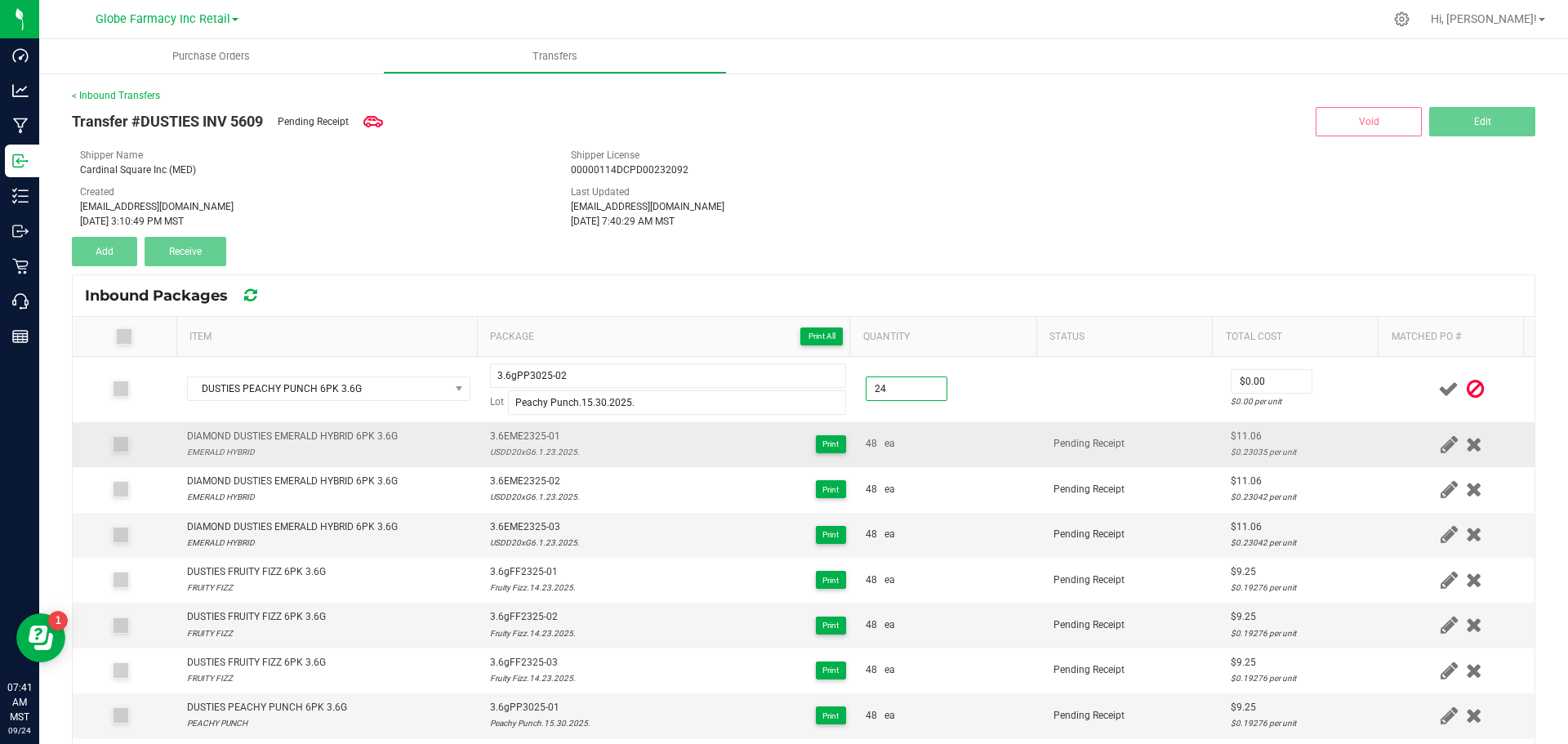
type input "2"
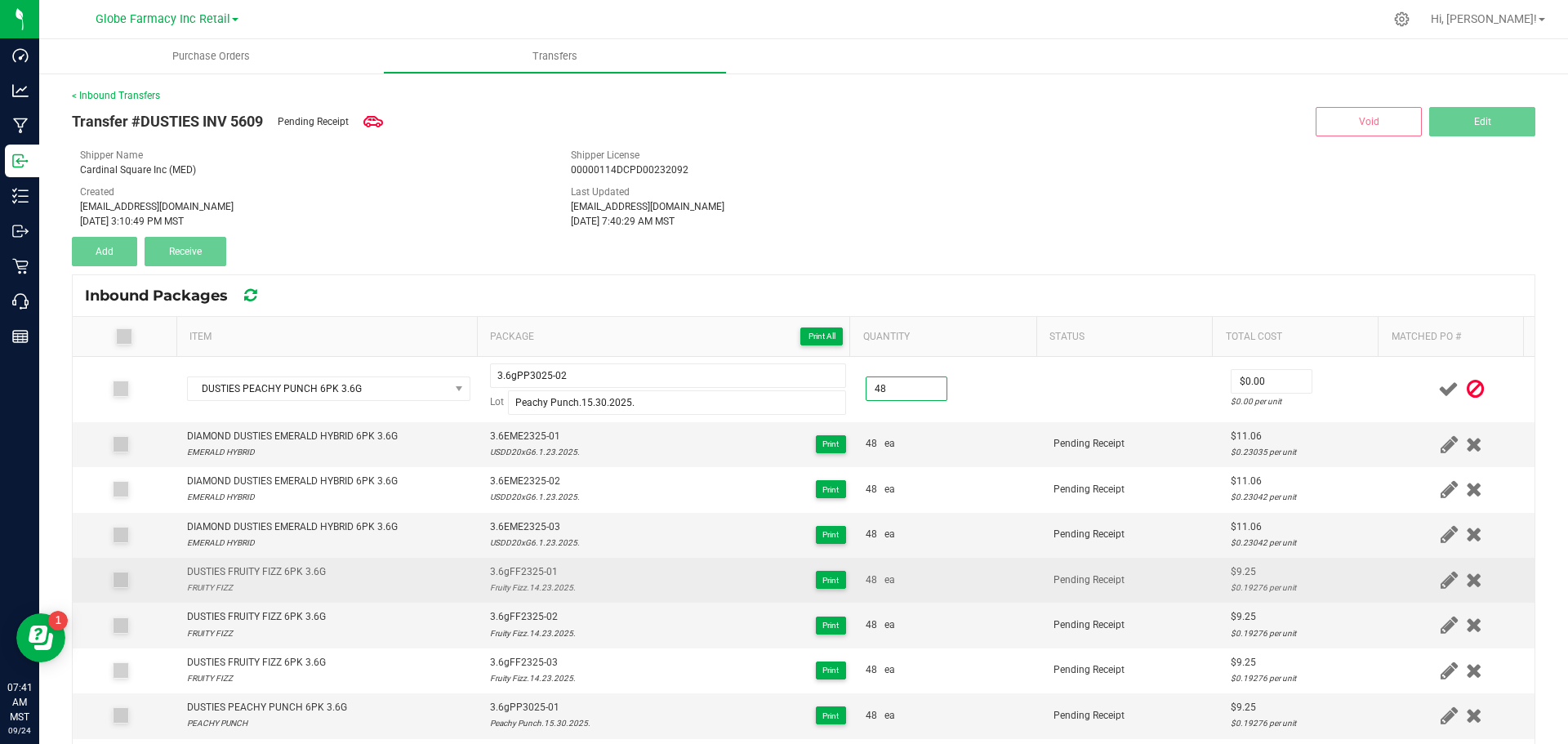
type input "48 ea"
click at [1231, 567] on div "$9.25" at bounding box center [1305, 572] width 148 height 16
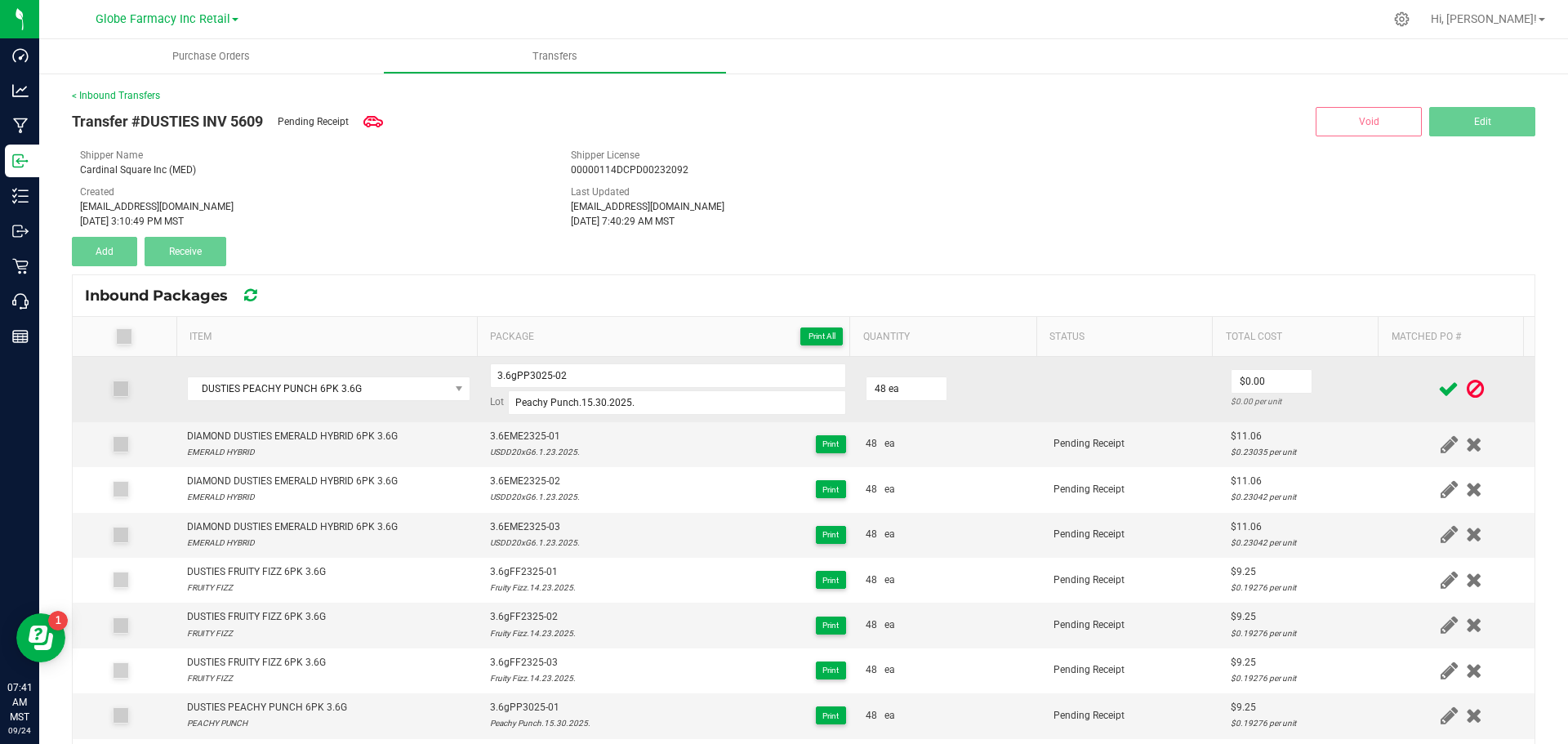
click at [1231, 402] on div "$0.00 per unit" at bounding box center [1305, 401] width 148 height 16
click at [1231, 378] on input "0" at bounding box center [1272, 381] width 80 height 22
paste input "9.25"
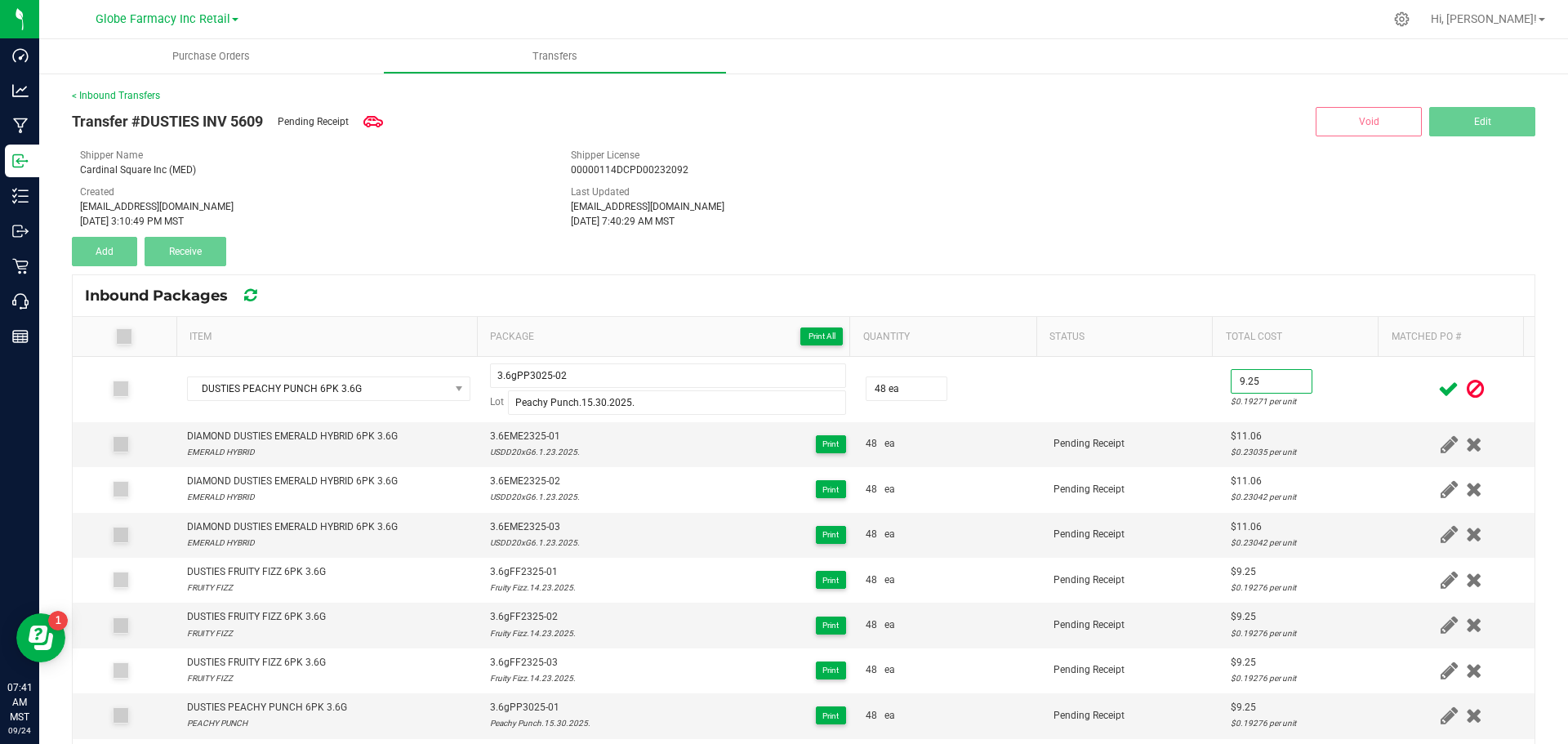
type input "$9.25"
click at [1439, 379] on icon at bounding box center [1449, 389] width 21 height 21
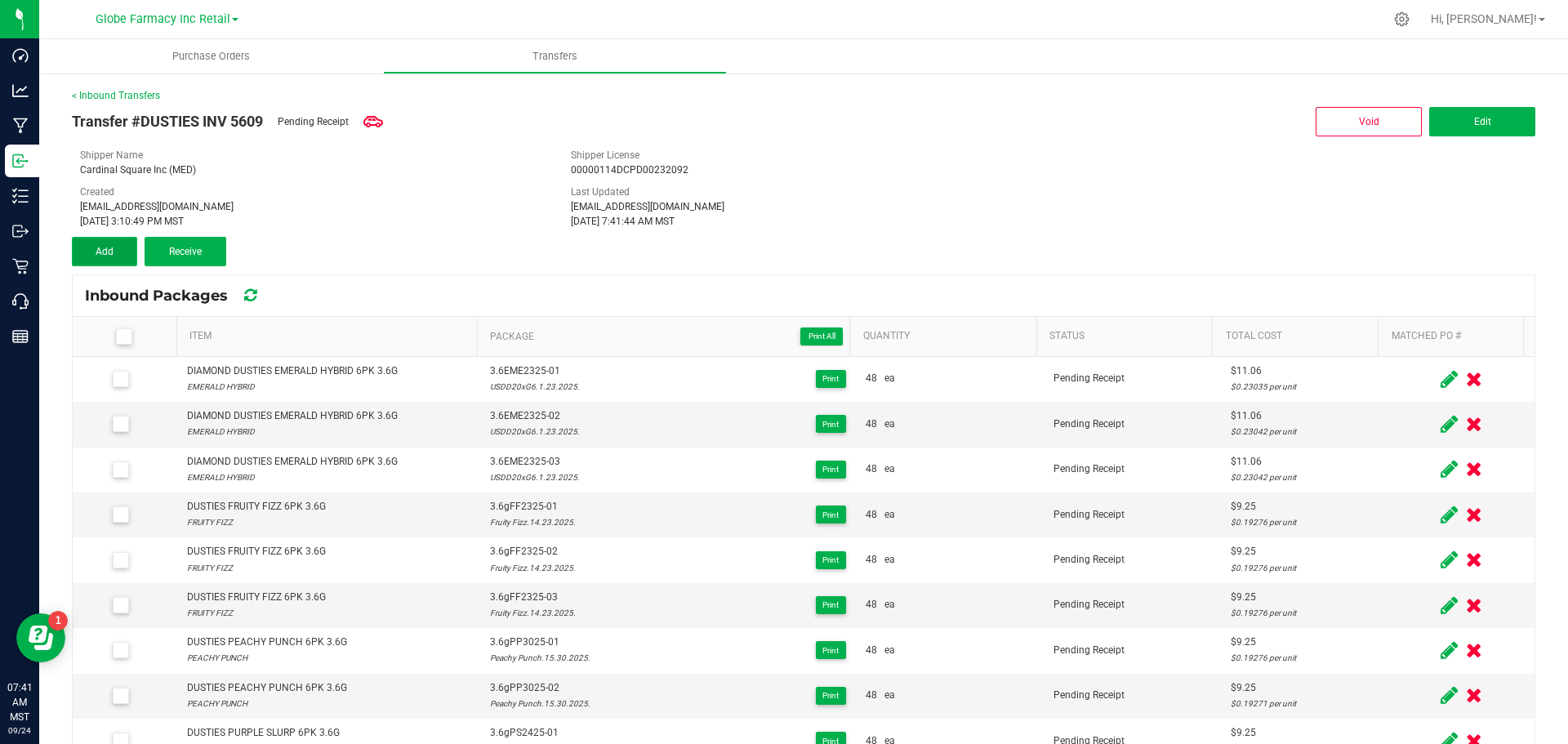
click at [98, 246] on span "Add" at bounding box center [104, 251] width 18 height 11
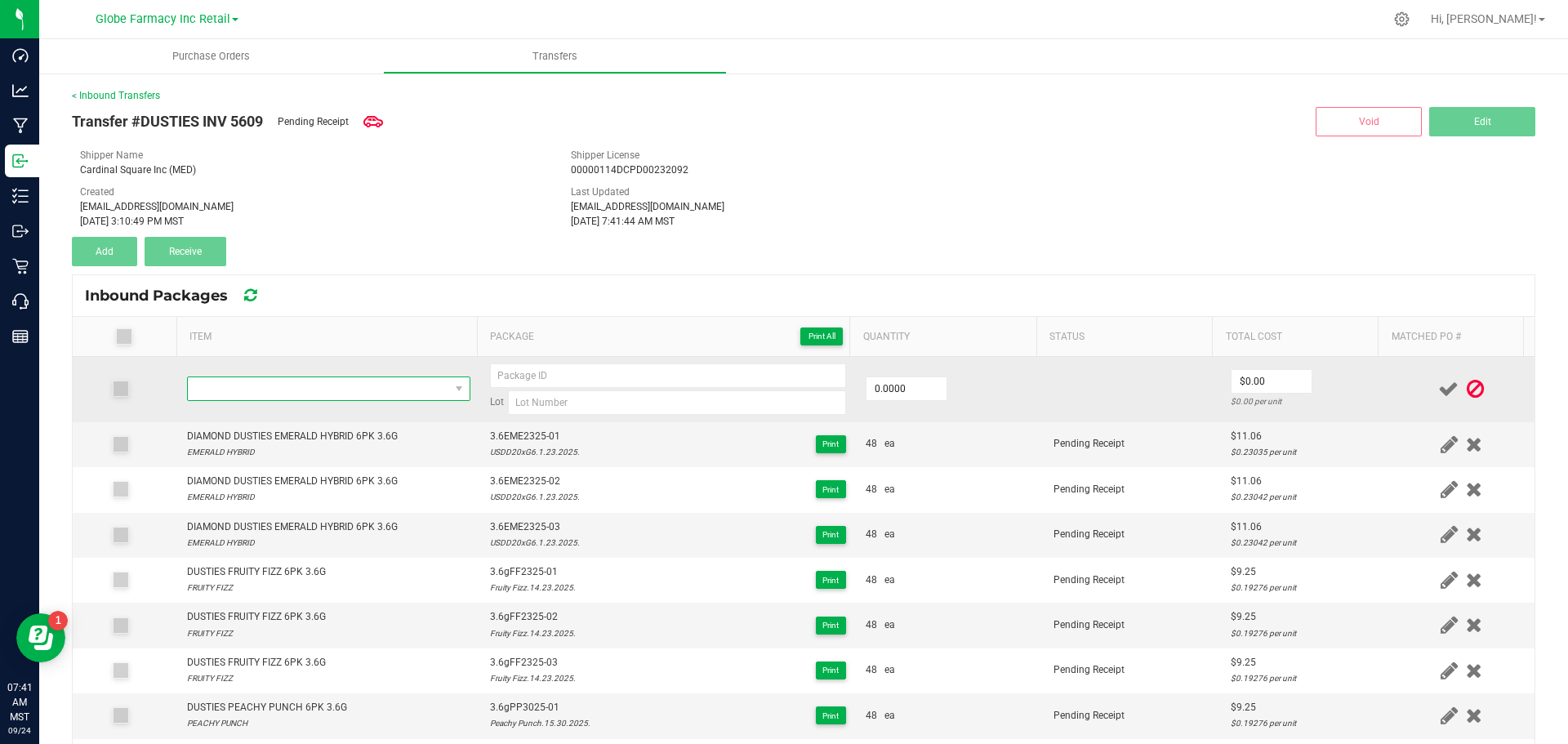
click at [363, 382] on span "NO DATA FOUND" at bounding box center [319, 389] width 262 height 22
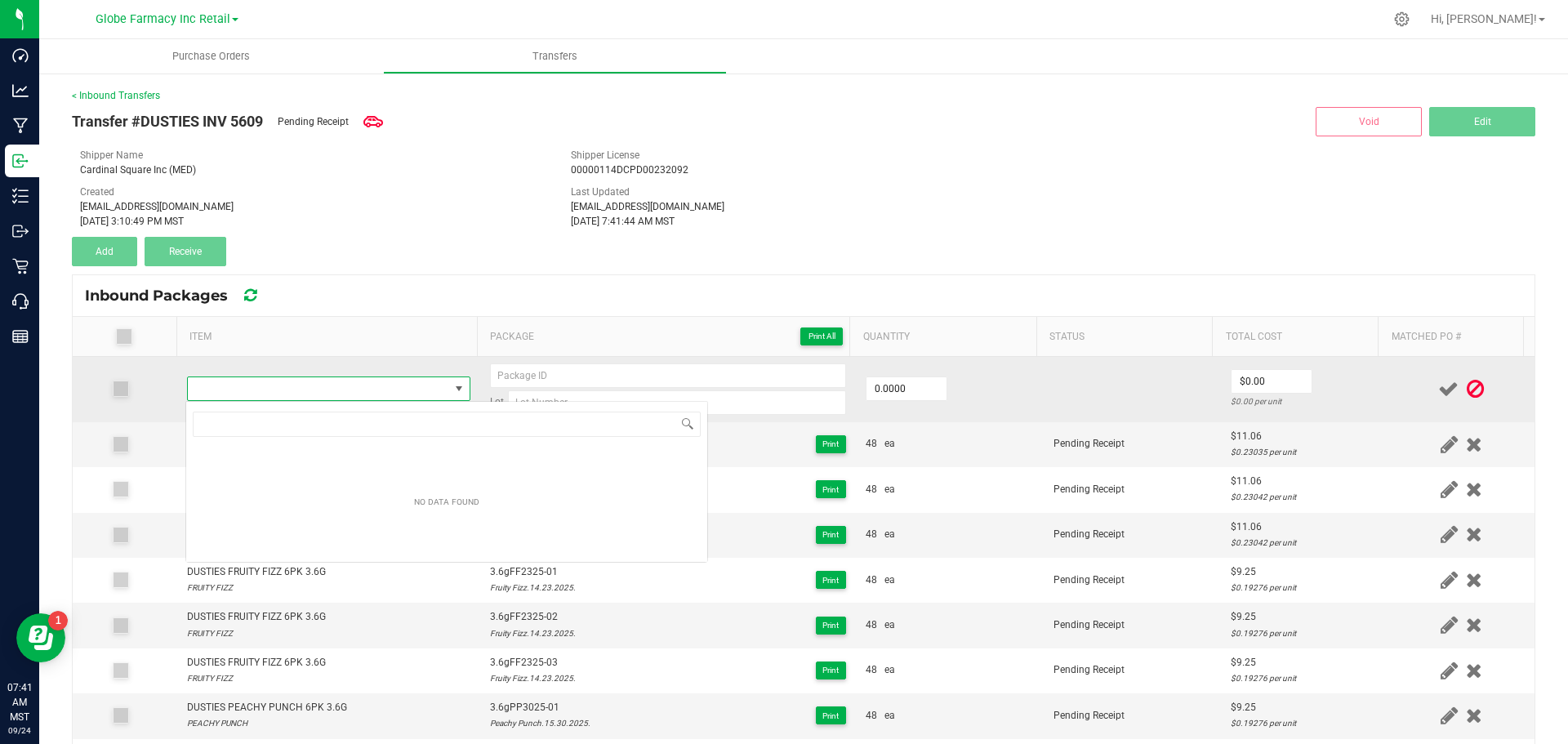
type input "DUSTIES ROYAL RTZ 6PK 3.6G"
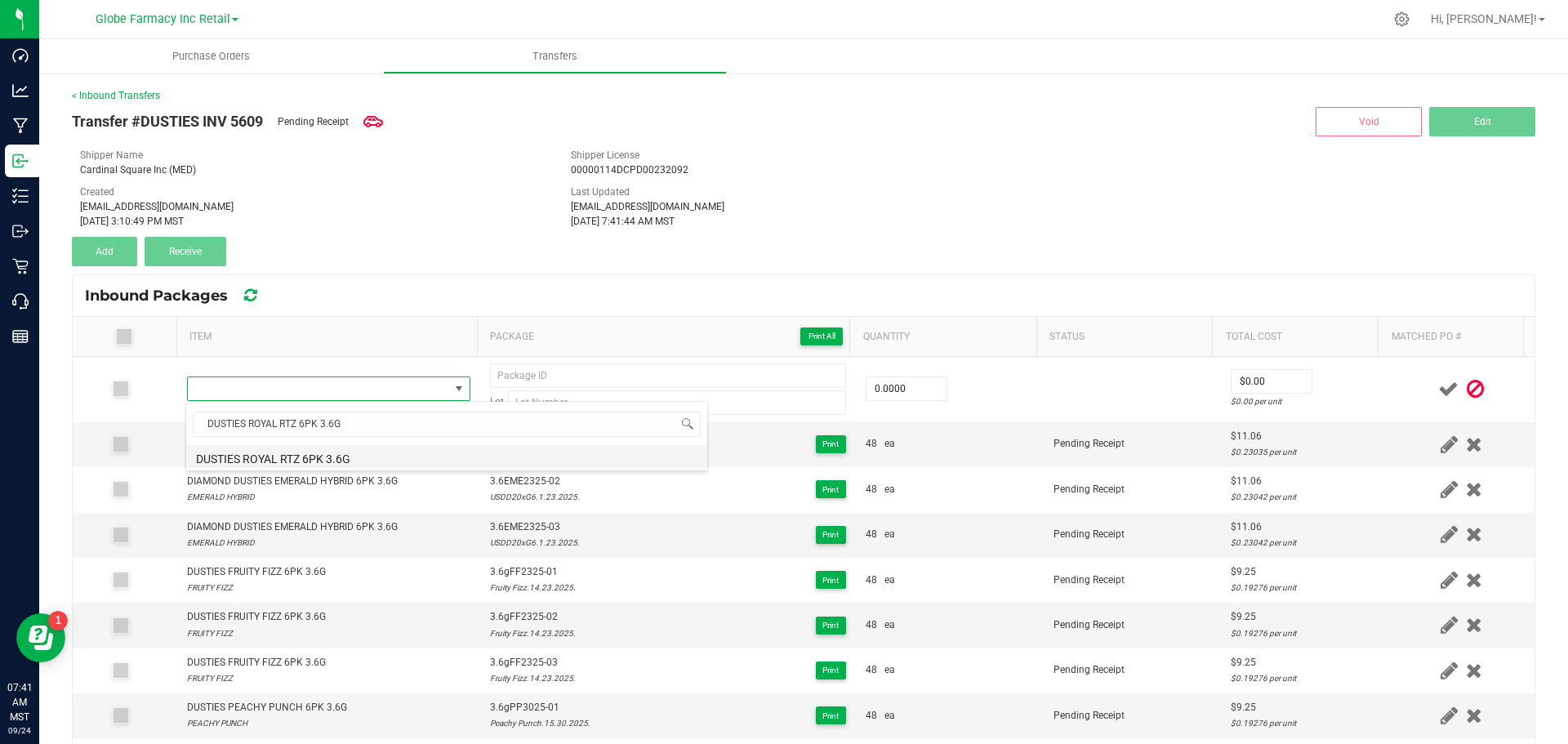
click at [390, 451] on li "DUSTIES ROYAL RTZ 6PK 3.6G" at bounding box center [446, 456] width 521 height 22
type input "0 ea"
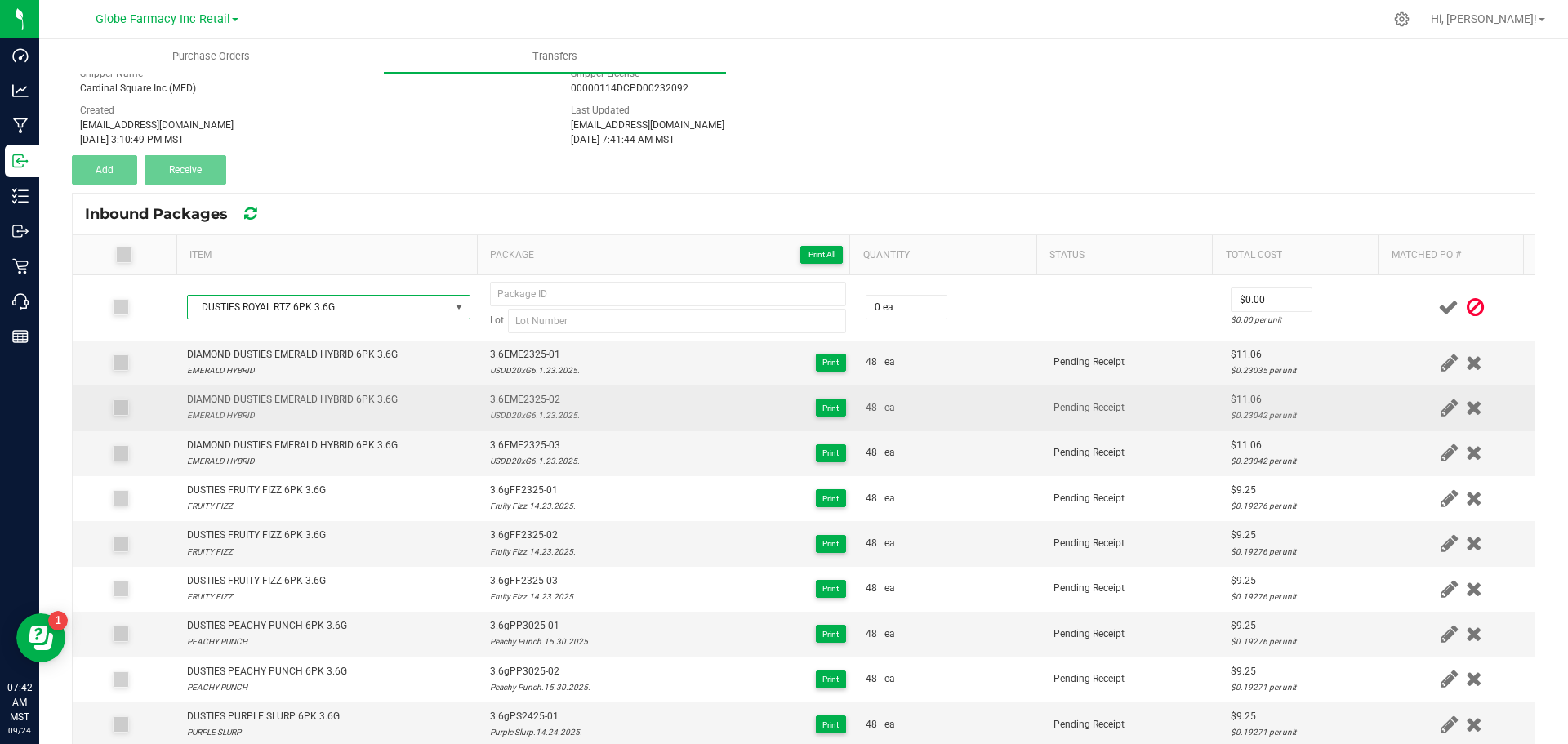
scroll to position [0, 0]
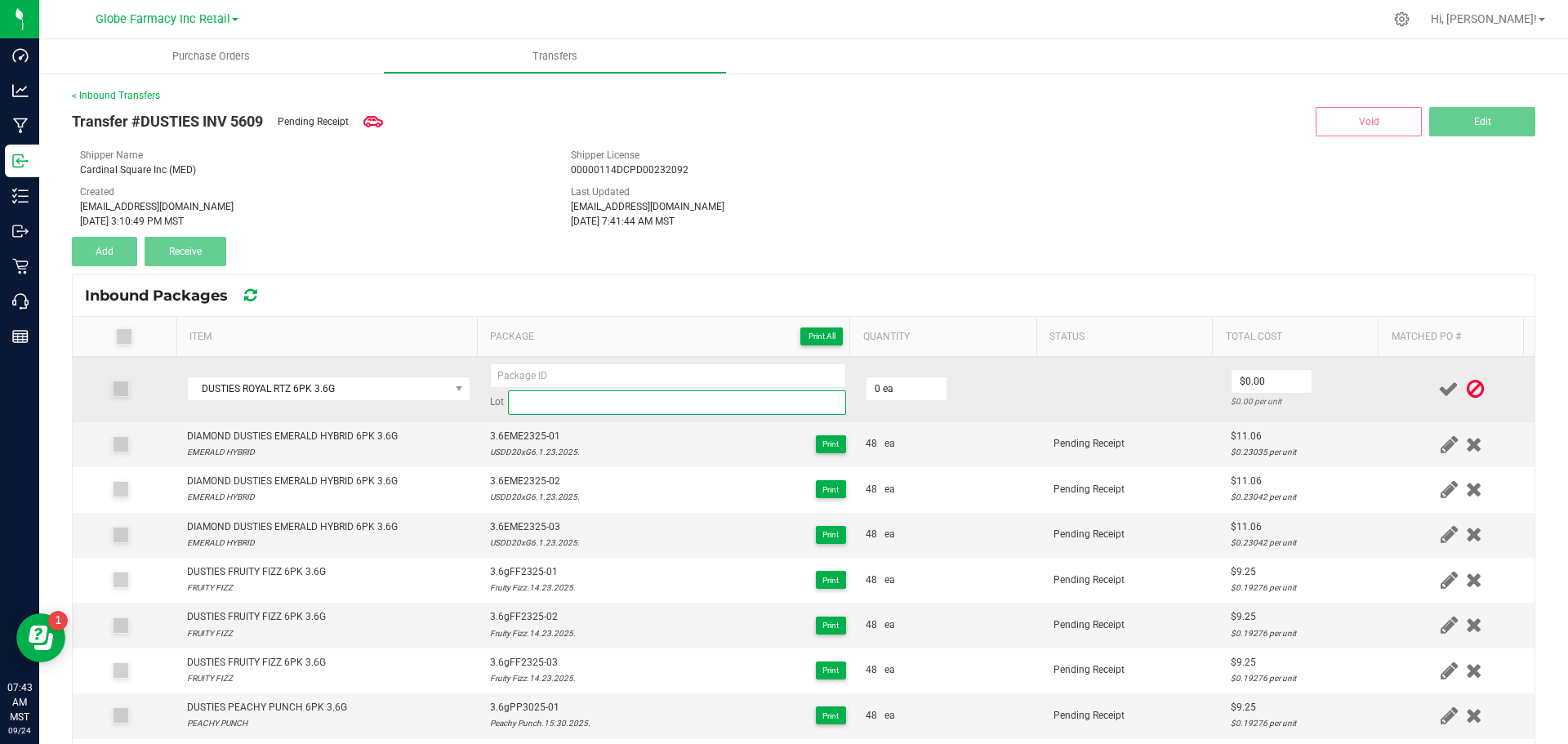
click at [602, 402] on input at bounding box center [677, 403] width 338 height 24
paste input "Royal Rtz.19.27.2025."
type input "Royal Rtz.19.27.2025."
click at [887, 379] on input "0" at bounding box center [907, 389] width 80 height 22
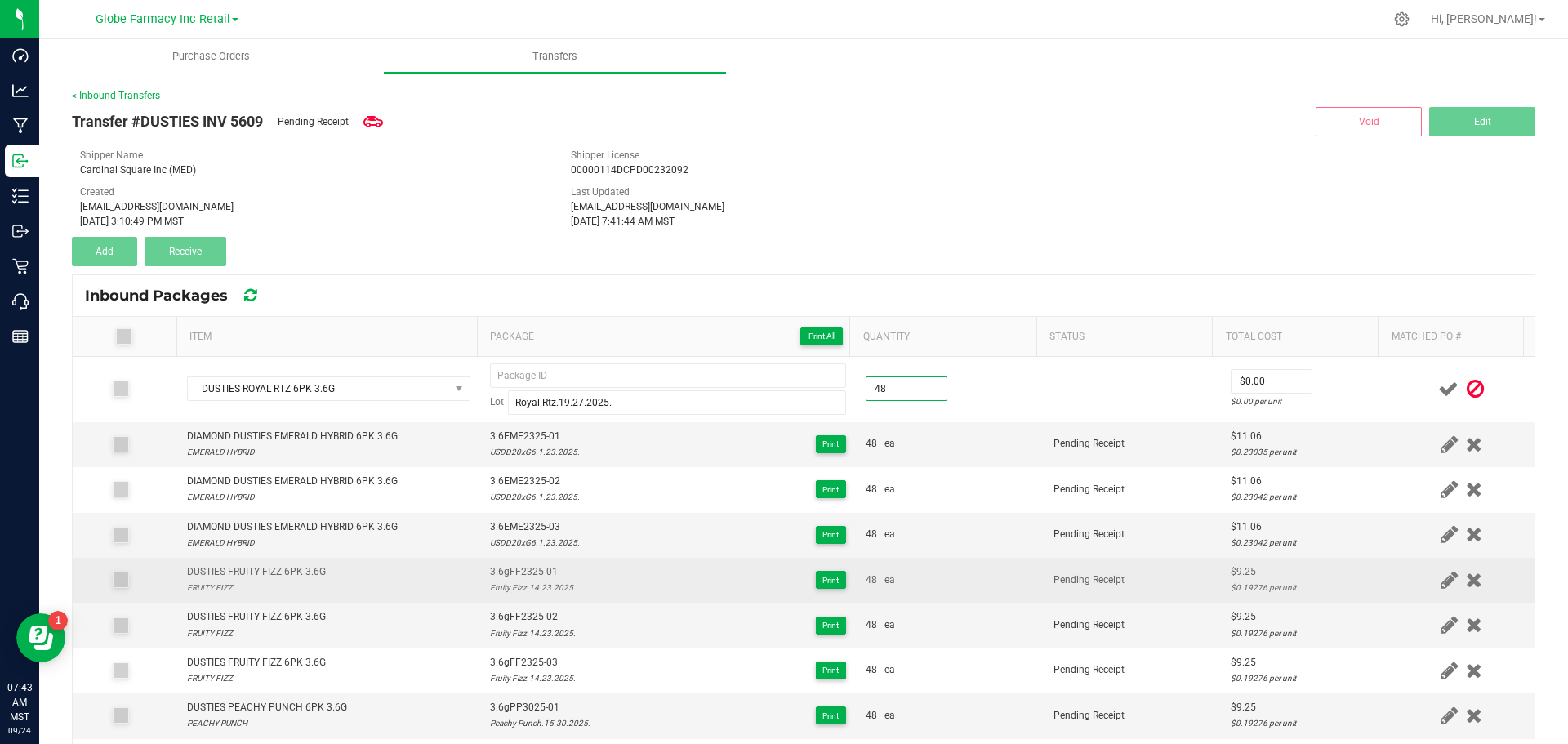
type input "48 ea"
click at [1231, 566] on div "$9.25" at bounding box center [1305, 572] width 148 height 16
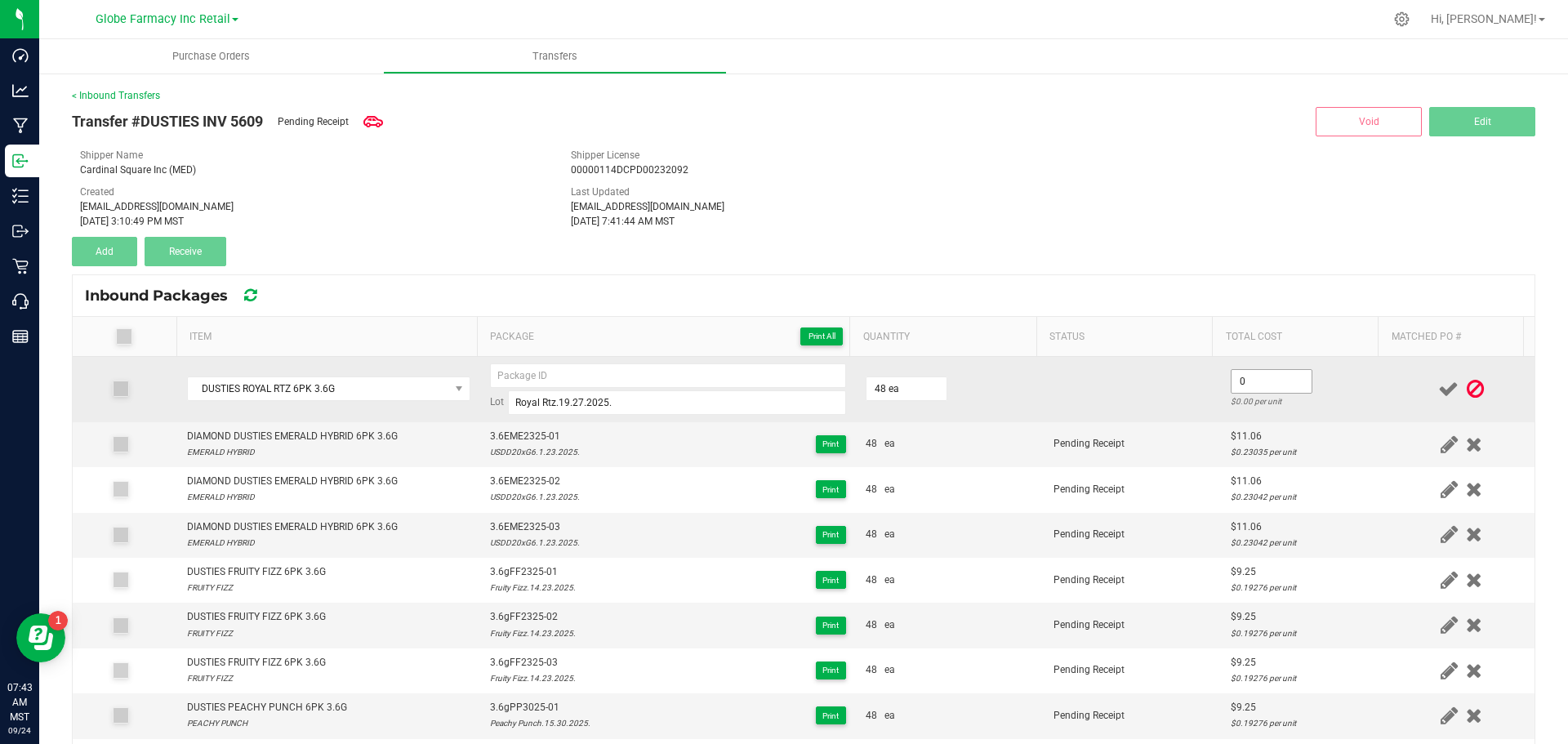
click at [1270, 388] on input "0" at bounding box center [1272, 381] width 80 height 22
paste input "9.25"
type input "$9.25"
click at [505, 365] on input at bounding box center [668, 376] width 356 height 24
click at [511, 378] on input "3.6gRR2725-01" at bounding box center [668, 376] width 356 height 24
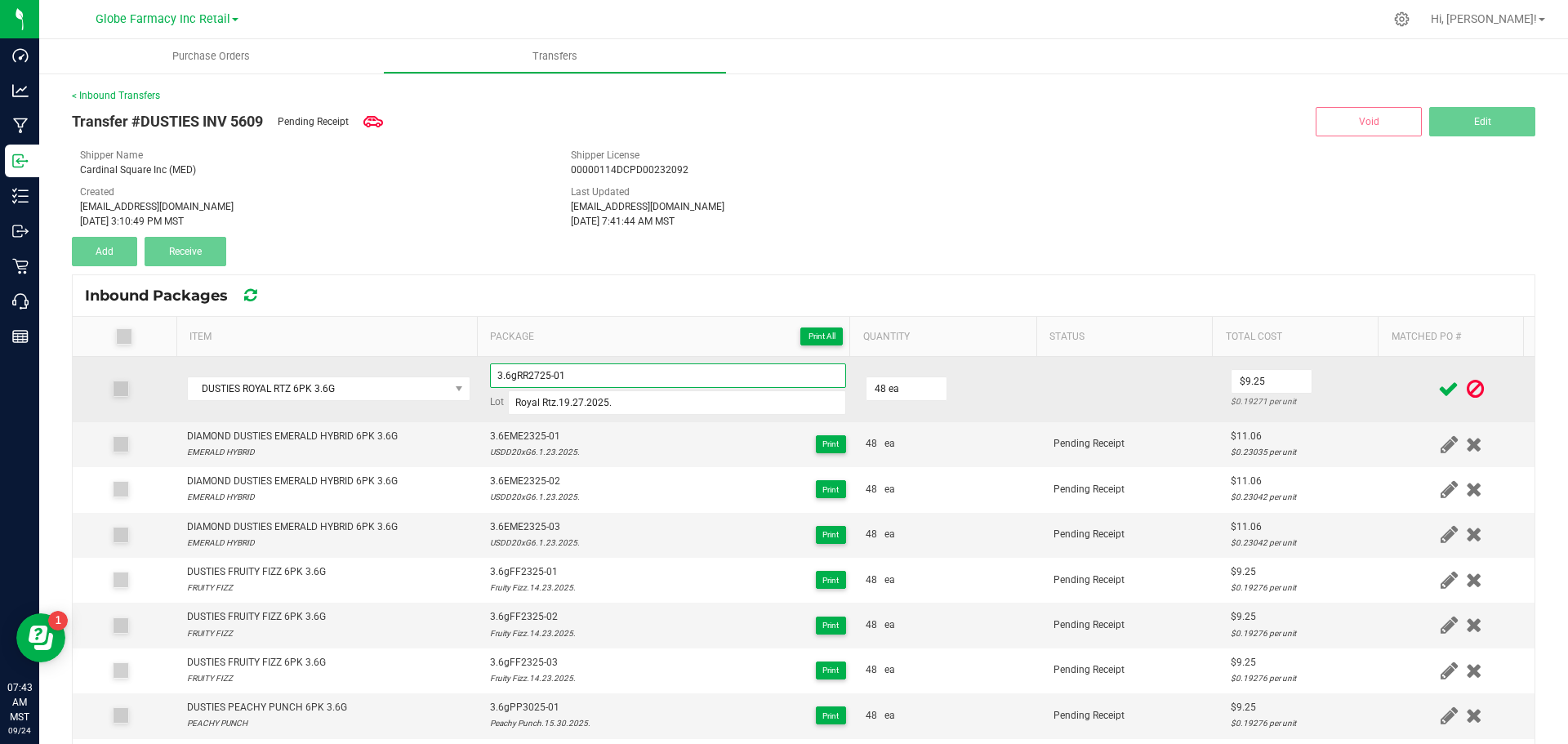
click at [511, 378] on input "3.6gRR2725-01" at bounding box center [668, 376] width 356 height 24
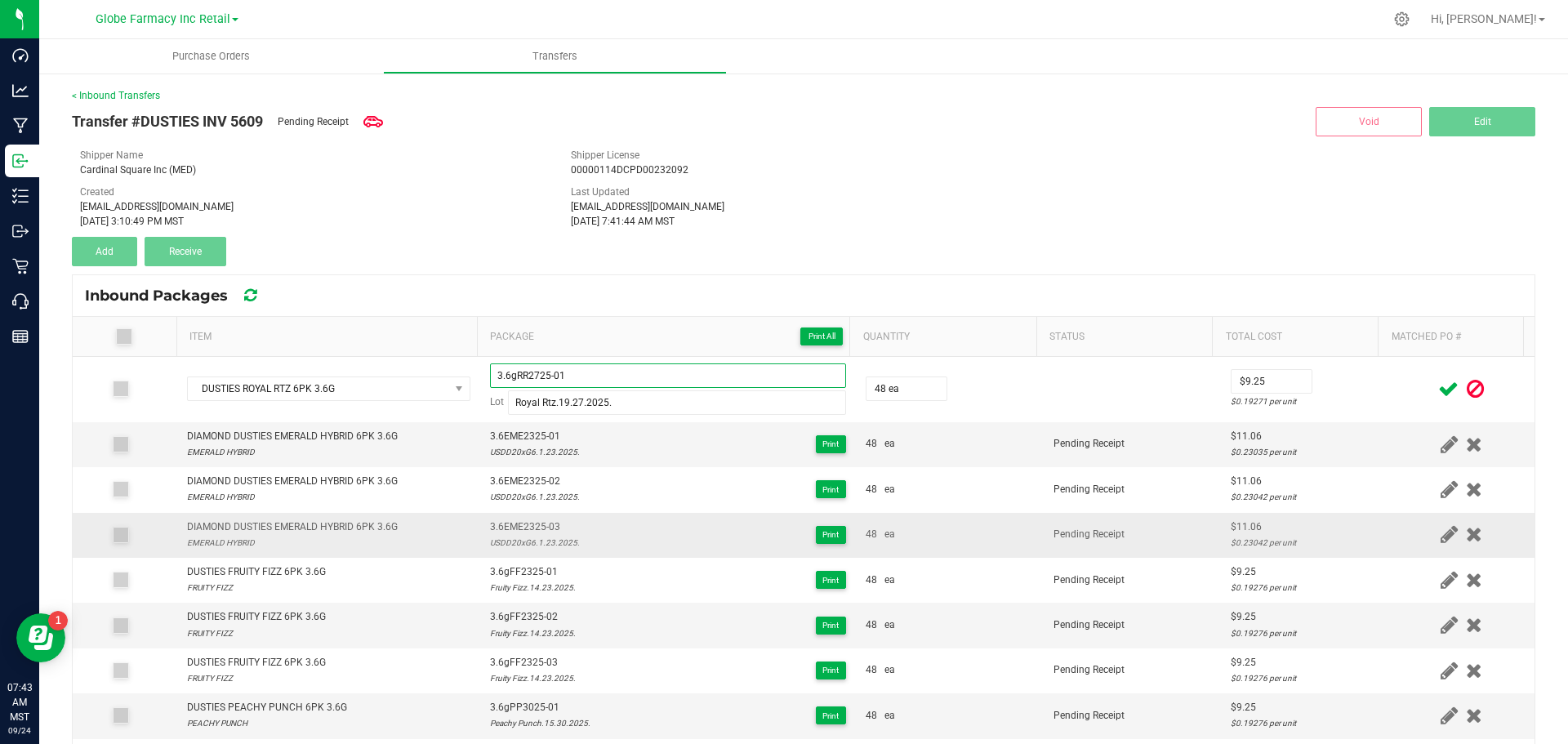
type input "3.6gRR2725-01"
click at [593, 514] on td "3.6EME2325-03 USDD20xG6.1.23.2025. Print" at bounding box center [669, 536] width 376 height 45
click at [1439, 392] on icon at bounding box center [1449, 389] width 21 height 21
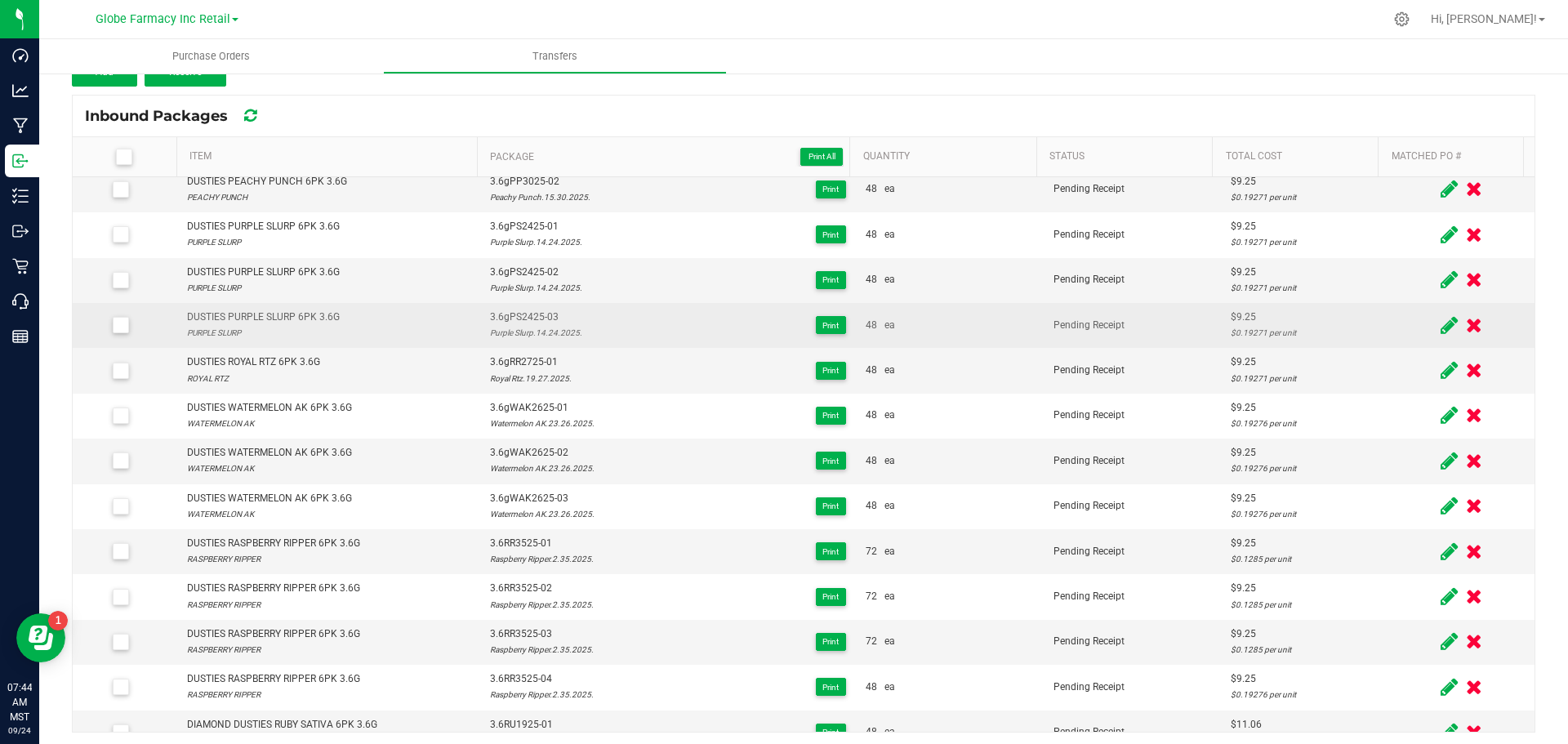
scroll to position [184, 0]
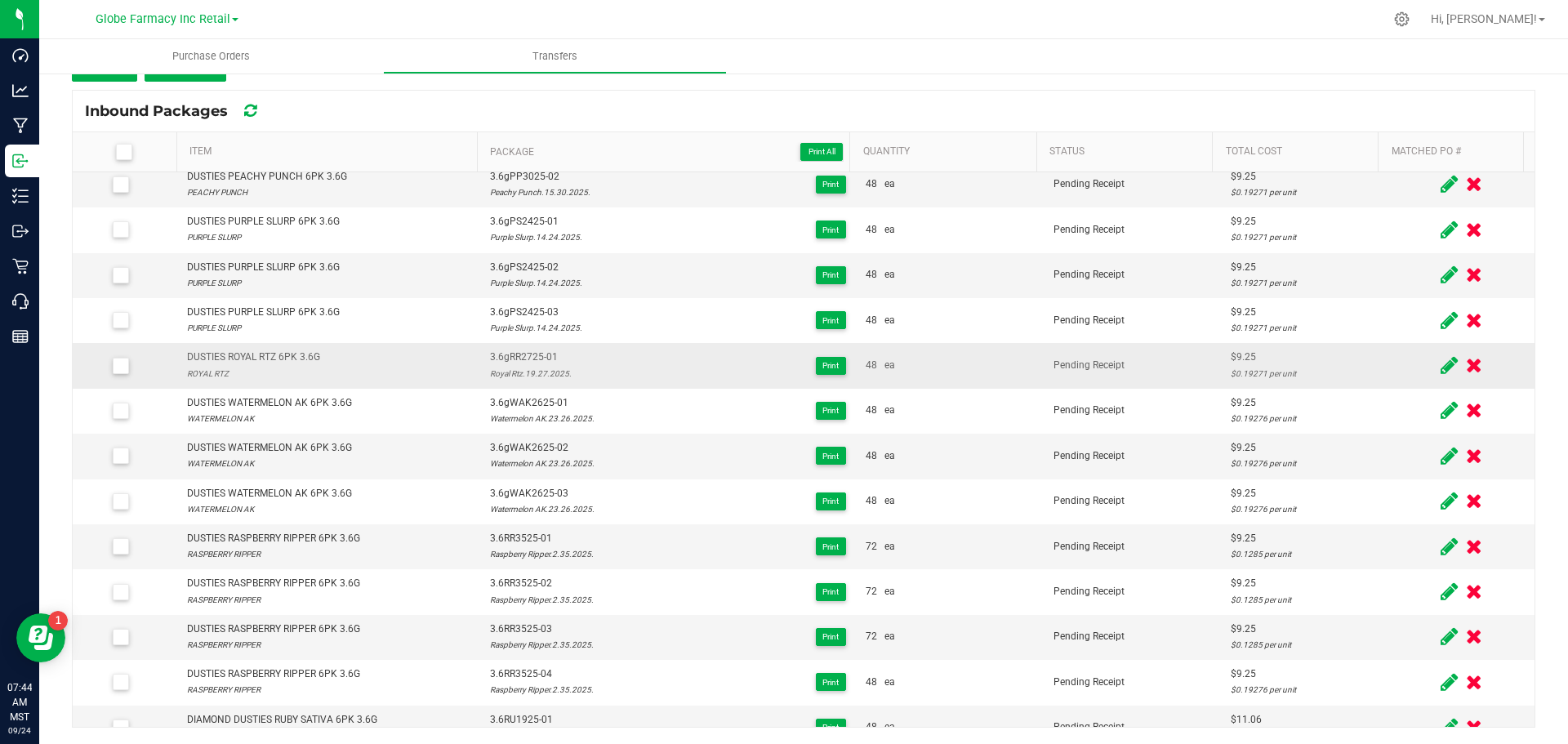
click at [516, 353] on span "3.6gRR2725-01" at bounding box center [530, 357] width 81 height 16
click at [518, 353] on span "3.6gRR2725-01" at bounding box center [530, 357] width 81 height 16
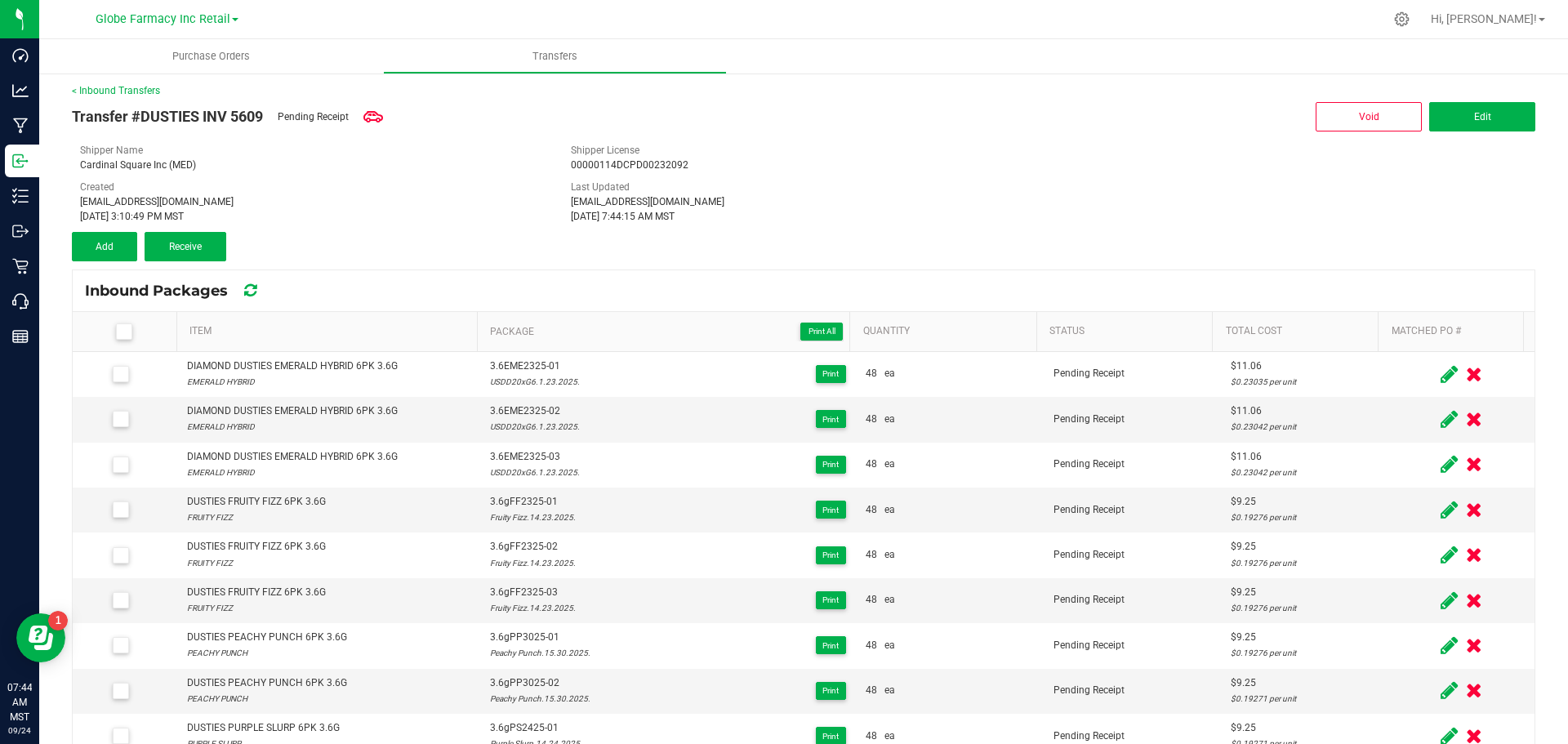
scroll to position [0, 0]
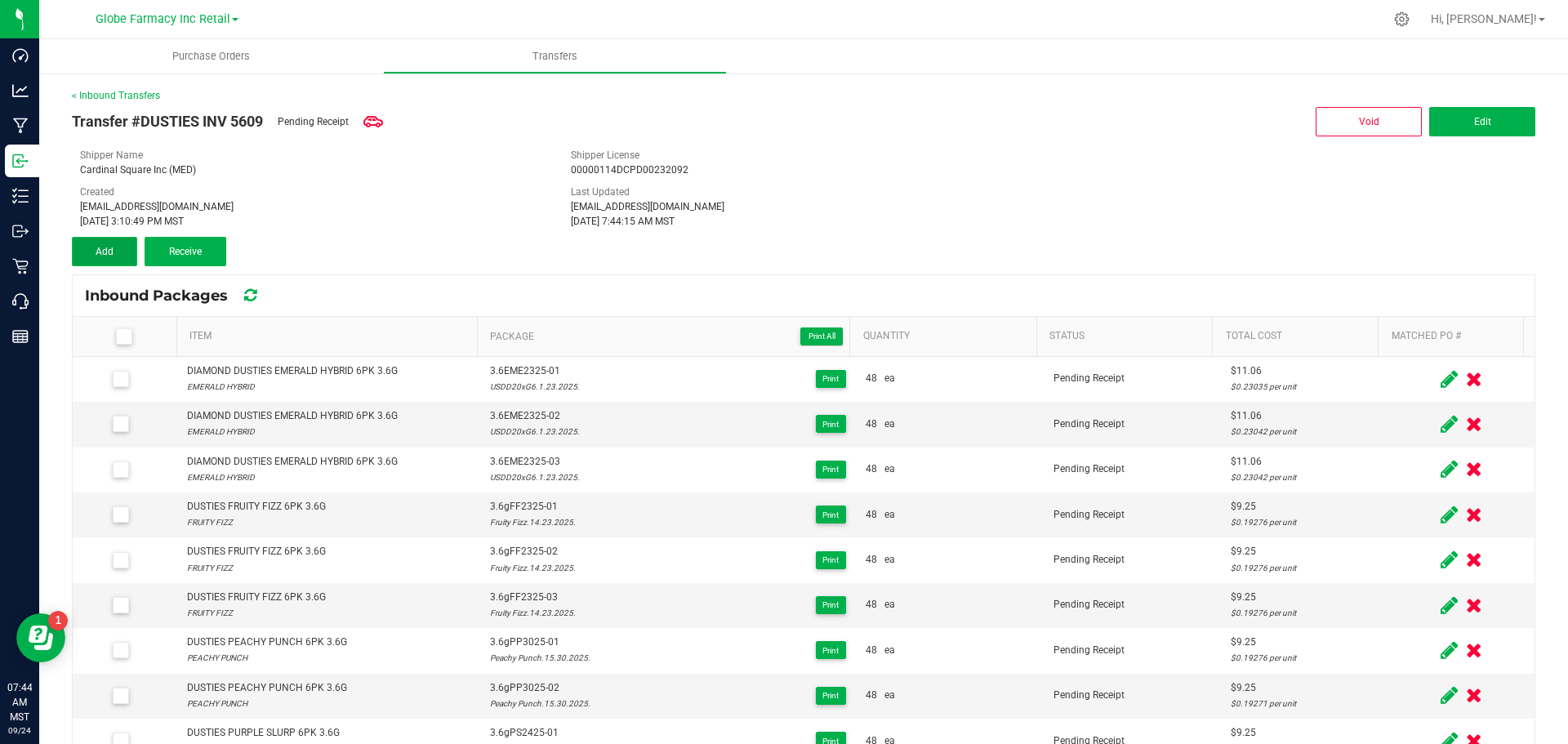
click at [113, 264] on button "Add" at bounding box center [105, 250] width 65 height 29
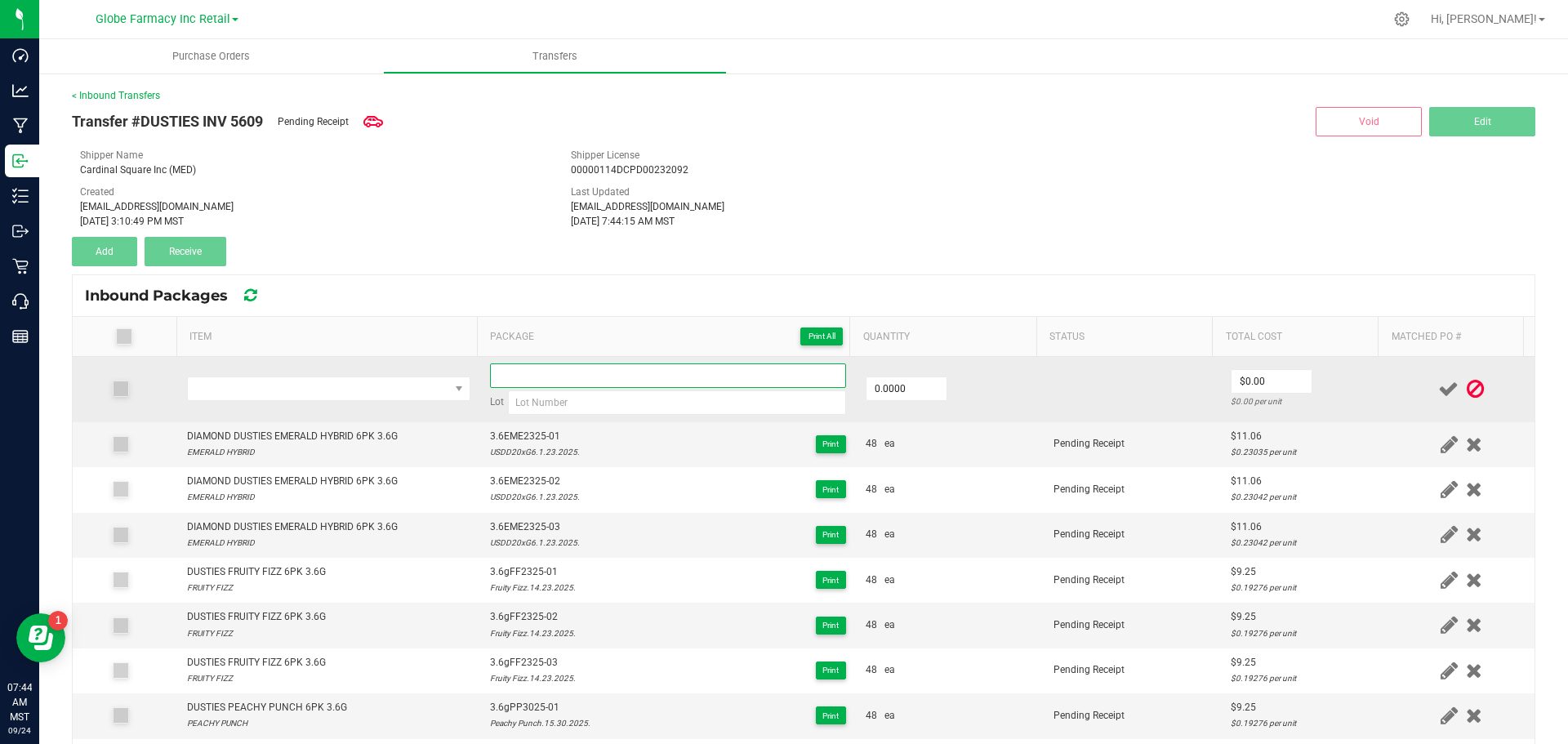
click at [517, 374] on input at bounding box center [668, 376] width 356 height 24
paste input "3.6gRR2725-01"
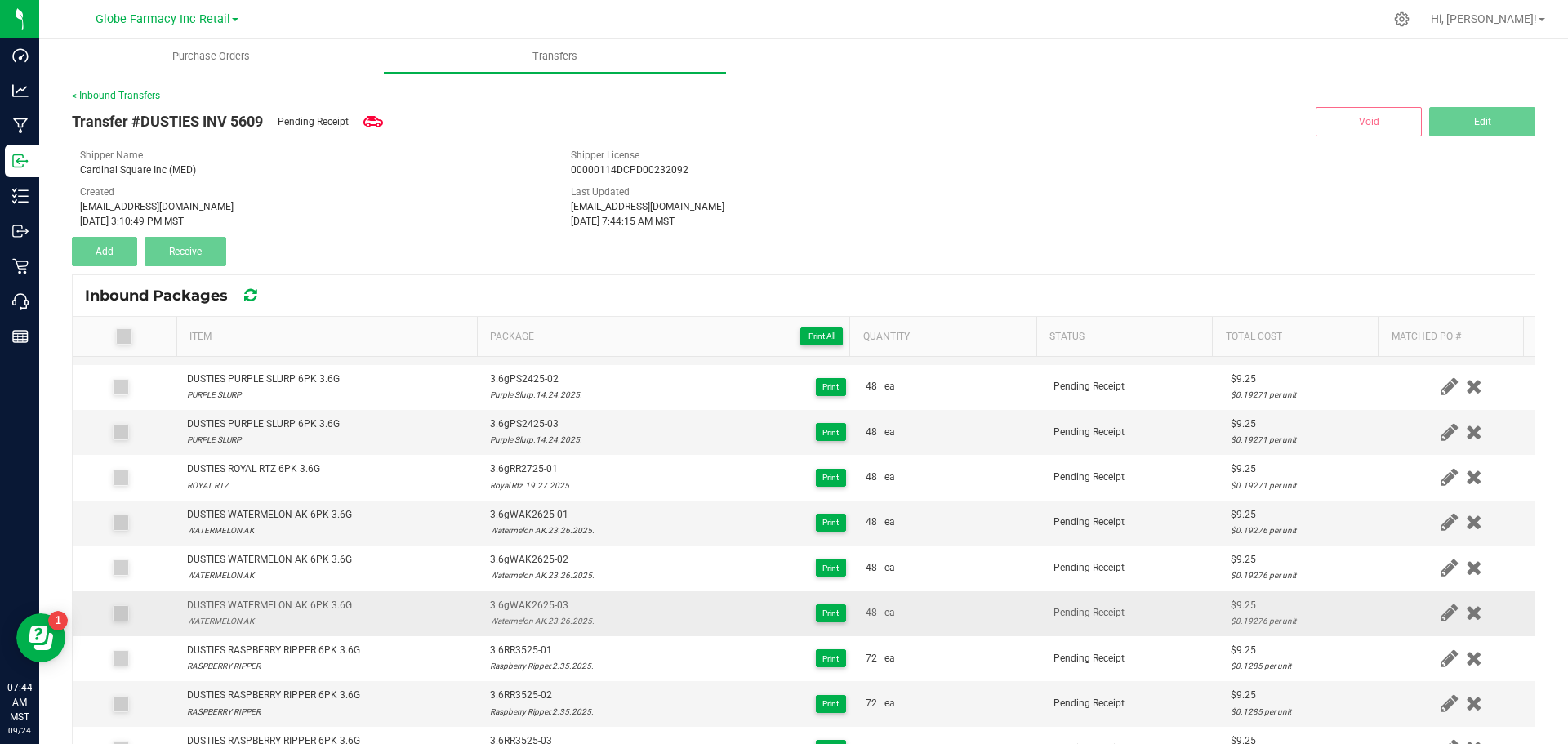
scroll to position [490, 0]
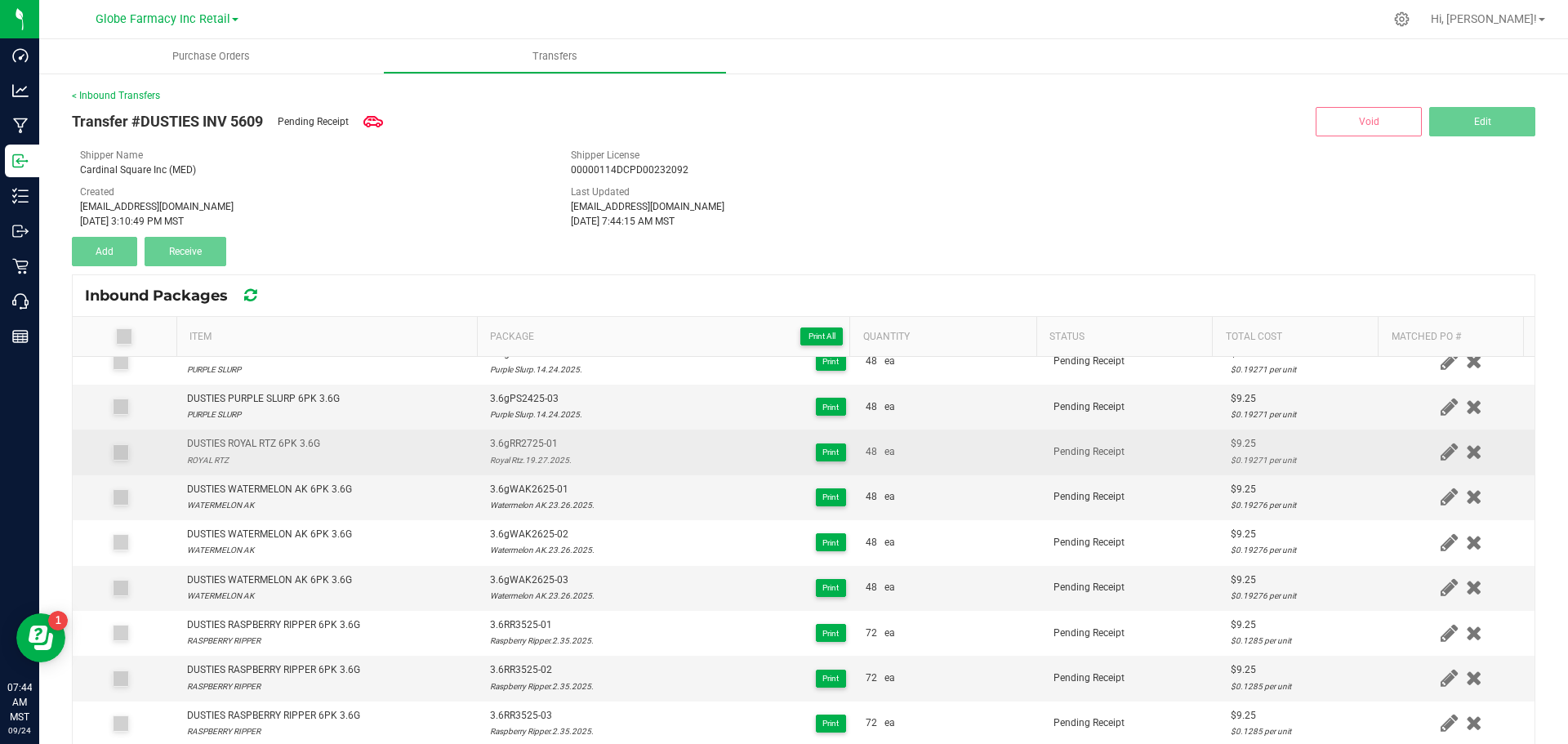
type input "3.6gRR2725-02"
click at [508, 453] on div "Royal Rtz.19.27.2025." at bounding box center [530, 460] width 81 height 16
click at [508, 461] on div "Royal Rtz.19.27.2025." at bounding box center [530, 460] width 81 height 16
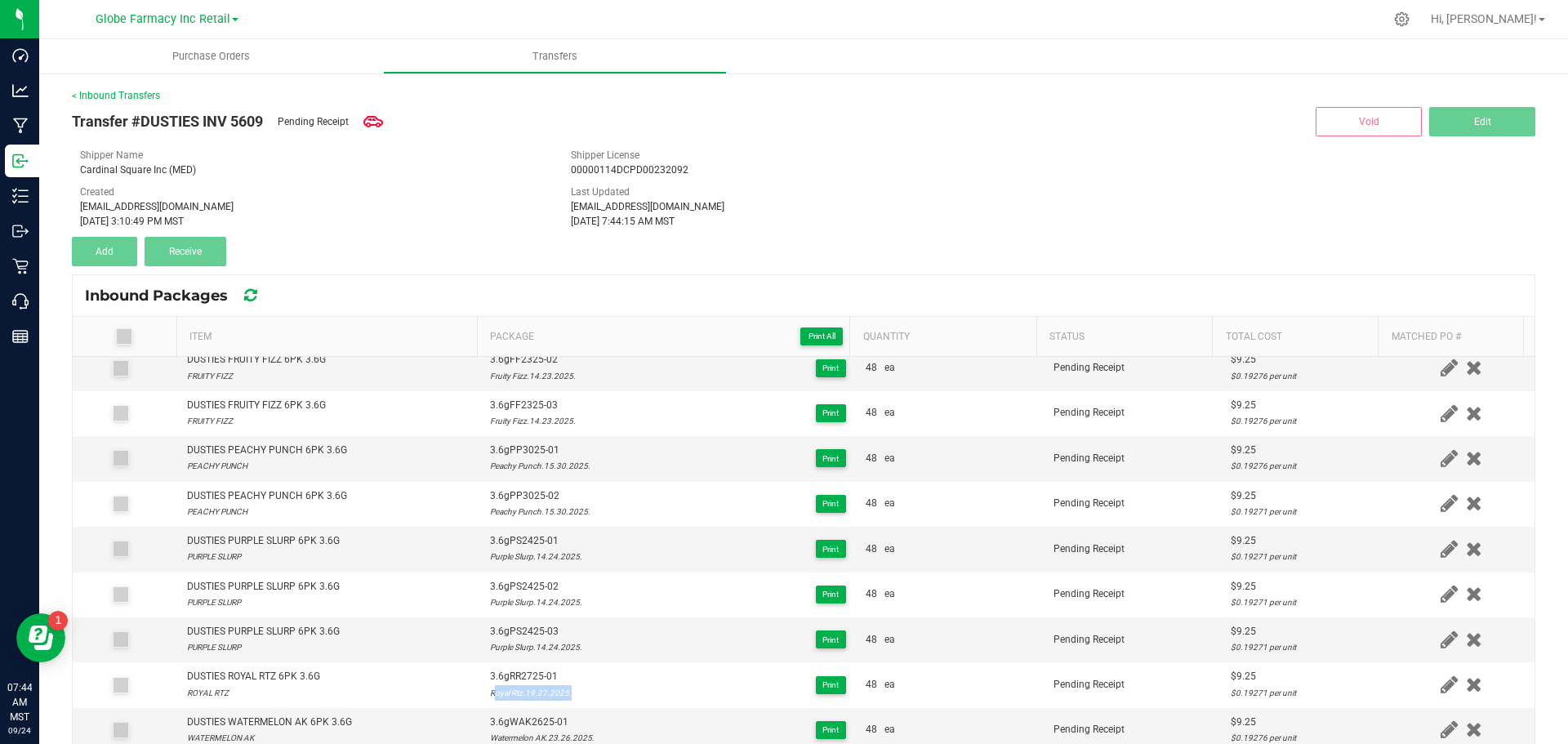
scroll to position [0, 0]
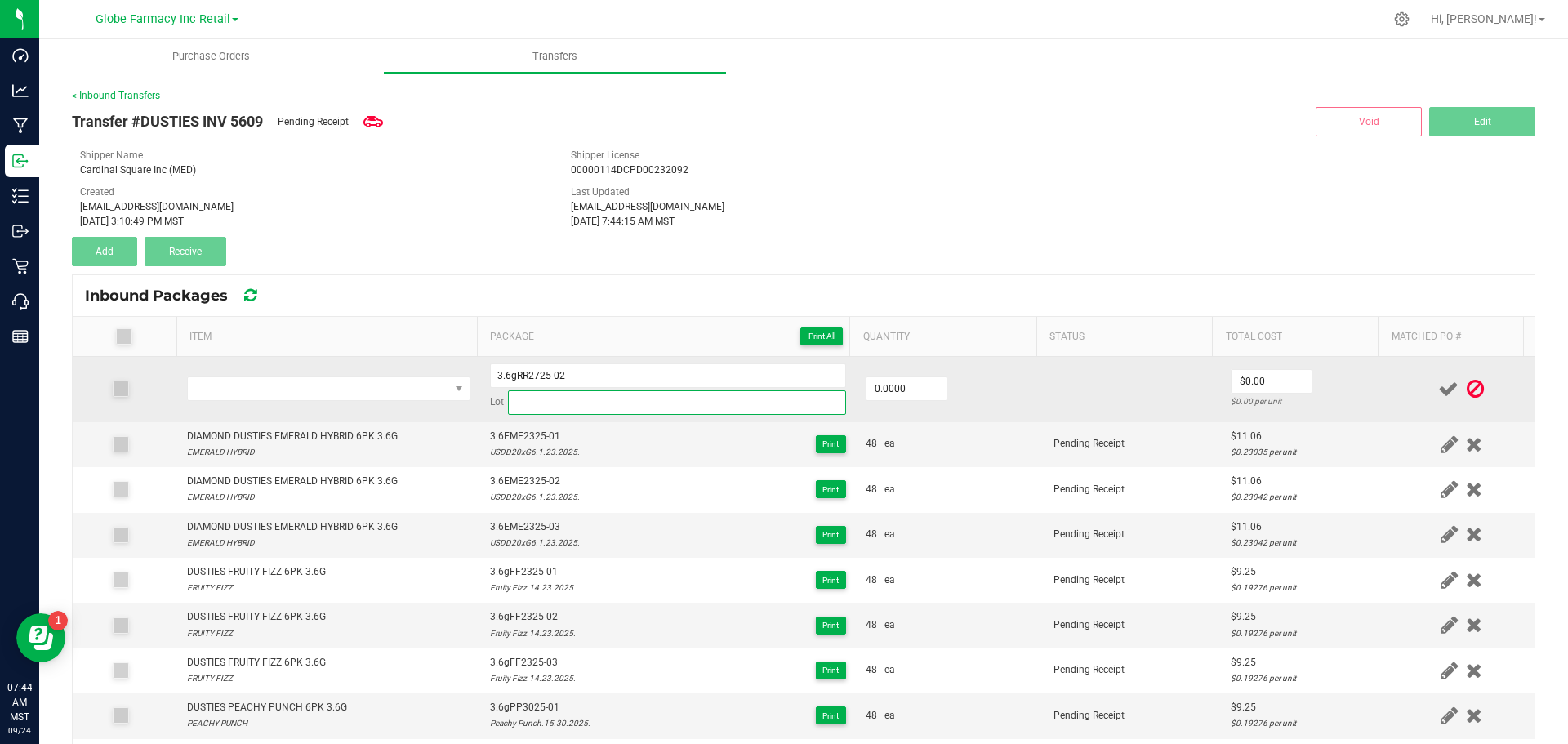
click at [551, 404] on input at bounding box center [677, 403] width 338 height 24
paste input "Royal Rtz.19.27.2025."
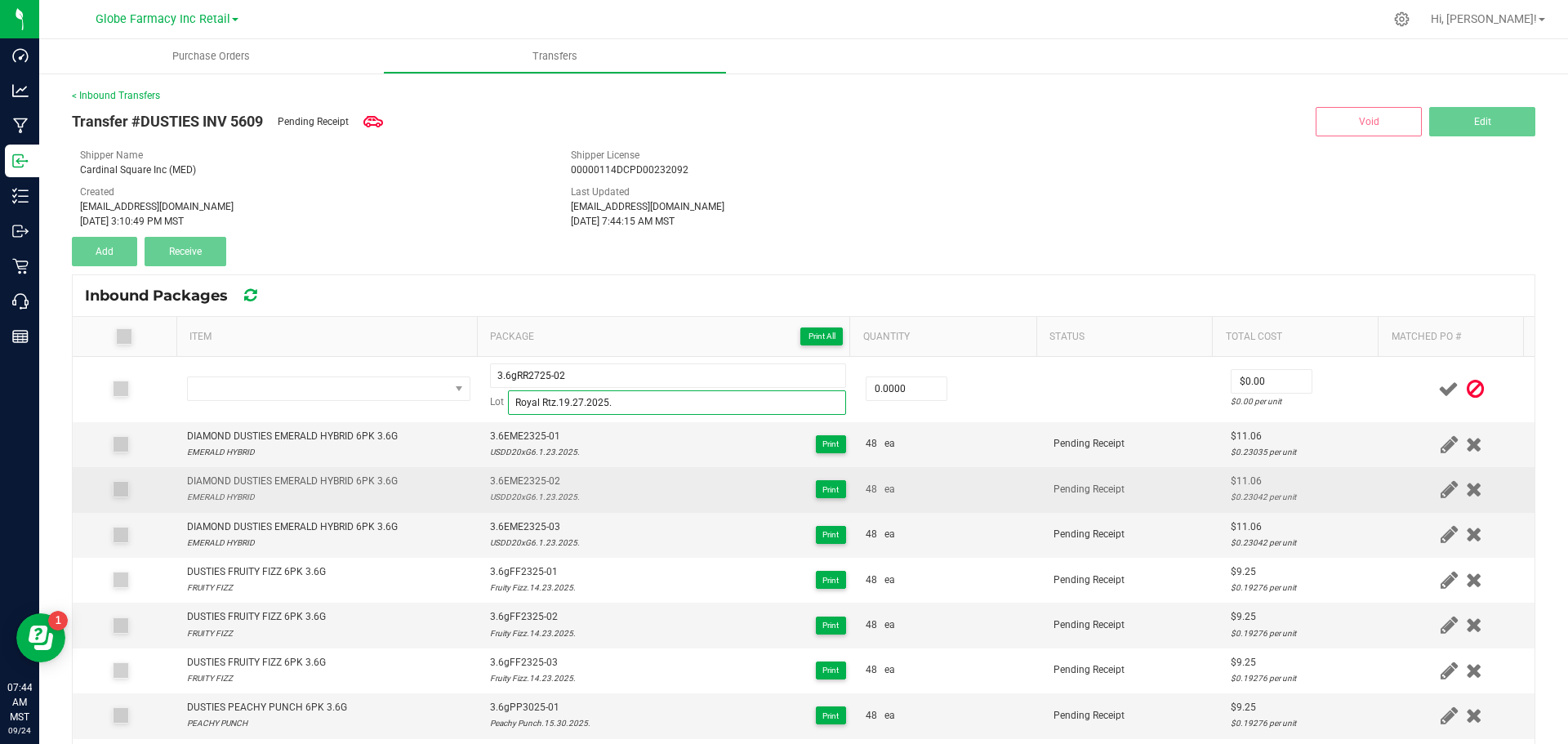
type input "Royal Rtz.19.27.2025."
click at [330, 480] on div "DIAMOND DUSTIES EMERALD HYBRID 6PK 3.6G" at bounding box center [292, 481] width 210 height 16
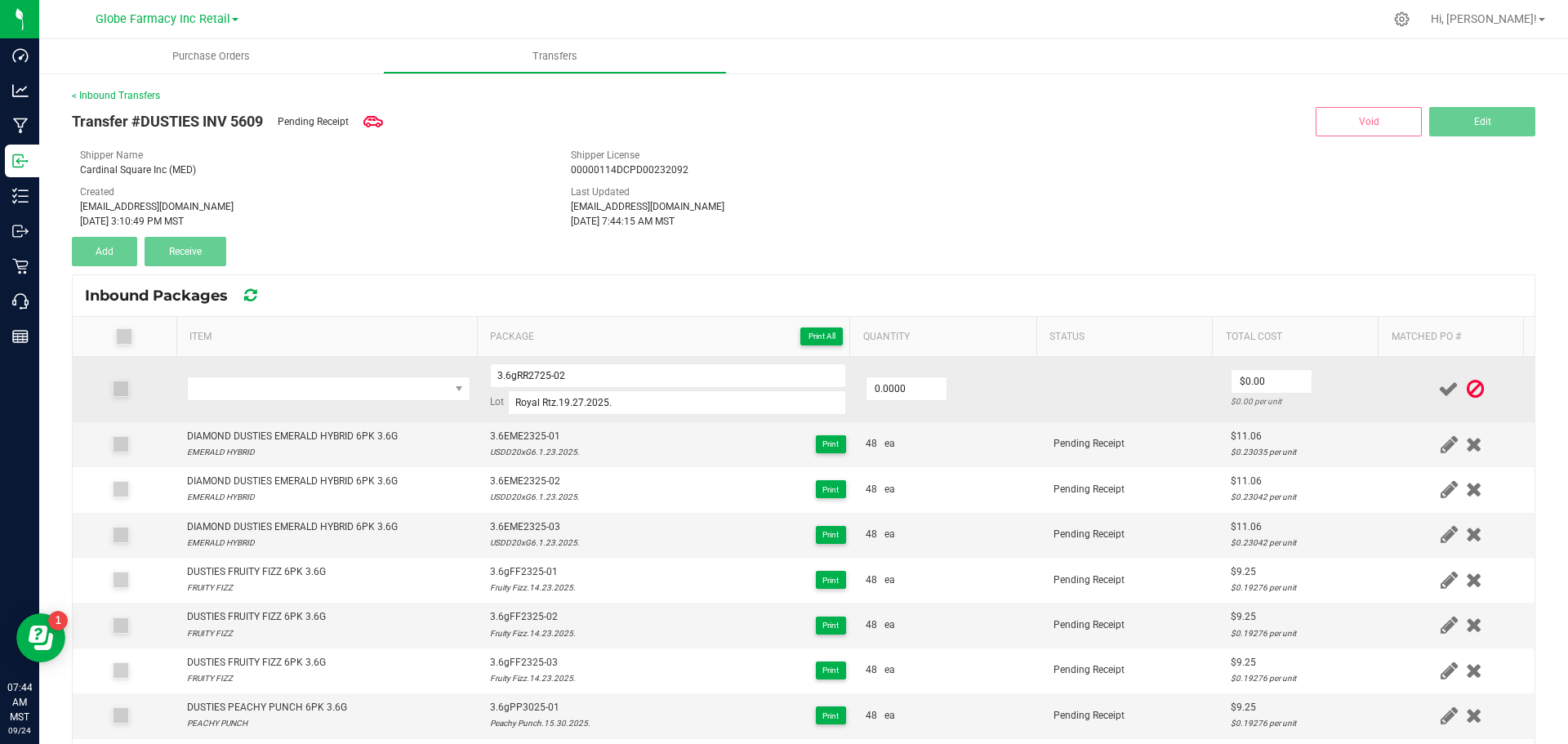
click at [313, 402] on td at bounding box center [329, 390] width 303 height 65
click at [313, 398] on span "NO DATA FOUND" at bounding box center [319, 389] width 262 height 22
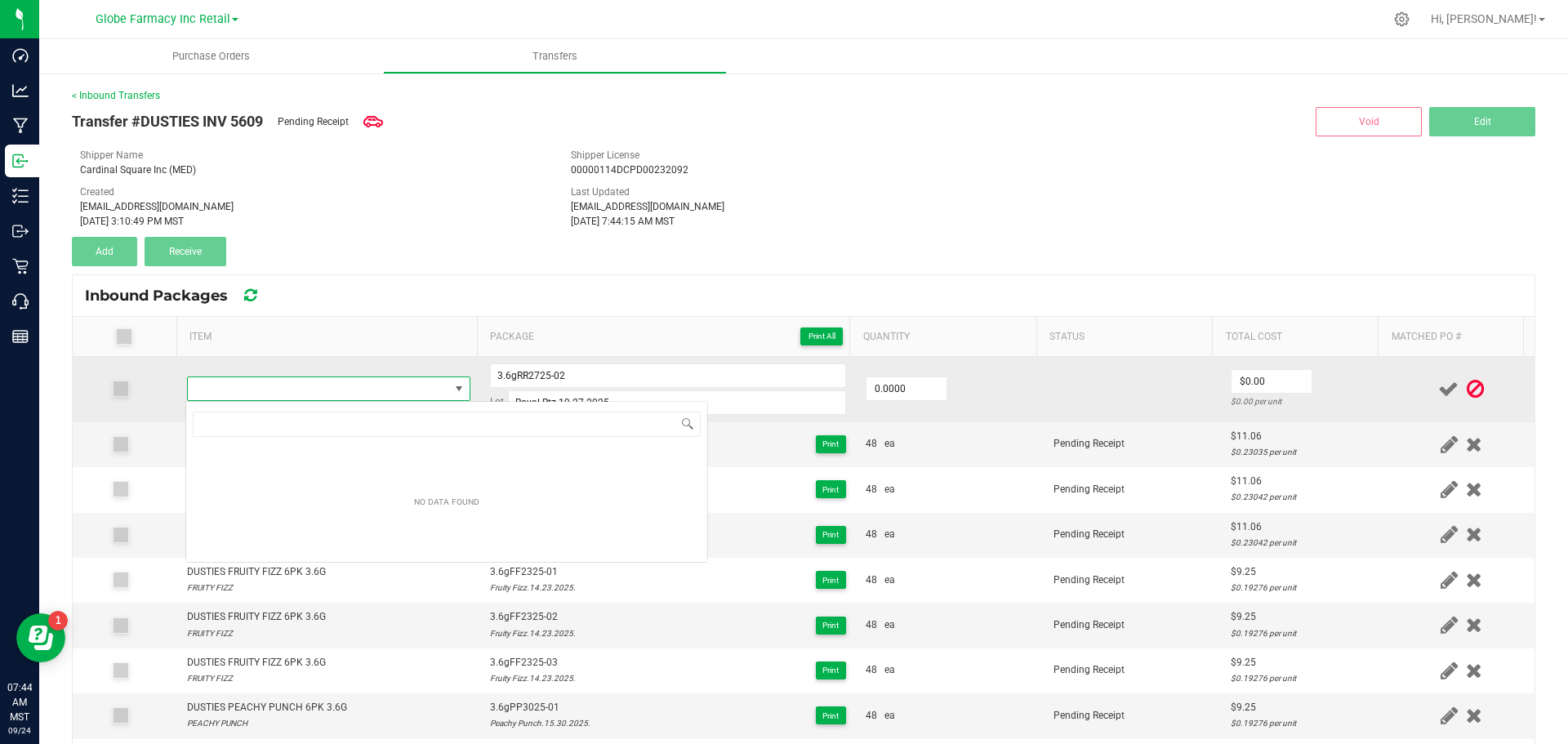
type input "DUSTIES ROYAL RTZ 6PK 3.6G"
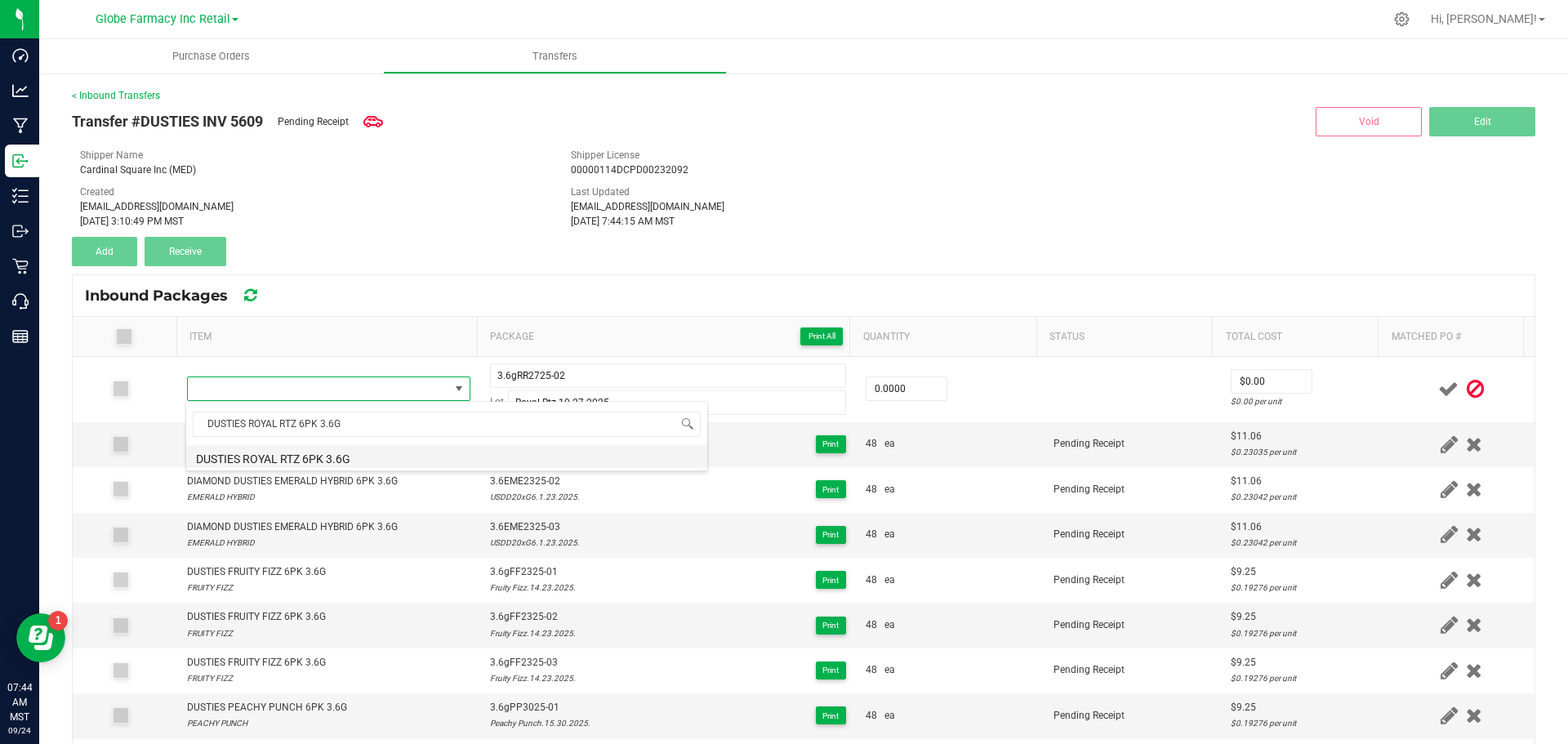
click at [346, 462] on li "DUSTIES ROYAL RTZ 6PK 3.6G" at bounding box center [446, 456] width 521 height 22
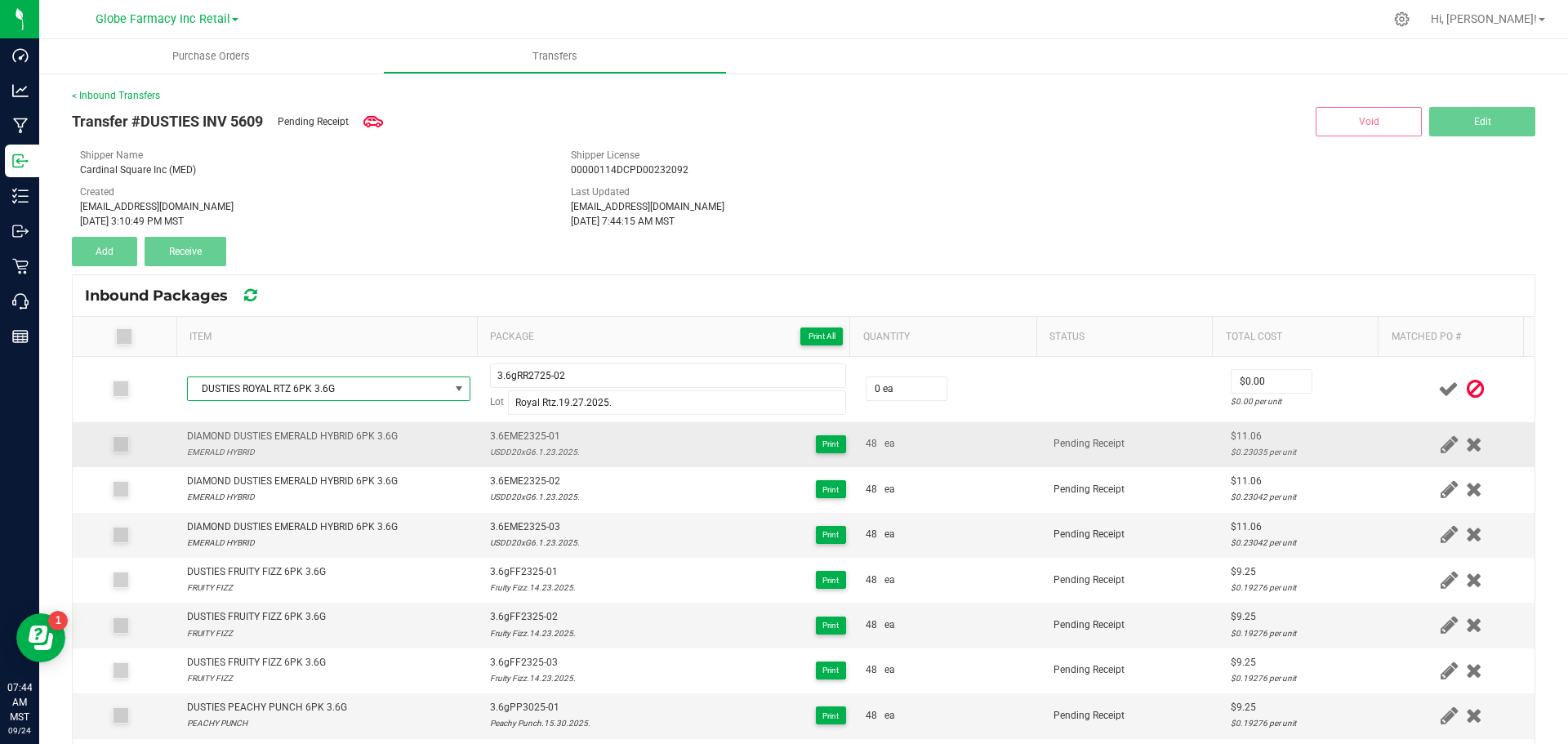
click at [353, 462] on td "DIAMOND DUSTIES EMERALD HYBRID 6PK 3.6G EMERALD HYBRID" at bounding box center [329, 445] width 303 height 45
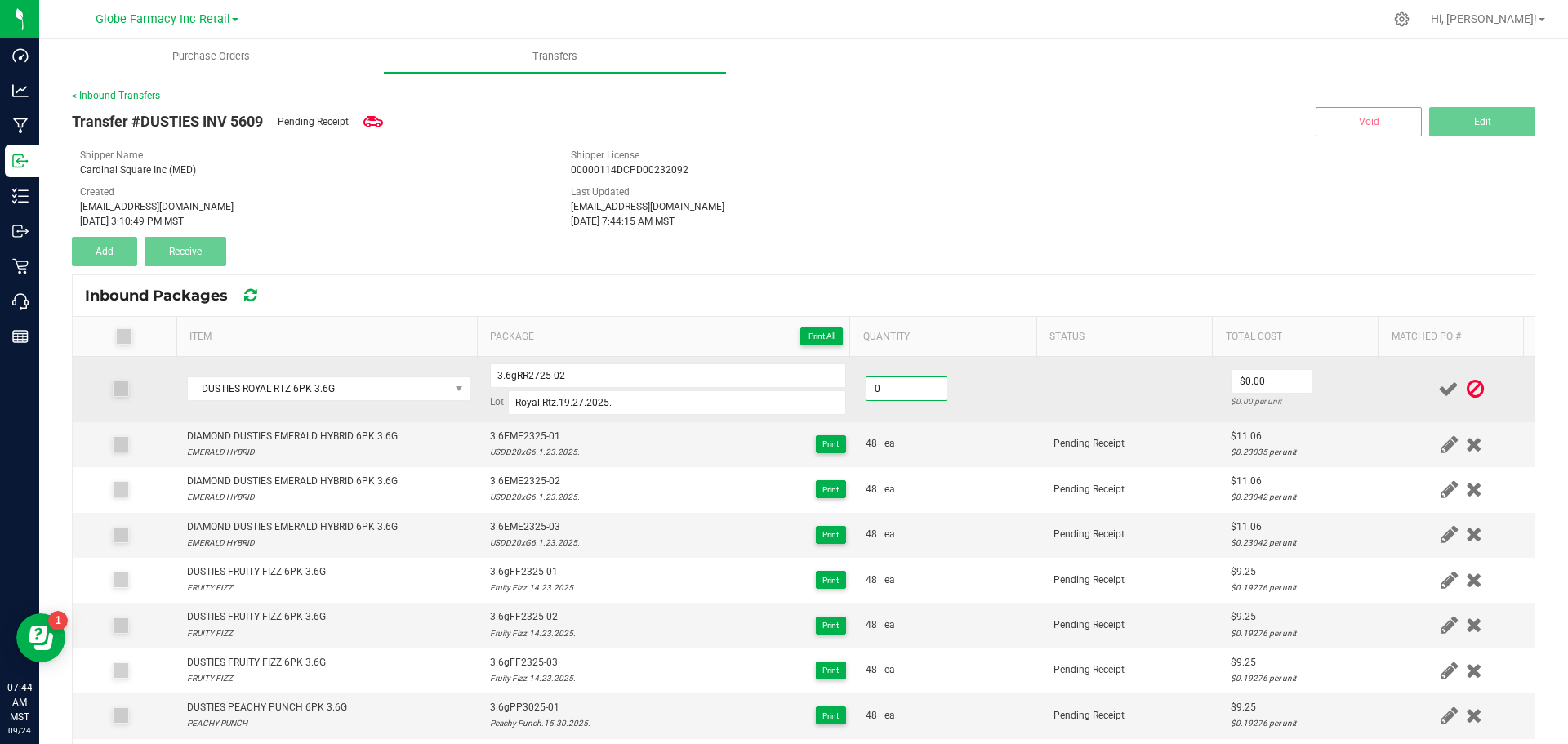
click at [897, 391] on input "0" at bounding box center [907, 389] width 80 height 22
type input "48 ea"
click at [972, 416] on td "48 ea" at bounding box center [950, 390] width 188 height 65
click at [1231, 387] on input "0" at bounding box center [1272, 381] width 80 height 22
paste input "9.25234"
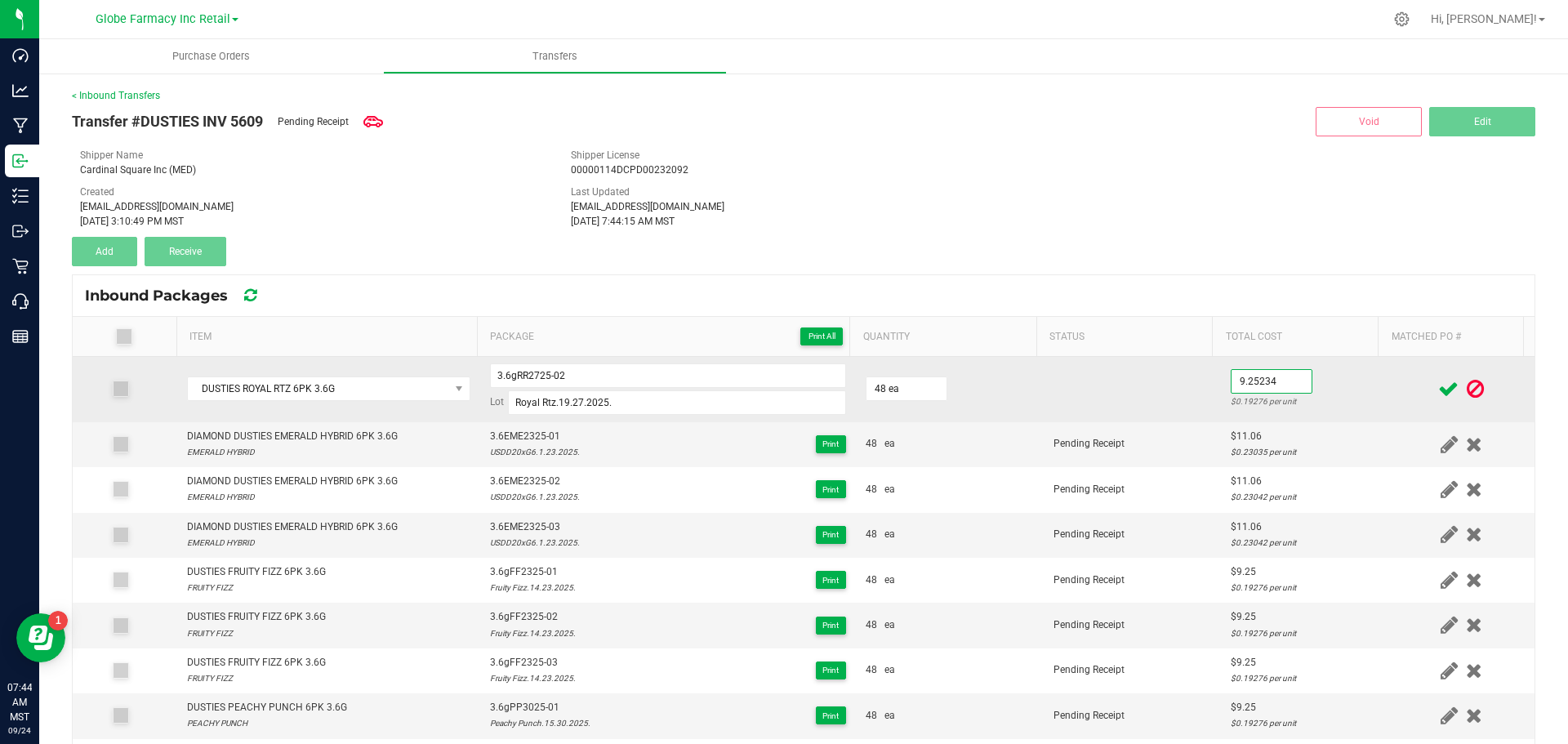
type input "$9.25"
click at [1144, 396] on td at bounding box center [1133, 390] width 178 height 65
click at [508, 377] on input "3.6gRR2725-02" at bounding box center [668, 376] width 356 height 24
click at [508, 379] on input "3.6gRR2725-02" at bounding box center [668, 376] width 356 height 24
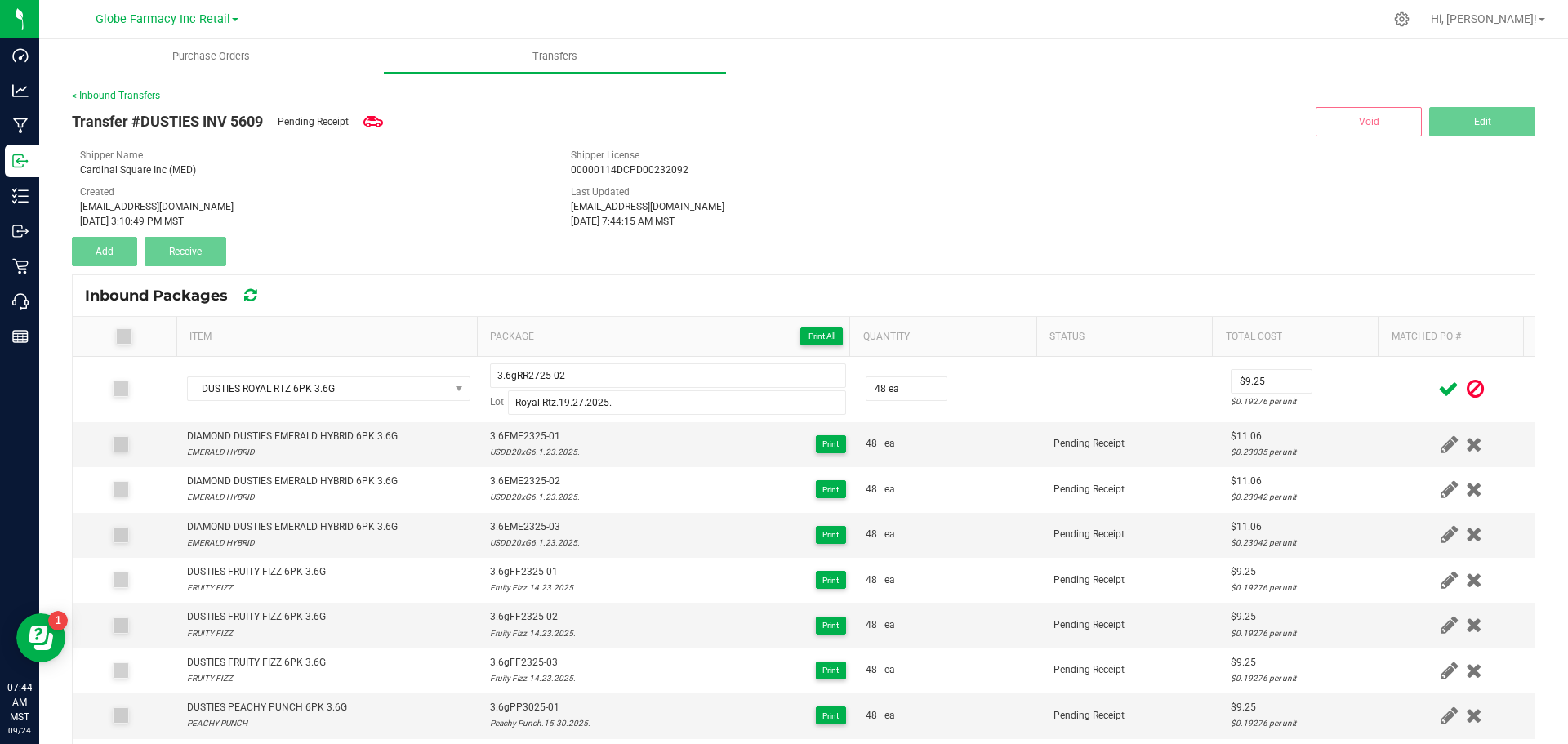
click at [1439, 391] on icon at bounding box center [1449, 389] width 21 height 21
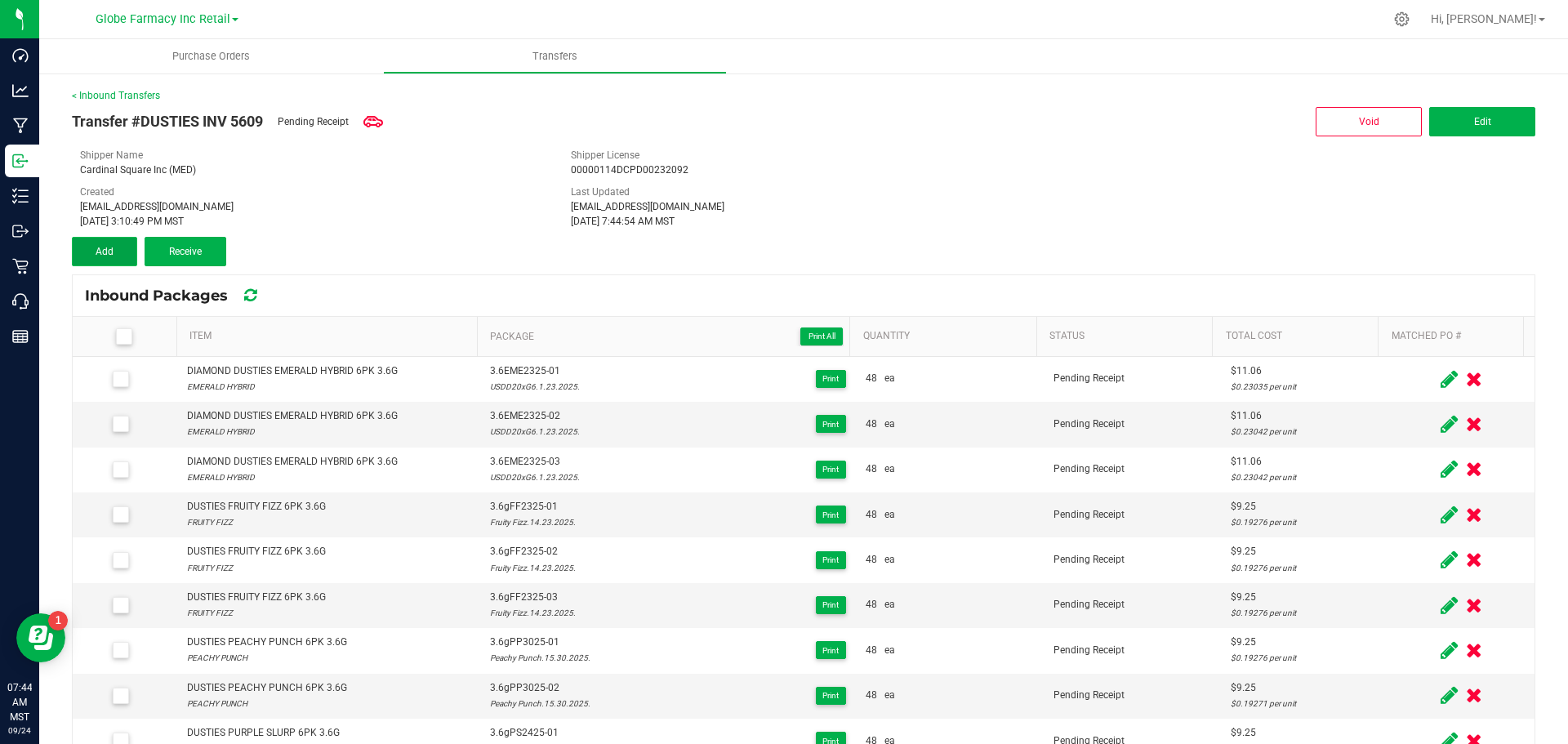
click at [104, 259] on button "Add" at bounding box center [105, 250] width 65 height 29
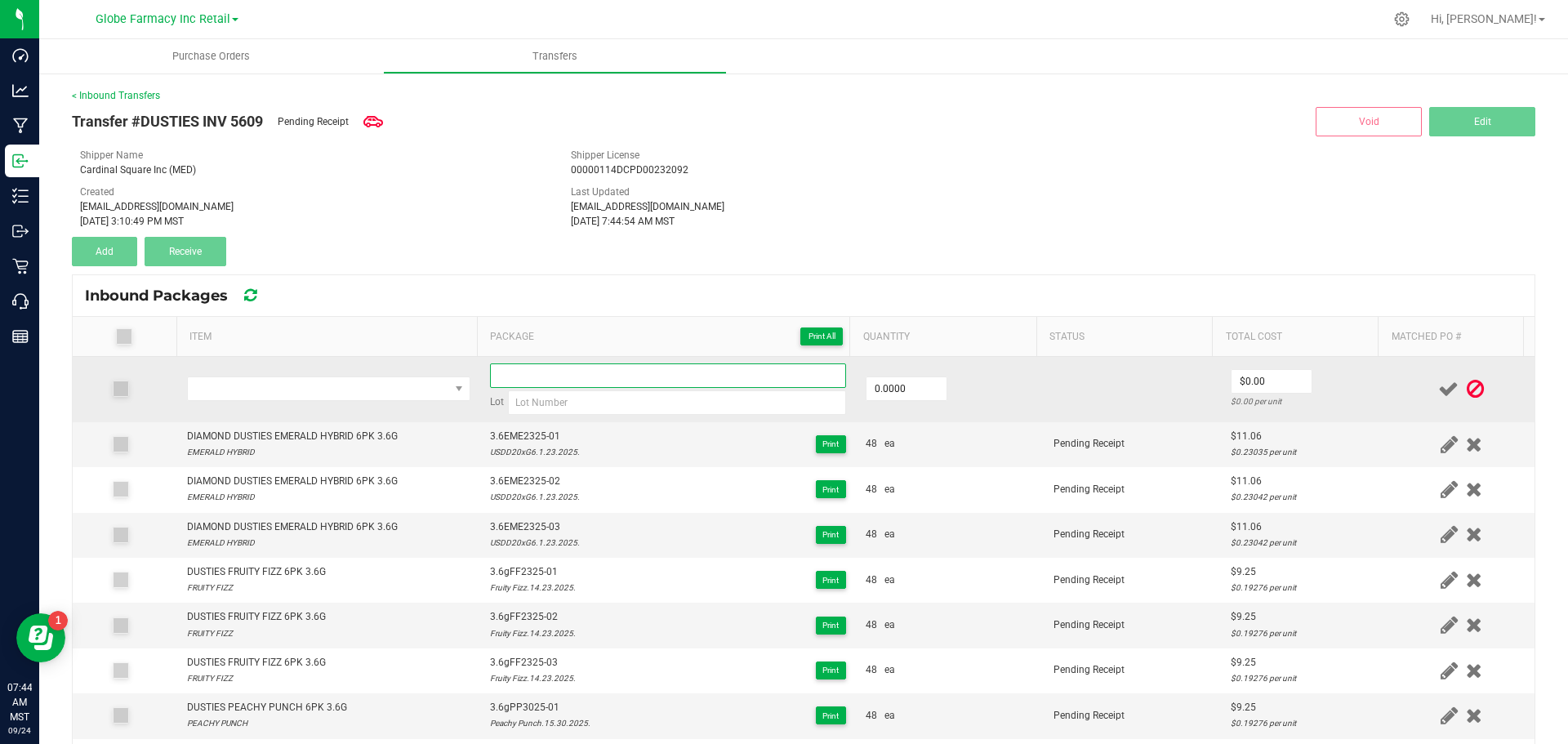
click at [583, 379] on input at bounding box center [668, 376] width 356 height 24
paste input "3.6gRR2725-02"
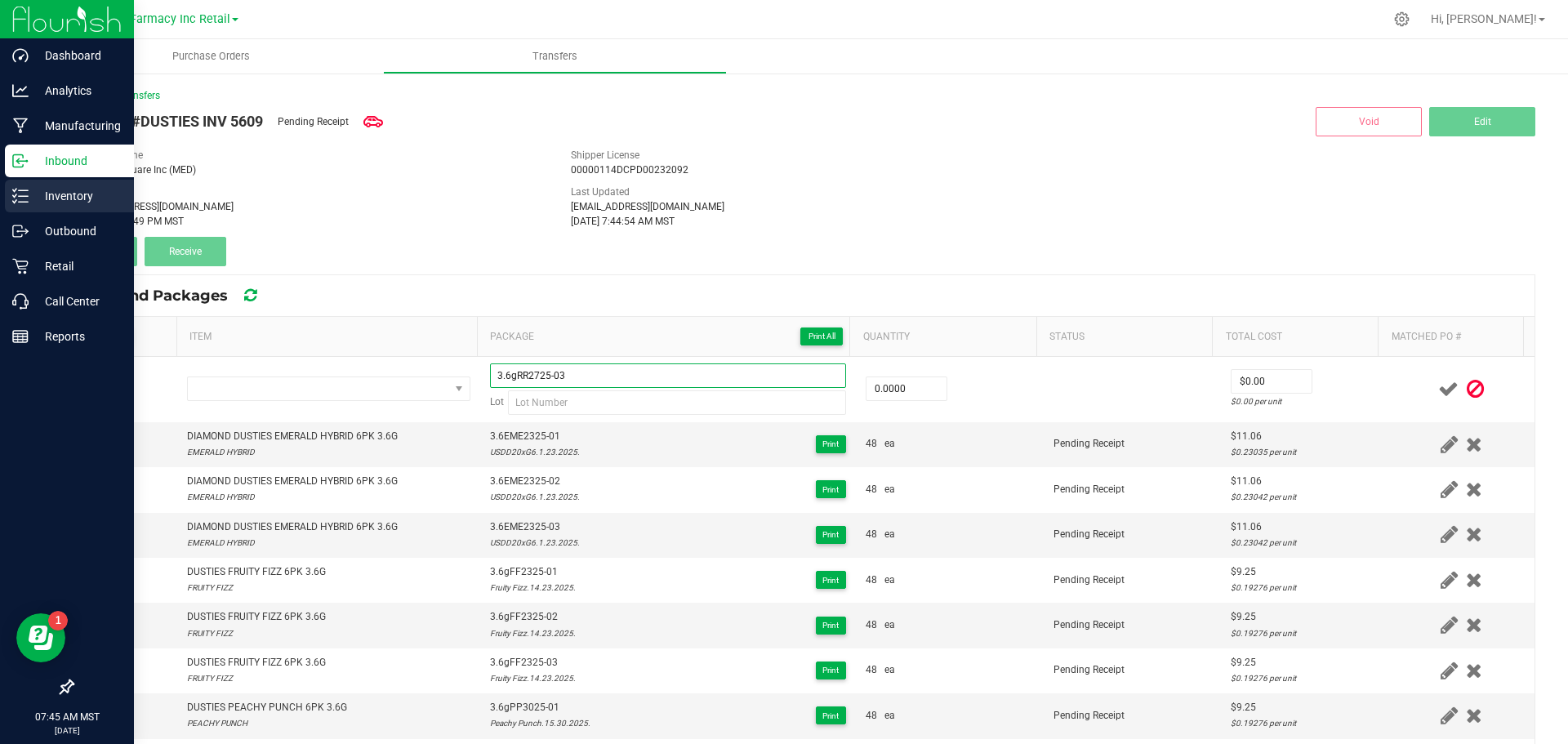
type input "3.6gRR2725-03"
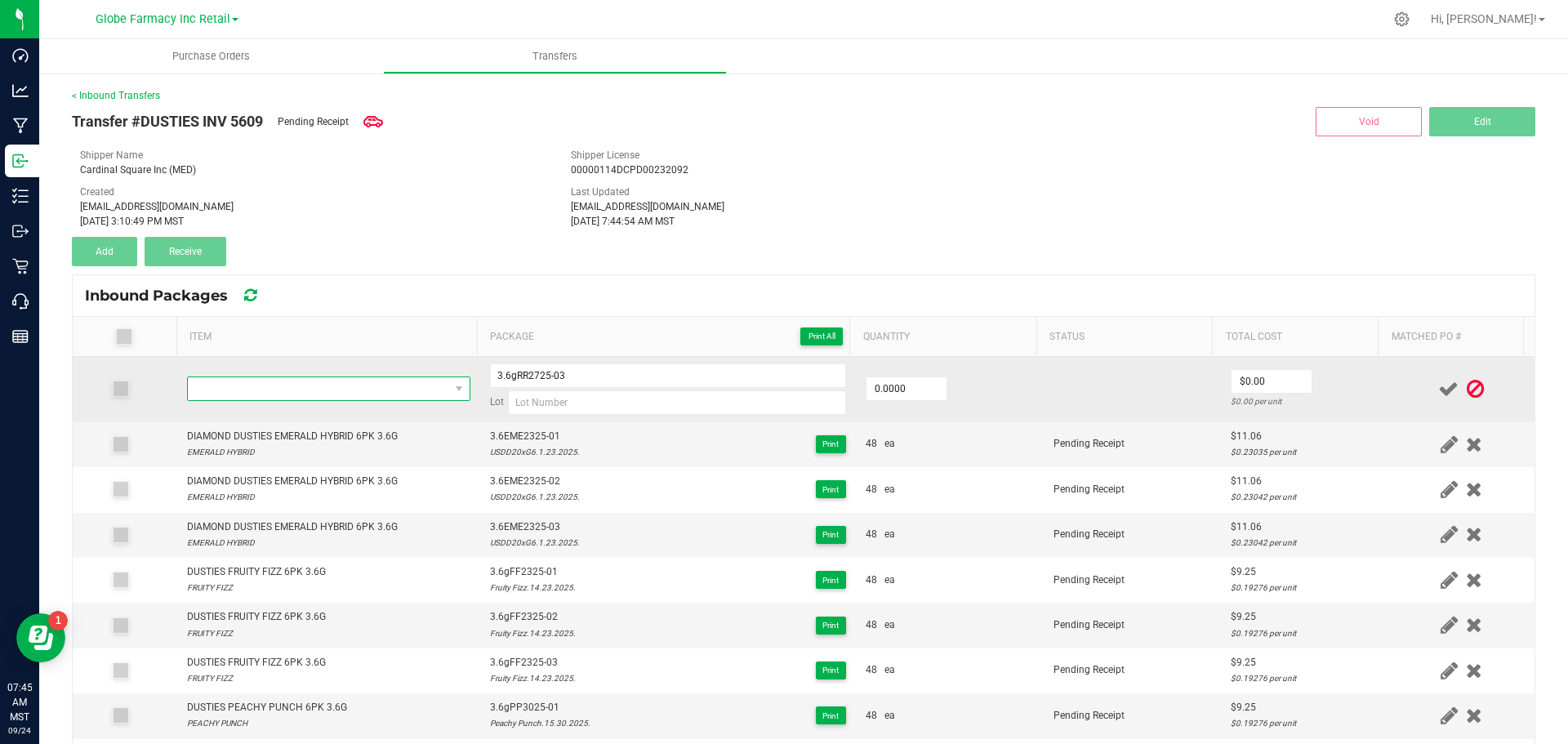
click at [249, 379] on span "NO DATA FOUND" at bounding box center [319, 389] width 262 height 22
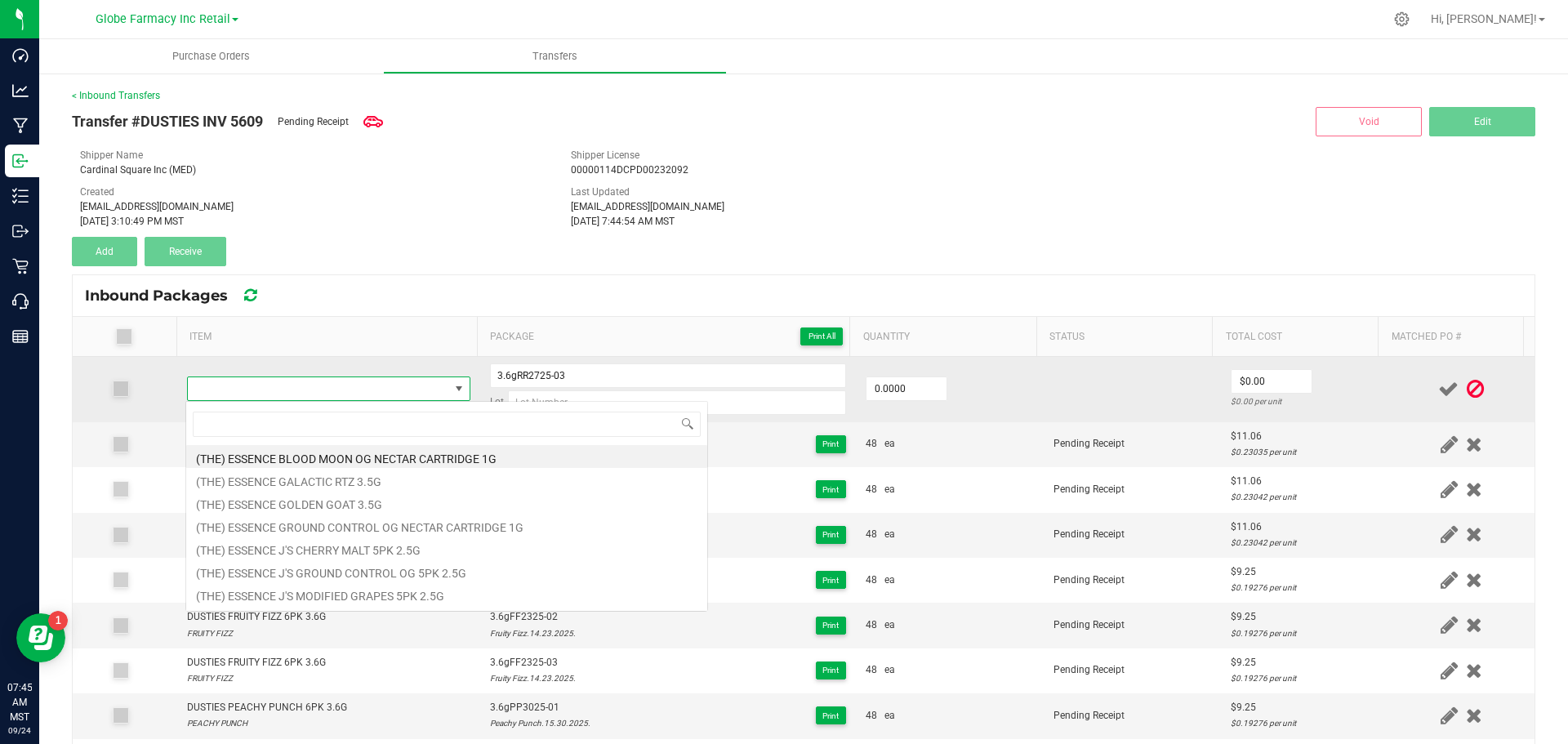
type input "DUSTIES ROYAL RTZ 6PK 3.6G"
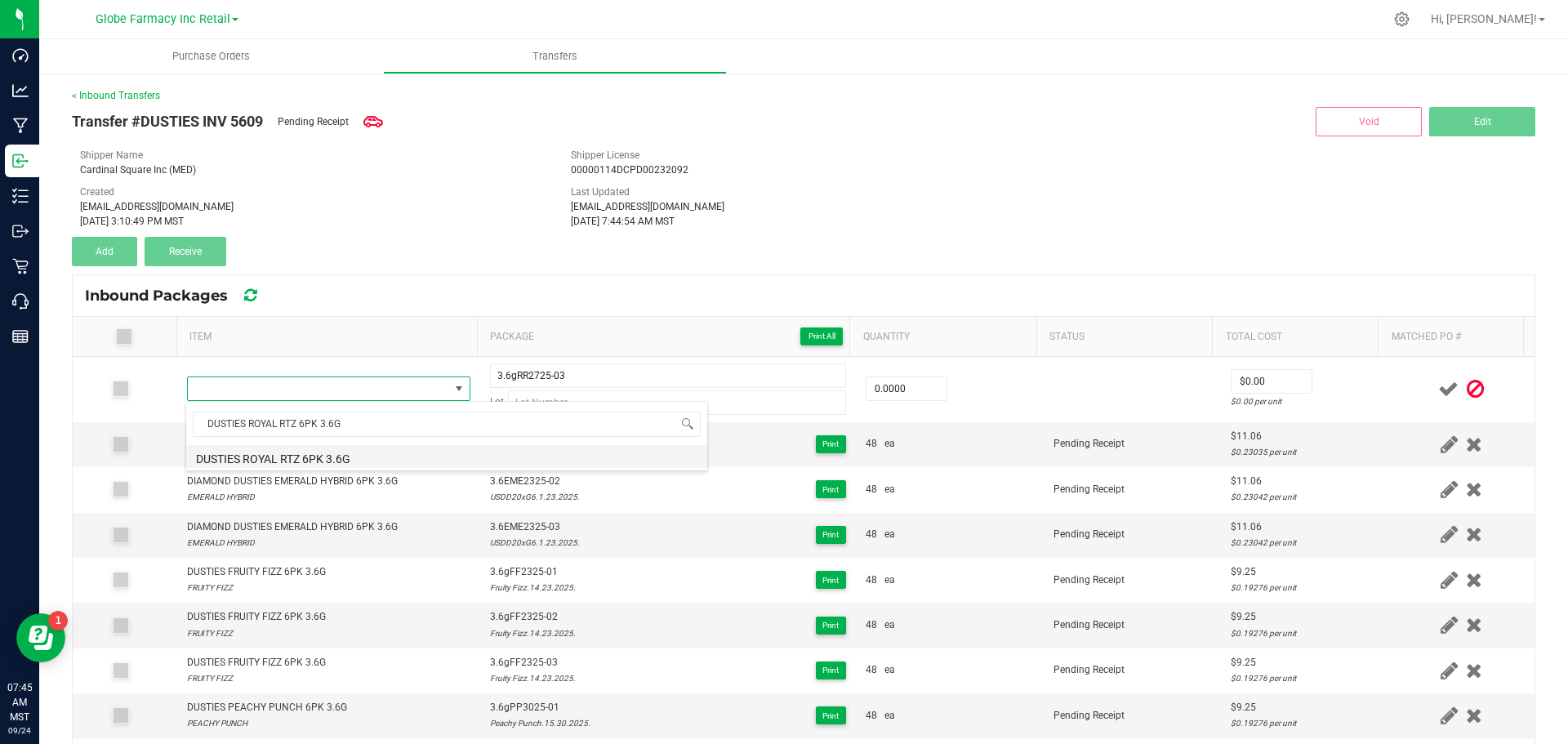
click at [252, 462] on li "DUSTIES ROYAL RTZ 6PK 3.6G" at bounding box center [446, 456] width 521 height 22
type input "0 ea"
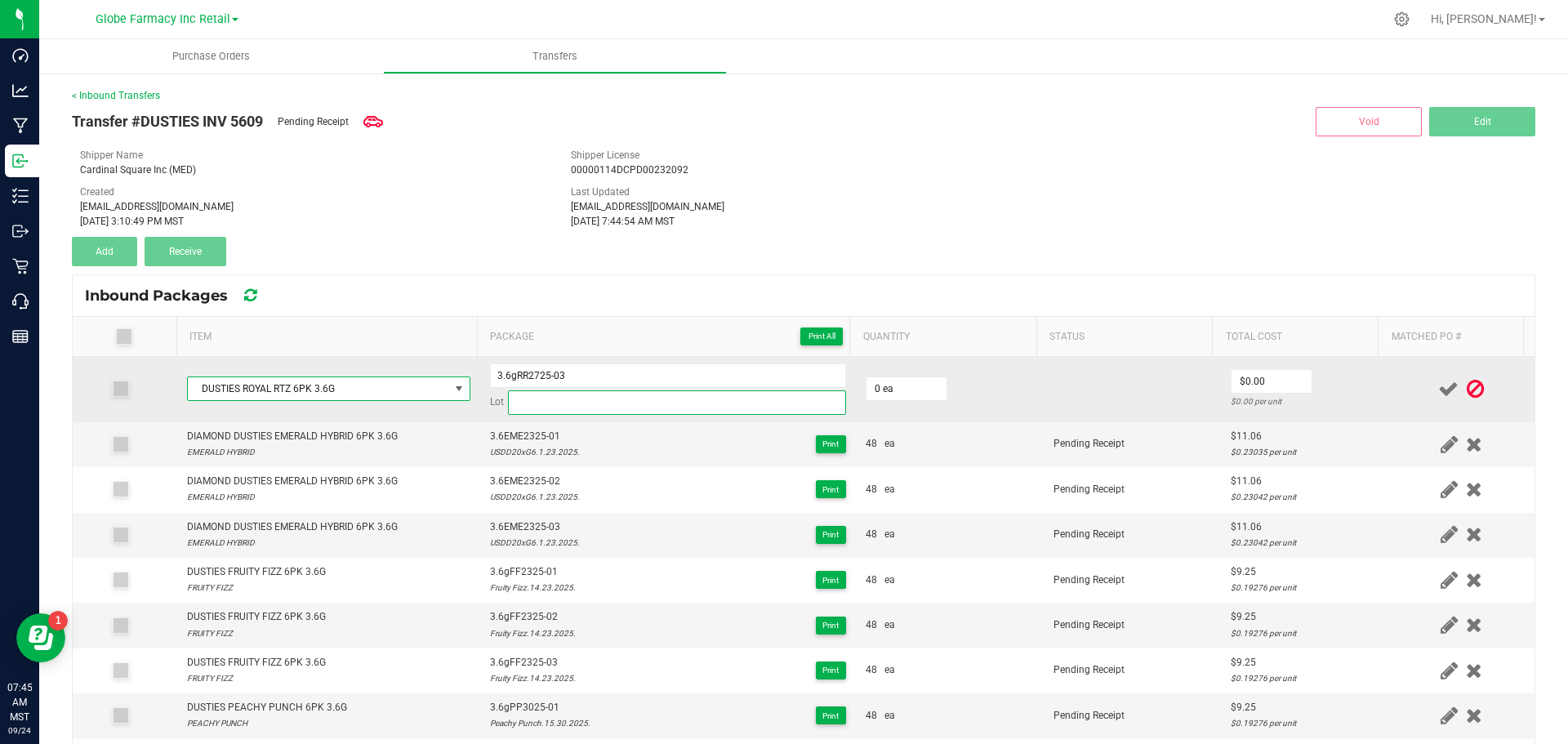
click at [592, 401] on input at bounding box center [677, 403] width 338 height 24
paste input "Royal Rtz.19.27.2025."
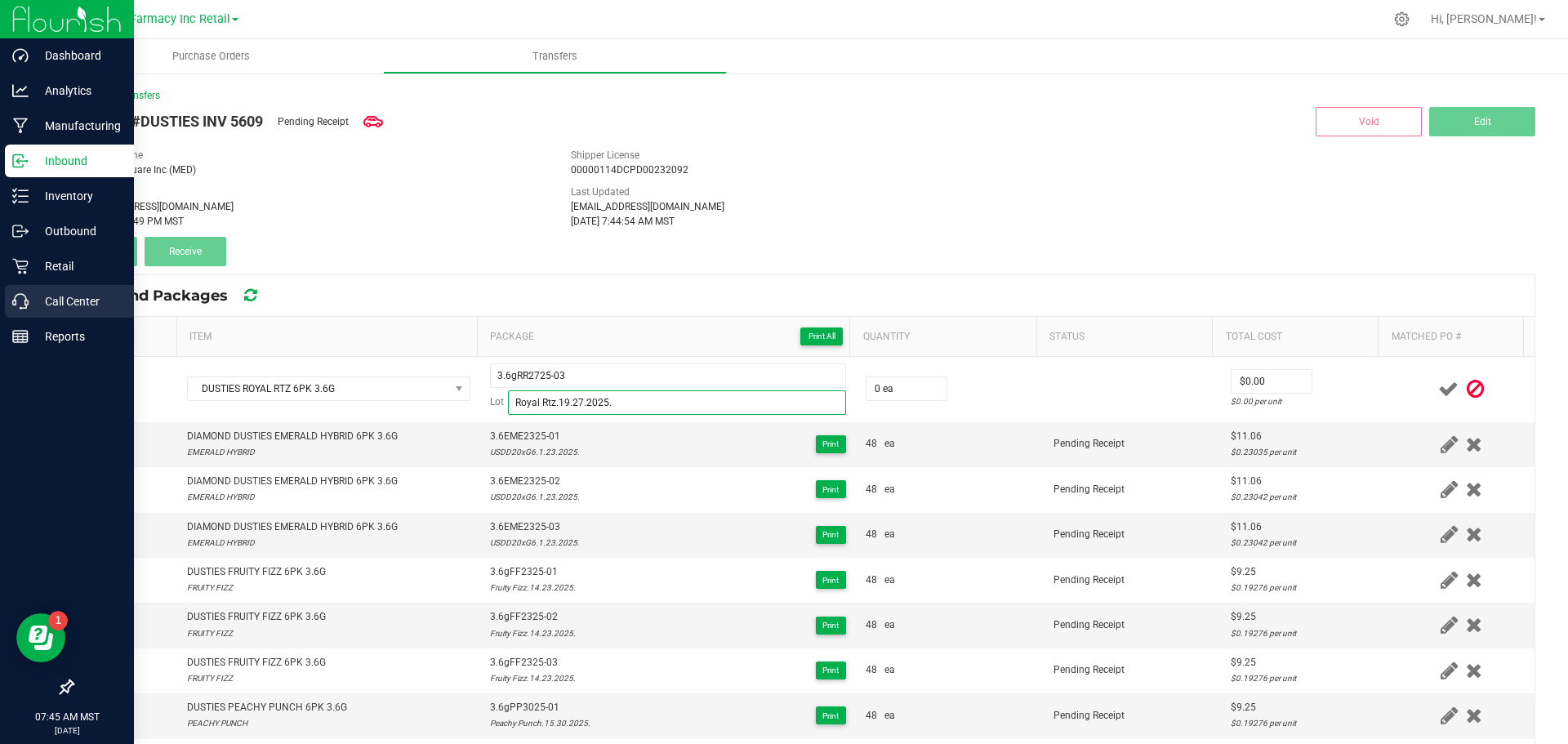
type input "Royal Rtz.19.27.2025."
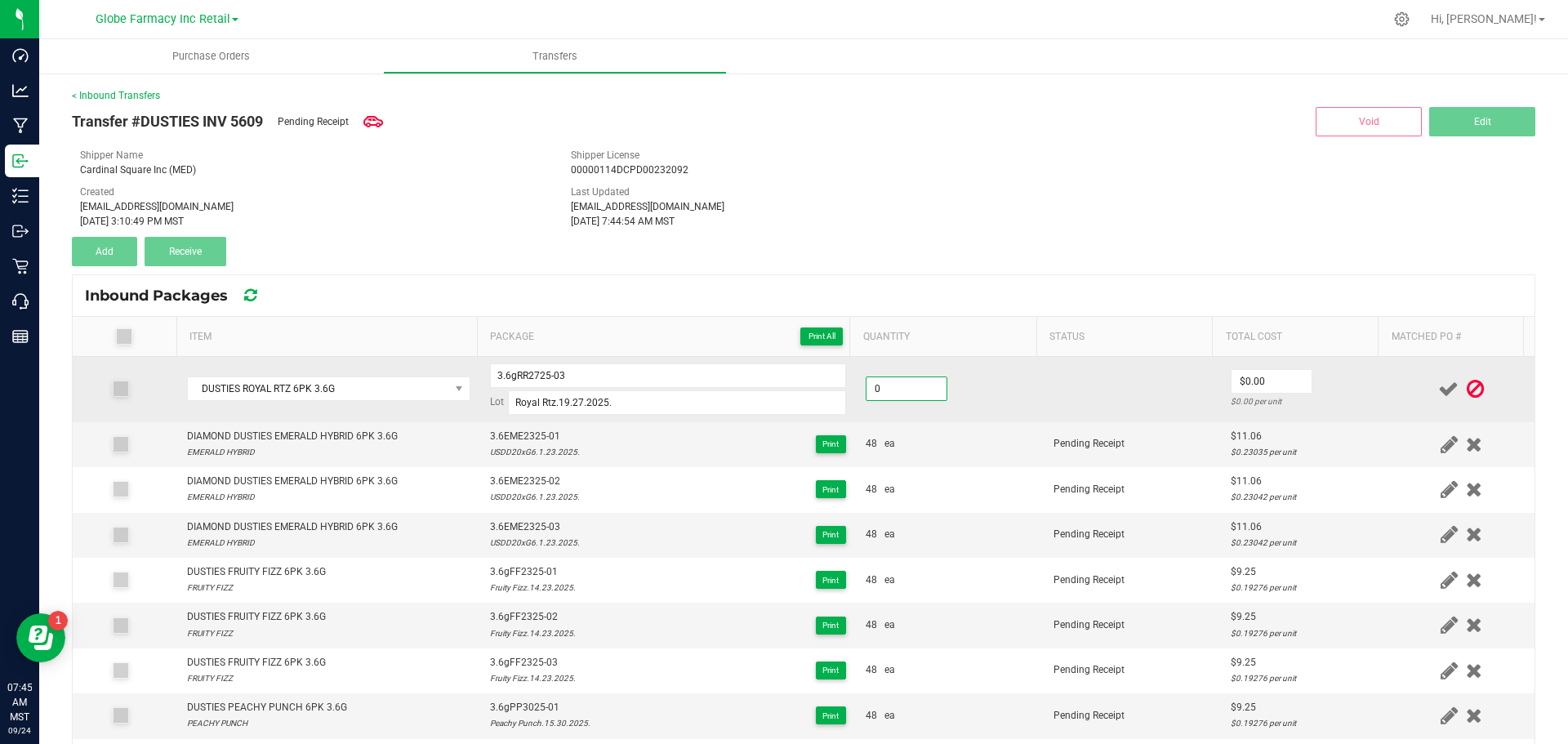
click at [901, 390] on input "0" at bounding box center [907, 389] width 80 height 22
type input "48 ea"
click at [1251, 388] on input "0" at bounding box center [1272, 381] width 80 height 22
paste input "9.25234"
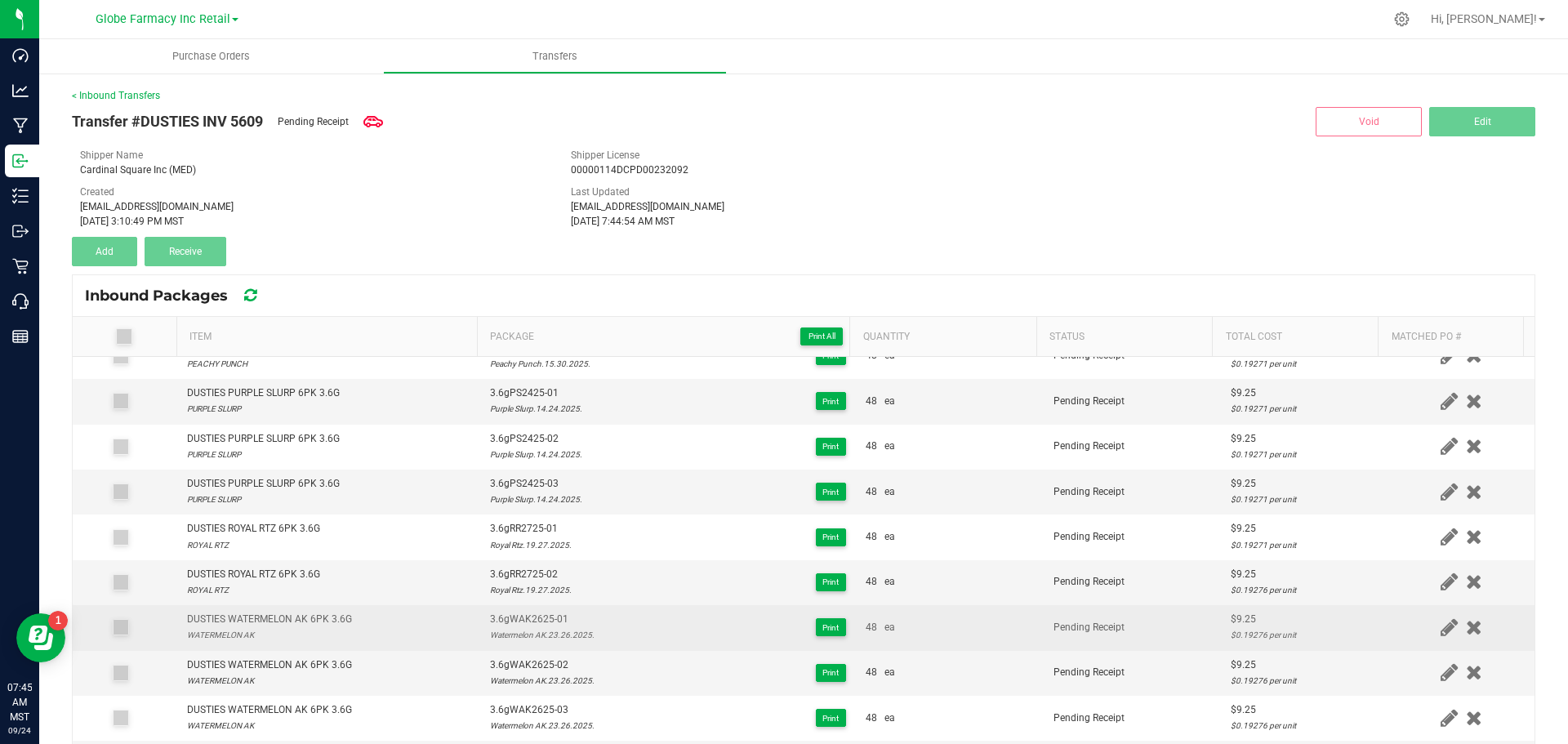
scroll to position [0, 0]
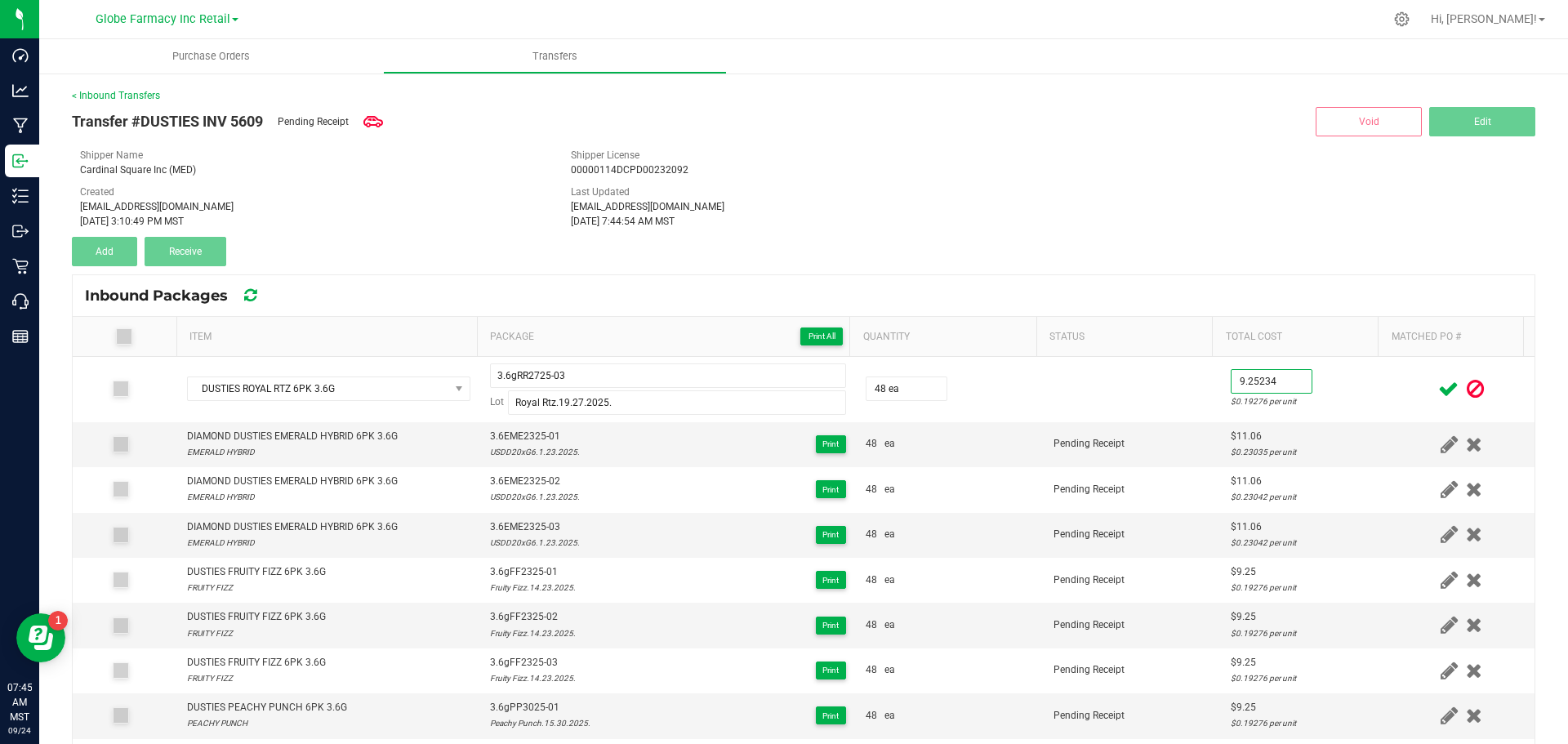
type input "$9.25"
drag, startPoint x: 1417, startPoint y: 393, endPoint x: 1371, endPoint y: 384, distance: 46.9
click at [1439, 393] on icon at bounding box center [1449, 389] width 21 height 21
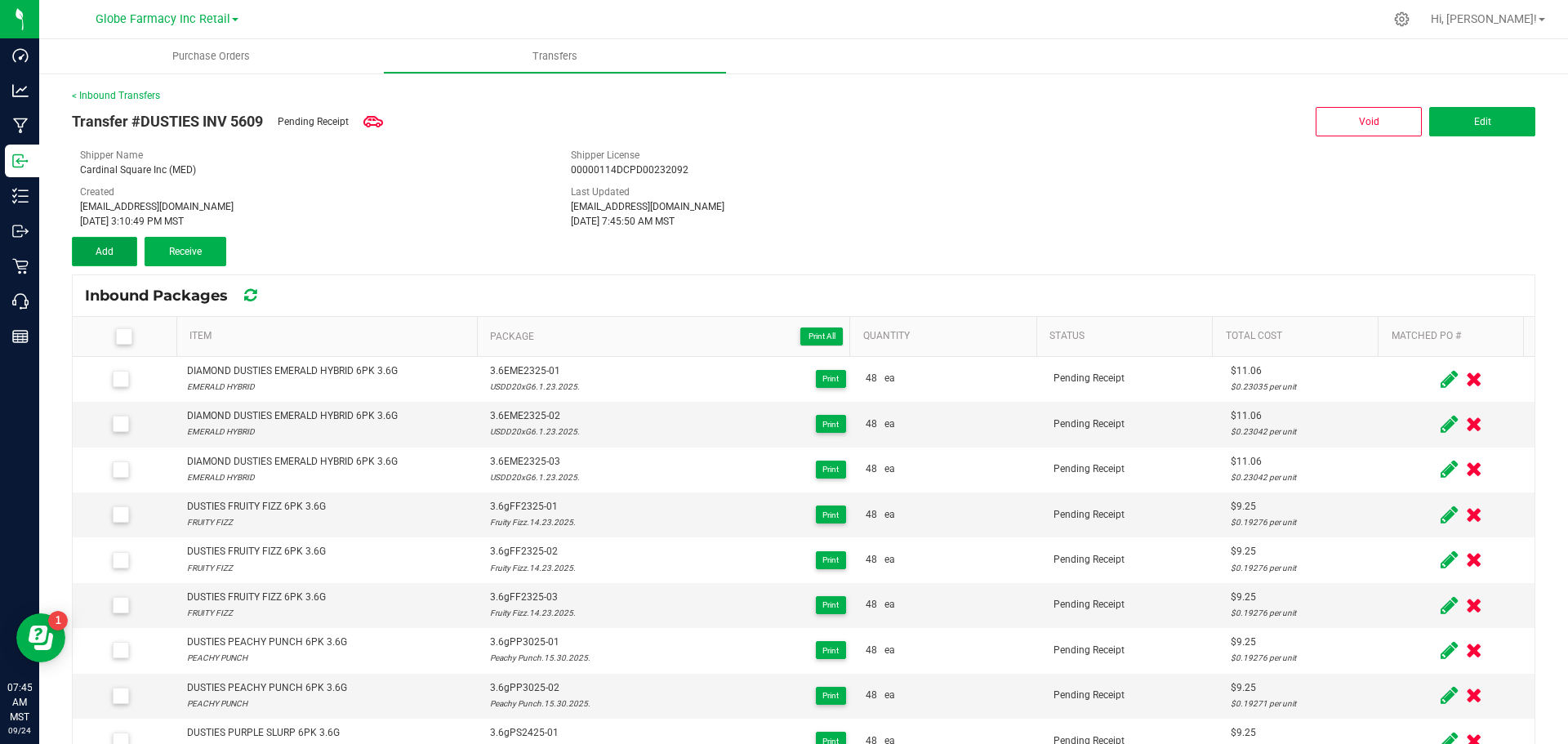
click at [100, 250] on span "Add" at bounding box center [104, 251] width 18 height 11
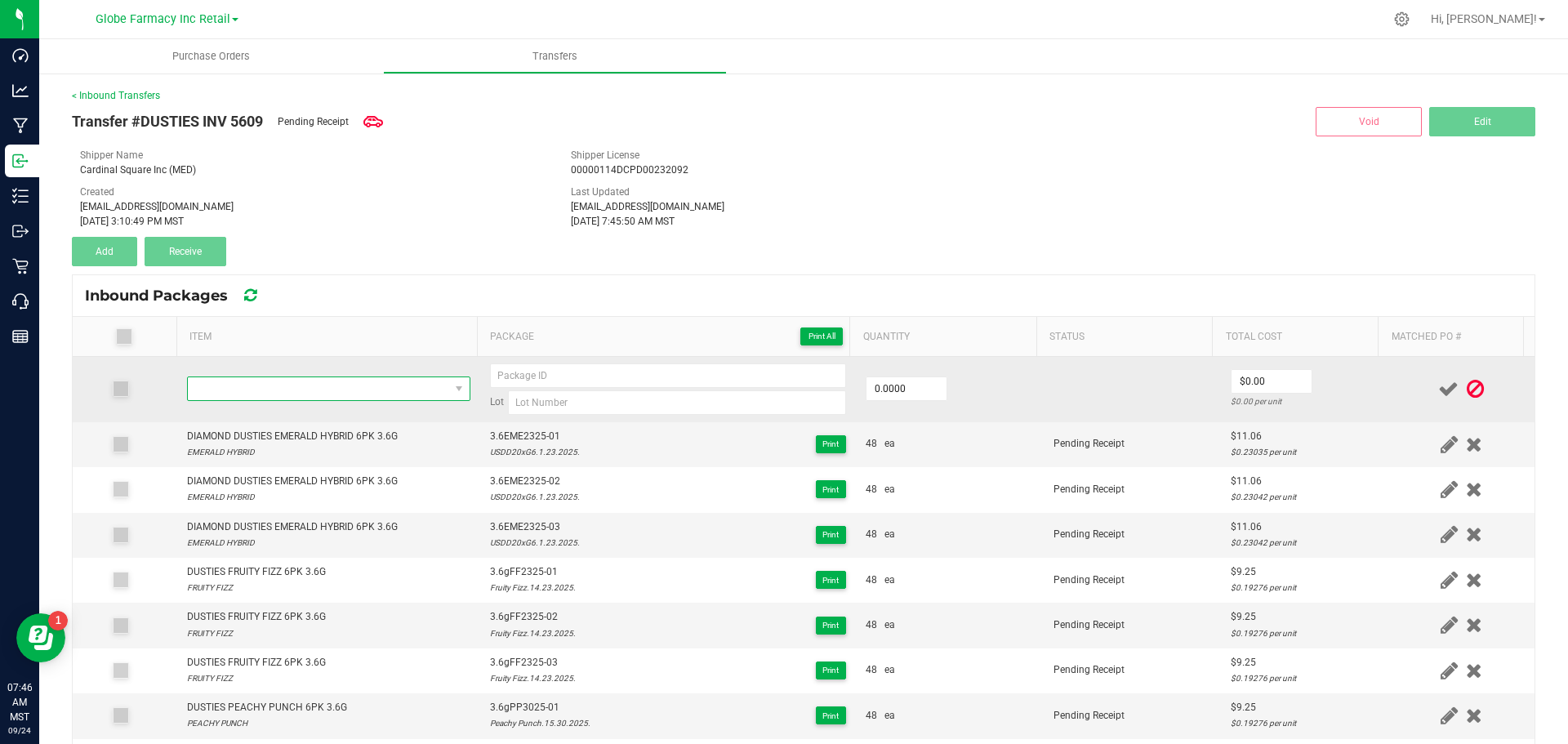
drag, startPoint x: 385, startPoint y: 387, endPoint x: 396, endPoint y: 382, distance: 12.1
click at [391, 385] on span "NO DATA FOUND" at bounding box center [319, 389] width 262 height 22
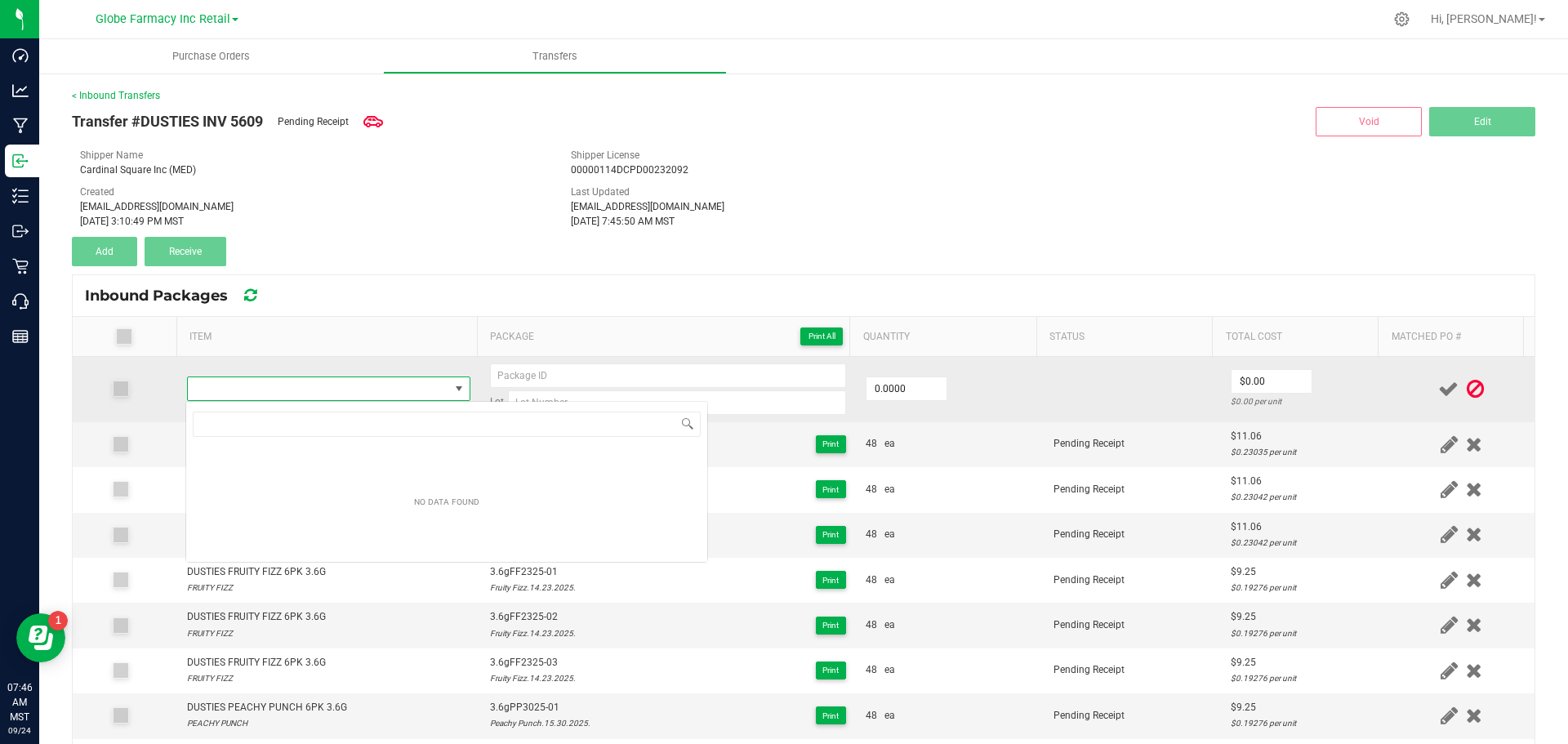
scroll to position [24, 278]
type input "DUSTIES HORCHATA 6PK 3.6G"
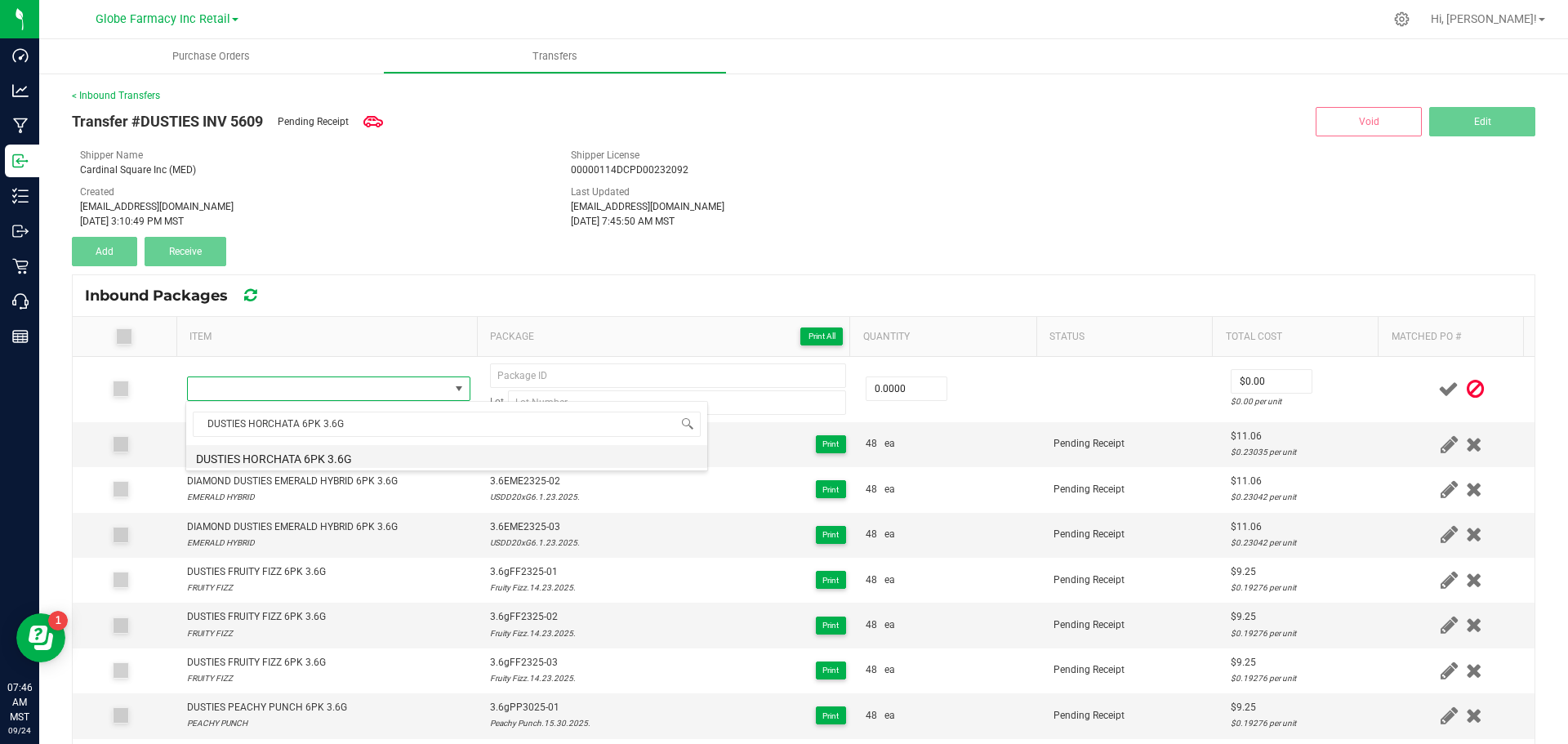
click at [396, 458] on li "DUSTIES HORCHATA 6PK 3.6G" at bounding box center [446, 456] width 521 height 22
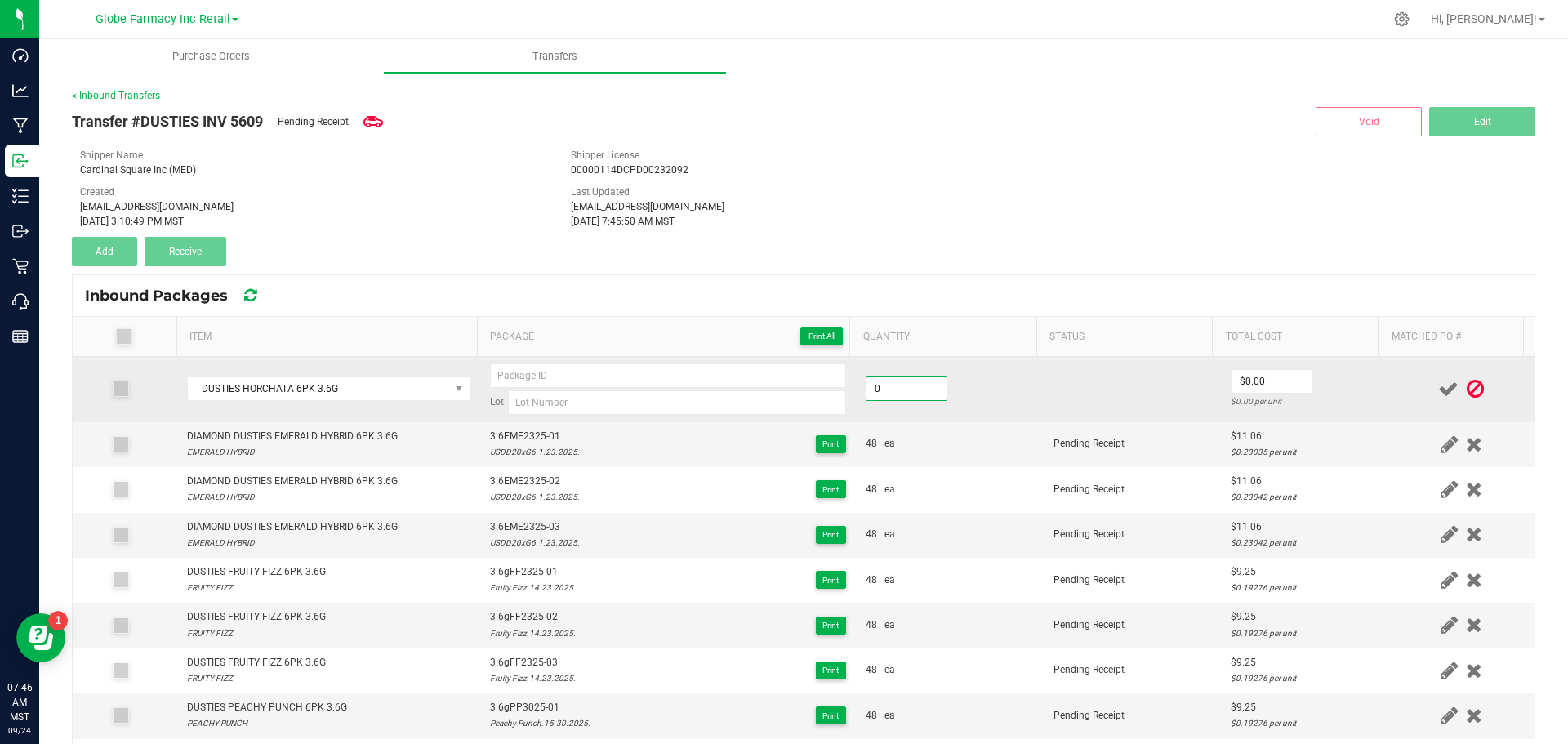
click at [883, 394] on input "0" at bounding box center [907, 389] width 80 height 22
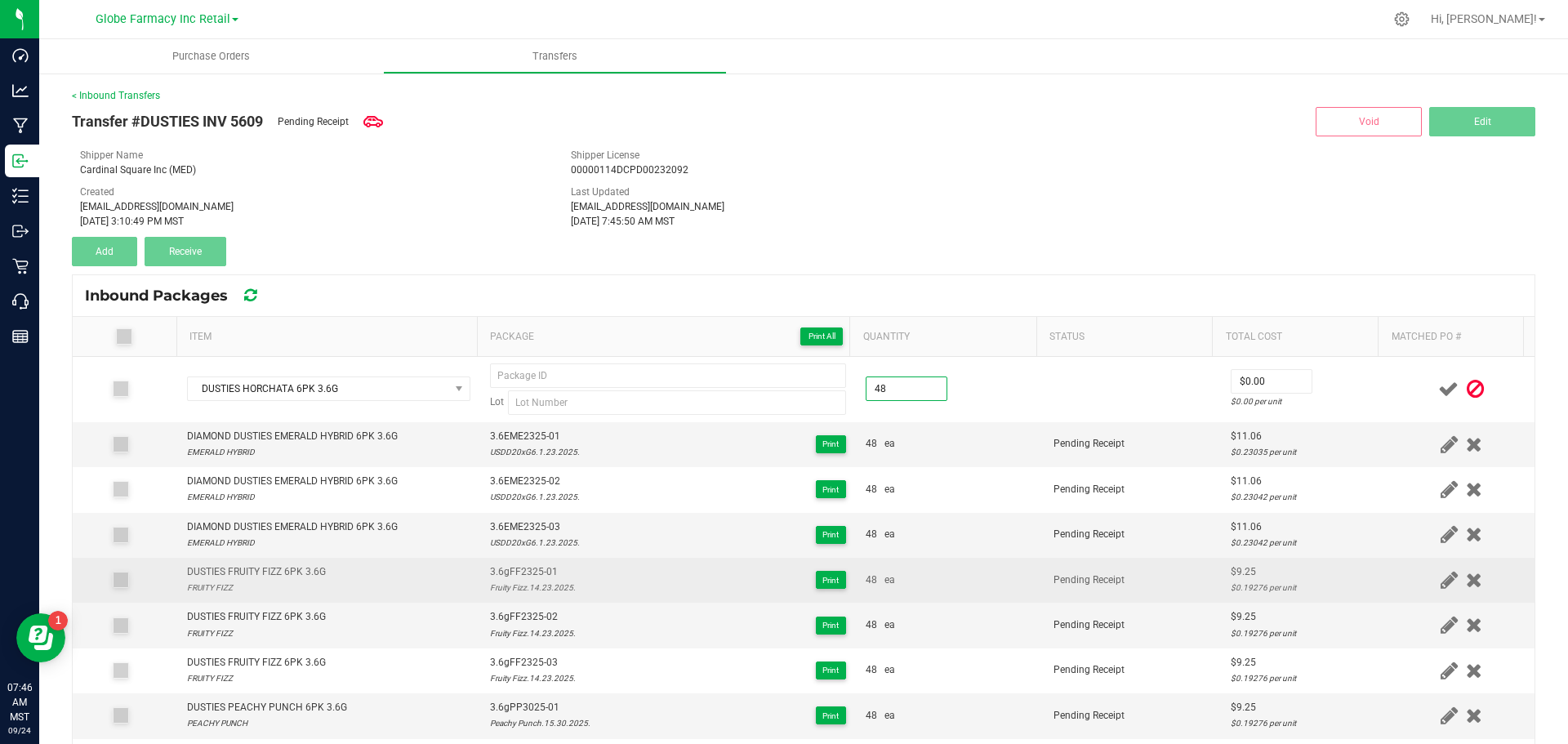
type input "48 ea"
click at [1231, 567] on div "$9.25" at bounding box center [1305, 572] width 148 height 16
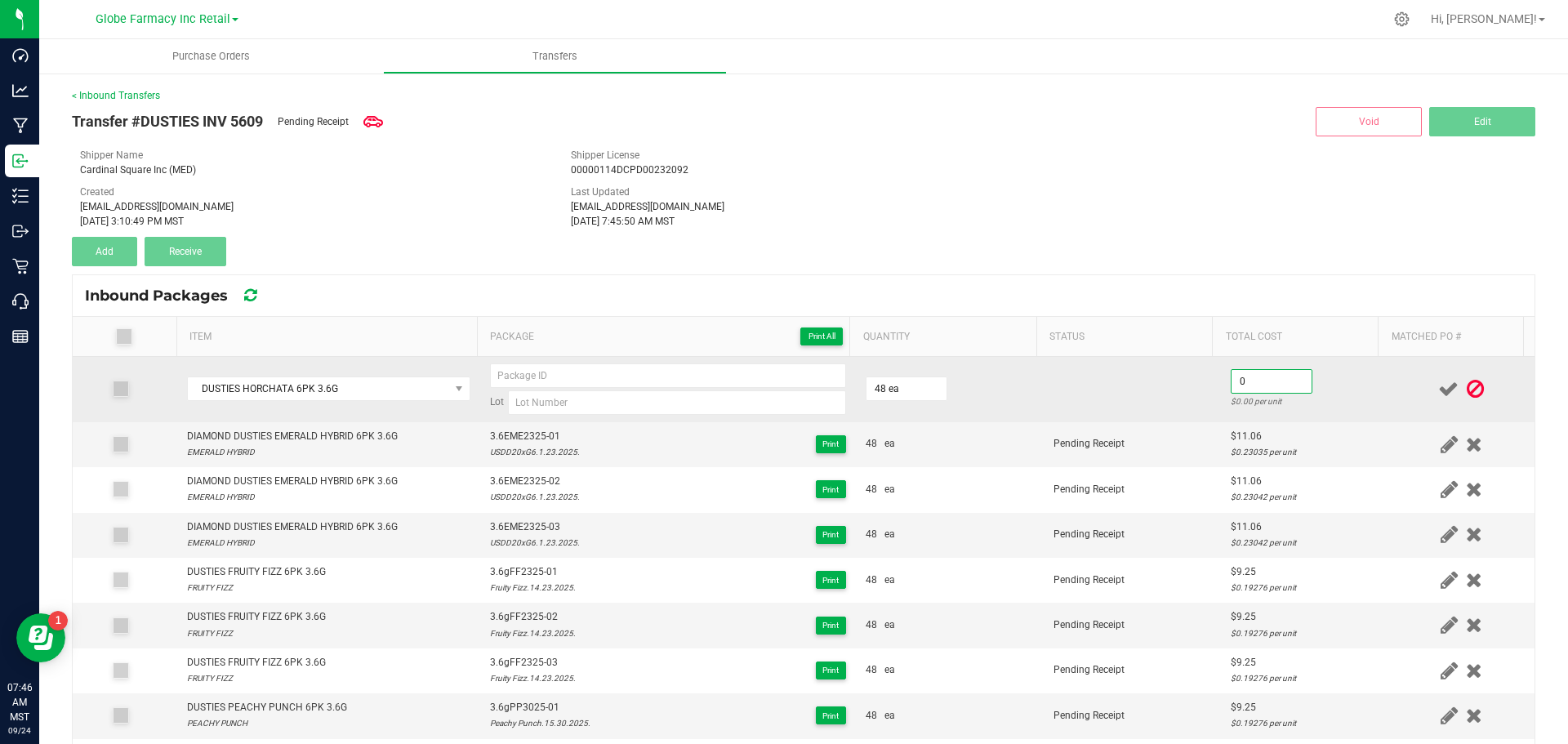
click at [1235, 382] on input "0" at bounding box center [1272, 381] width 80 height 22
paste input "9.25"
type input "$9.25"
click at [695, 392] on input at bounding box center [677, 403] width 338 height 24
paste input "Horchata.13.12.2025."
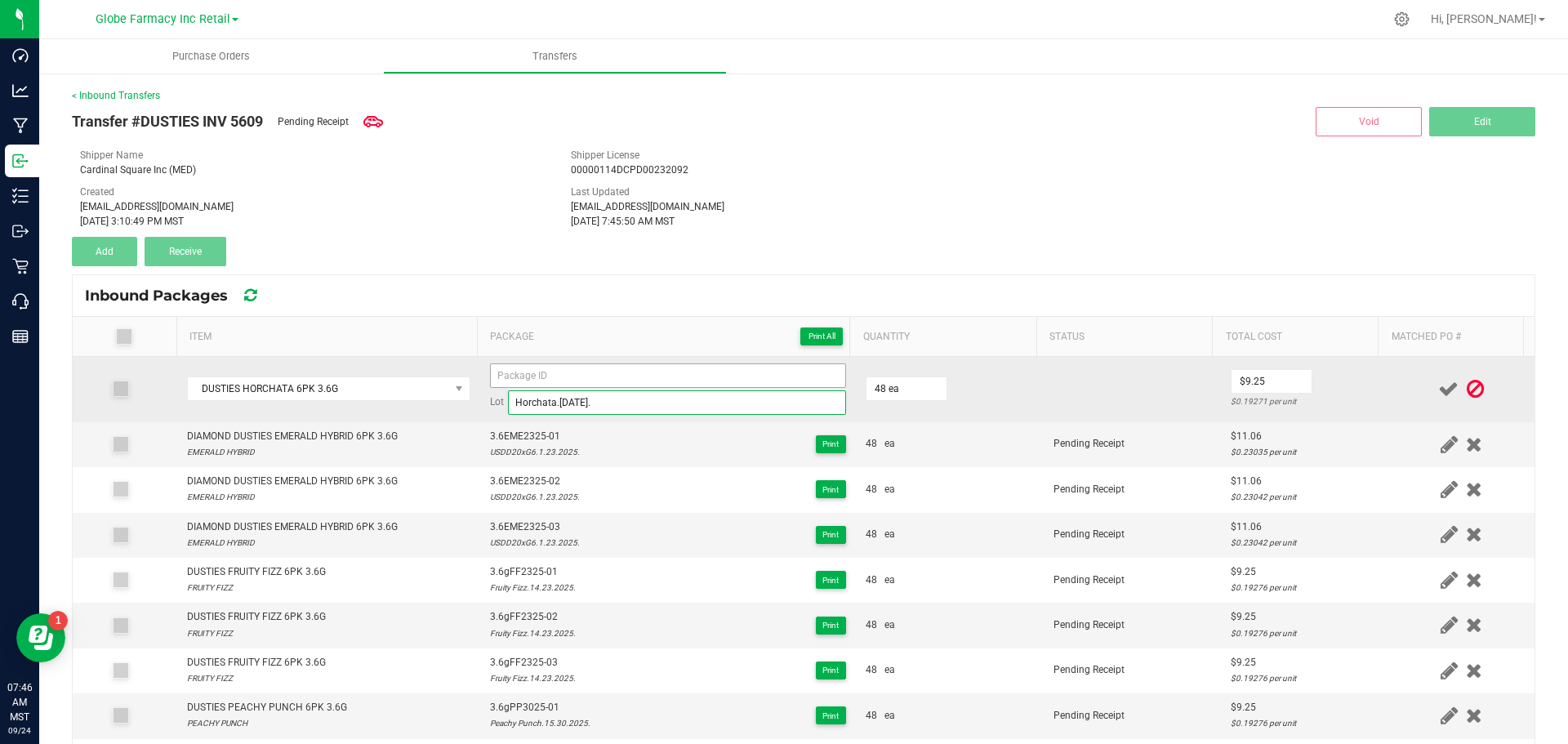
type input "Horchata.13.12.2025."
click at [620, 372] on input at bounding box center [668, 376] width 356 height 24
drag, startPoint x: 594, startPoint y: 378, endPoint x: 122, endPoint y: 391, distance: 472.2
click at [122, 391] on tr "DUSTIES HORCHATA 6PK 3.6G 3.6gH1225-01 Lot Horchata.13.12.2025. 48 ea $9.25 $0.…" at bounding box center [804, 390] width 1462 height 65
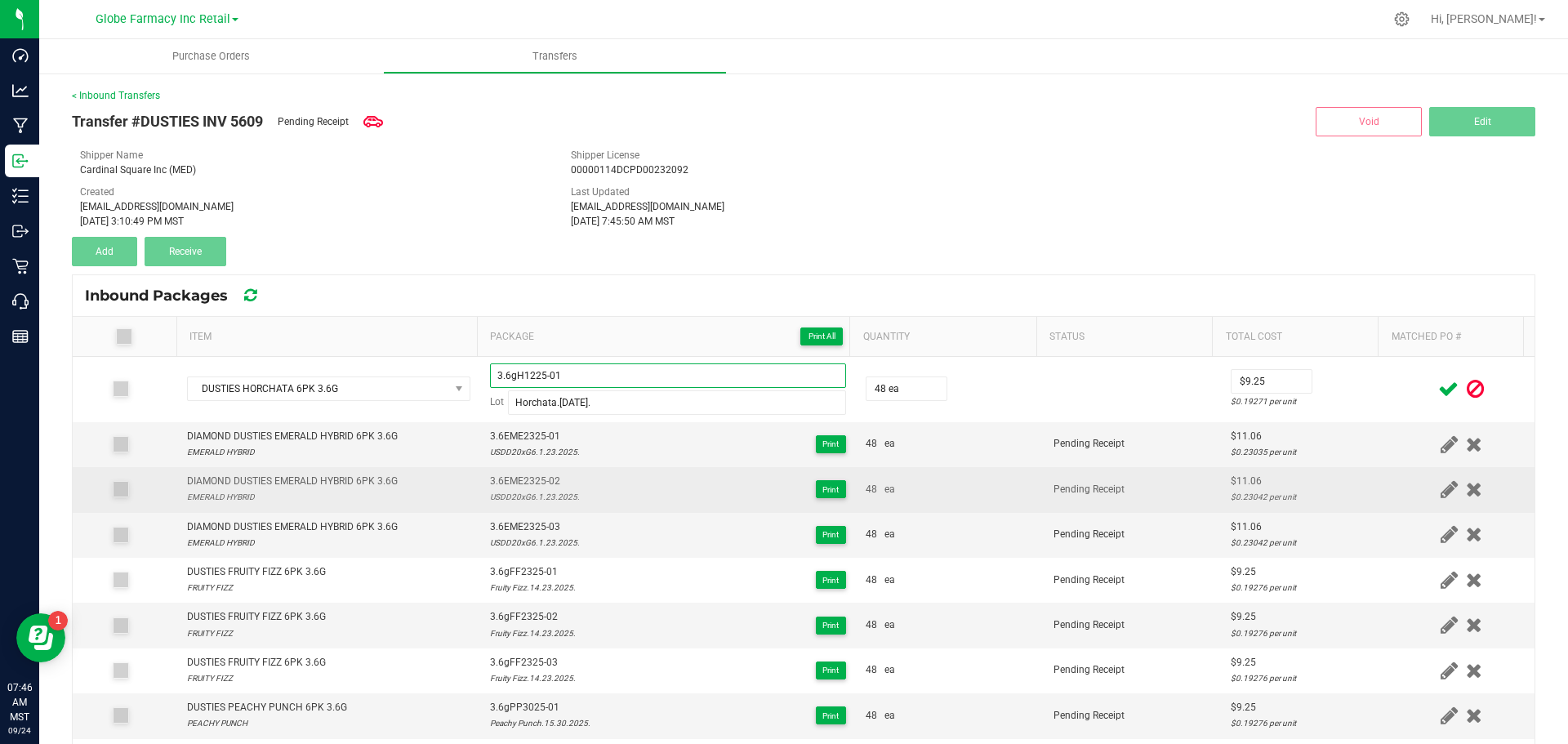
type input "3.6gH1225-01"
click at [1221, 494] on td "$11.06 $0.23042 per unit" at bounding box center [1304, 490] width 167 height 45
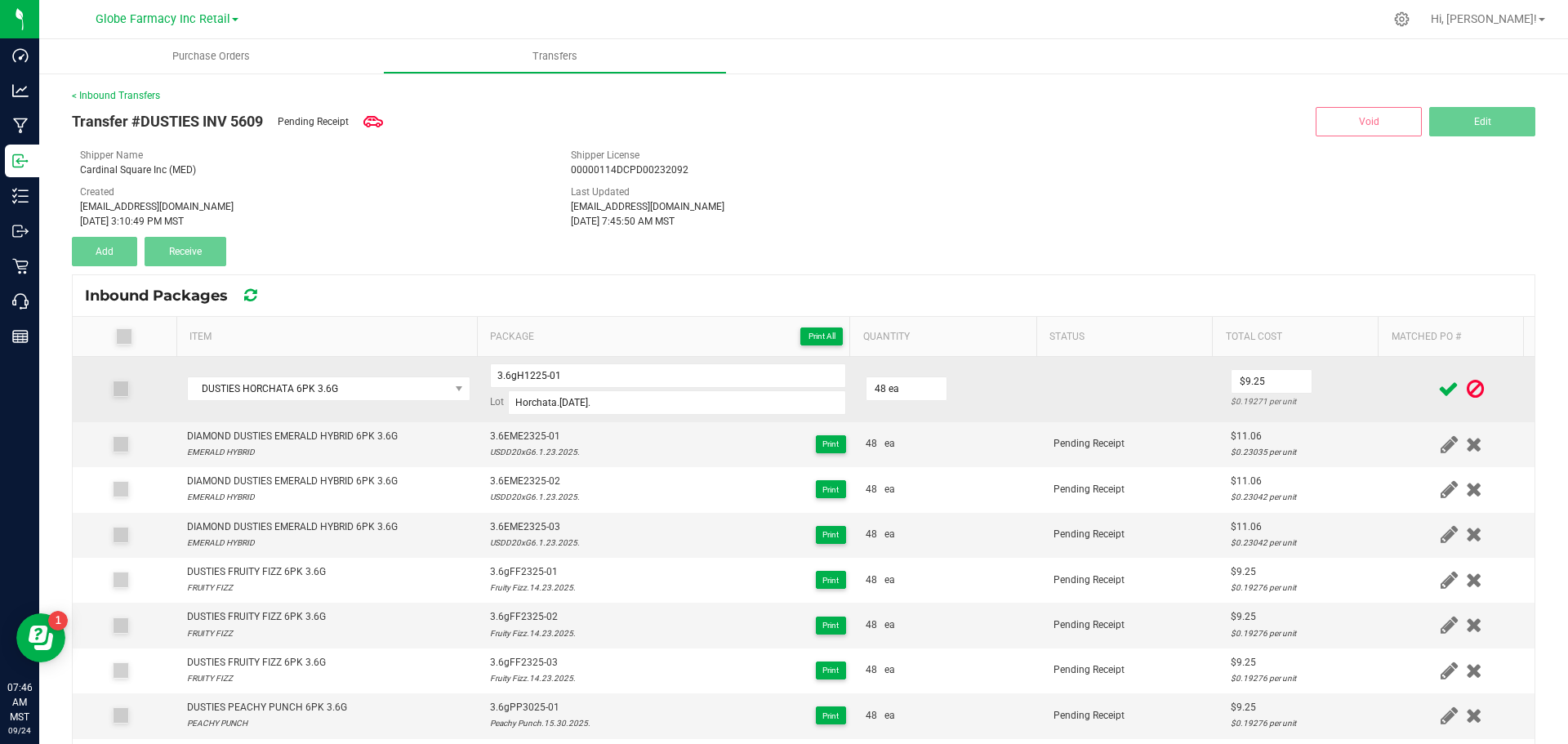
click at [1439, 394] on icon at bounding box center [1449, 389] width 21 height 21
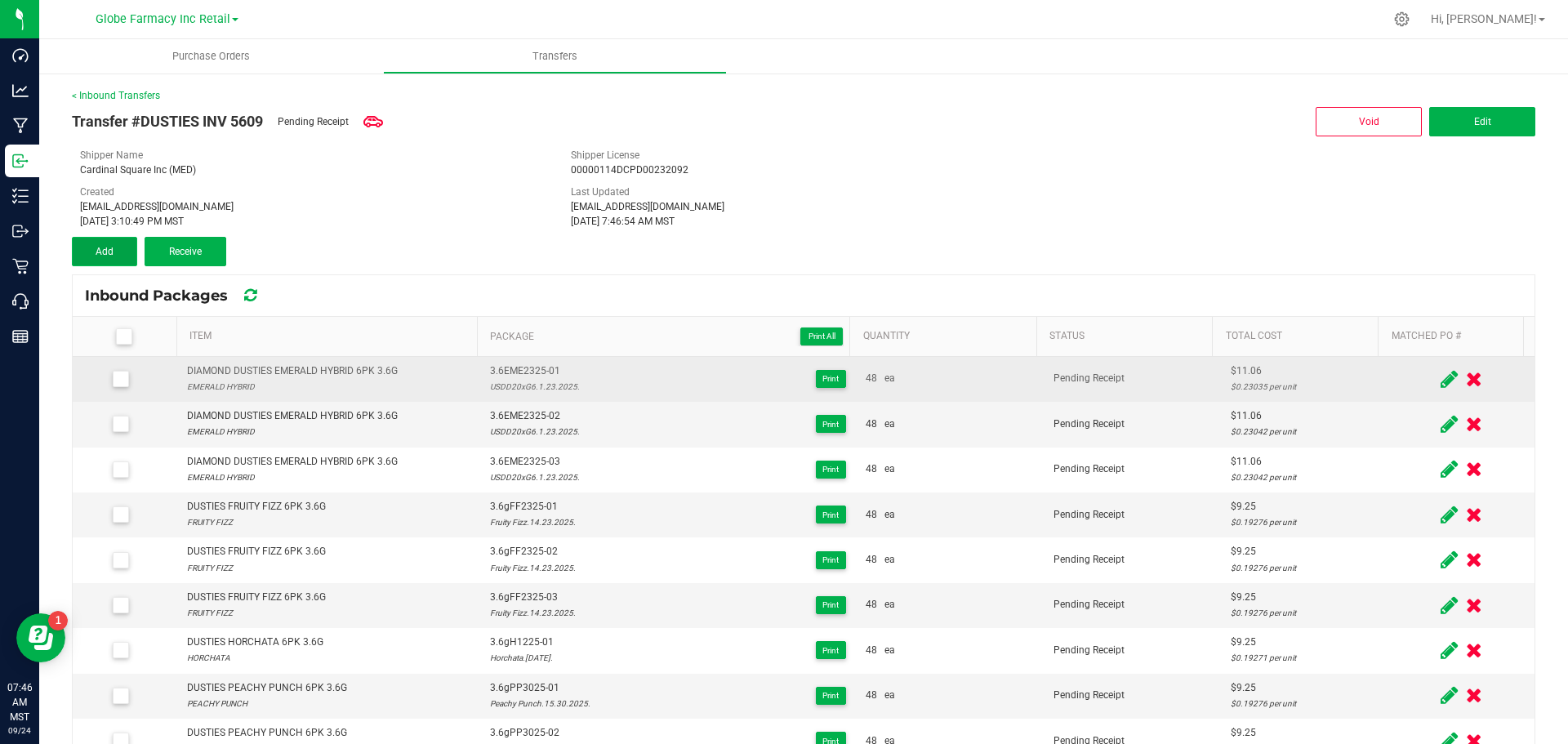
click at [107, 249] on span "Add" at bounding box center [104, 251] width 18 height 11
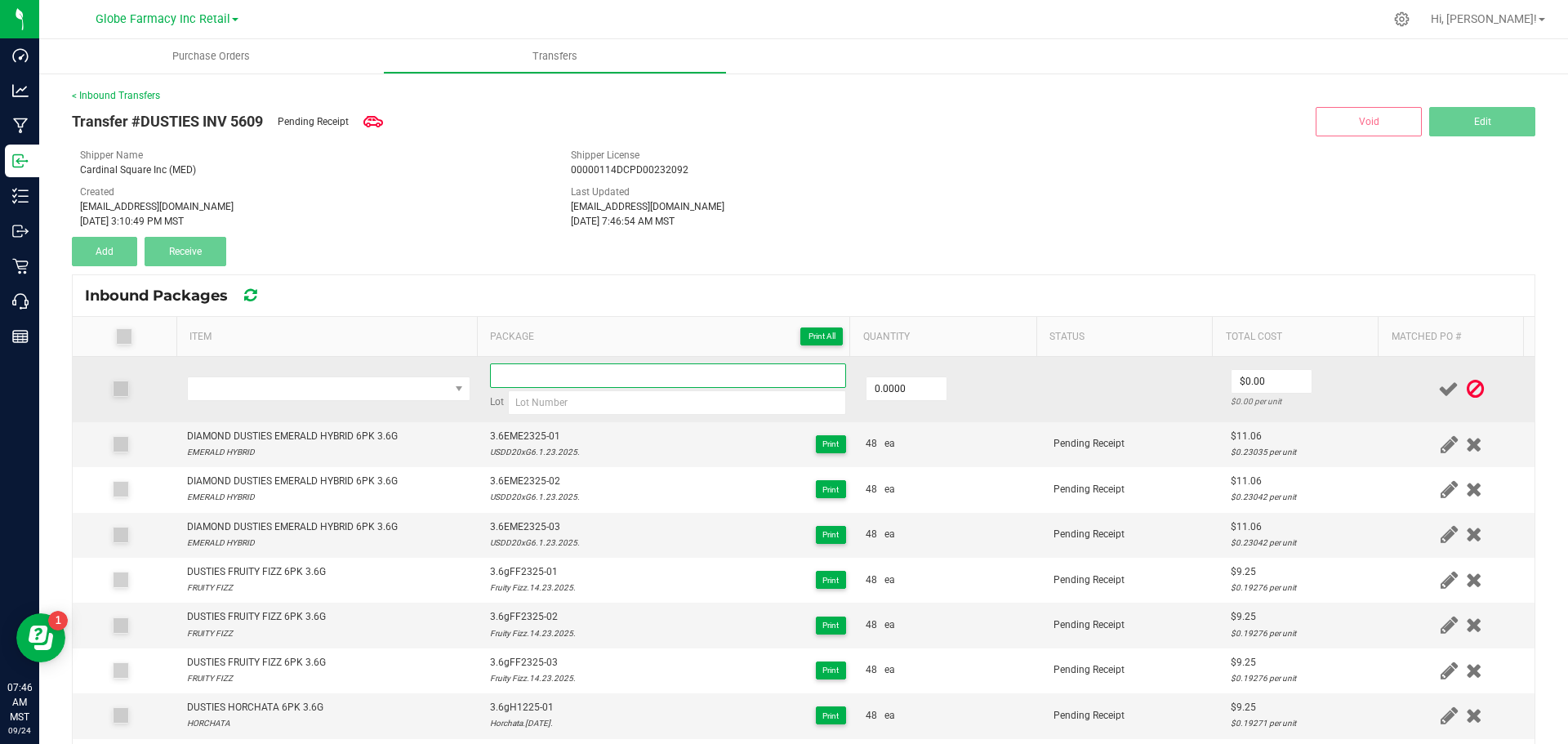
click at [631, 379] on input at bounding box center [668, 376] width 356 height 24
paste input "3.6gH1225-01"
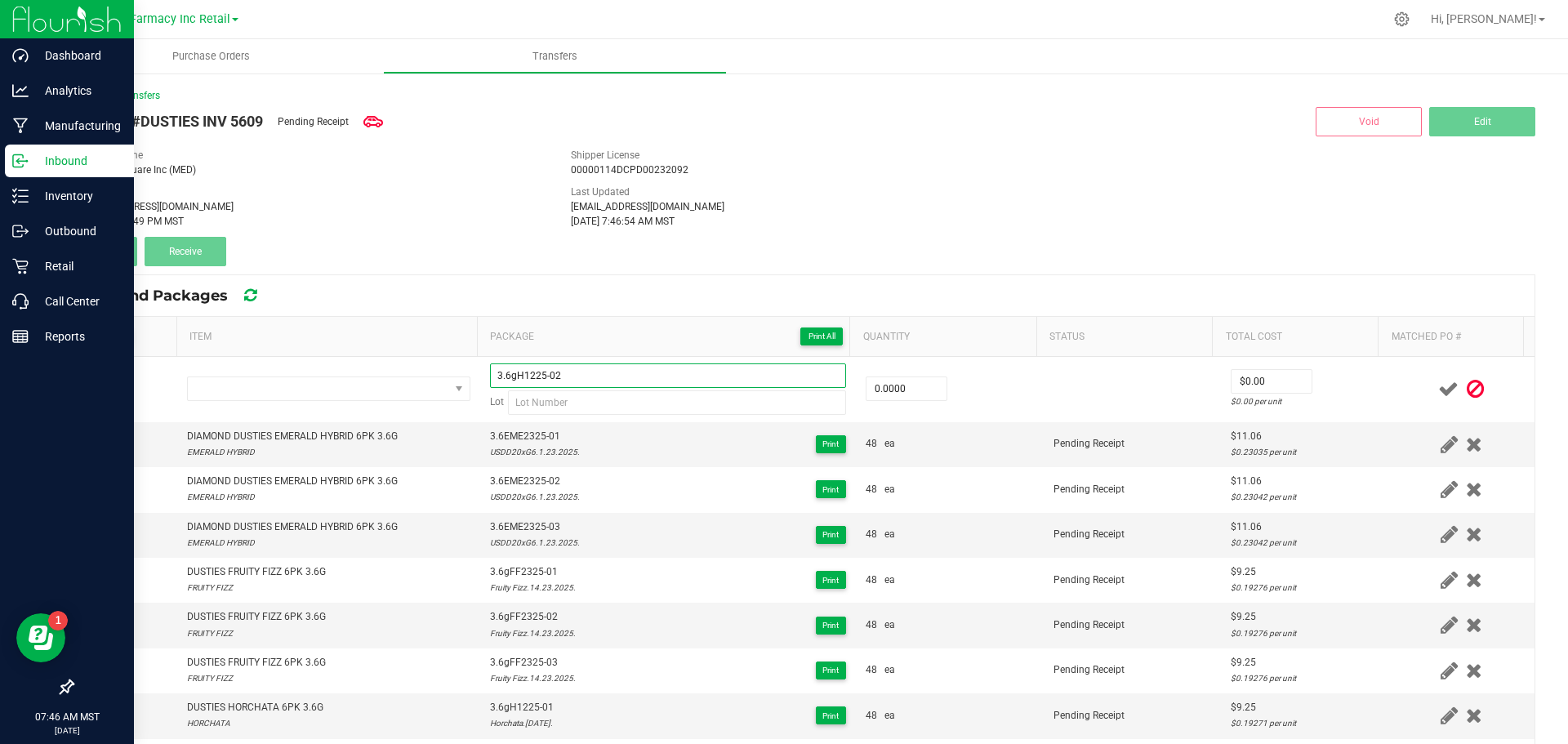
type input "3.6gH1225-02"
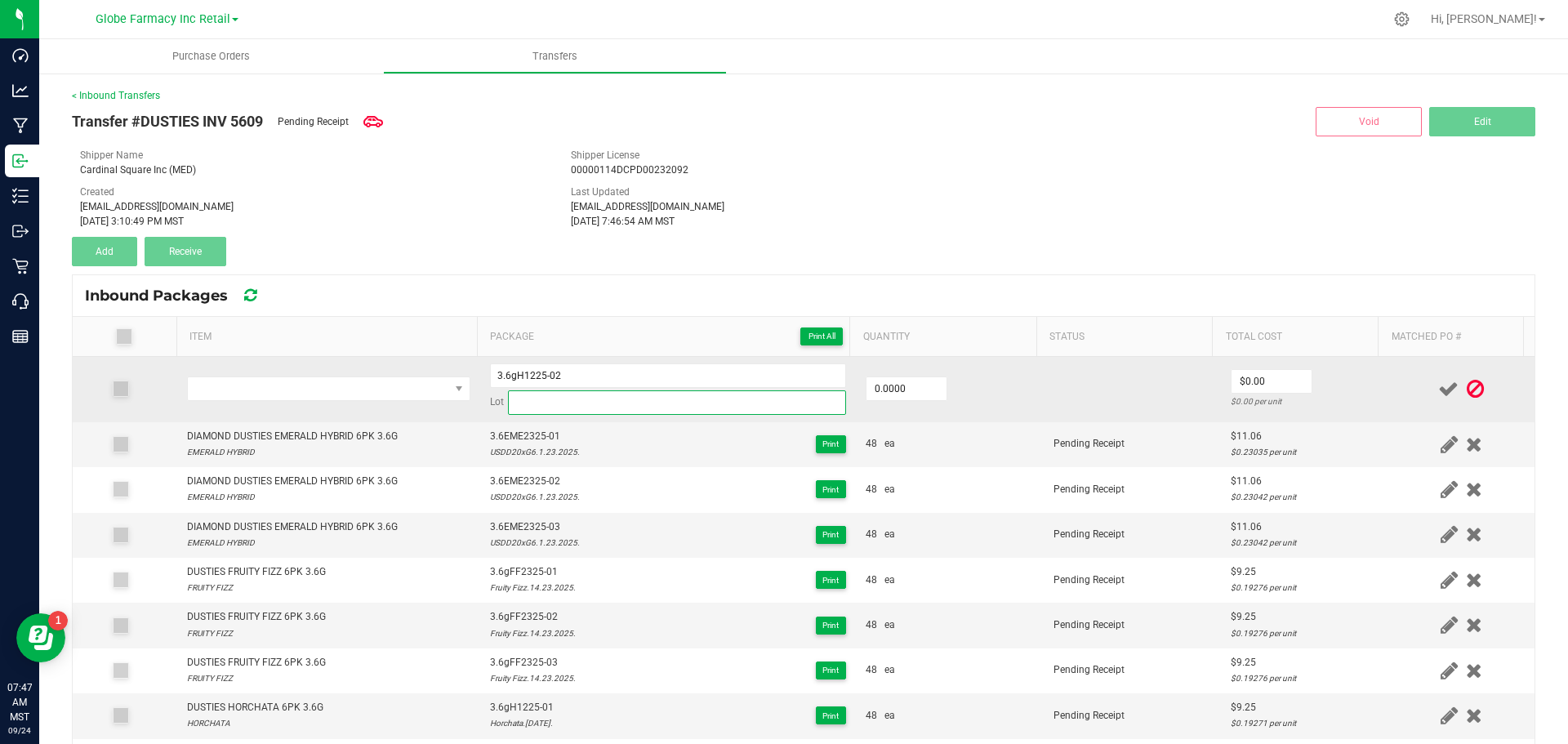
click at [629, 407] on input at bounding box center [677, 403] width 338 height 24
paste input "Horchata.13.12.2025."
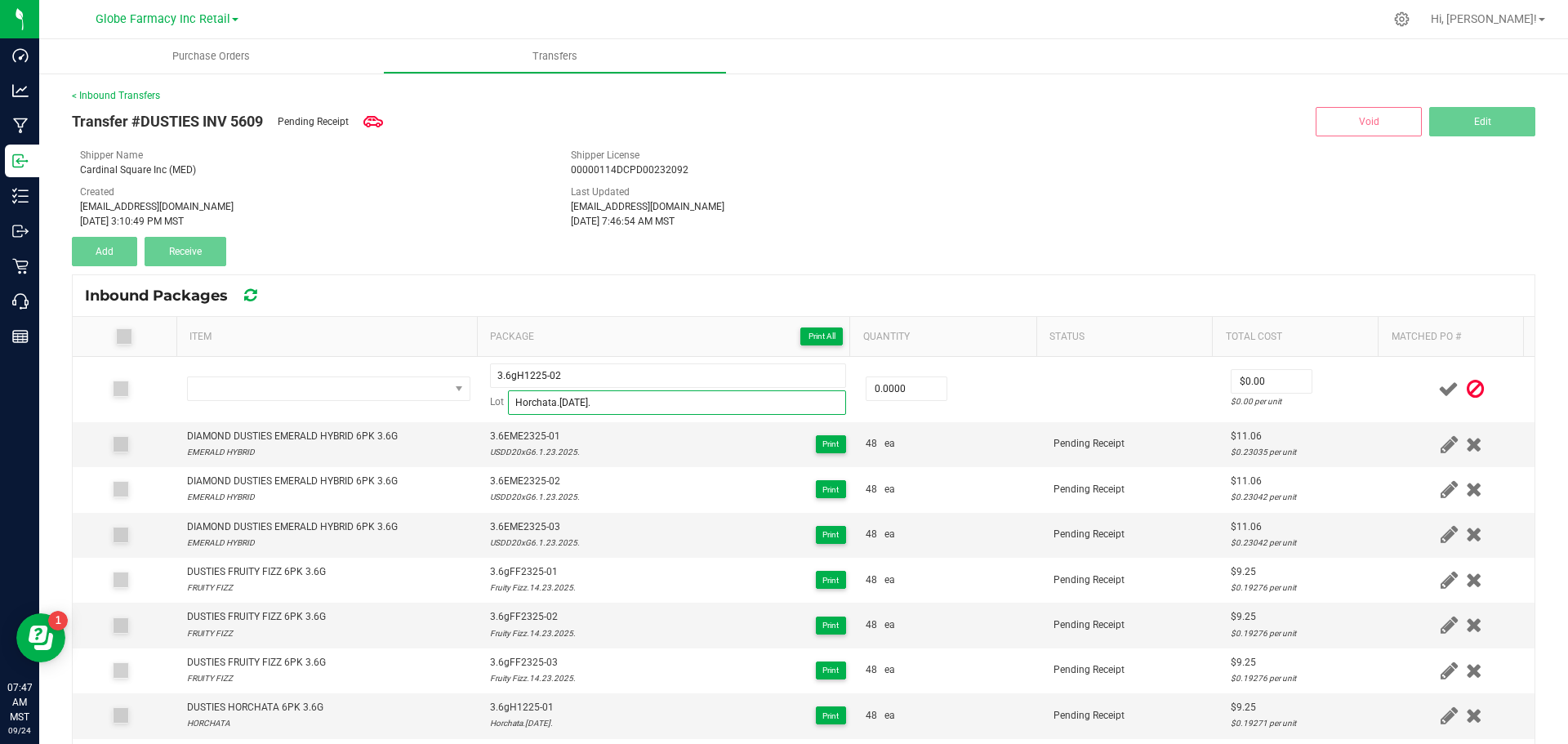
type input "Horchata.13.12.2025."
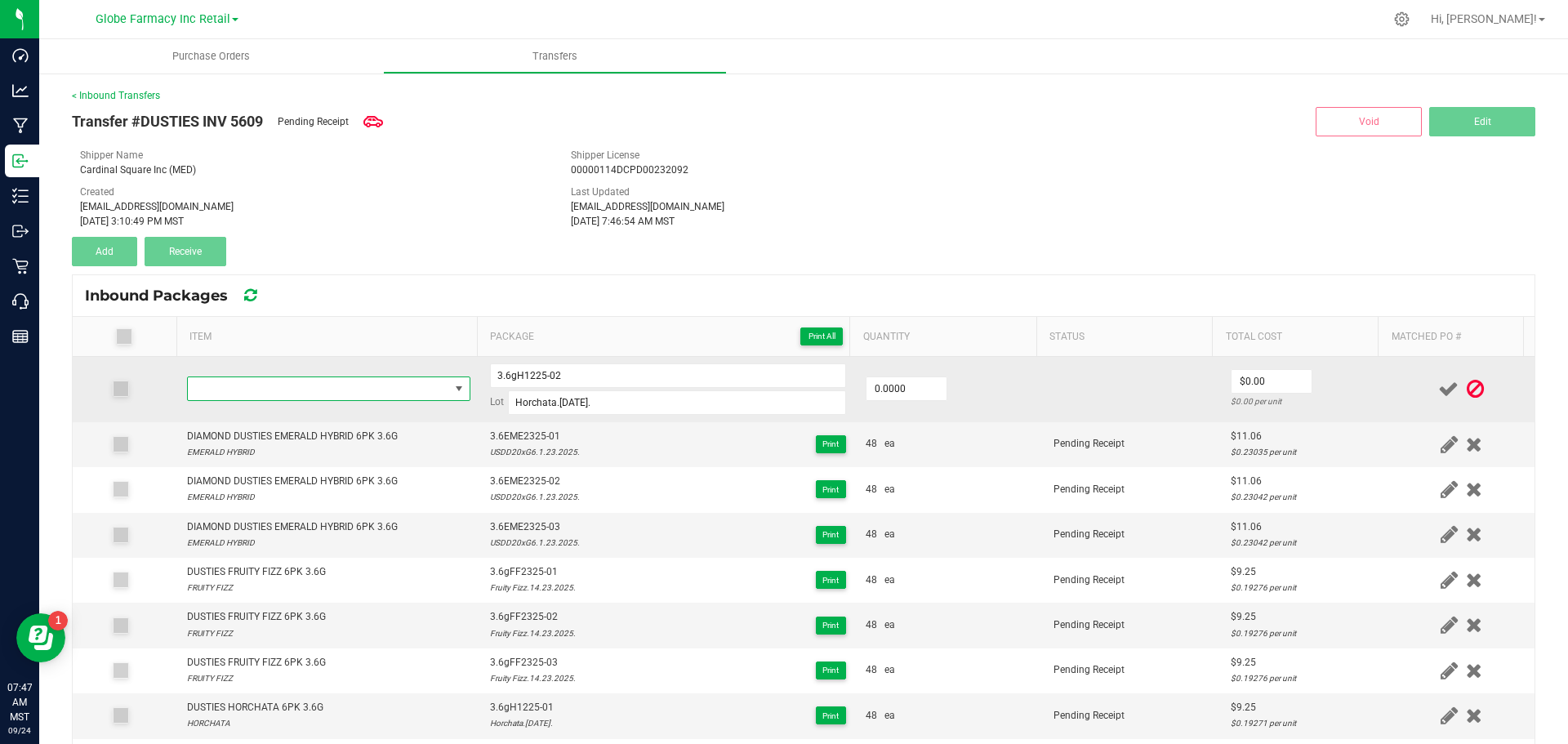
click at [391, 379] on span "NO DATA FOUND" at bounding box center [319, 389] width 262 height 22
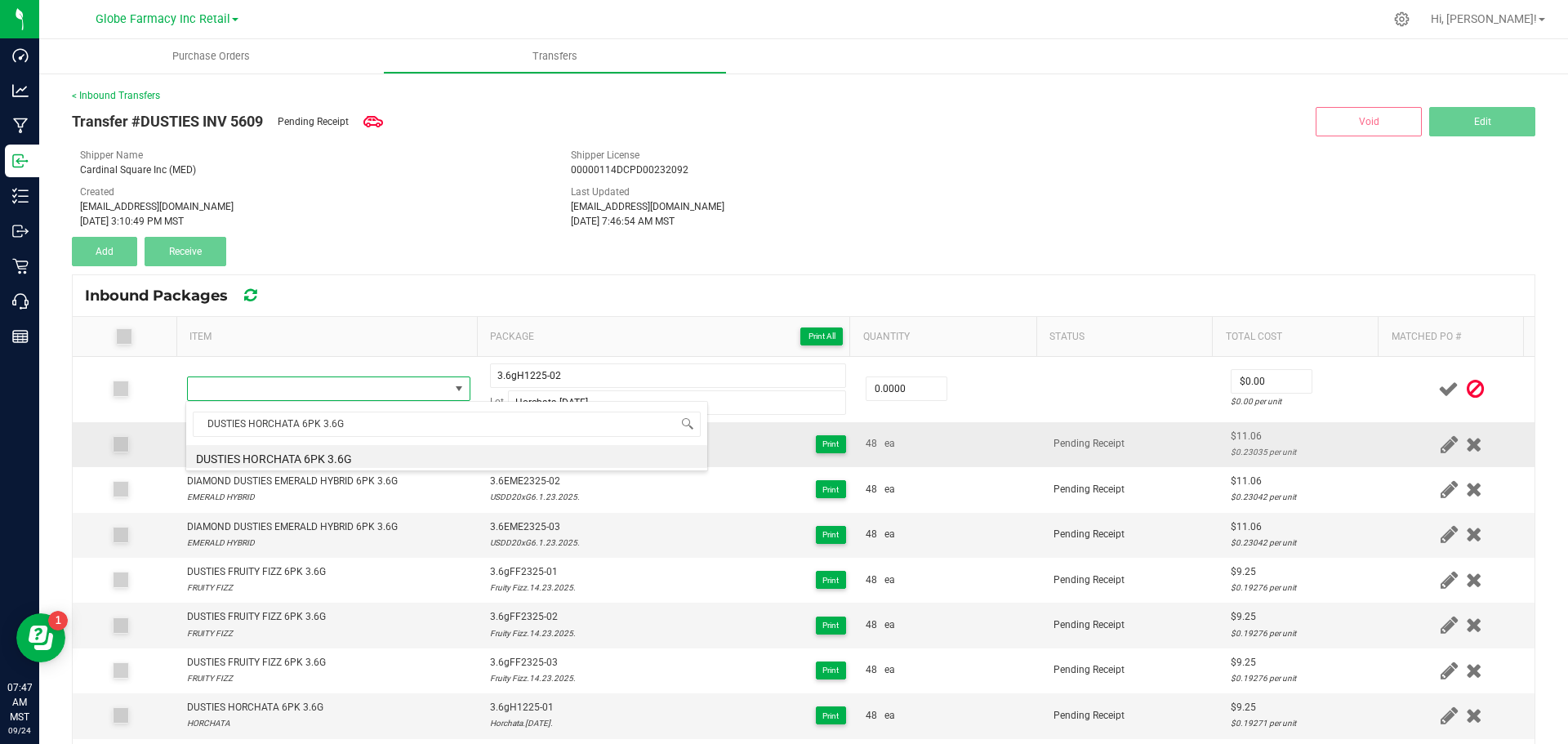
click at [396, 455] on li "DUSTIES HORCHATA 6PK 3.6G" at bounding box center [446, 456] width 521 height 22
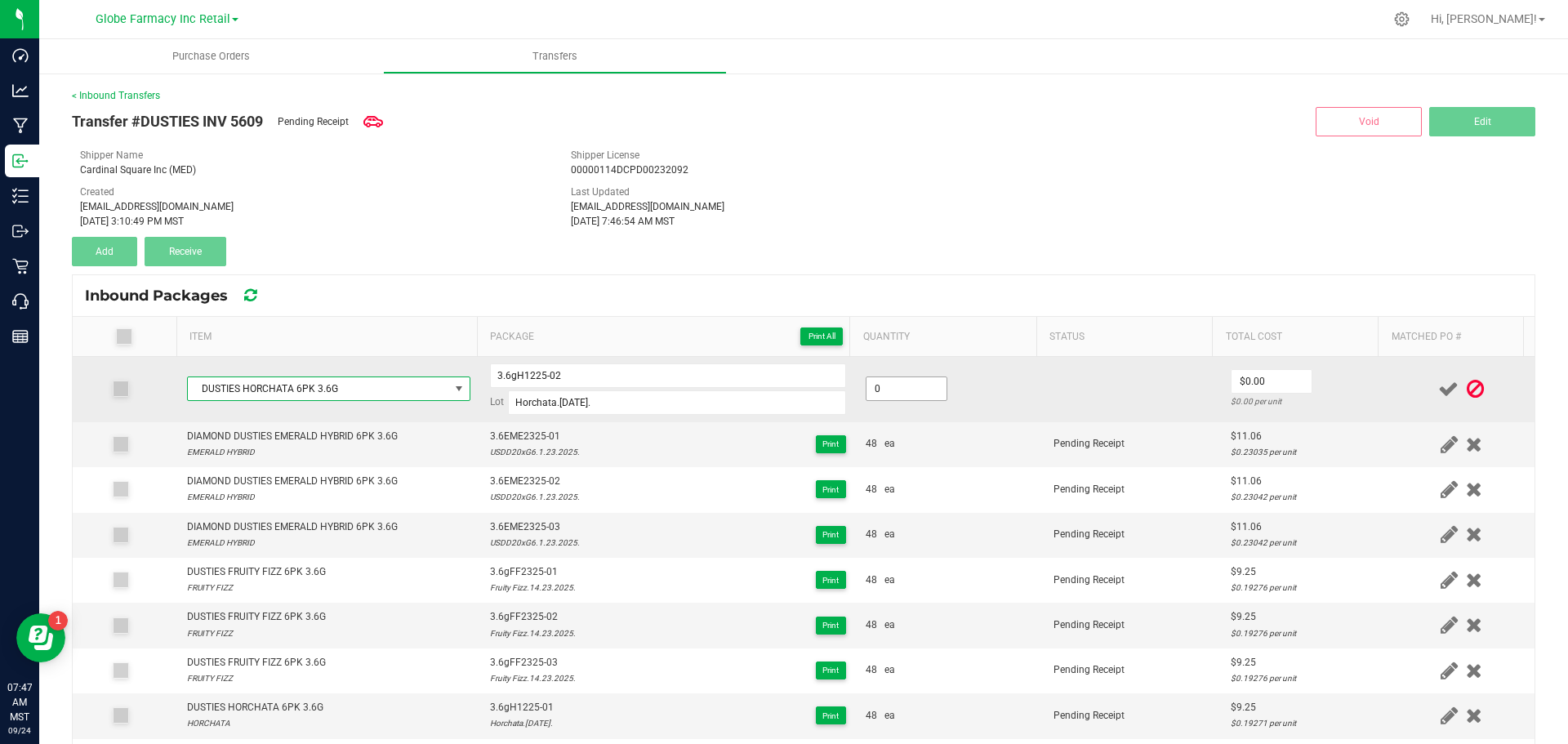
click at [928, 384] on input "0" at bounding box center [907, 389] width 80 height 22
type input "48 ea"
click at [1114, 395] on td at bounding box center [1133, 390] width 178 height 65
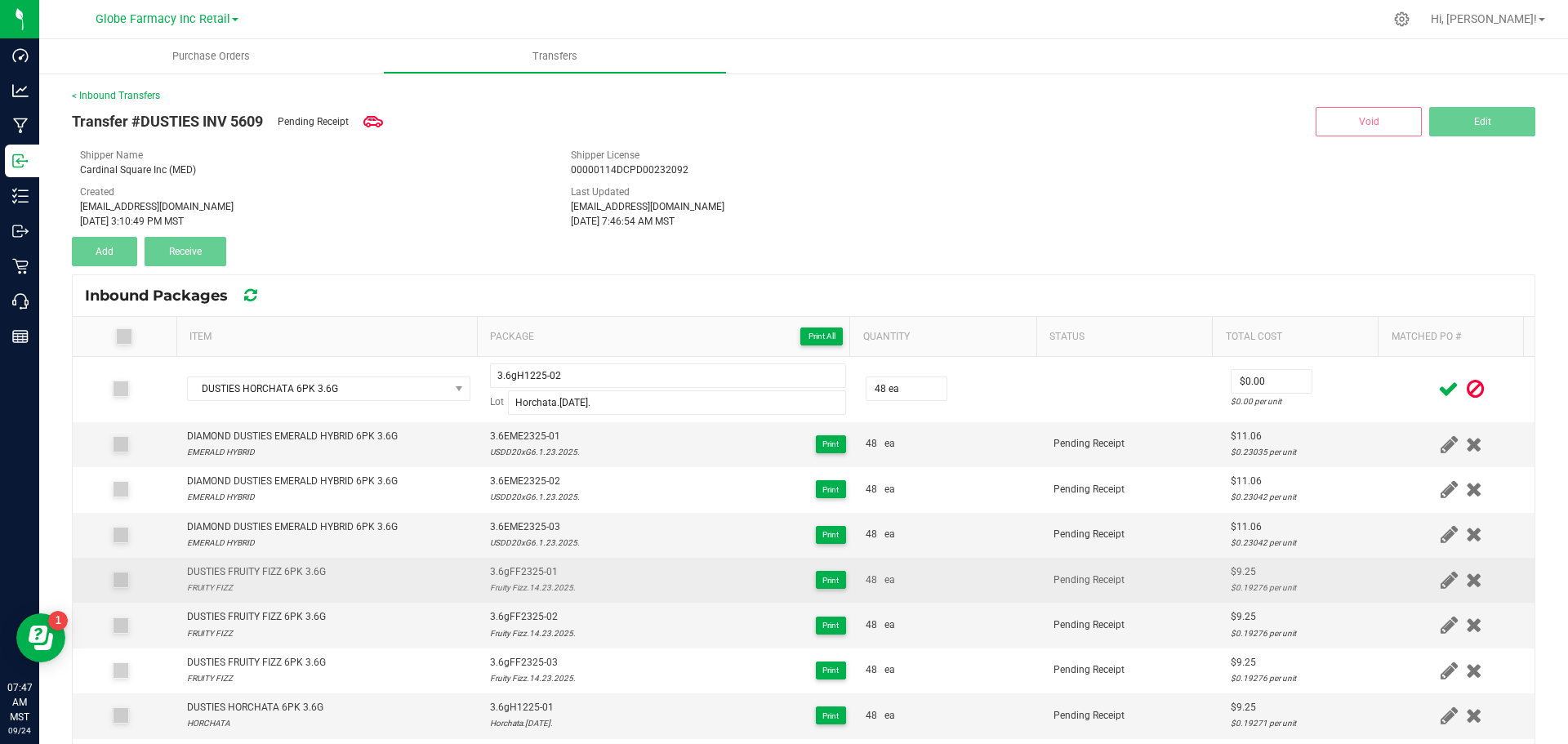
click at [1231, 565] on div "$9.25" at bounding box center [1305, 572] width 148 height 16
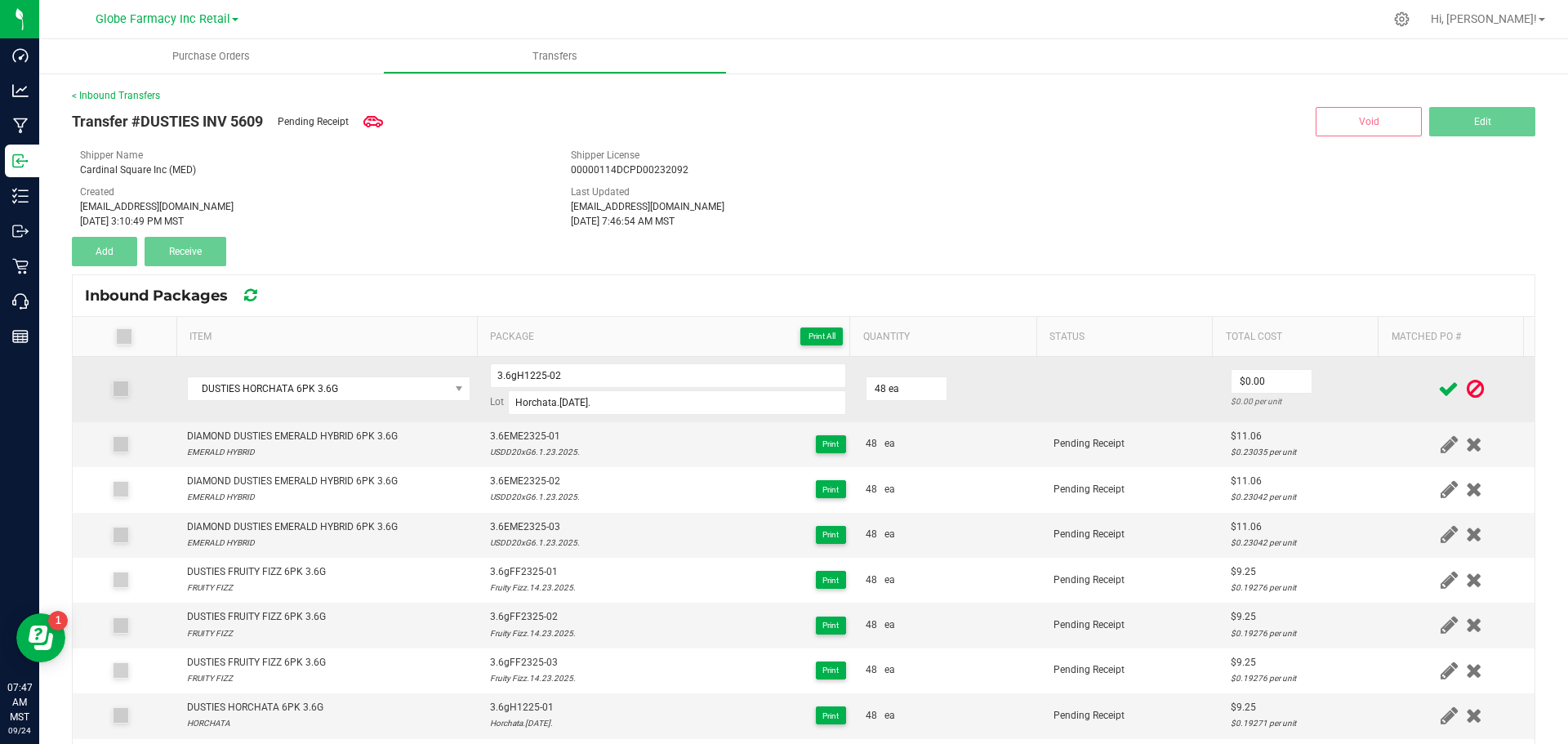
click at [1243, 365] on td "$0.00 $0.00 per unit" at bounding box center [1304, 390] width 167 height 65
click at [1251, 379] on input "0" at bounding box center [1272, 381] width 80 height 22
paste input "9.25"
type input "$9.25"
drag, startPoint x: 1149, startPoint y: 384, endPoint x: 1197, endPoint y: 389, distance: 48.3
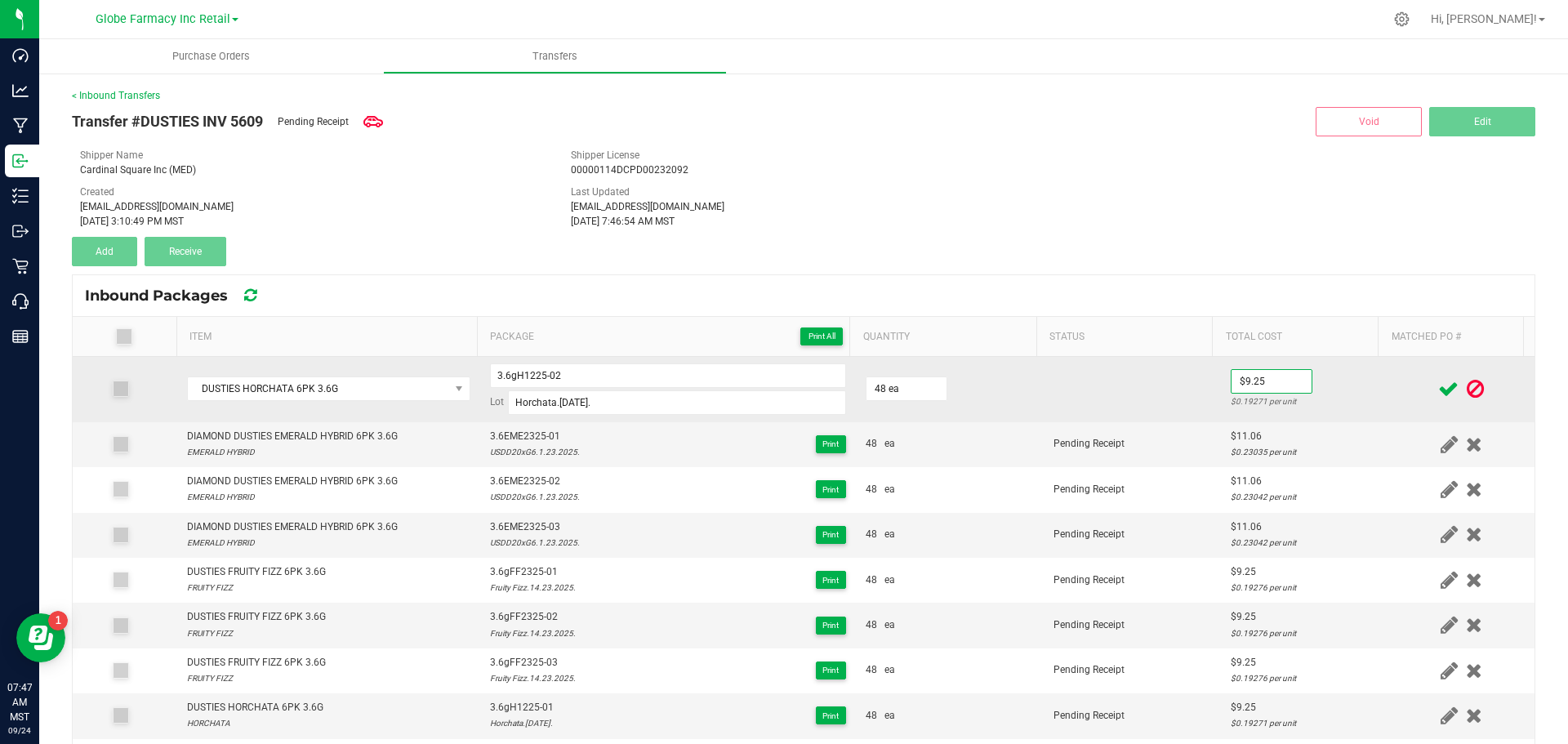
click at [1149, 382] on td at bounding box center [1133, 390] width 178 height 65
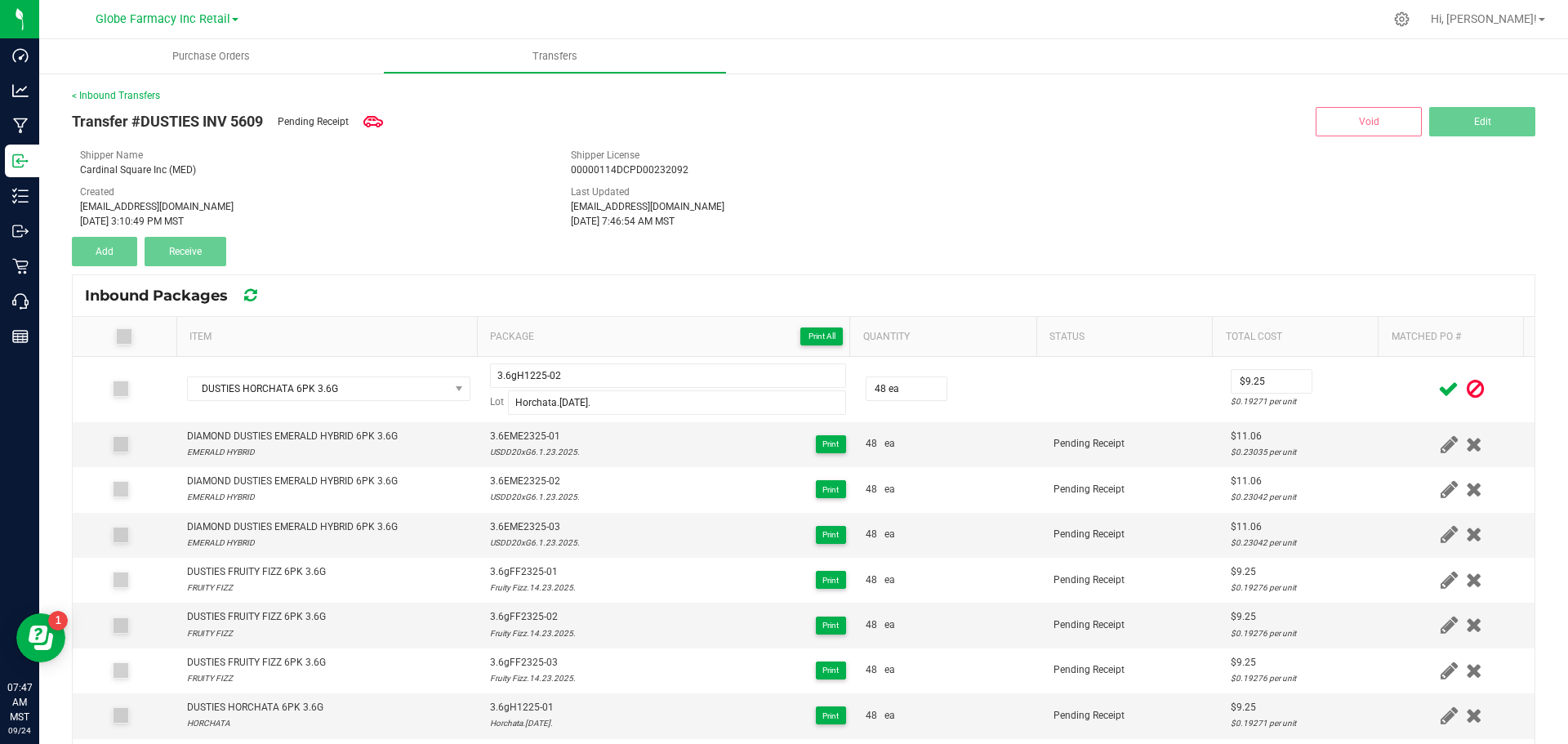
click at [1434, 377] on span at bounding box center [1448, 389] width 29 height 32
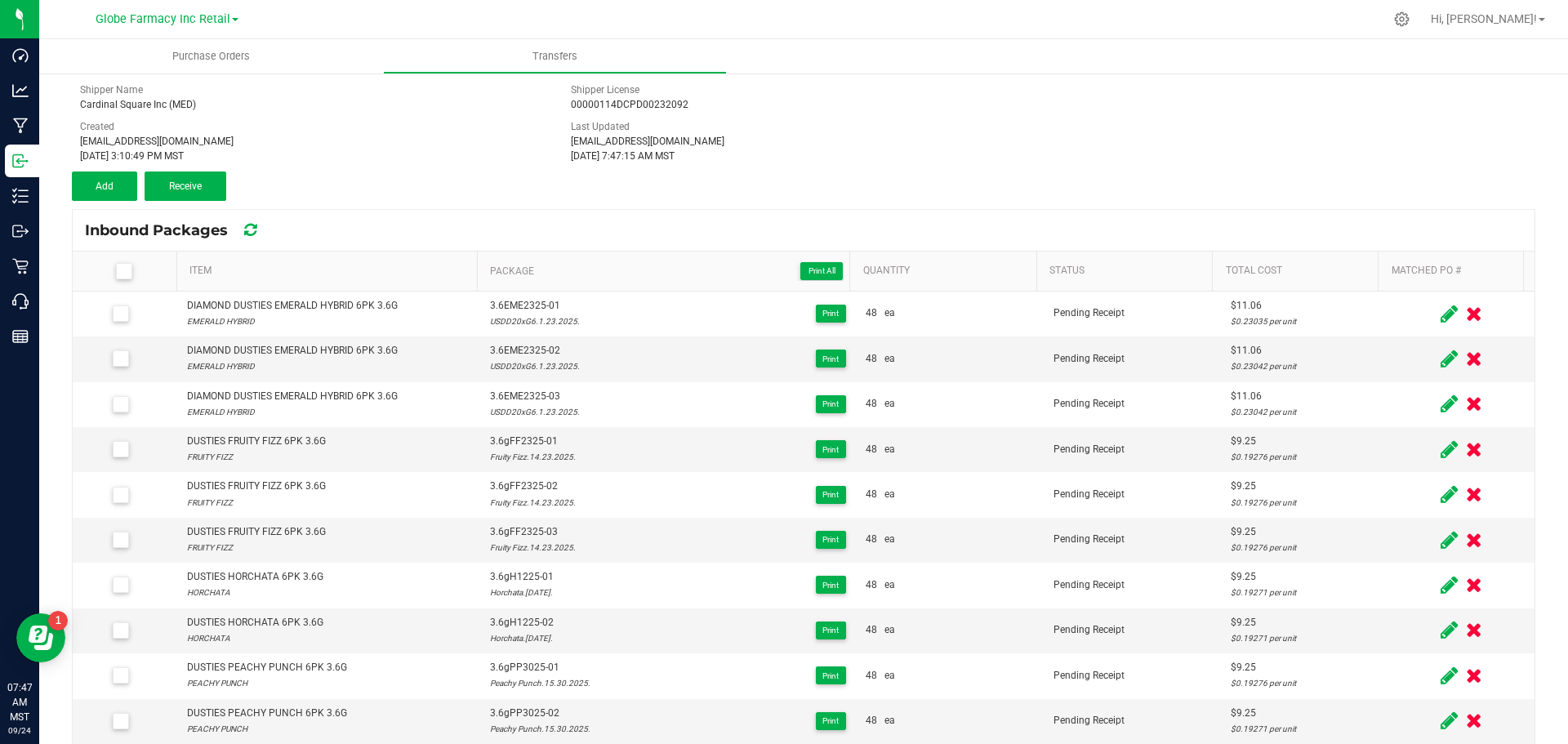
scroll to position [103, 0]
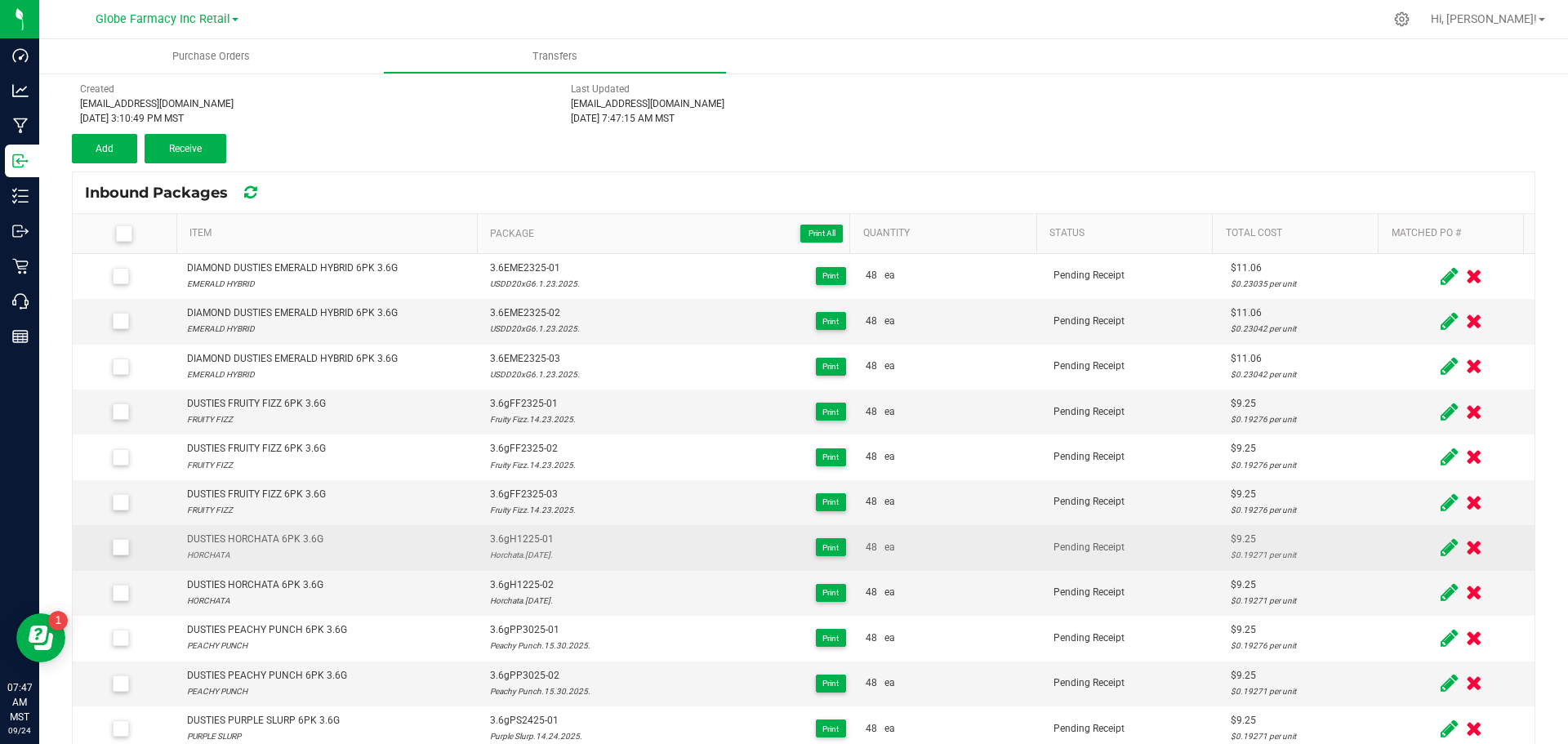
click at [507, 542] on span "3.6gH1225-01" at bounding box center [522, 539] width 64 height 16
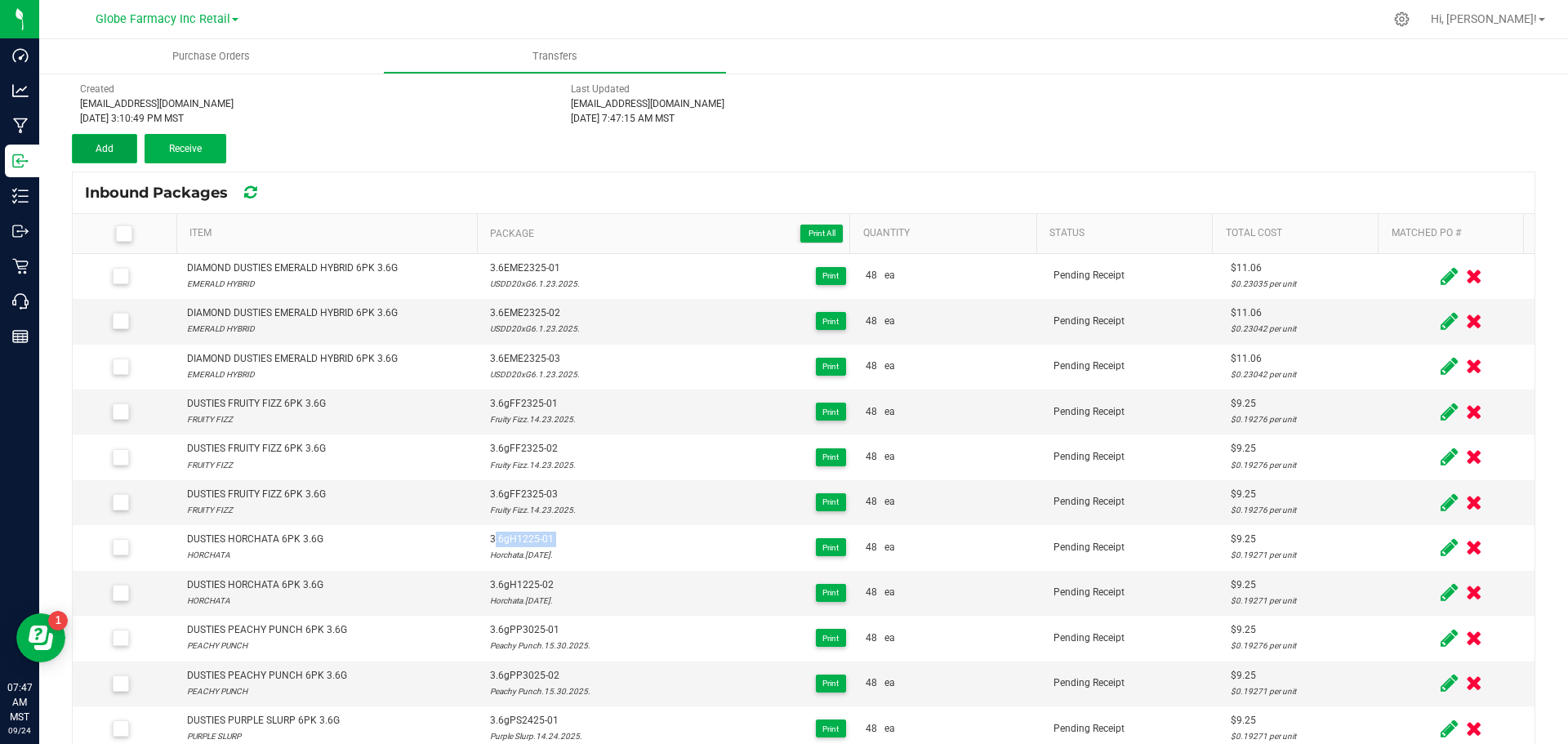
click at [108, 150] on span "Add" at bounding box center [104, 149] width 18 height 11
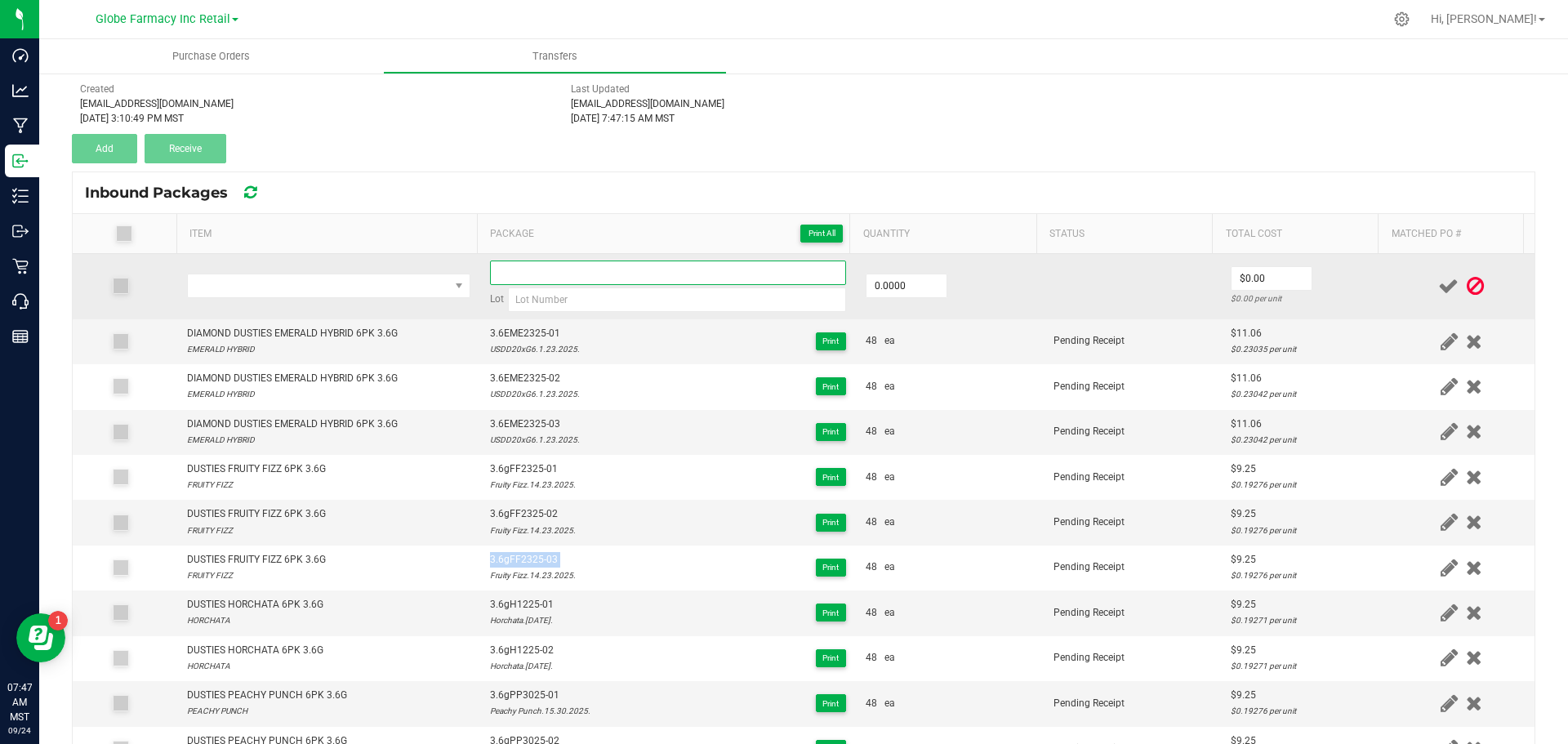
click at [510, 279] on input at bounding box center [668, 273] width 356 height 24
paste input "3.6gH1225-01"
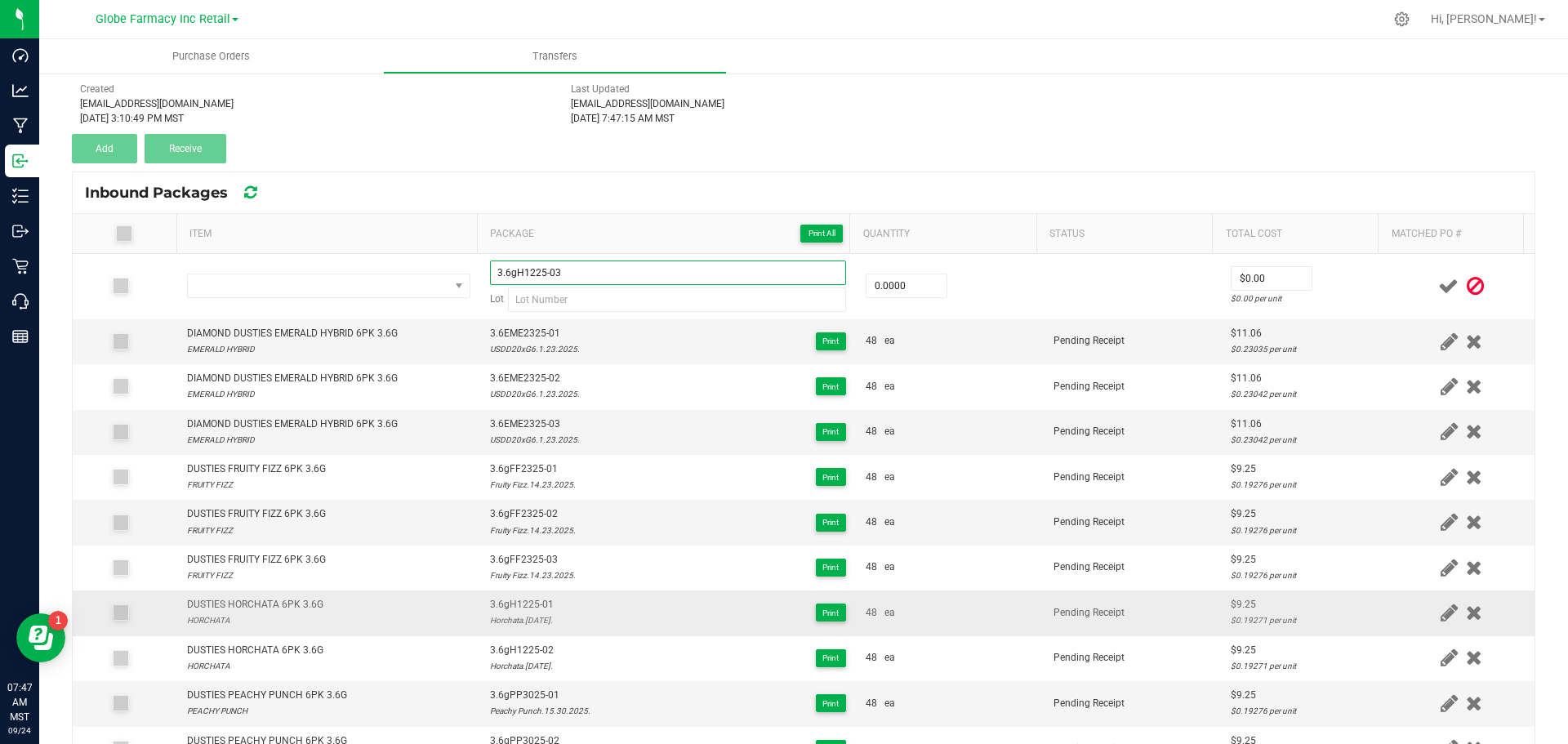
type input "3.6gH1225-03"
drag, startPoint x: 568, startPoint y: 622, endPoint x: 482, endPoint y: 622, distance: 86.0
click at [482, 622] on td "3.6gH1225-01 Horchata.13.12.2025. Print" at bounding box center [669, 613] width 376 height 45
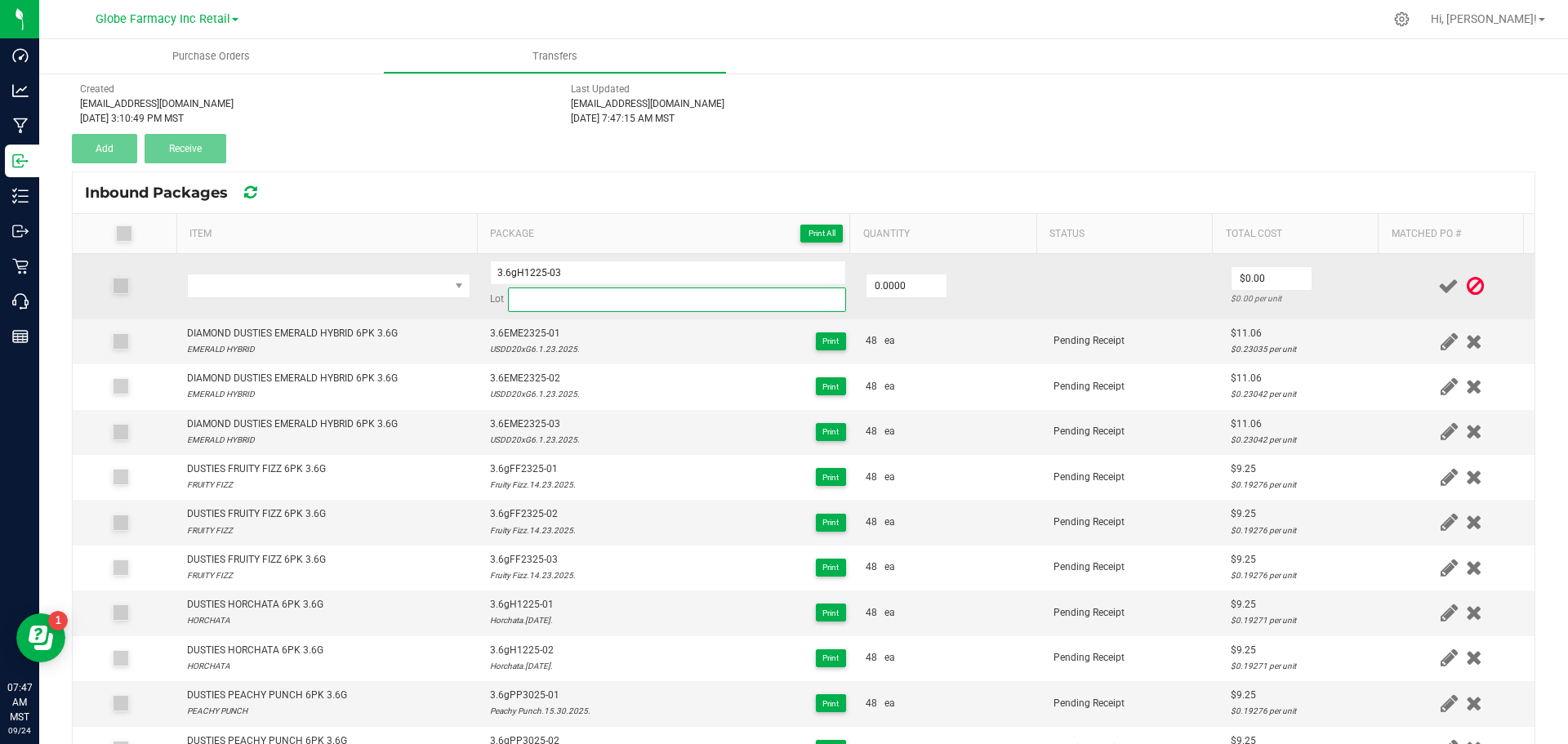
click at [603, 300] on input at bounding box center [677, 300] width 338 height 24
paste input "Horchata.13.12.2025."
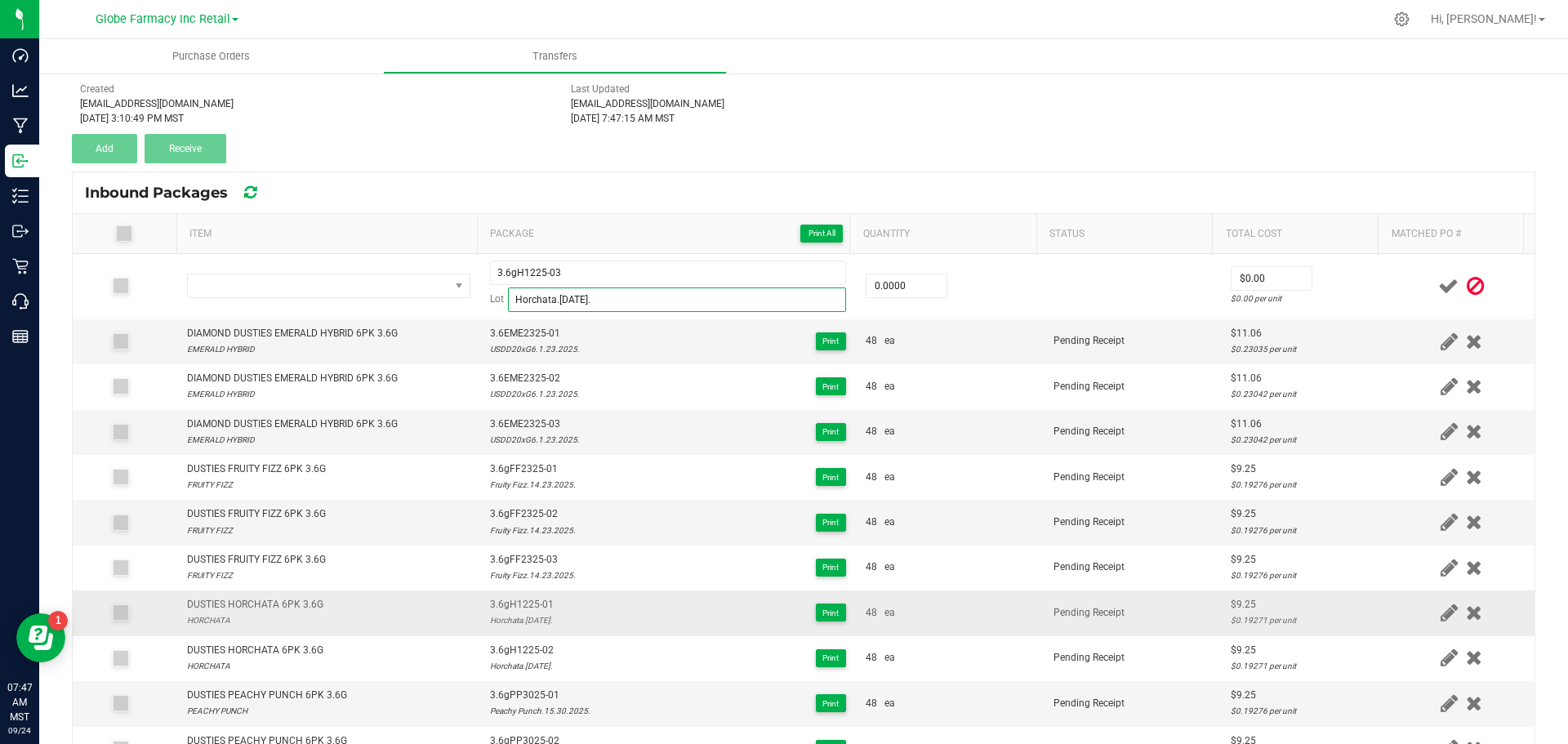
type input "Horchata.13.12.2025."
click at [268, 600] on div "DUSTIES HORCHATA 6PK 3.6G" at bounding box center [255, 605] width 137 height 16
click at [391, 610] on div "DUSTIES HORCHATA 6PK 3.6G HORCHATA" at bounding box center [328, 612] width 283 height 31
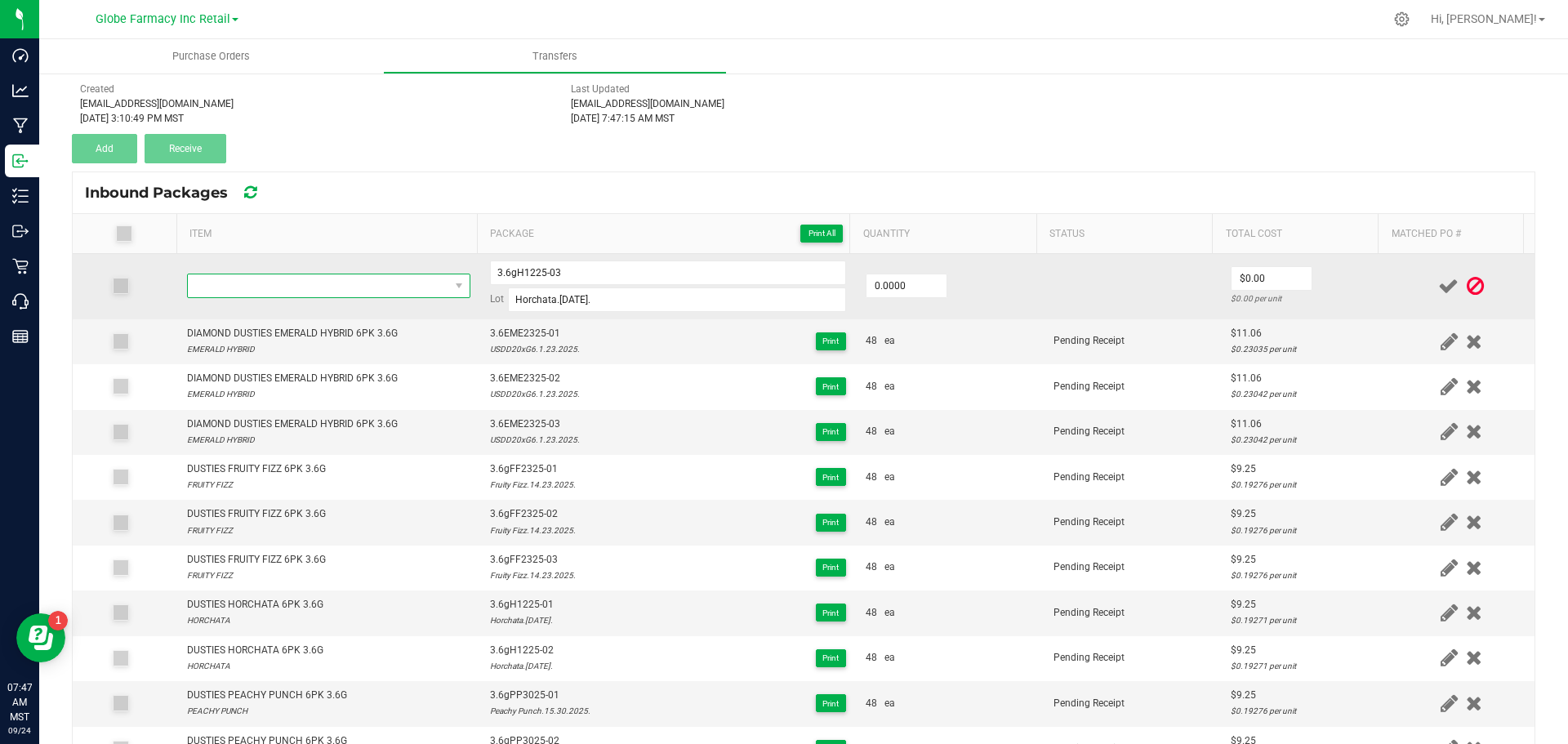
click at [391, 280] on span "NO DATA FOUND" at bounding box center [319, 286] width 262 height 22
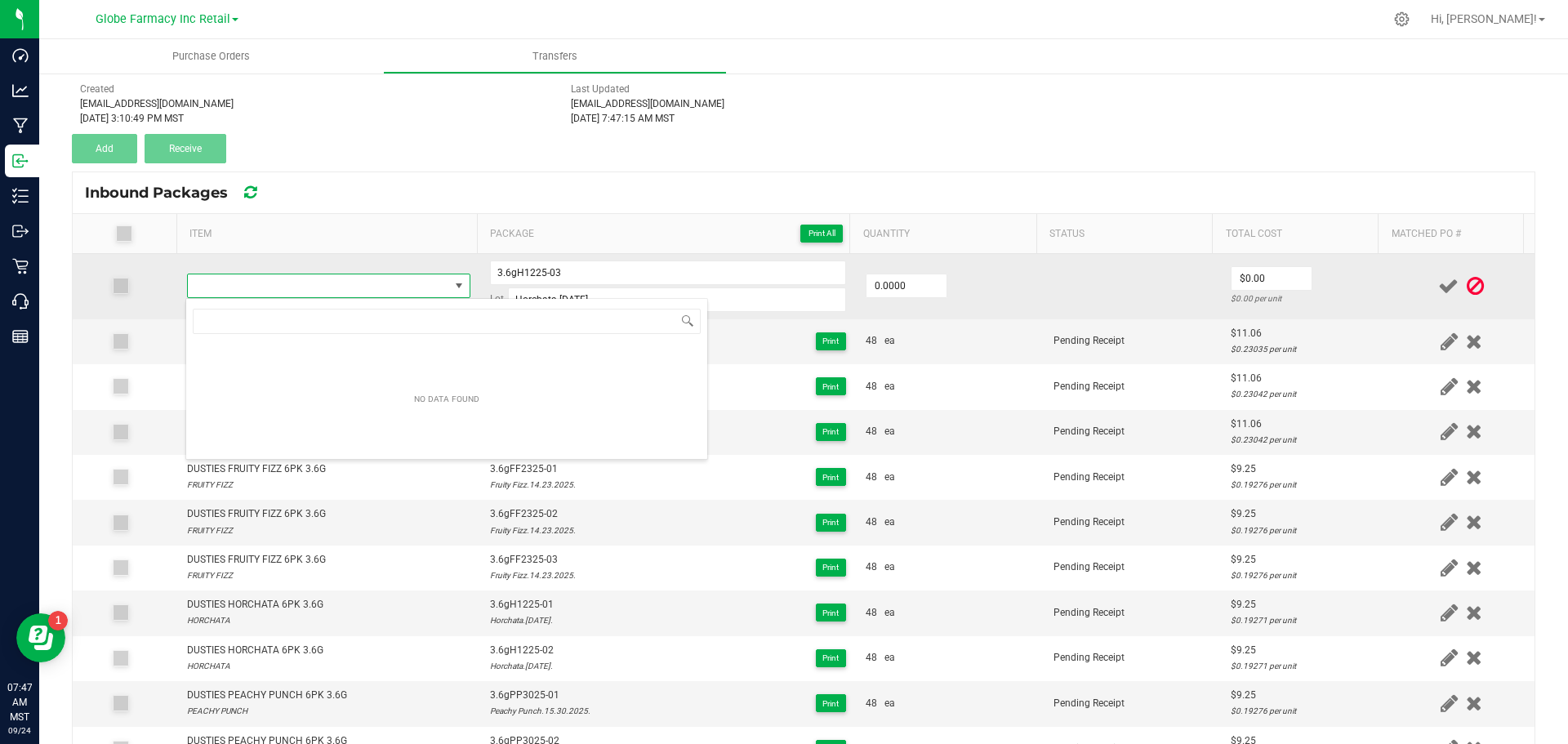
scroll to position [24, 278]
type input "DUSTIES HORCHATA 6PK 3.6G"
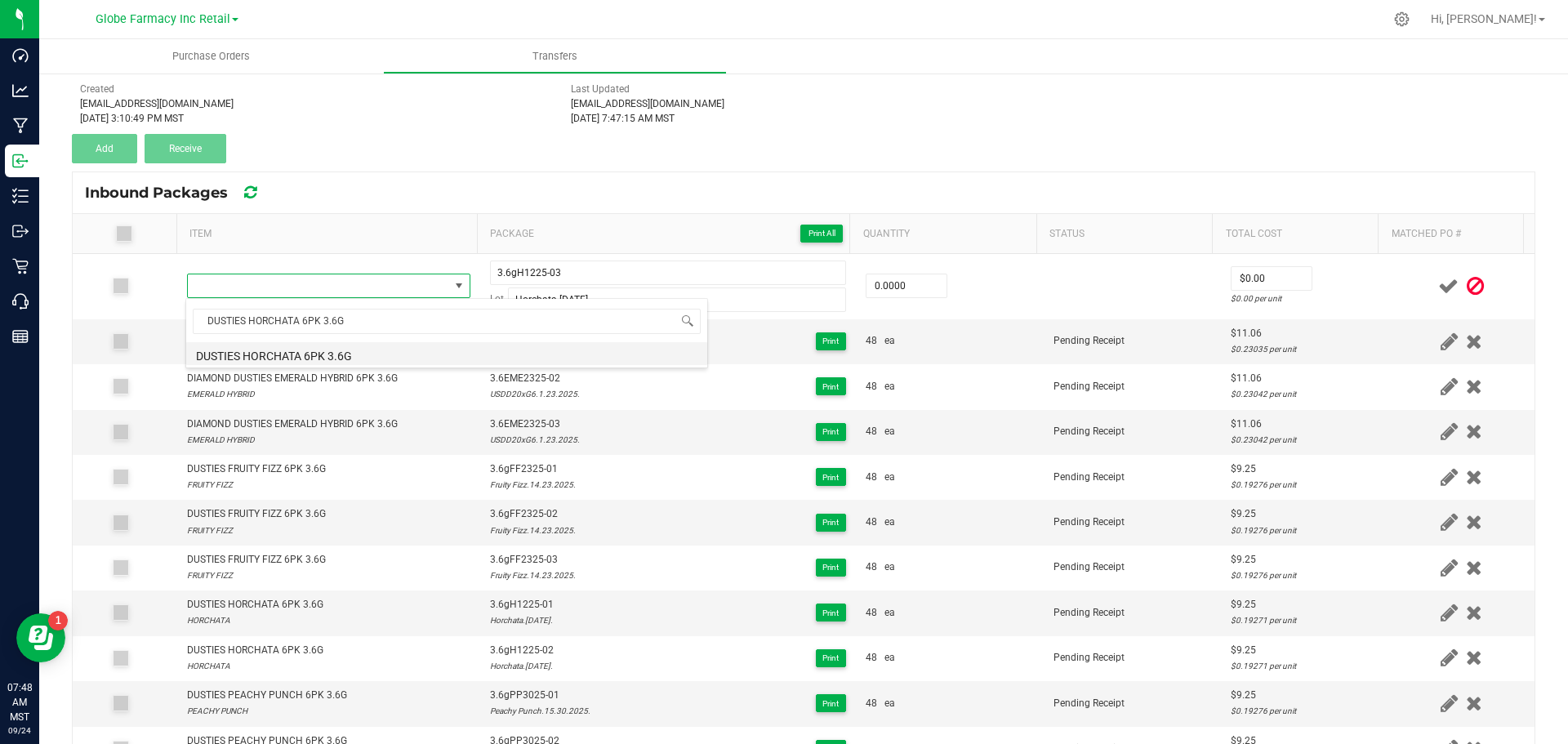
click at [265, 357] on li "DUSTIES HORCHATA 6PK 3.6G" at bounding box center [446, 353] width 521 height 22
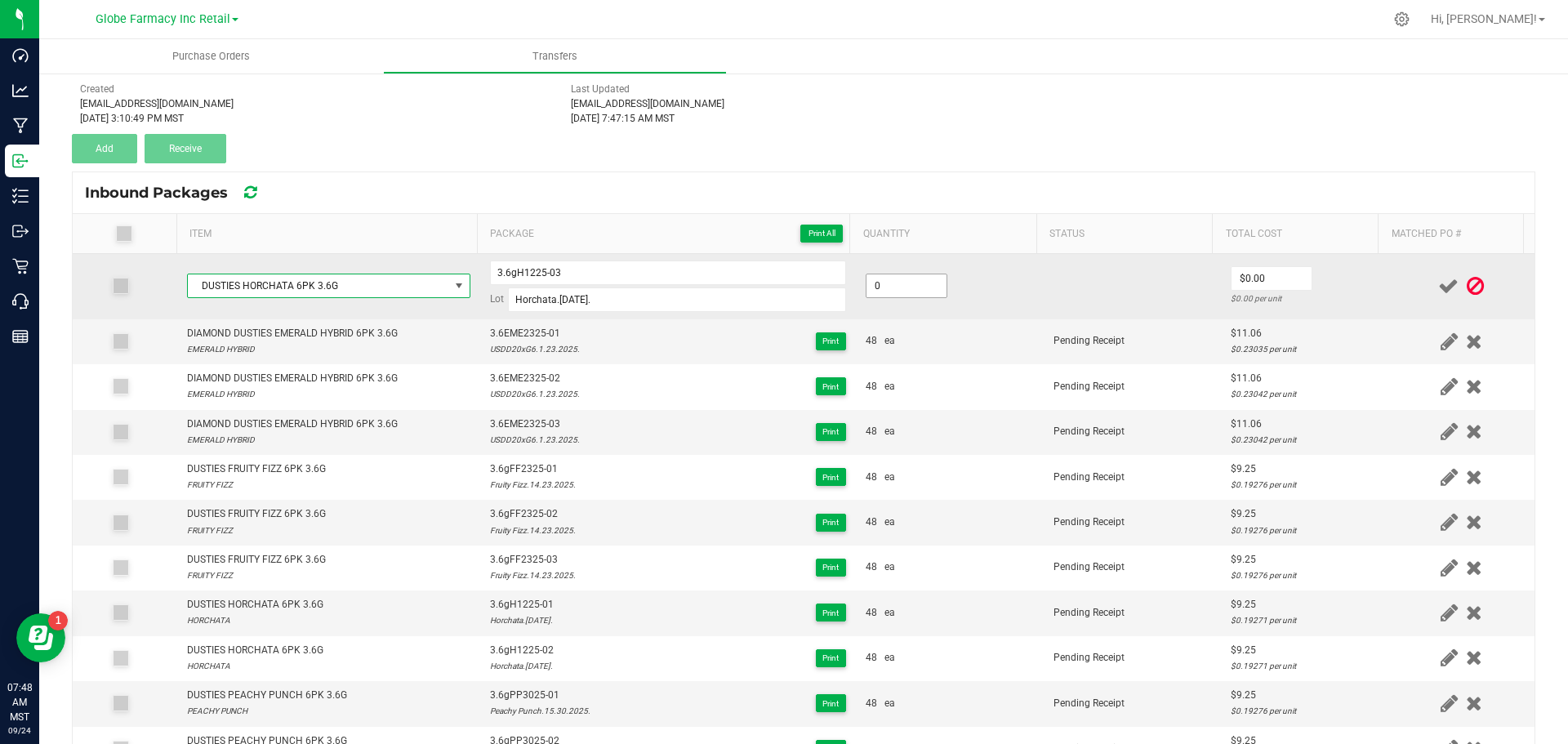
click at [900, 287] on input "0" at bounding box center [907, 286] width 80 height 22
type input "48 ea"
click at [1044, 318] on td at bounding box center [1133, 287] width 178 height 65
click at [1259, 288] on input "0" at bounding box center [1272, 279] width 80 height 22
paste input "9.25234"
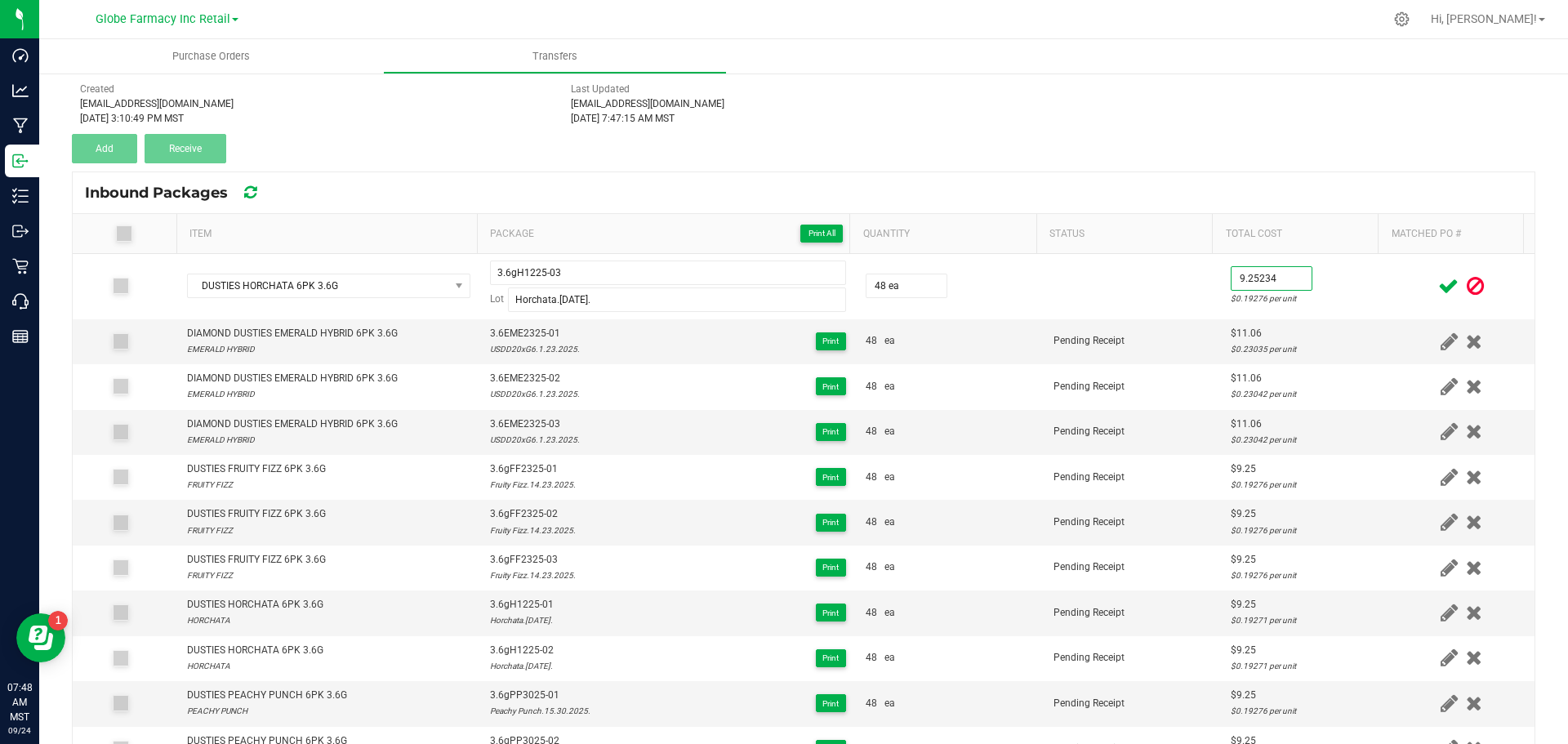
type input "$9.25"
click at [1399, 282] on div at bounding box center [1461, 286] width 126 height 21
click at [1439, 283] on icon at bounding box center [1449, 286] width 21 height 21
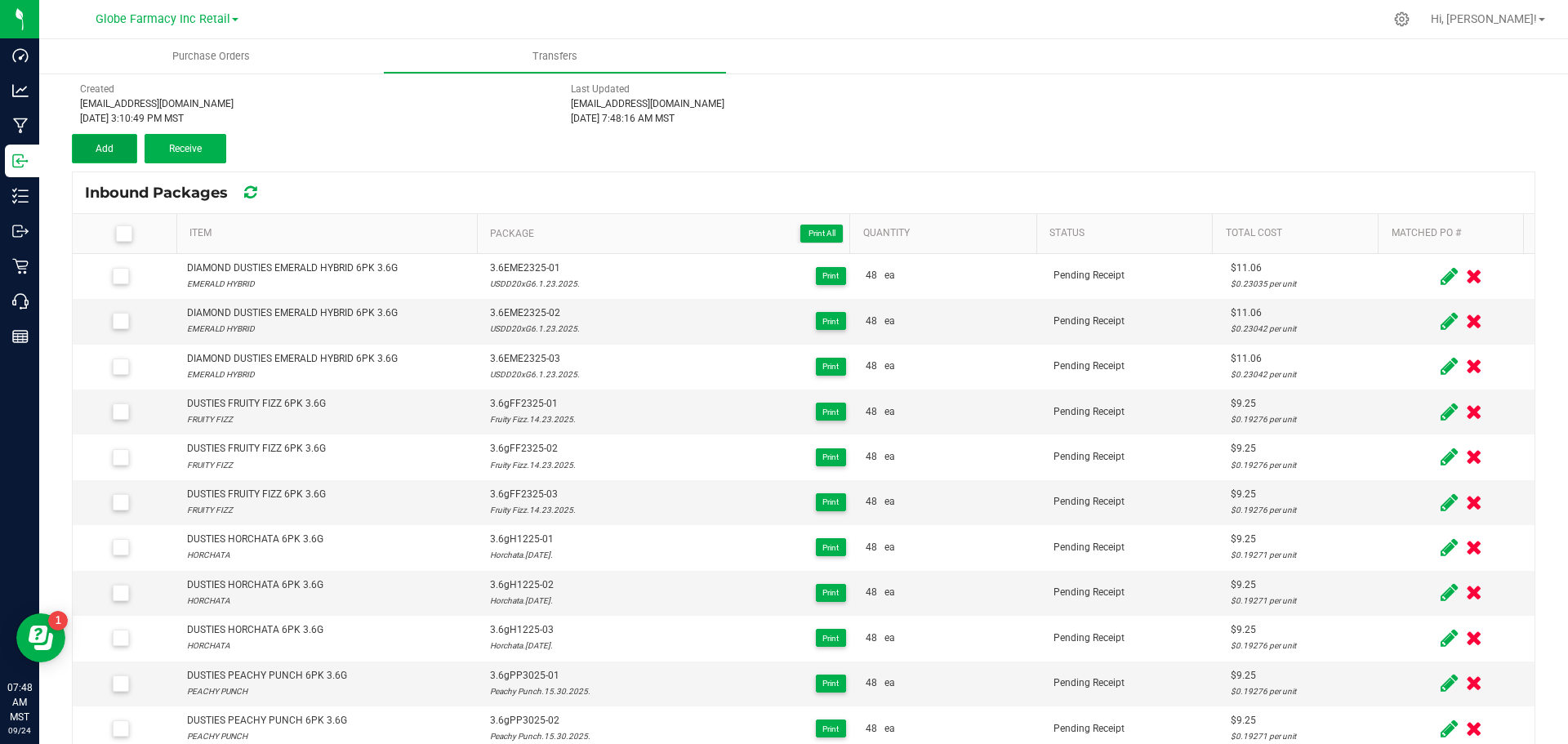
click at [117, 139] on button "Add" at bounding box center [105, 148] width 65 height 29
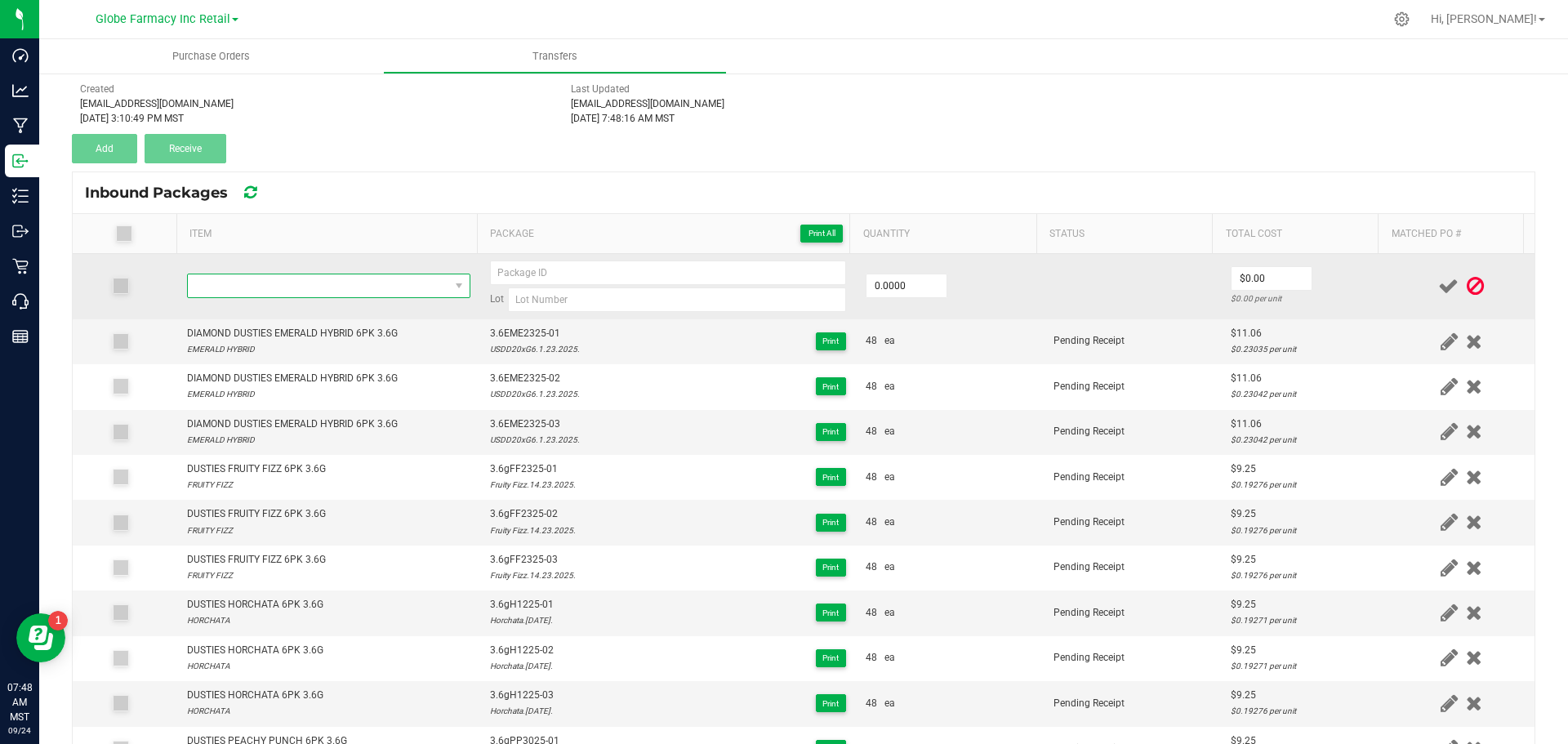
click at [333, 287] on span "NO DATA FOUND" at bounding box center [319, 286] width 262 height 22
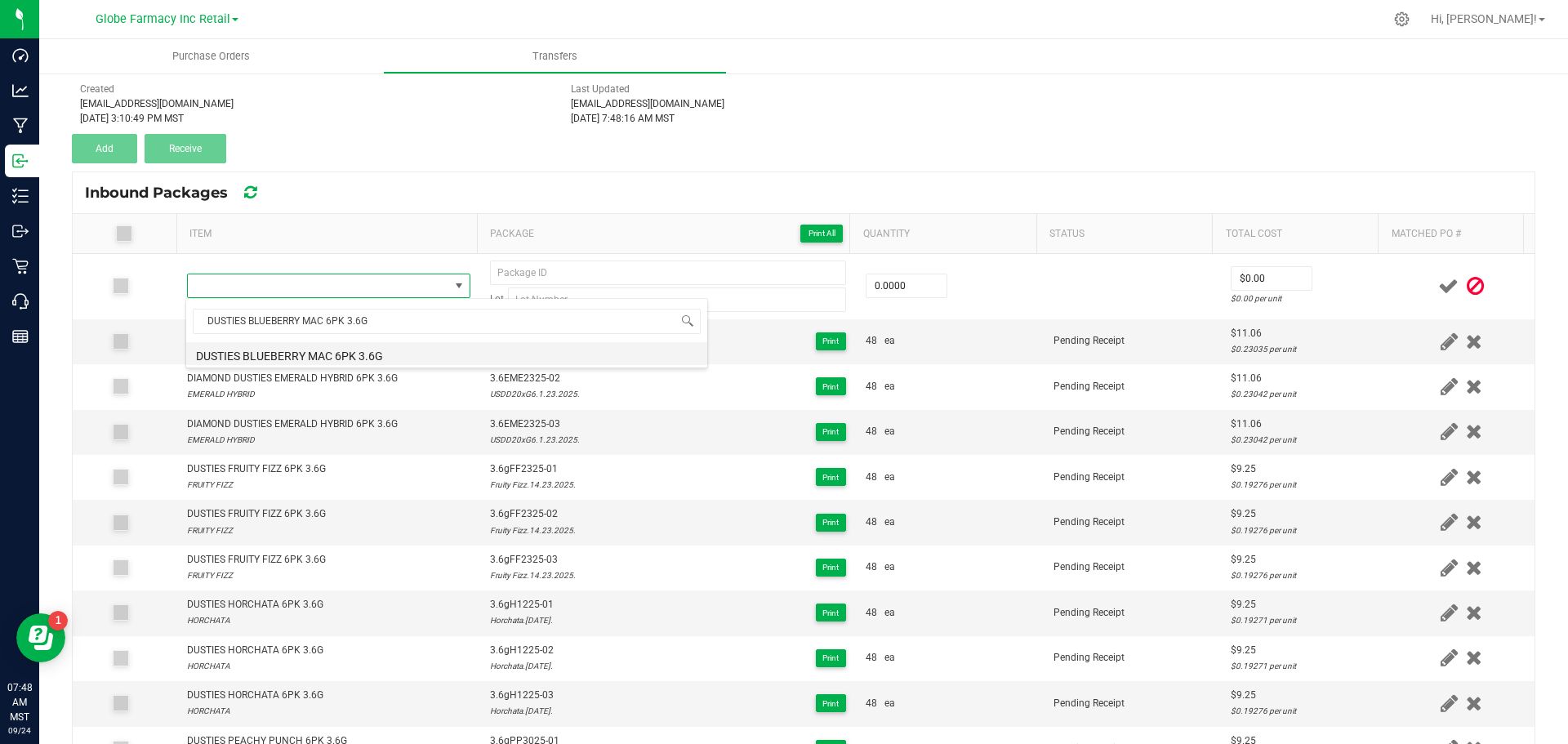
click at [395, 359] on li "DUSTIES BLUEBERRY MAC 6PK 3.6G" at bounding box center [446, 353] width 521 height 22
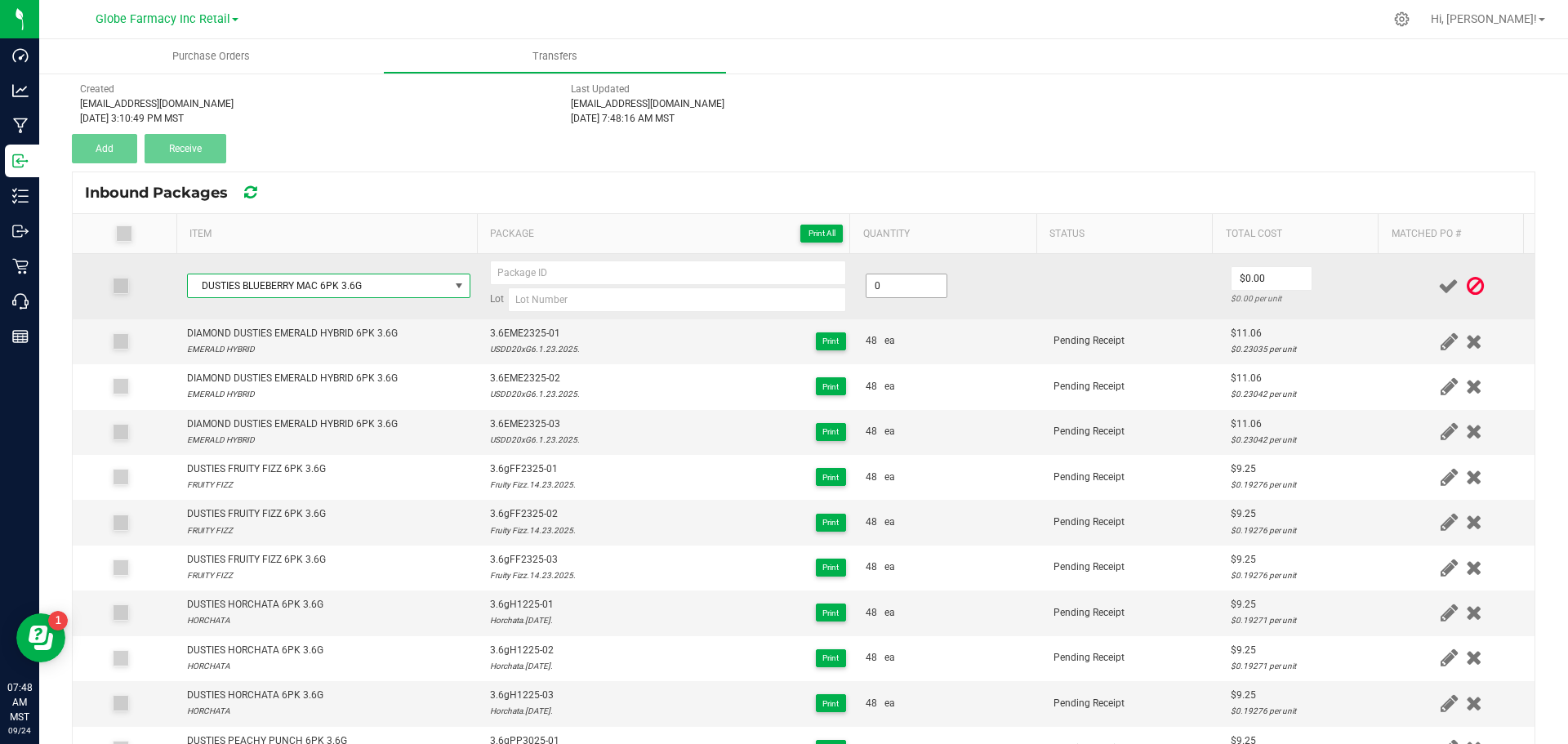
click at [902, 286] on input "0" at bounding box center [907, 286] width 80 height 22
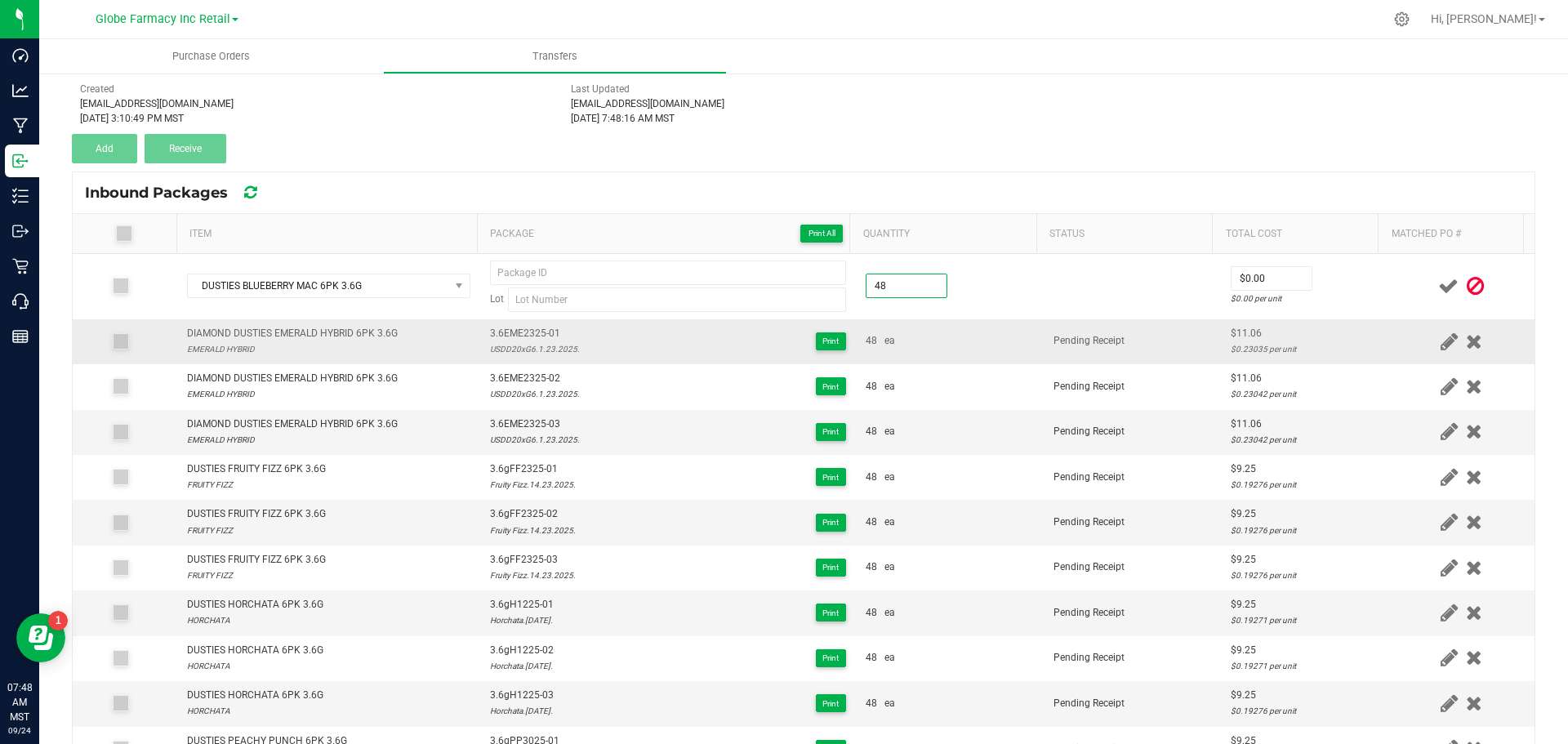
type input "48 ea"
click at [935, 351] on td "48 ea" at bounding box center [950, 342] width 188 height 45
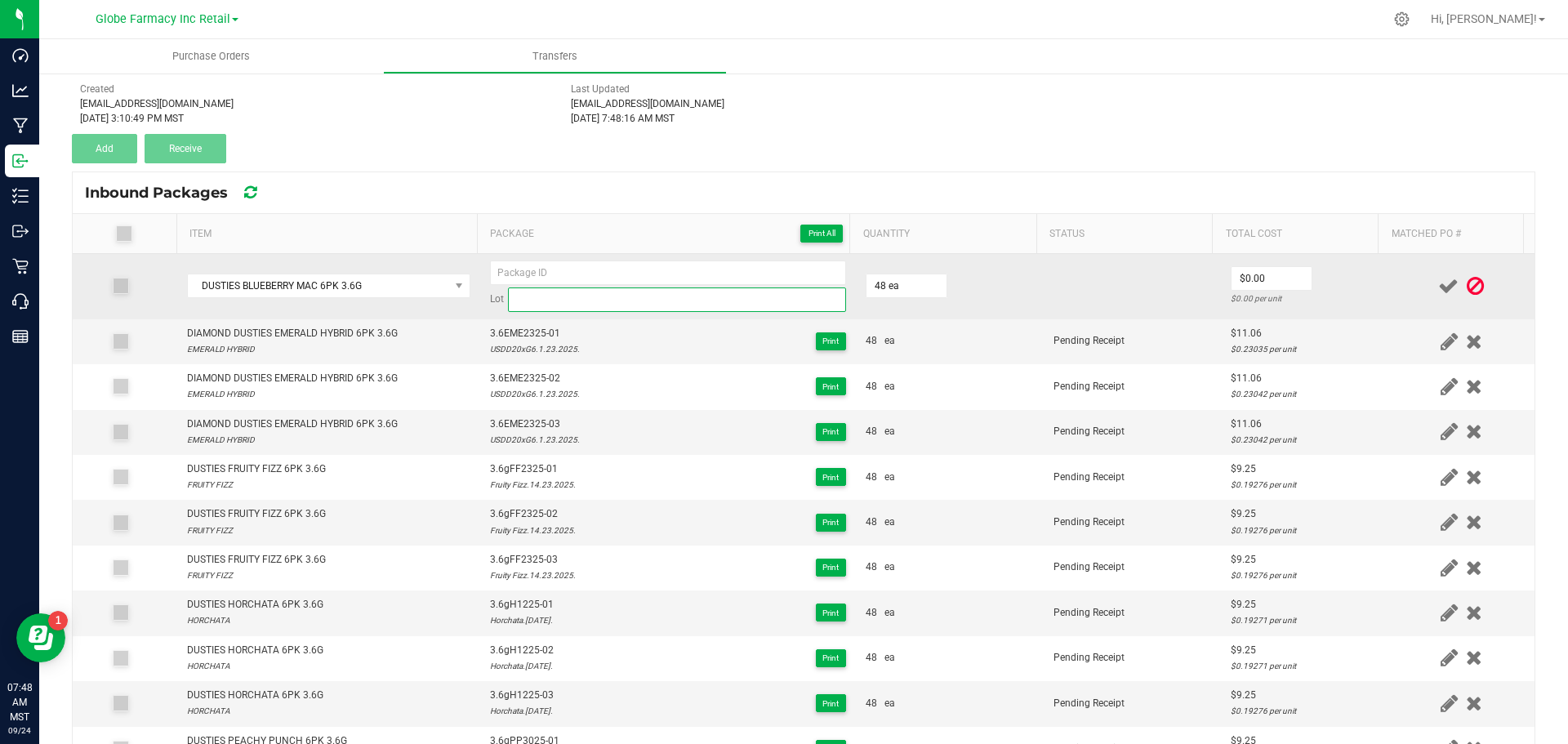
click at [527, 301] on input at bounding box center [677, 300] width 338 height 24
paste input "Blueberry Mac.24.31.2025."
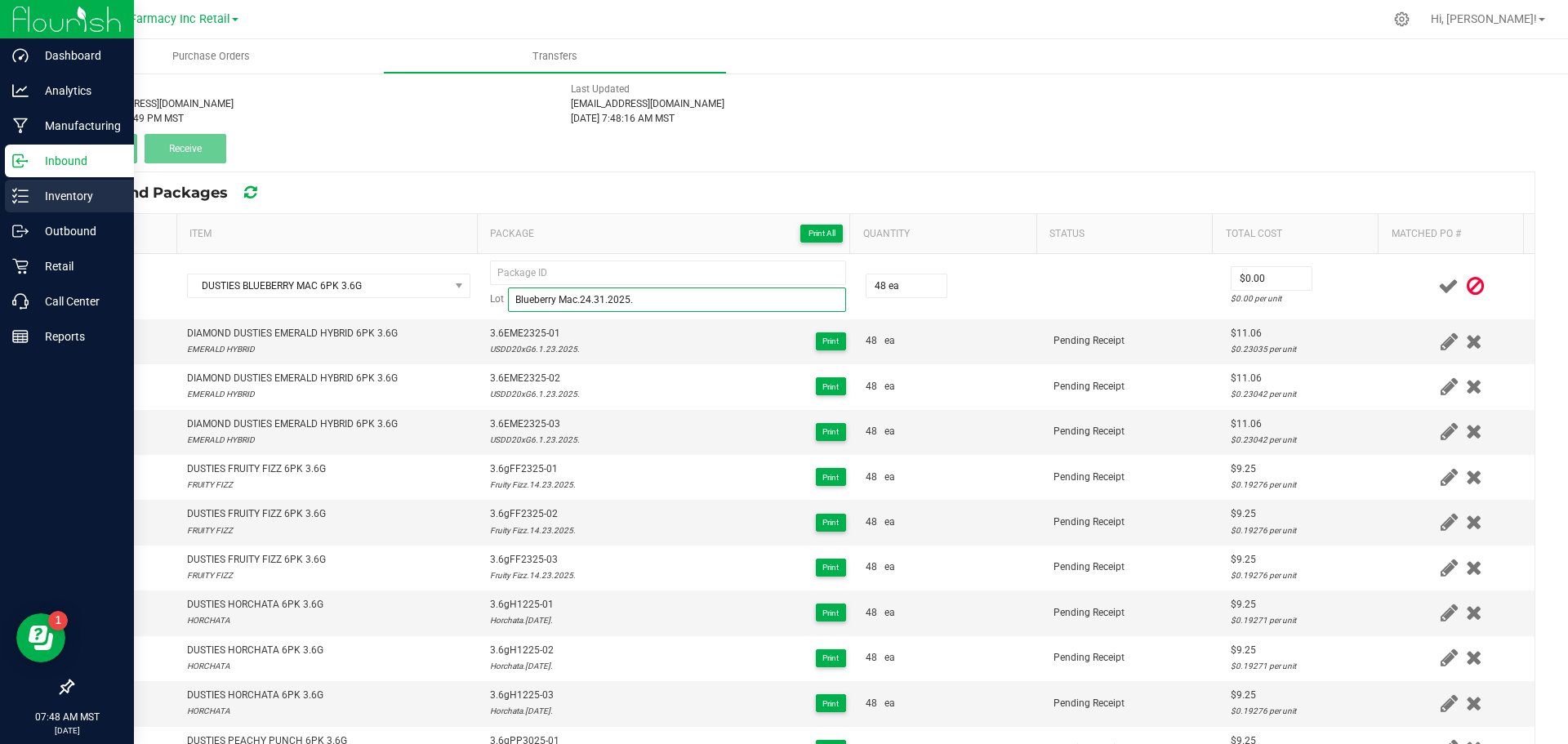
type input "Blueberry Mac.24.31.2025."
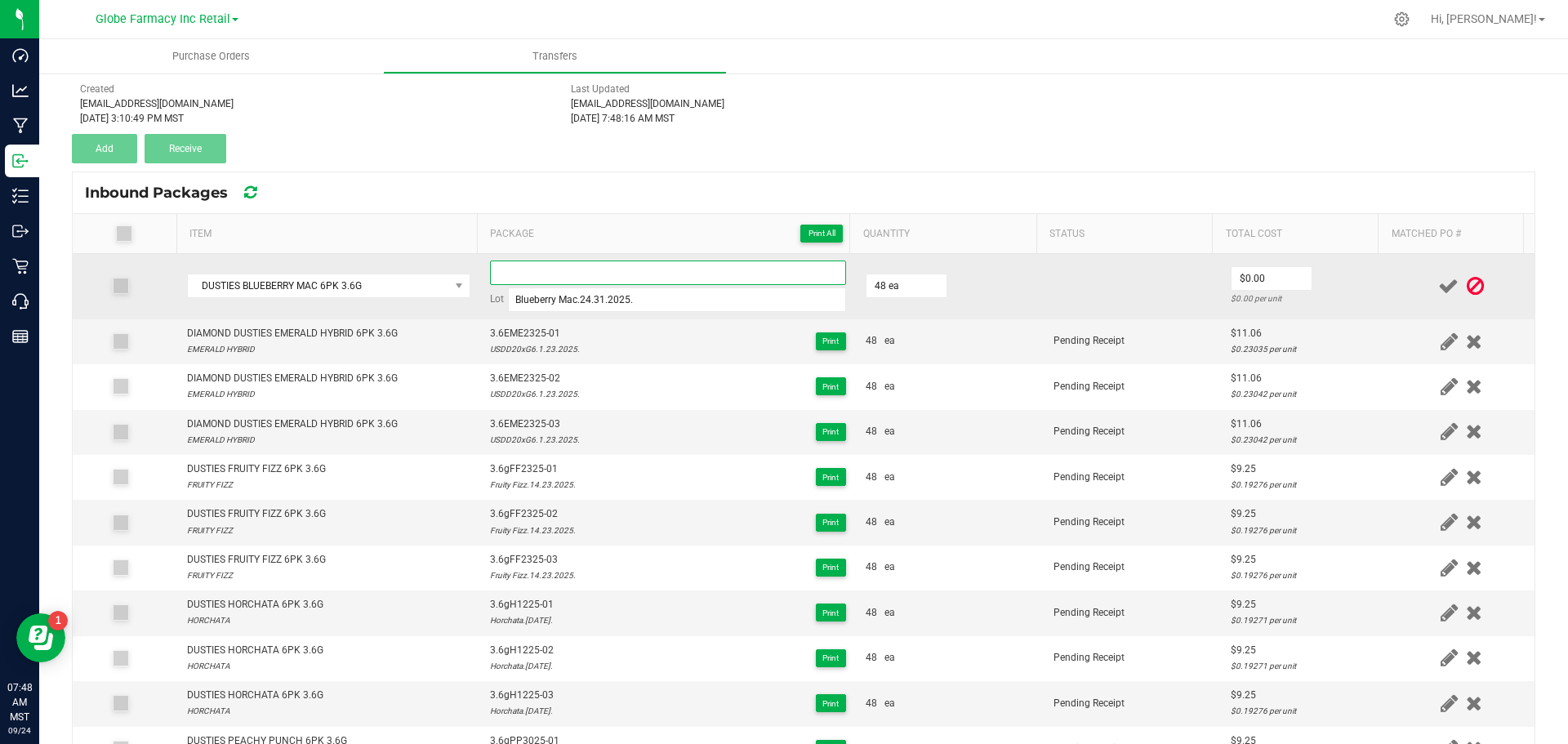
click at [647, 264] on input at bounding box center [668, 273] width 356 height 24
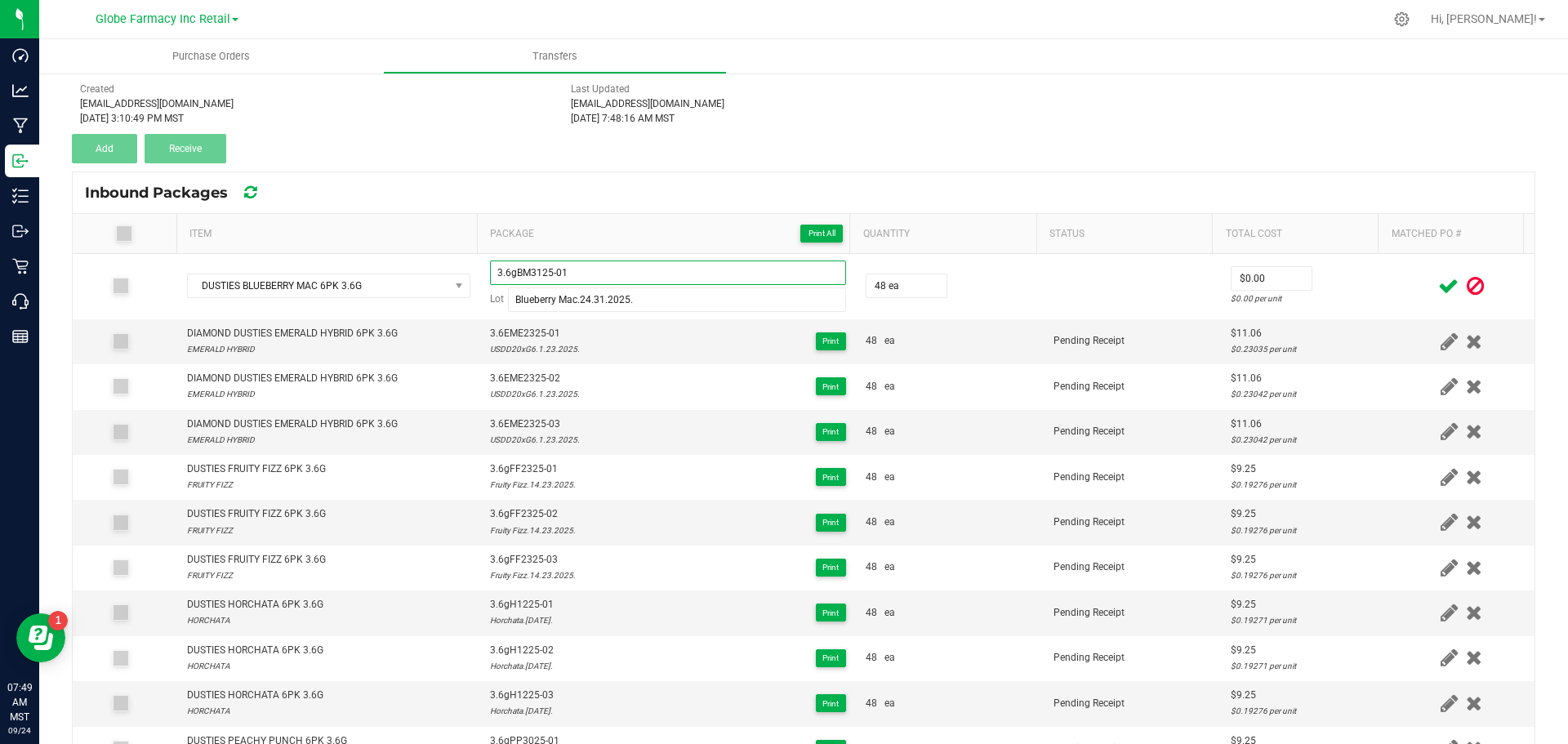
drag, startPoint x: 647, startPoint y: 263, endPoint x: 432, endPoint y: 244, distance: 215.8
click at [480, 251] on div "Item Package Print All Quantity Status Total Cost Matched PO # DUSTIES BLUEBERR…" at bounding box center [804, 511] width 1462 height 594
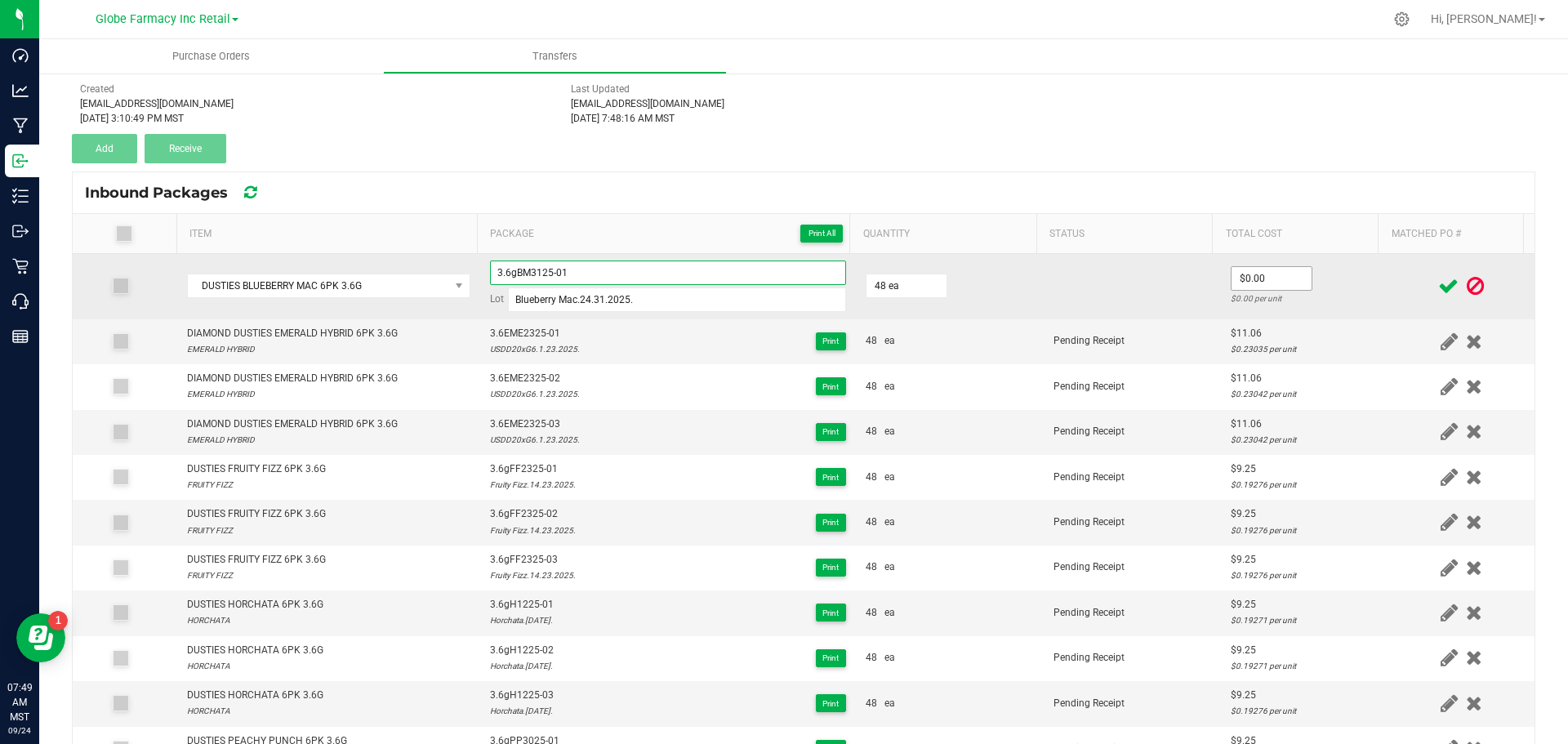
type input "3.6gBM3125-01"
click at [1279, 272] on input "0" at bounding box center [1272, 279] width 80 height 22
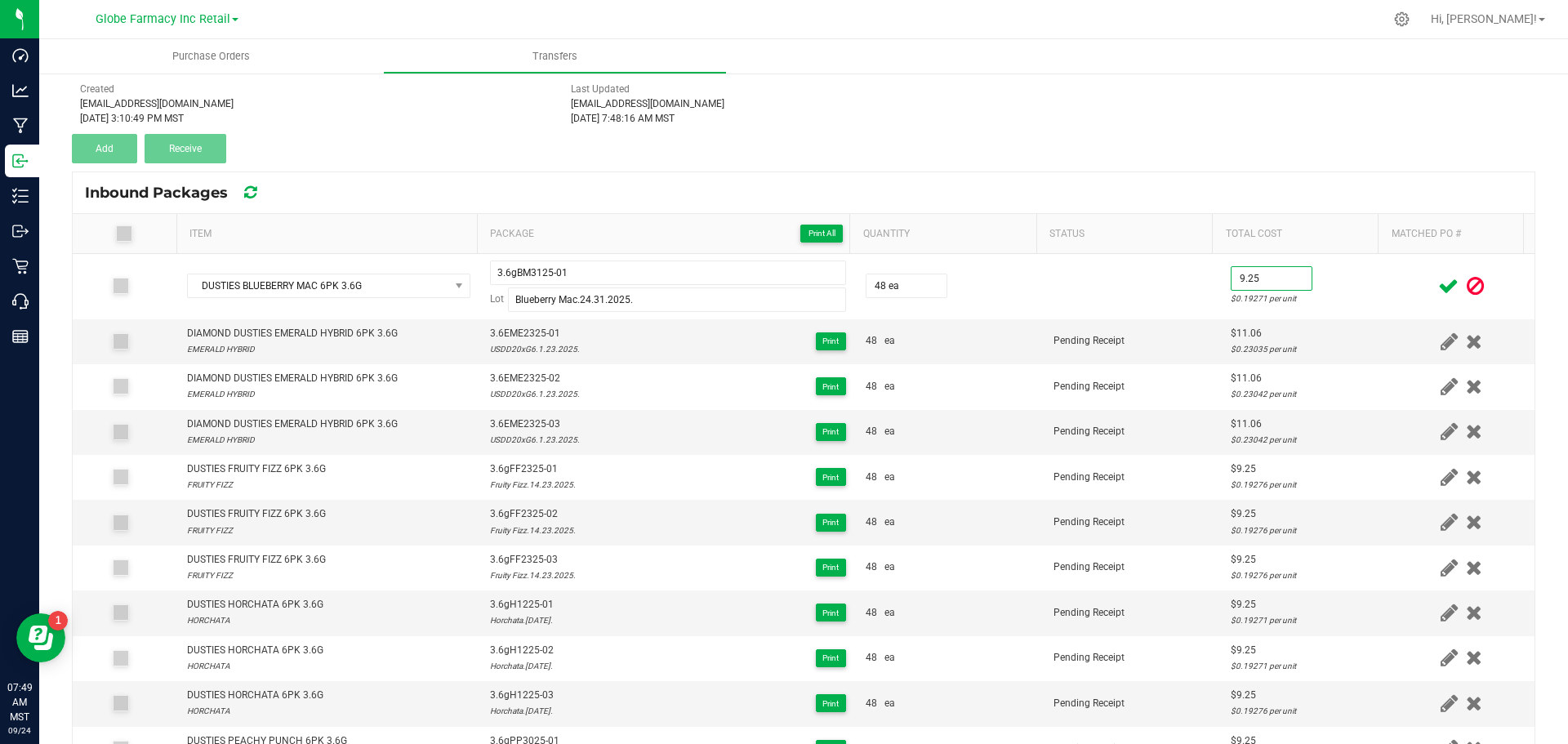
type input "$9.25"
click at [1439, 279] on icon at bounding box center [1449, 286] width 21 height 21
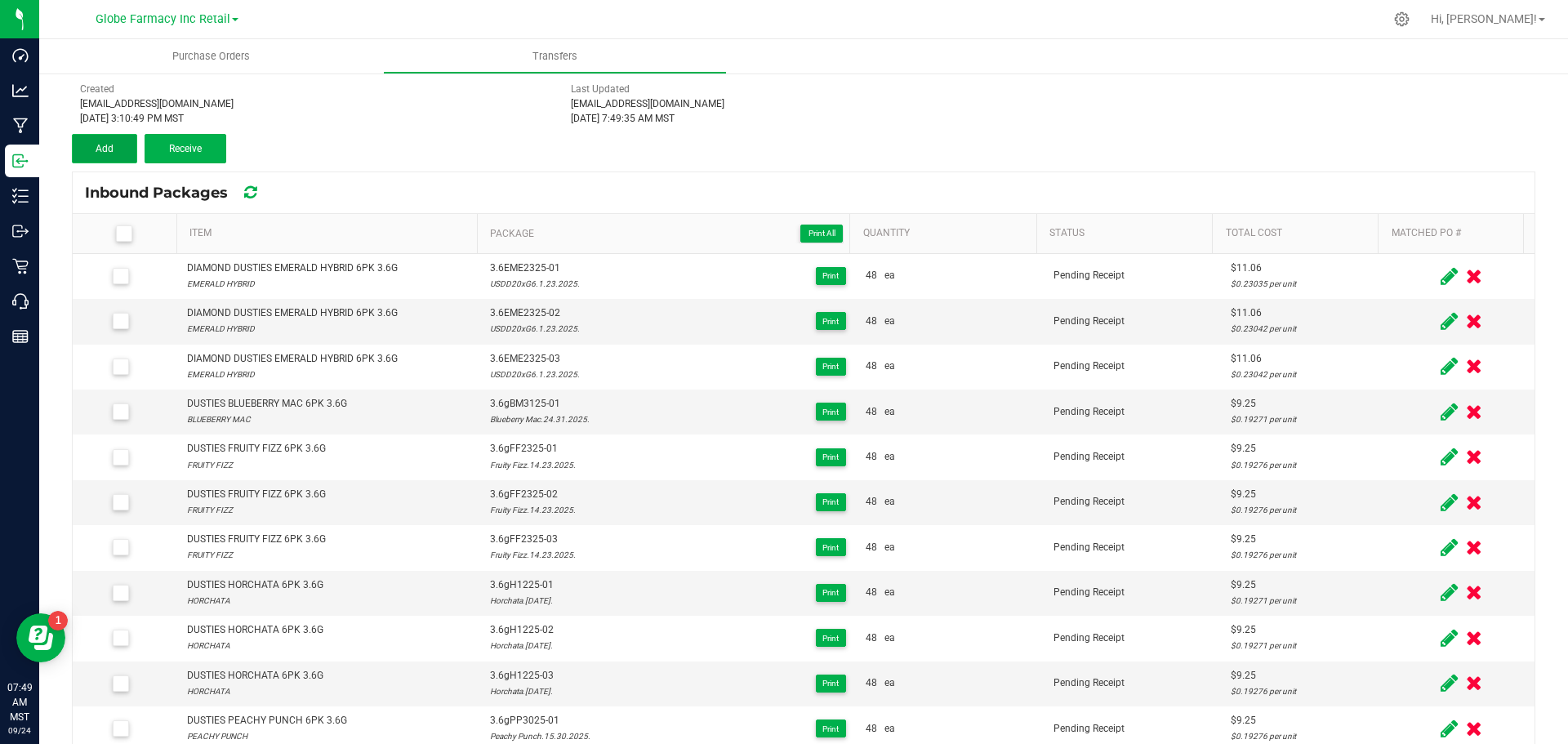
click at [114, 144] on button "Add" at bounding box center [105, 148] width 65 height 29
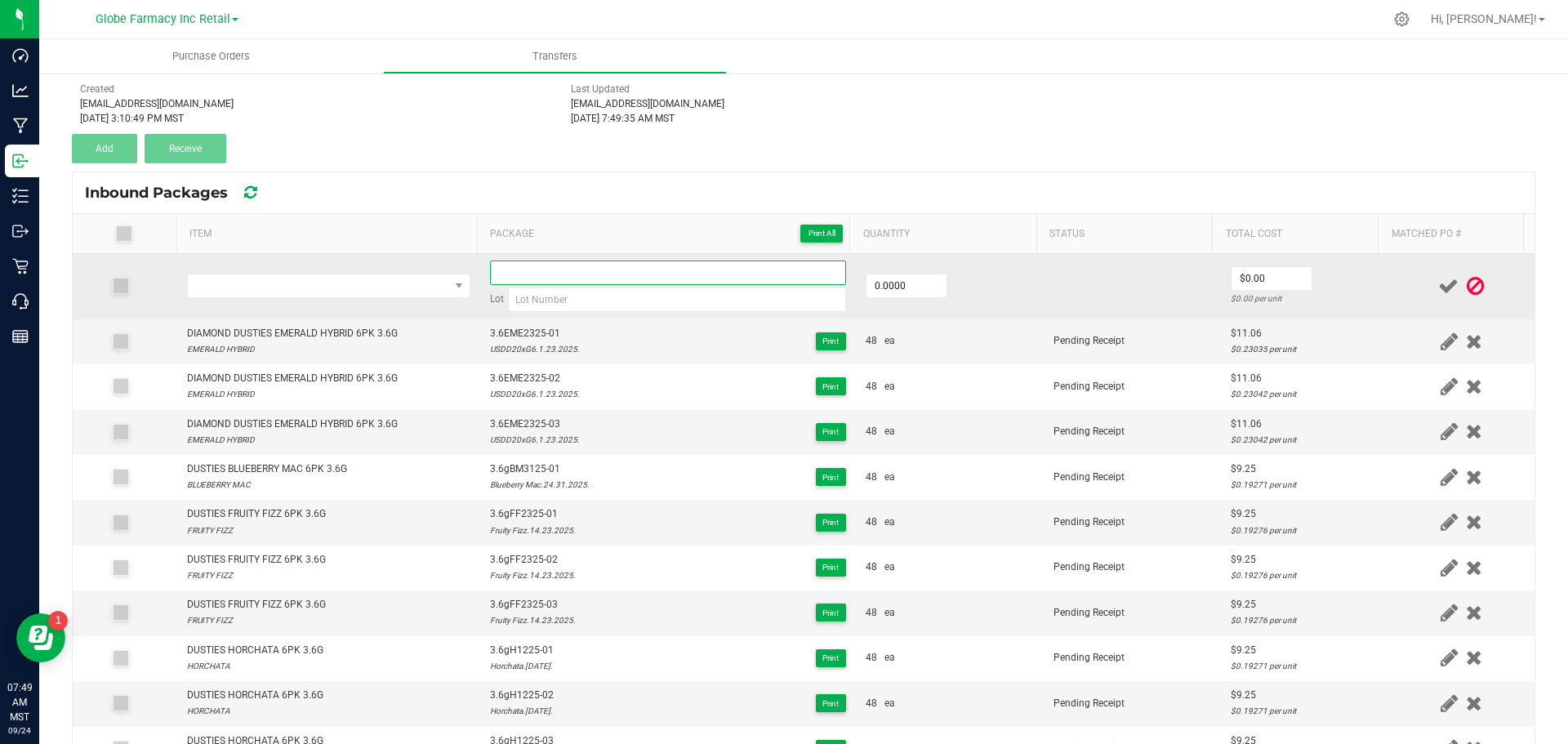
click at [577, 276] on input at bounding box center [668, 273] width 356 height 24
paste input "3.6gBM3125-01"
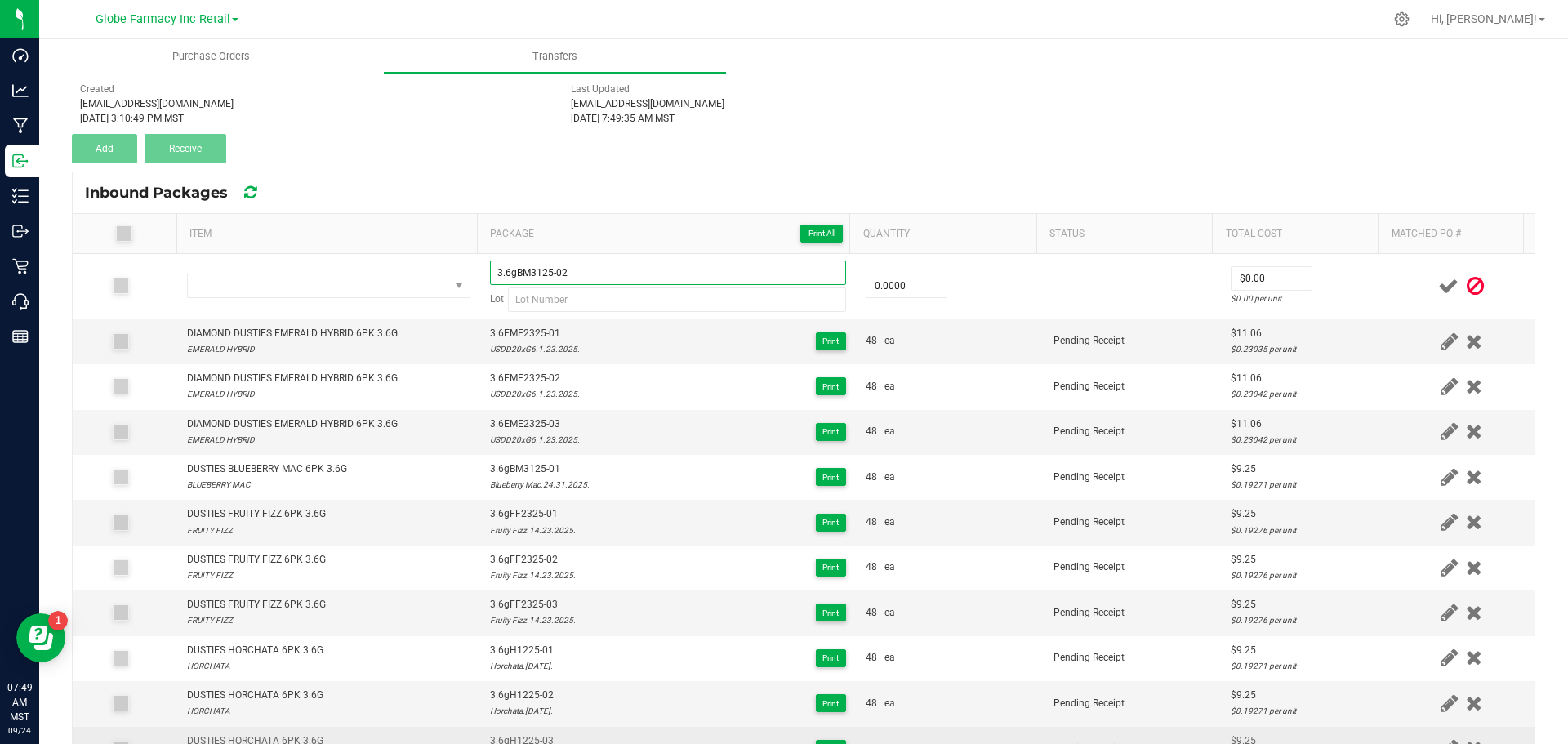
type input "3.6gBM3125-02"
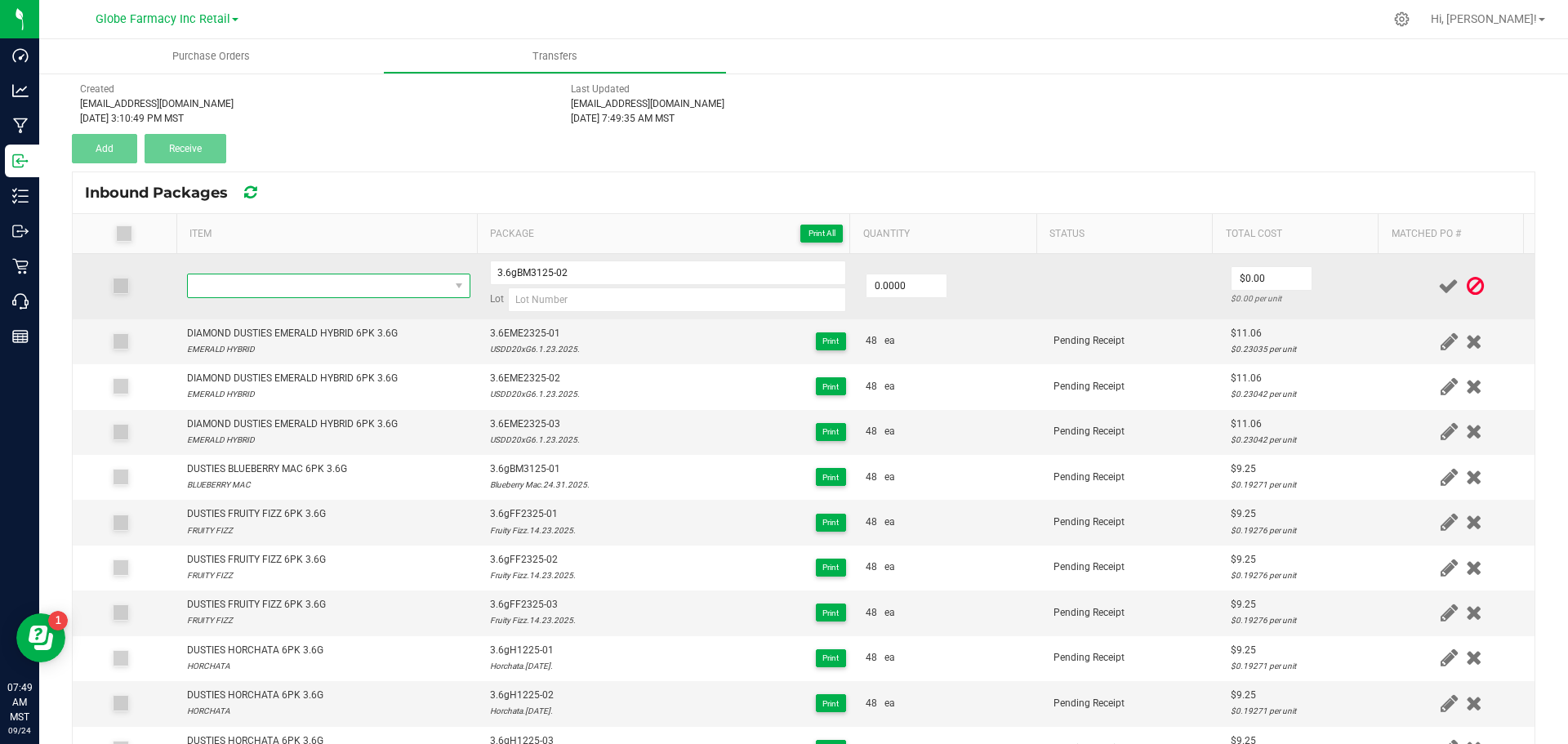
click at [402, 288] on span "NO DATA FOUND" at bounding box center [319, 286] width 262 height 22
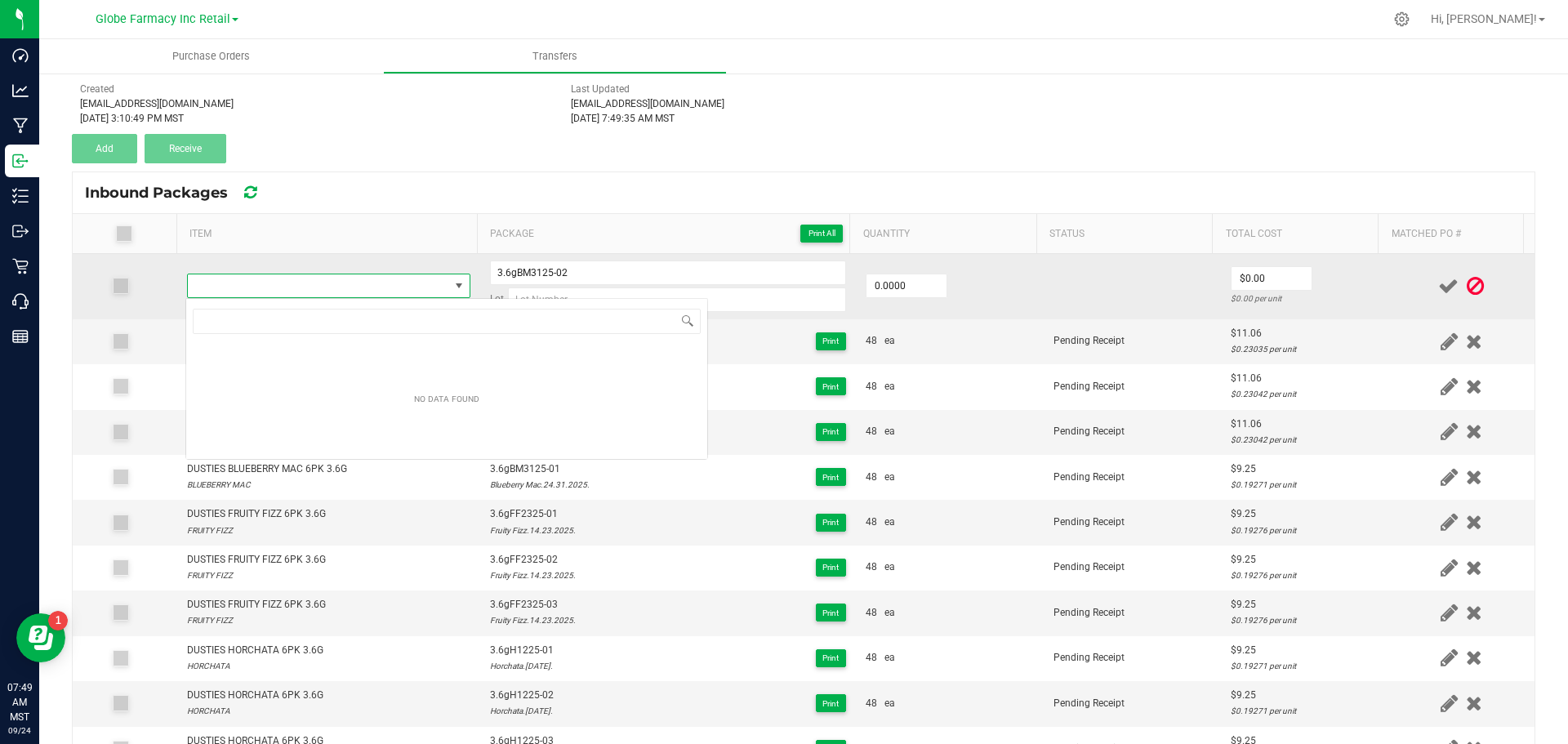
type input "DUSTIES BLUEBERRY MAC 6PK 3.6G"
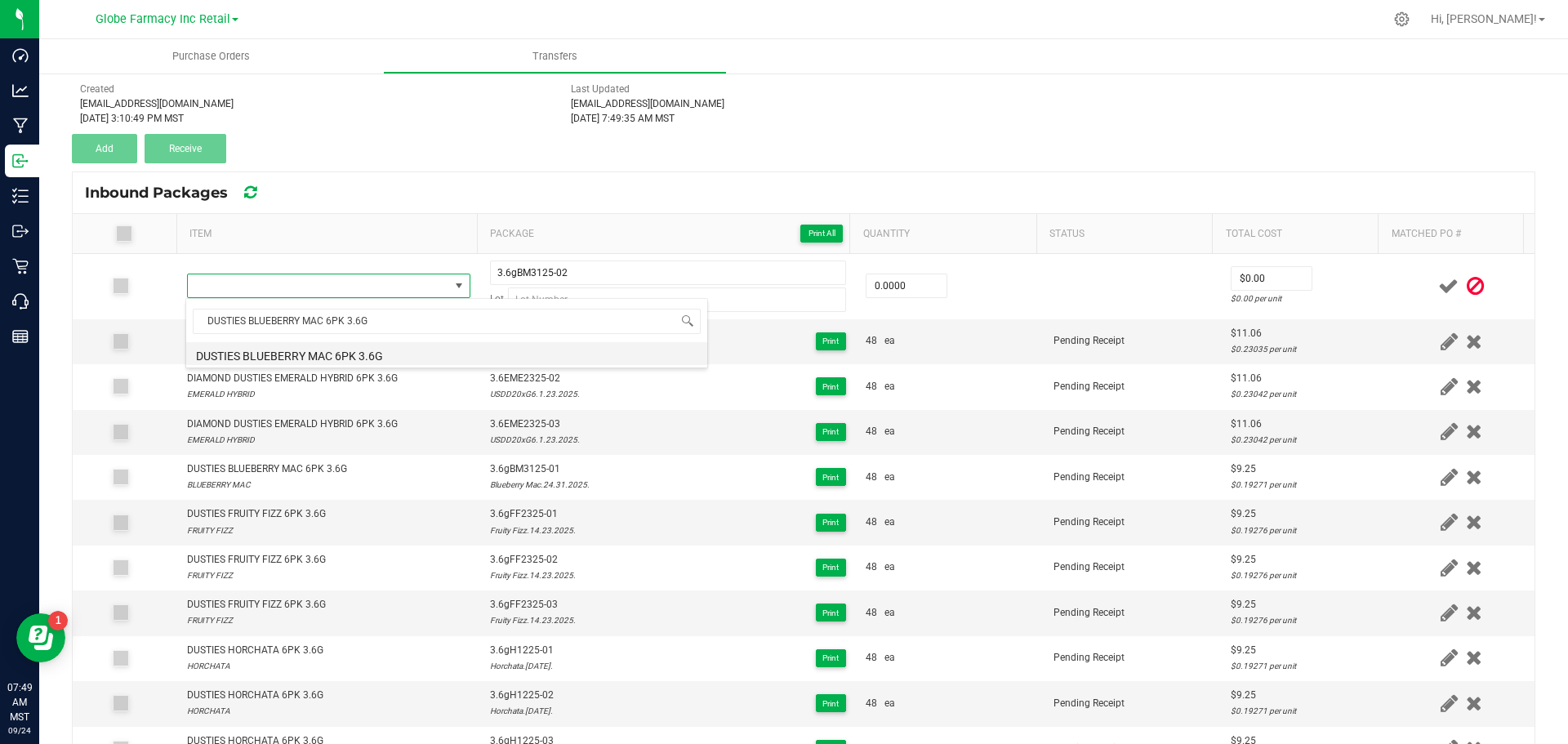
click at [371, 352] on li "DUSTIES BLUEBERRY MAC 6PK 3.6G" at bounding box center [446, 353] width 521 height 22
type input "0 ea"
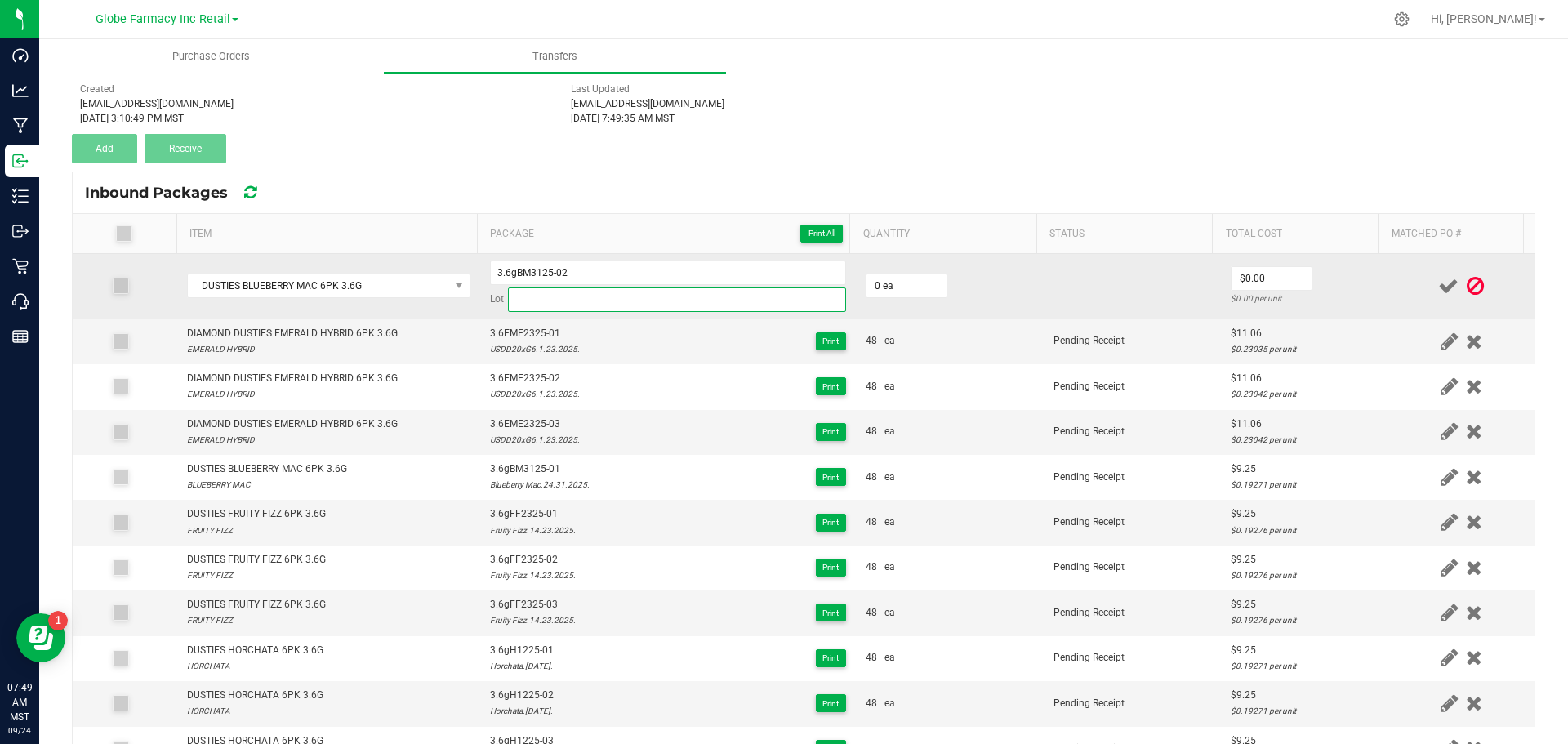
click at [536, 298] on input at bounding box center [677, 300] width 338 height 24
paste input "Blueberry Mac.24.31.2025."
type input "Blueberry Mac.24.31.2025."
click at [899, 282] on input "0" at bounding box center [907, 286] width 80 height 22
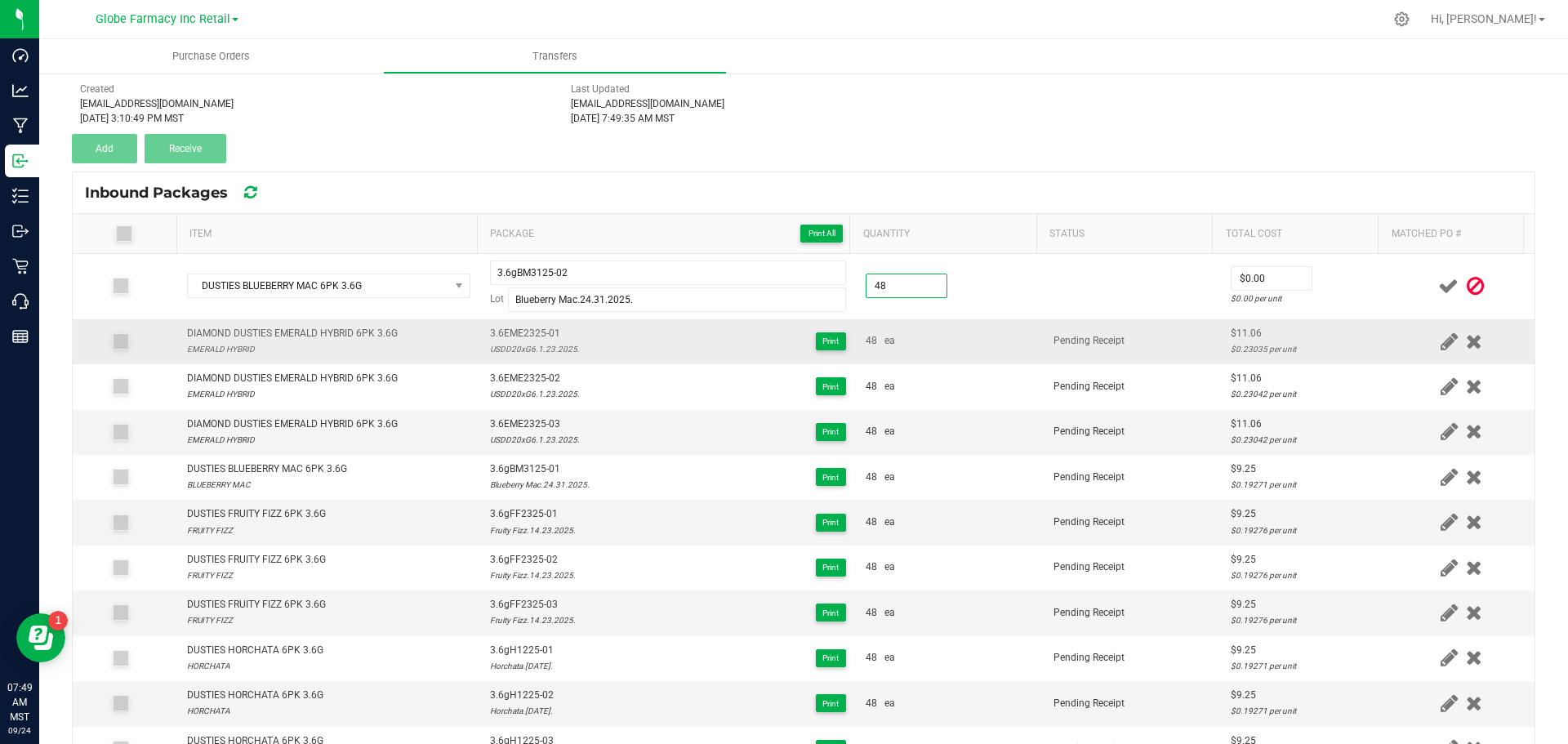
type input "48 ea"
click at [973, 357] on td "48 ea" at bounding box center [950, 342] width 188 height 45
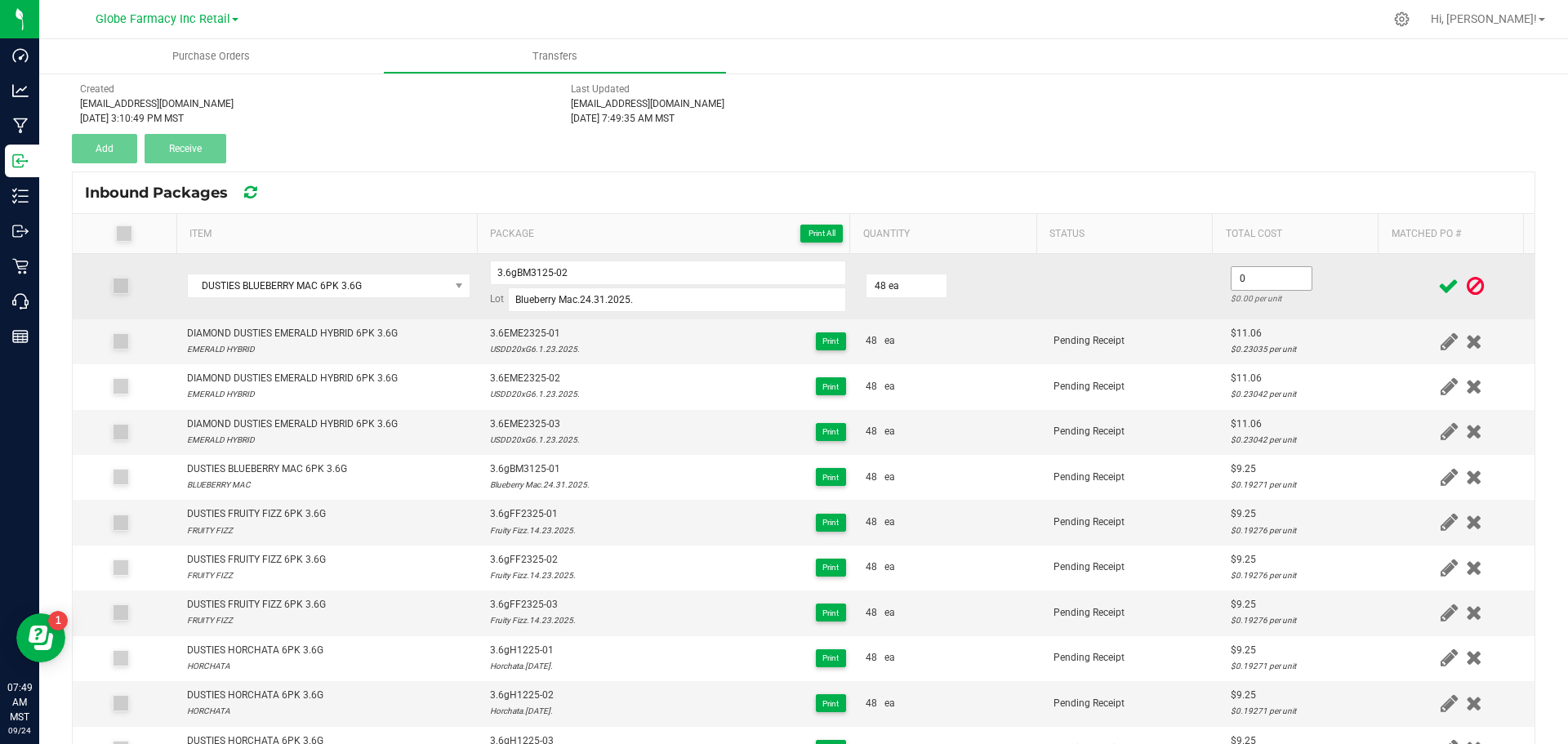
click at [1256, 269] on input "0" at bounding box center [1272, 279] width 80 height 22
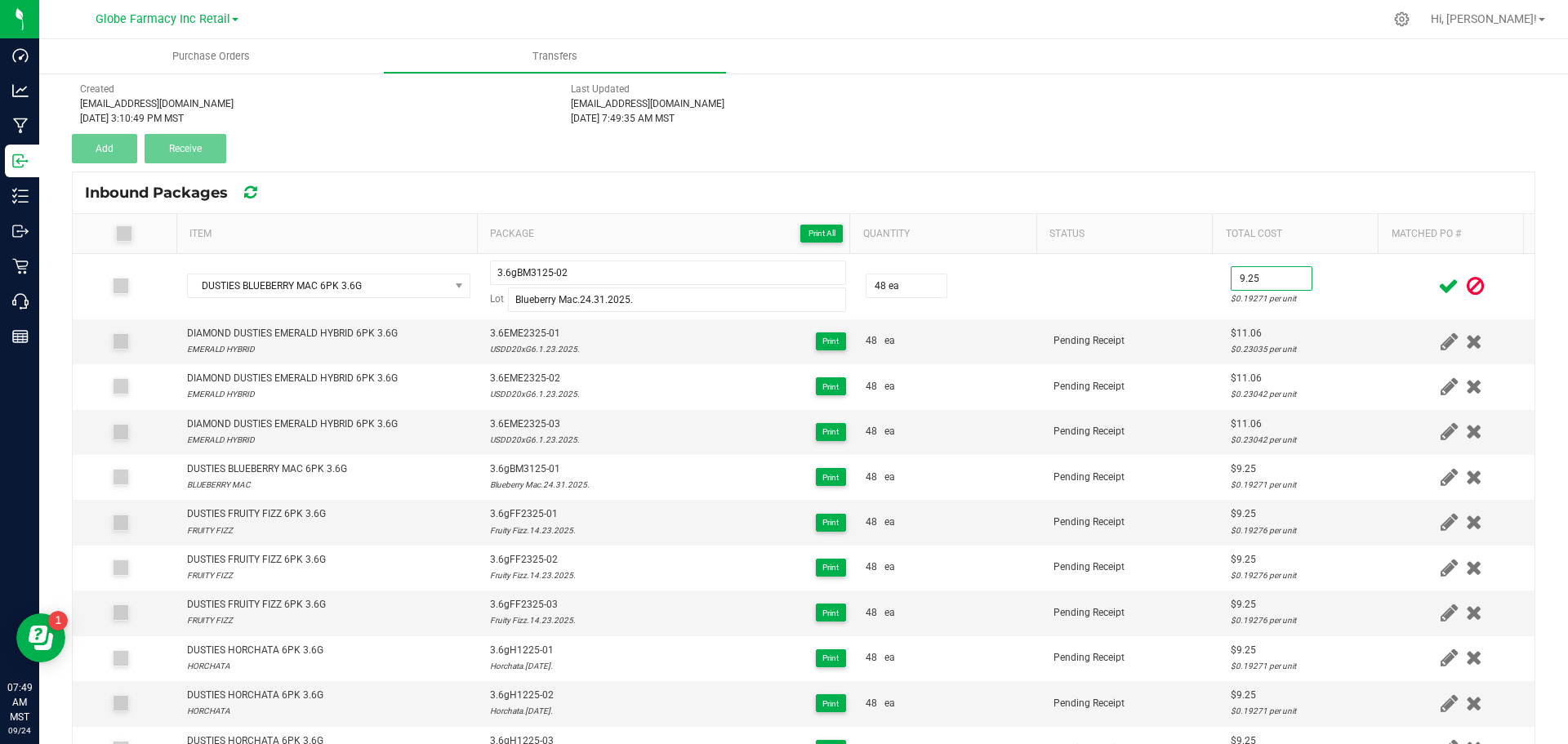
type input "$9.25"
click at [1439, 280] on icon at bounding box center [1449, 286] width 21 height 21
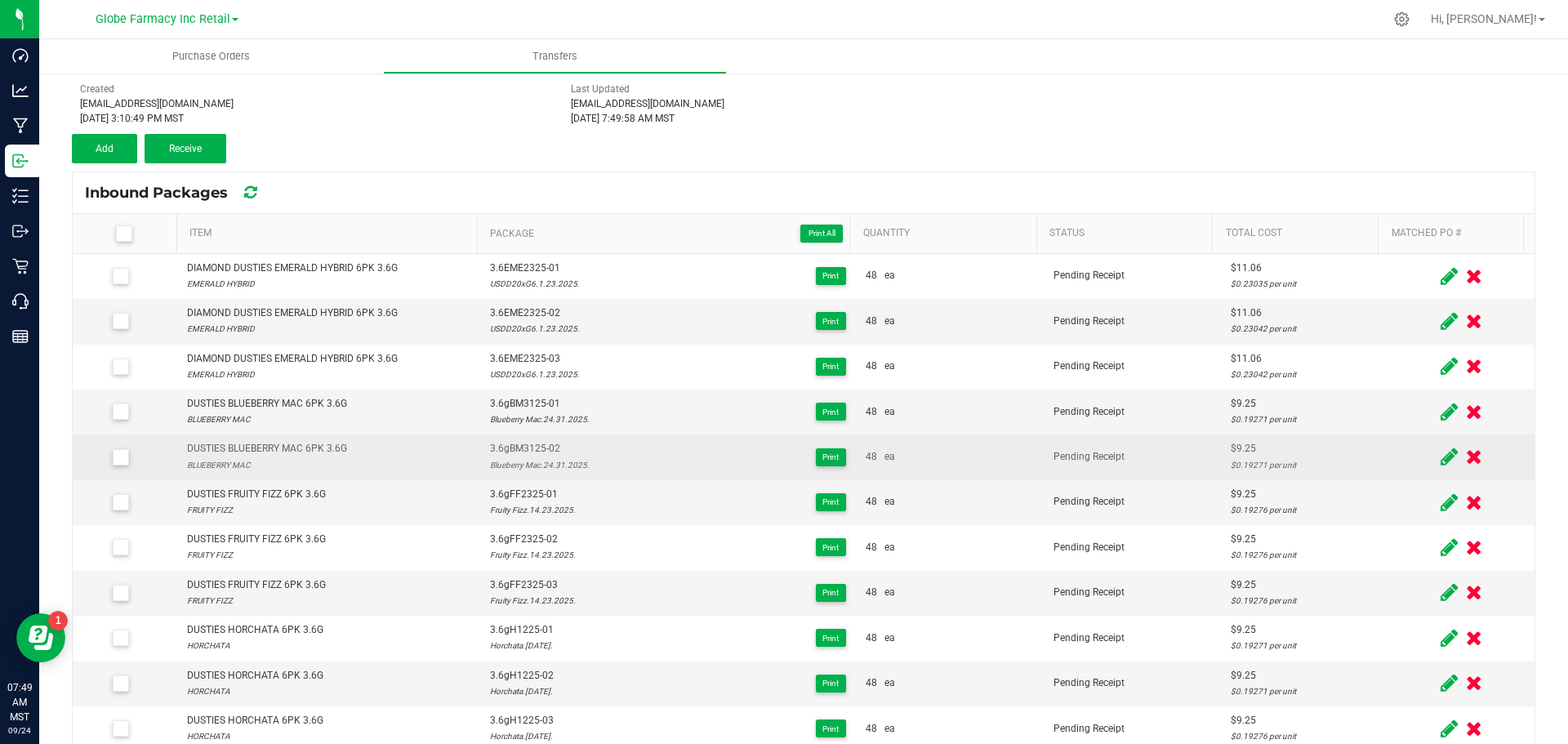
click at [535, 450] on span "3.6gBM3125-02" at bounding box center [539, 449] width 100 height 16
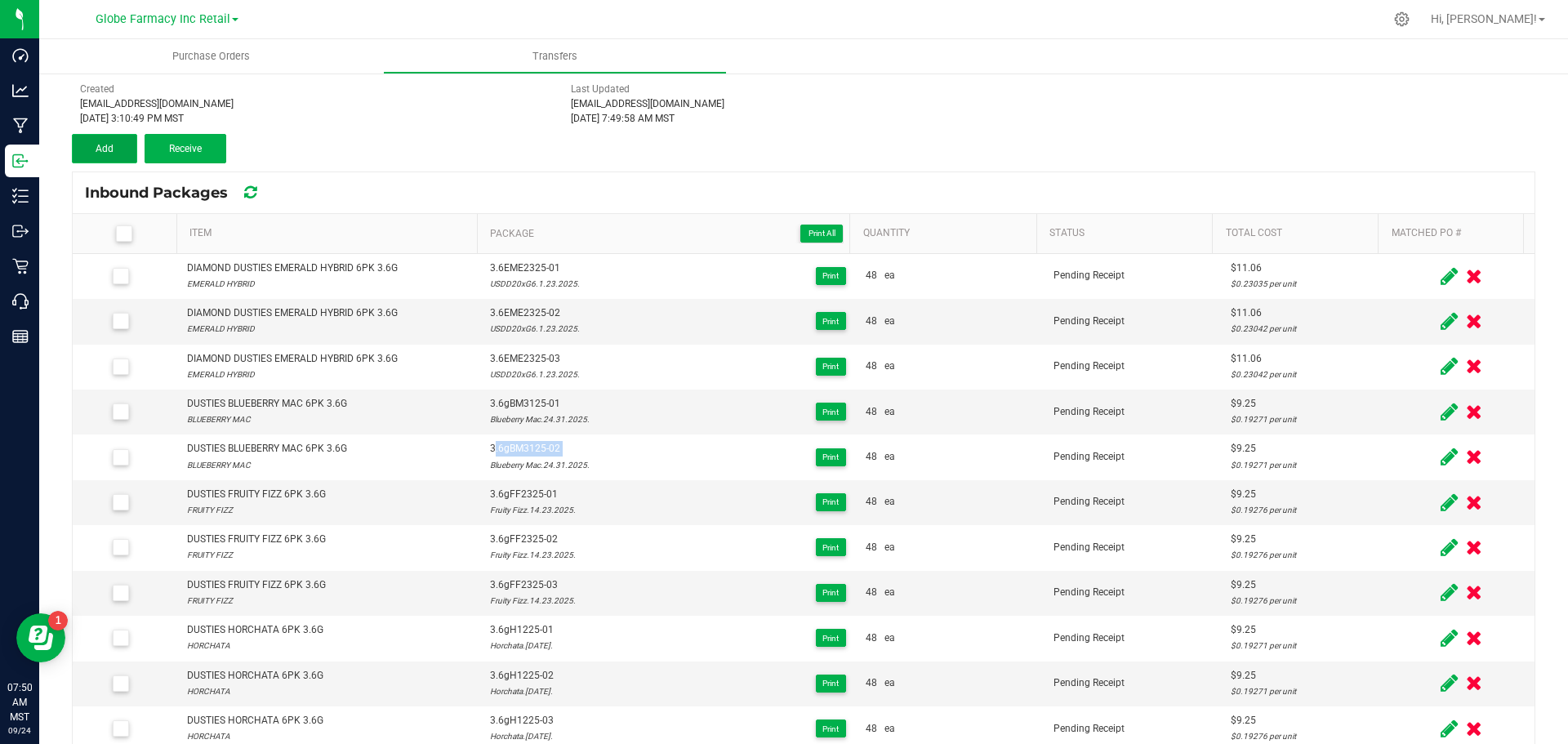
click at [101, 136] on button "Add" at bounding box center [105, 148] width 65 height 29
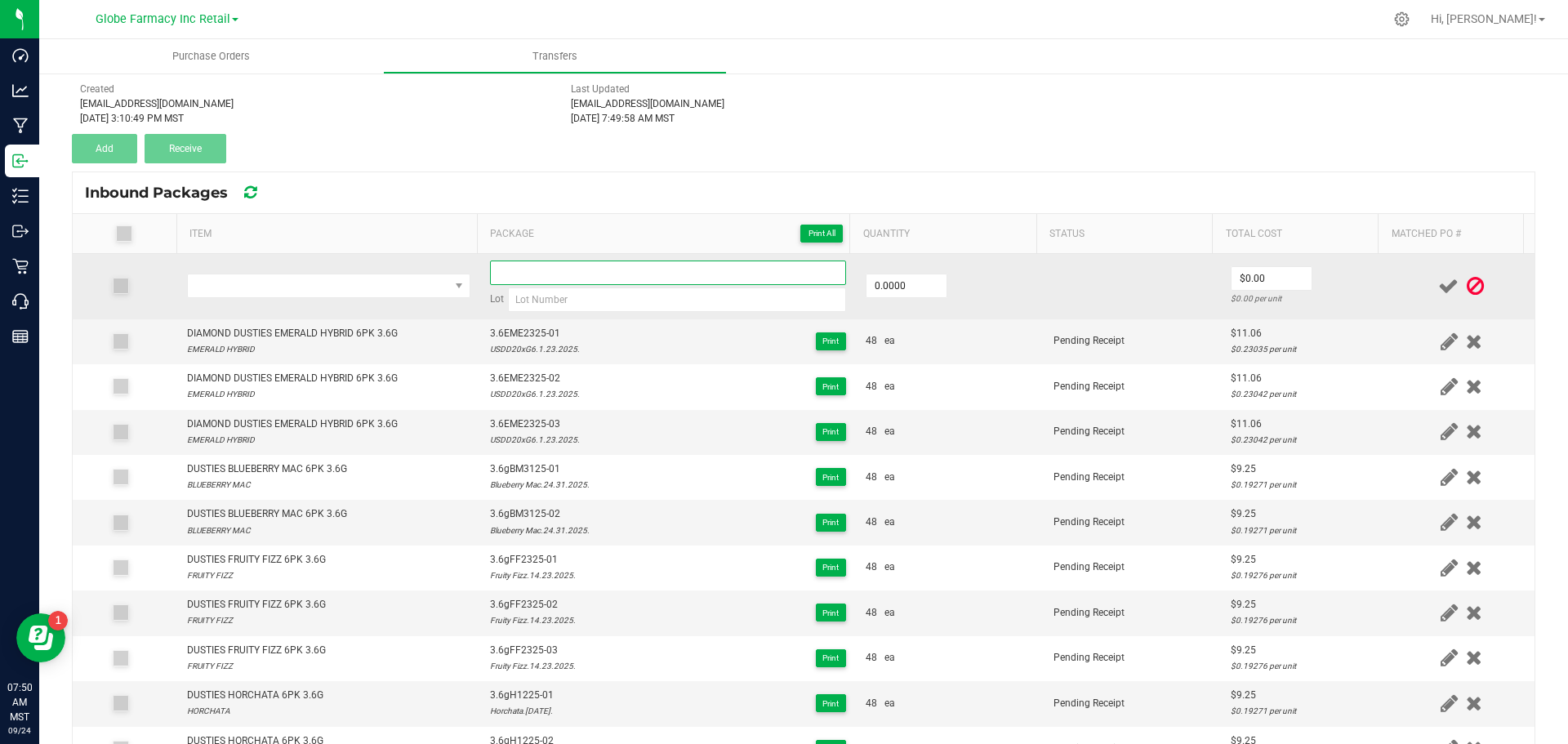
click at [518, 275] on input at bounding box center [668, 273] width 356 height 24
paste input "3.6gBM3125-02"
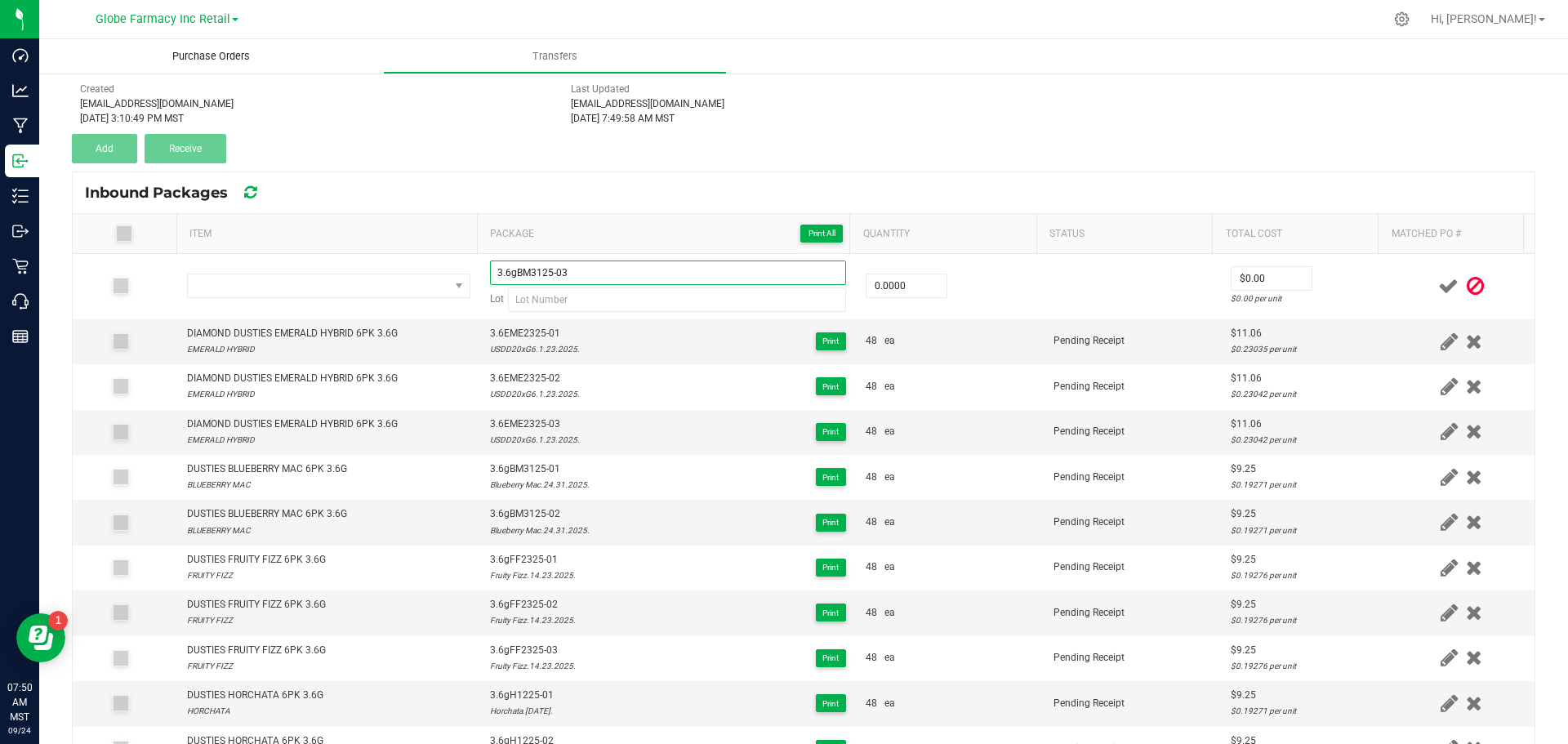
type input "3.6gBM3125-03"
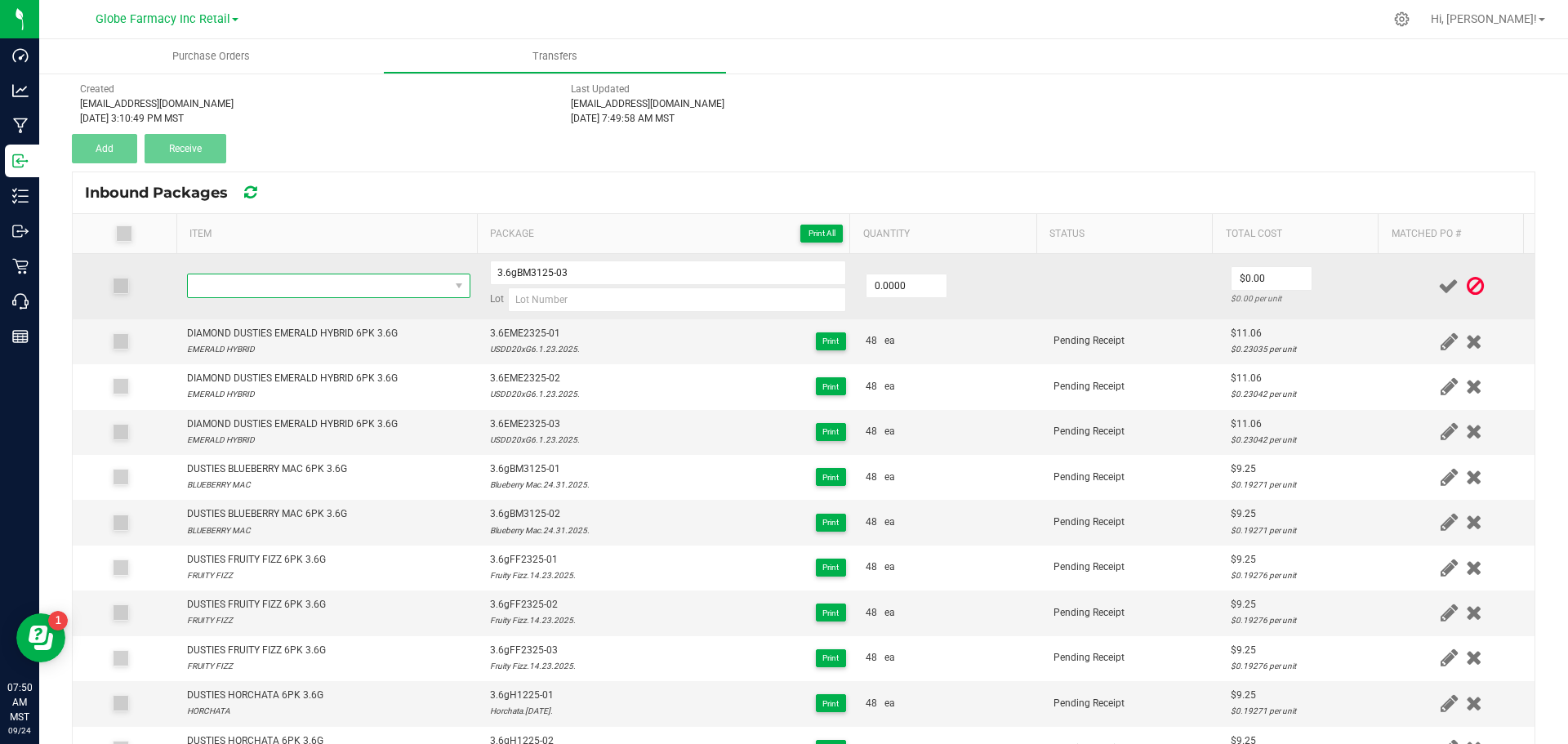
click at [370, 283] on span "NO DATA FOUND" at bounding box center [319, 286] width 262 height 22
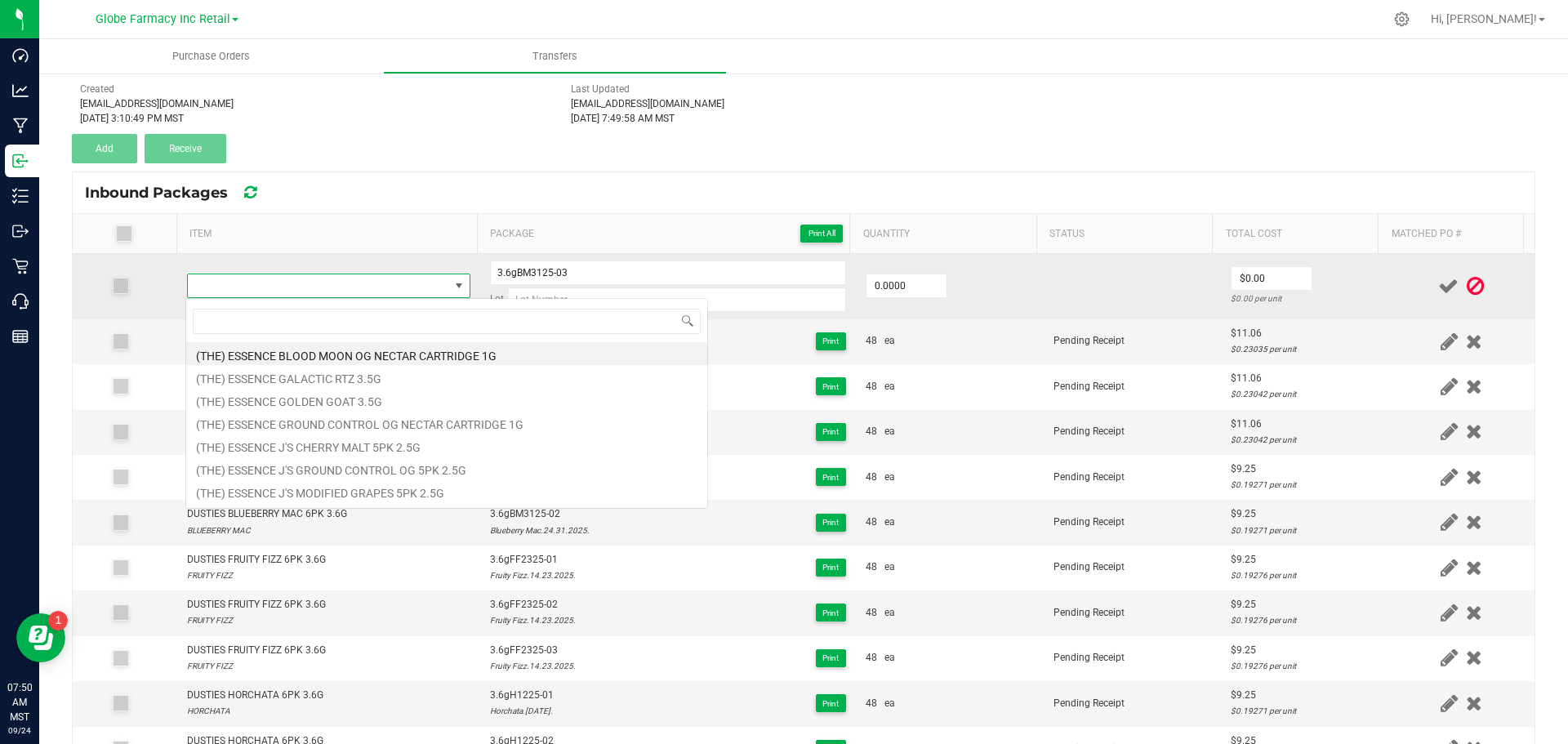
type input "DUSTIES BLUEBERRY MAC 6PK 3.6G"
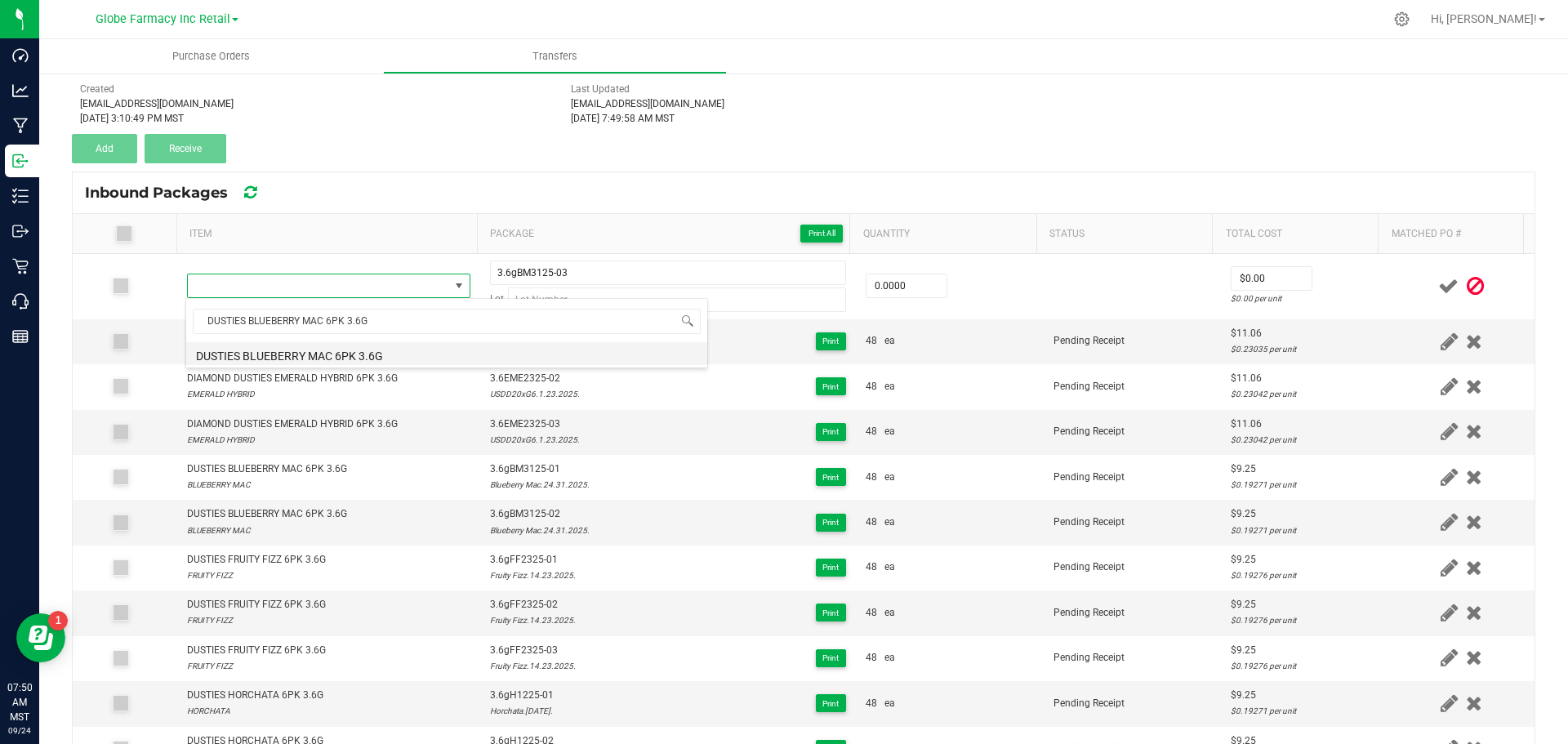
click at [385, 346] on li "DUSTIES BLUEBERRY MAC 6PK 3.6G" at bounding box center [446, 353] width 521 height 22
type input "0 ea"
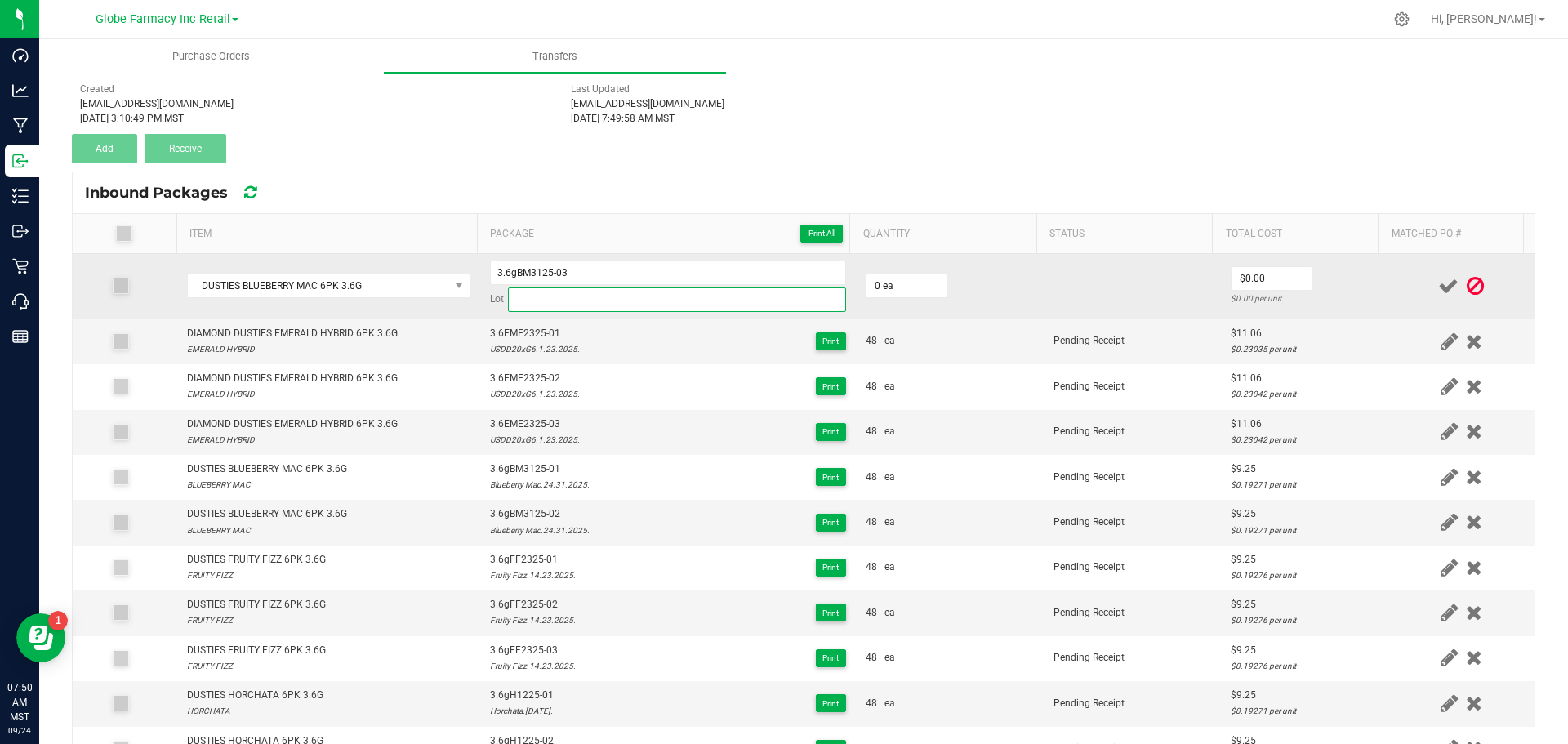
click at [558, 293] on input at bounding box center [677, 300] width 338 height 24
paste input "Blueberry Mac.24.31.2025."
type input "Blueberry Mac.24.31.2025."
click at [881, 280] on input "0" at bounding box center [907, 286] width 80 height 22
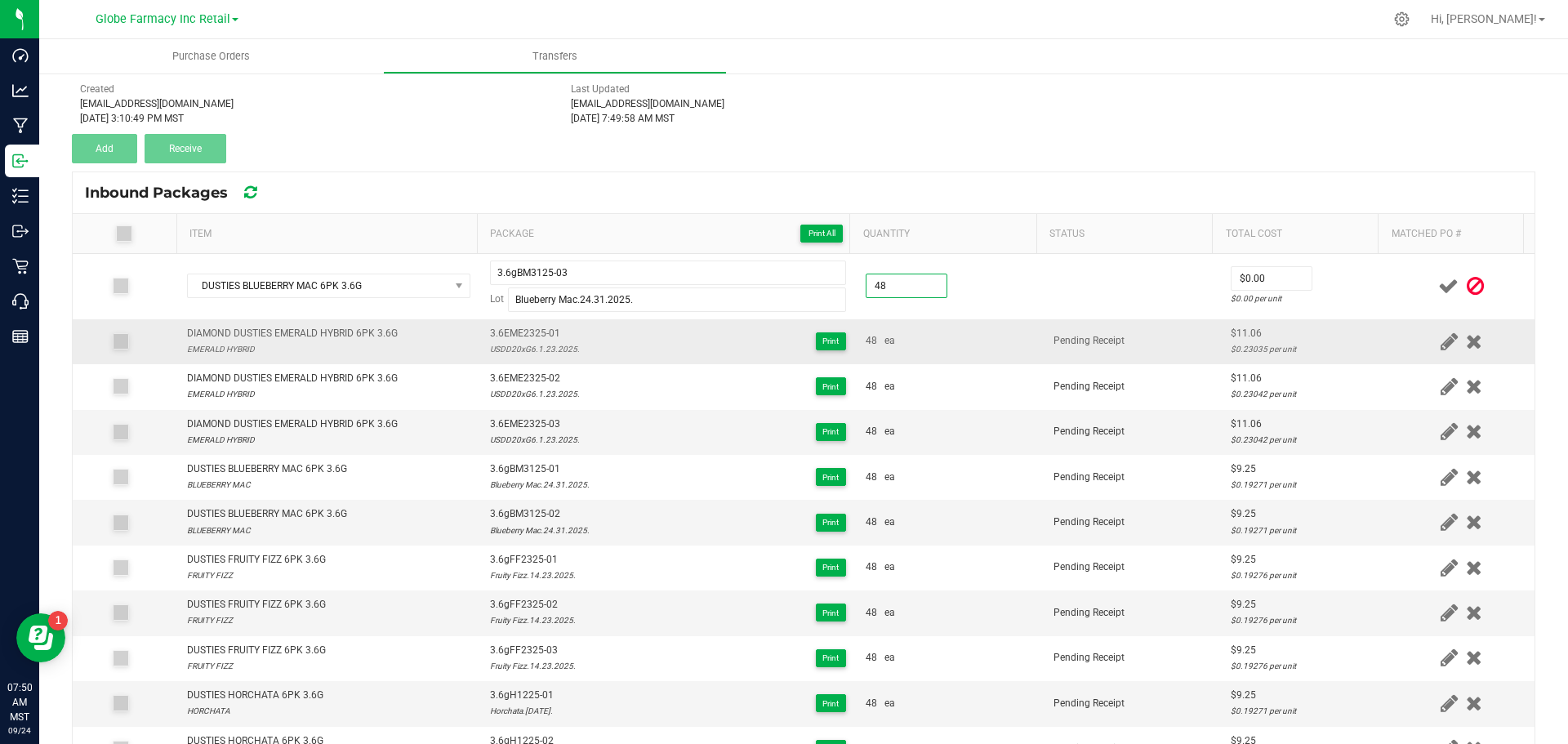
type input "48 ea"
drag, startPoint x: 981, startPoint y: 329, endPoint x: 1007, endPoint y: 323, distance: 26.7
click at [982, 330] on td "48 ea" at bounding box center [950, 342] width 188 height 45
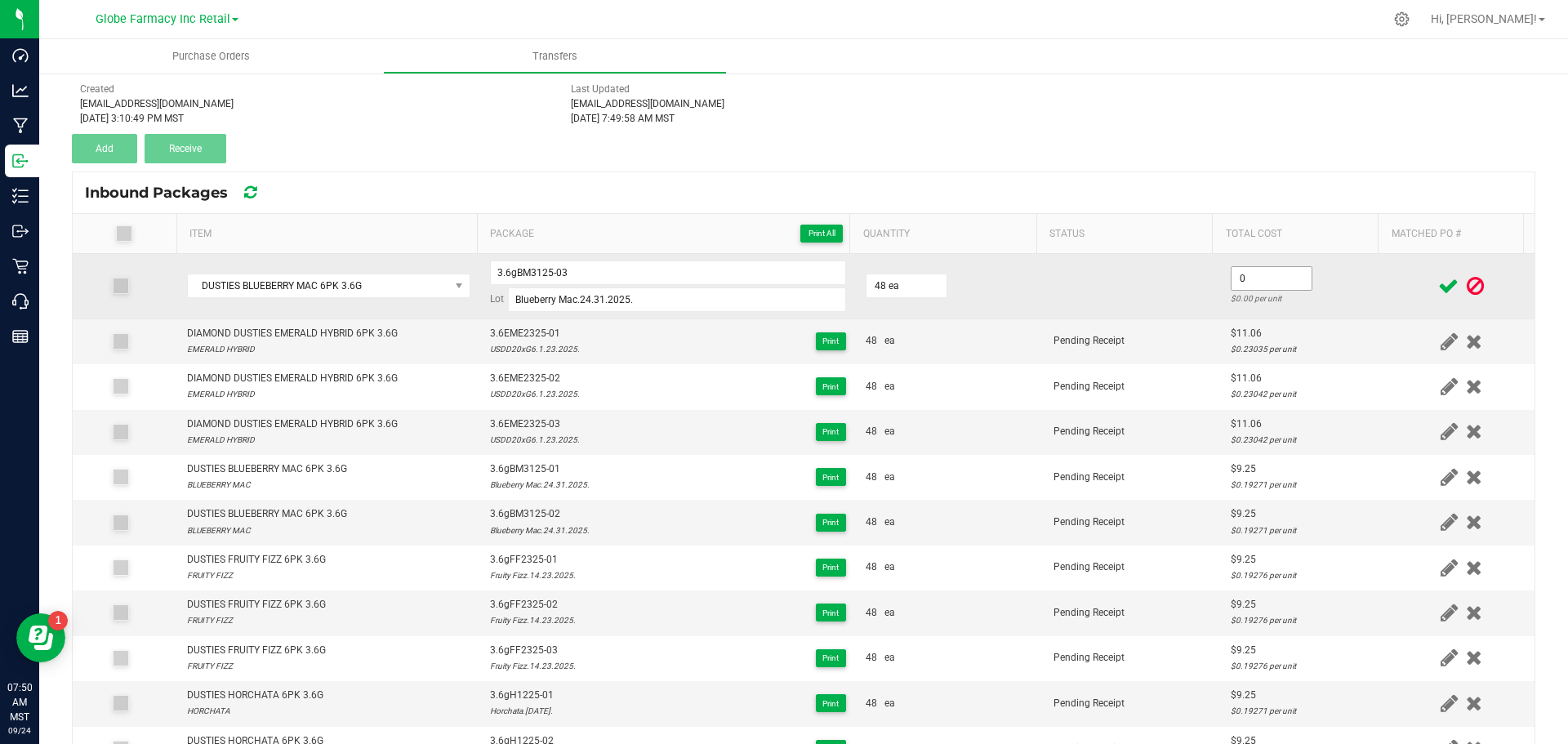
click at [1259, 284] on input "0" at bounding box center [1272, 279] width 80 height 22
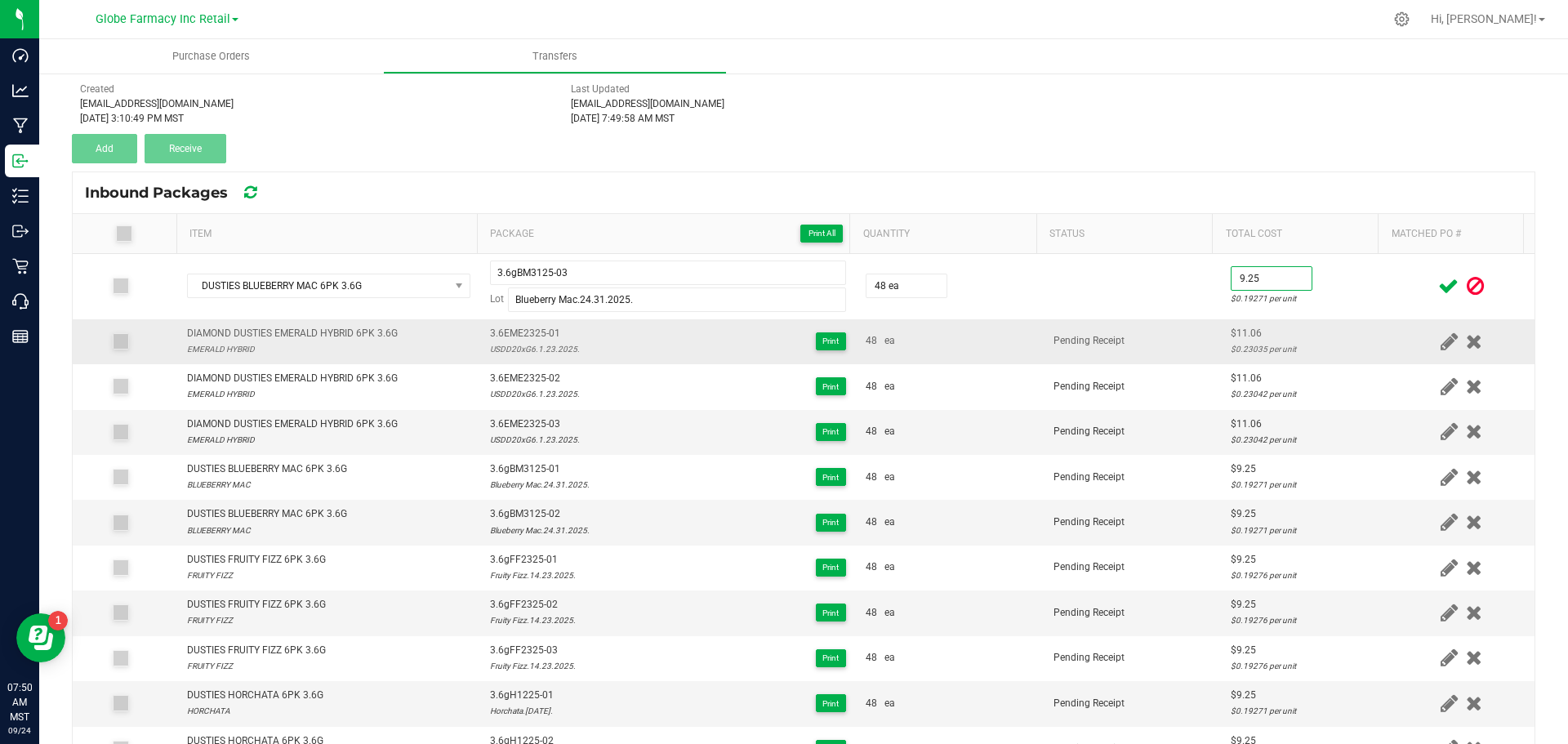
type input "$9.25"
click at [1174, 322] on td "Pending Receipt" at bounding box center [1133, 342] width 178 height 45
click at [1439, 284] on icon at bounding box center [1449, 286] width 21 height 21
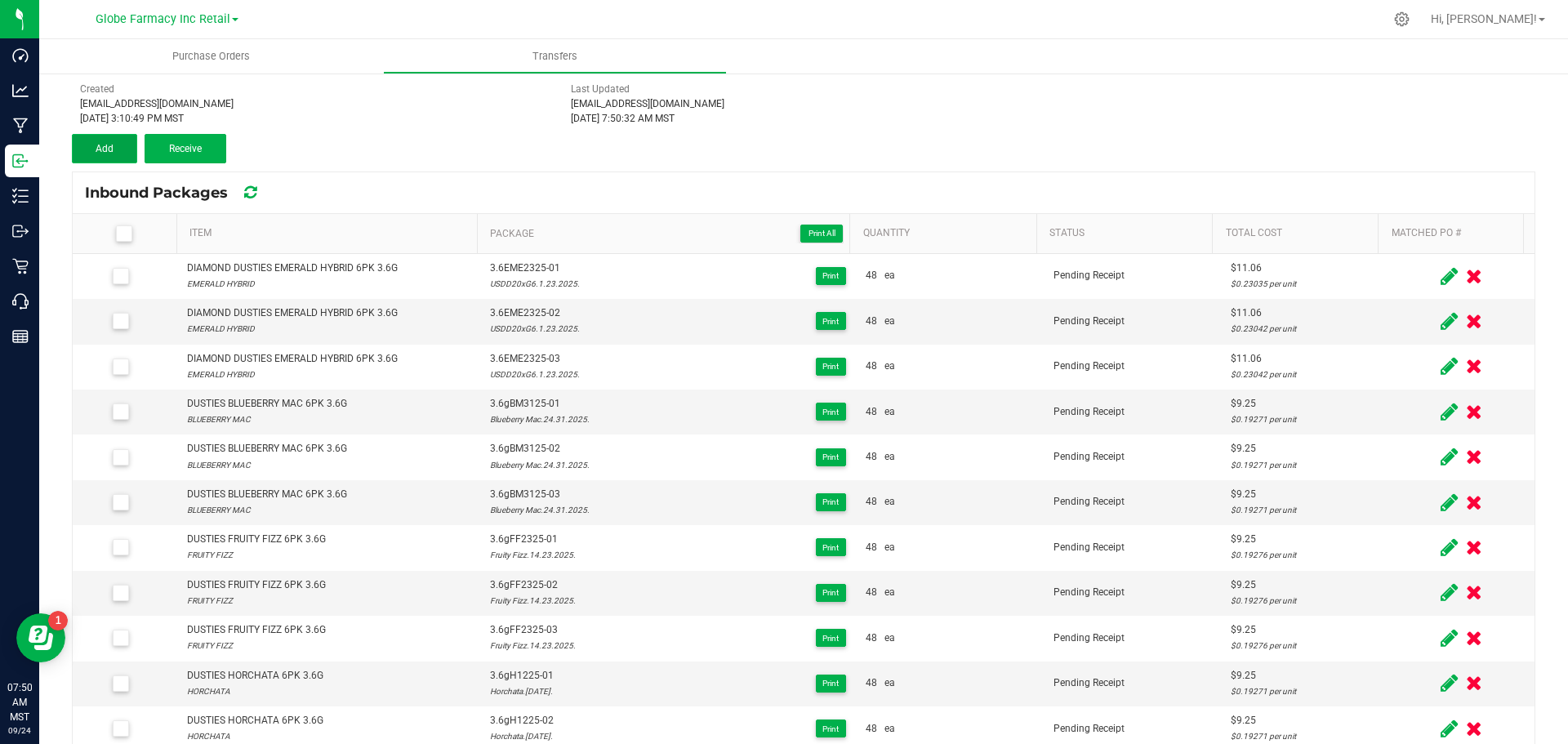
click at [102, 146] on span "Add" at bounding box center [104, 149] width 18 height 11
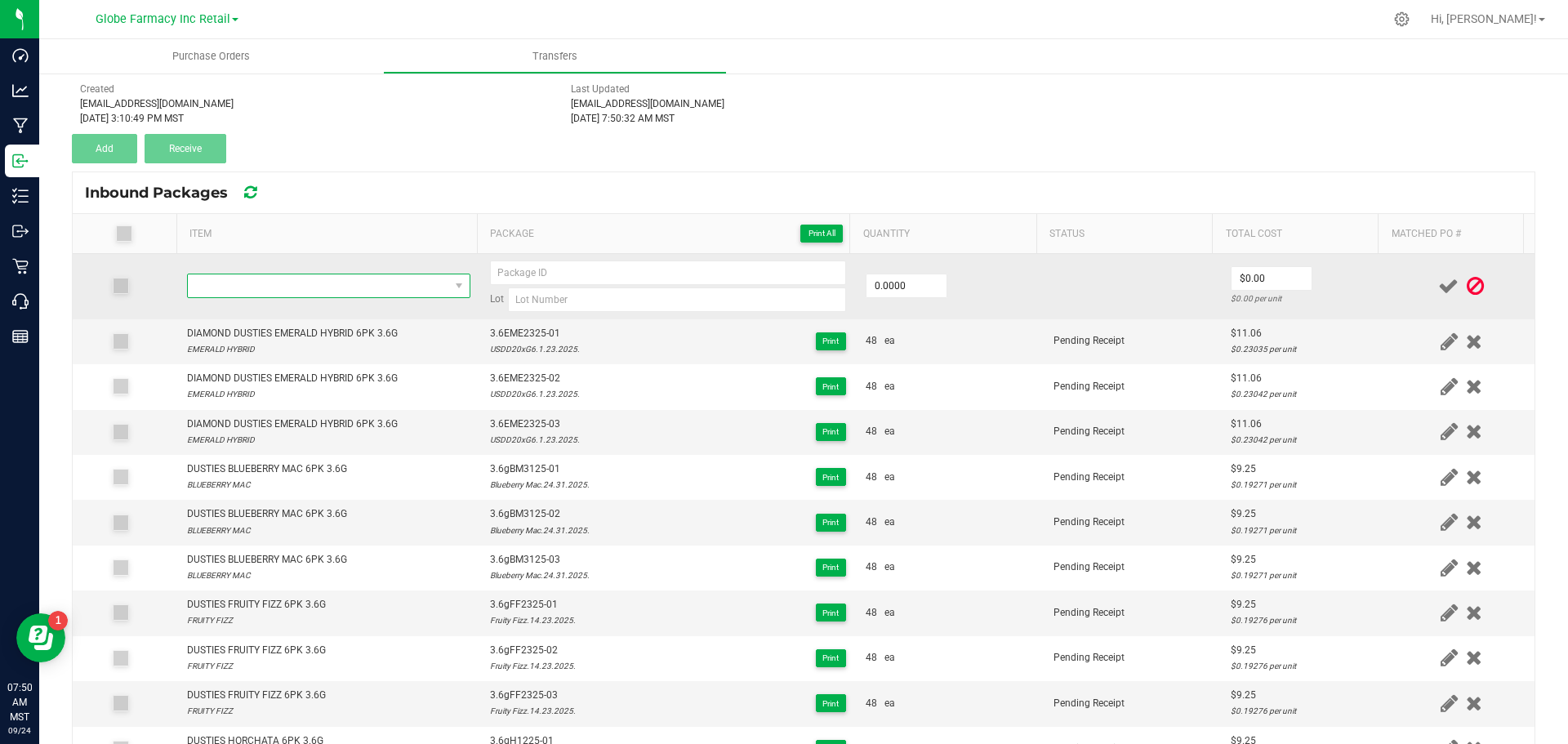
click at [300, 289] on span "NO DATA FOUND" at bounding box center [319, 286] width 262 height 22
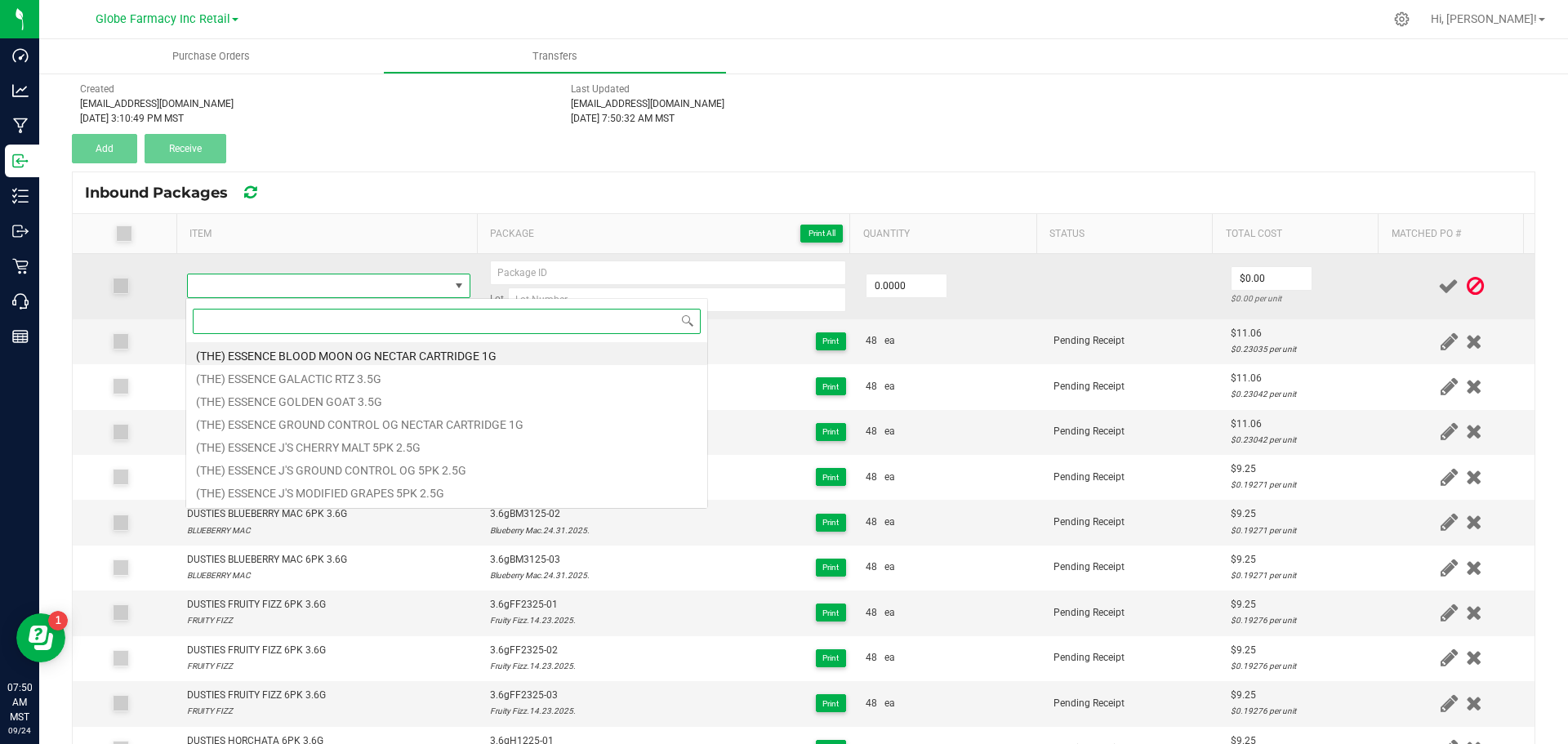
paste input "DUSTIES DURBAN POISON 6PK 3.6G"
type input "DUSTIES DURBAN POISON 6PK 3.6G"
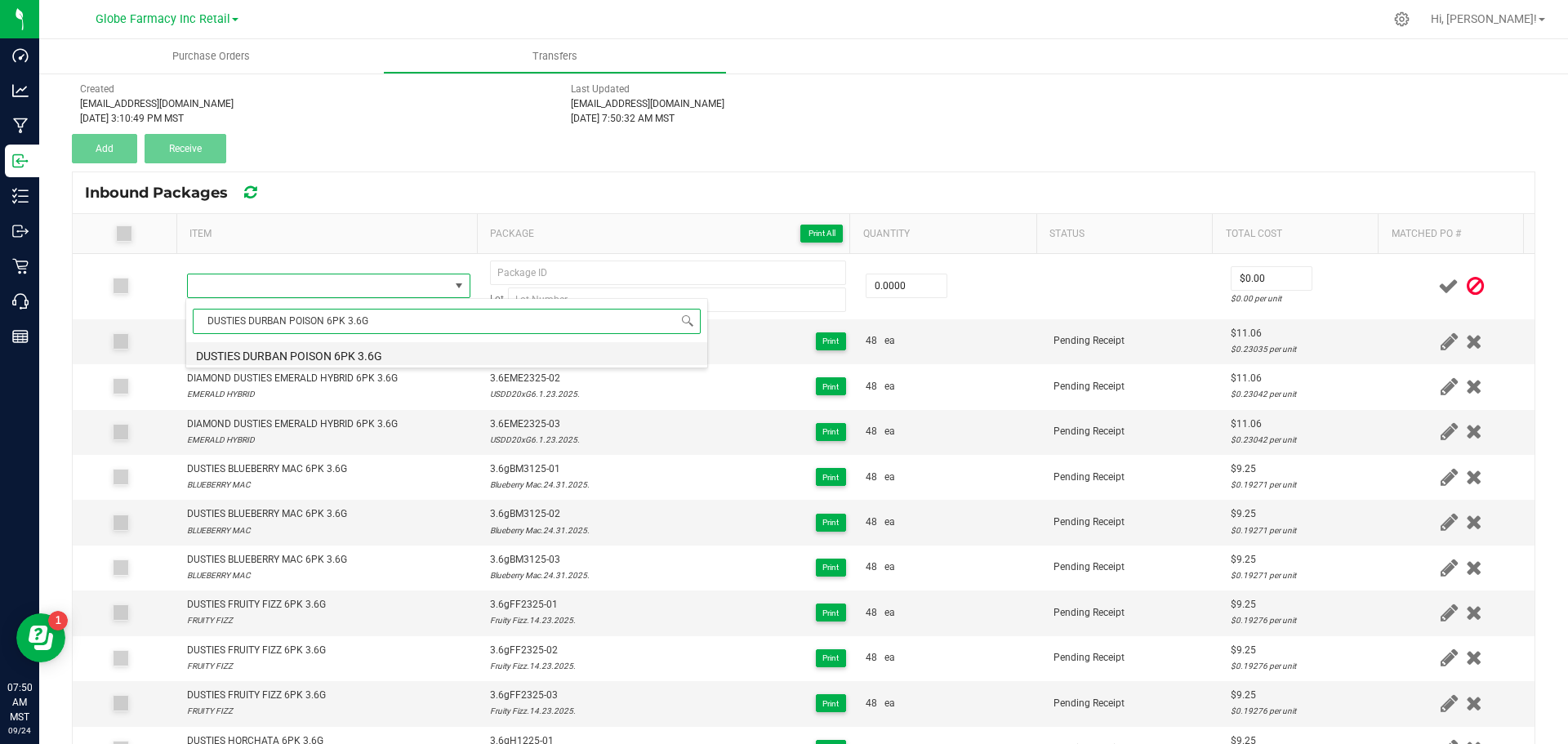
click at [379, 347] on li "DUSTIES DURBAN POISON 6PK 3.6G" at bounding box center [446, 353] width 521 height 22
type input "0 ea"
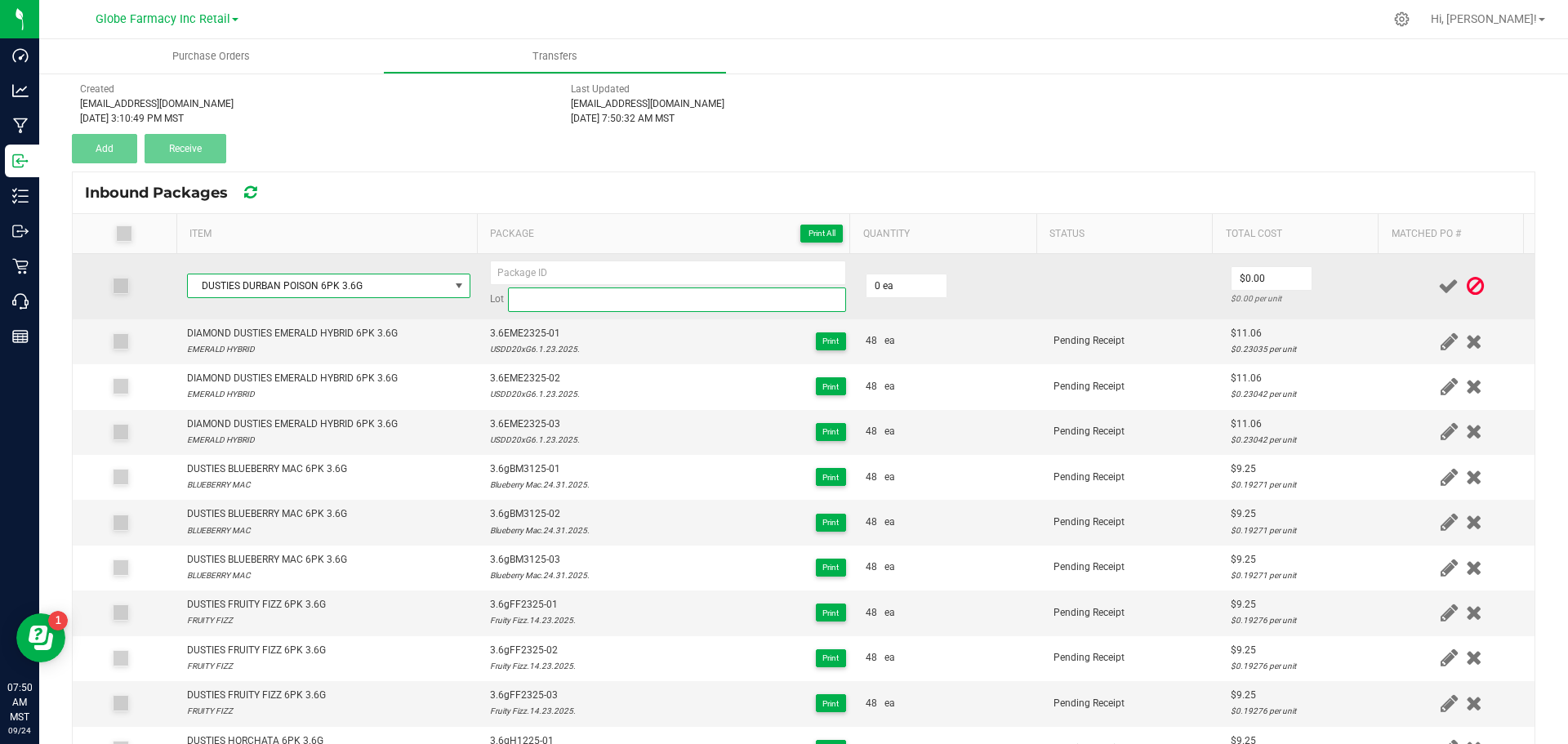
click at [539, 297] on input at bounding box center [677, 300] width 338 height 24
paste input "Durban Poison.1.23.2025."
type input "Durban Poison.1.23.2025."
click at [521, 272] on input at bounding box center [668, 273] width 356 height 24
drag, startPoint x: 904, startPoint y: 299, endPoint x: 898, endPoint y: 291, distance: 10.0
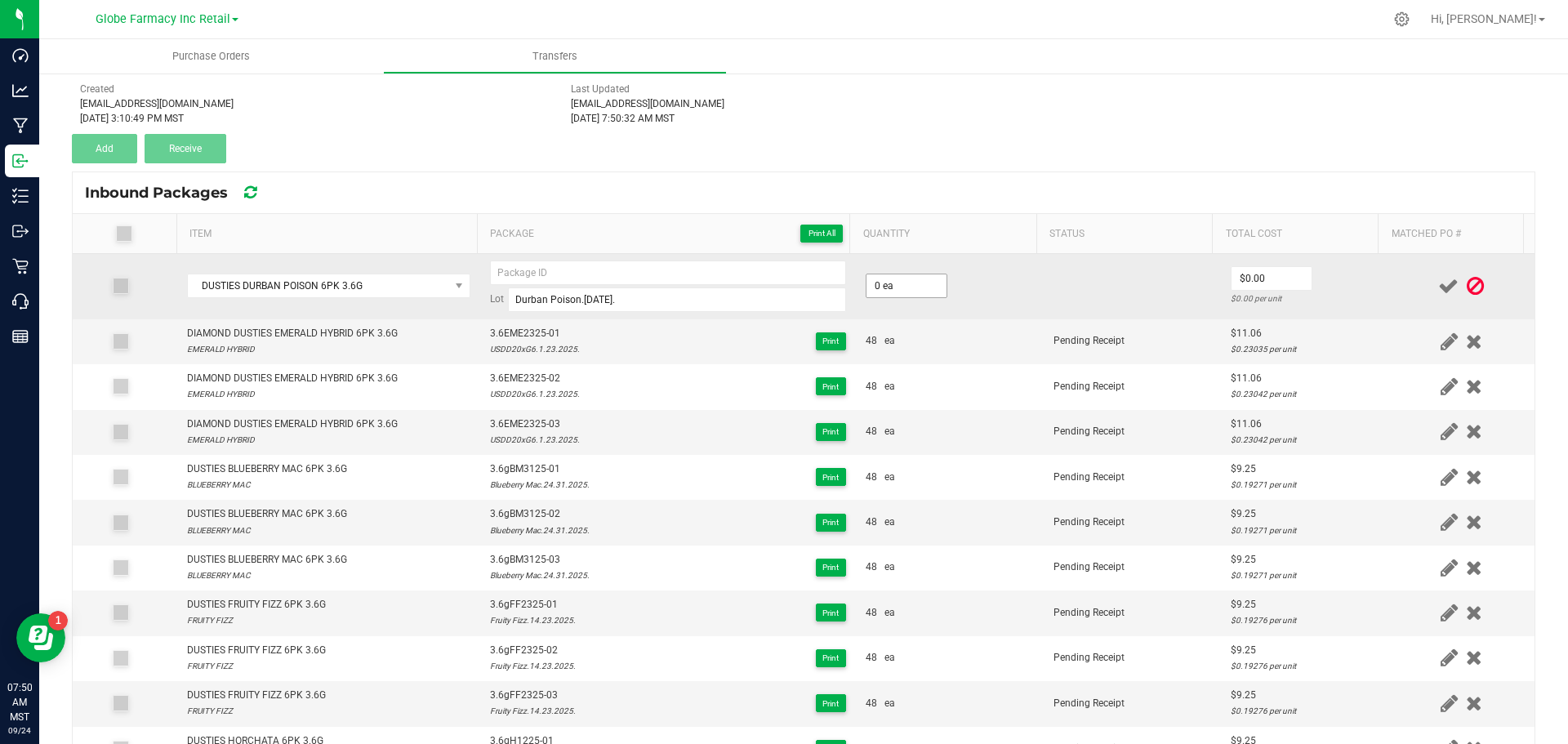
click at [904, 299] on td "0 ea" at bounding box center [950, 287] width 188 height 65
click at [894, 288] on input "0" at bounding box center [907, 286] width 80 height 22
type input "0 ea"
click at [617, 271] on input at bounding box center [668, 273] width 356 height 24
type input "3.6gDP2325-01"
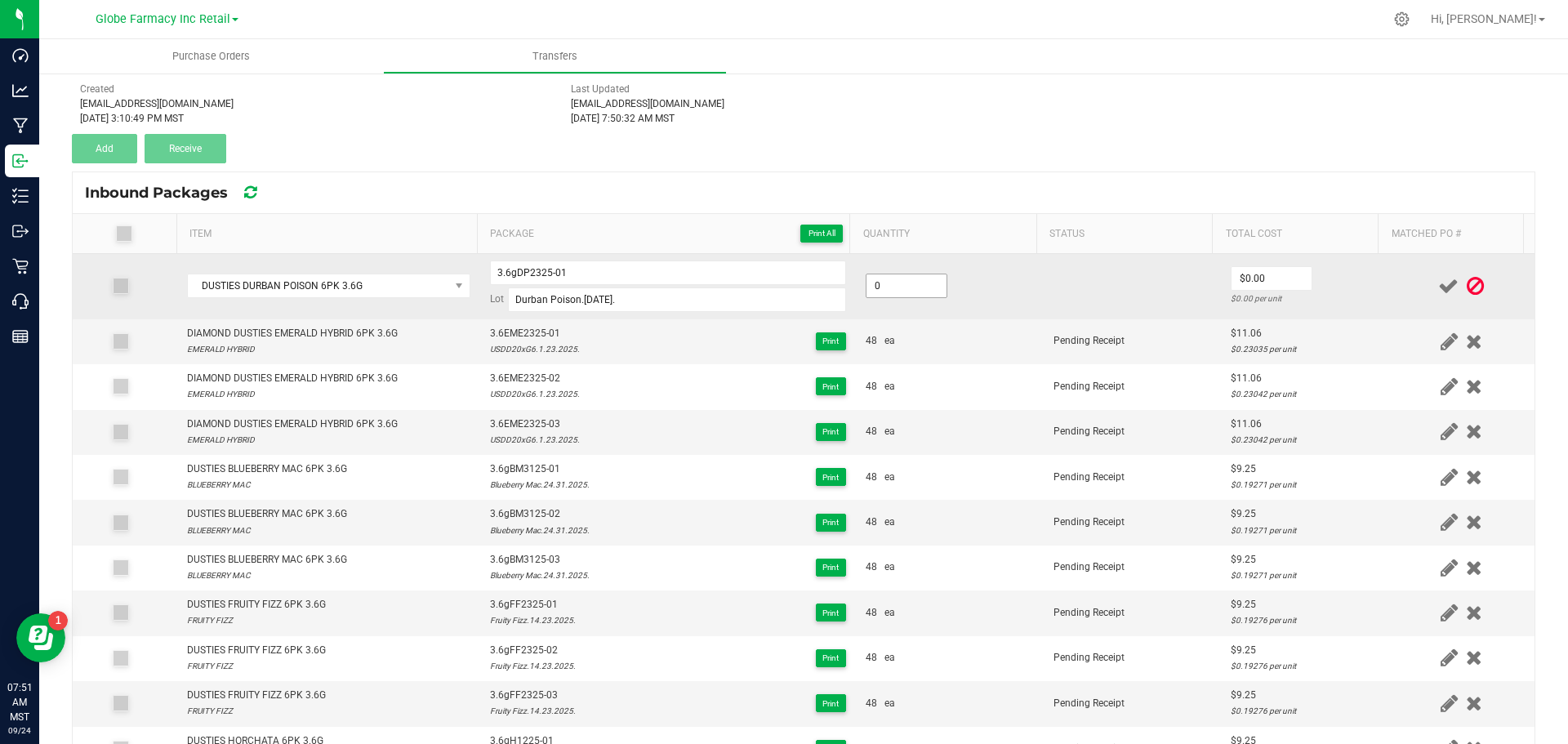
click at [867, 282] on input "0" at bounding box center [907, 286] width 80 height 22
type input "48 ea"
click at [1277, 279] on input "0" at bounding box center [1272, 279] width 80 height 22
type input "$9.25"
click at [1238, 317] on td "$9.25 $0.19271 per unit" at bounding box center [1304, 287] width 167 height 65
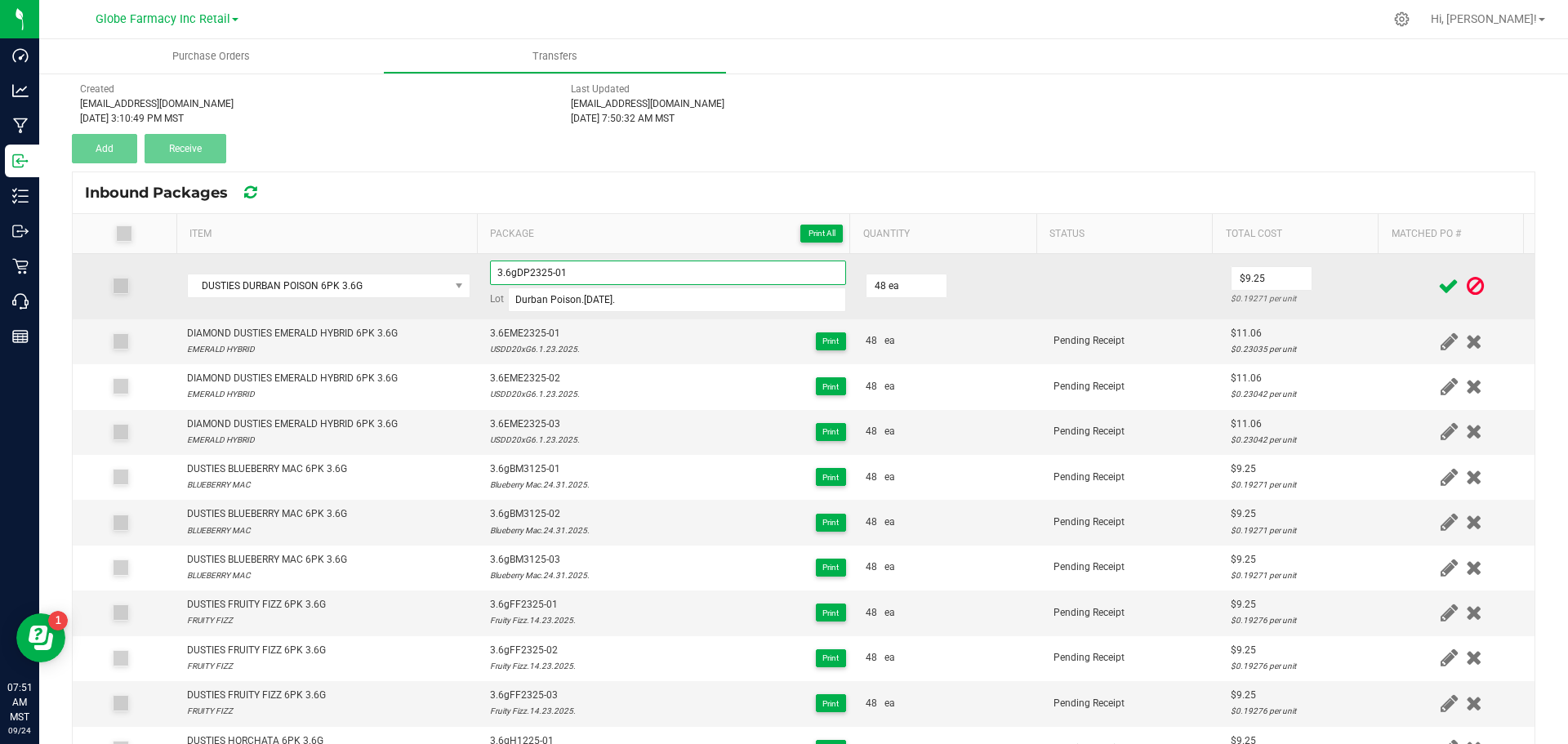
drag, startPoint x: 598, startPoint y: 281, endPoint x: 439, endPoint y: 268, distance: 159.5
click at [441, 270] on tr "DUSTIES DURBAN POISON 6PK 3.6G 3.6gDP2325-01 Lot Durban Poison.1.23.2025. 48 ea…" at bounding box center [804, 287] width 1462 height 65
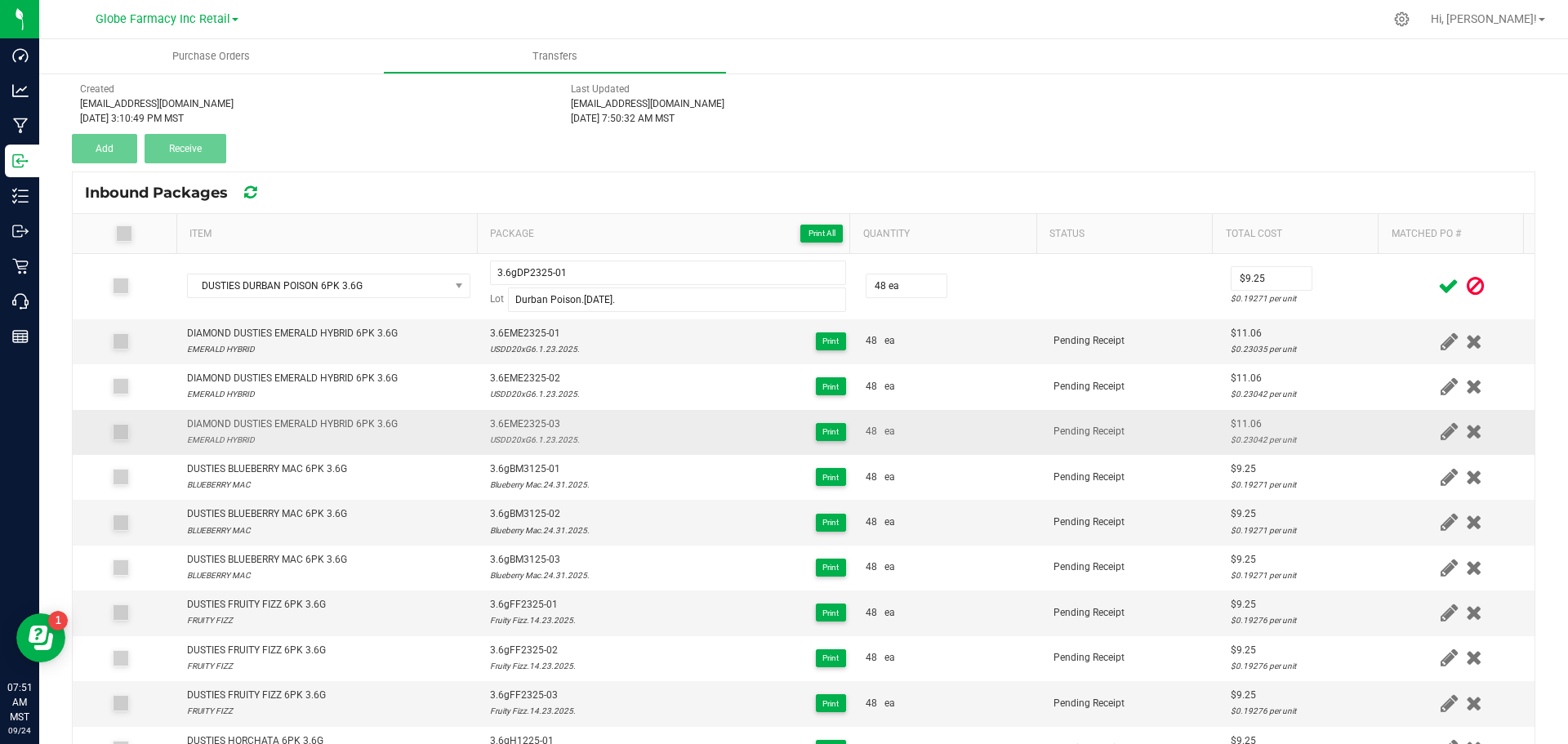
drag, startPoint x: 1213, startPoint y: 442, endPoint x: 1241, endPoint y: 419, distance: 36.2
click at [1231, 442] on div "$0.23042 per unit" at bounding box center [1305, 439] width 148 height 16
click at [1439, 287] on icon at bounding box center [1449, 286] width 21 height 21
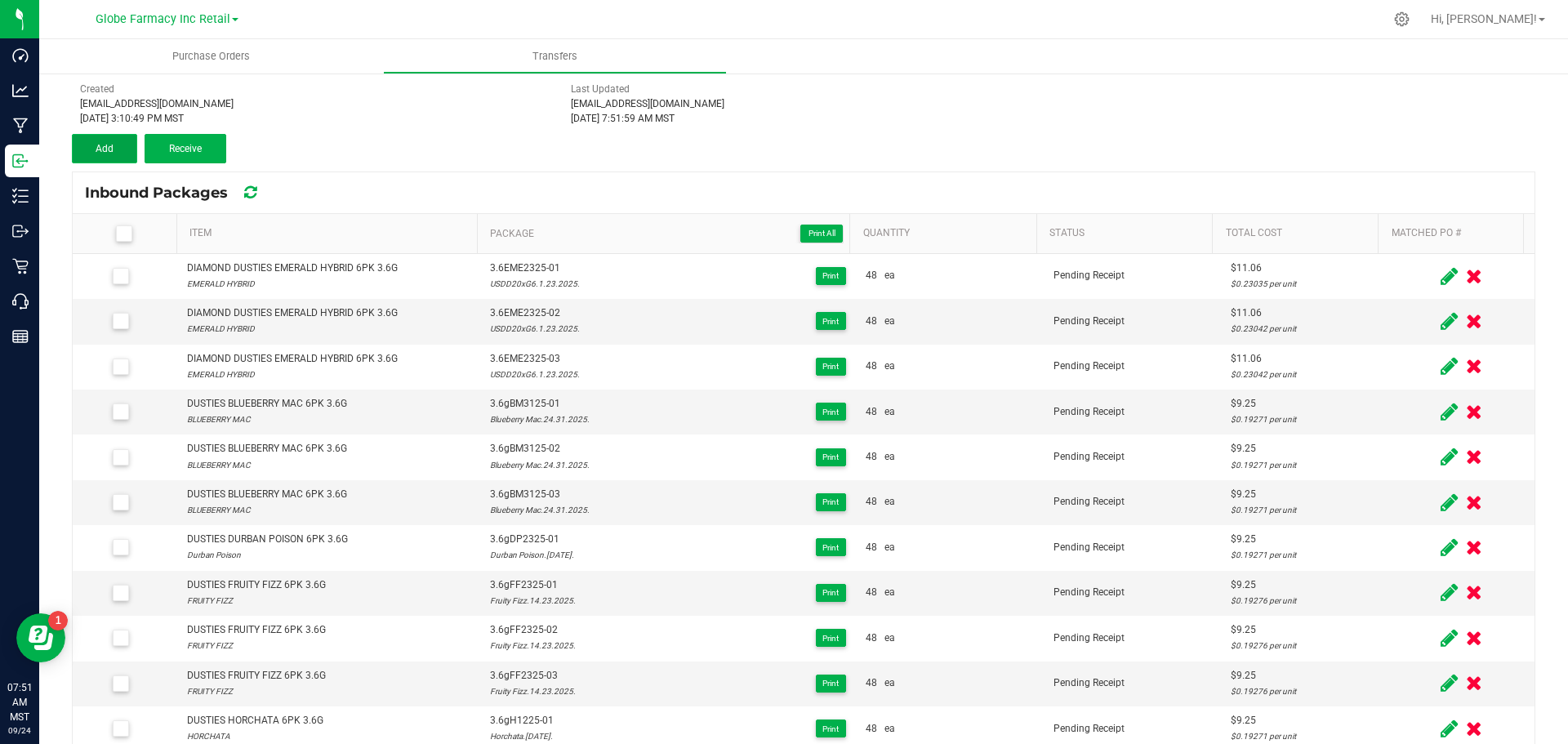
click at [113, 149] on span "Add" at bounding box center [104, 149] width 18 height 11
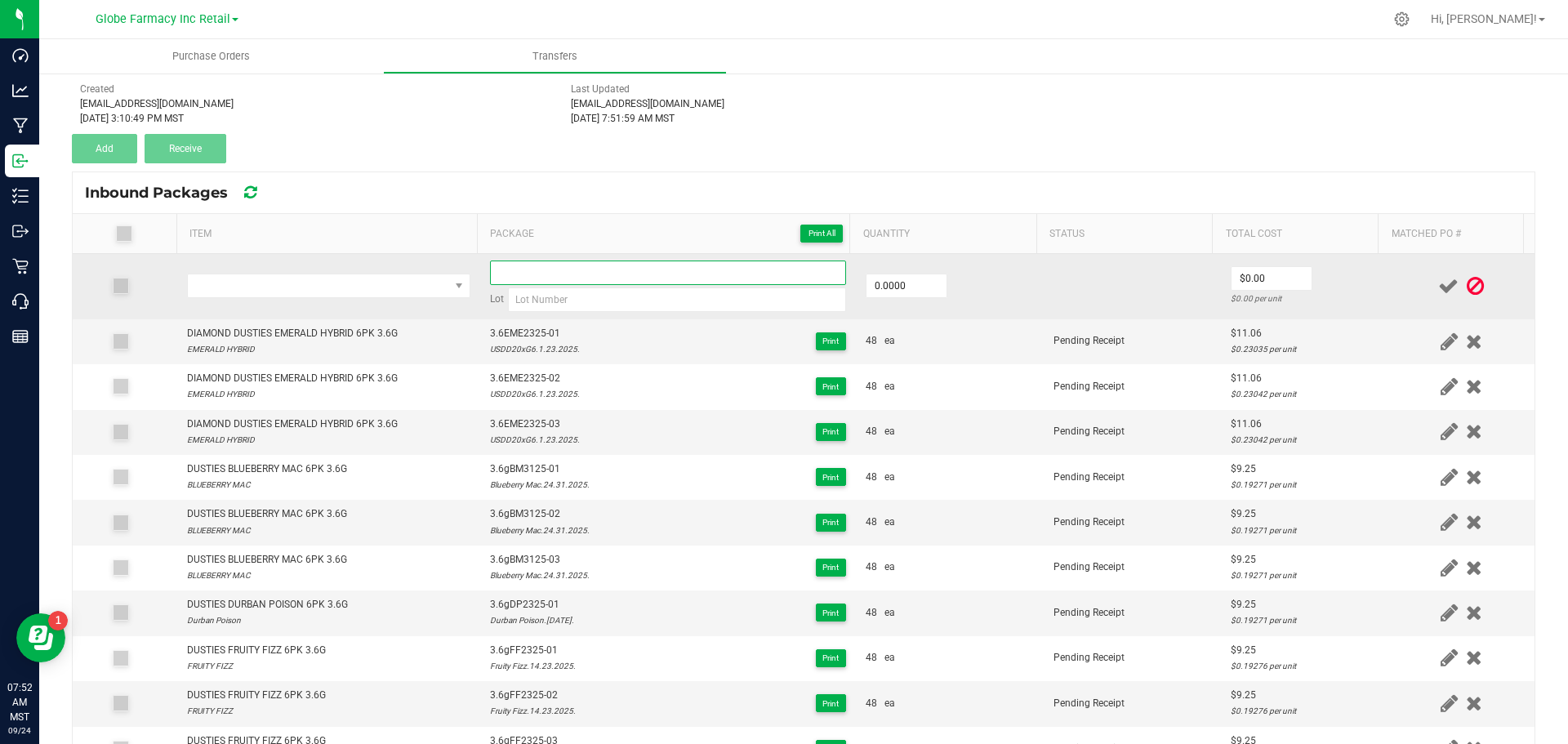
click at [524, 266] on input at bounding box center [668, 273] width 356 height 24
paste input "3.6gDP2325-01"
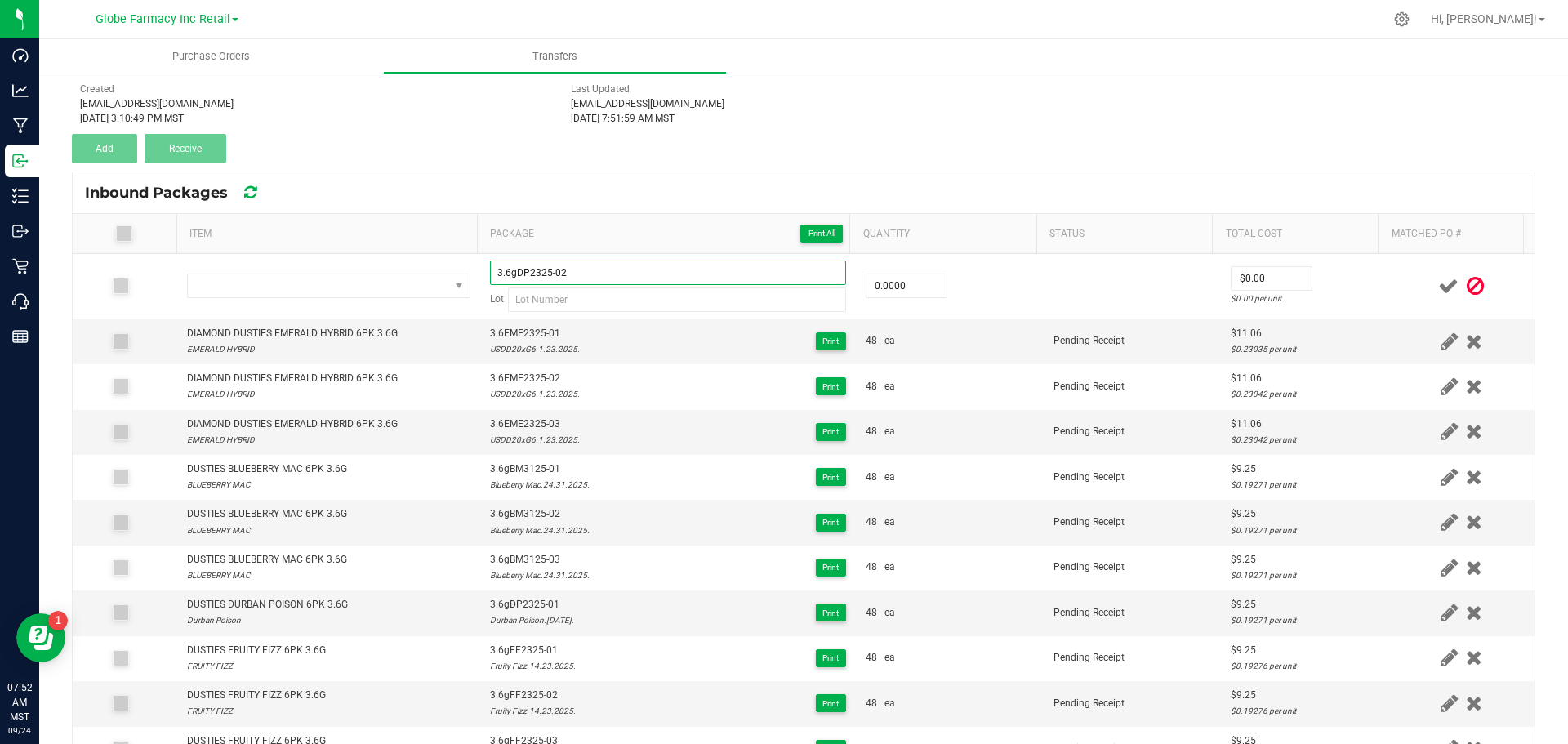
type input "3.6gDP2325-02"
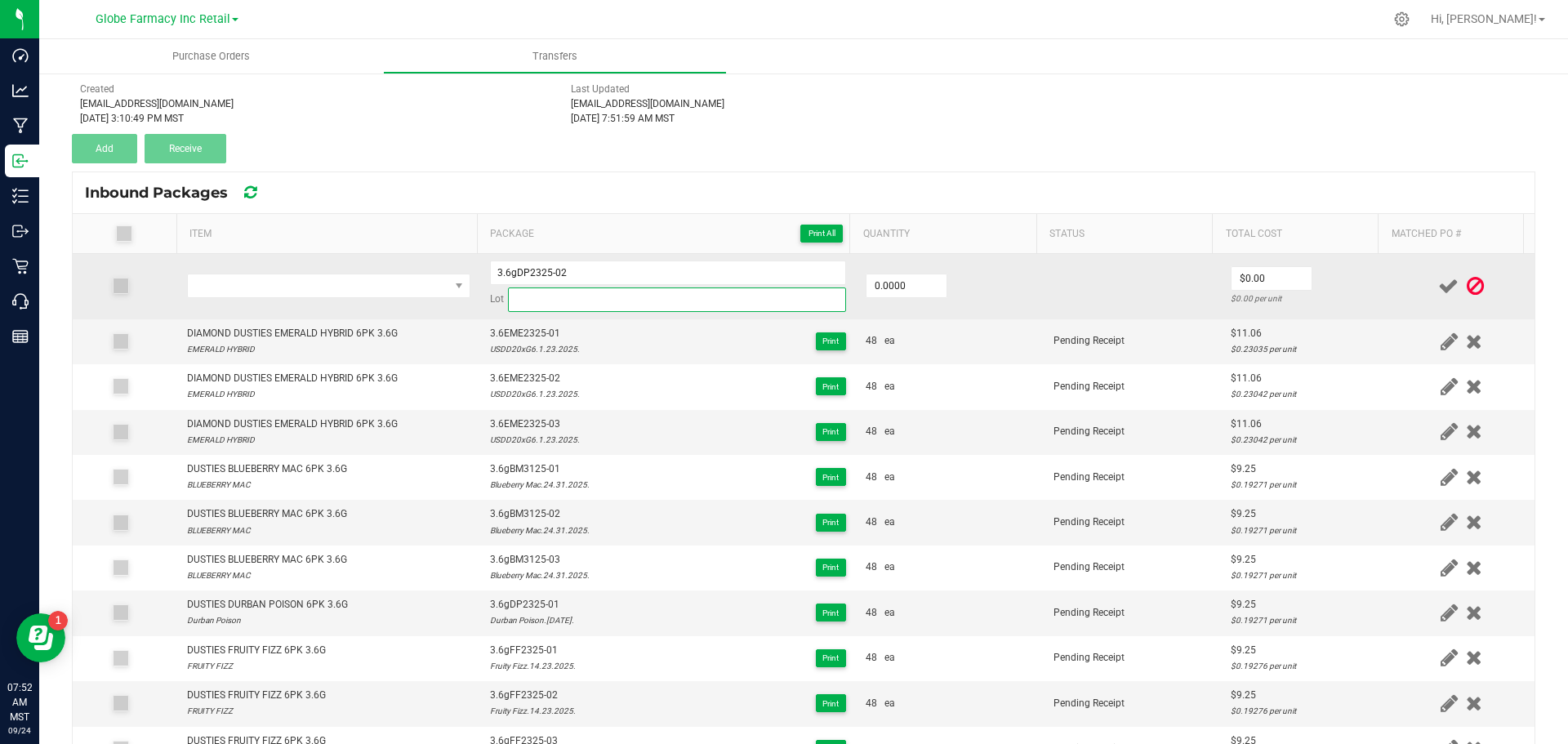
click at [554, 307] on input at bounding box center [677, 300] width 338 height 24
paste input "Durban Poison.1.23.2025."
type input "Durban Poison.1.23.2025."
click at [912, 281] on input "0" at bounding box center [907, 286] width 80 height 22
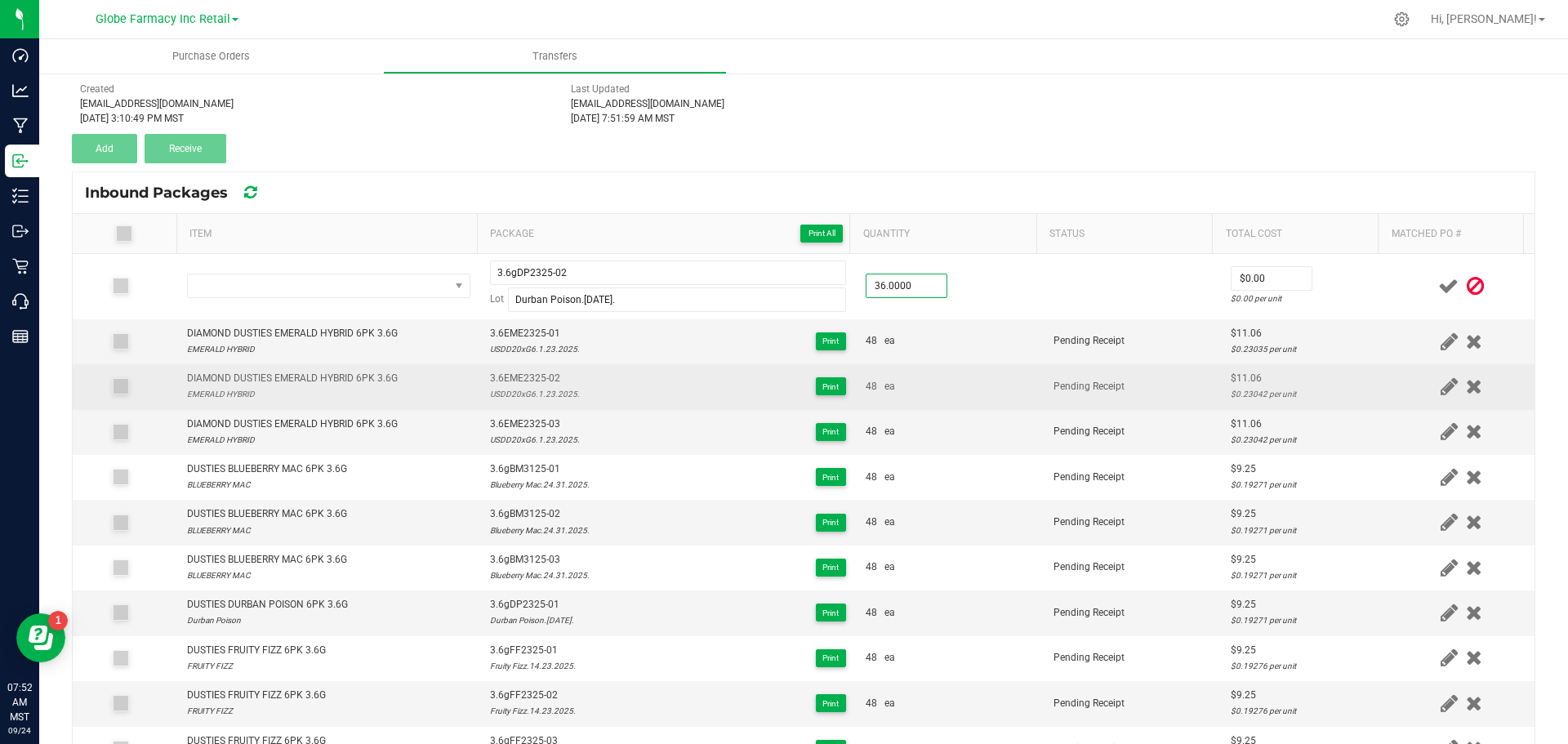
click at [1025, 375] on td "48 ea" at bounding box center [950, 387] width 188 height 45
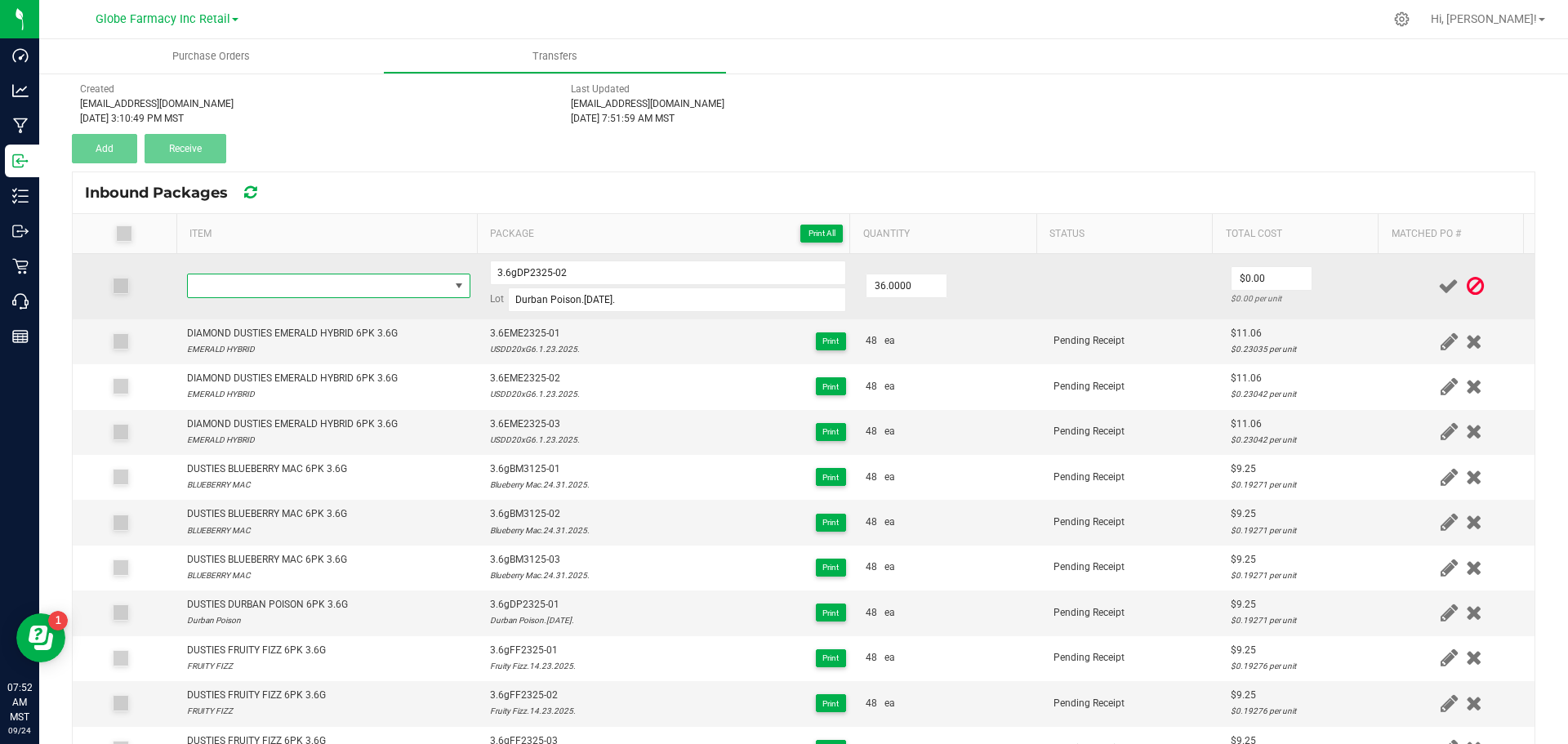
click at [288, 279] on span "NO DATA FOUND" at bounding box center [319, 286] width 262 height 22
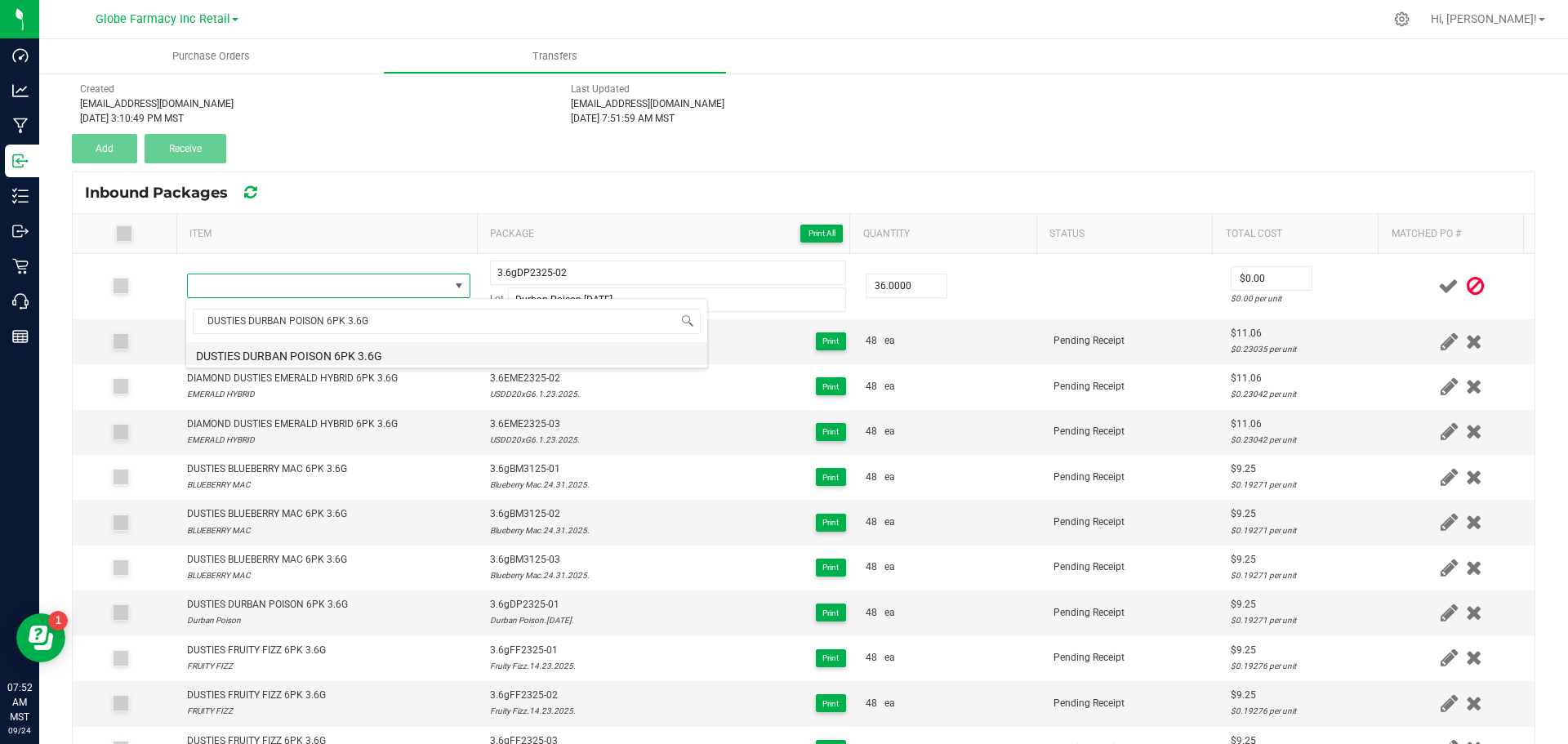
click at [231, 348] on li "DUSTIES DURBAN POISON 6PK 3.6G" at bounding box center [446, 353] width 521 height 22
type input "36 ea"
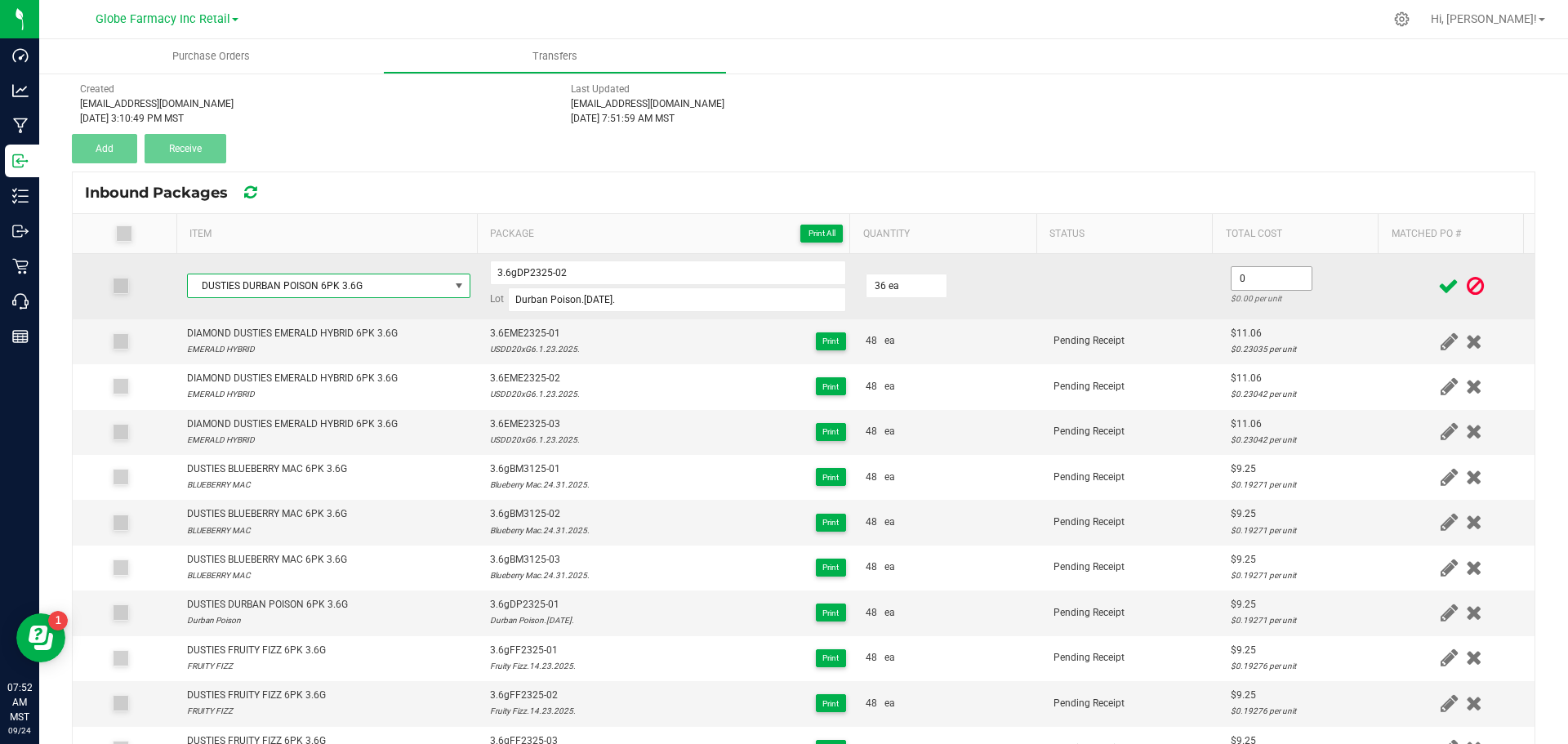
click at [1243, 278] on input "0" at bounding box center [1272, 279] width 80 height 22
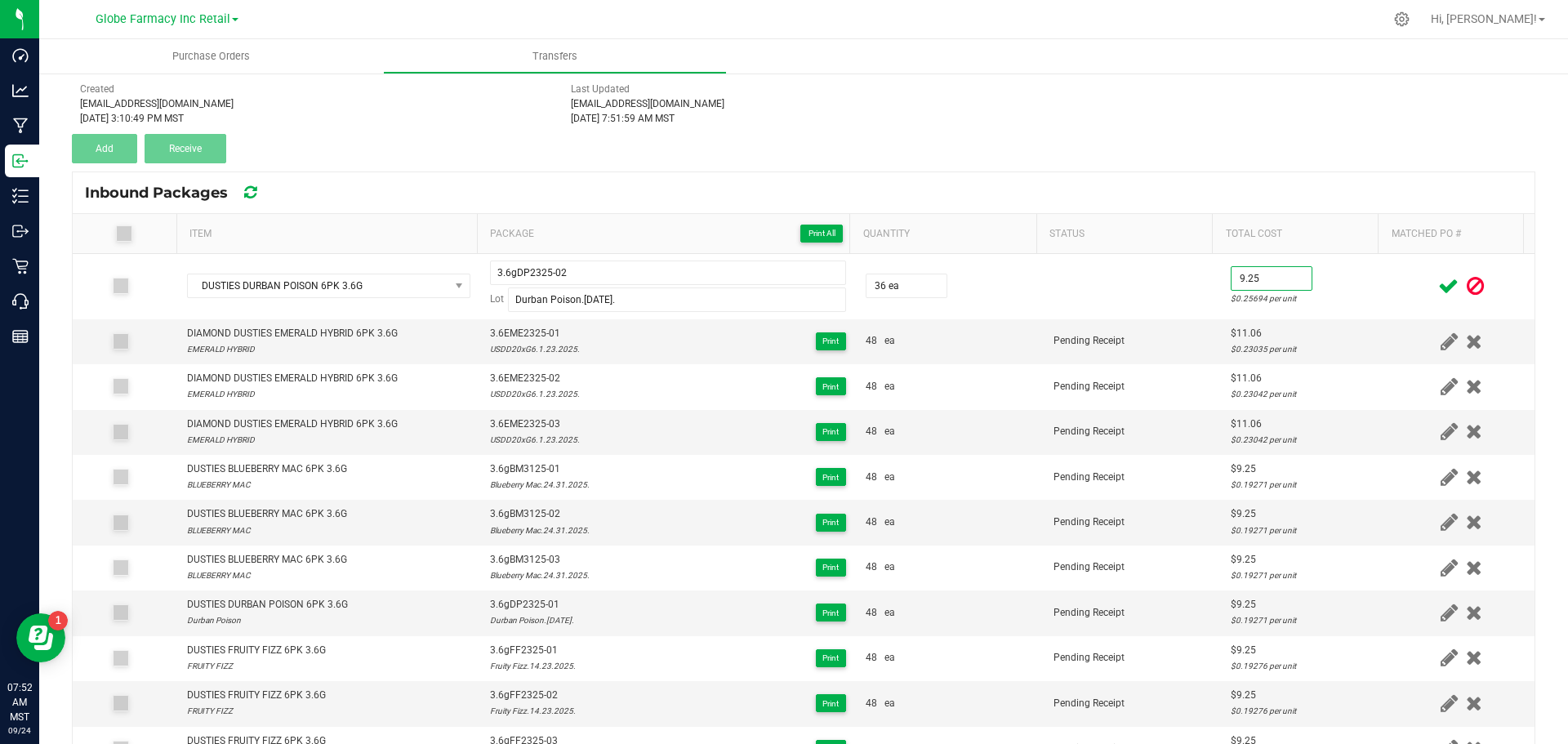
type input "$9.25"
click at [1439, 289] on icon at bounding box center [1449, 286] width 21 height 21
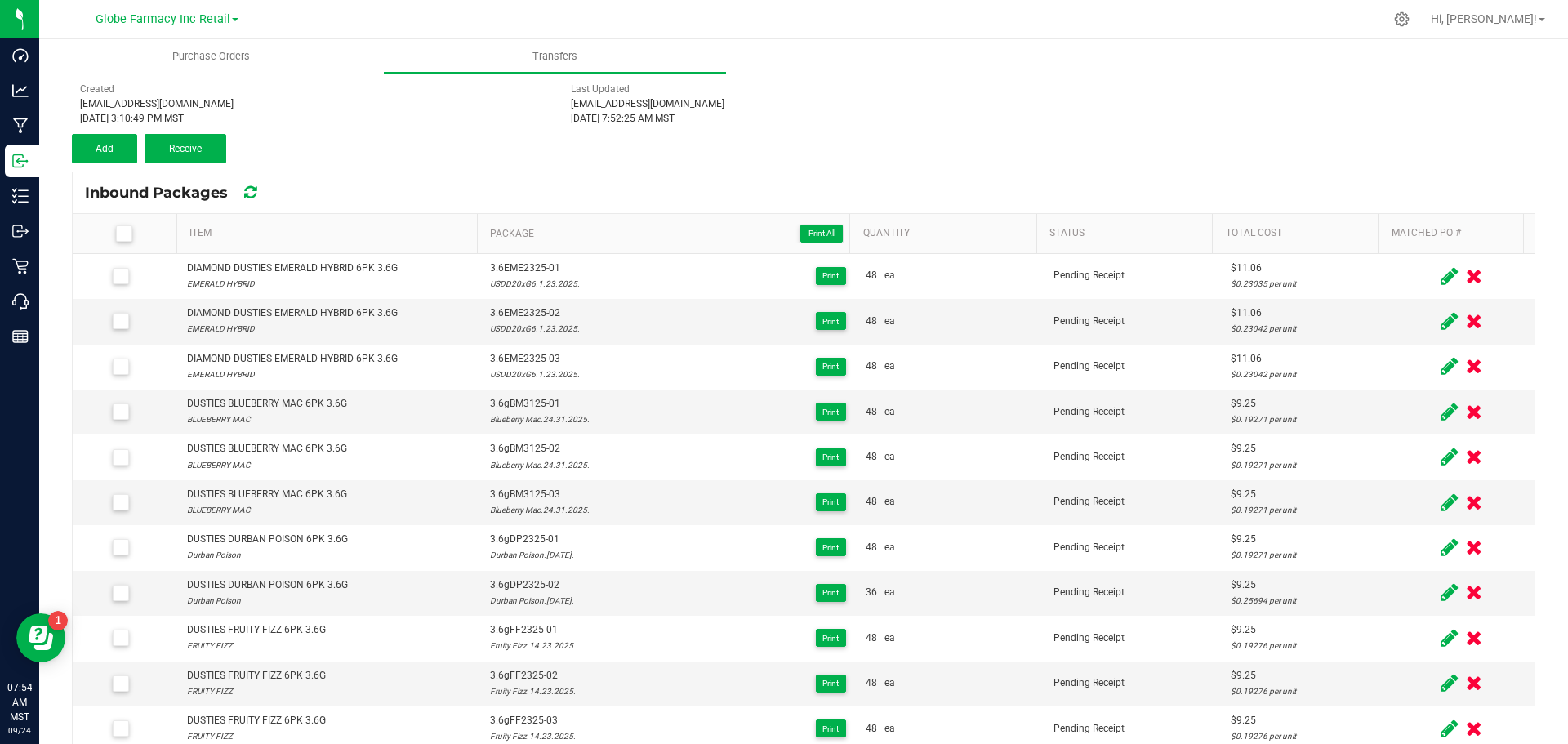
click at [129, 237] on span at bounding box center [123, 233] width 16 height 16
click at [0, 0] on input "checkbox" at bounding box center [0, 0] width 0 height 0
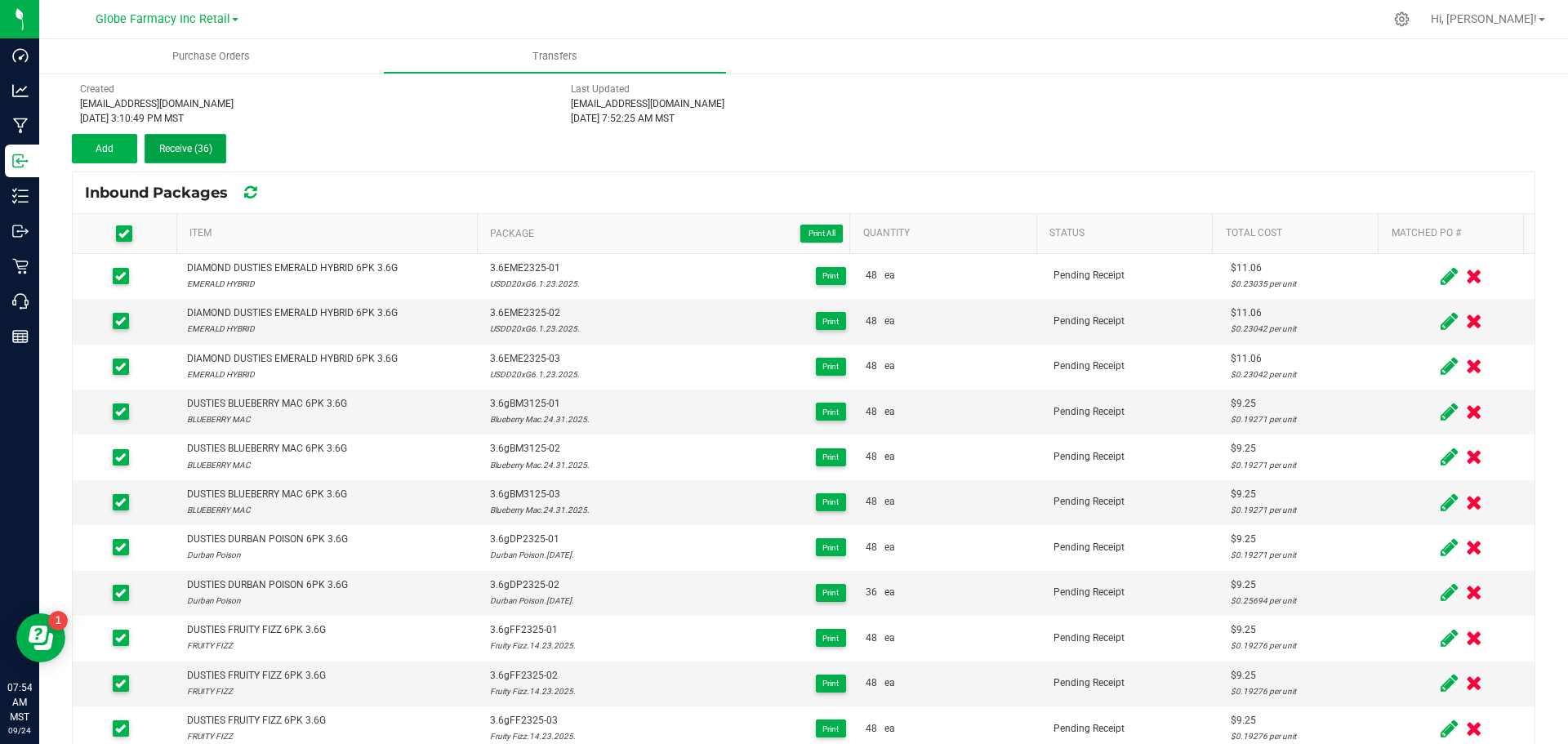
click at [198, 152] on span "Receive (36)" at bounding box center [185, 149] width 53 height 11
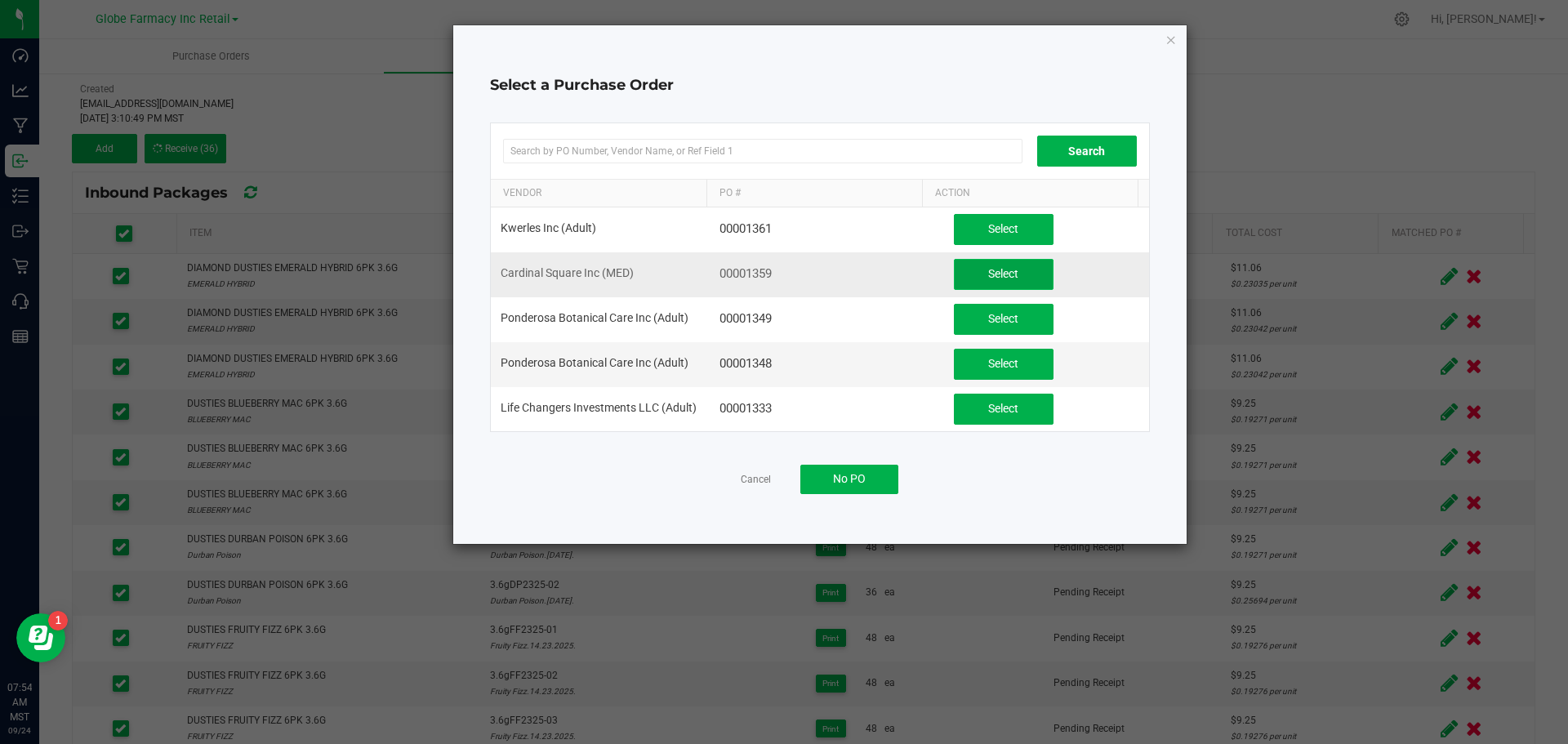
click at [1004, 271] on span "Select" at bounding box center [1003, 274] width 30 height 13
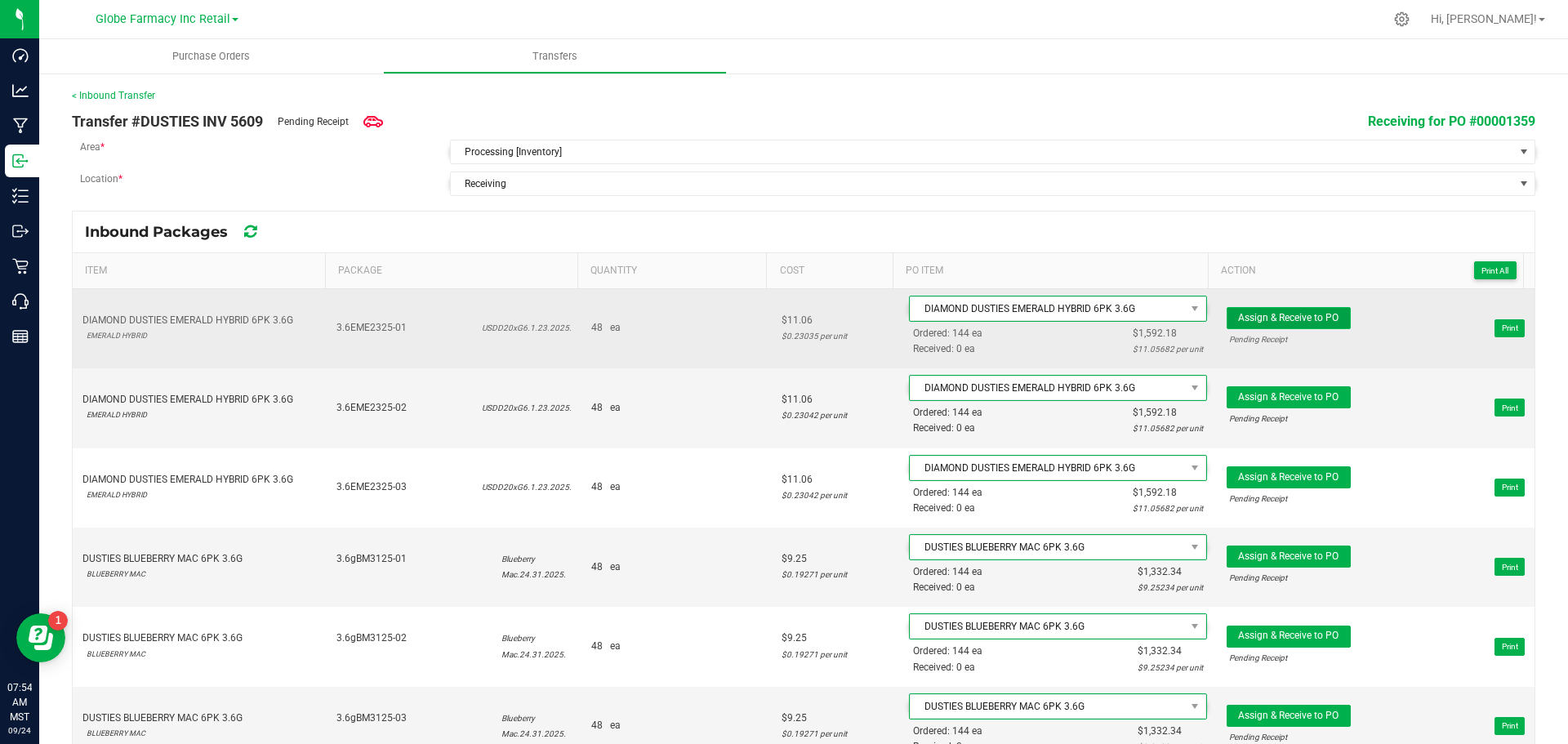
click at [1278, 308] on button "Assign & Receive to PO" at bounding box center [1288, 318] width 124 height 22
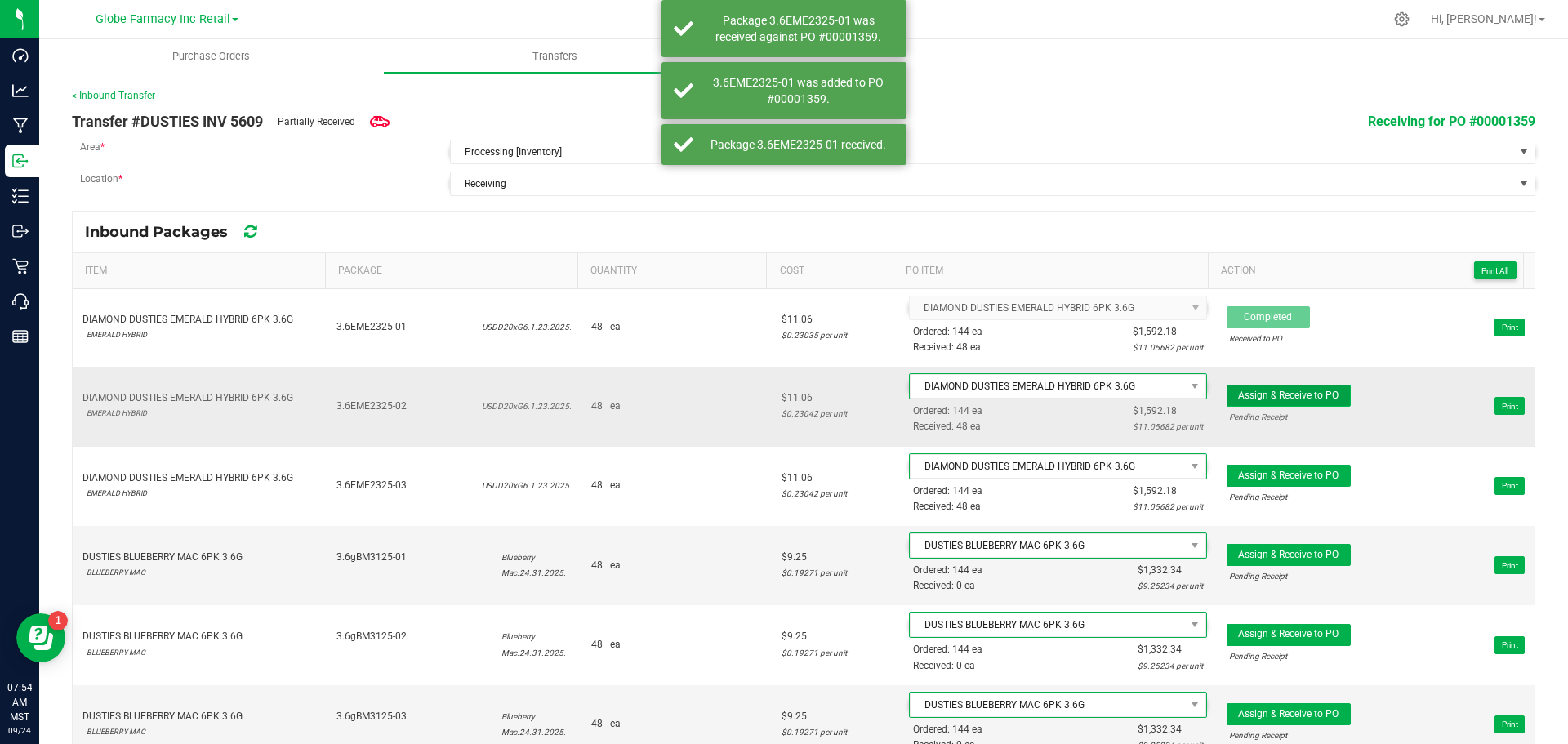
click at [1280, 398] on span "Assign & Receive to PO" at bounding box center [1287, 395] width 100 height 11
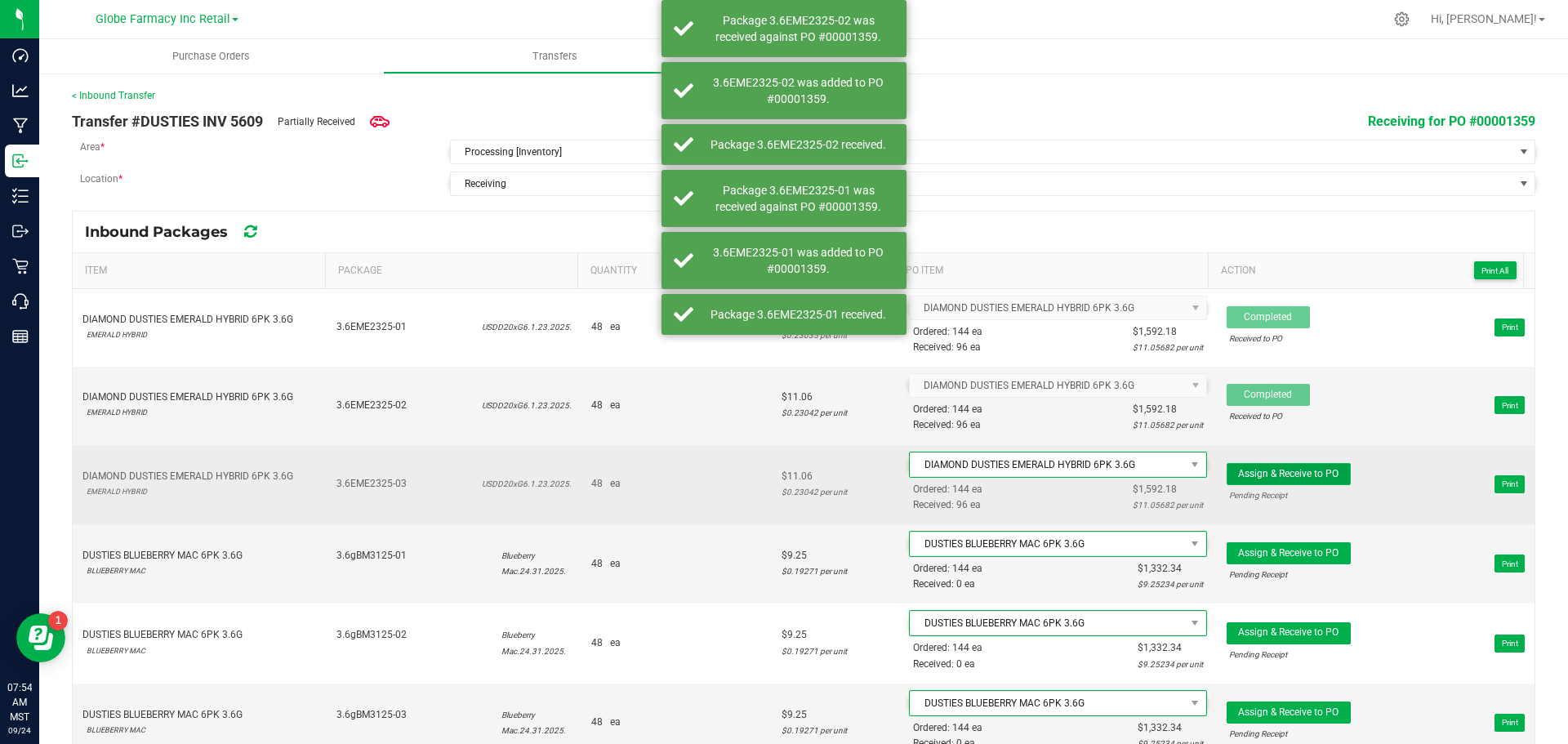
click at [1251, 471] on span "Assign & Receive to PO" at bounding box center [1287, 474] width 100 height 11
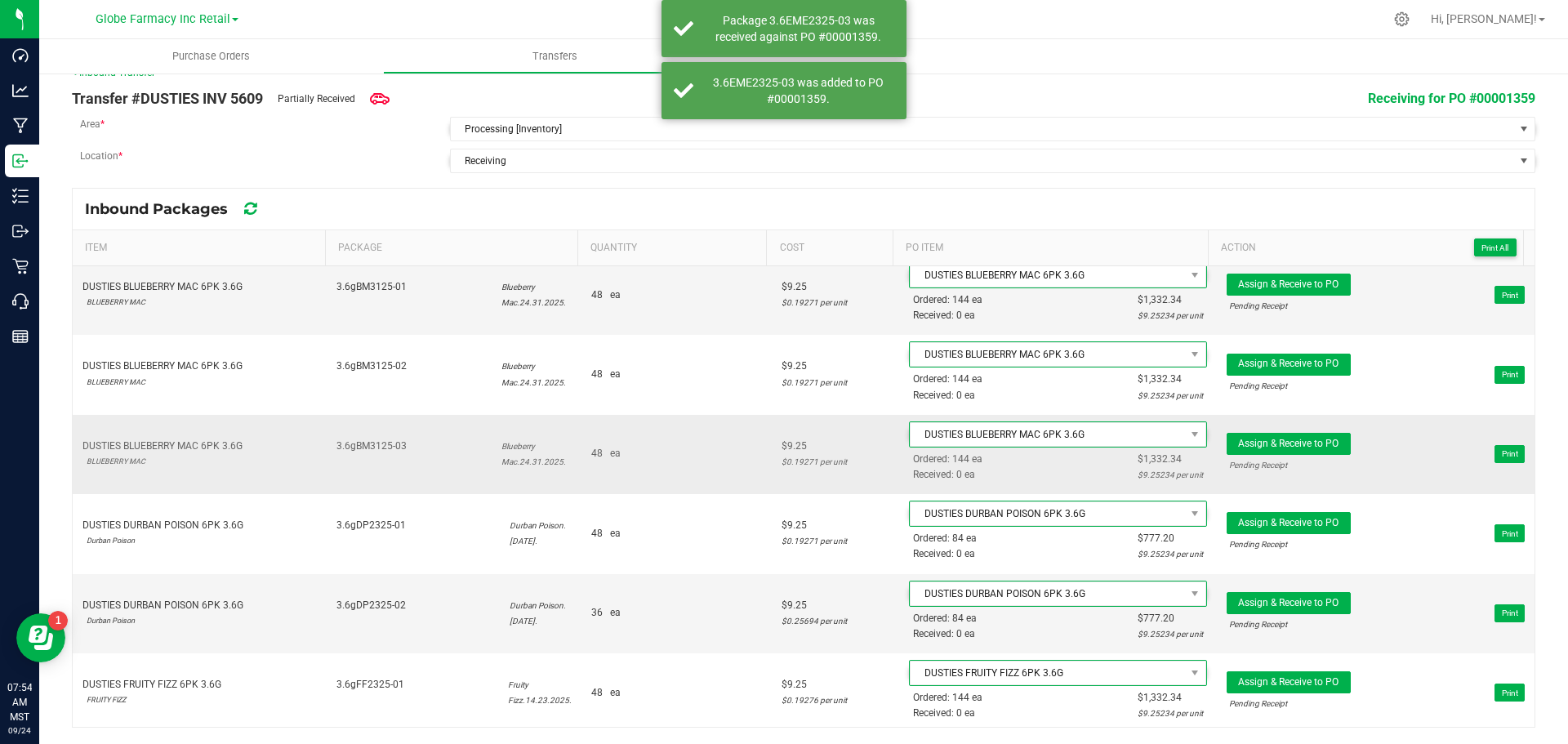
scroll to position [245, 0]
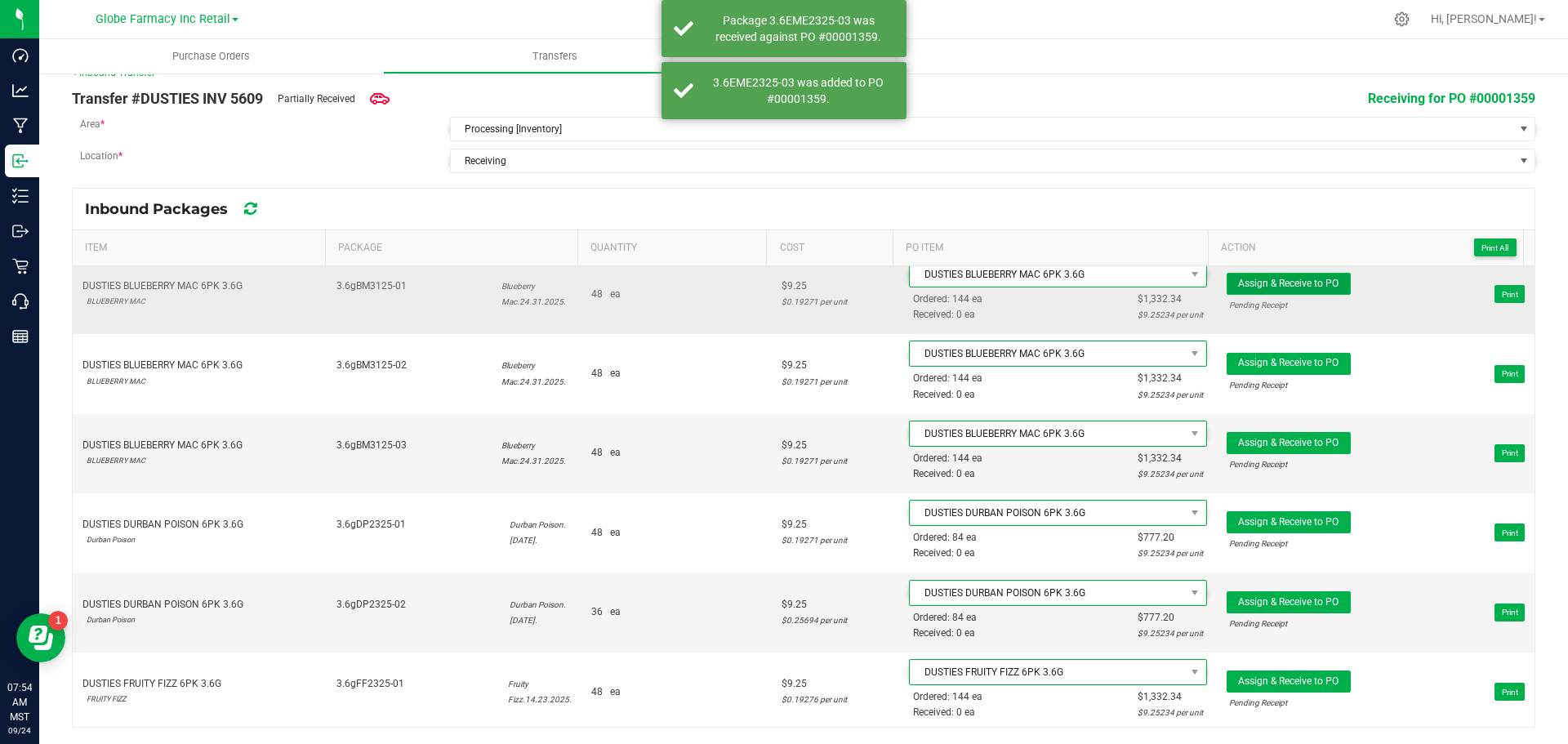
click at [1296, 293] on button "Assign & Receive to PO" at bounding box center [1288, 284] width 124 height 22
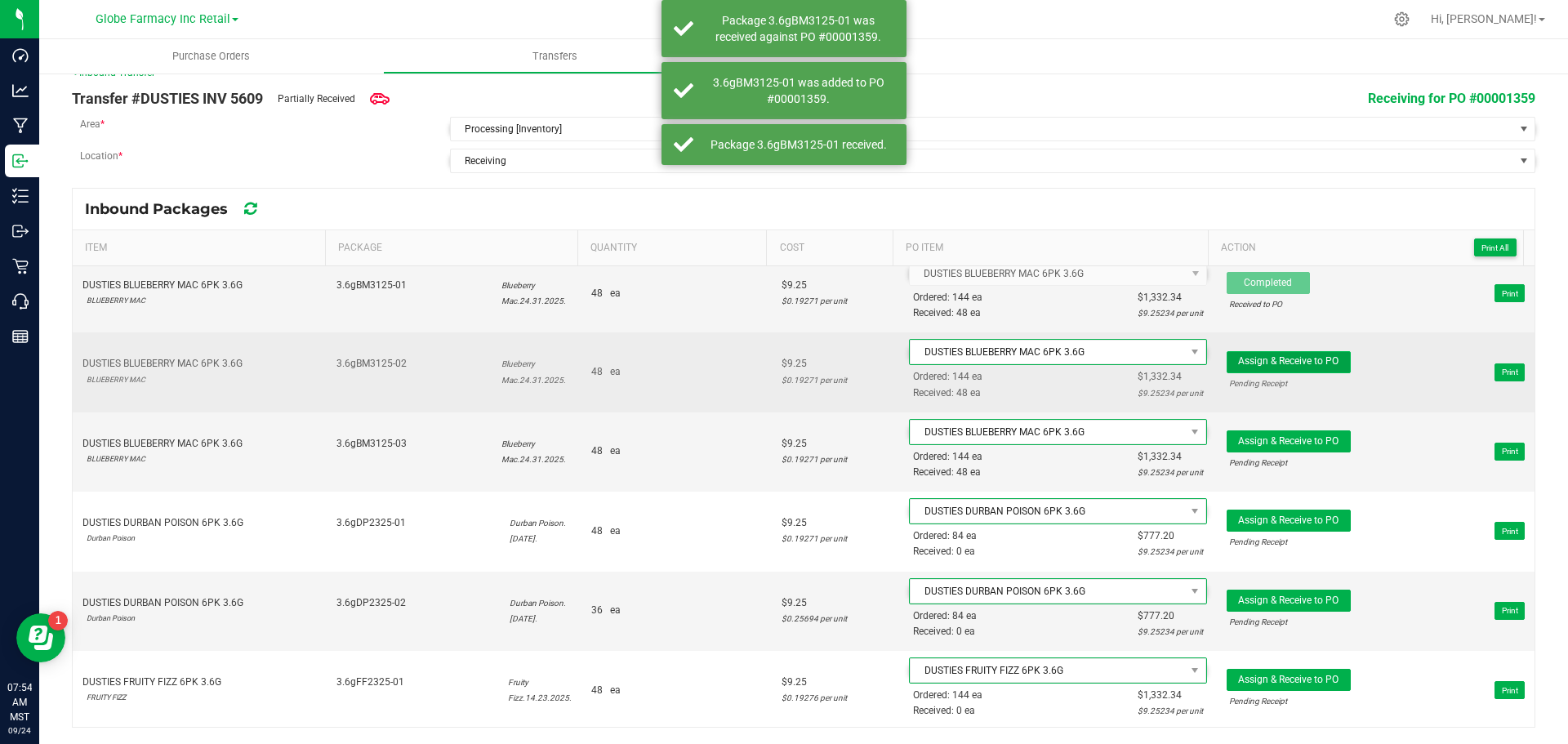
click at [1249, 369] on button "Assign & Receive to PO" at bounding box center [1288, 363] width 124 height 22
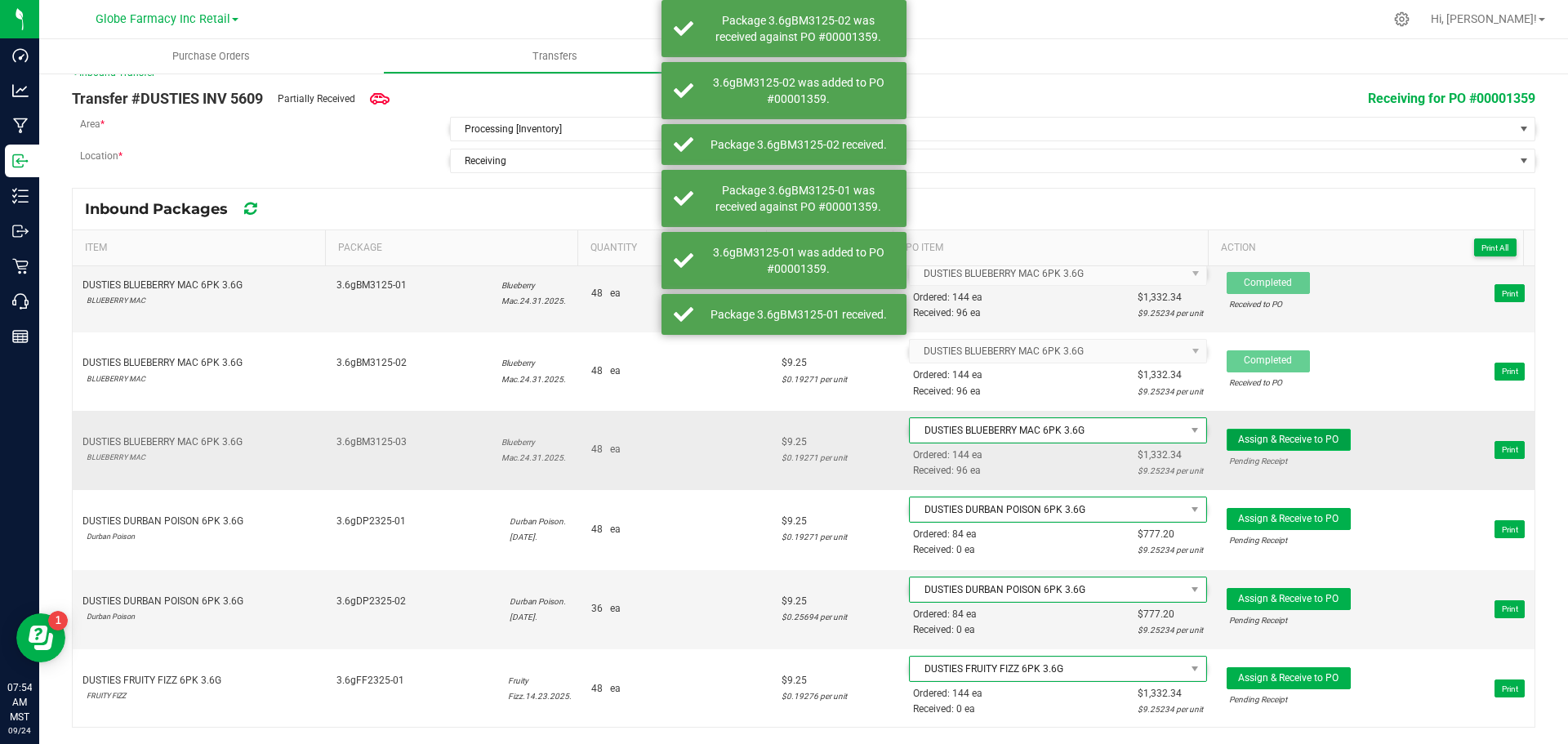
click at [1271, 432] on button "Assign & Receive to PO" at bounding box center [1288, 440] width 124 height 22
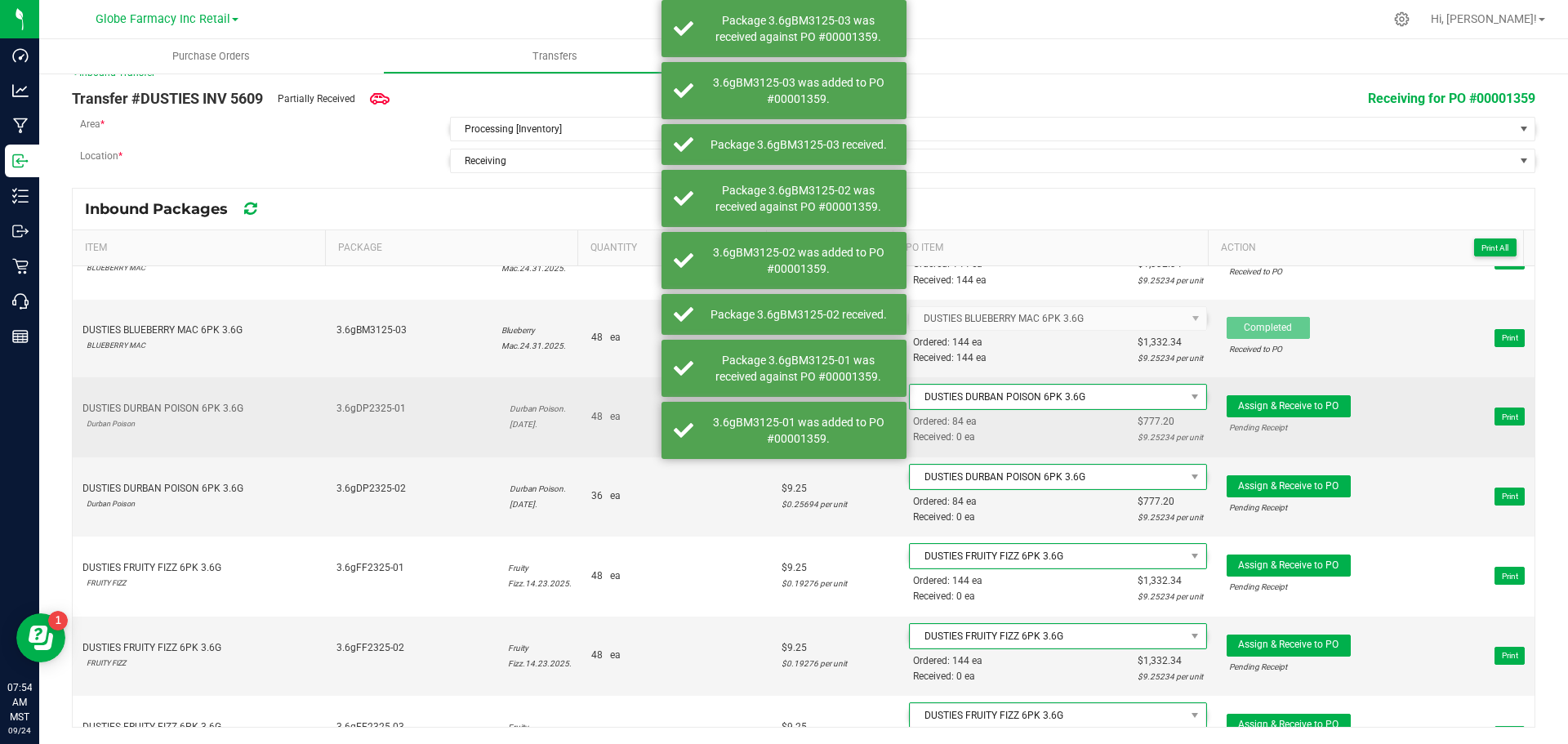
scroll to position [408, 0]
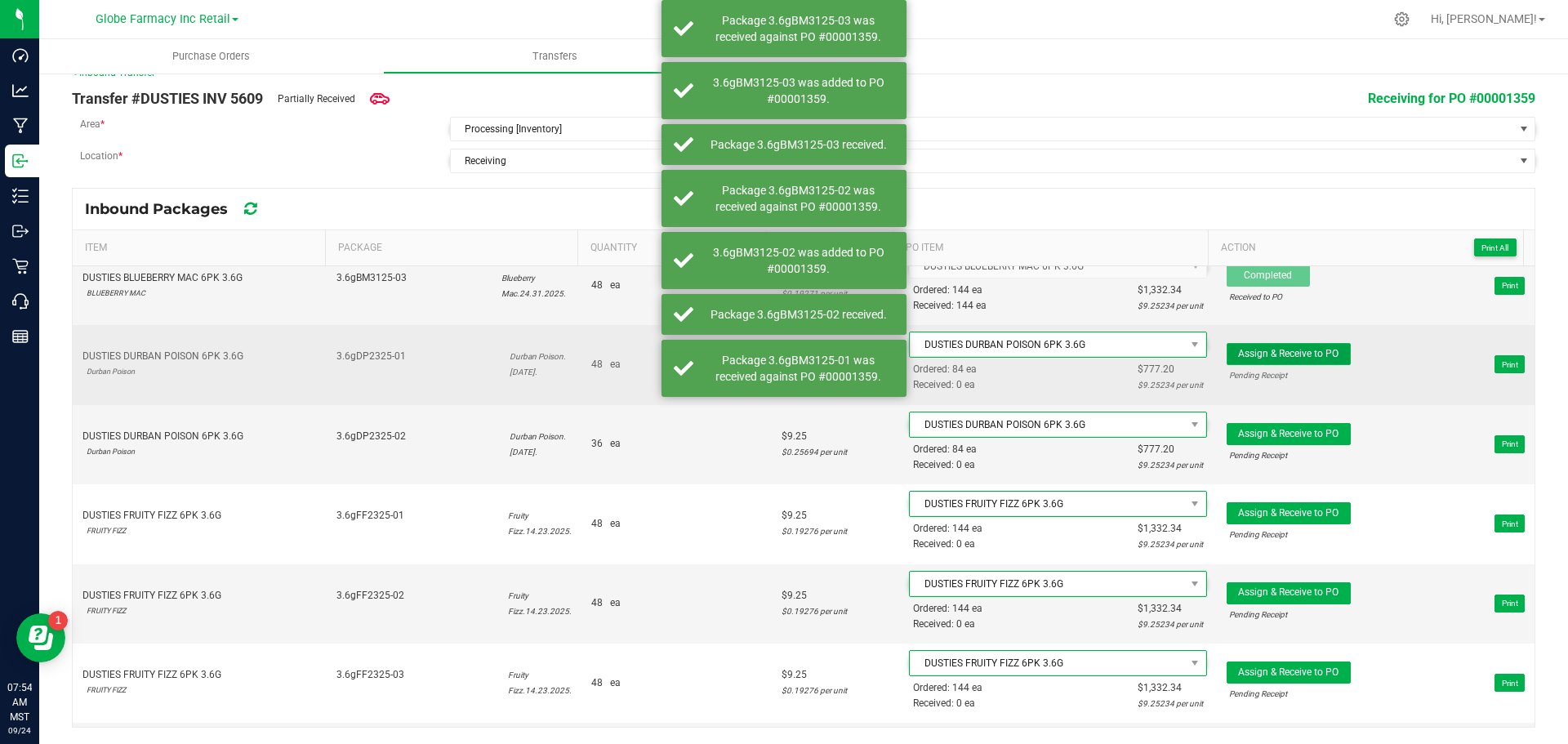
click at [1290, 348] on span "Assign & Receive to PO" at bounding box center [1287, 353] width 100 height 11
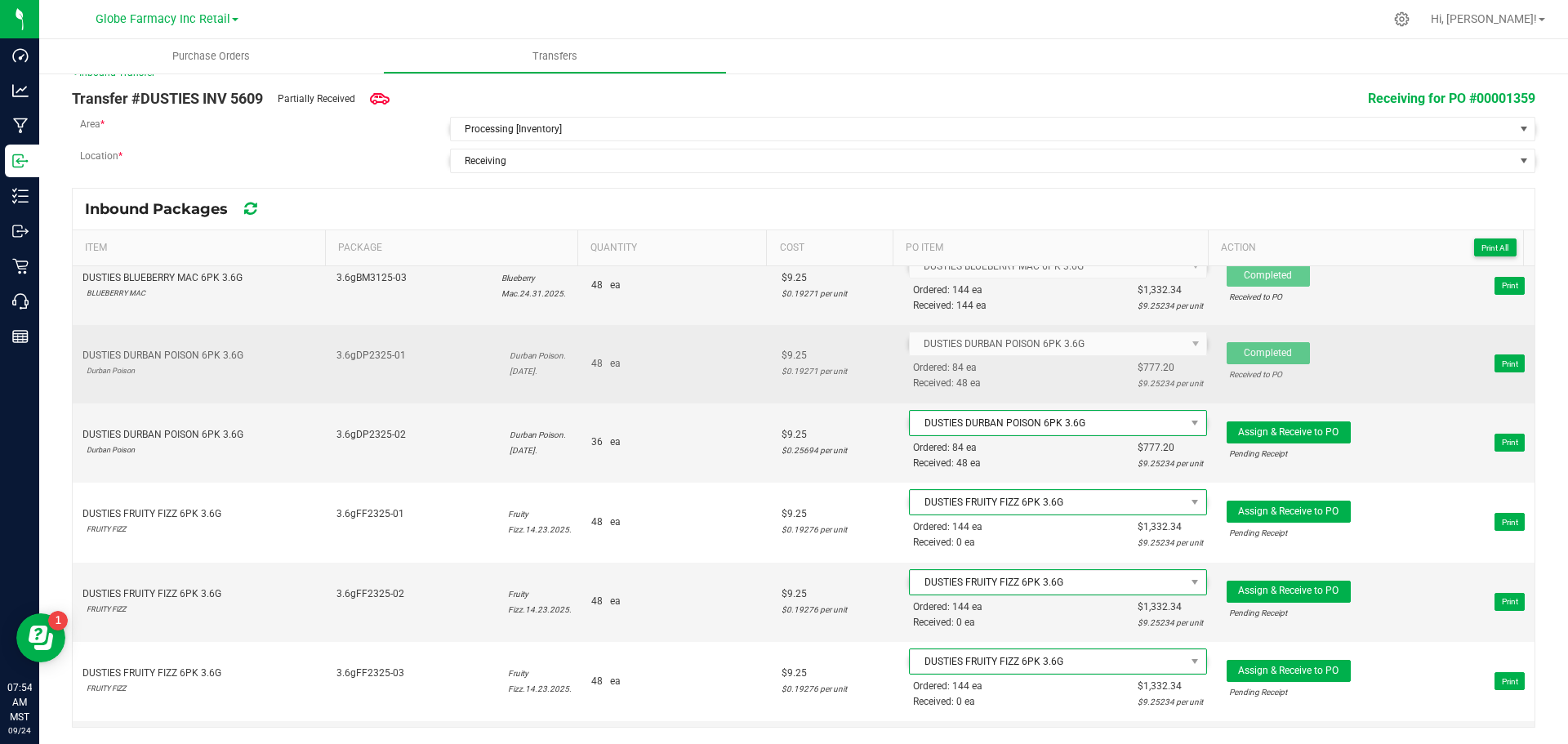
scroll to position [490, 0]
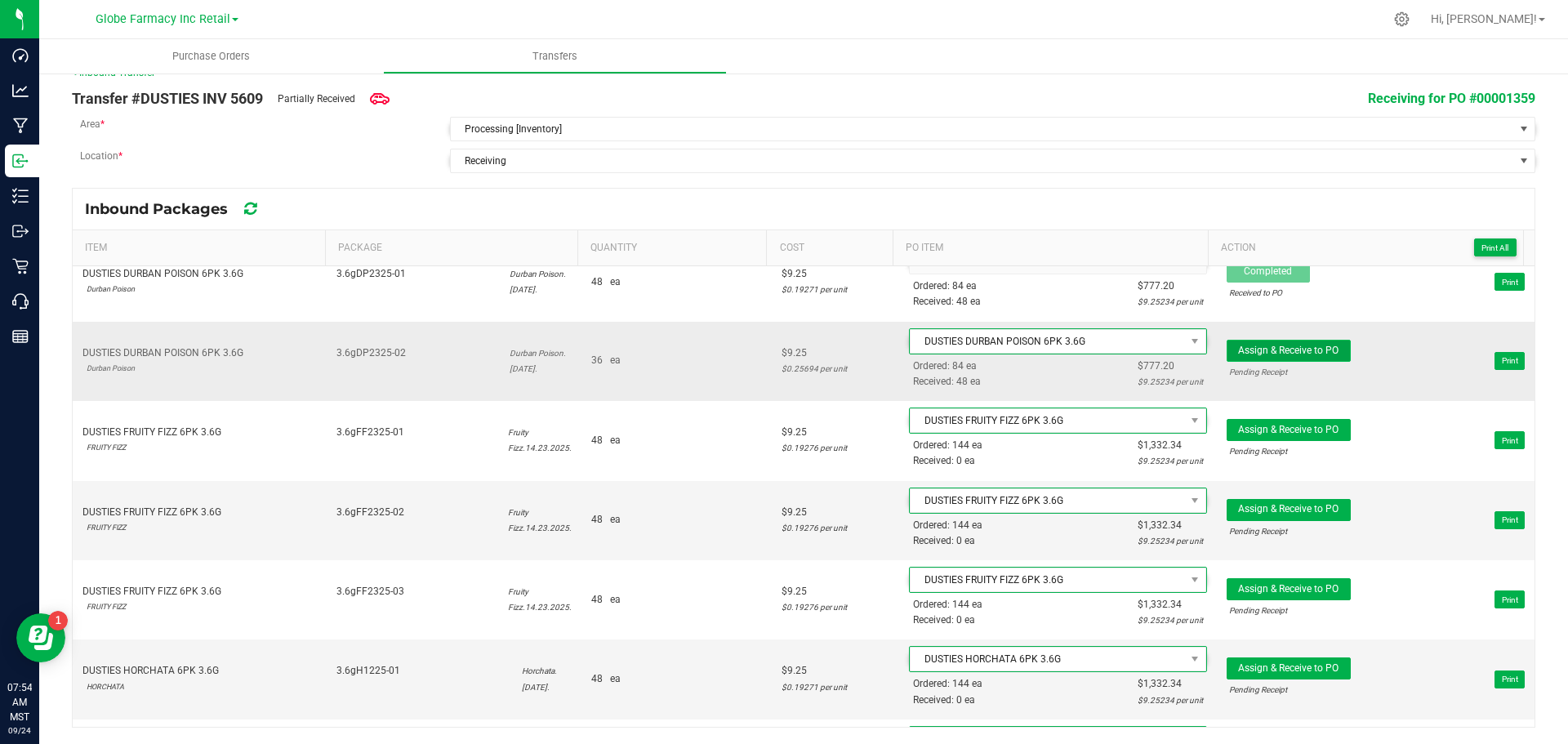
click at [1326, 351] on button "Assign & Receive to PO" at bounding box center [1288, 351] width 124 height 22
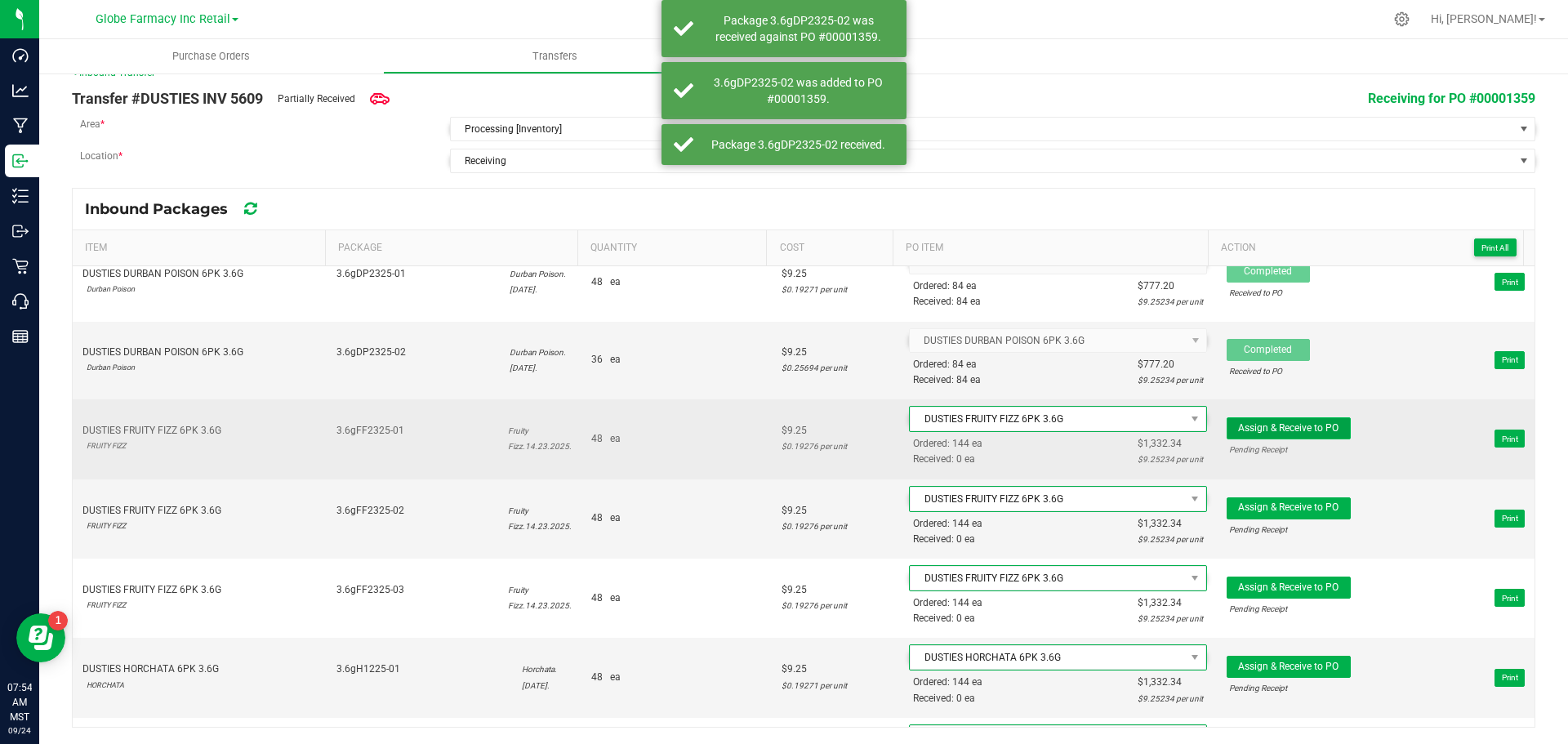
click at [1262, 436] on button "Assign & Receive to PO" at bounding box center [1288, 428] width 124 height 22
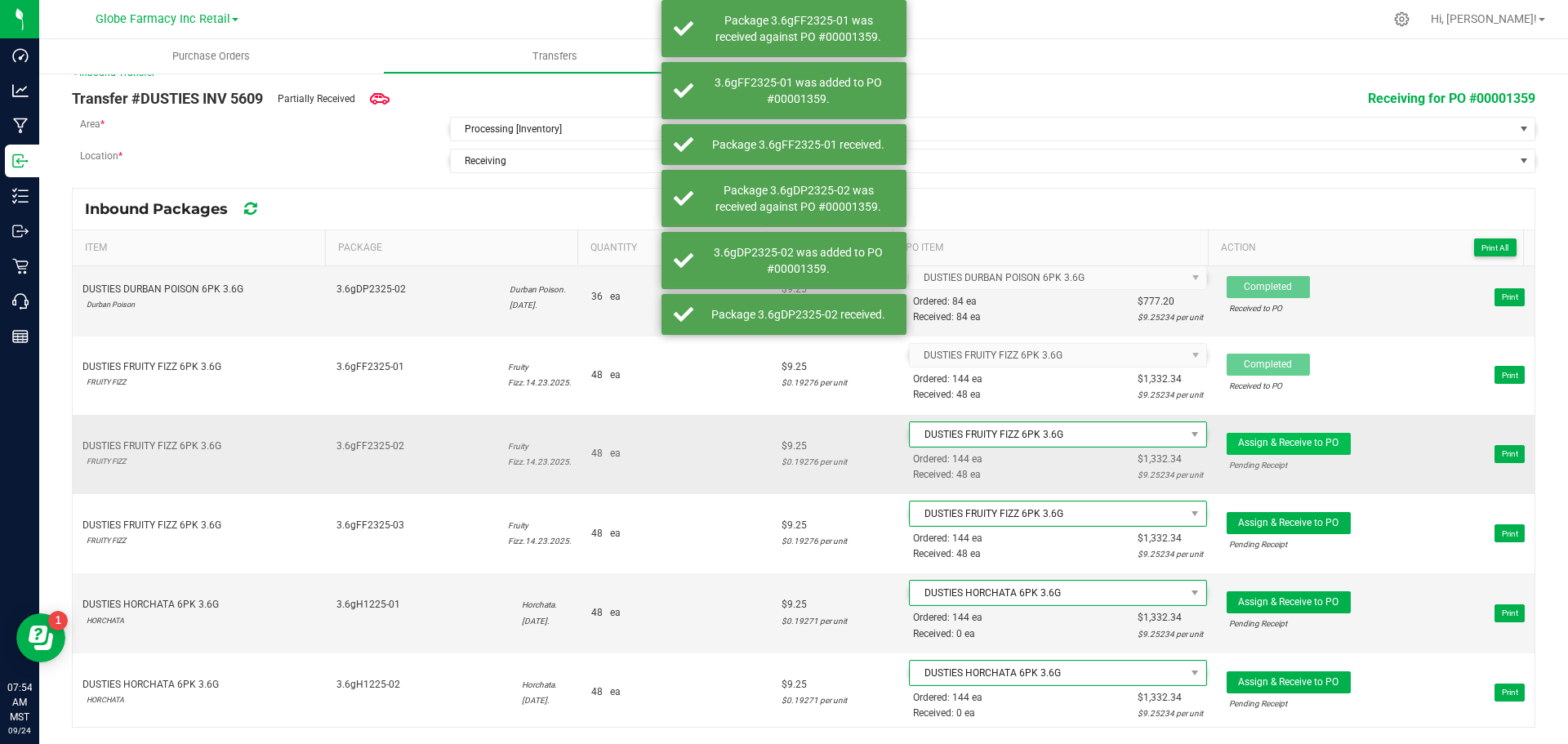
scroll to position [572, 0]
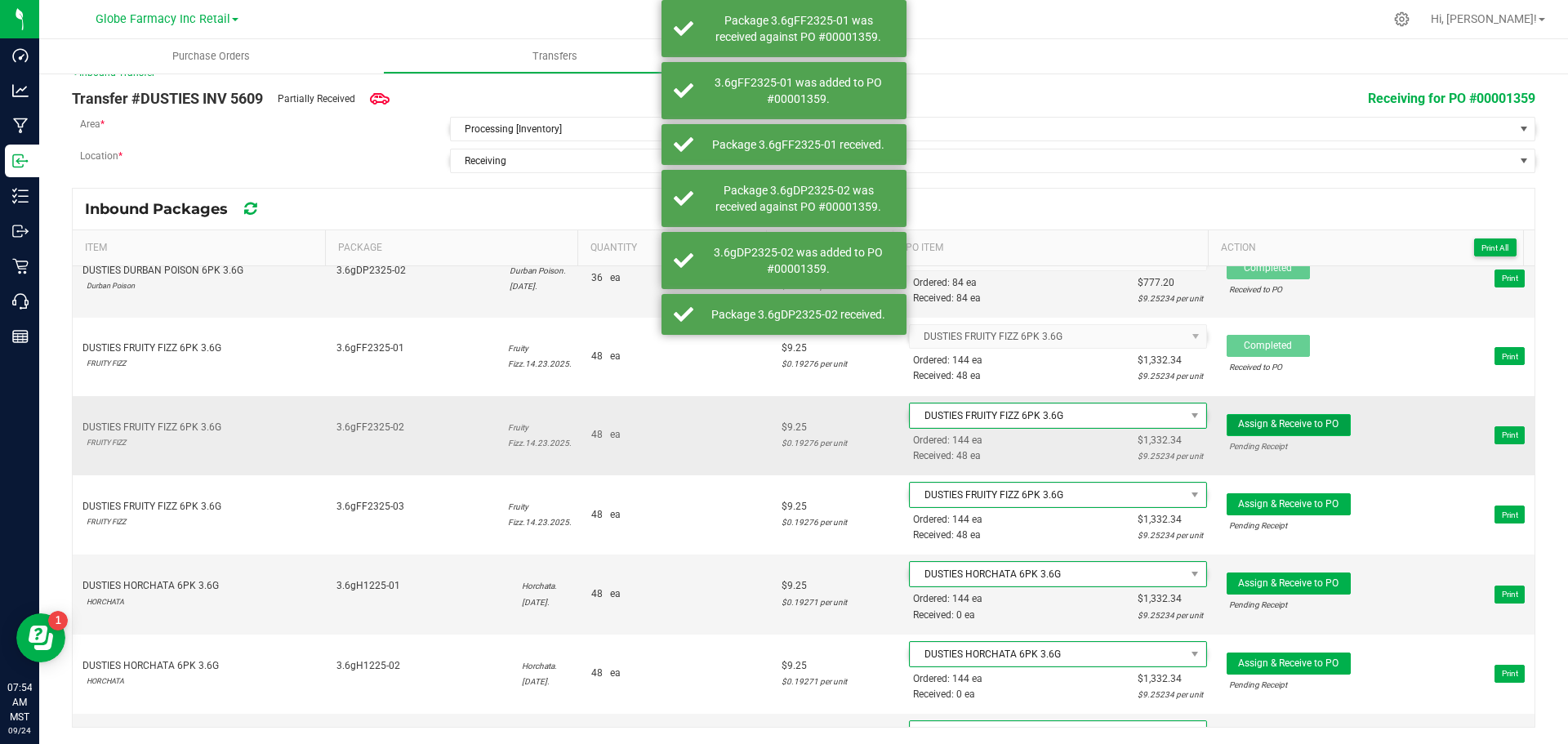
click at [1261, 431] on button "Assign & Receive to PO" at bounding box center [1288, 425] width 124 height 22
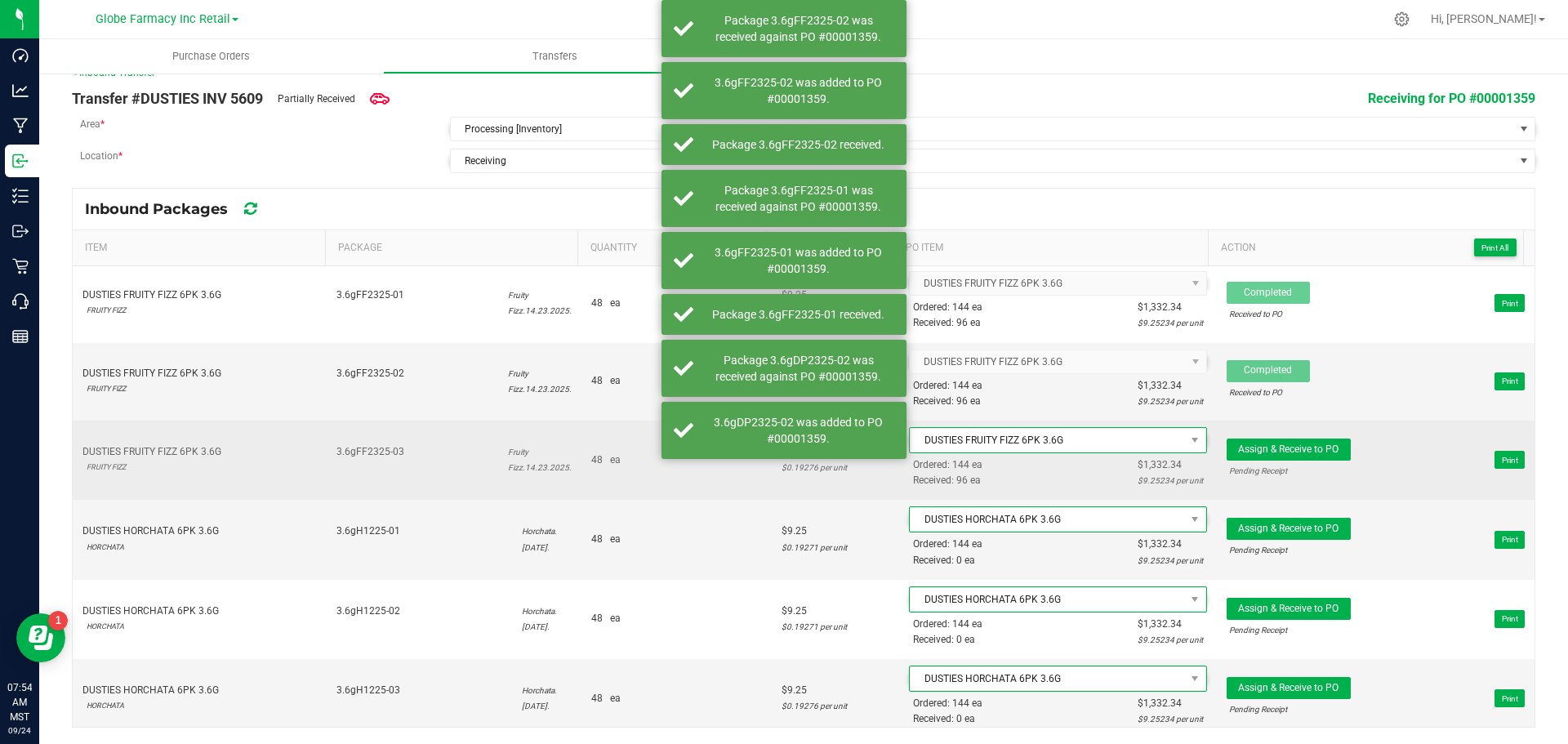
scroll to position [653, 0]
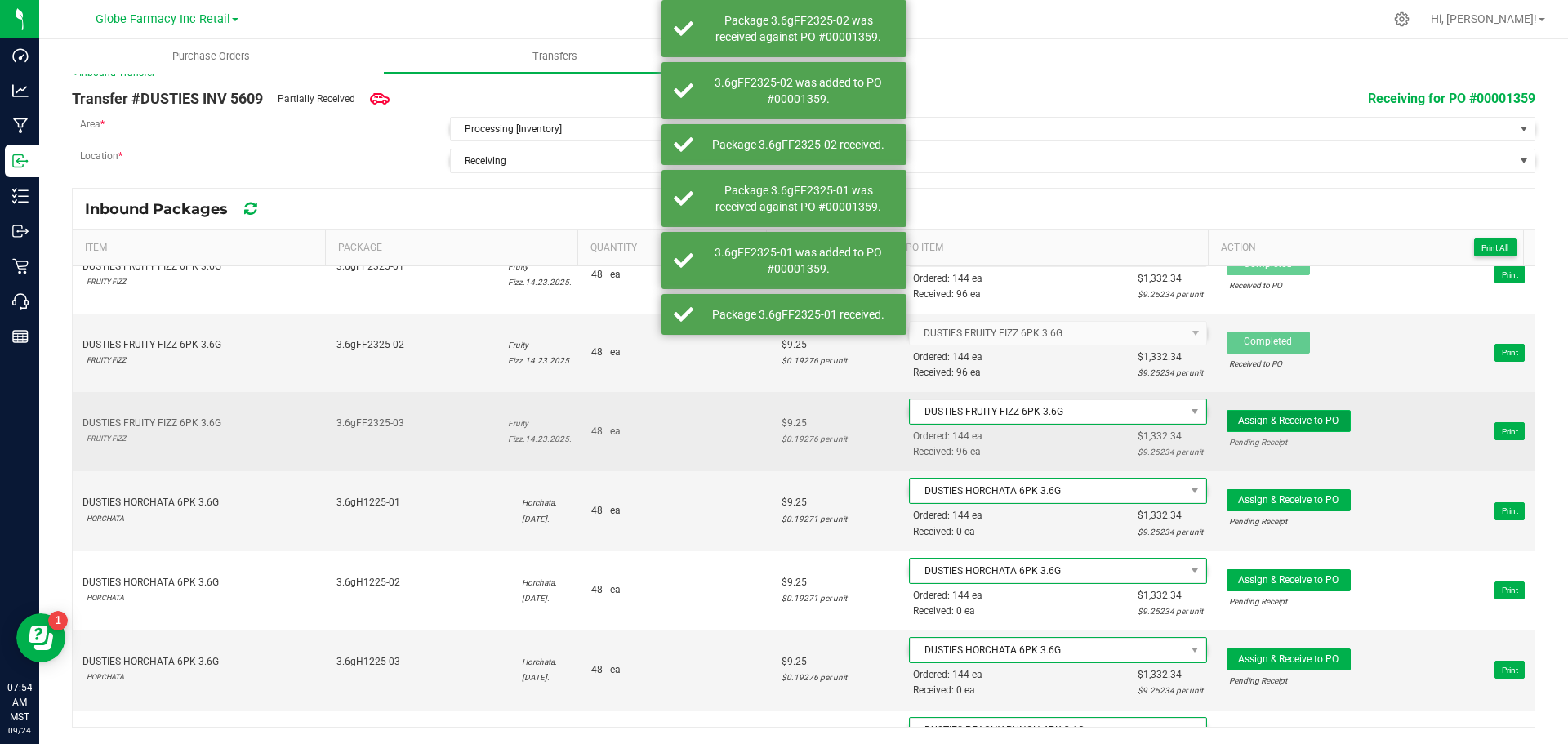
click at [1264, 417] on span "Assign & Receive to PO" at bounding box center [1287, 421] width 100 height 11
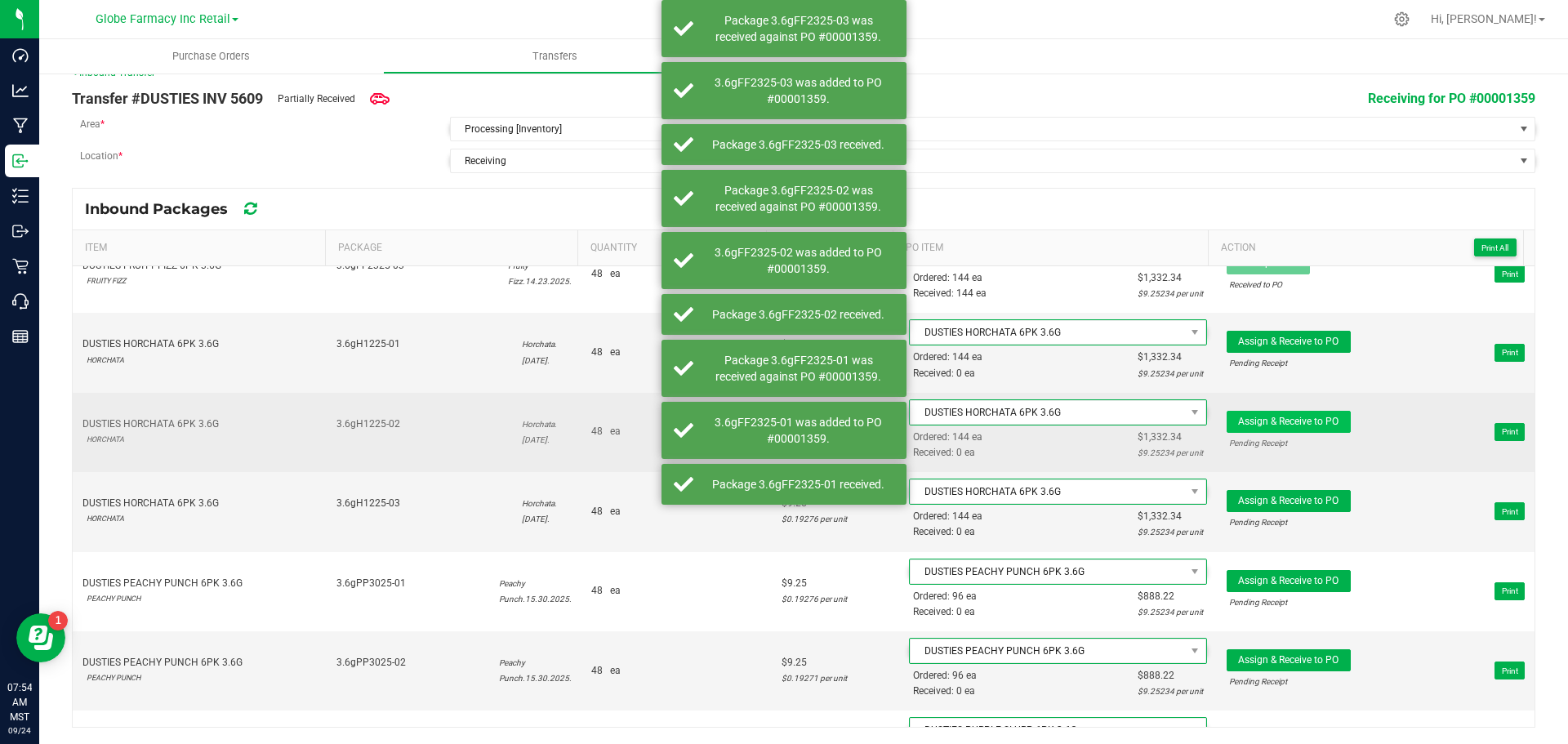
scroll to position [817, 0]
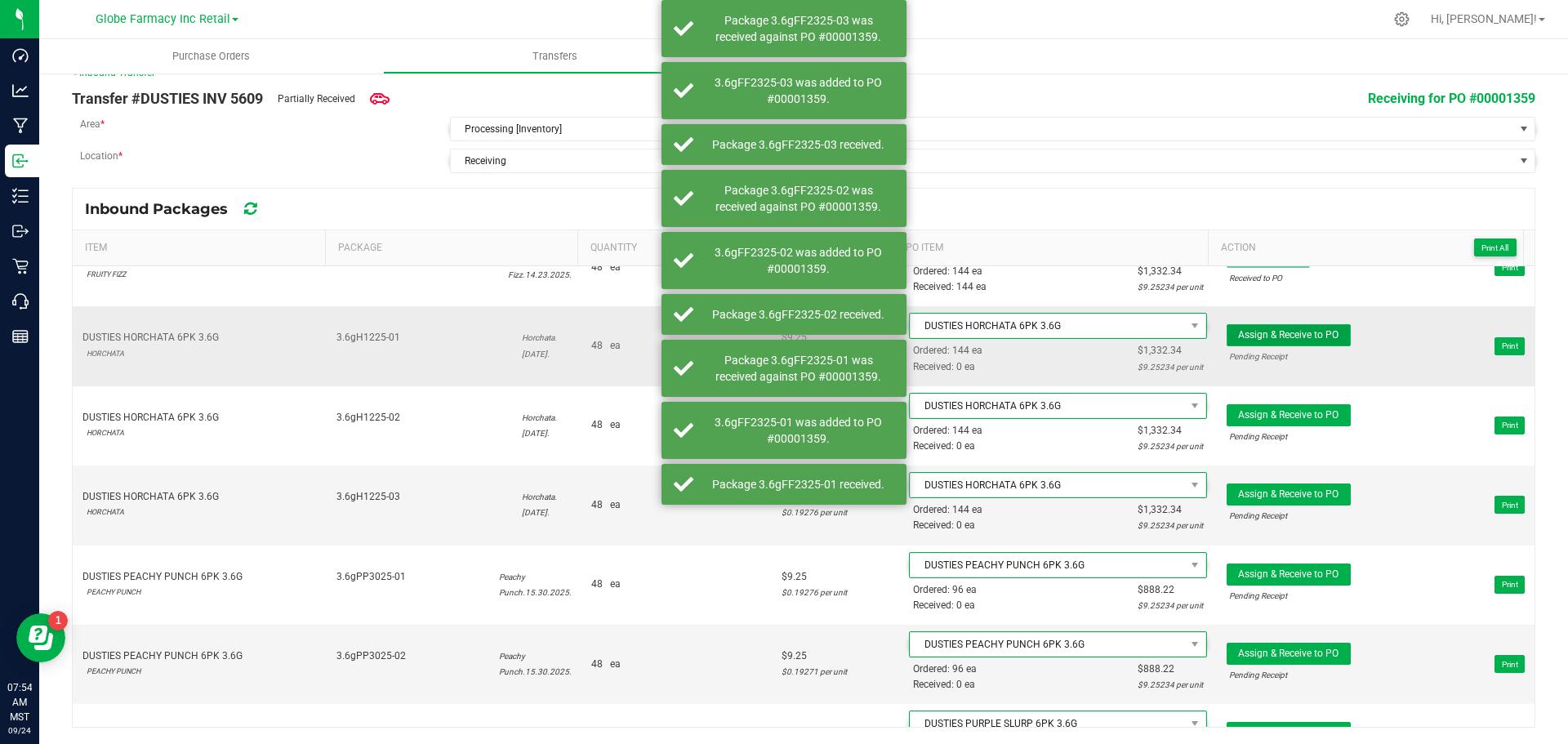
click at [1266, 343] on button "Assign & Receive to PO" at bounding box center [1288, 336] width 124 height 22
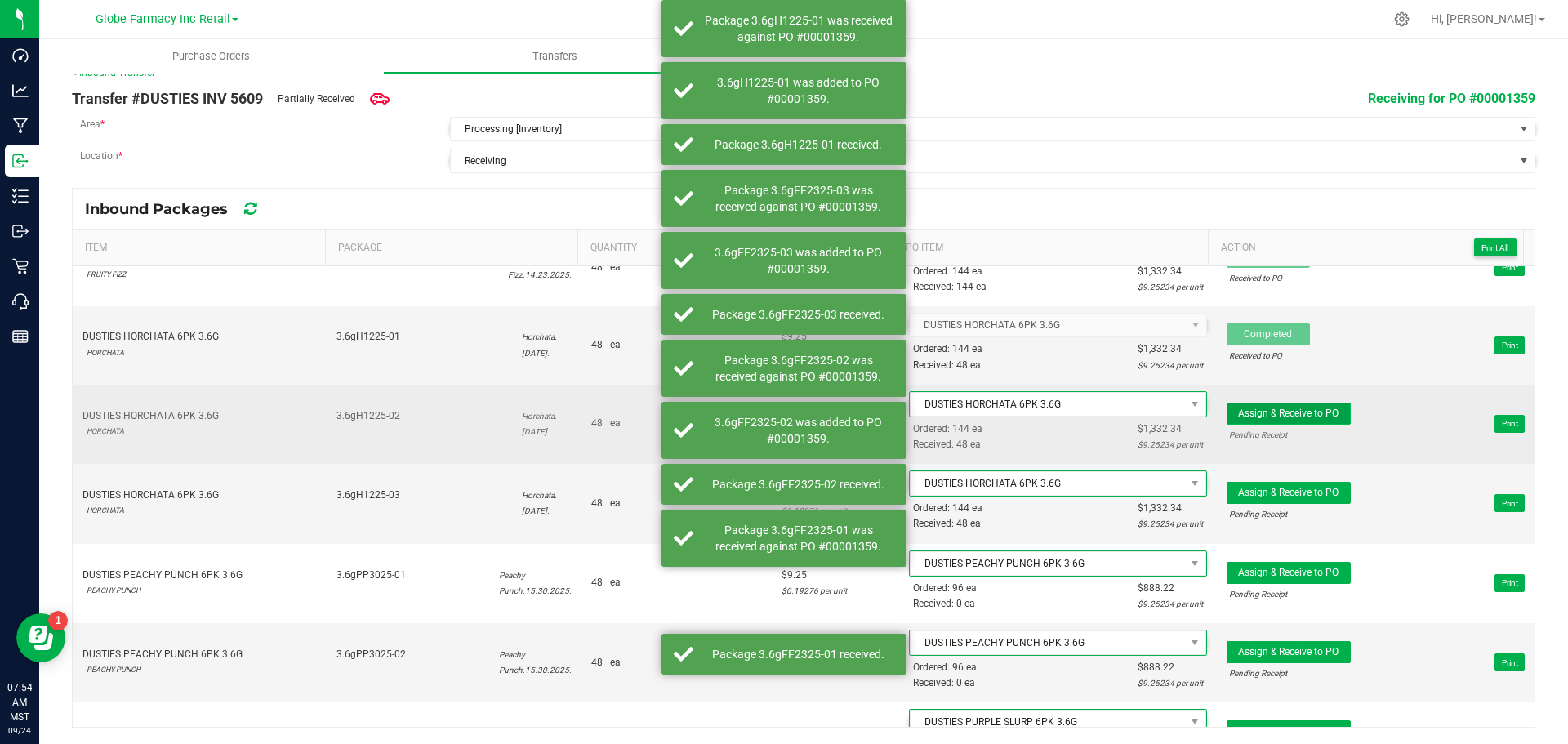
click at [1253, 403] on button "Assign & Receive to PO" at bounding box center [1288, 414] width 124 height 22
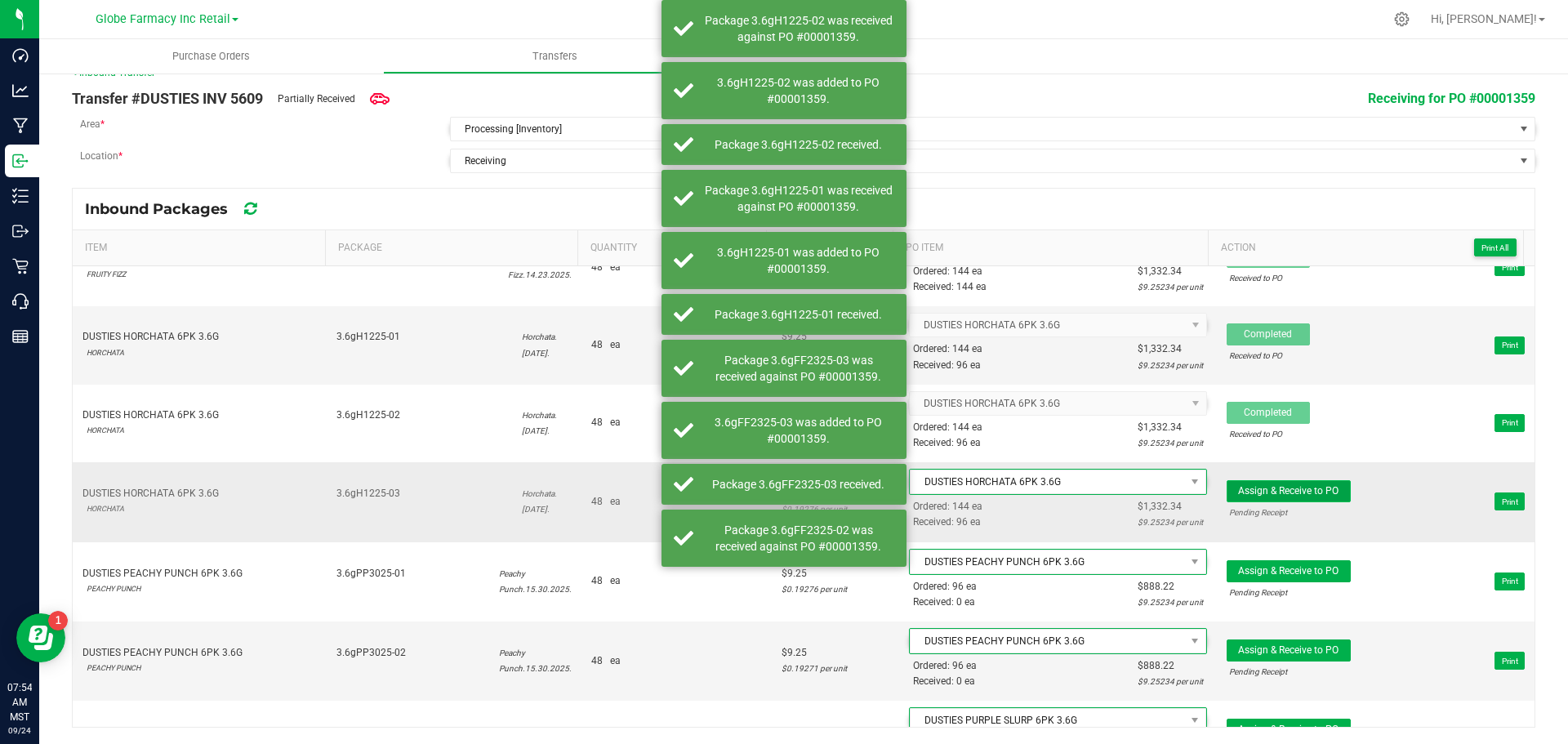
click at [1244, 489] on span "Assign & Receive to PO" at bounding box center [1287, 491] width 100 height 11
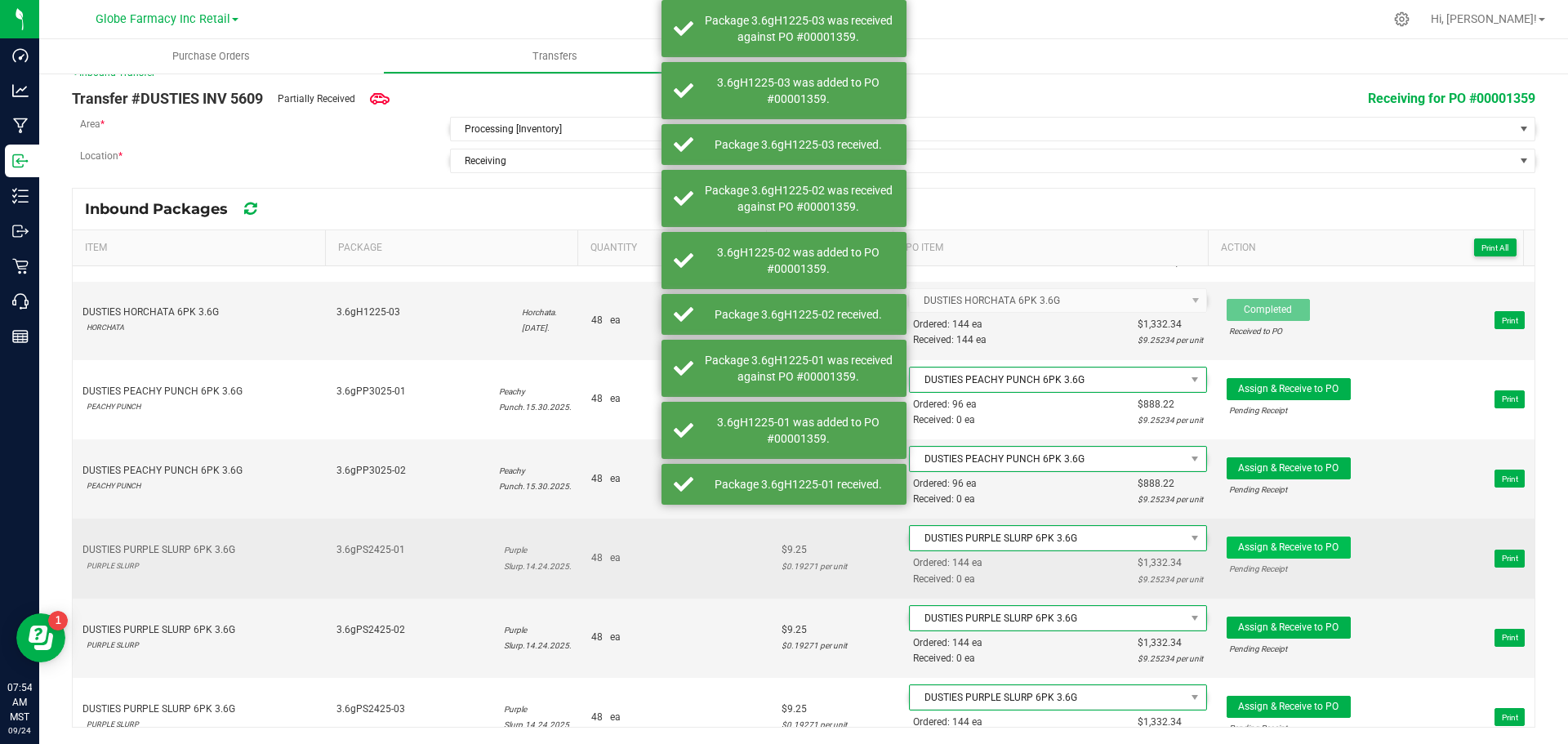
scroll to position [1062, 0]
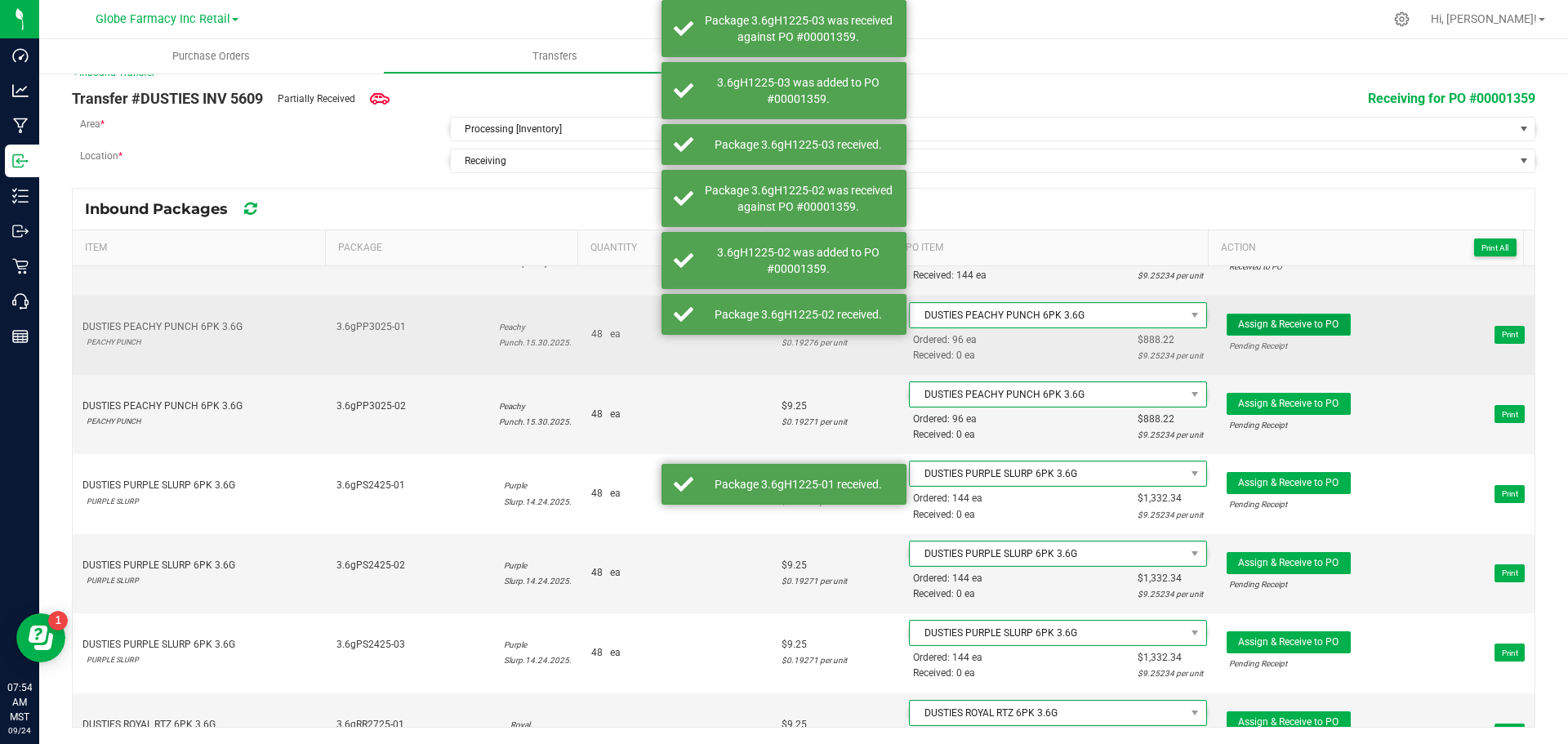
click at [1259, 322] on span "Assign & Receive to PO" at bounding box center [1287, 324] width 100 height 11
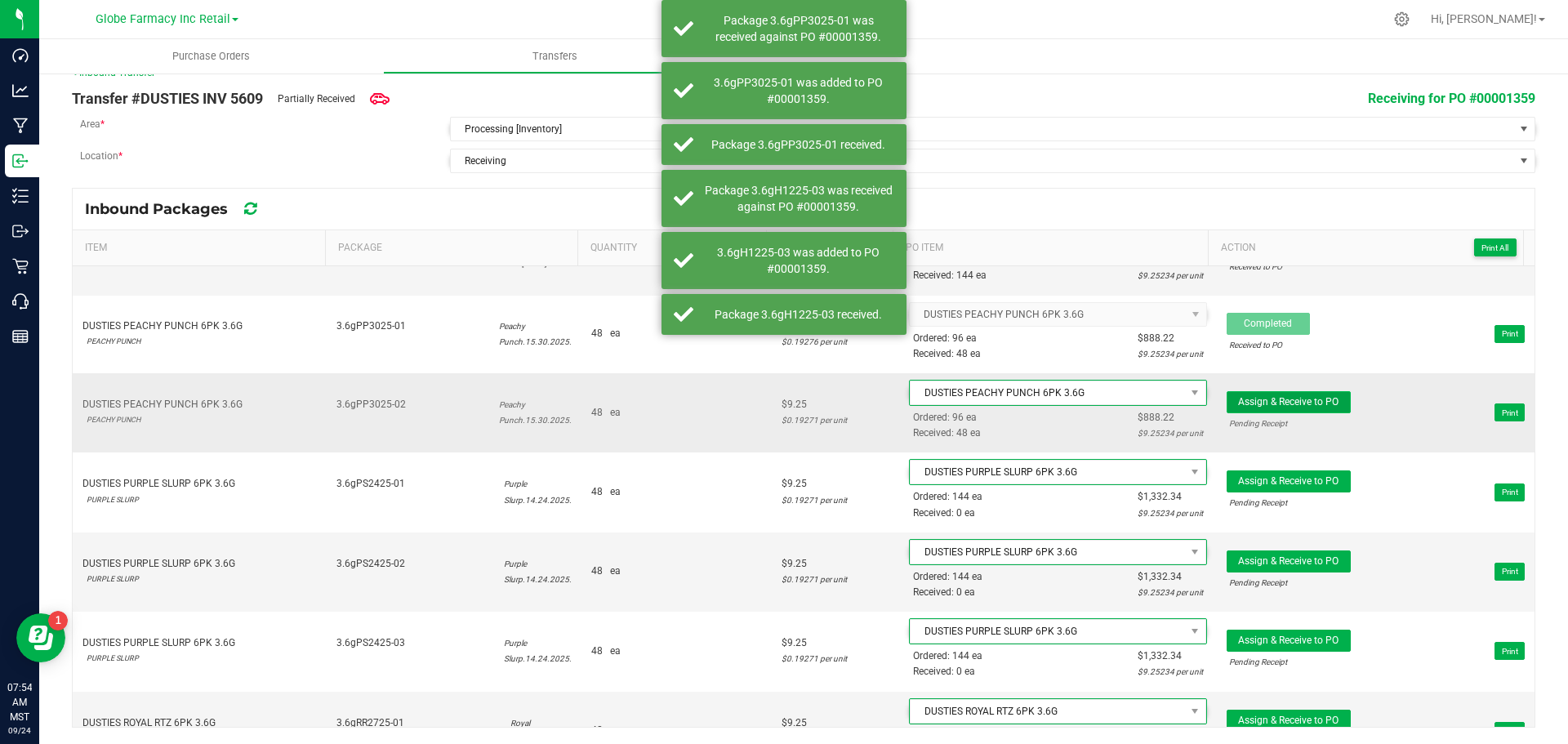
click at [1255, 404] on span "Assign & Receive to PO" at bounding box center [1287, 402] width 100 height 11
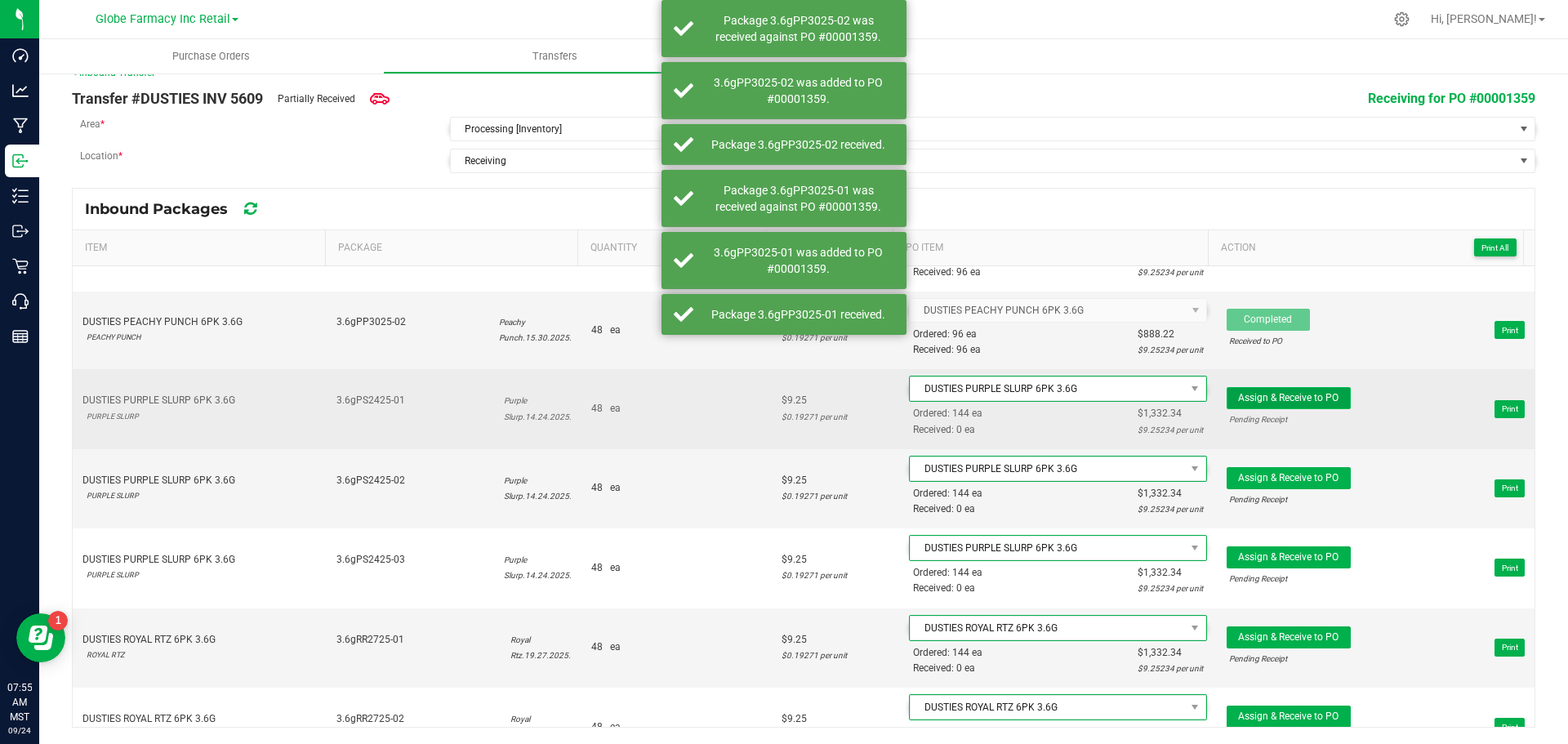
click at [1260, 399] on span "Assign & Receive to PO" at bounding box center [1287, 397] width 100 height 11
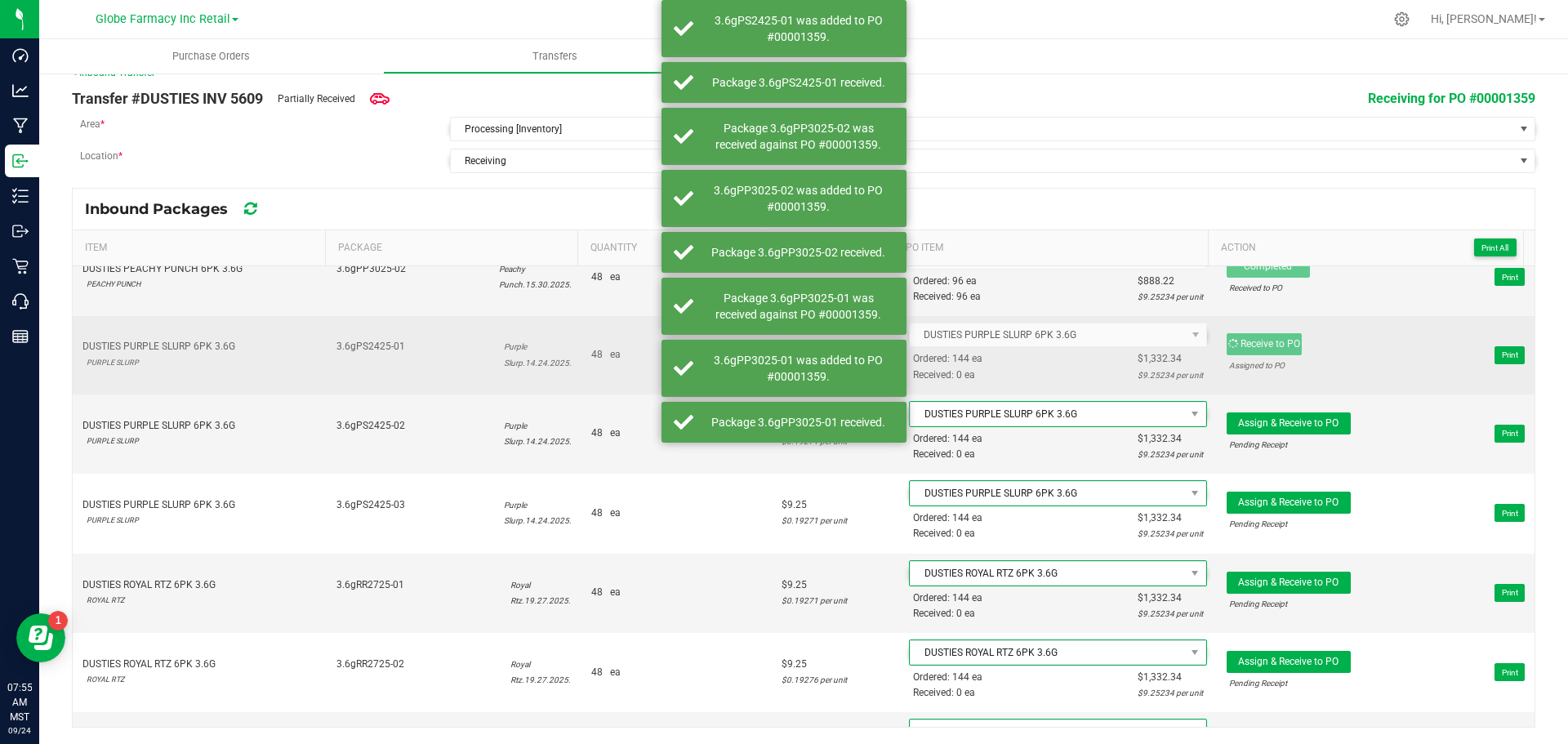
scroll to position [1224, 0]
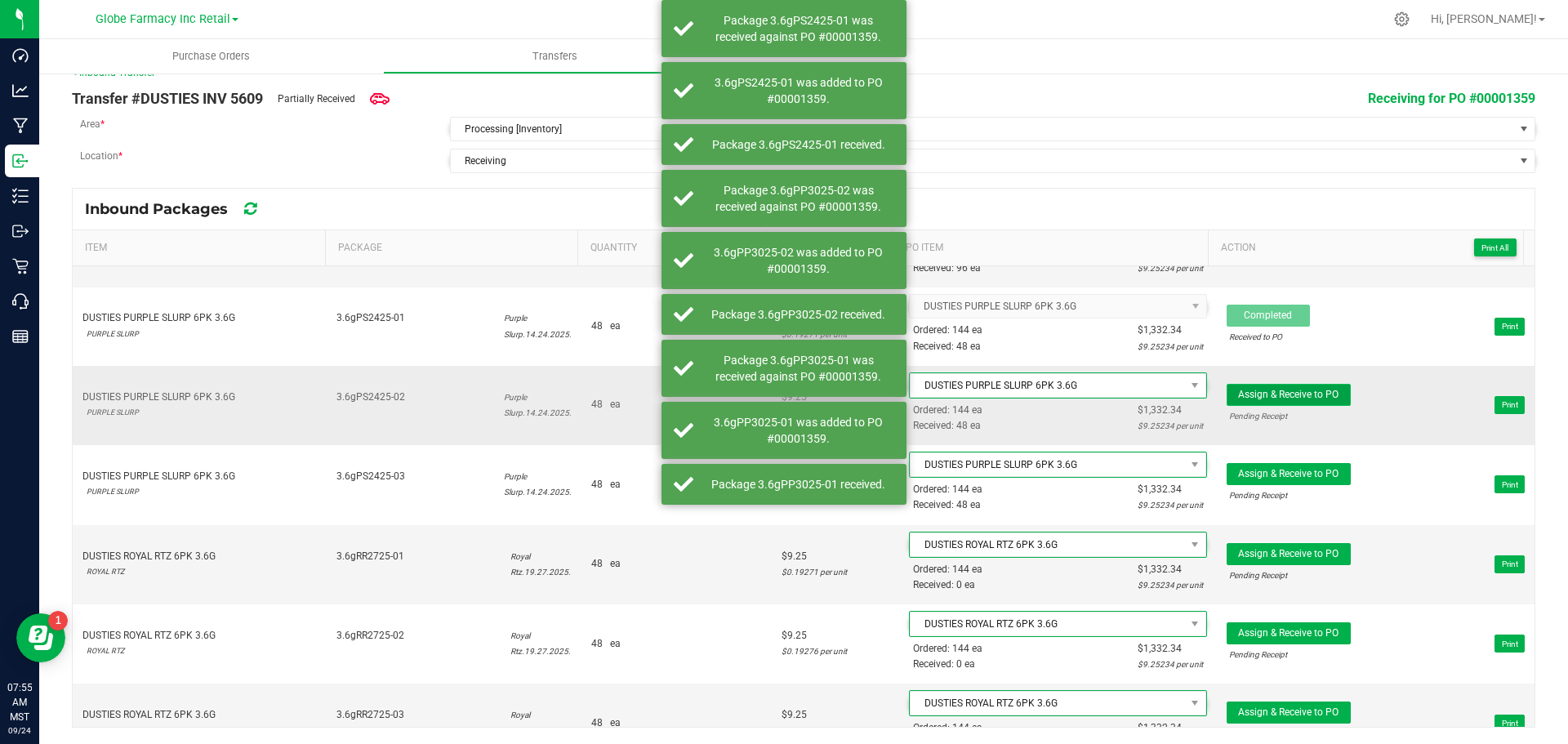
click at [1260, 393] on span "Assign & Receive to PO" at bounding box center [1287, 394] width 100 height 11
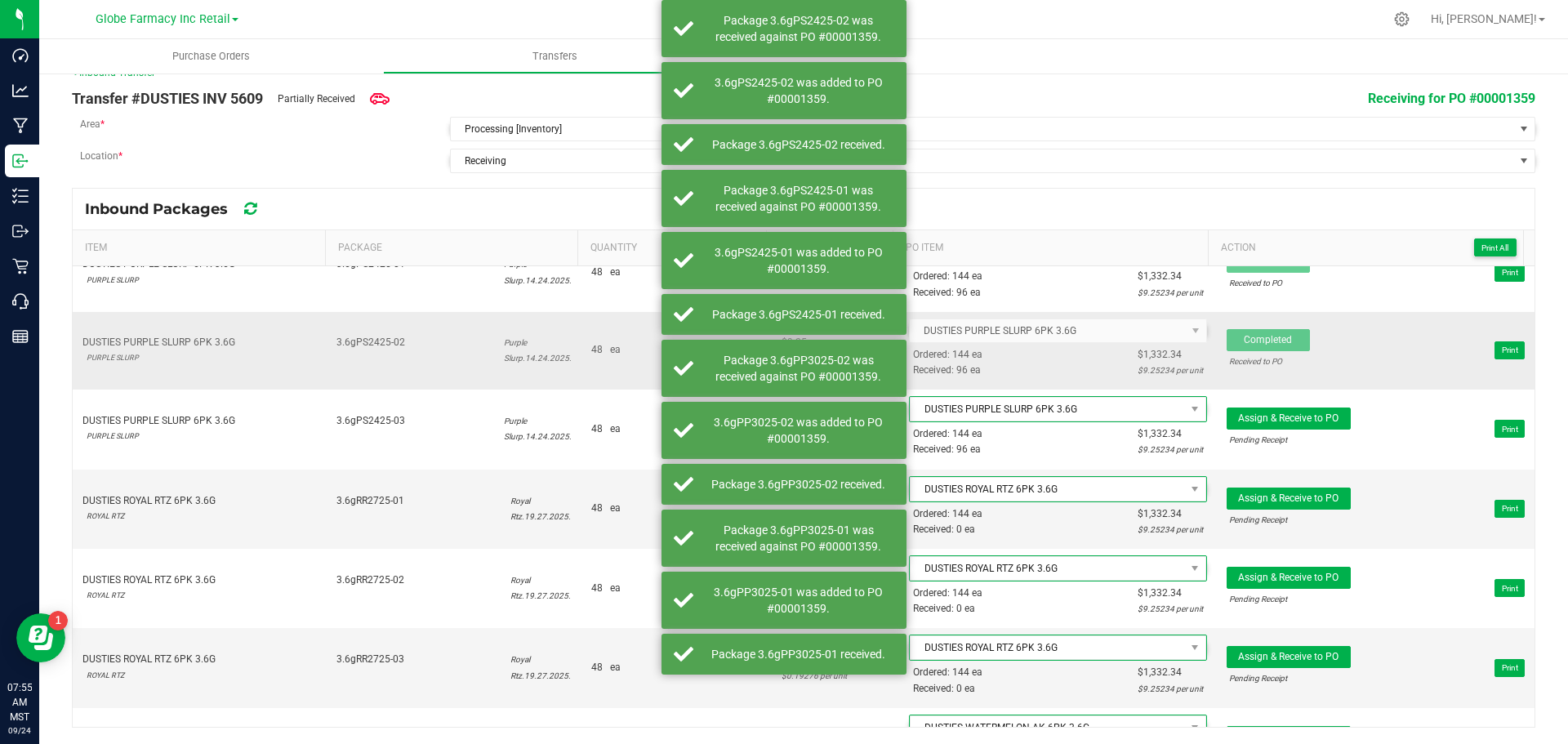
scroll to position [1307, 0]
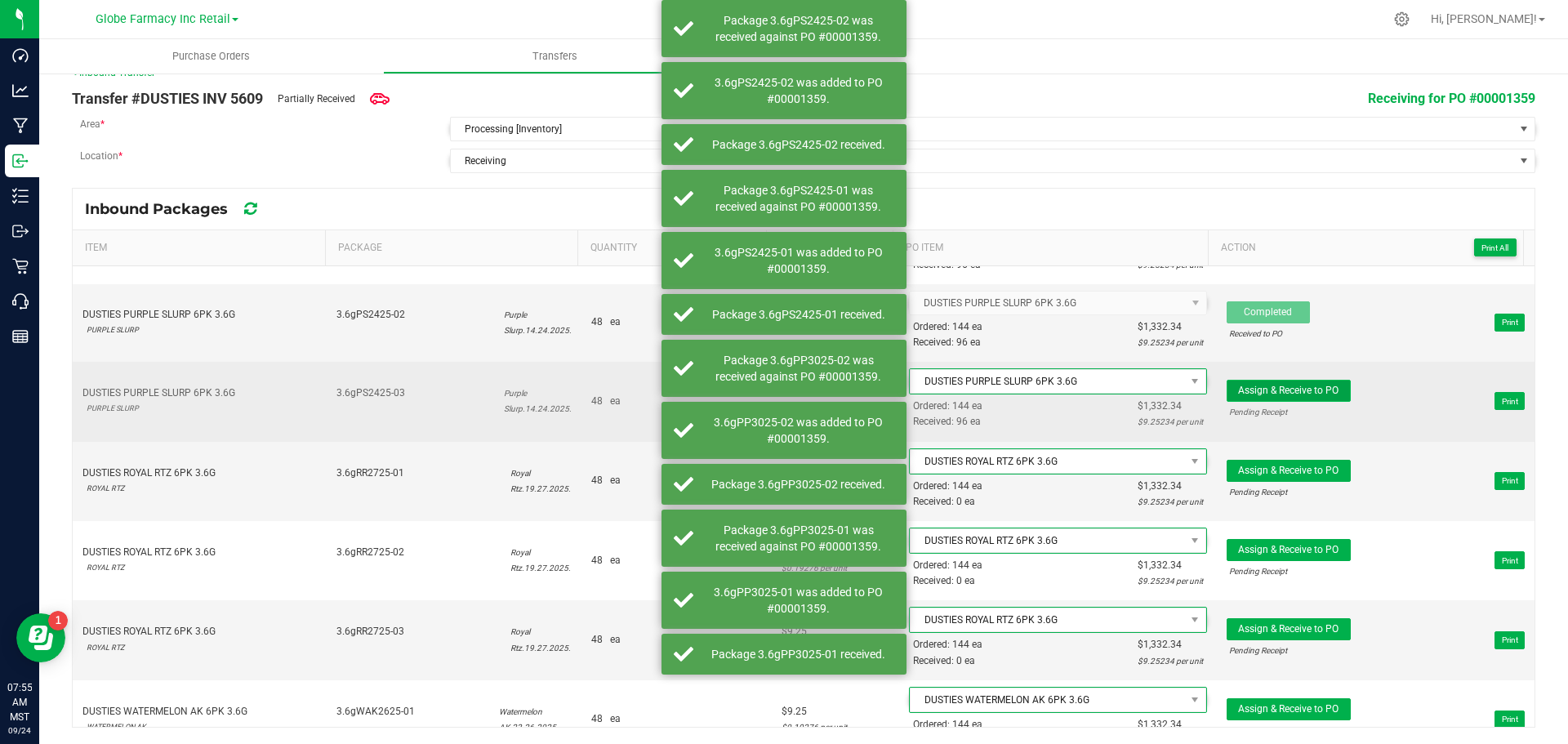
click at [1261, 394] on span "Assign & Receive to PO" at bounding box center [1287, 390] width 100 height 11
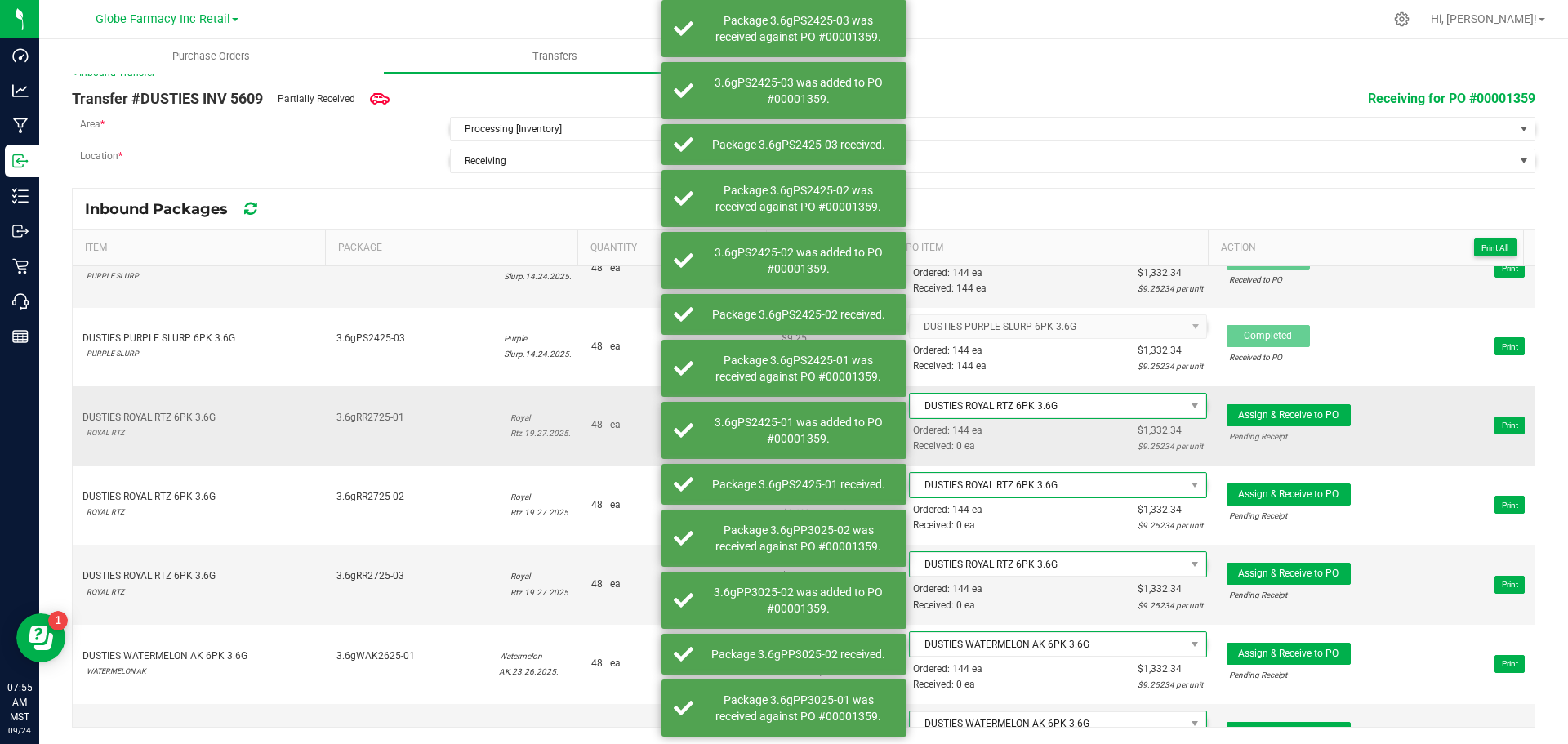
scroll to position [1388, 0]
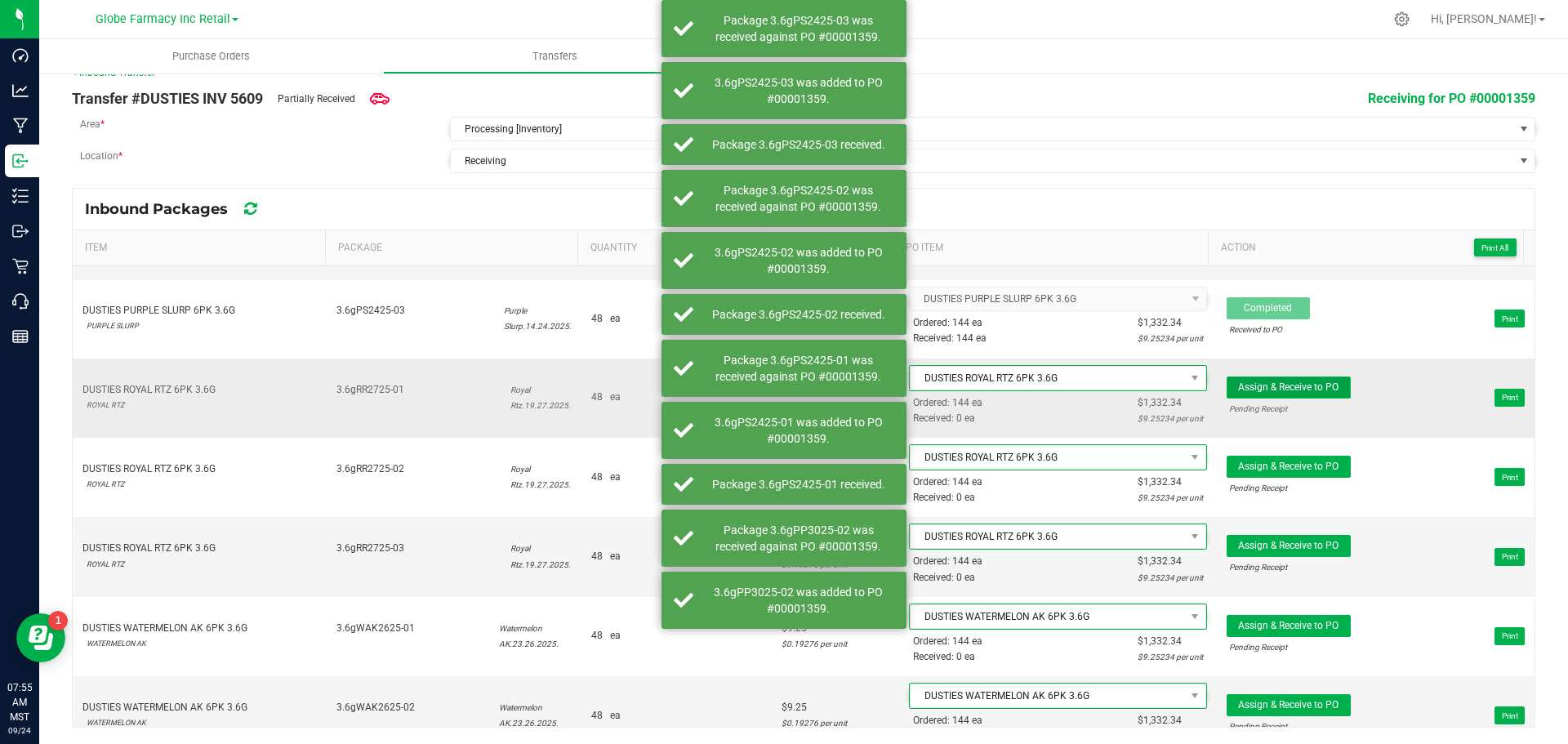
click at [1257, 383] on span "Assign & Receive to PO" at bounding box center [1287, 387] width 100 height 11
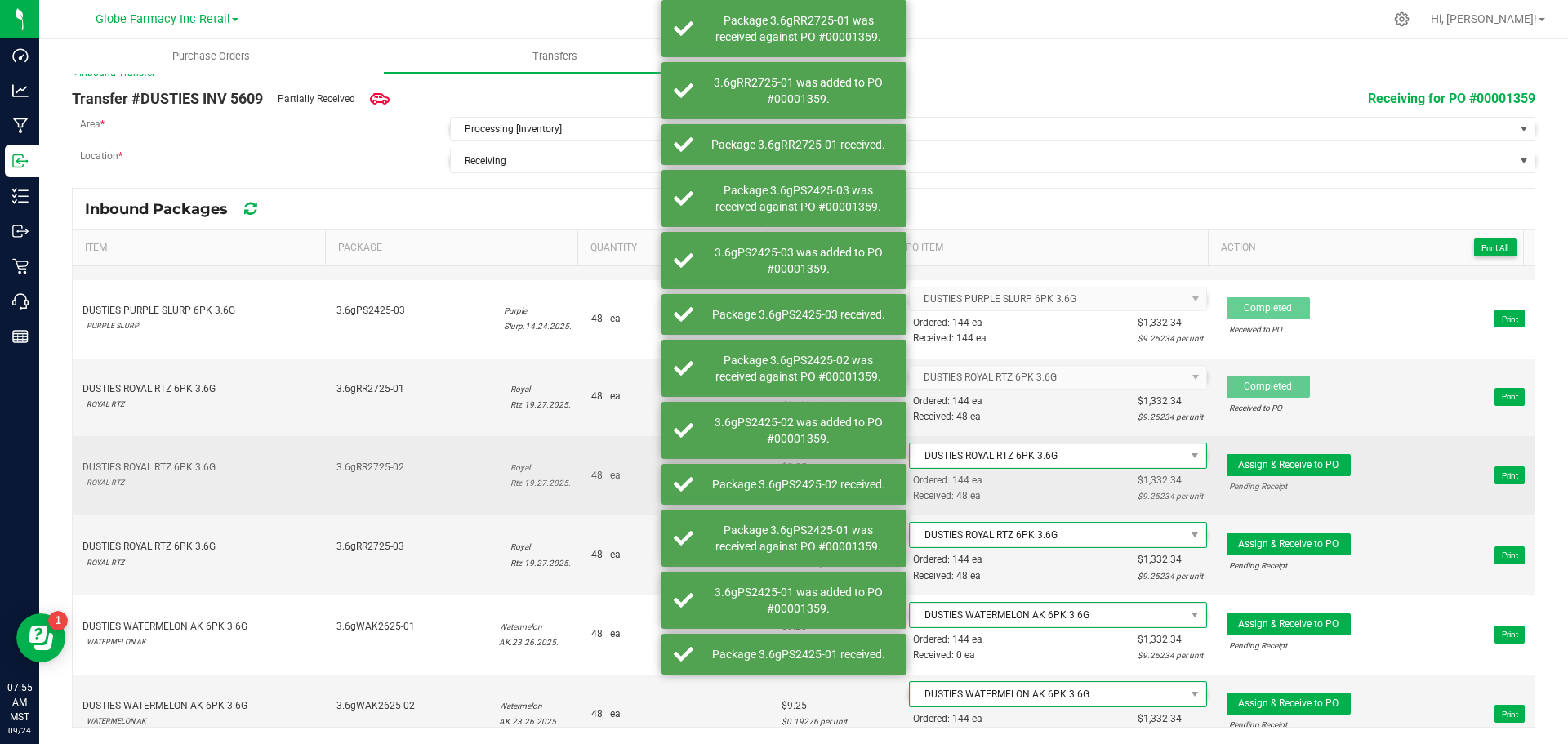
click at [1258, 452] on span "Assign & Receive to PO Pending Receipt Print" at bounding box center [1375, 475] width 298 height 49
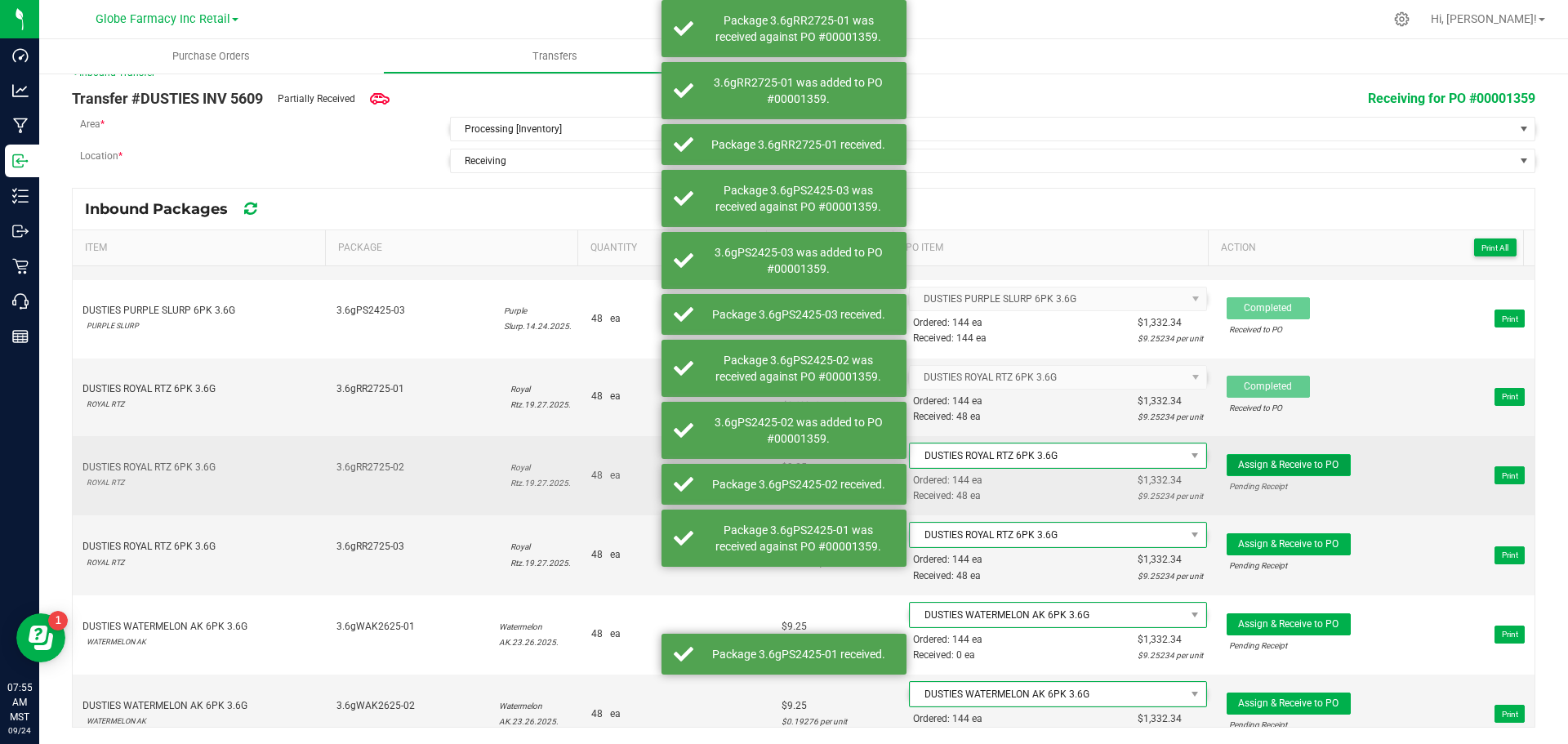
click at [1257, 459] on span "Assign & Receive to PO" at bounding box center [1287, 465] width 100 height 11
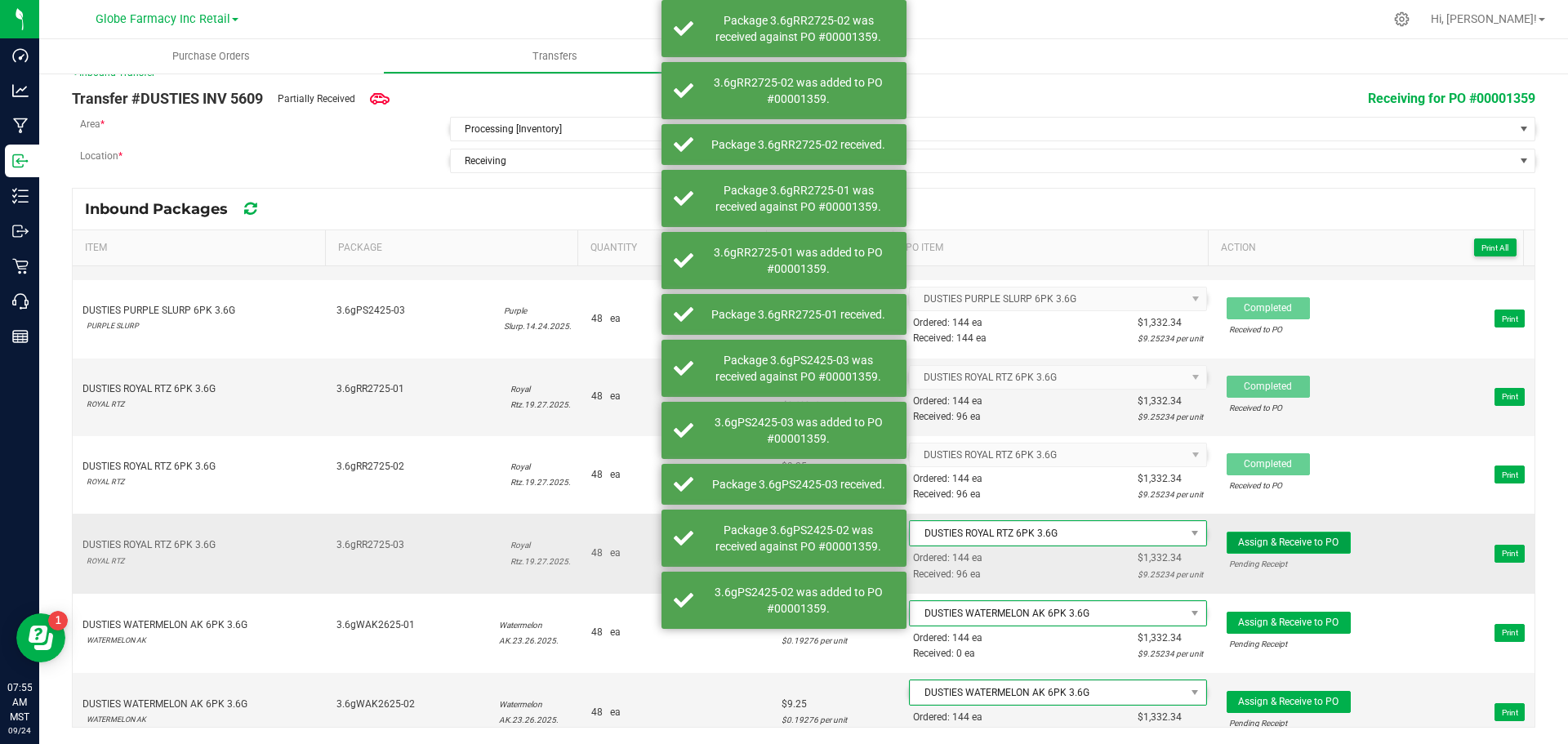
click at [1264, 550] on button "Assign & Receive to PO" at bounding box center [1288, 543] width 124 height 22
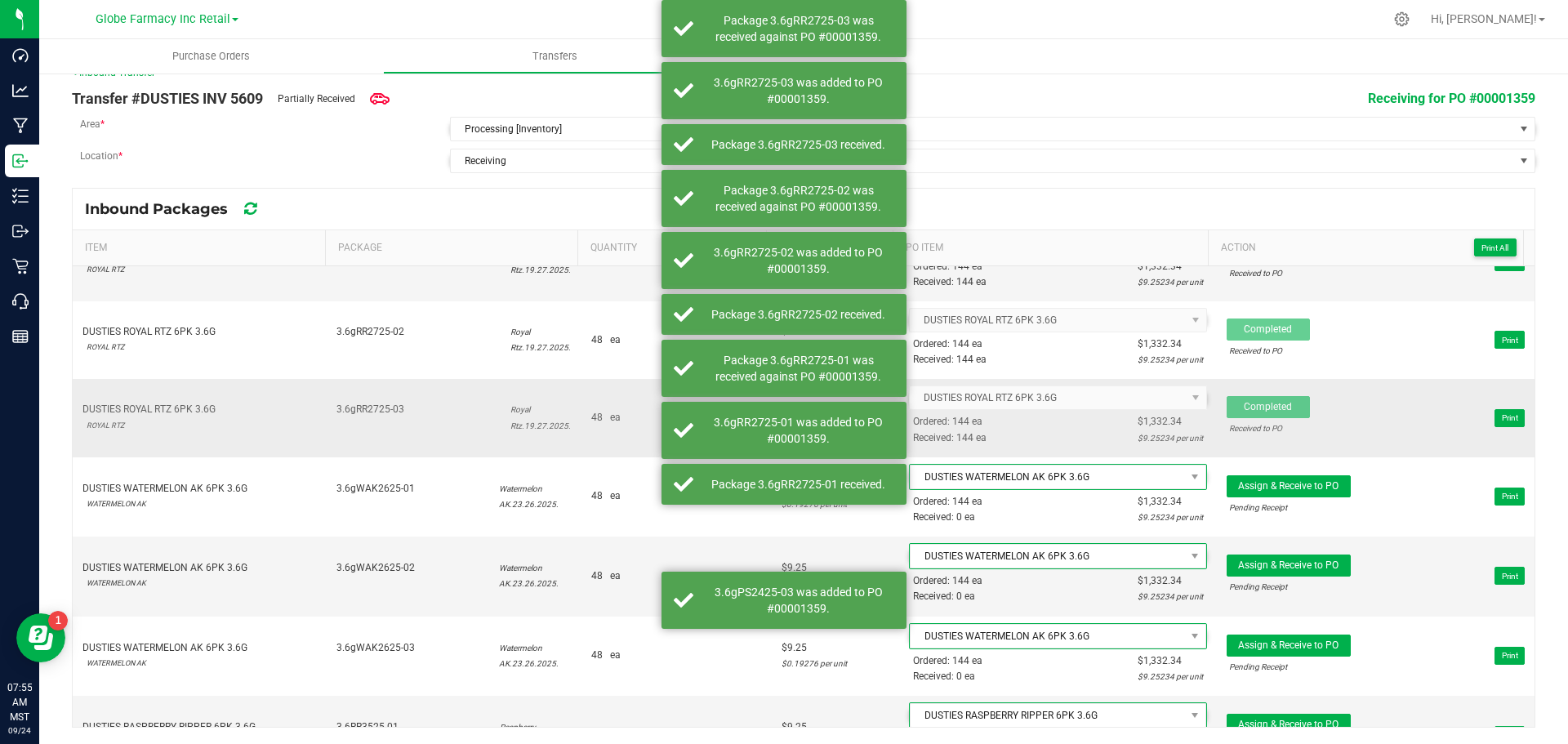
scroll to position [1552, 0]
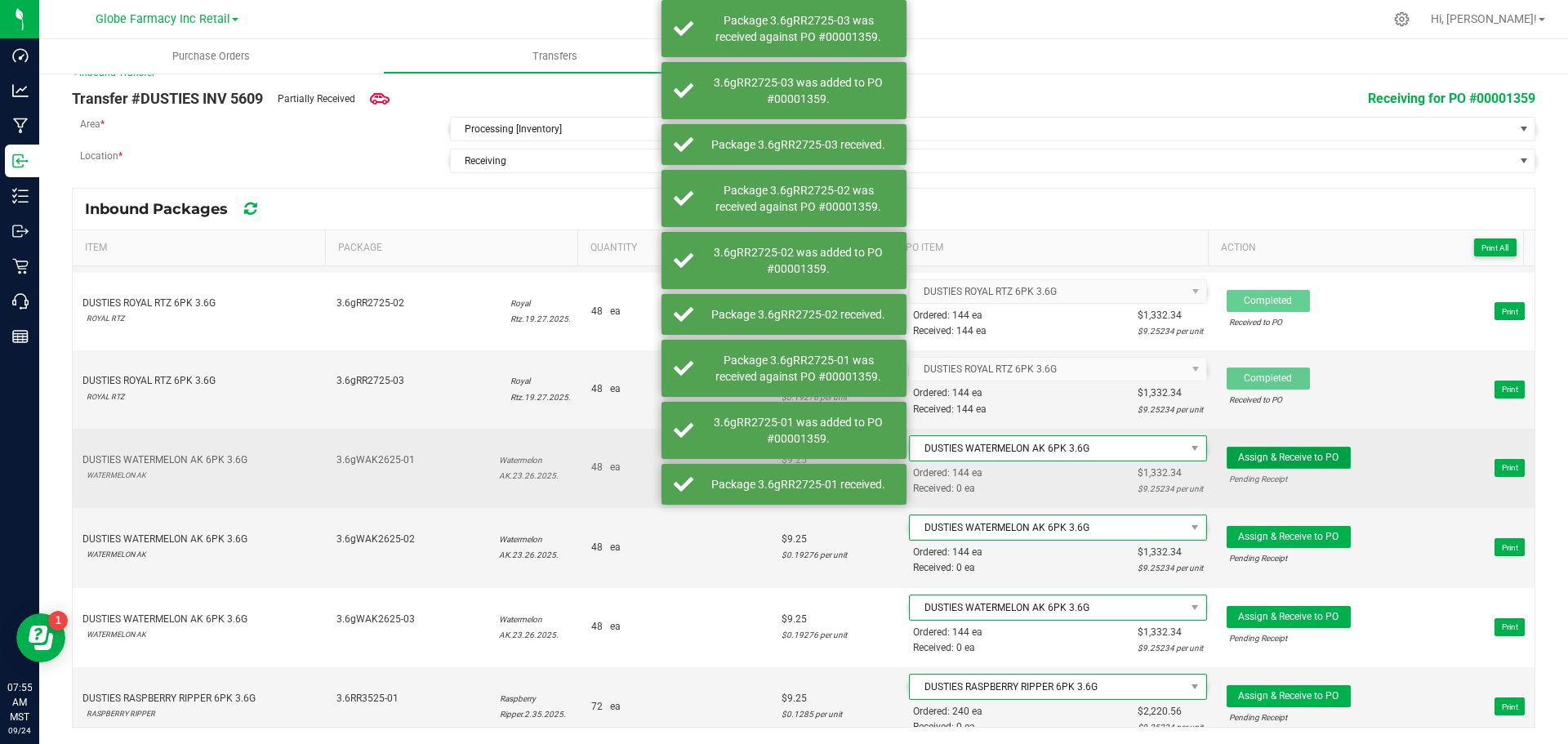
click at [1291, 456] on span "Assign & Receive to PO" at bounding box center [1287, 457] width 100 height 11
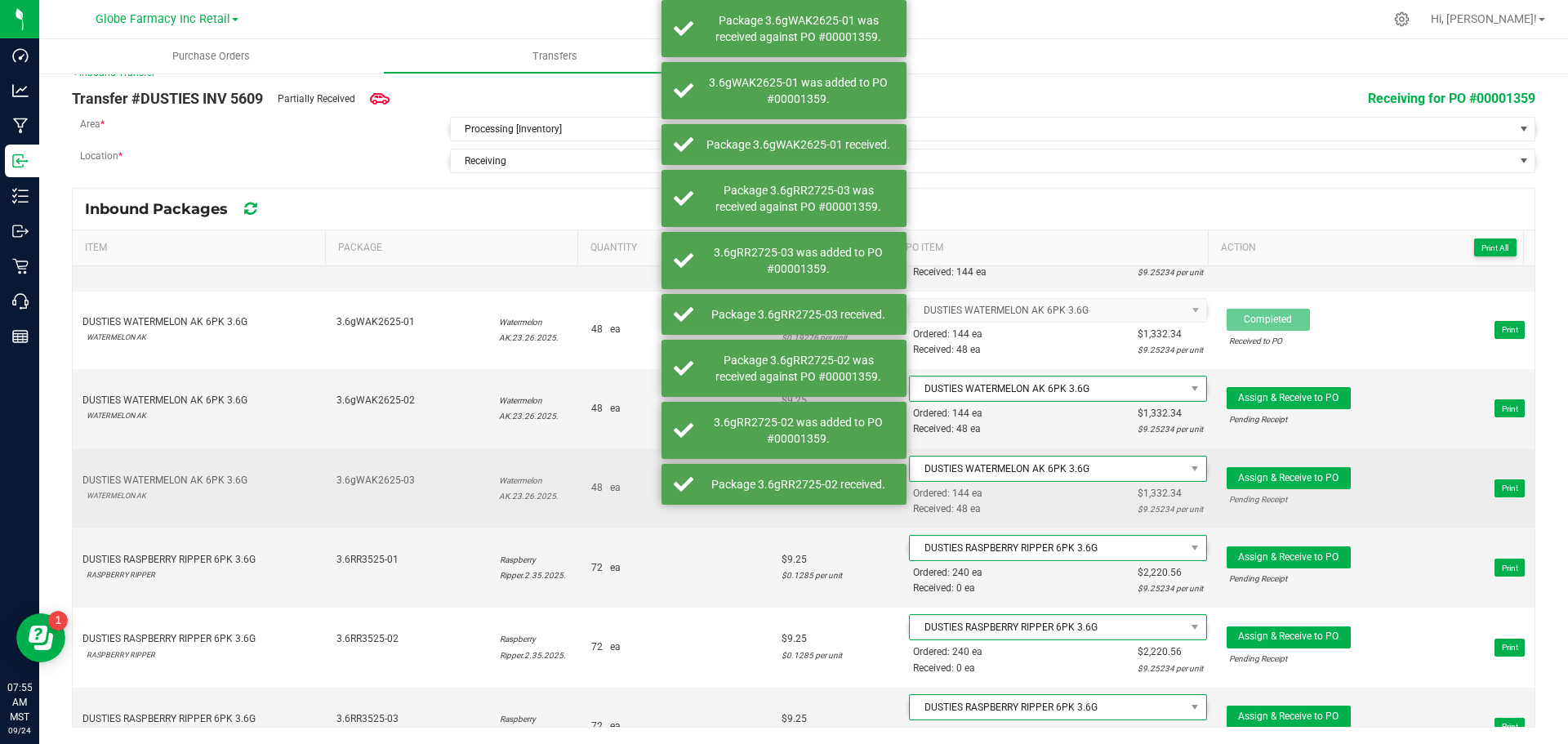
scroll to position [1715, 0]
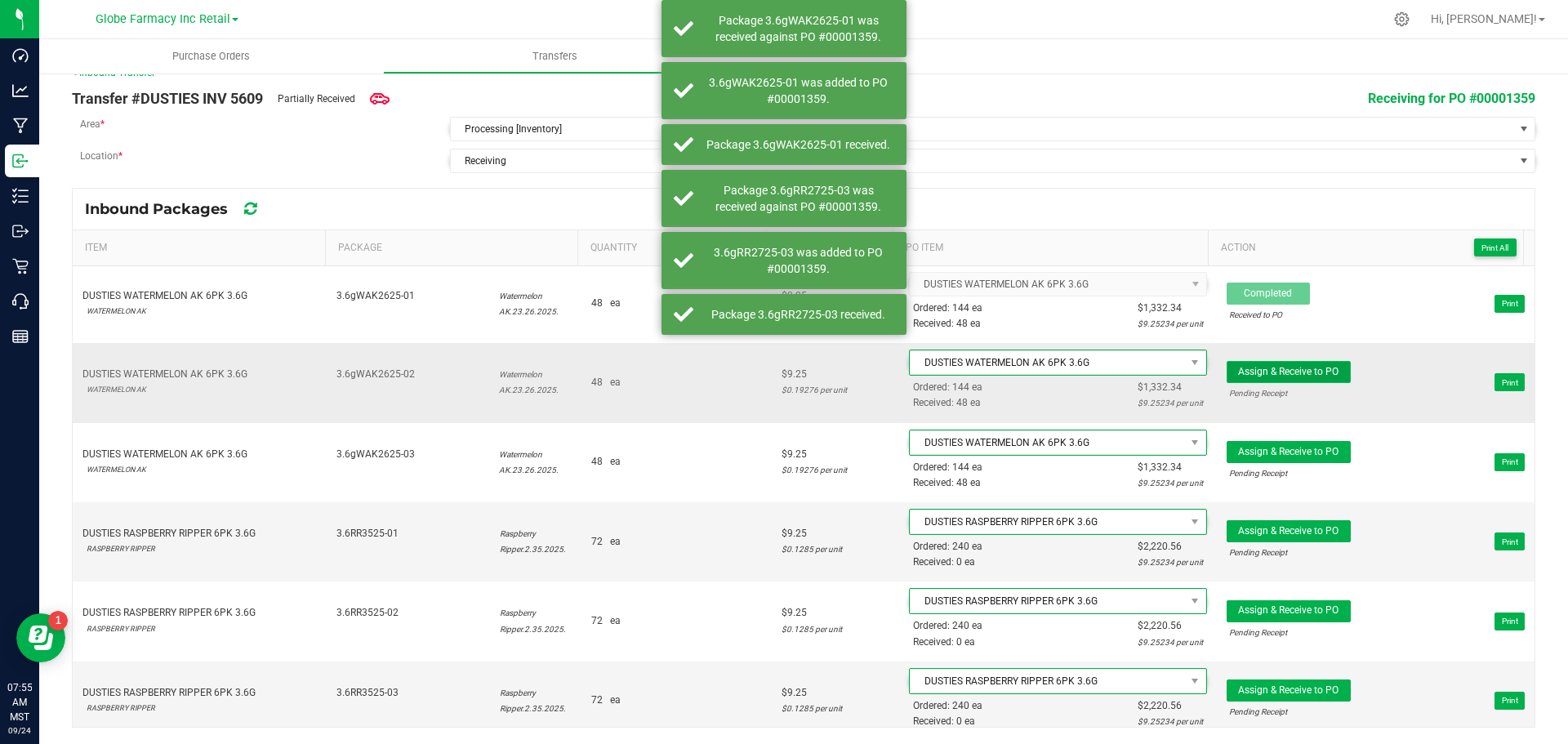
click at [1303, 373] on span "Assign & Receive to PO" at bounding box center [1287, 371] width 100 height 11
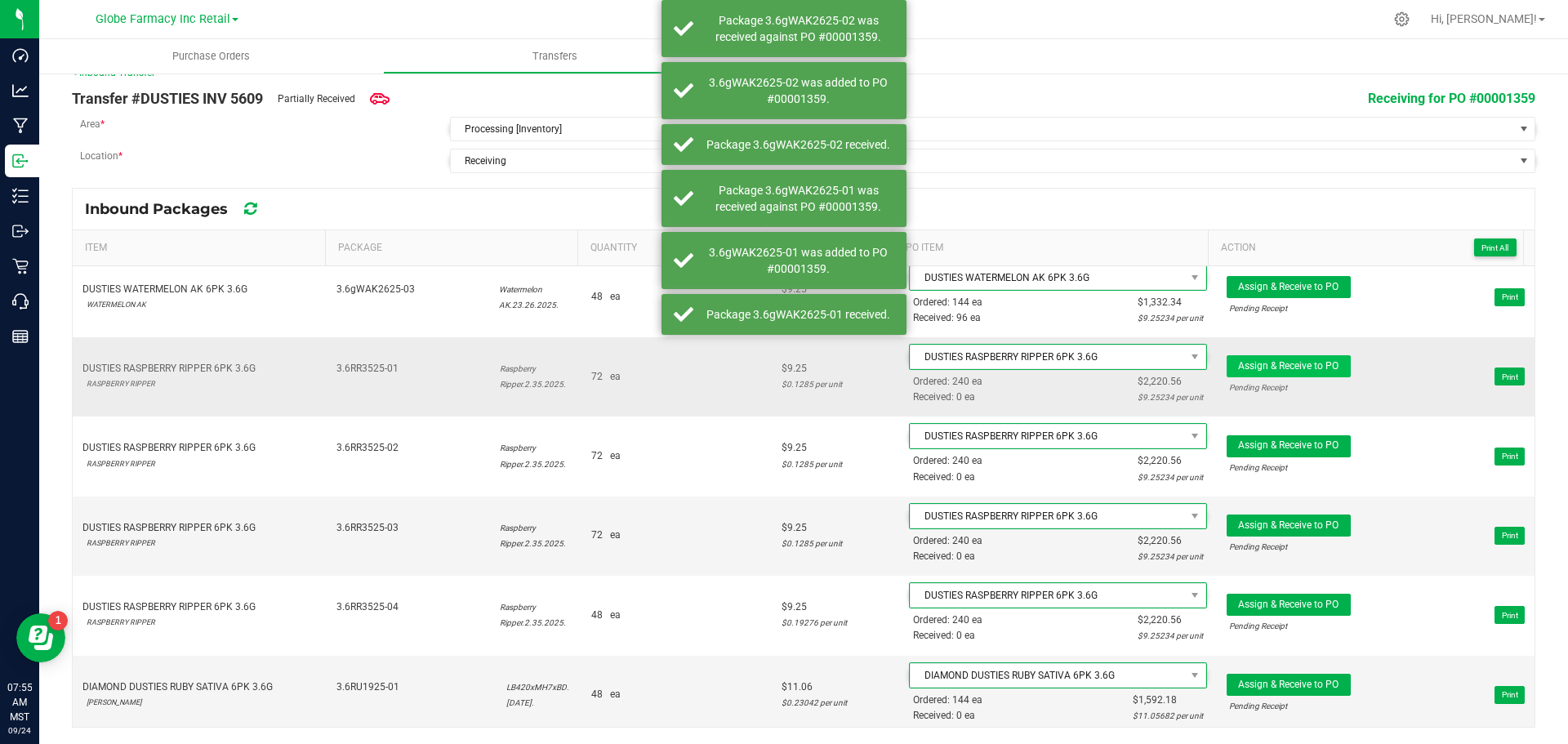
scroll to position [1796, 0]
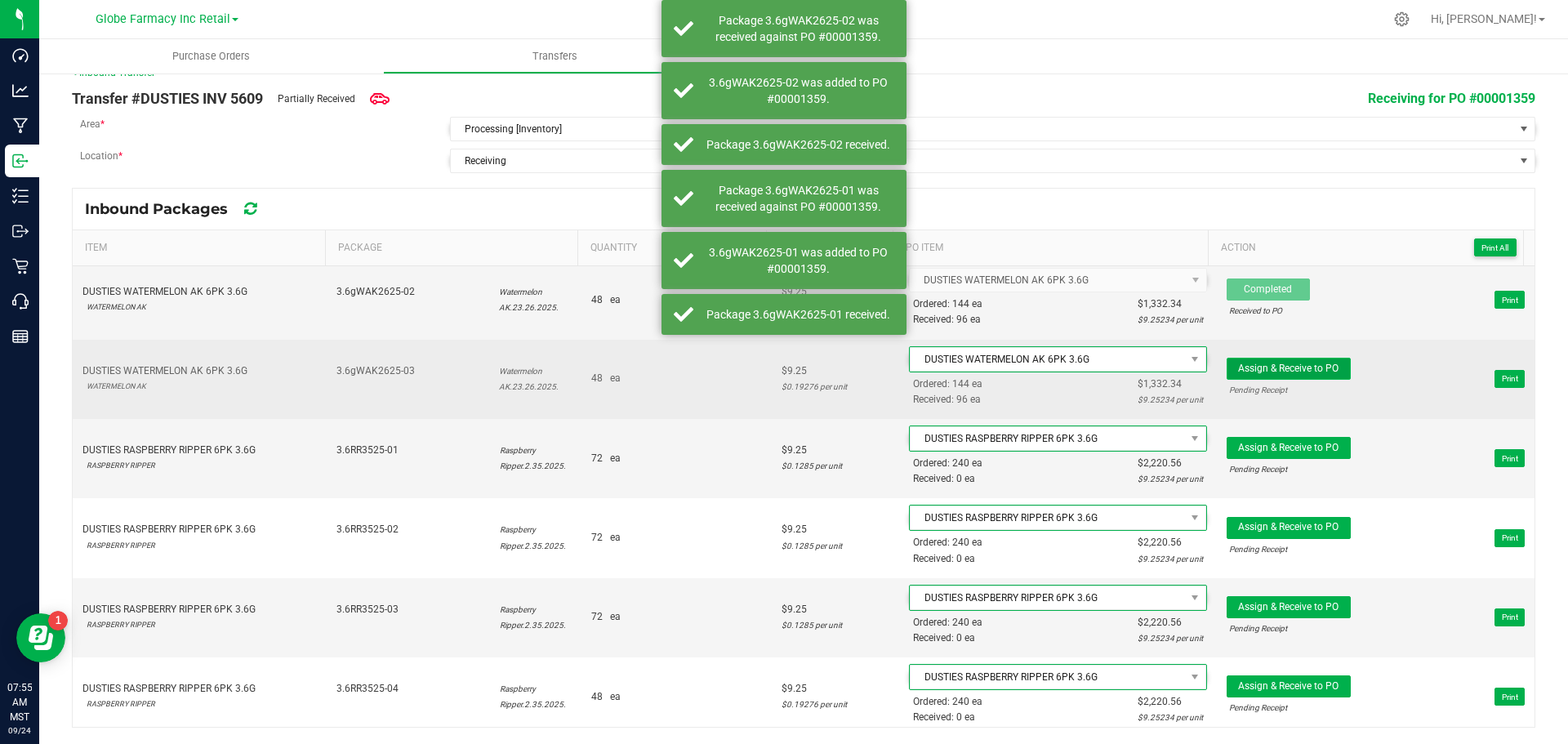
click at [1273, 365] on span "Assign & Receive to PO" at bounding box center [1287, 368] width 100 height 11
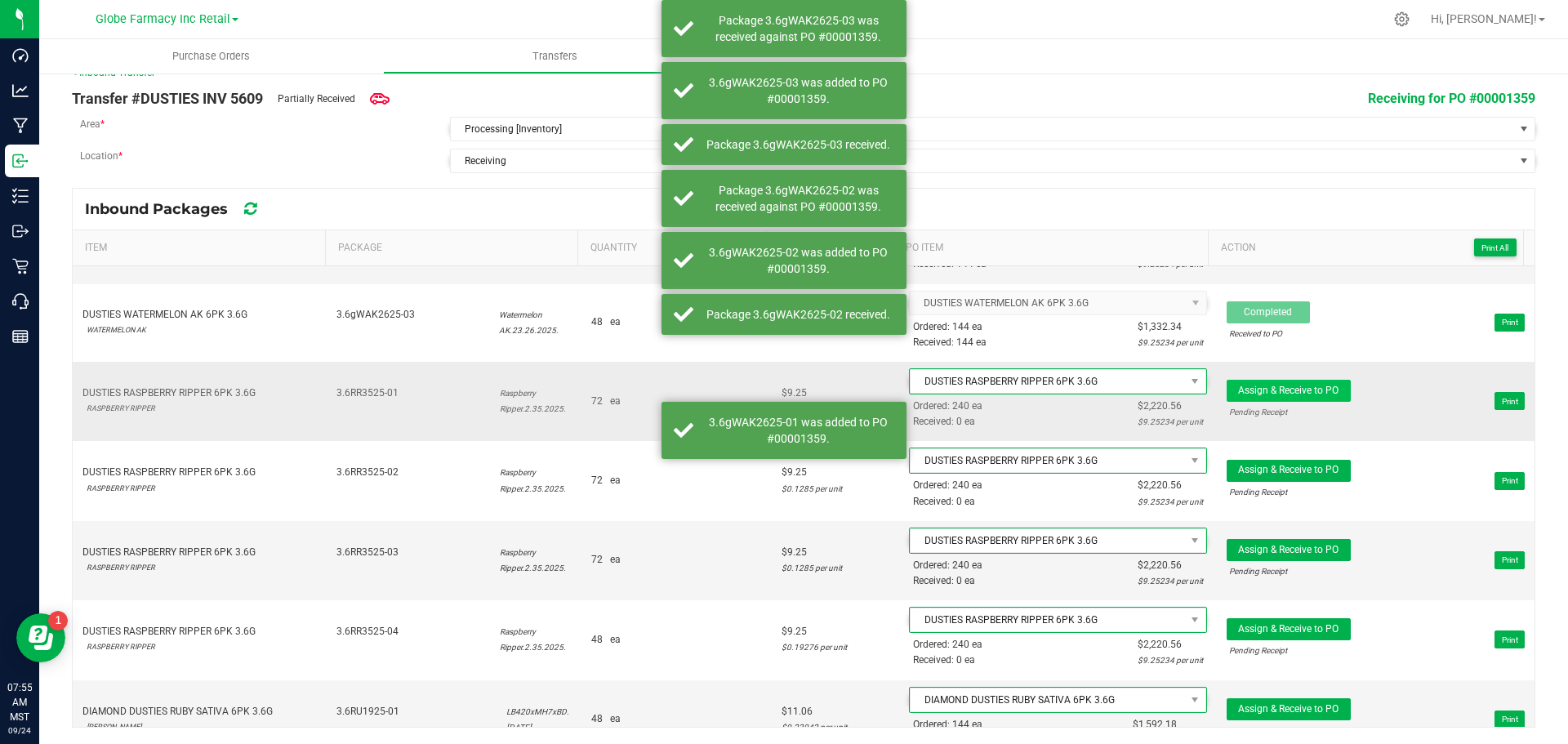
scroll to position [1878, 0]
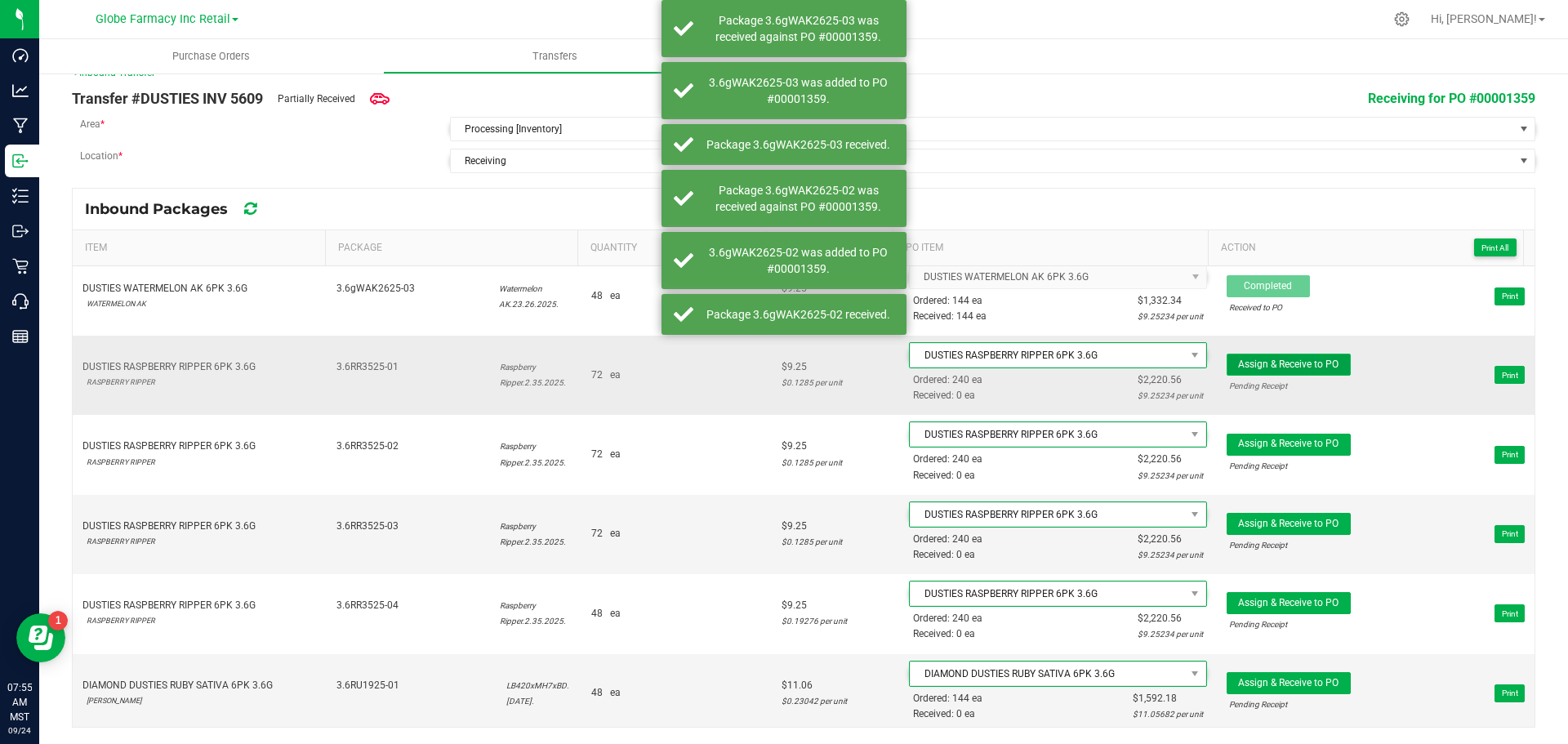
click at [1252, 367] on span "Assign & Receive to PO" at bounding box center [1287, 365] width 100 height 11
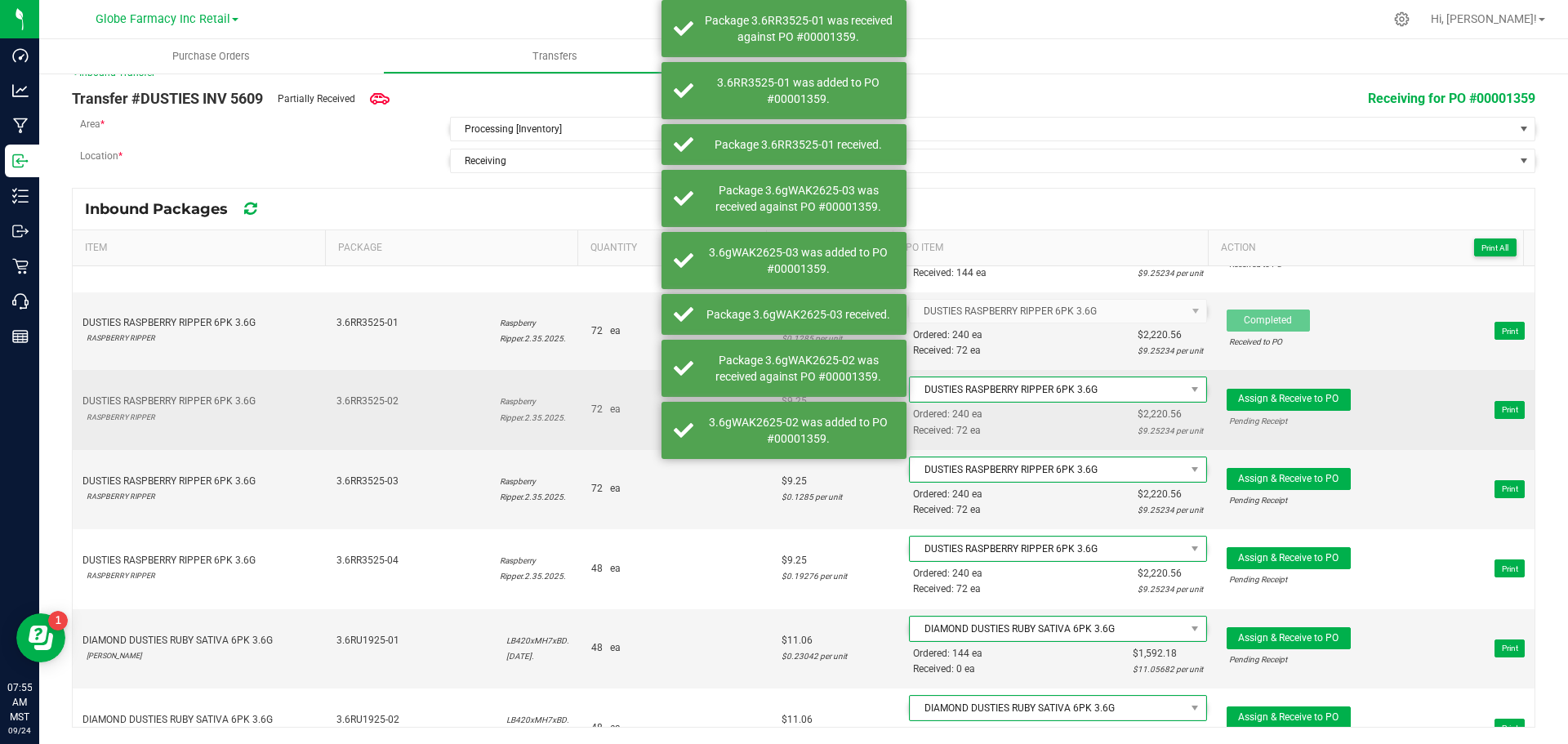
scroll to position [1960, 0]
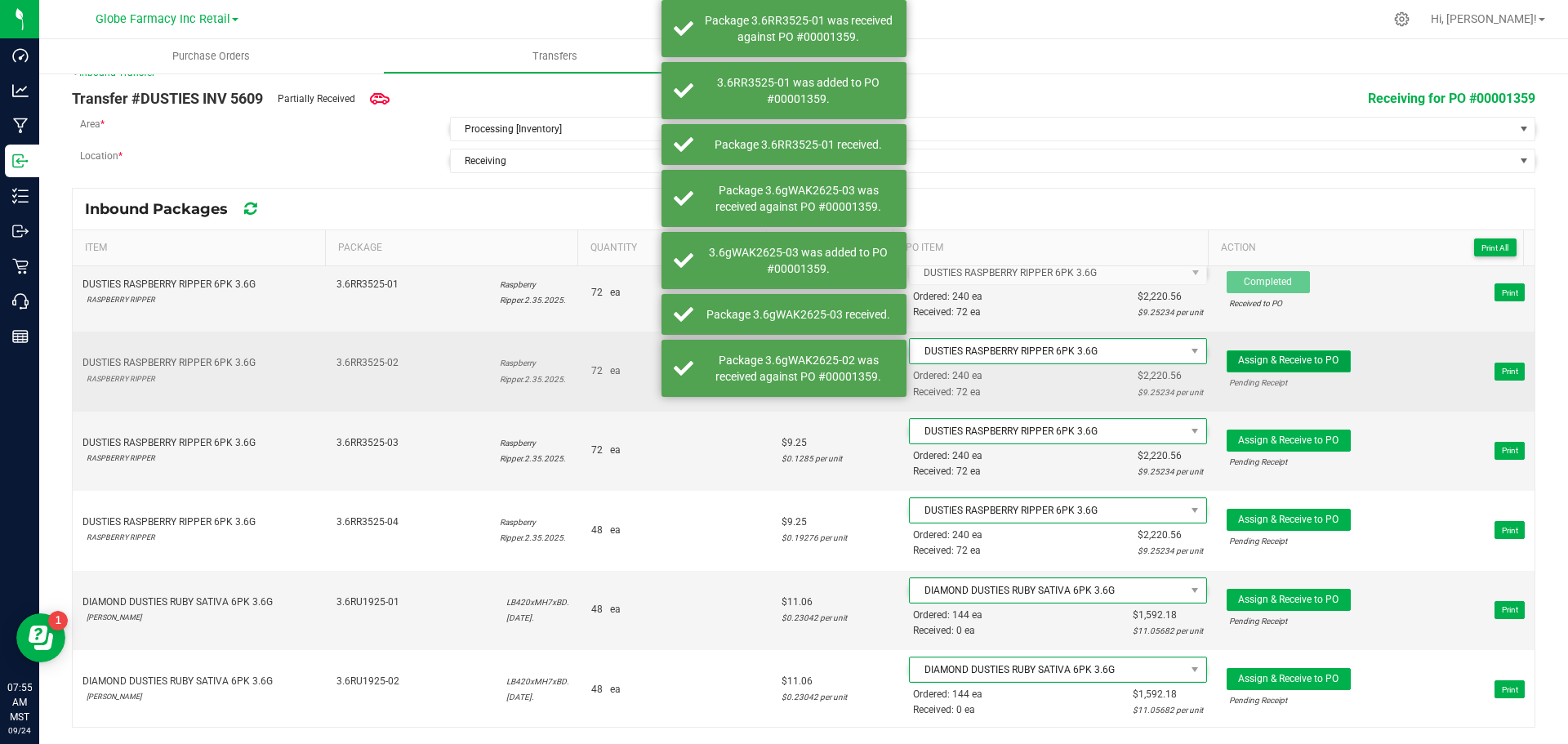
click at [1255, 360] on span "Assign & Receive to PO" at bounding box center [1287, 360] width 100 height 11
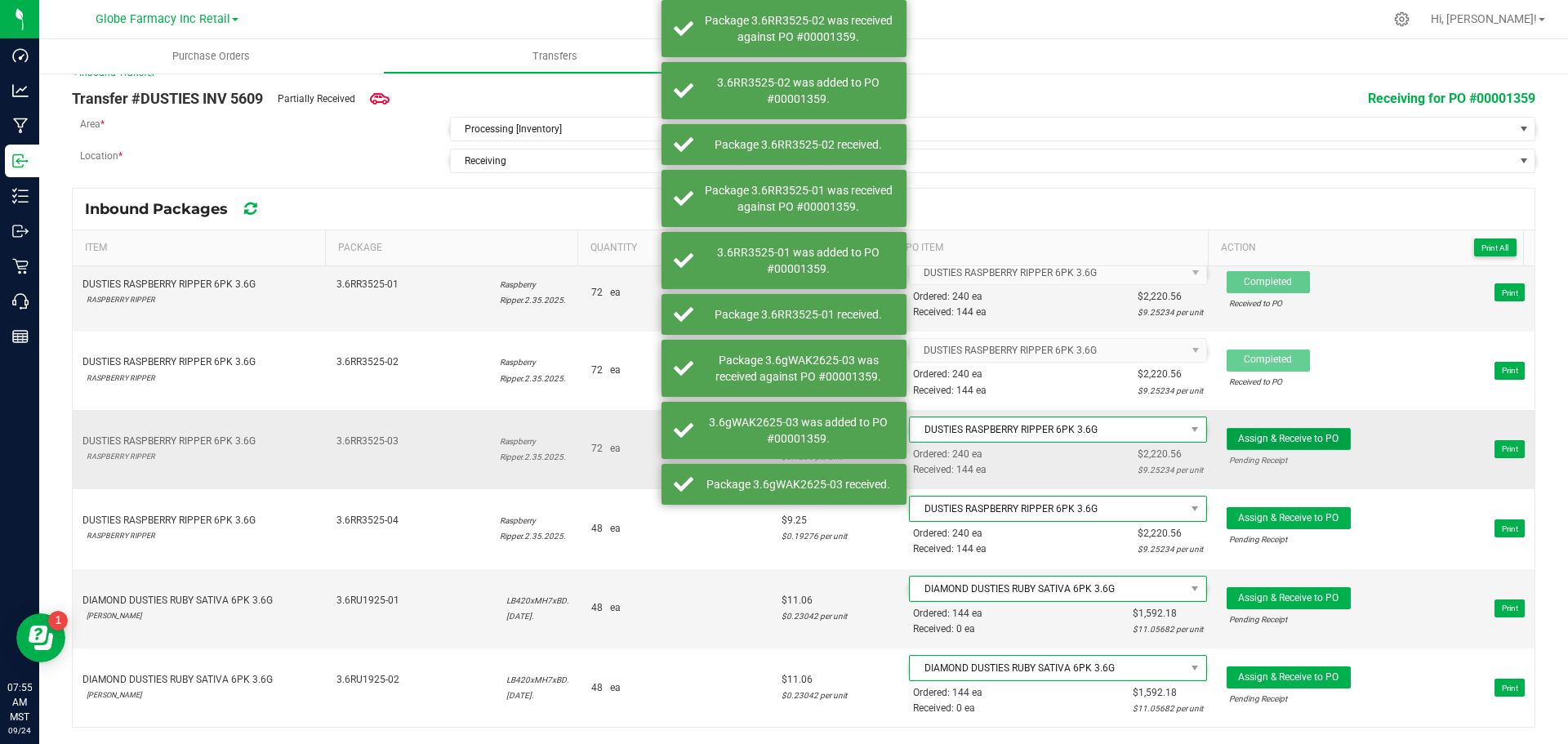
click at [1261, 436] on button "Assign & Receive to PO" at bounding box center [1288, 439] width 124 height 22
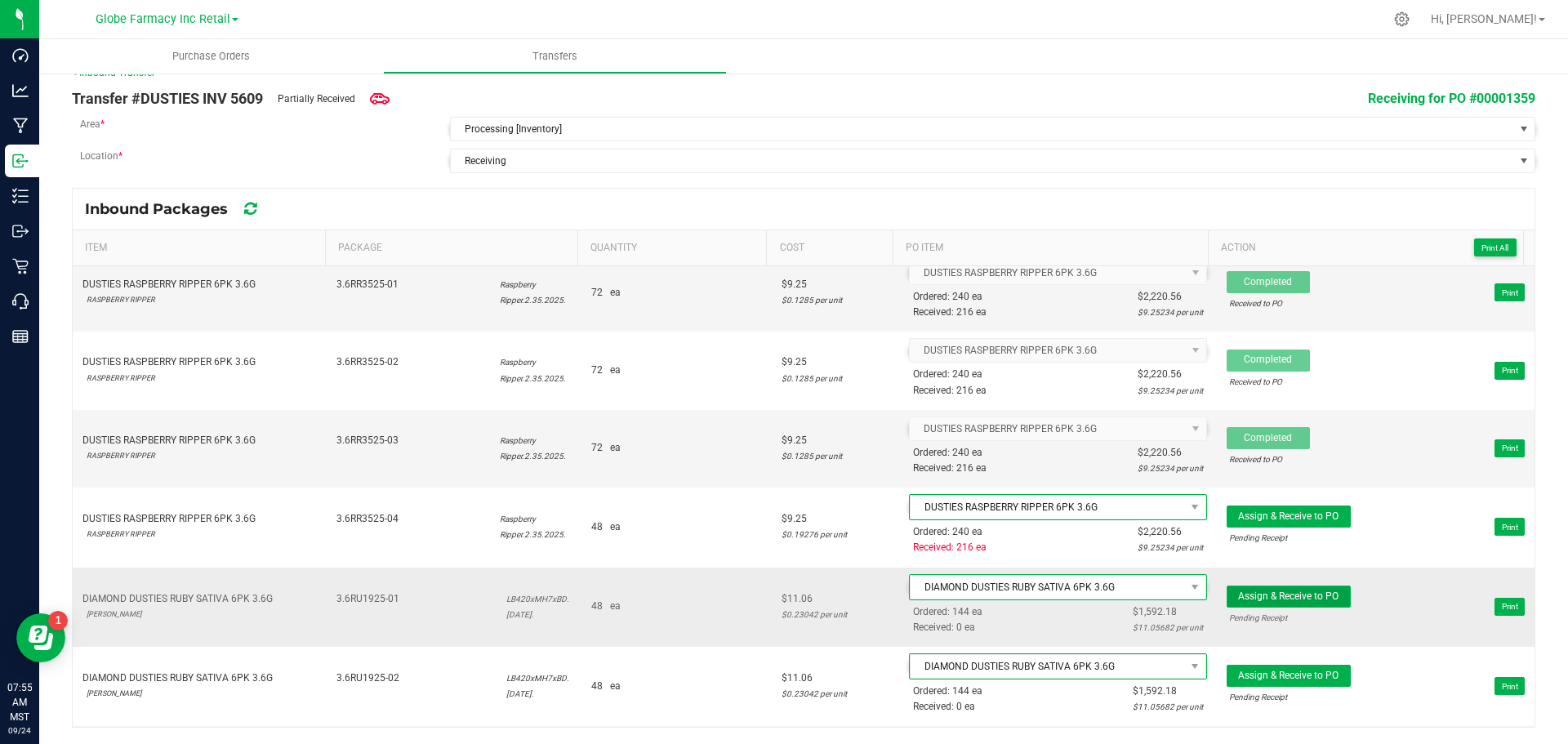
click at [1287, 595] on span "Assign & Receive to PO" at bounding box center [1287, 596] width 100 height 11
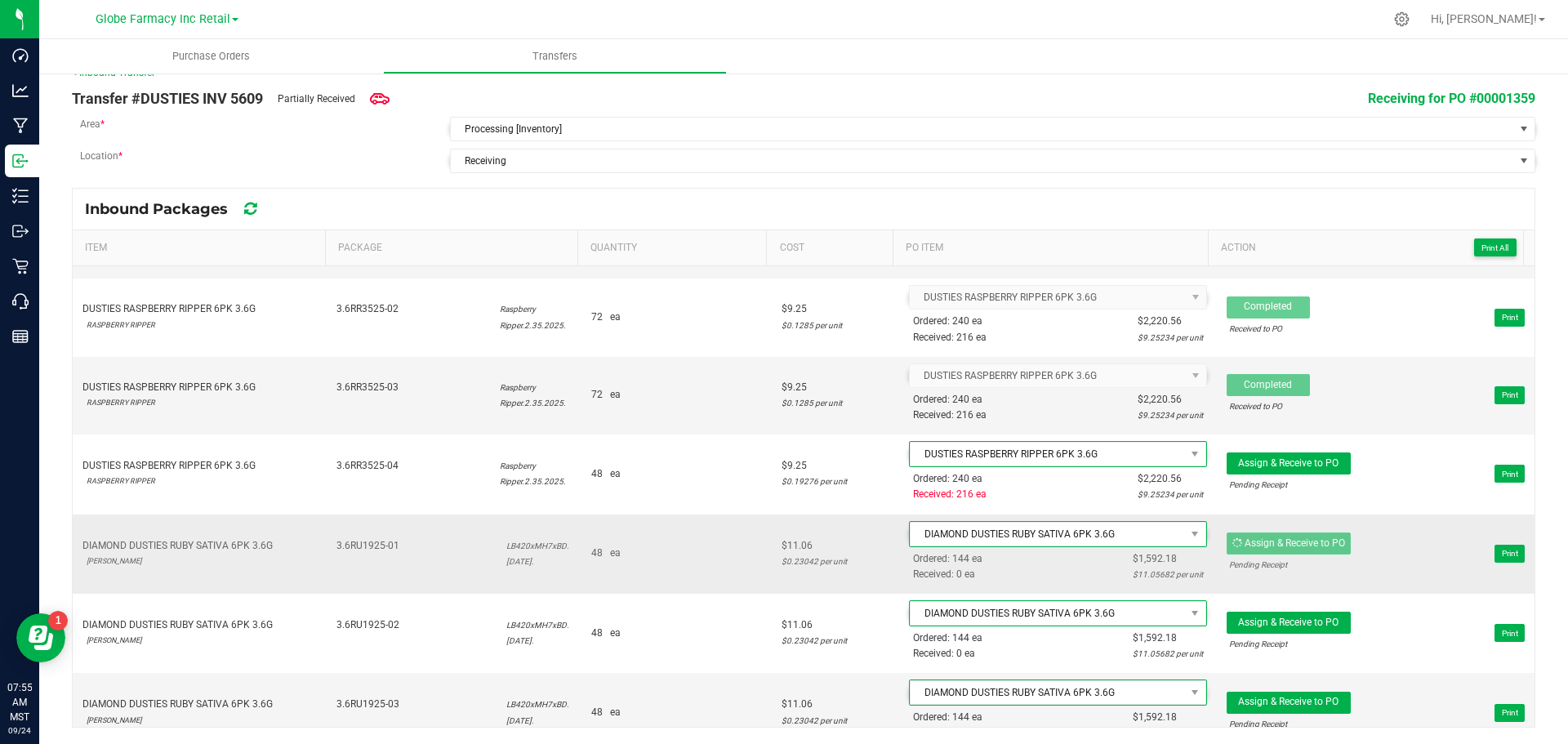
scroll to position [2041, 0]
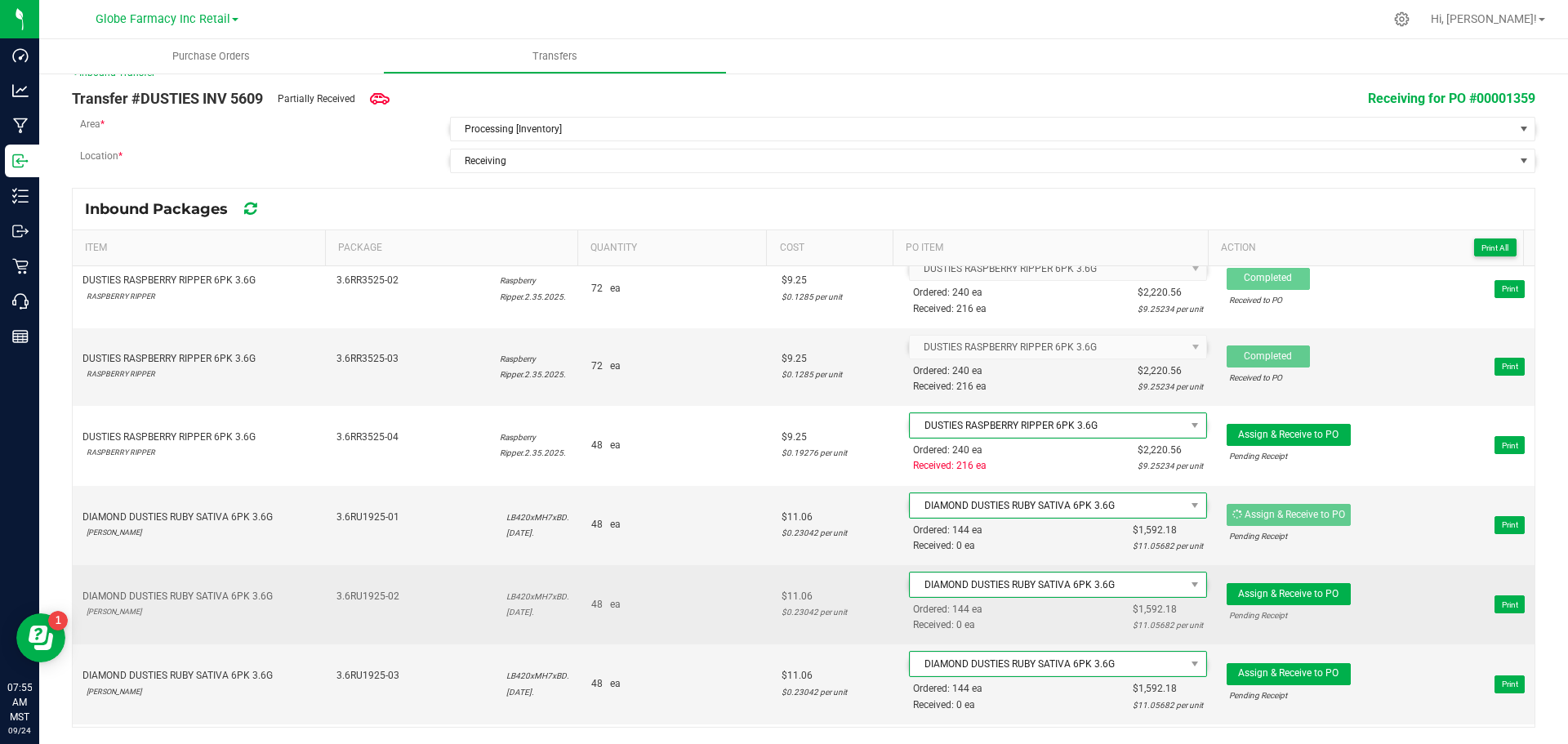
click at [1290, 581] on span "Assign & Receive to PO Pending Receipt Print" at bounding box center [1375, 604] width 298 height 49
click at [1296, 595] on span "Assign & Receive to PO" at bounding box center [1287, 594] width 100 height 11
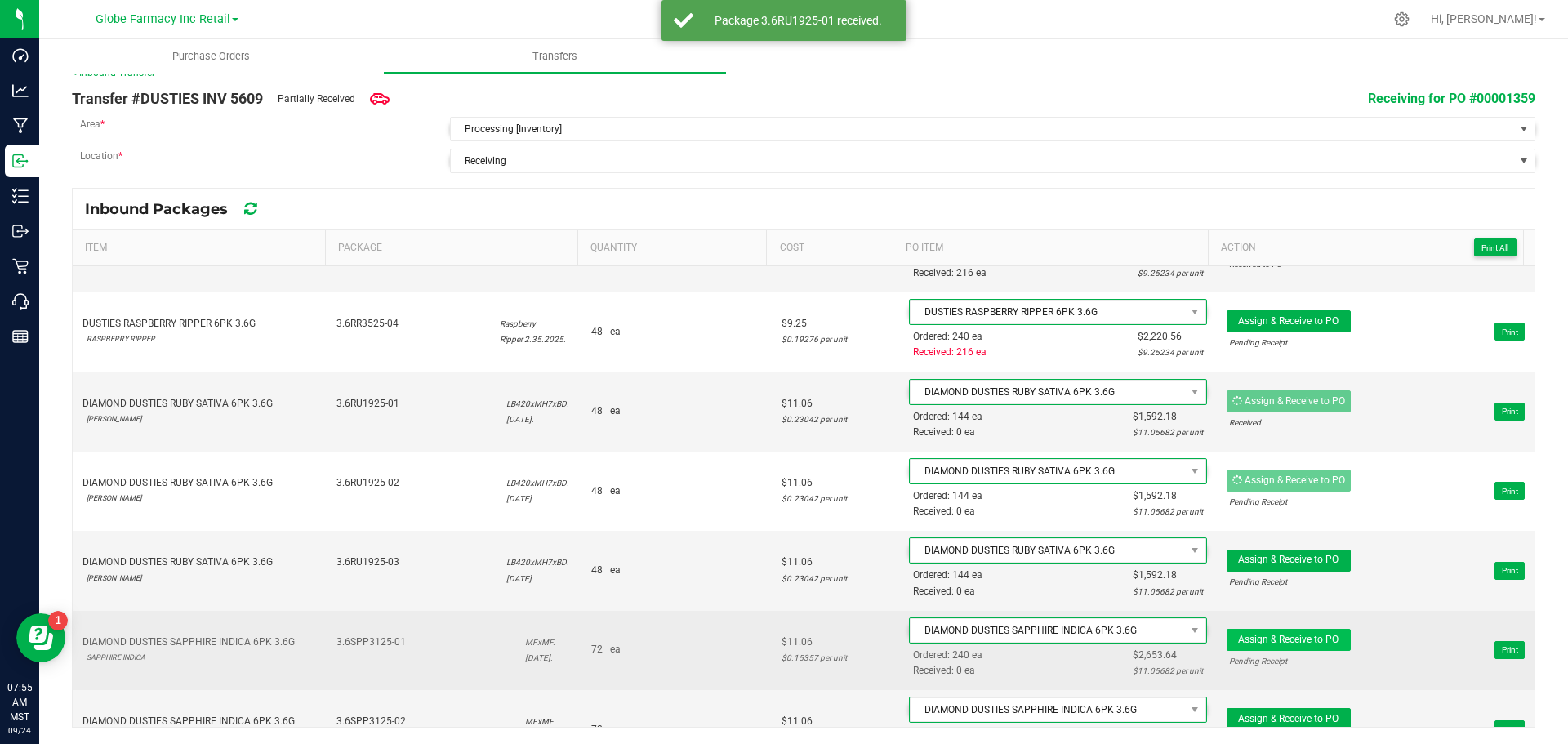
scroll to position [2205, 0]
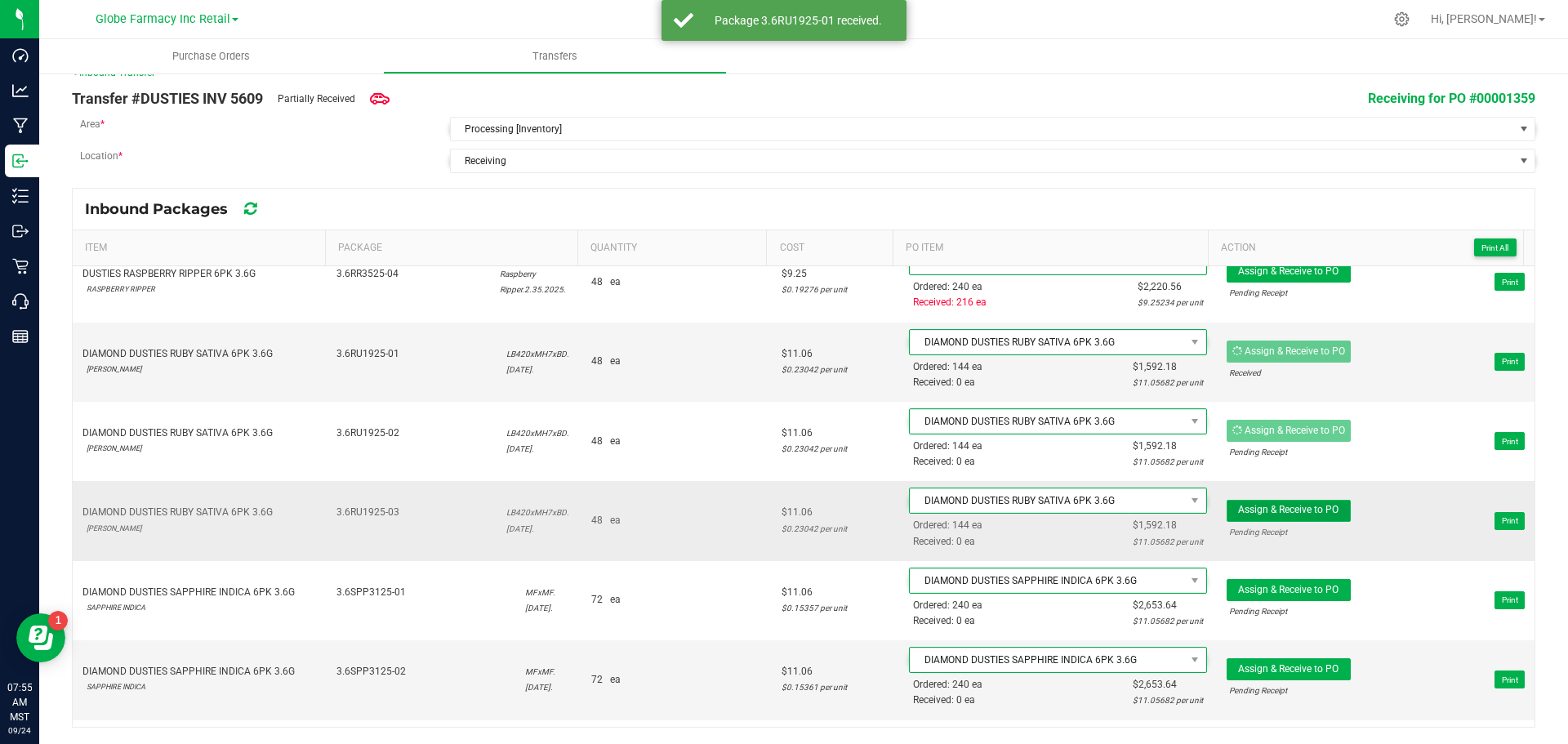
click at [1281, 515] on span "Assign & Receive to PO" at bounding box center [1287, 509] width 100 height 11
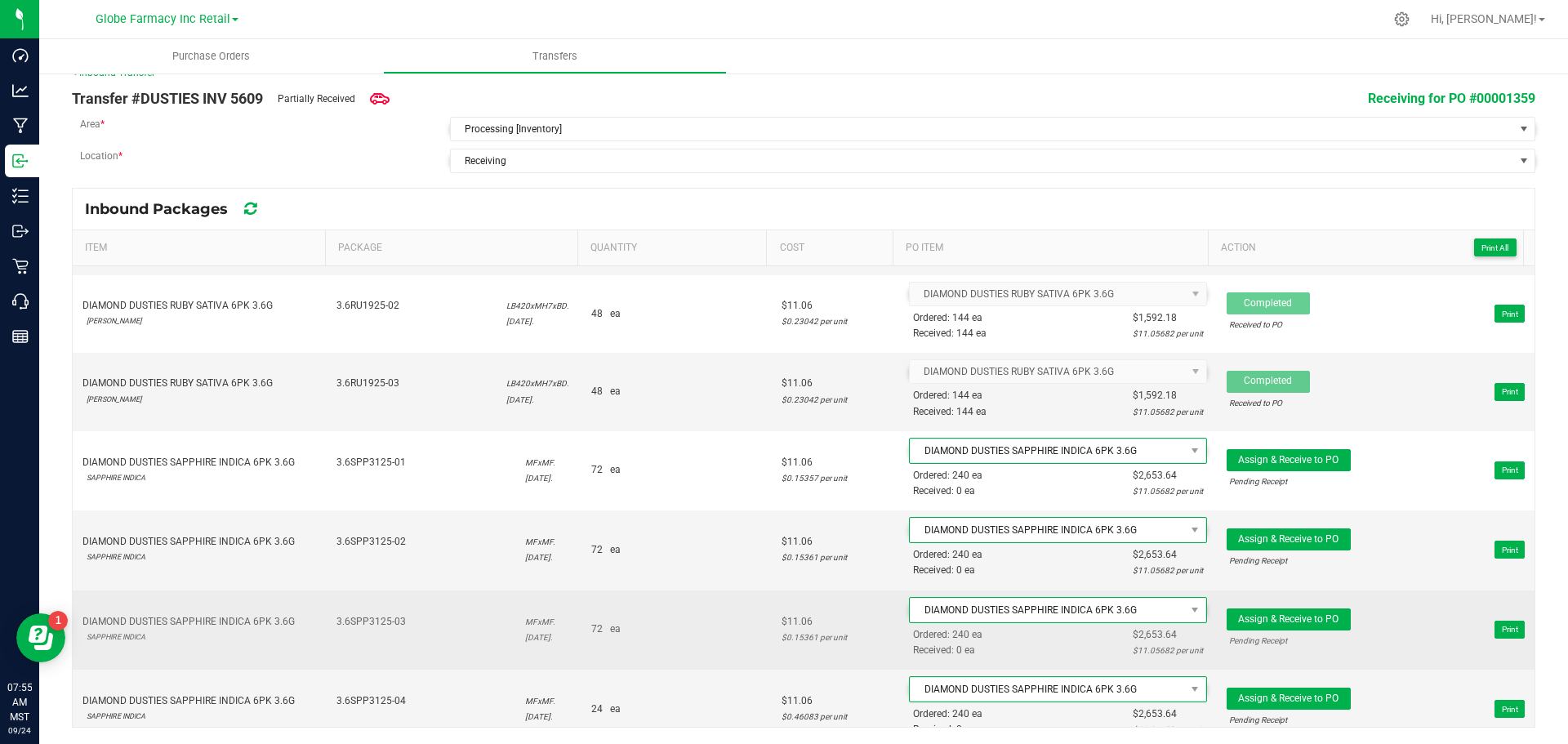
scroll to position [2351, 0]
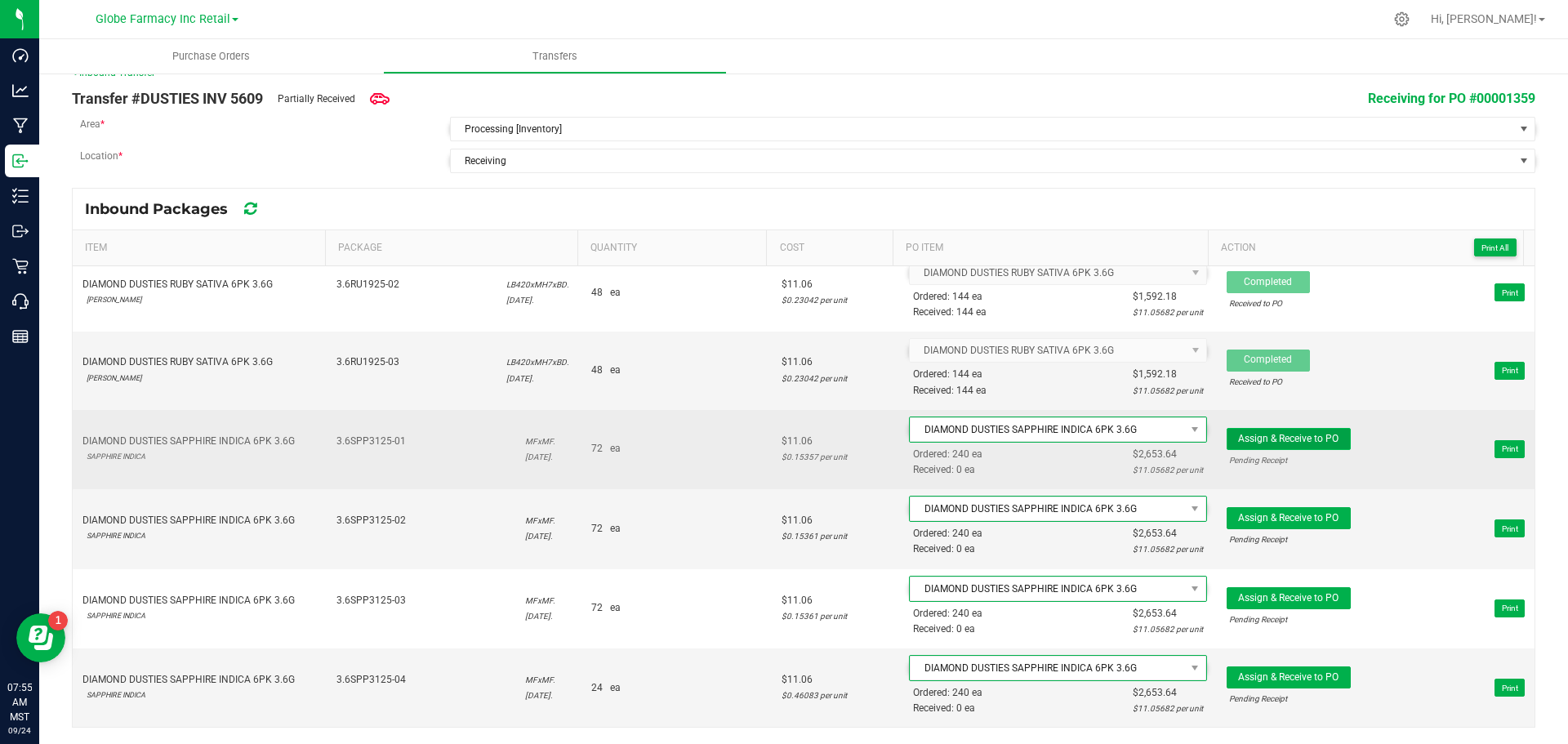
click at [1275, 428] on button "Assign & Receive to PO" at bounding box center [1288, 439] width 124 height 22
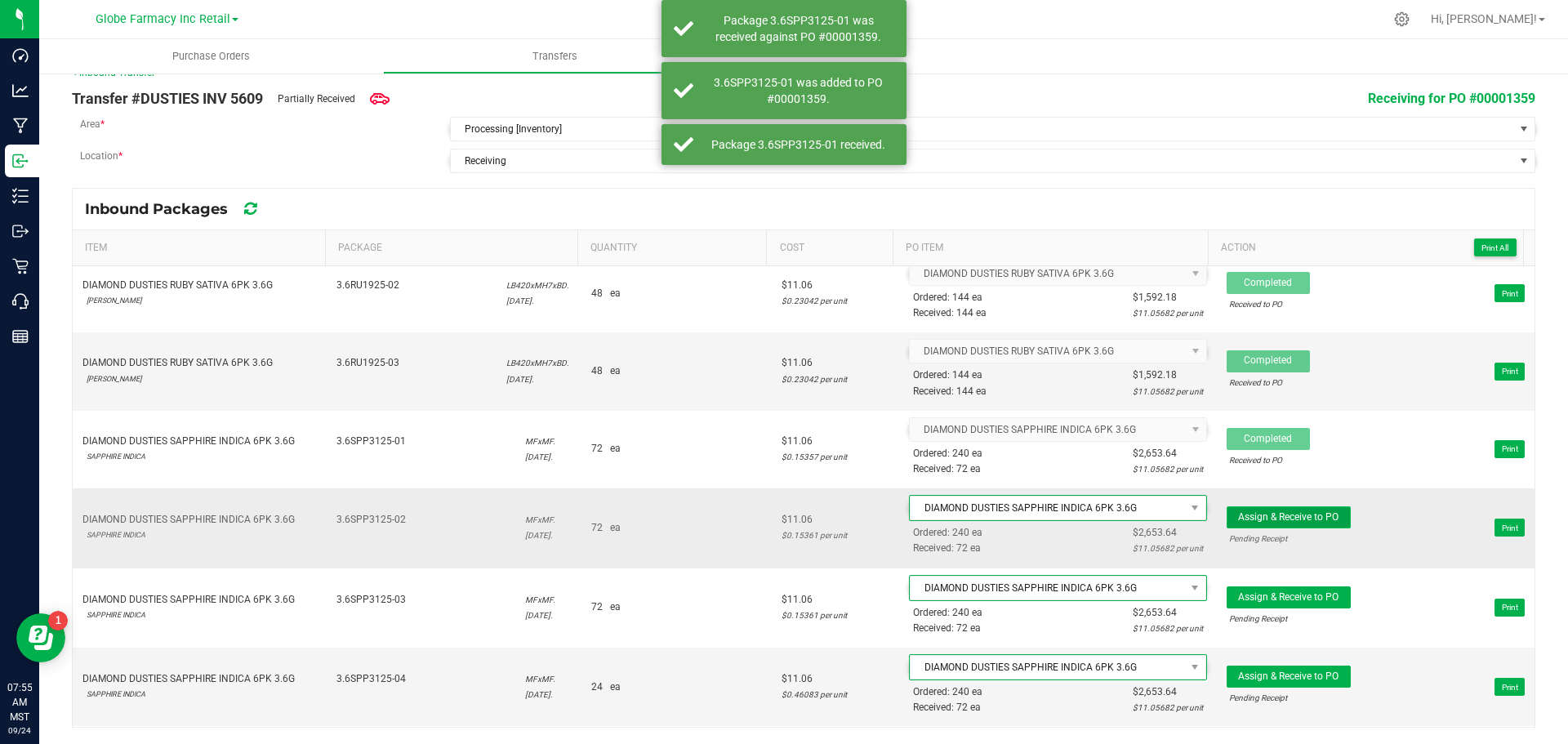
click at [1264, 514] on span "Assign & Receive to PO" at bounding box center [1287, 517] width 100 height 11
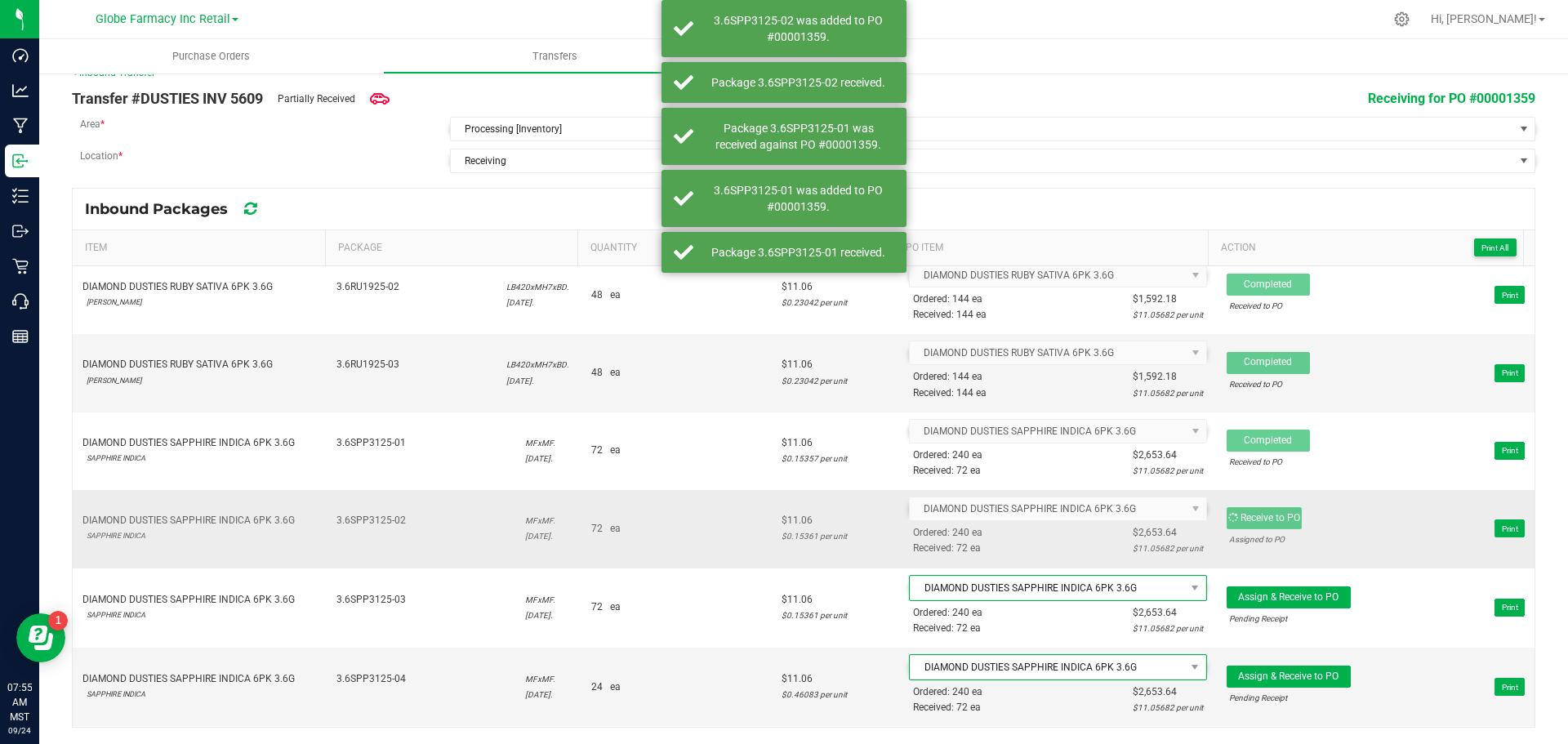
scroll to position [2349, 0]
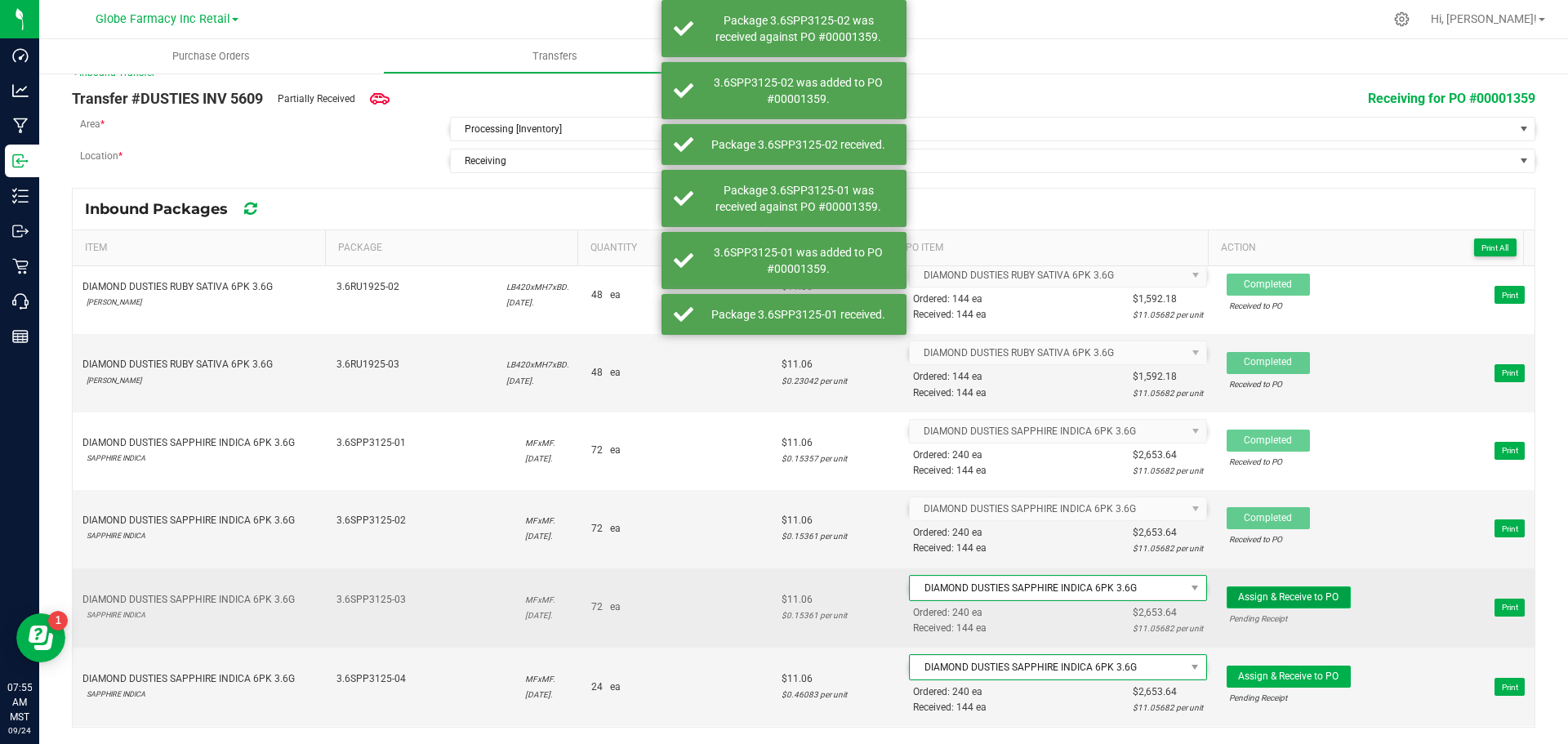
click at [1261, 594] on span "Assign & Receive to PO" at bounding box center [1287, 597] width 100 height 11
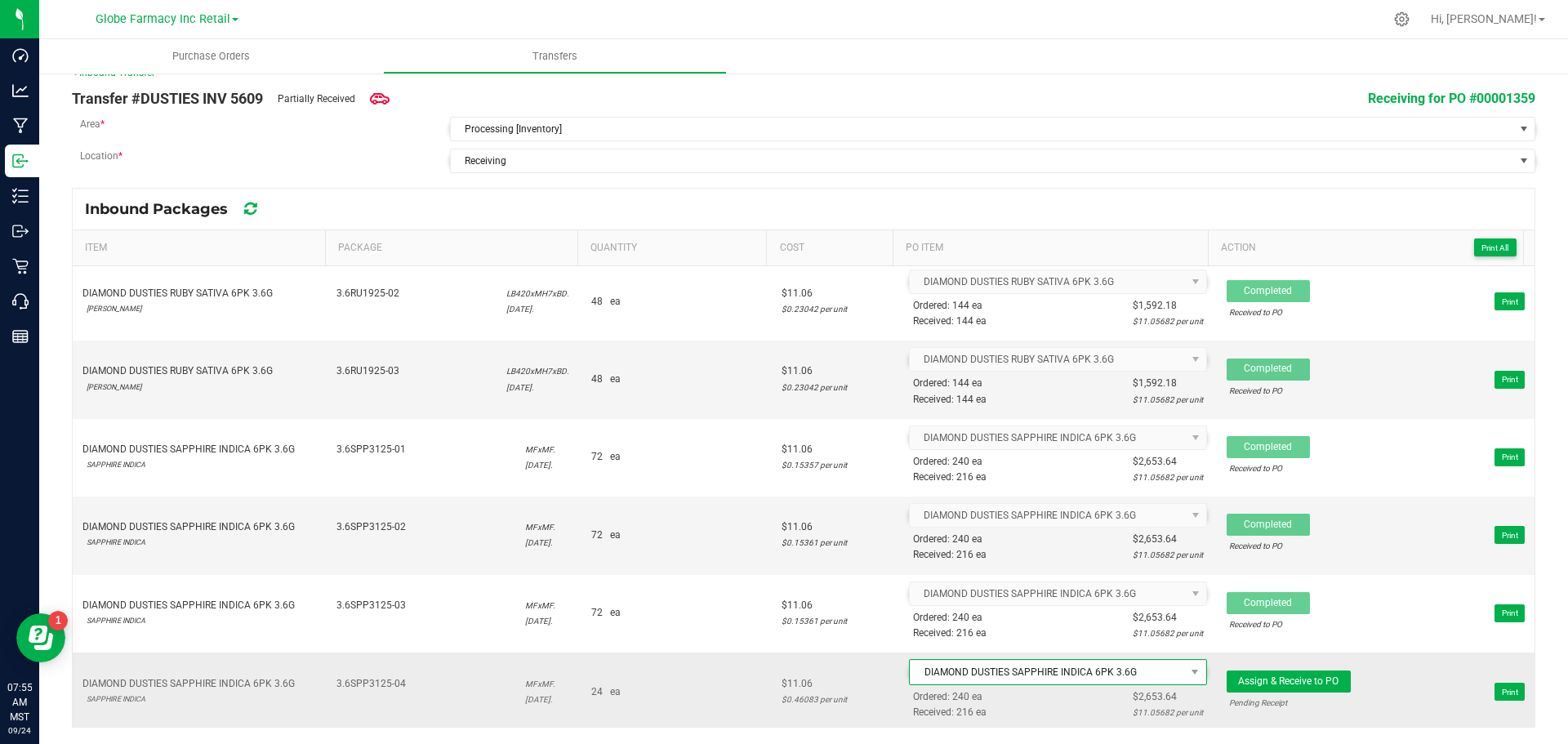
scroll to position [2346, 0]
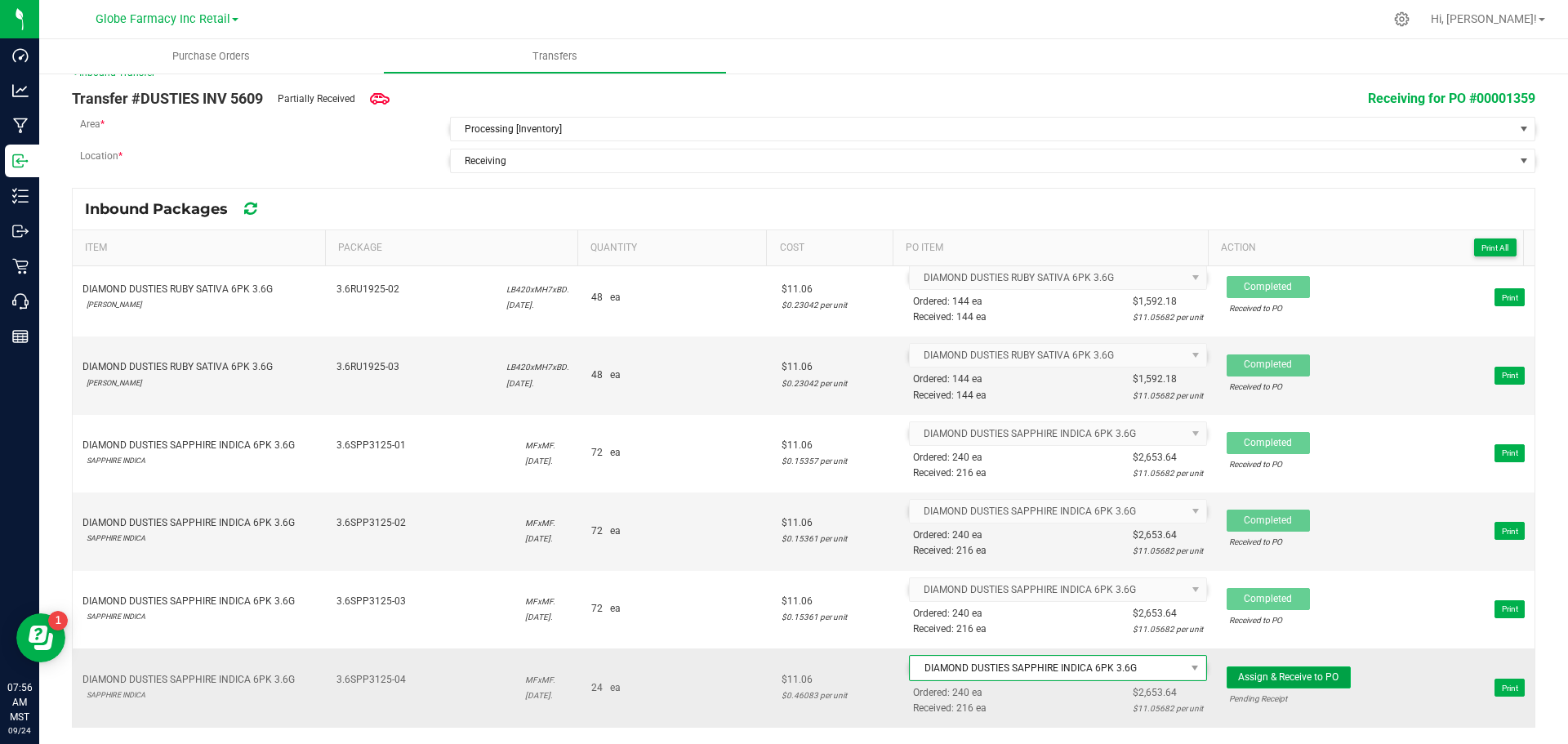
click at [1309, 673] on span "Assign & Receive to PO" at bounding box center [1287, 677] width 100 height 11
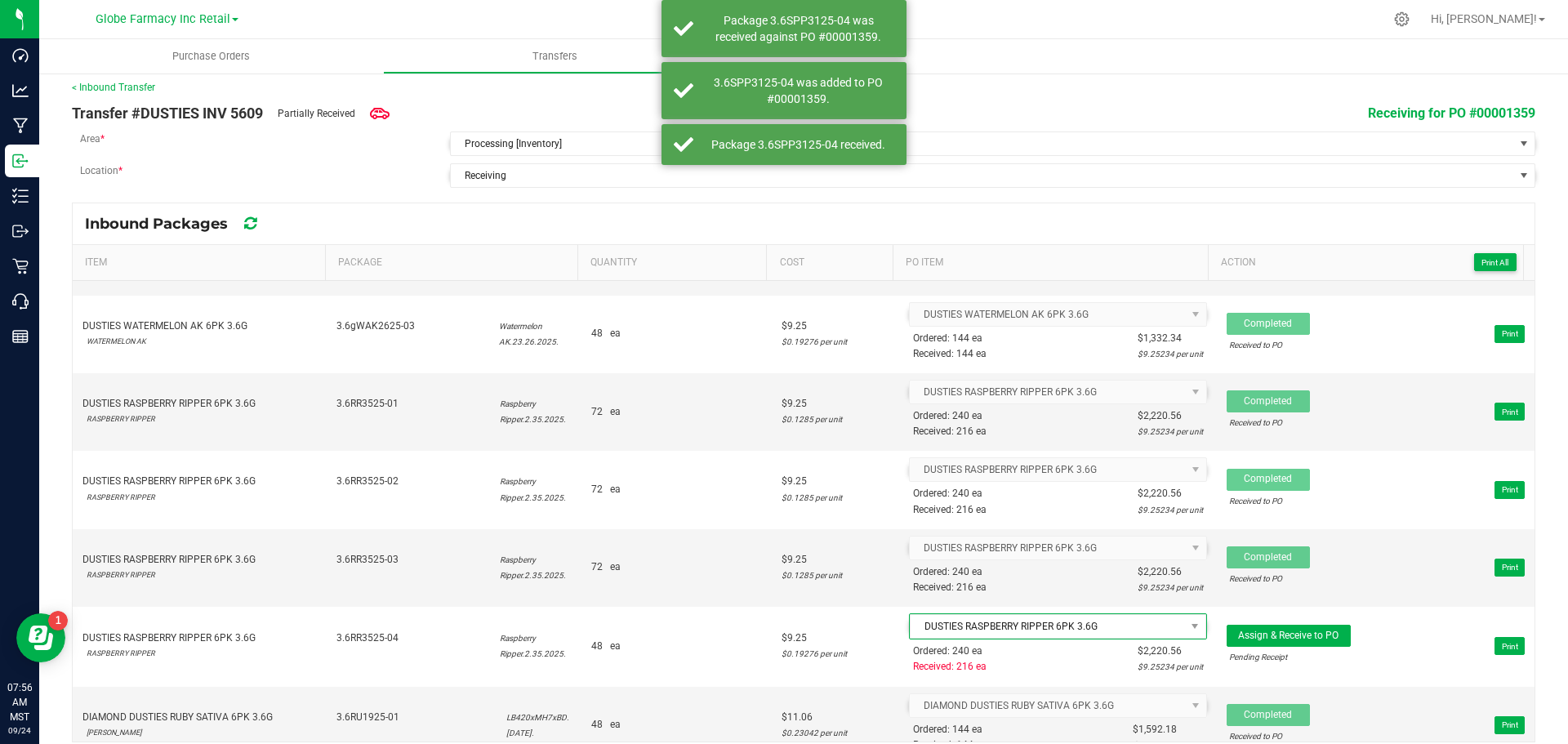
scroll to position [0, 0]
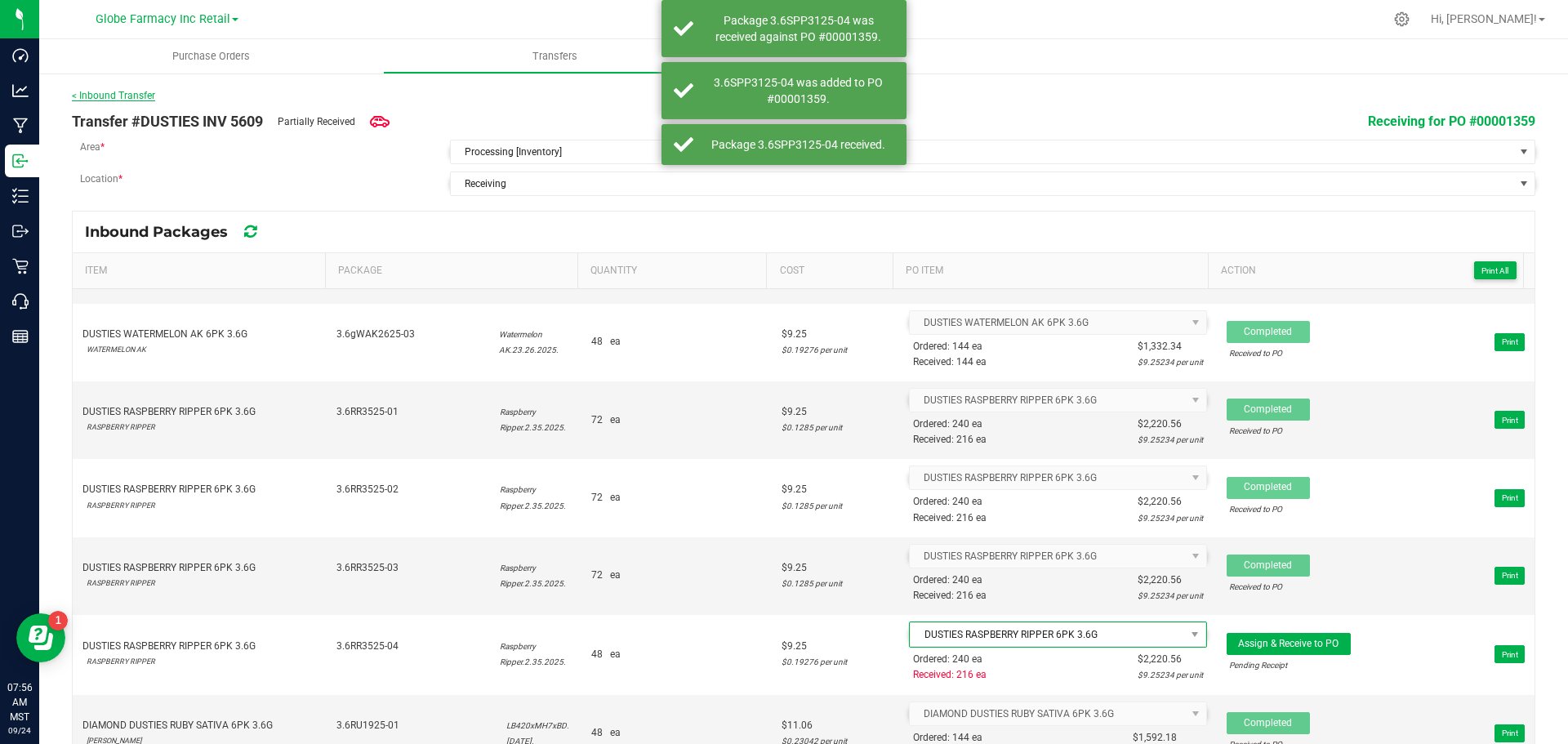
click at [131, 98] on link "< Inbound Transfer" at bounding box center [113, 95] width 83 height 11
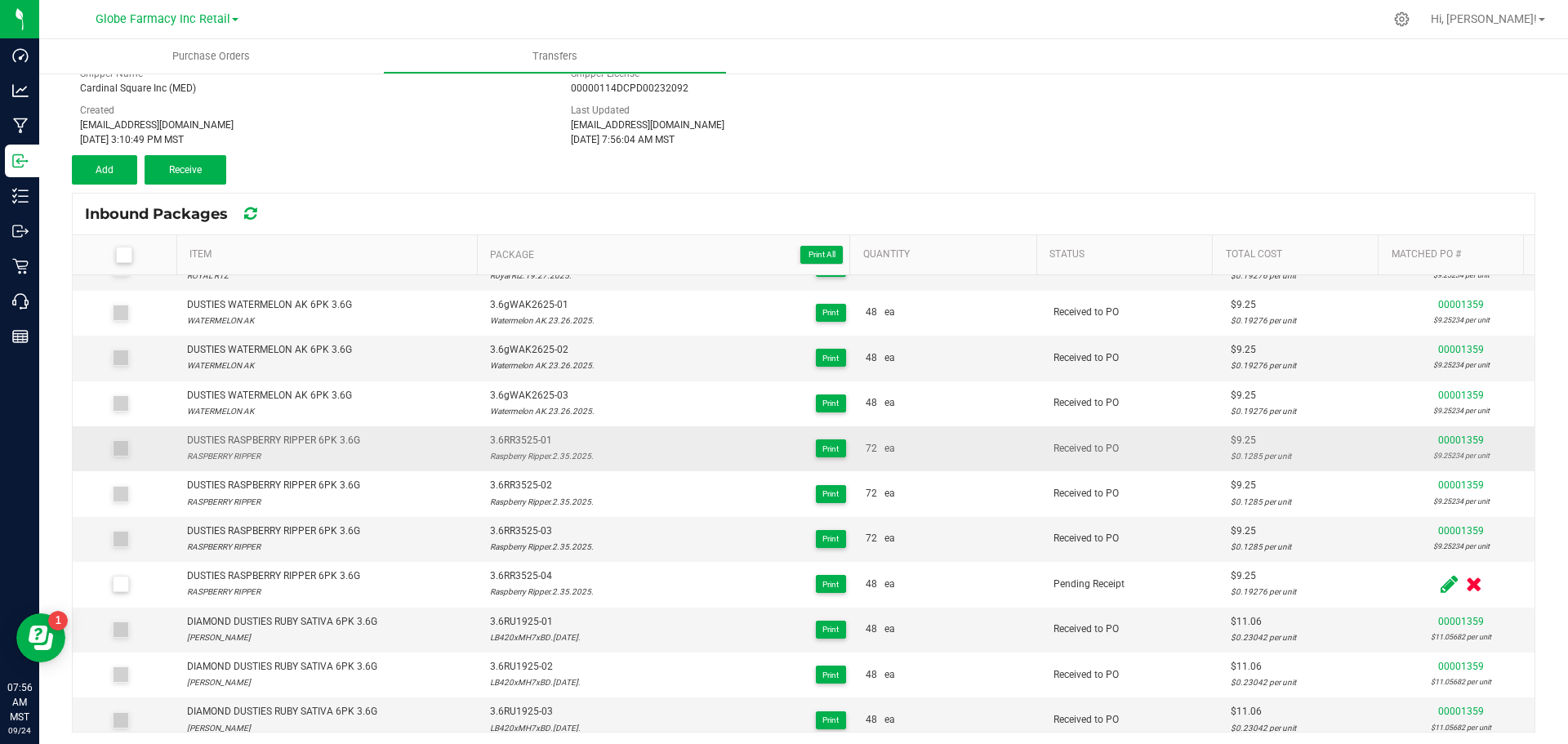
scroll to position [1062, 0]
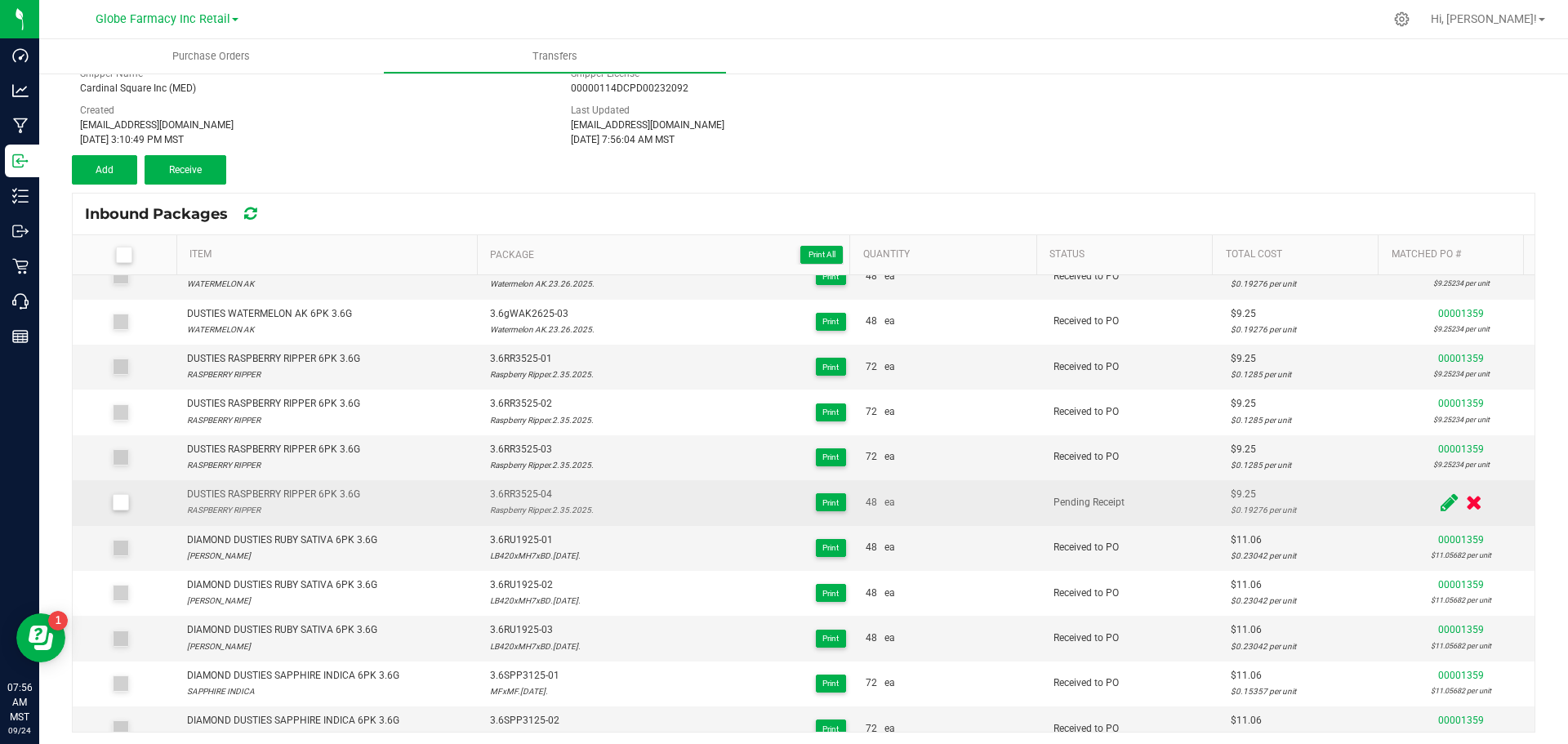
click at [1441, 503] on icon at bounding box center [1449, 503] width 17 height 21
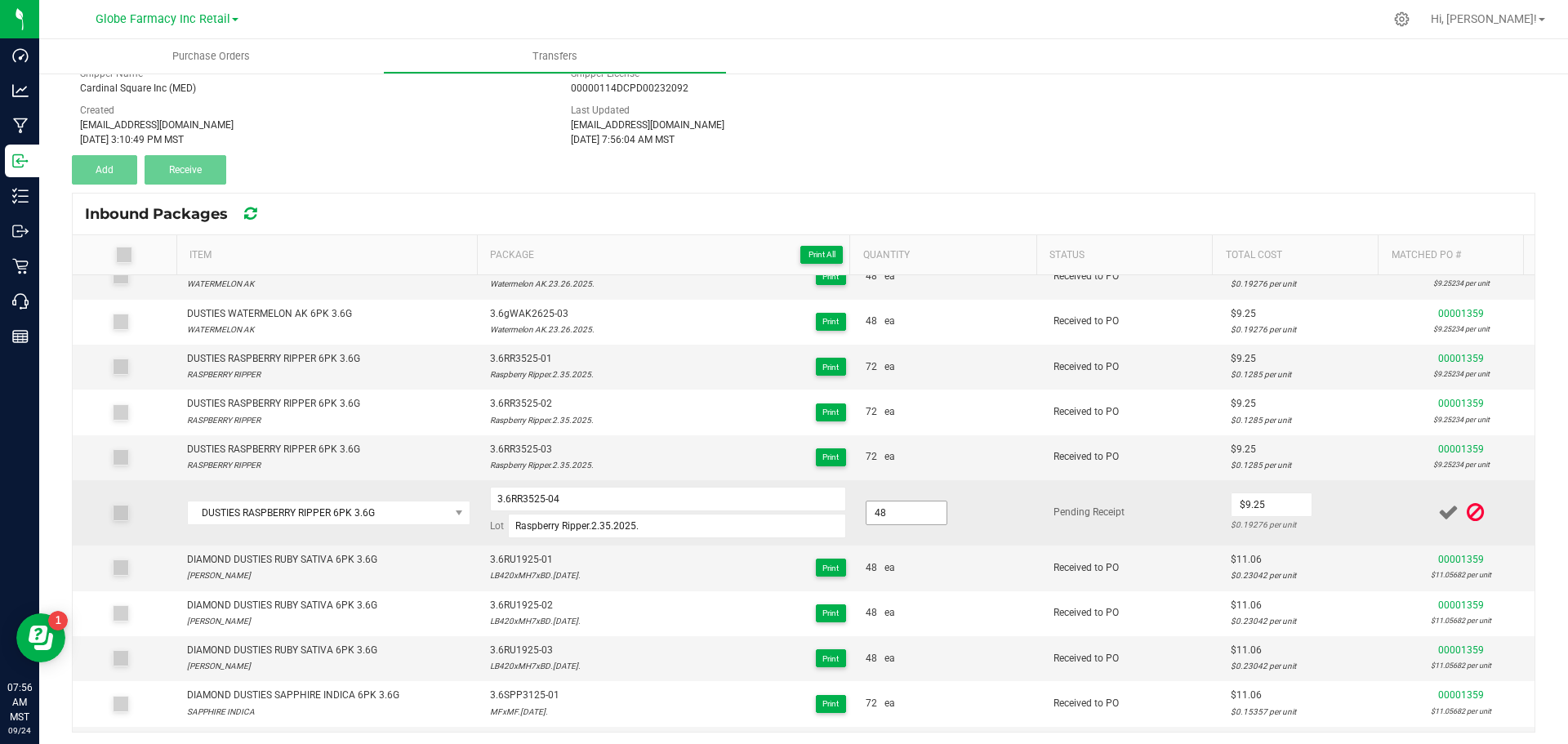
click at [913, 508] on input "48" at bounding box center [907, 512] width 80 height 22
type input "24.0000"
click at [1051, 521] on td "Pending Receipt" at bounding box center [1133, 513] width 178 height 65
click at [1244, 508] on input "0" at bounding box center [1272, 505] width 80 height 22
type input "$9.25"
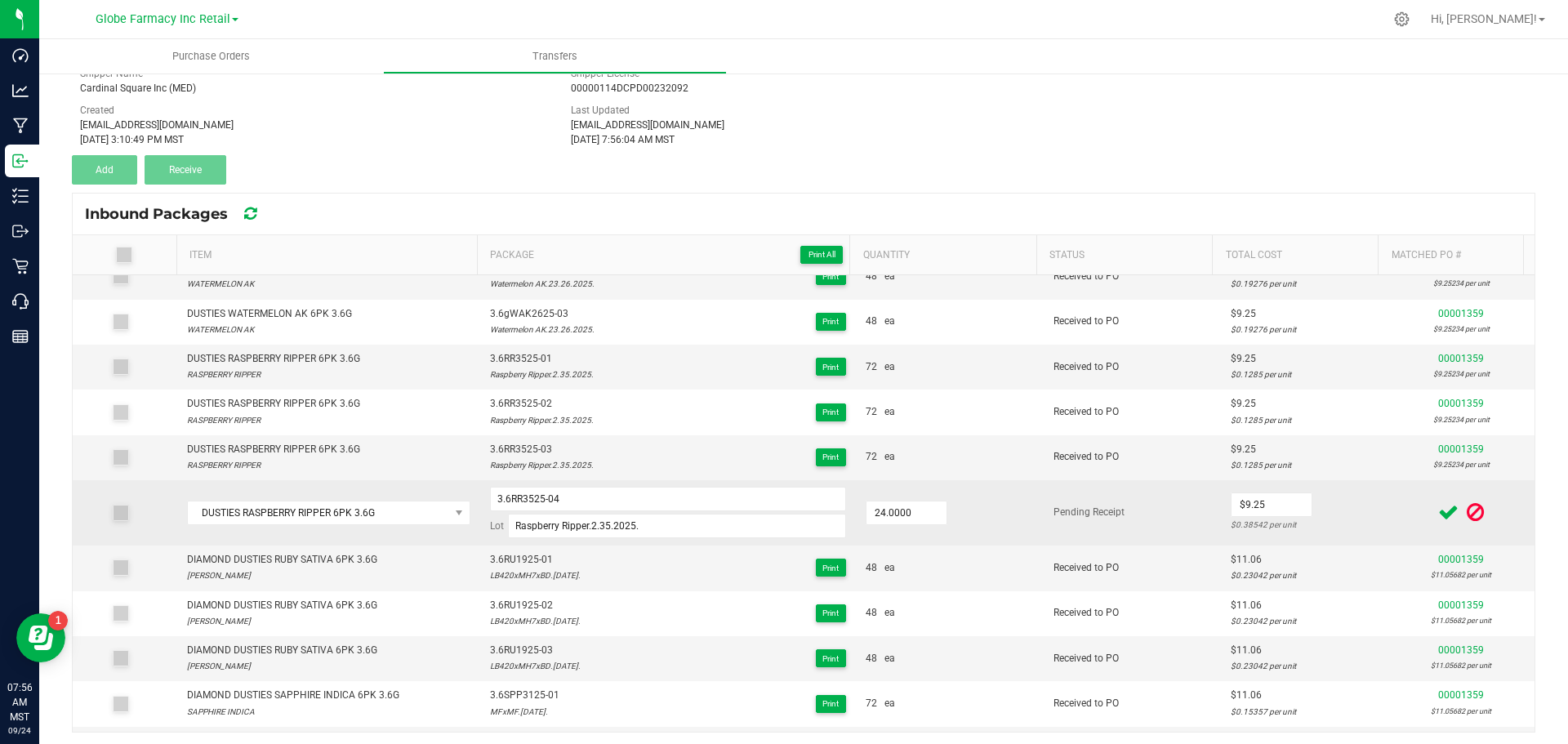
click at [1171, 514] on td "Pending Receipt" at bounding box center [1133, 513] width 178 height 65
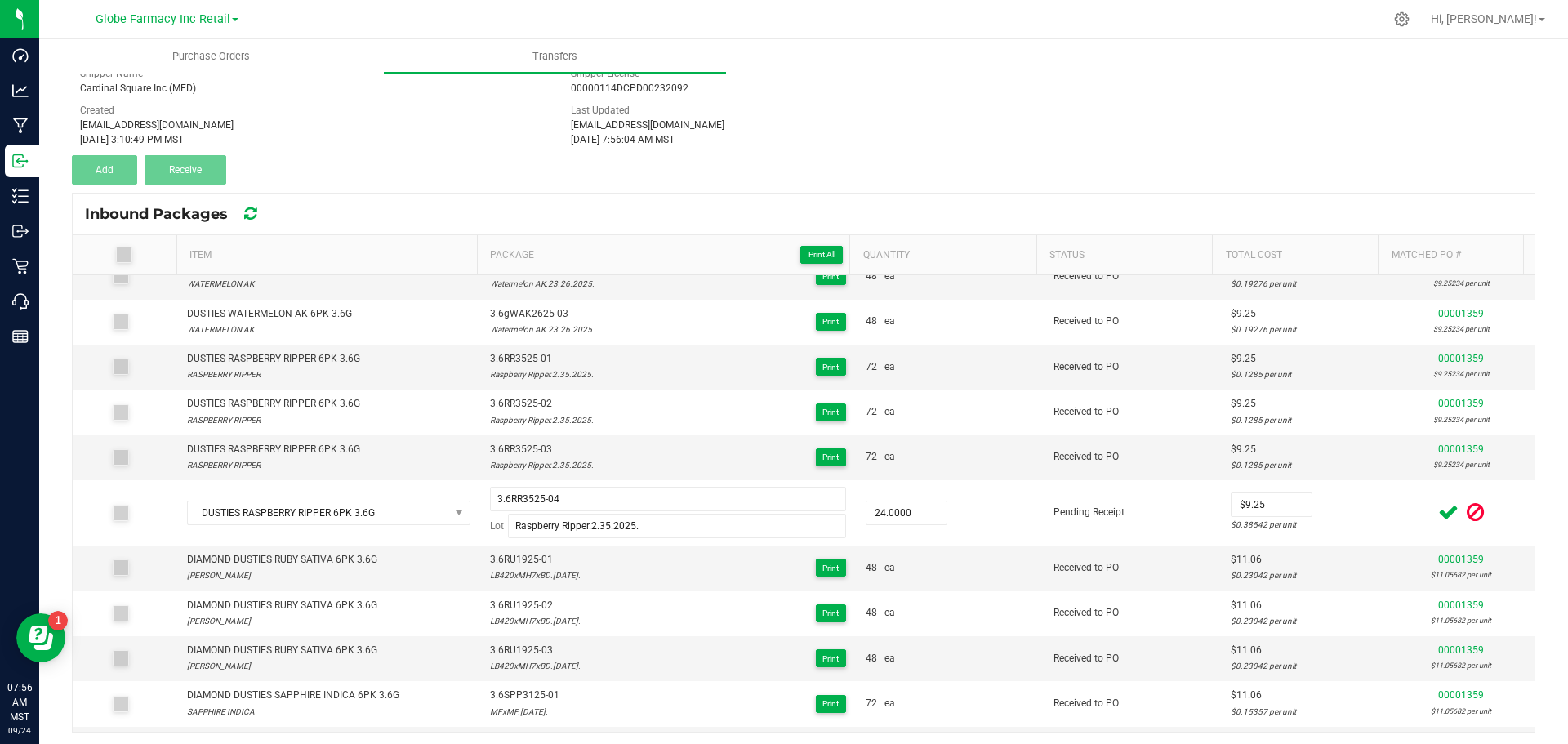
click at [1439, 515] on icon at bounding box center [1449, 512] width 21 height 21
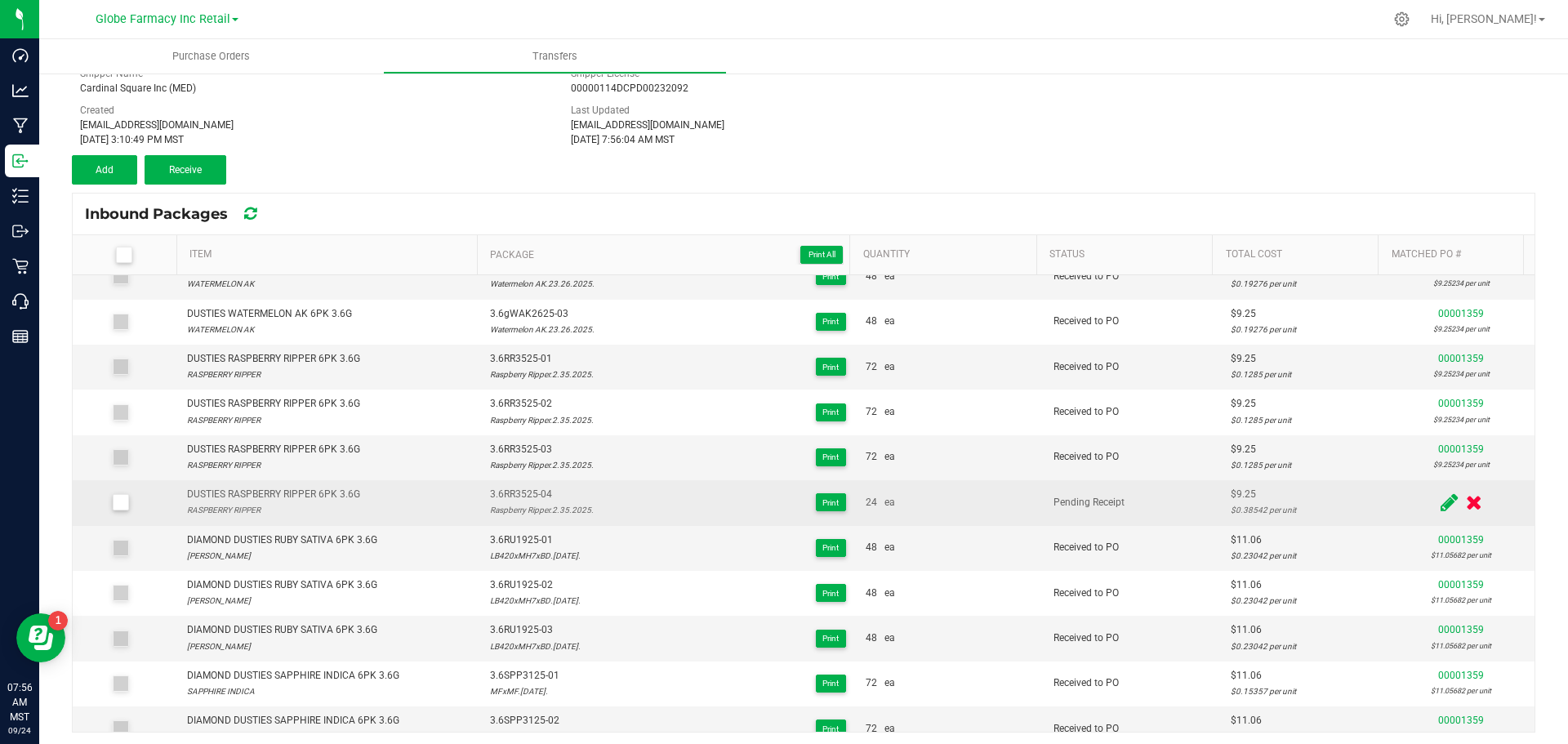
drag, startPoint x: 118, startPoint y: 502, endPoint x: 155, endPoint y: 431, distance: 80.1
click at [118, 502] on icon at bounding box center [120, 502] width 10 height 0
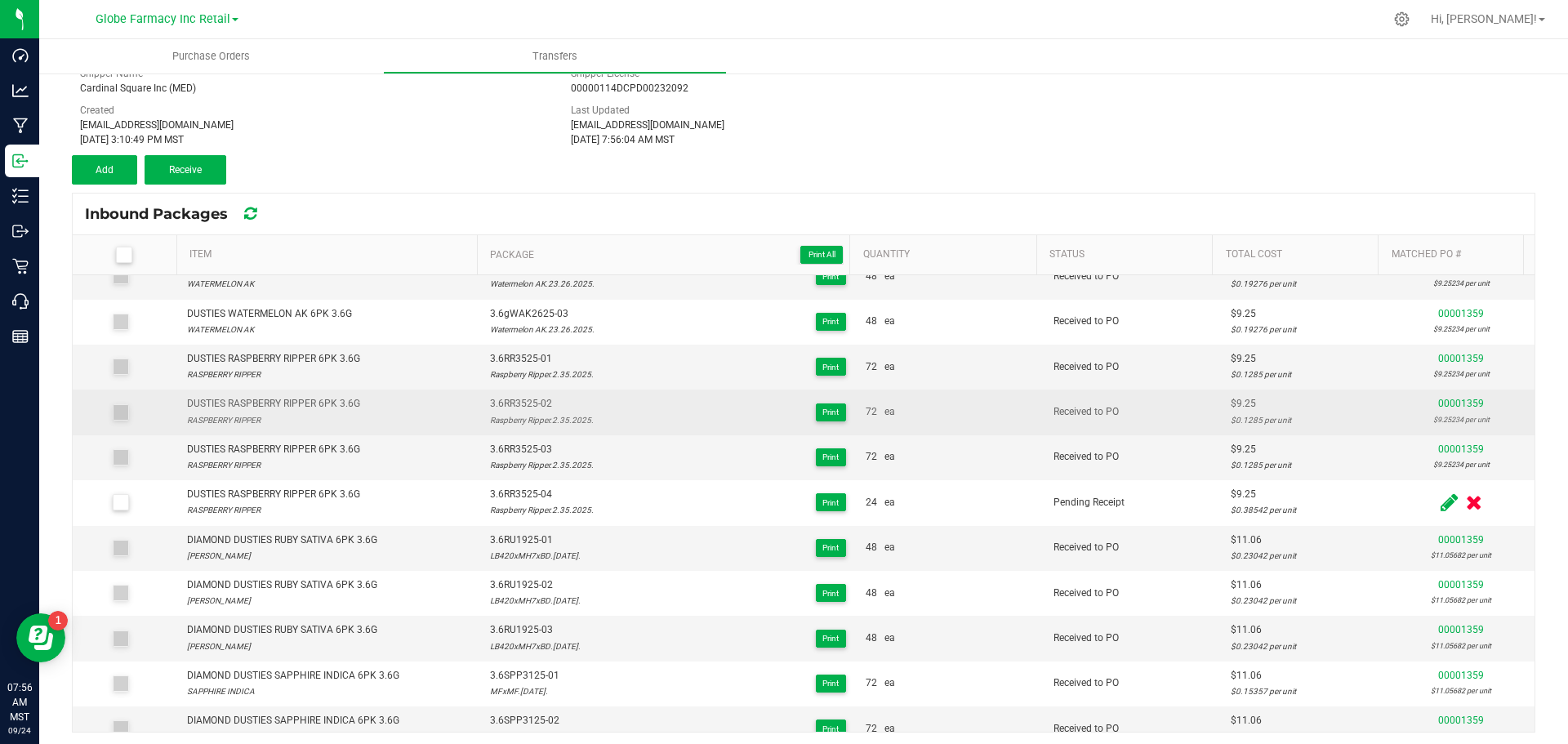
click at [0, 0] on input "checkbox" at bounding box center [0, 0] width 0 height 0
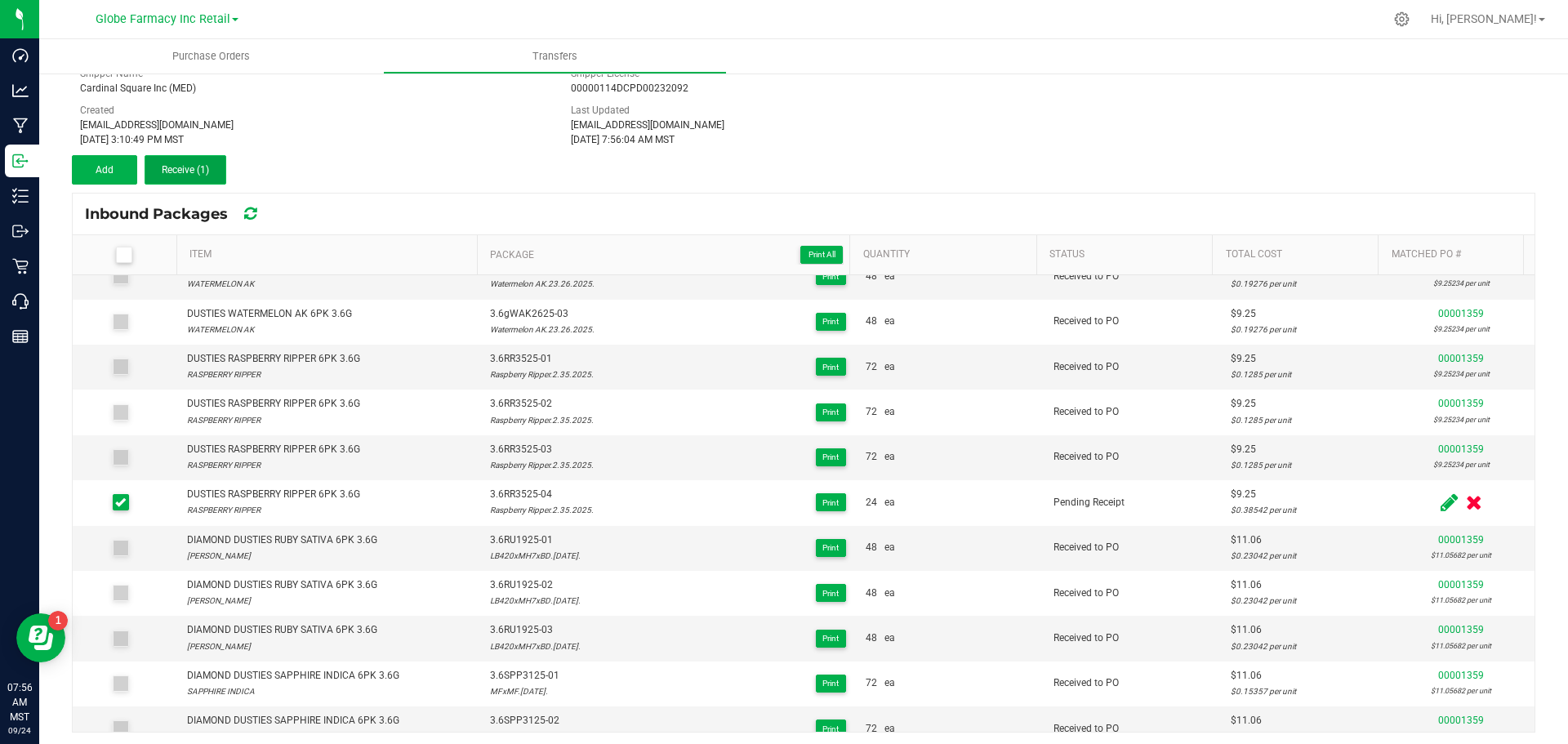
click at [202, 168] on span "Receive (1)" at bounding box center [185, 170] width 48 height 11
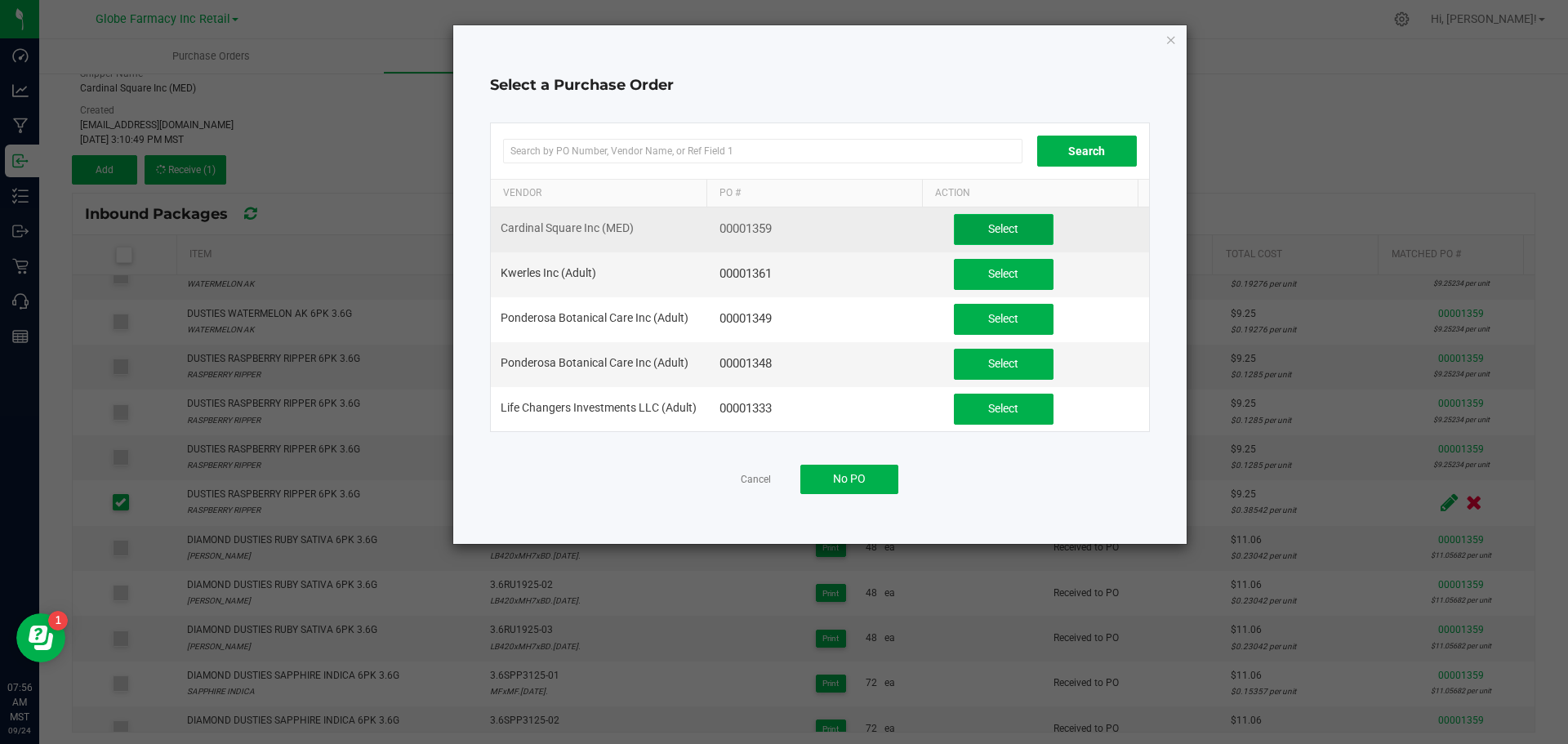
click at [990, 230] on span "Select" at bounding box center [1003, 229] width 30 height 13
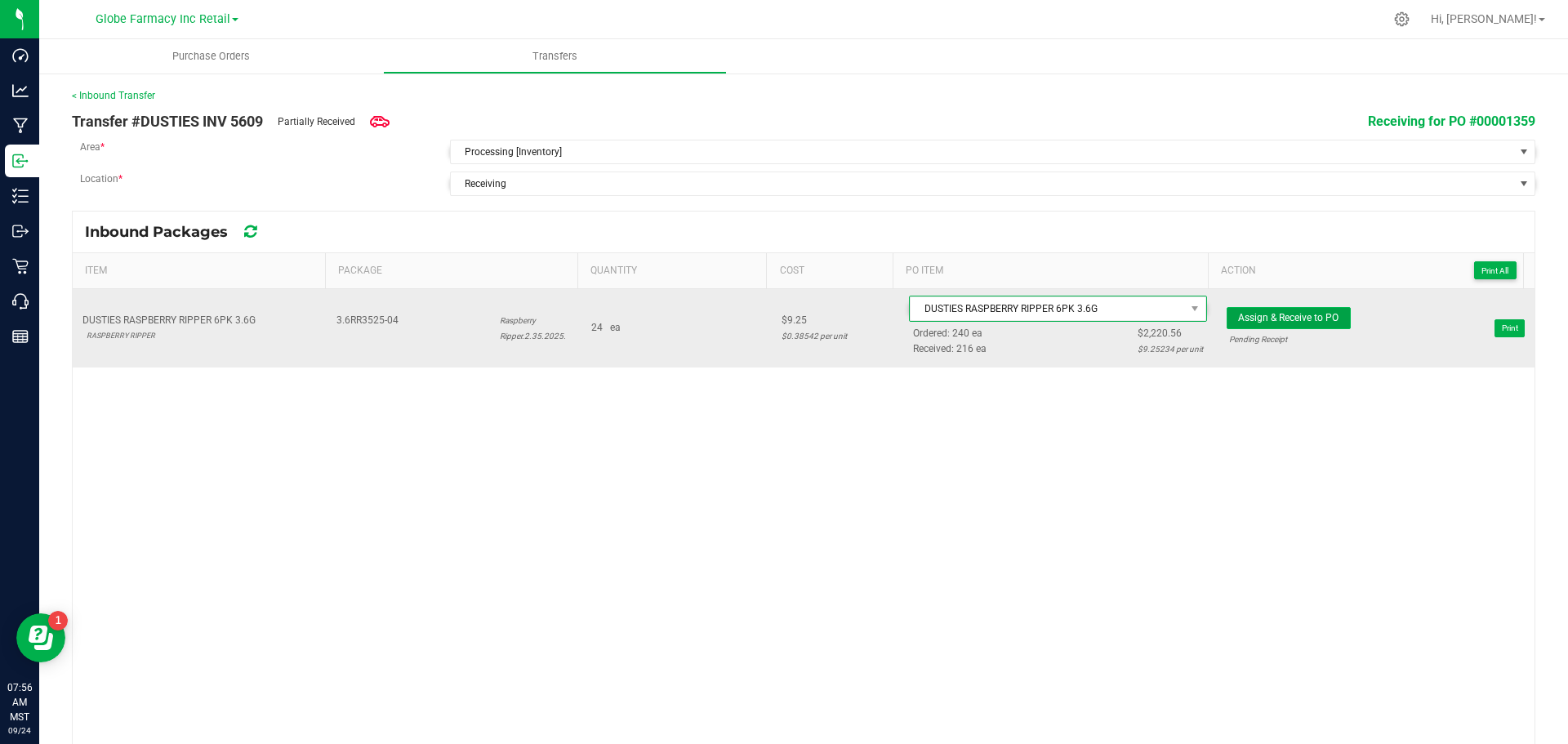
click at [1279, 322] on span "Assign & Receive to PO" at bounding box center [1287, 318] width 100 height 11
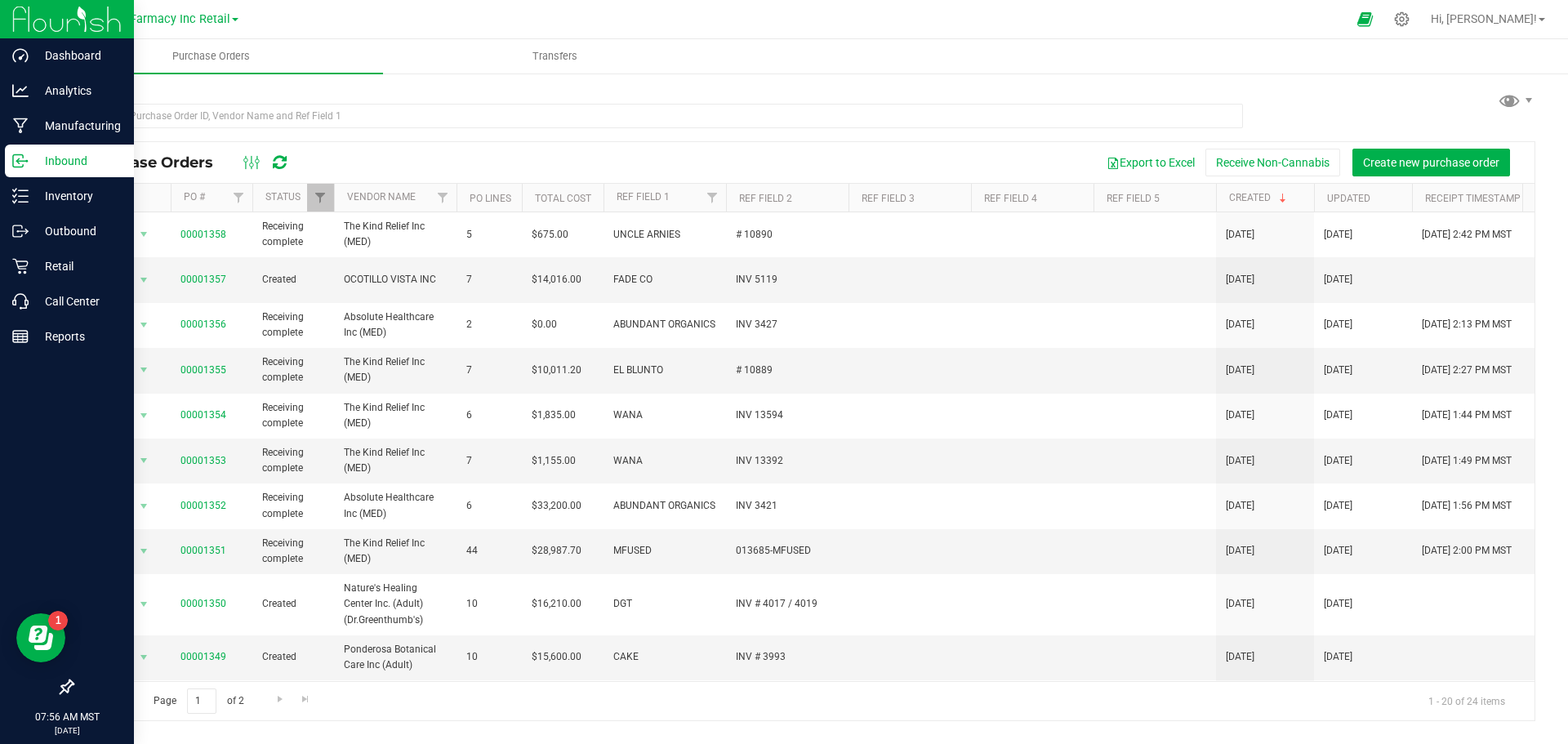
click at [21, 159] on icon at bounding box center [20, 160] width 16 height 16
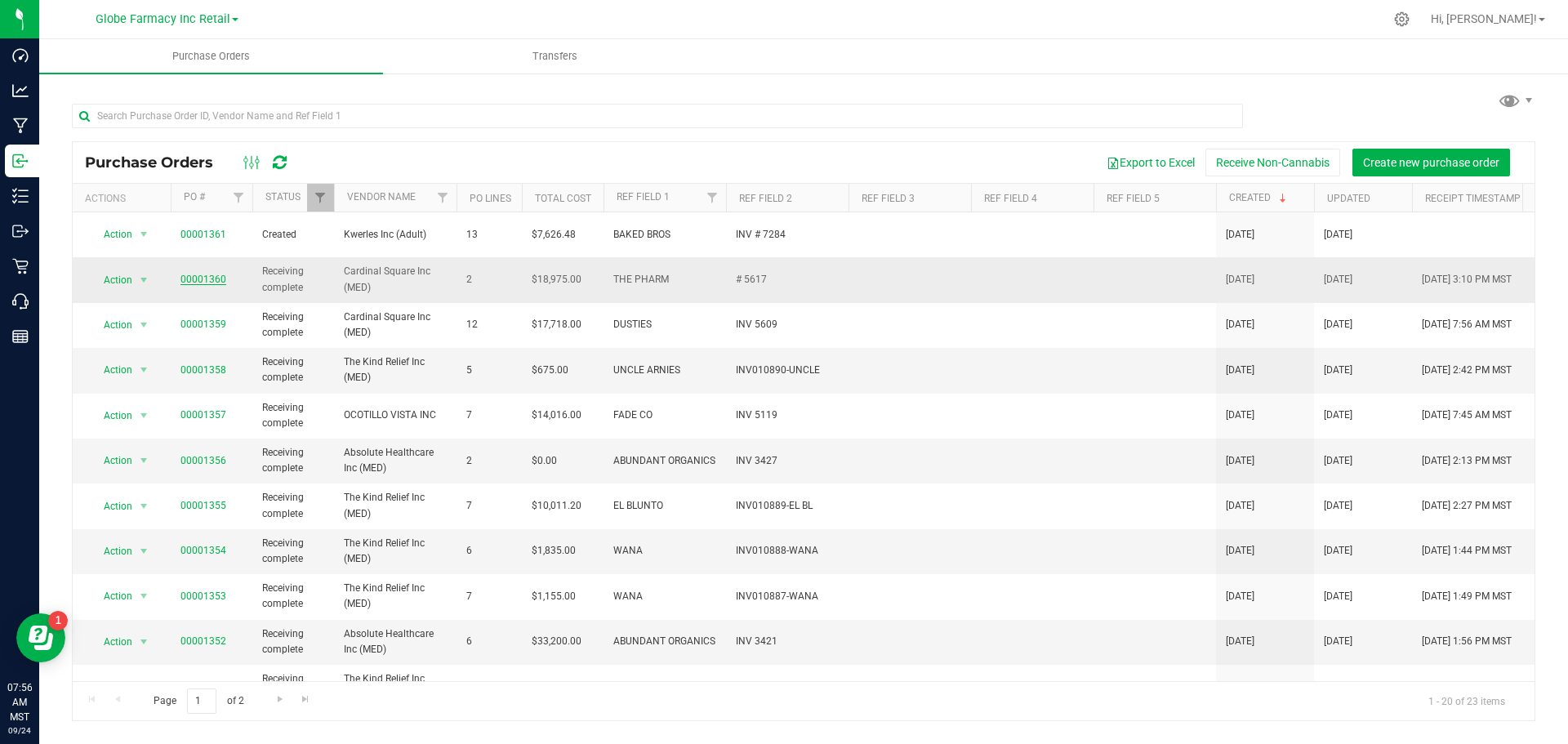
click at [188, 274] on link "00001360" at bounding box center [203, 279] width 46 height 11
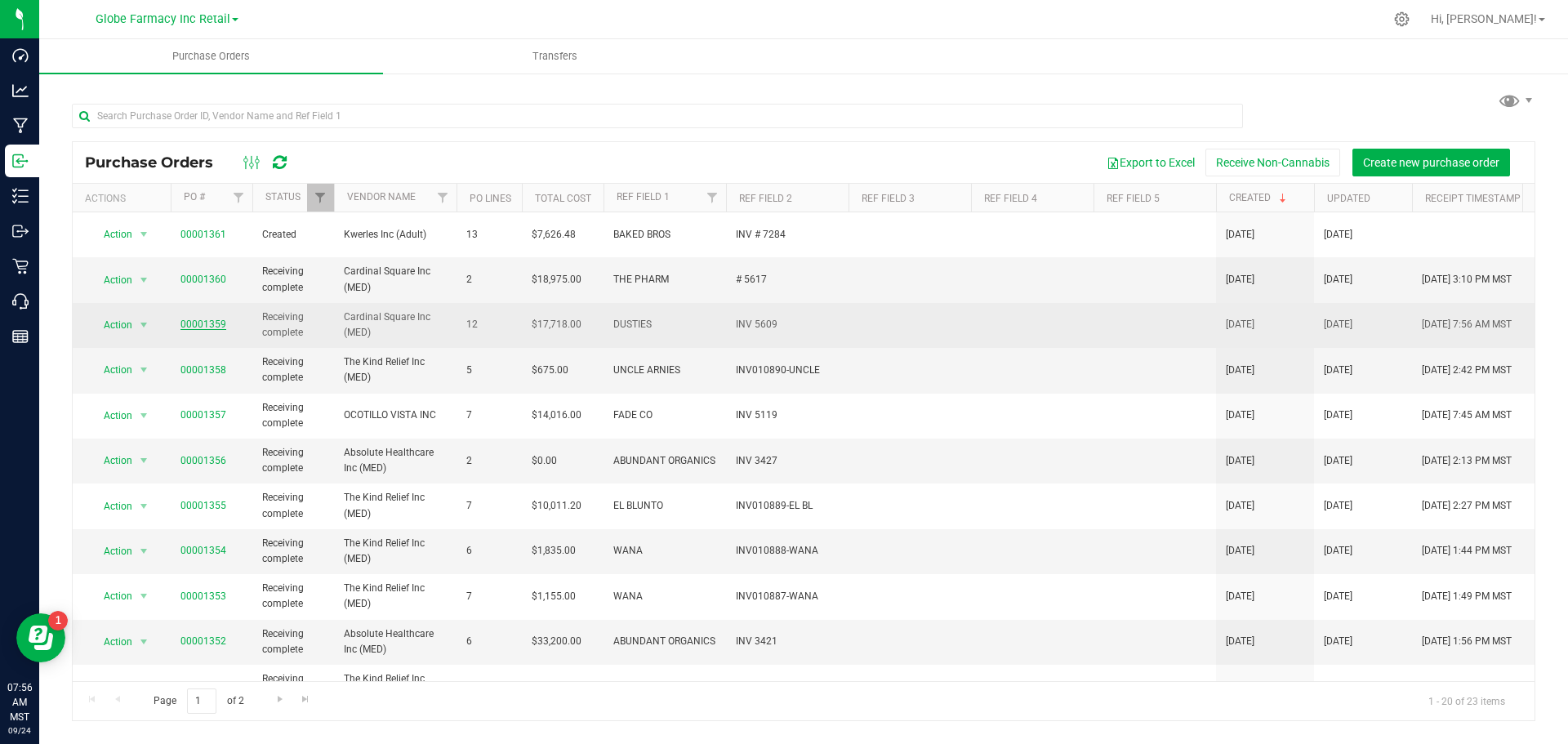
click at [214, 320] on link "00001359" at bounding box center [203, 324] width 46 height 11
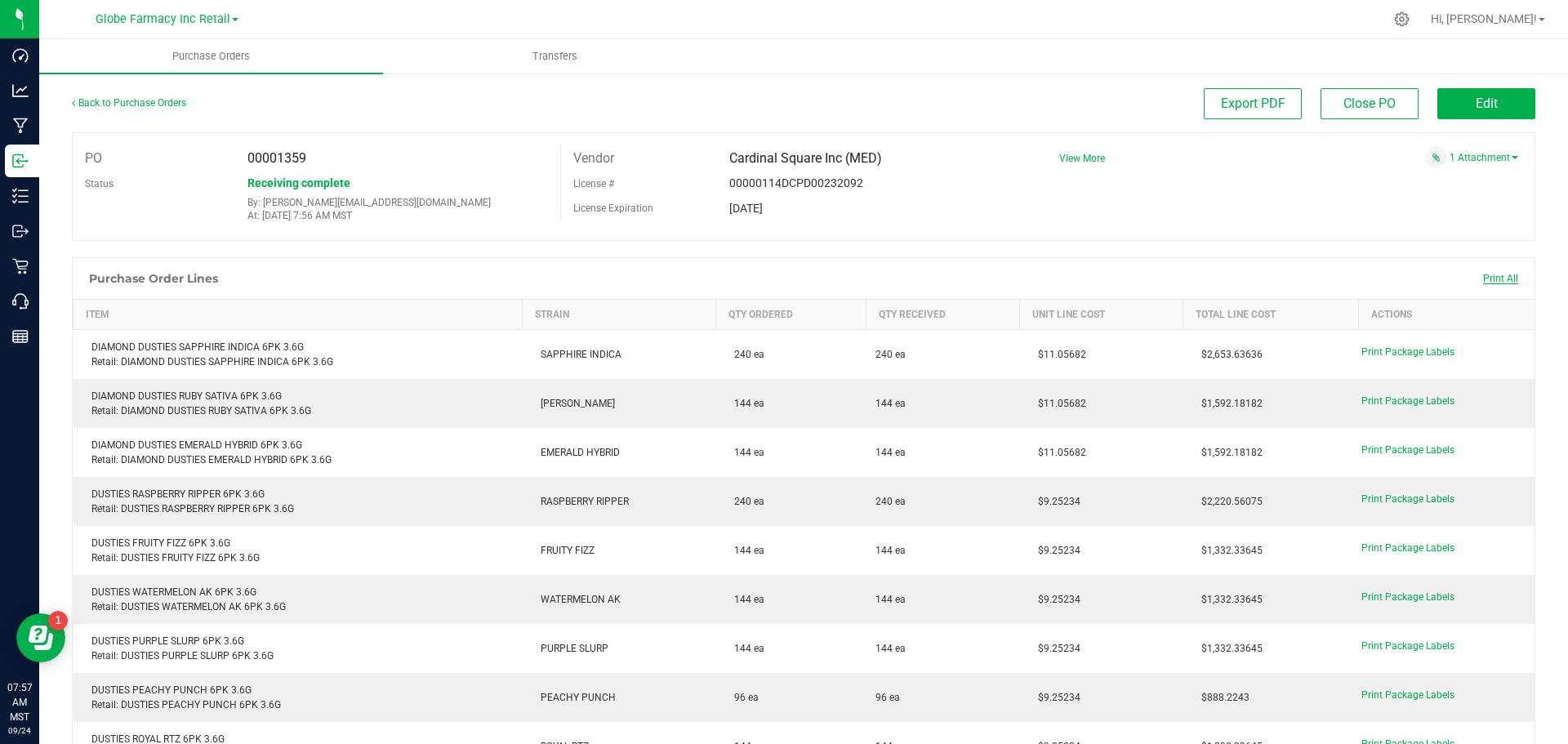
click at [1484, 279] on span "Print All" at bounding box center [1502, 279] width 36 height 11
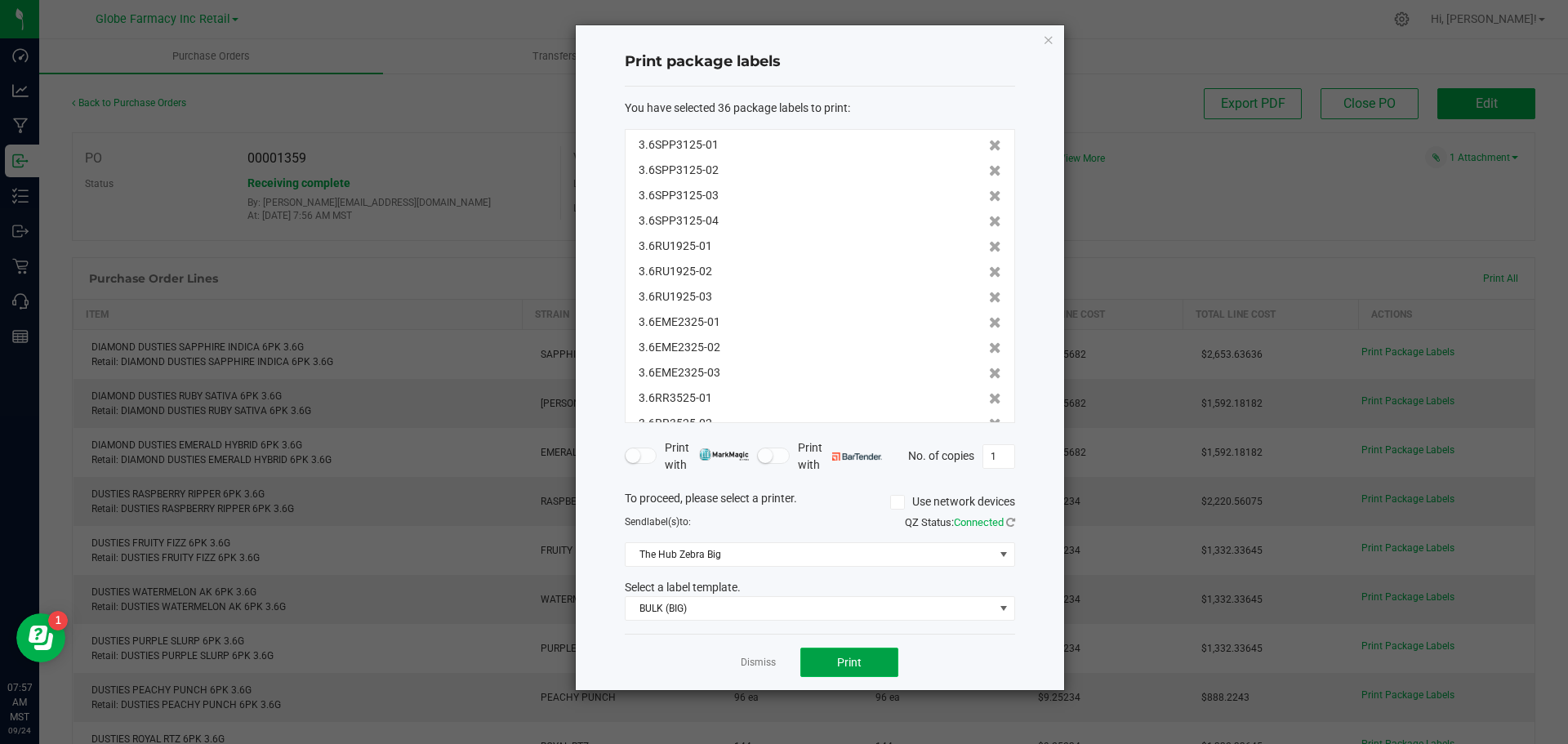
click at [869, 655] on button "Print" at bounding box center [849, 662] width 98 height 29
click at [874, 665] on button "Print" at bounding box center [849, 662] width 98 height 29
